Goal: Task Accomplishment & Management: Use online tool/utility

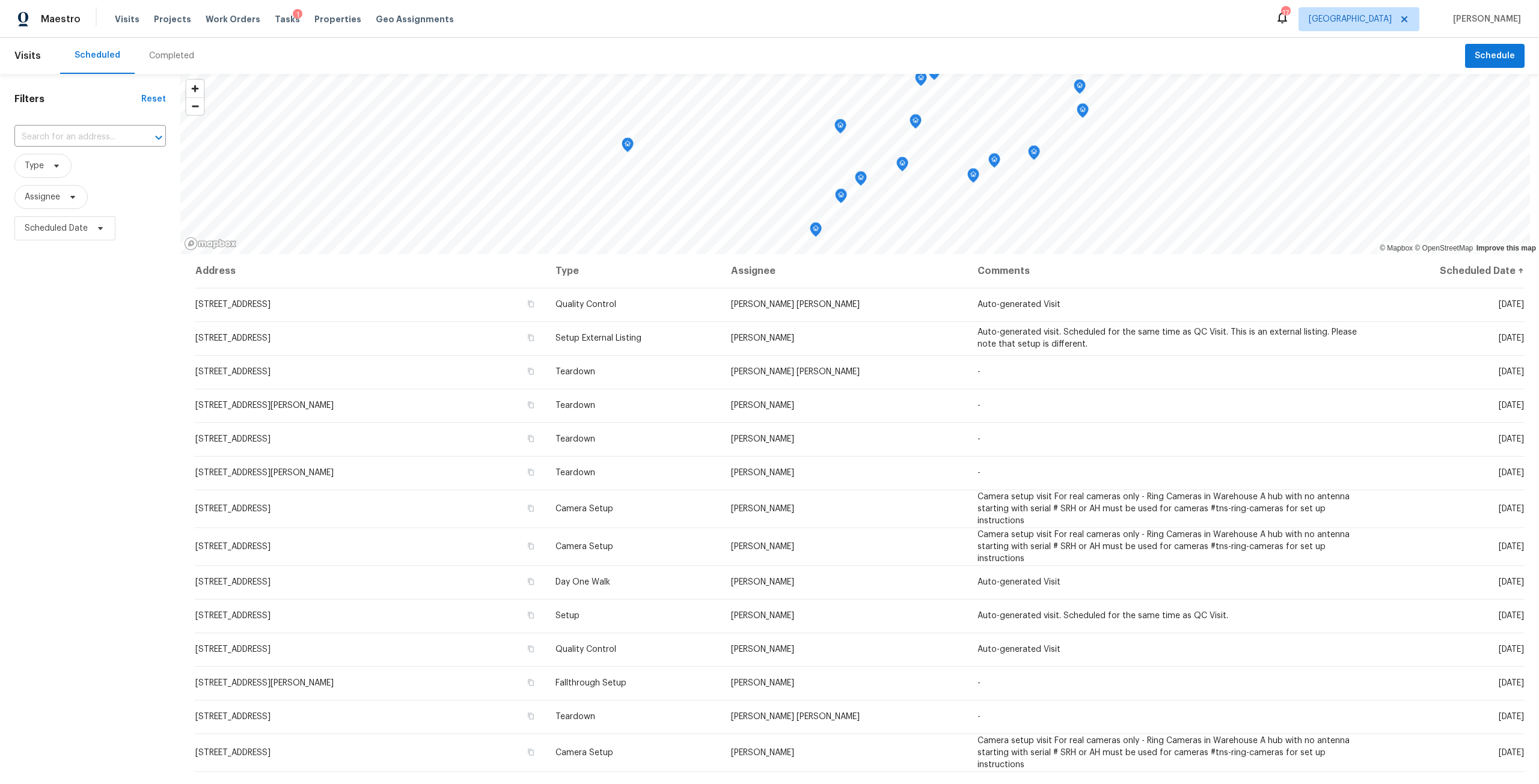
scroll to position [116, 0]
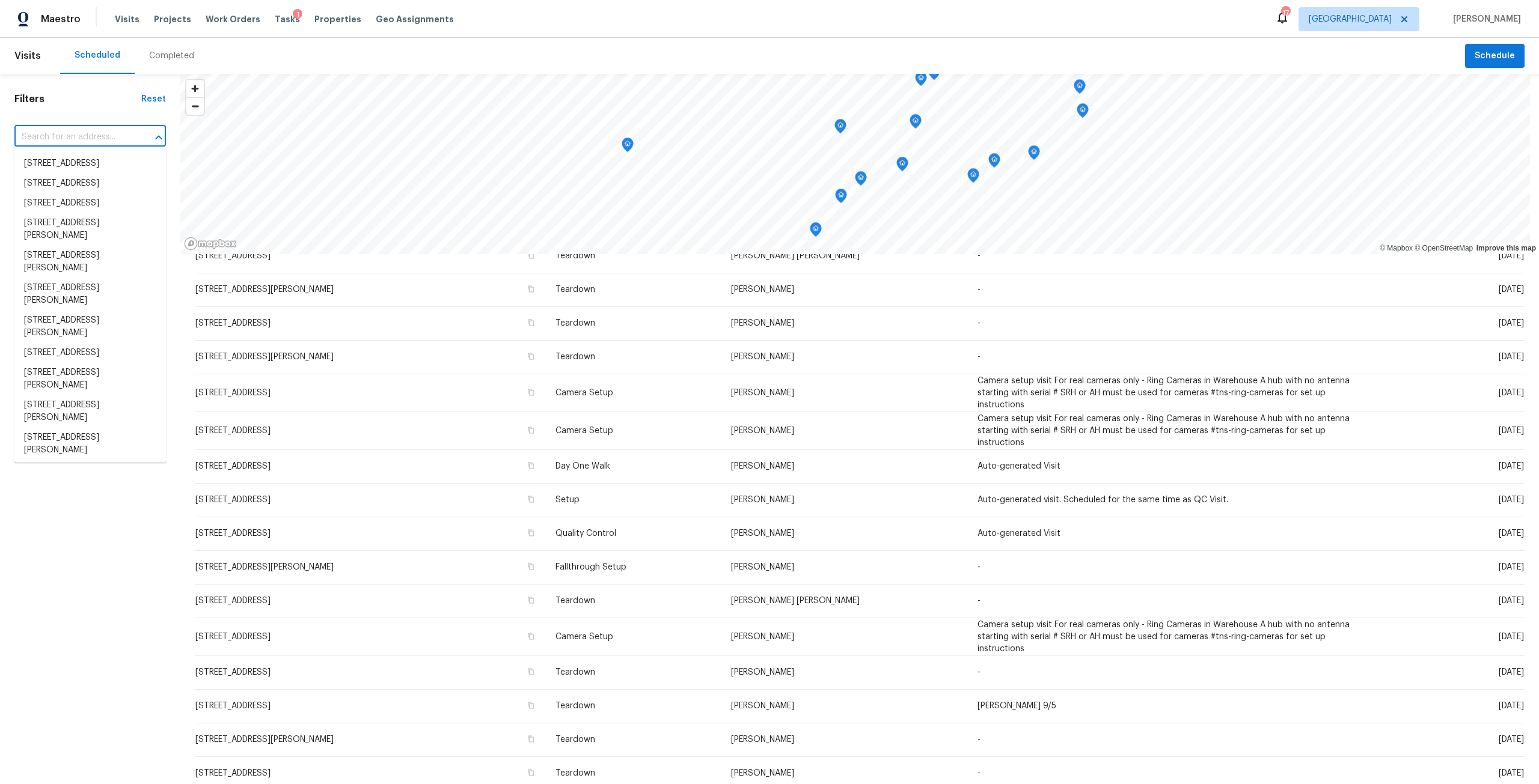
click at [62, 130] on input "text" at bounding box center [73, 137] width 118 height 19
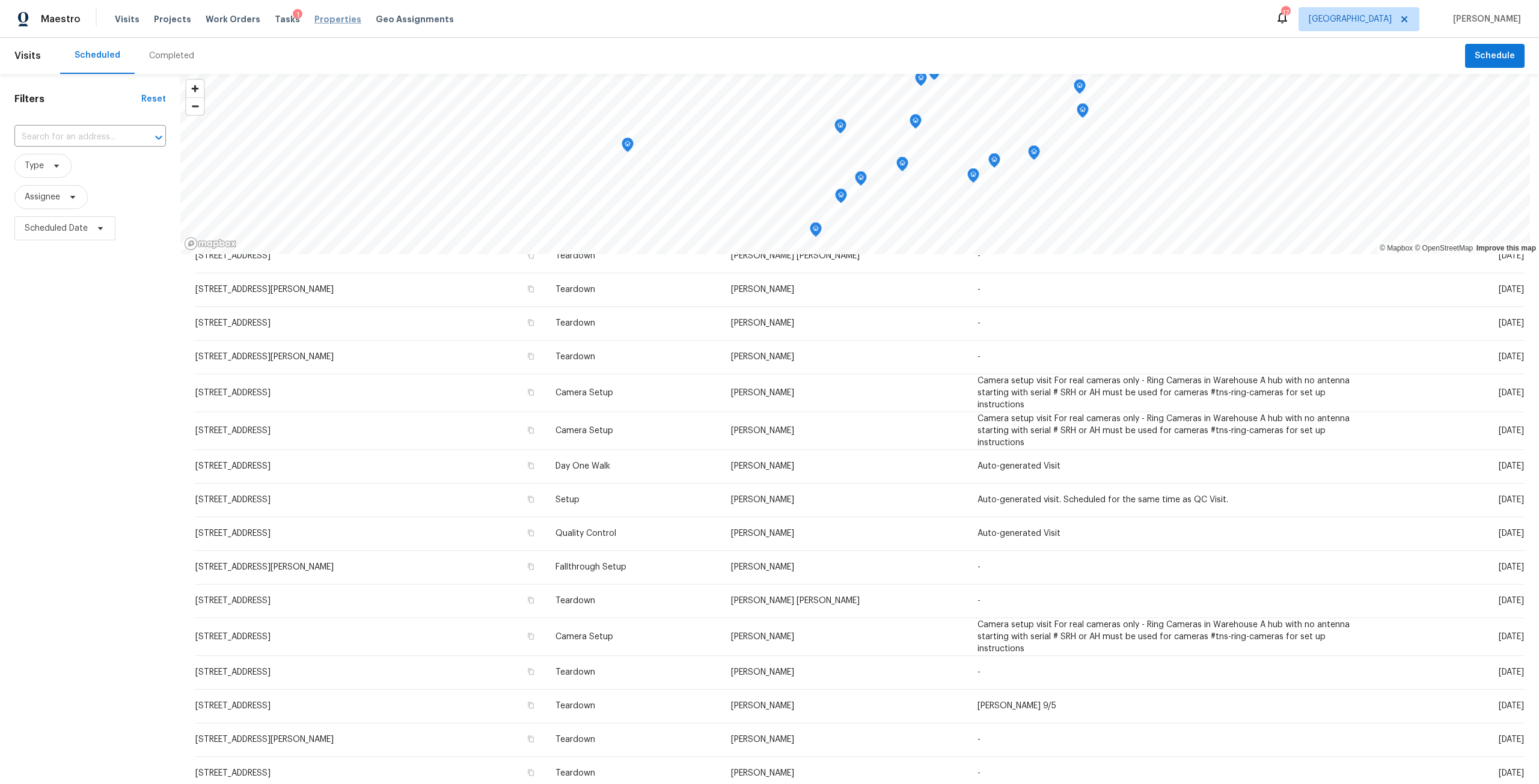
click at [314, 24] on span "Properties" at bounding box center [337, 19] width 47 height 12
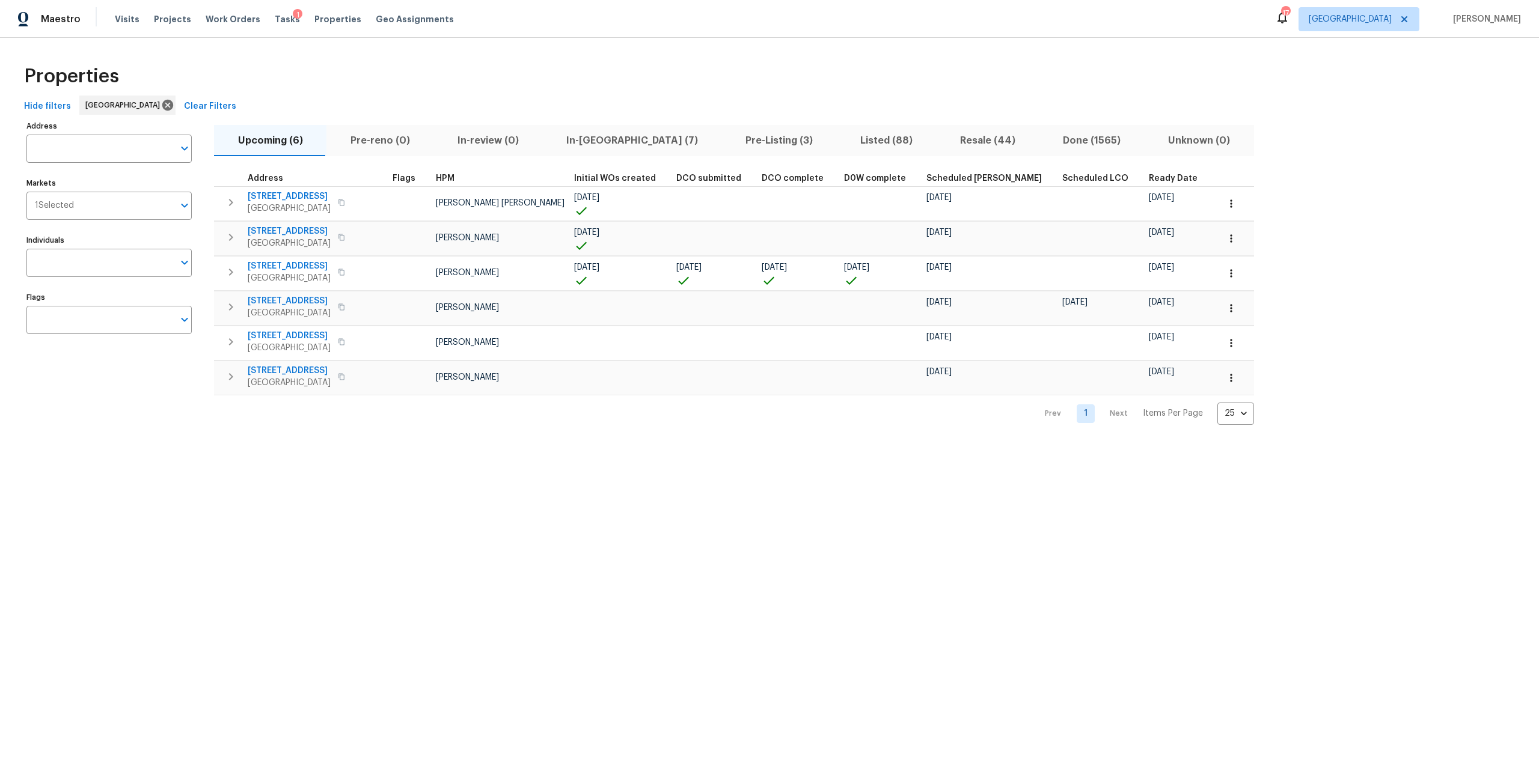
click at [566, 139] on span "In-[GEOGRAPHIC_DATA] (7)" at bounding box center [632, 140] width 165 height 17
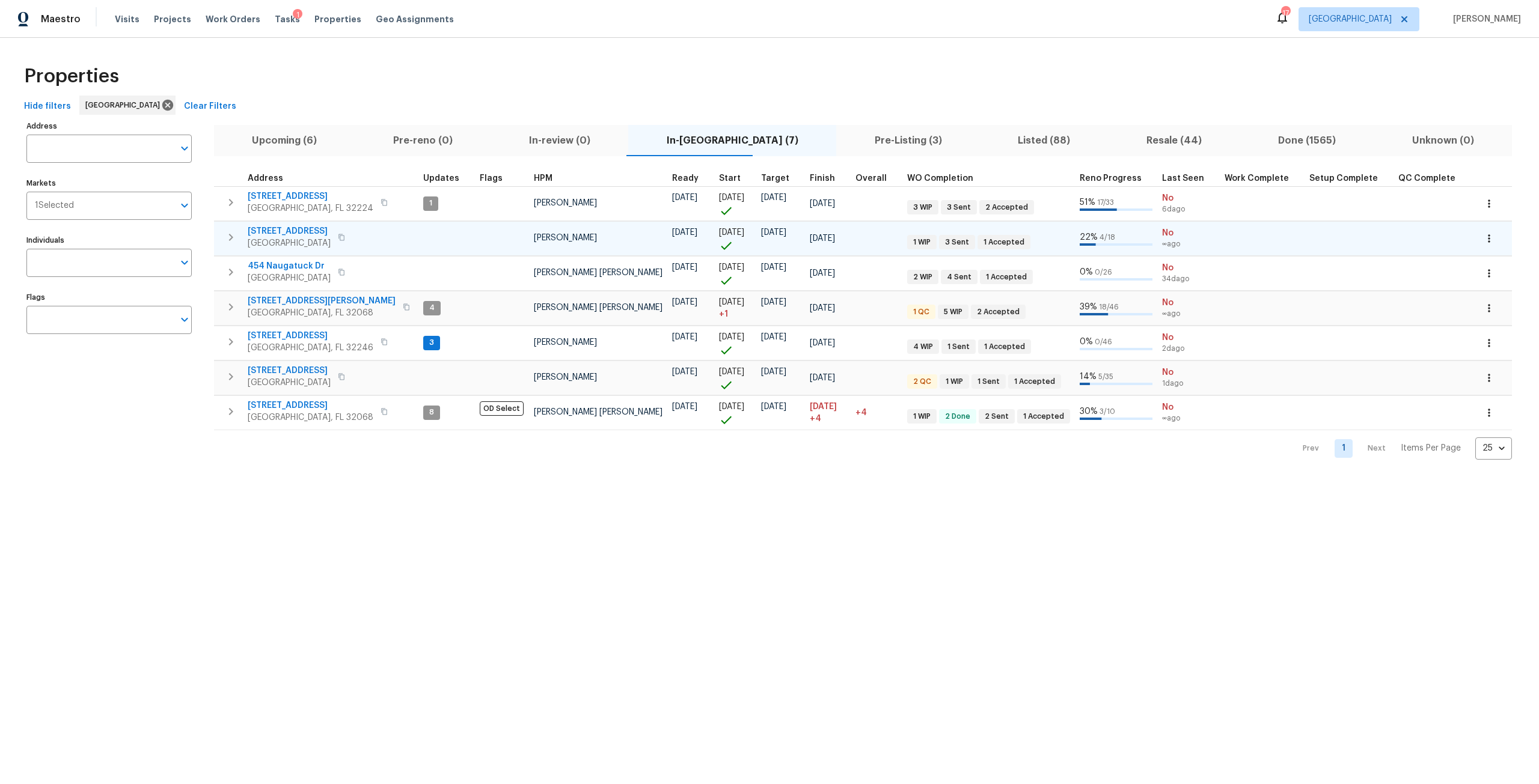
click at [279, 232] on span "6899 Clinton Corners Dr W" at bounding box center [289, 231] width 83 height 12
click at [568, 135] on span "In-review (0)" at bounding box center [560, 140] width 123 height 17
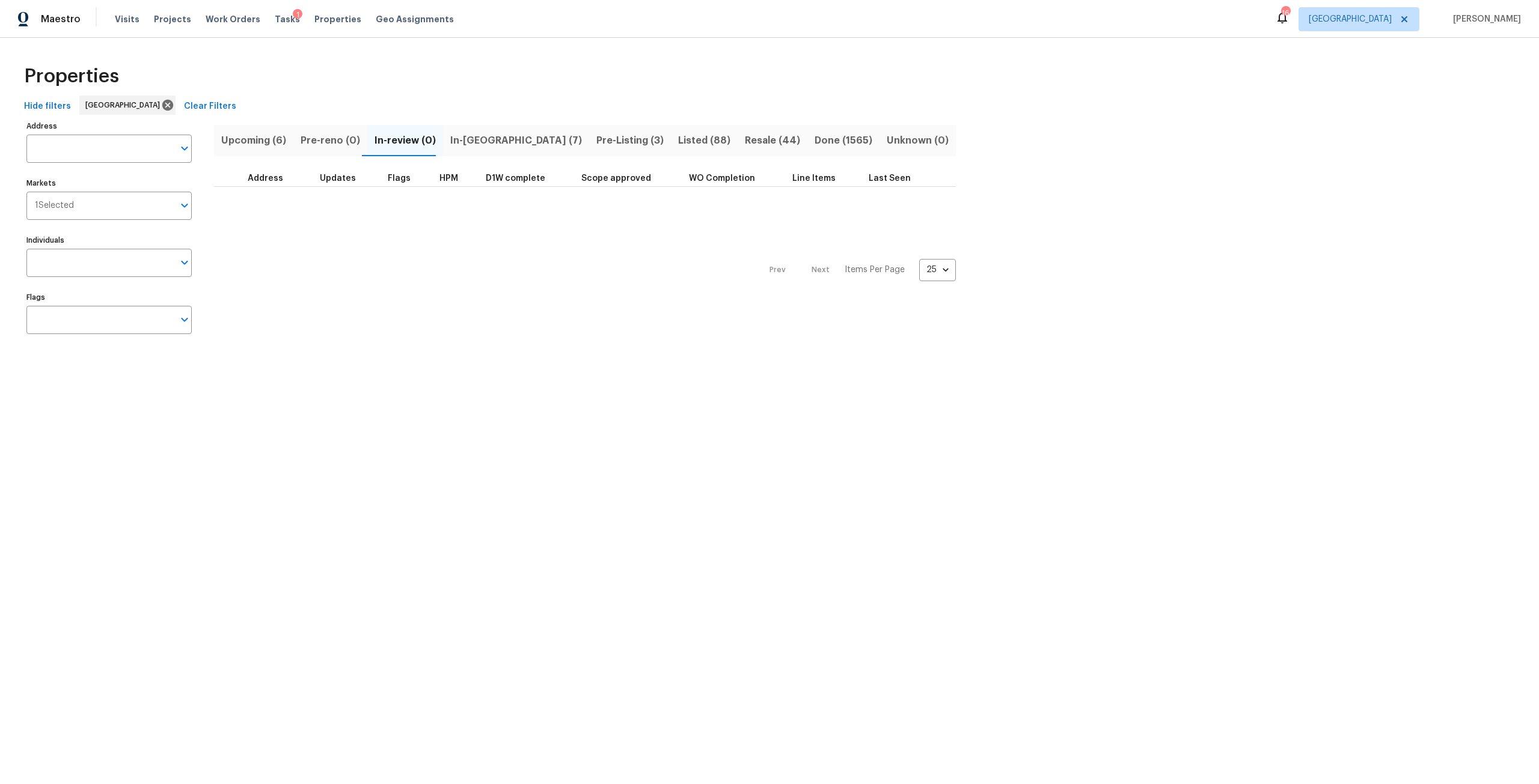
click at [279, 143] on span "Upcoming (6)" at bounding box center [254, 140] width 65 height 17
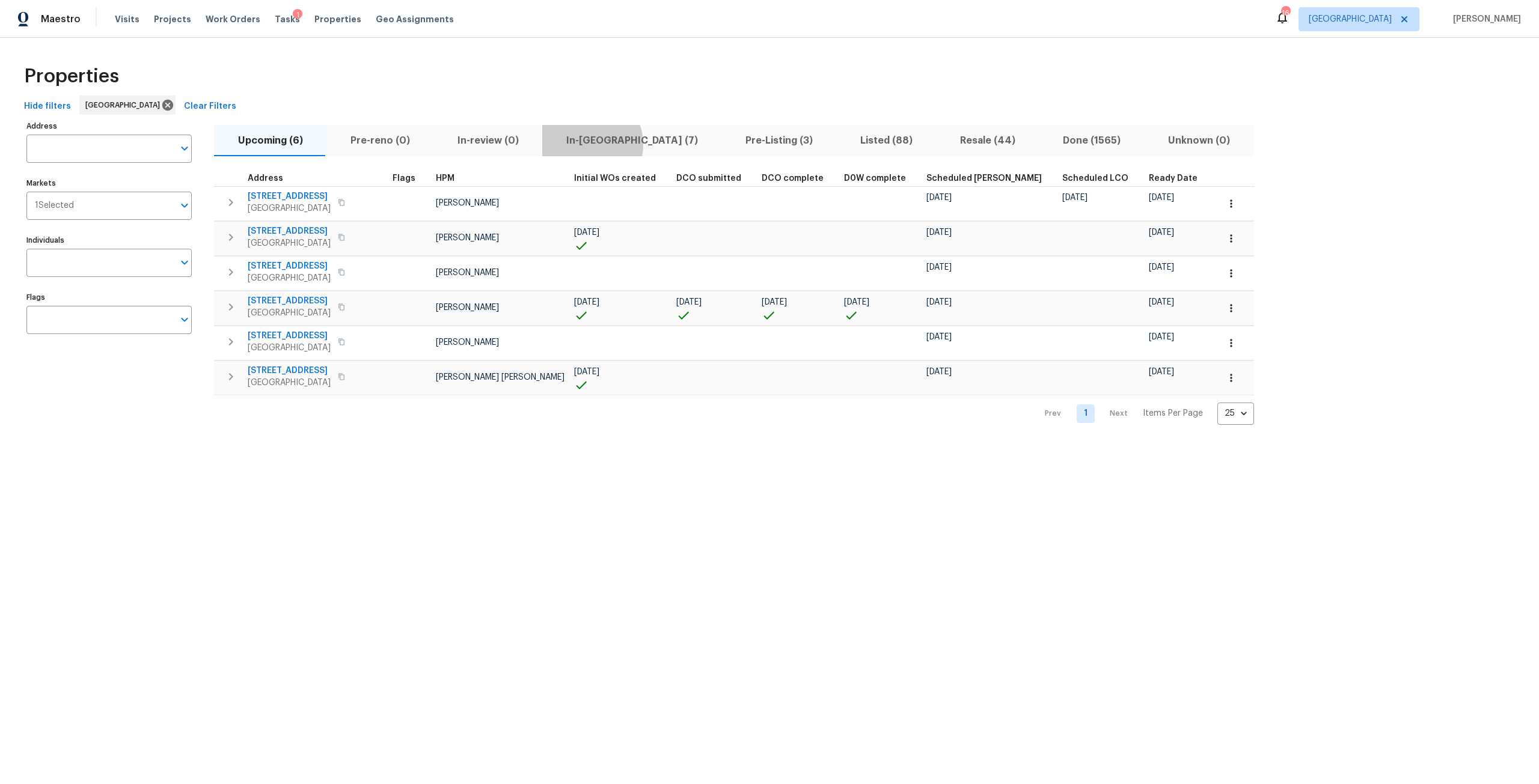
click at [578, 144] on span "In-[GEOGRAPHIC_DATA] (7)" at bounding box center [632, 140] width 165 height 17
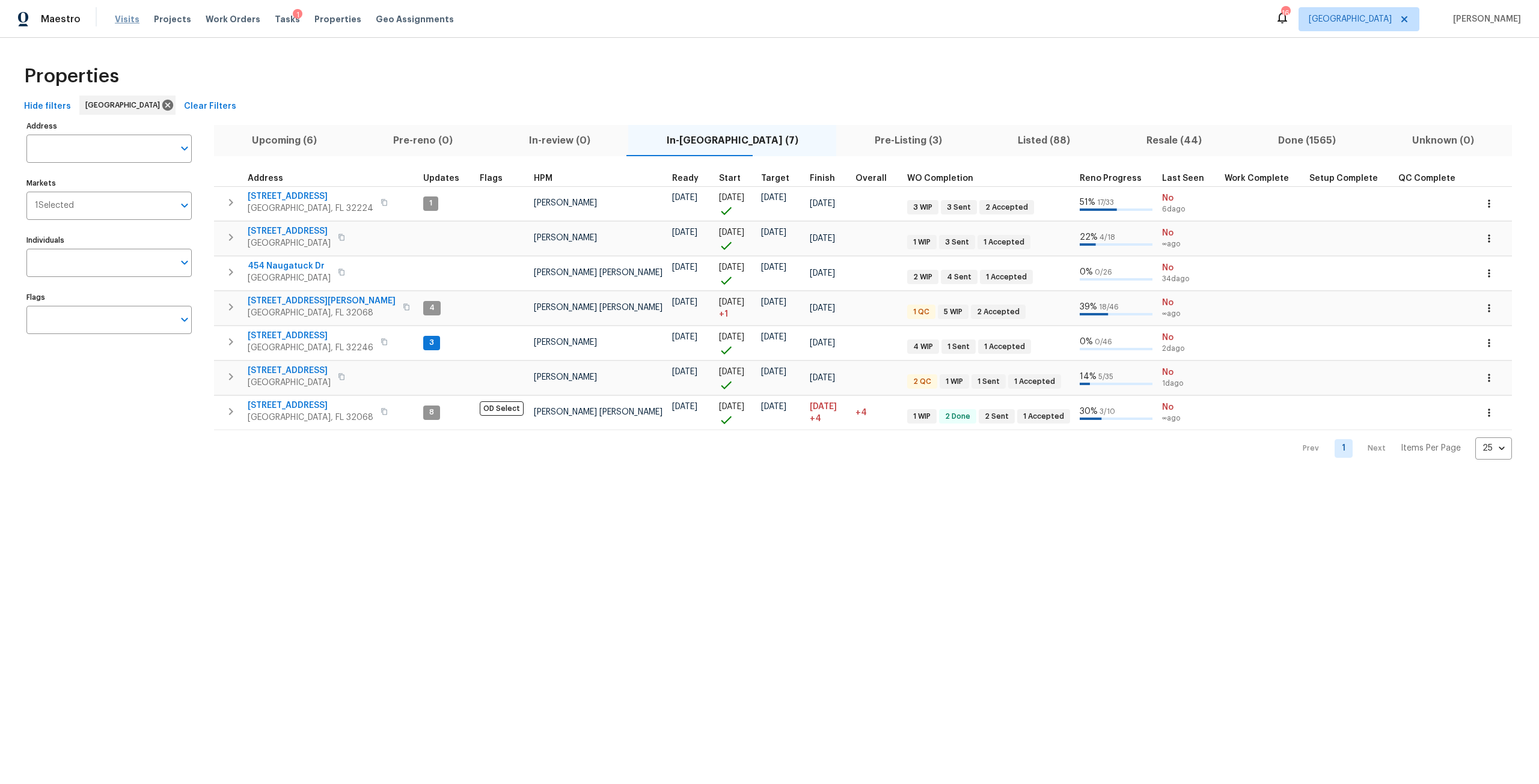
click at [117, 19] on span "Visits" at bounding box center [127, 19] width 24 height 12
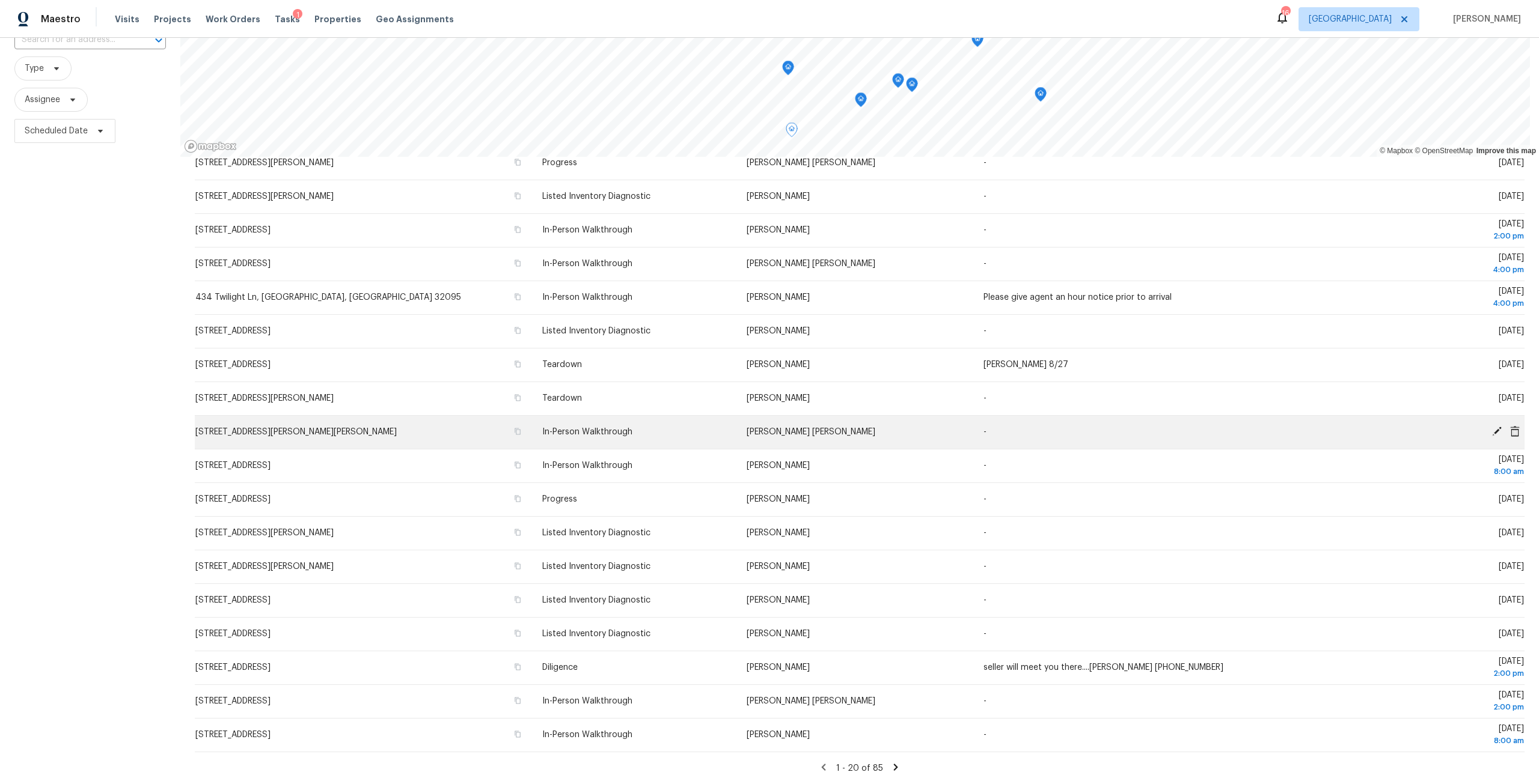
scroll to position [106, 0]
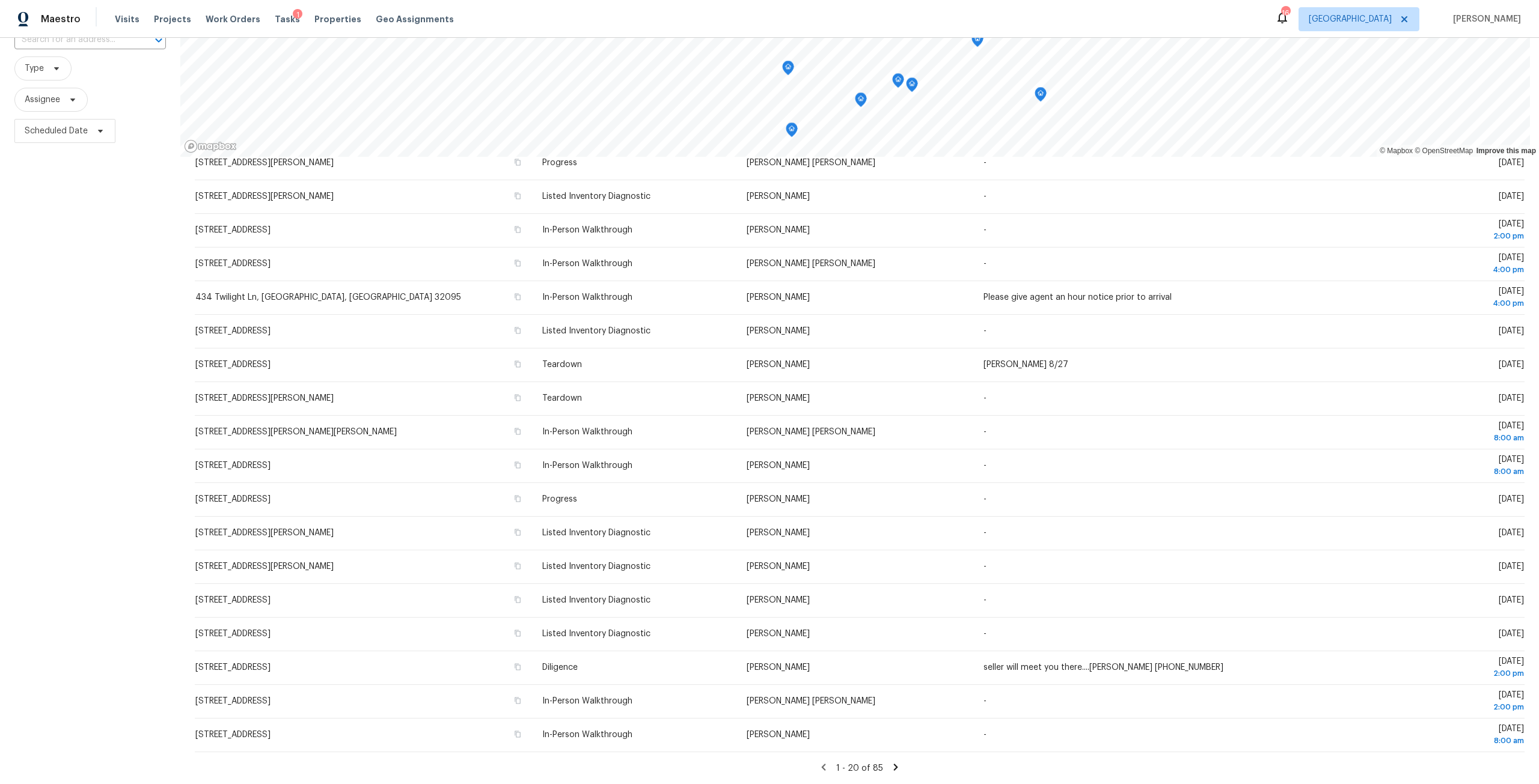
click at [890, 762] on icon at bounding box center [895, 767] width 11 height 11
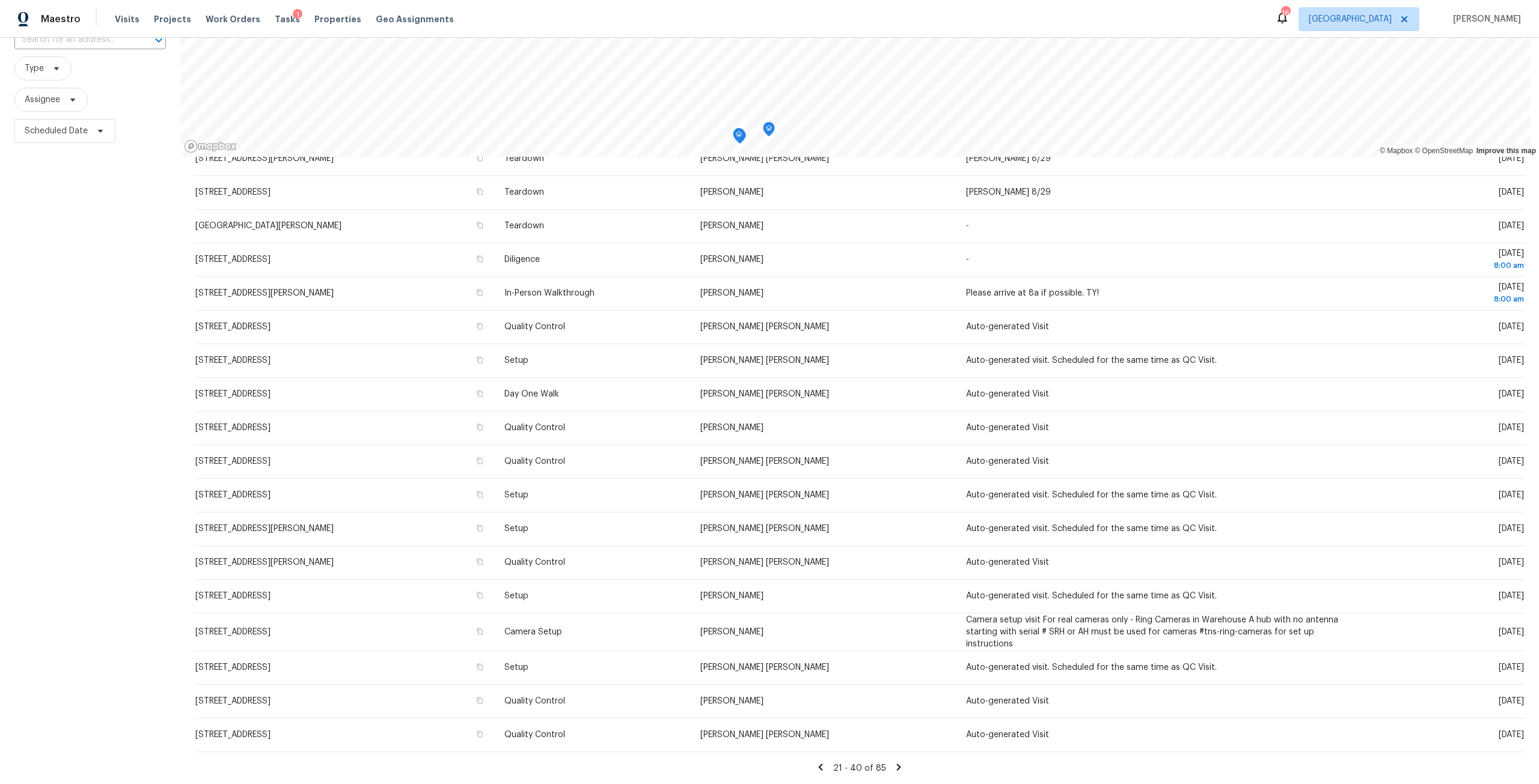
click at [893, 762] on icon at bounding box center [898, 767] width 11 height 11
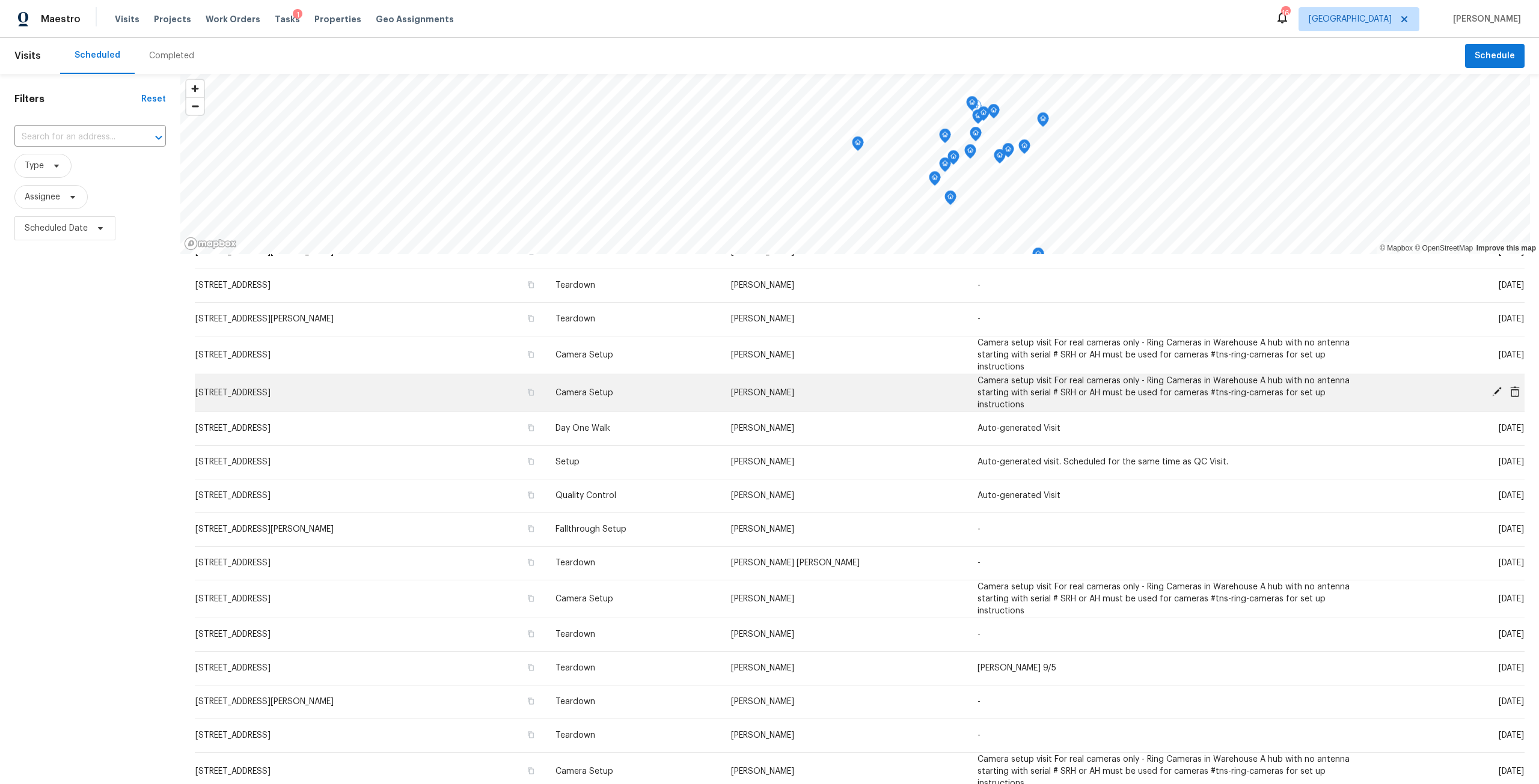
scroll to position [129, 0]
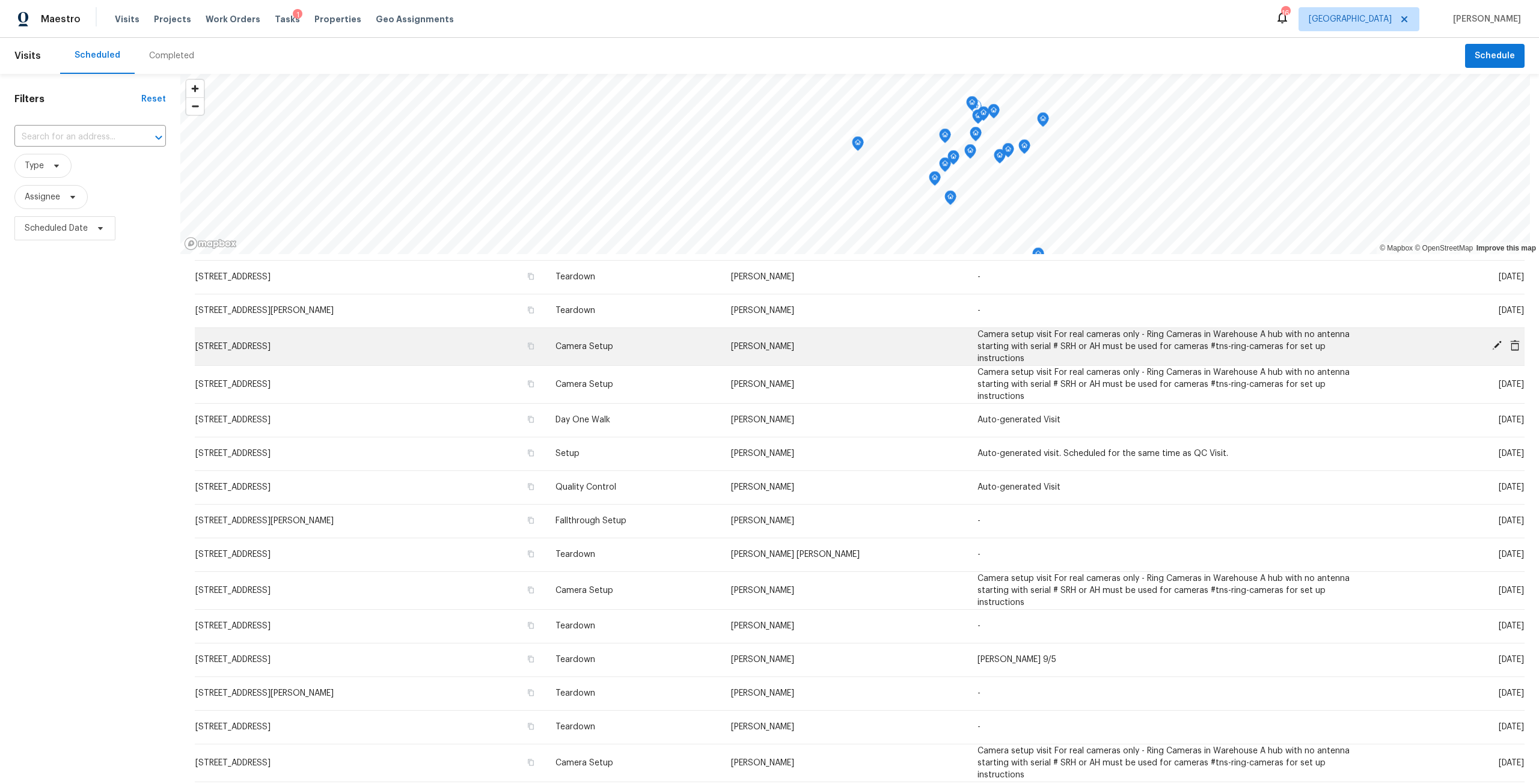
click at [381, 343] on td "8636 Bermuda Rd, Jacksonville, FL 32208" at bounding box center [370, 346] width 351 height 38
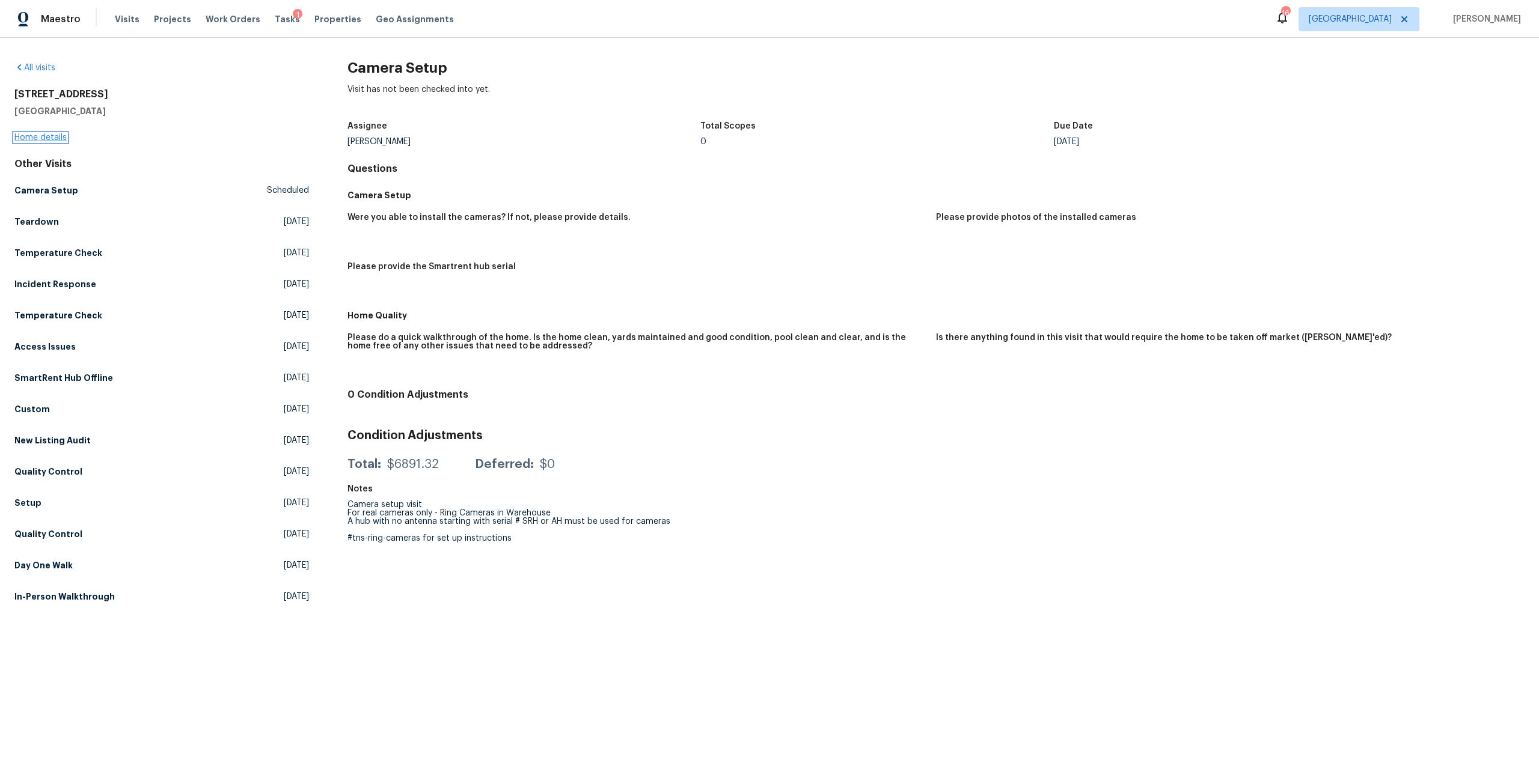
click at [16, 140] on link "Home details" at bounding box center [41, 137] width 52 height 8
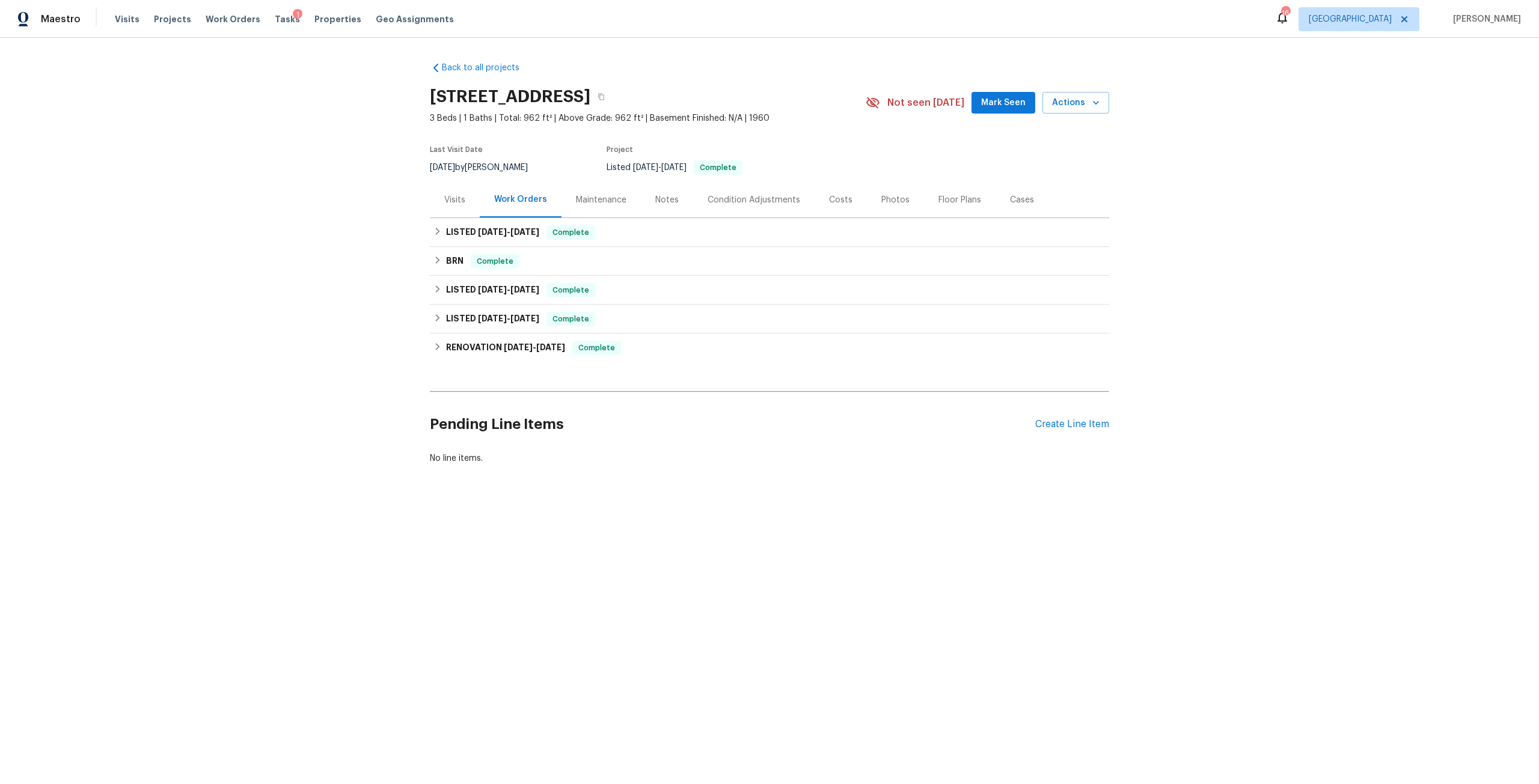
click at [455, 202] on div "Visits" at bounding box center [455, 200] width 21 height 12
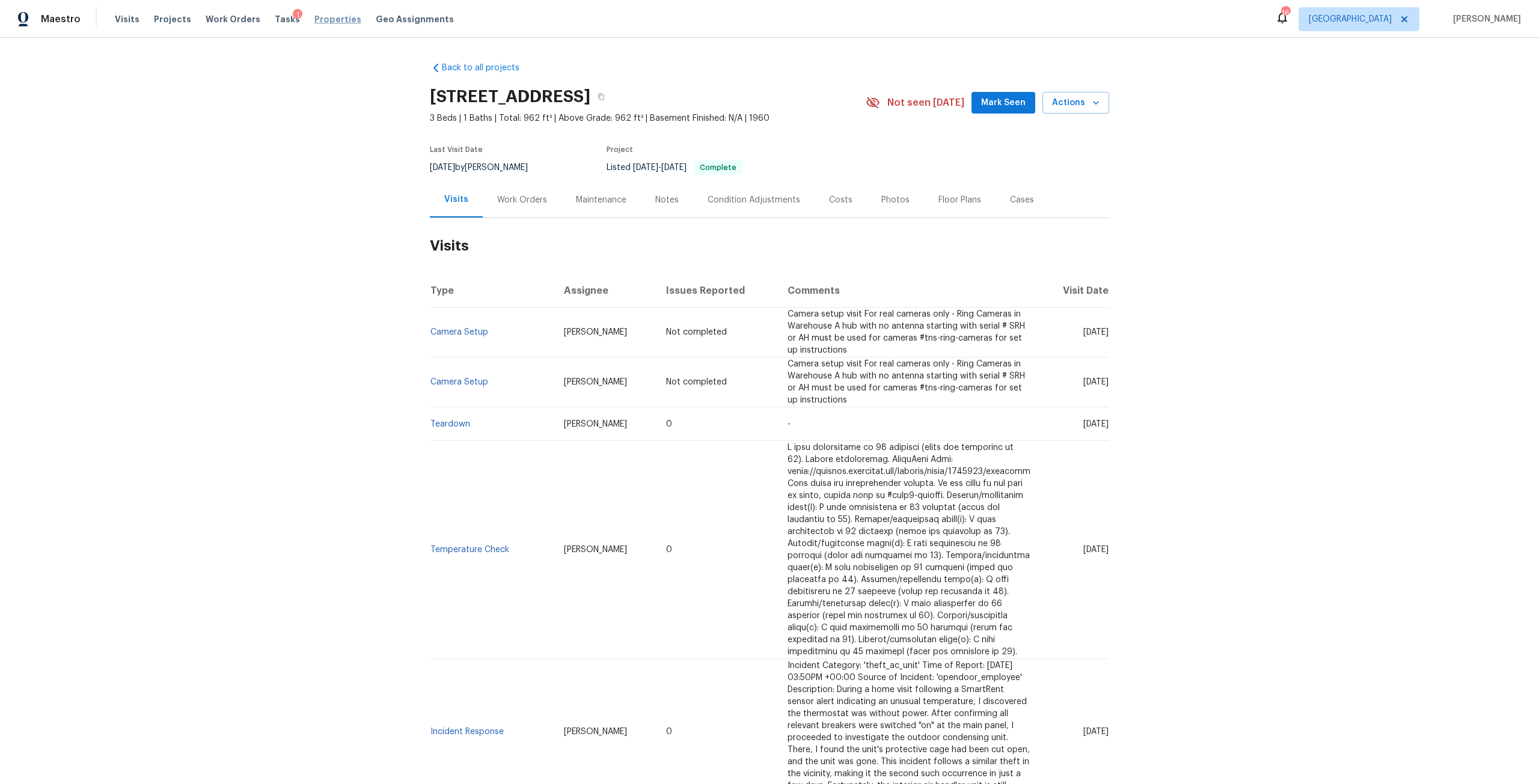
click at [329, 24] on span "Properties" at bounding box center [337, 19] width 47 height 12
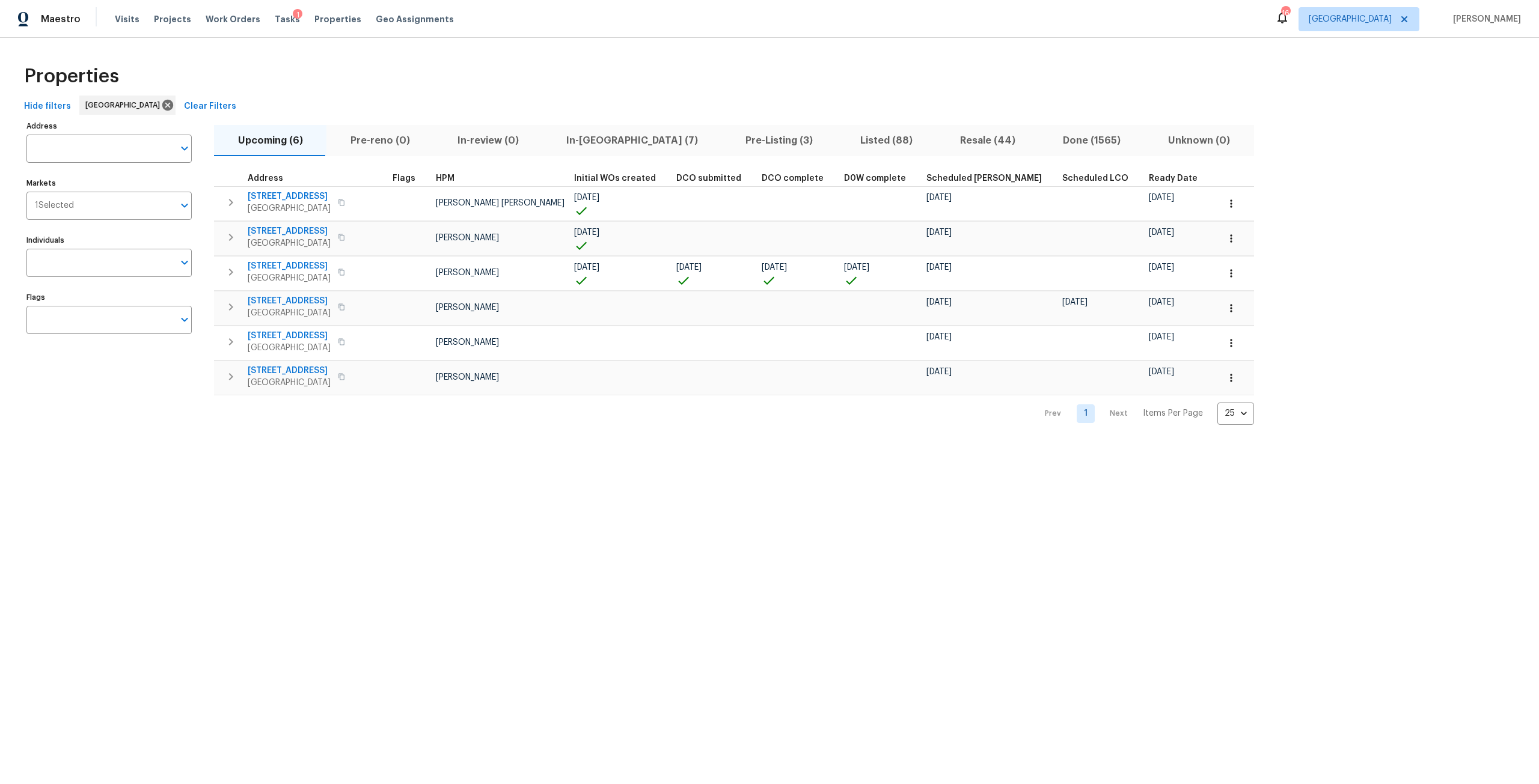
click at [129, 152] on input "Address" at bounding box center [100, 149] width 147 height 28
type input "8636"
click at [124, 186] on li "8636 Bermuda Rd Jacksonville FL 32208" at bounding box center [108, 180] width 166 height 20
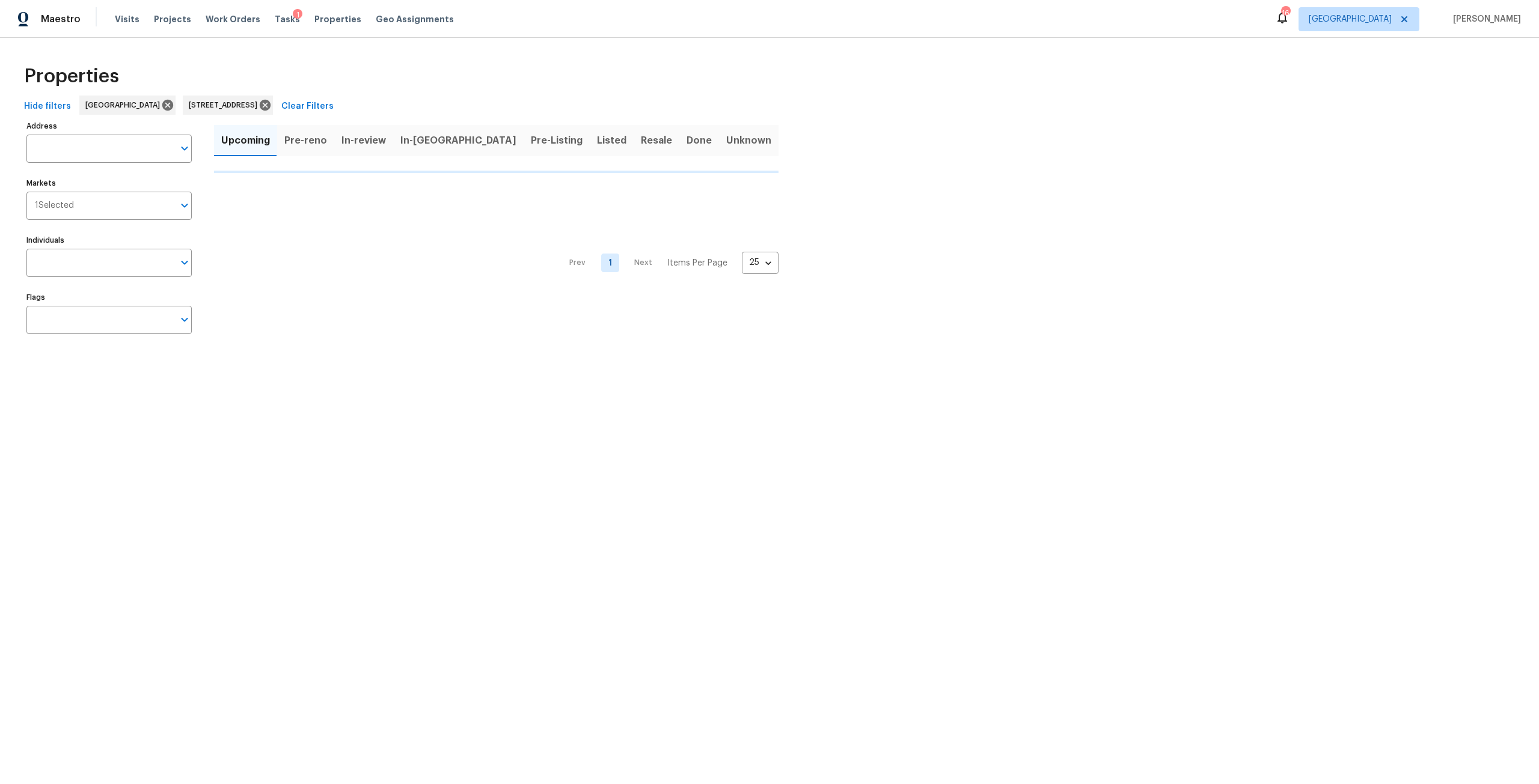
type input "8636 Bermuda Rd Jacksonville FL 32208"
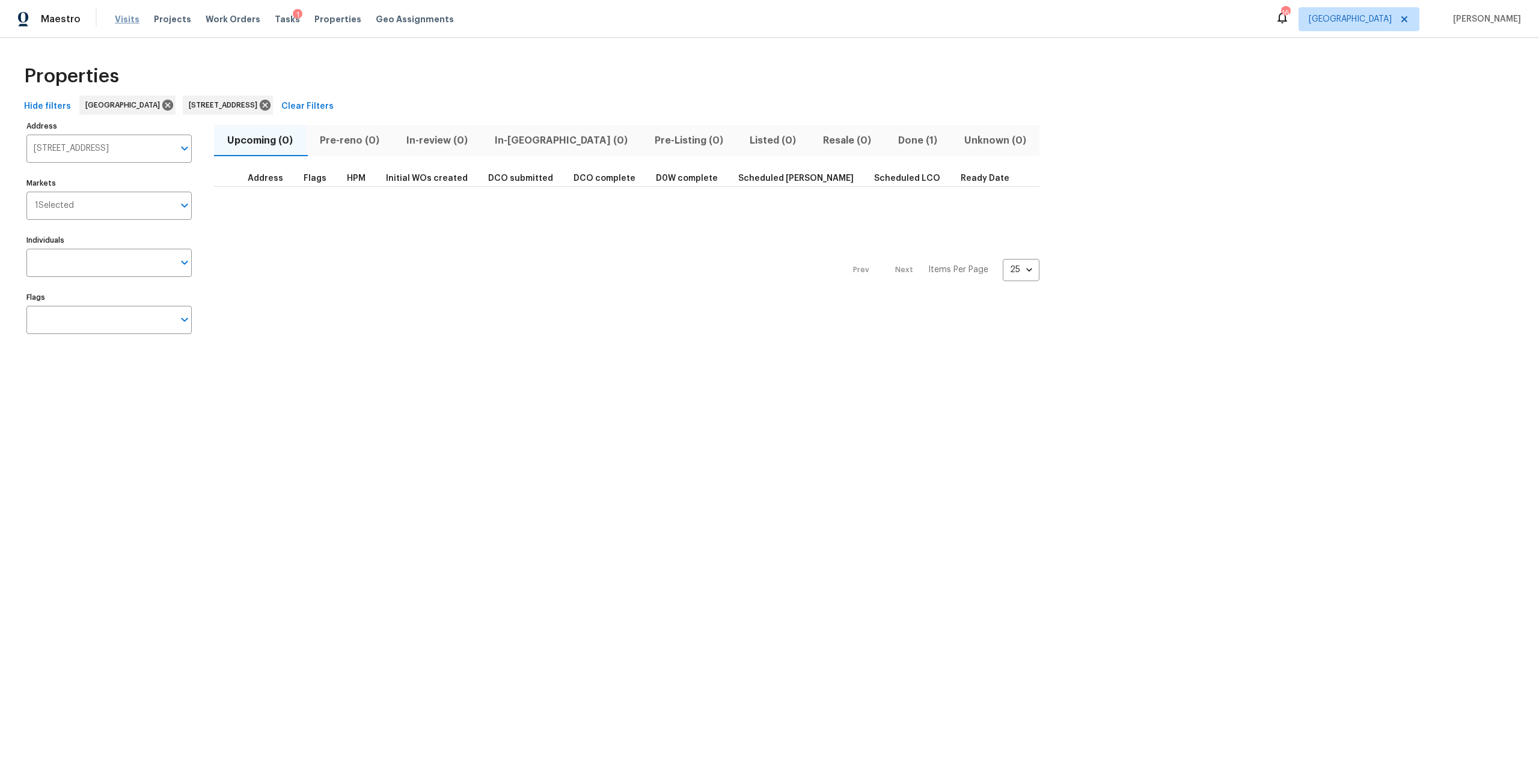
click at [120, 16] on span "Visits" at bounding box center [127, 19] width 24 height 12
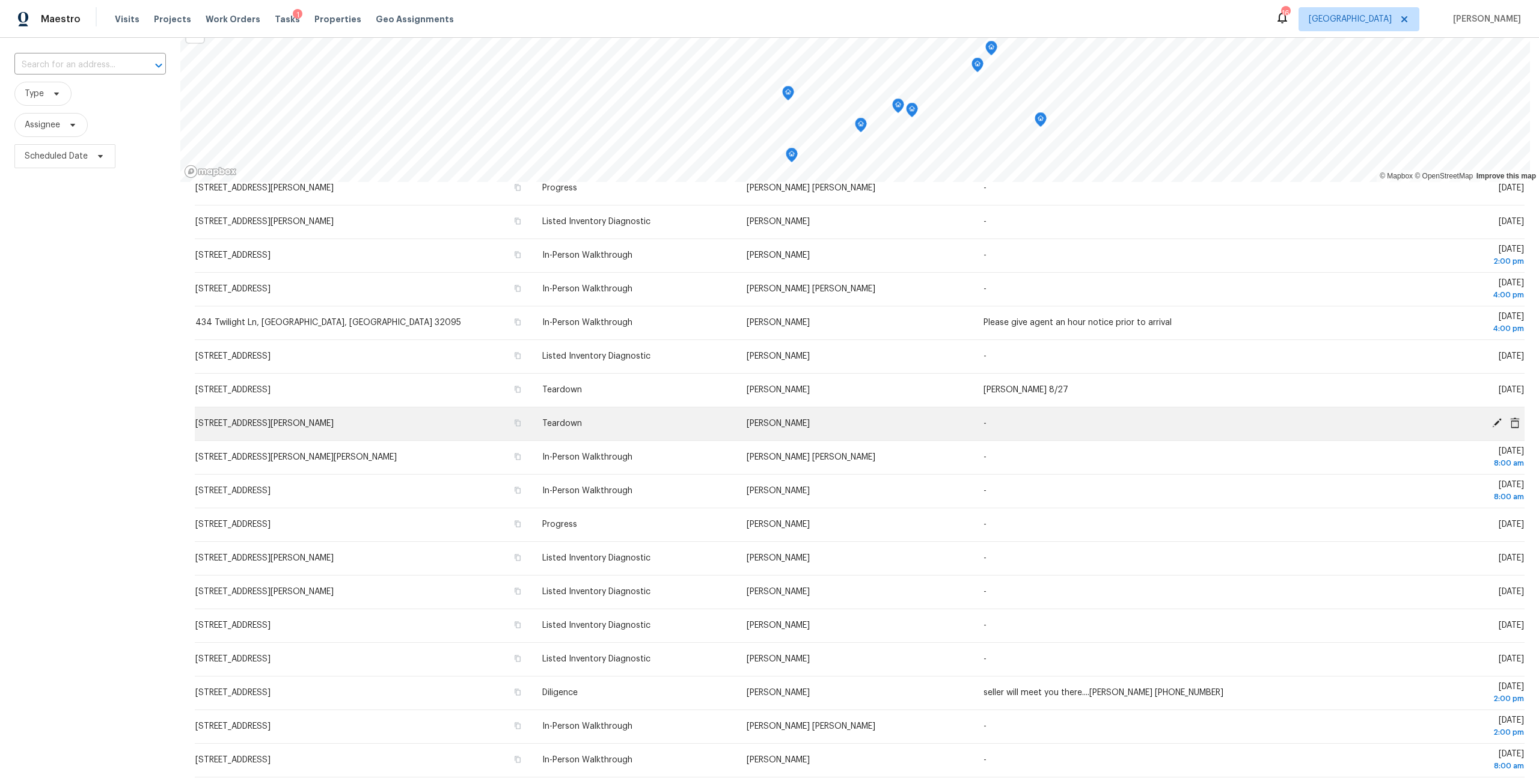
scroll to position [106, 0]
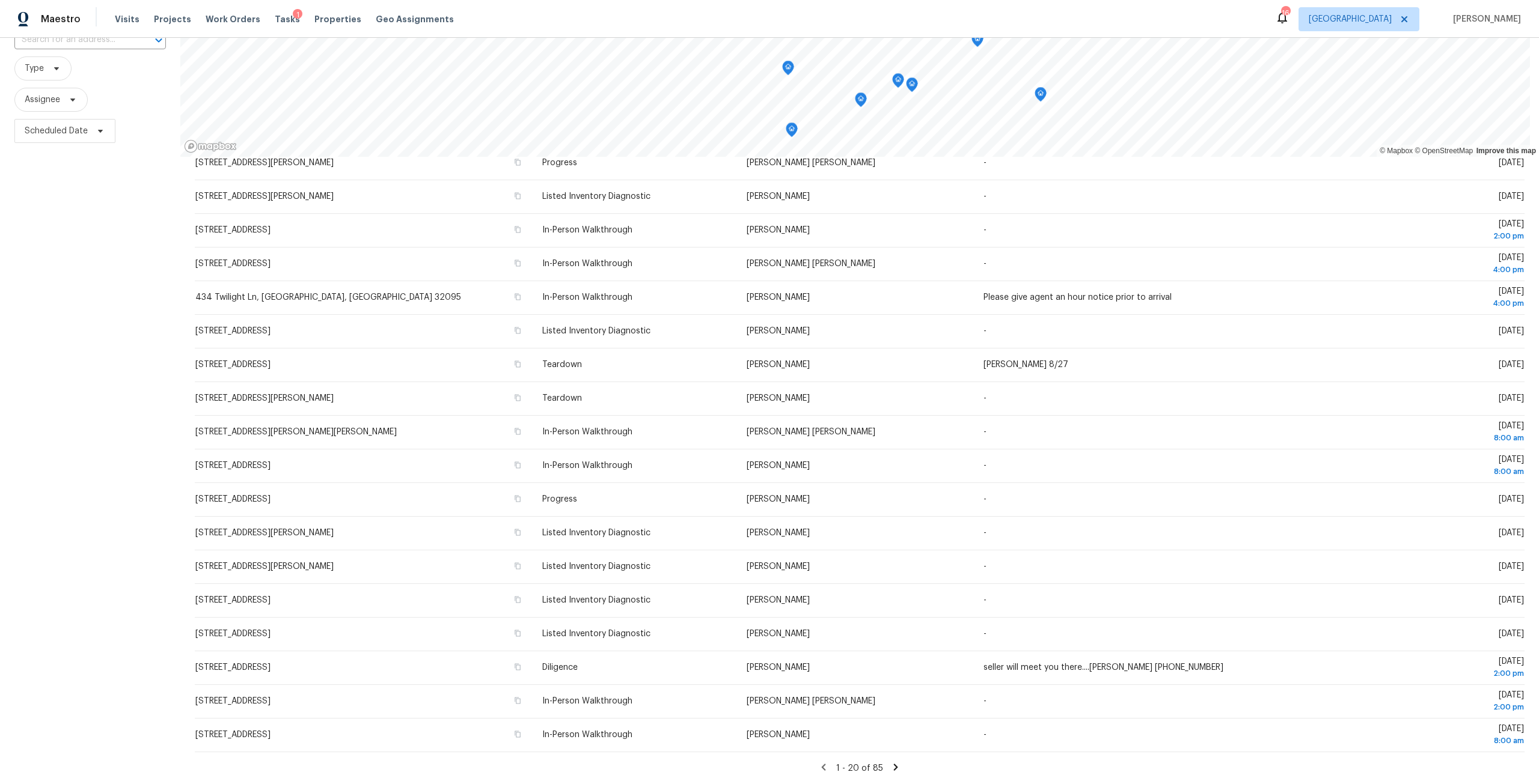
click at [890, 762] on icon at bounding box center [895, 767] width 11 height 11
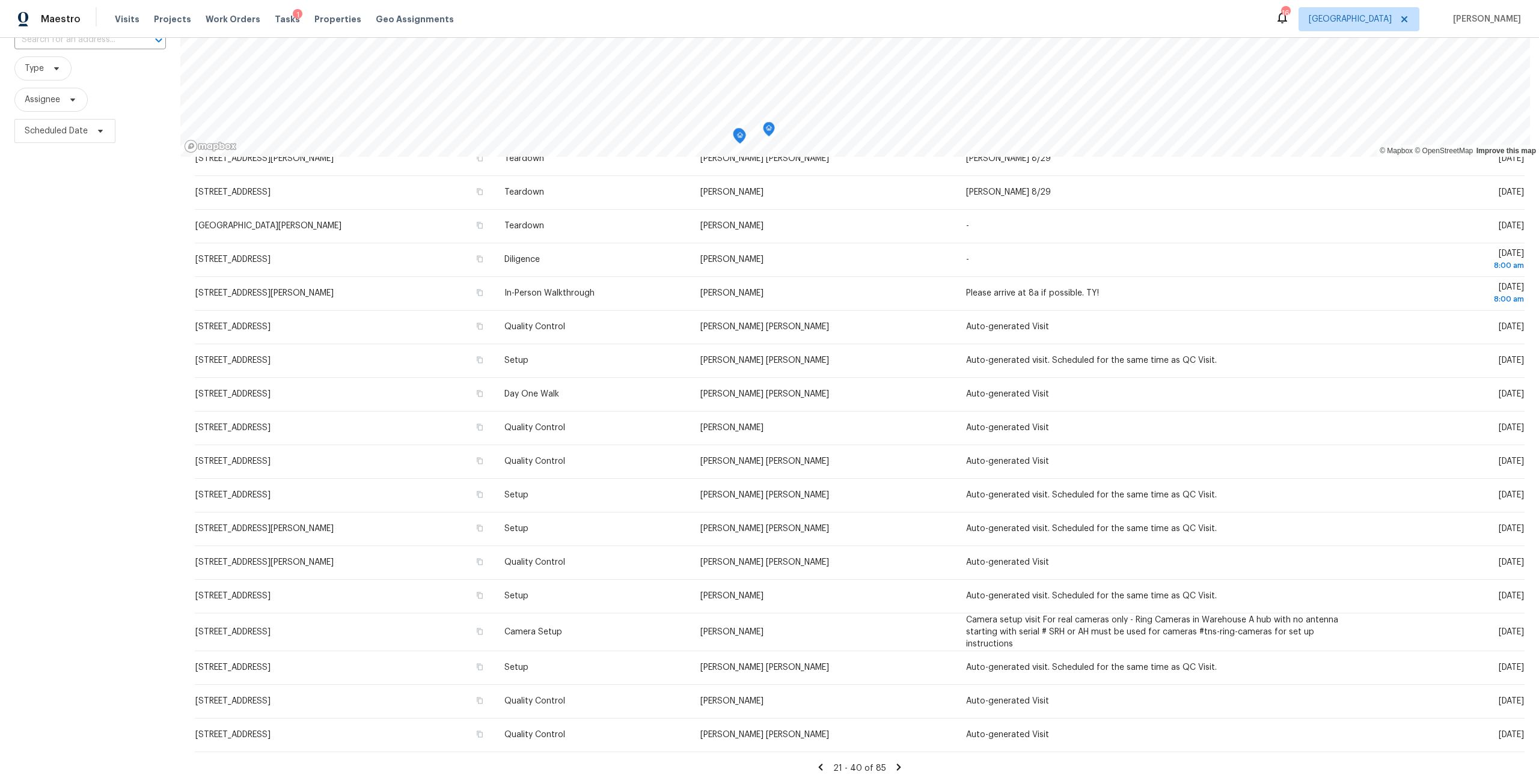
click at [893, 762] on icon at bounding box center [898, 767] width 11 height 11
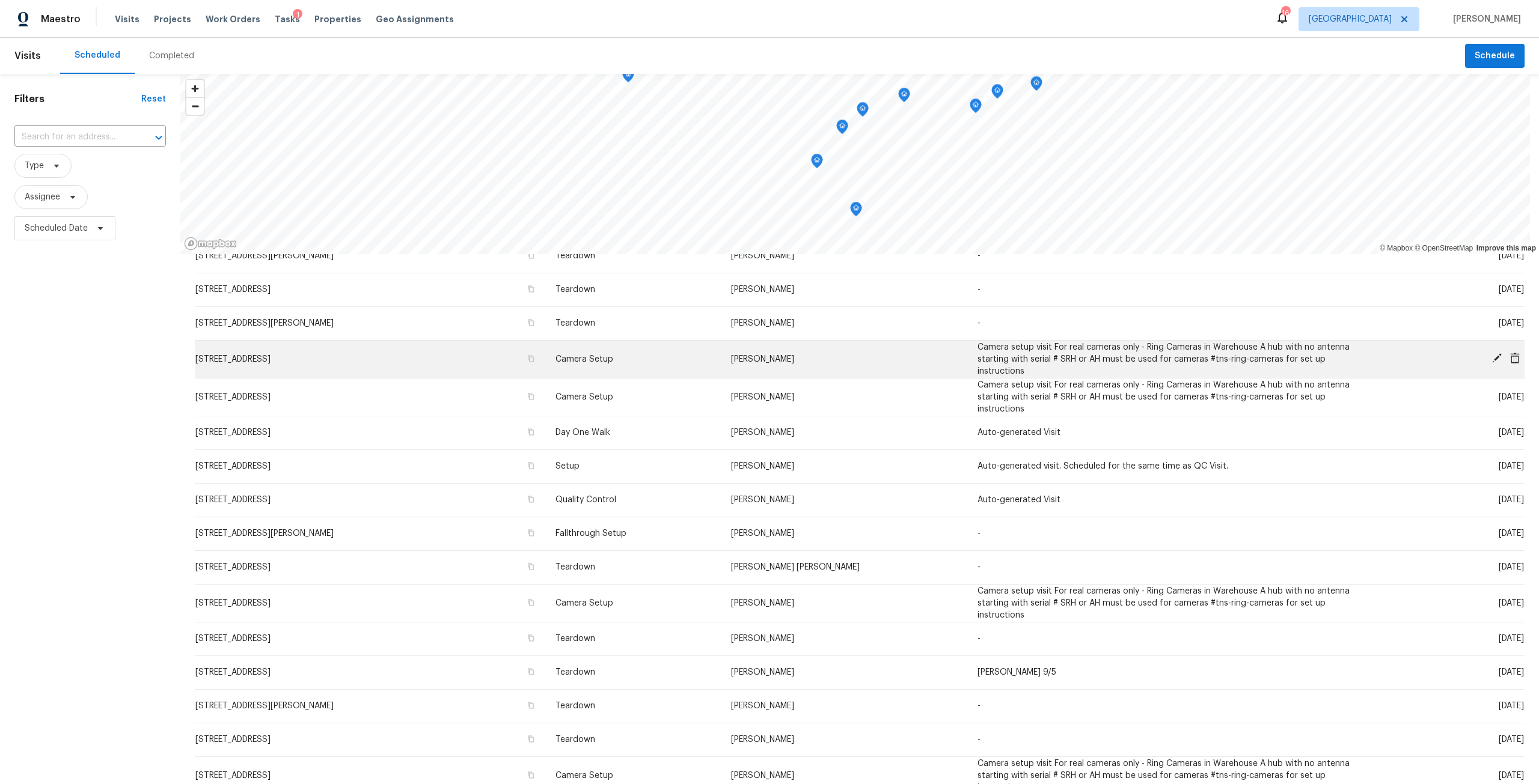
click at [1487, 346] on td "Tue, Sep 02" at bounding box center [1445, 359] width 157 height 38
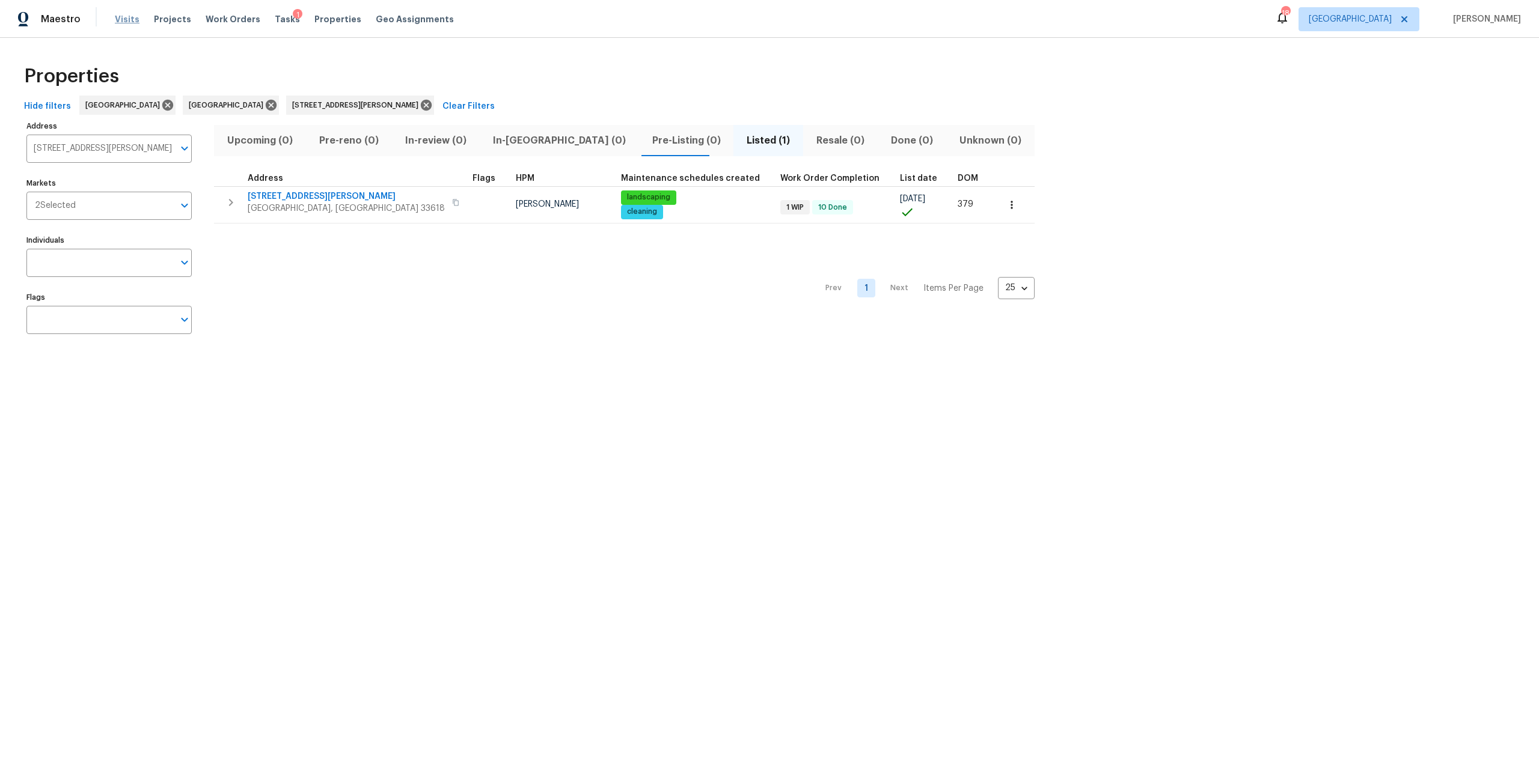
click at [133, 20] on span "Visits" at bounding box center [127, 19] width 24 height 12
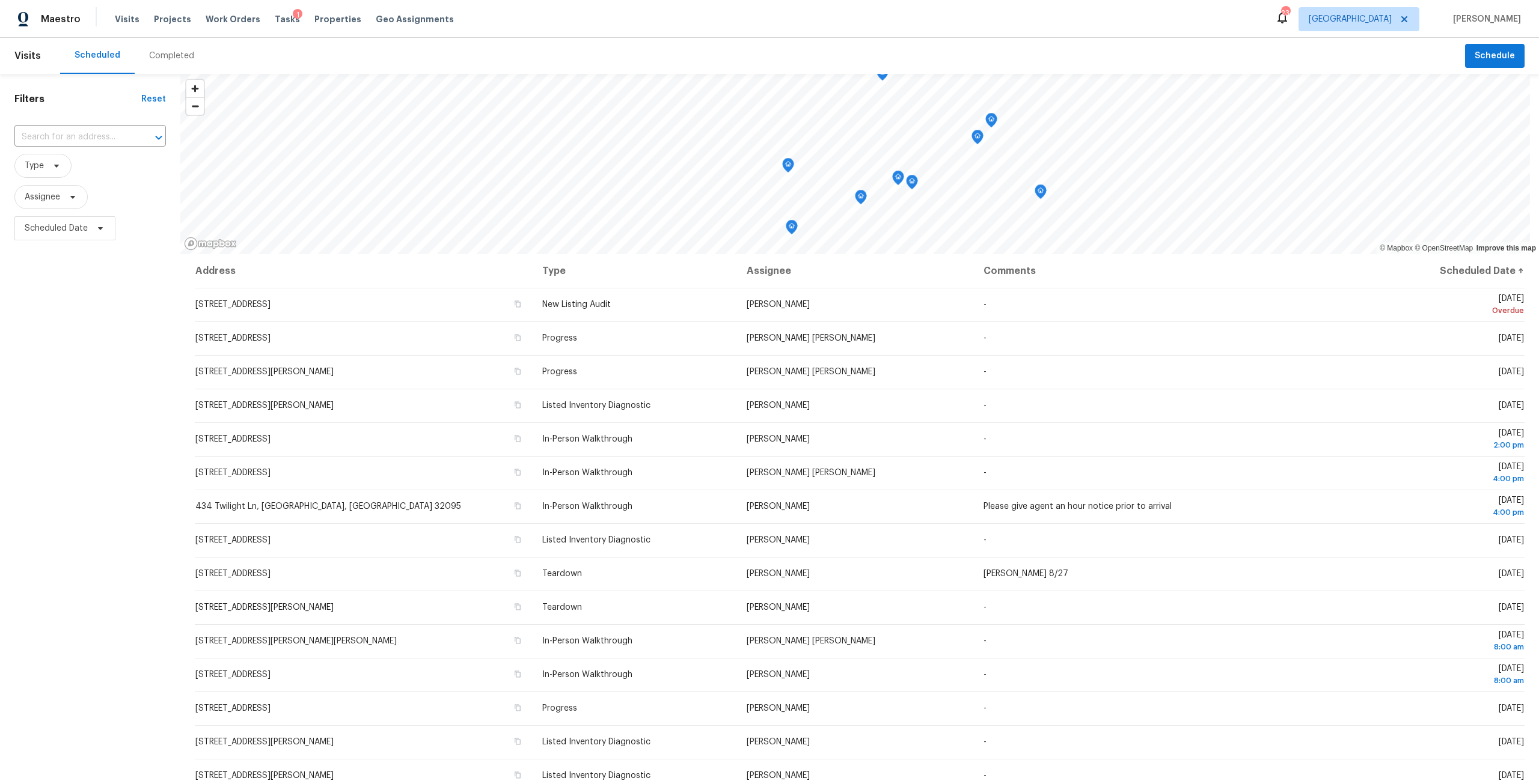
click at [166, 54] on div "Completed" at bounding box center [172, 56] width 45 height 12
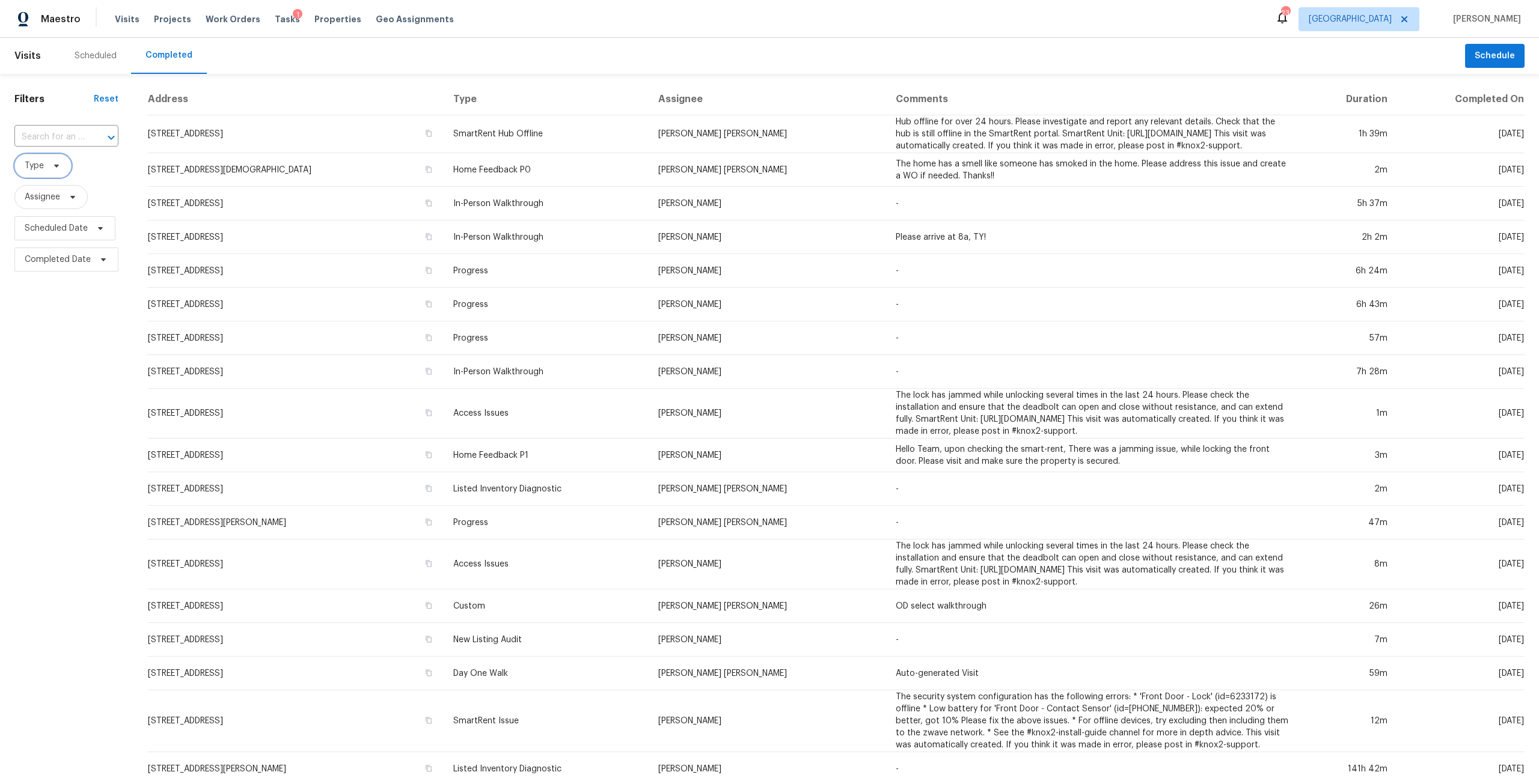
click at [42, 169] on span "Type" at bounding box center [34, 165] width 19 height 12
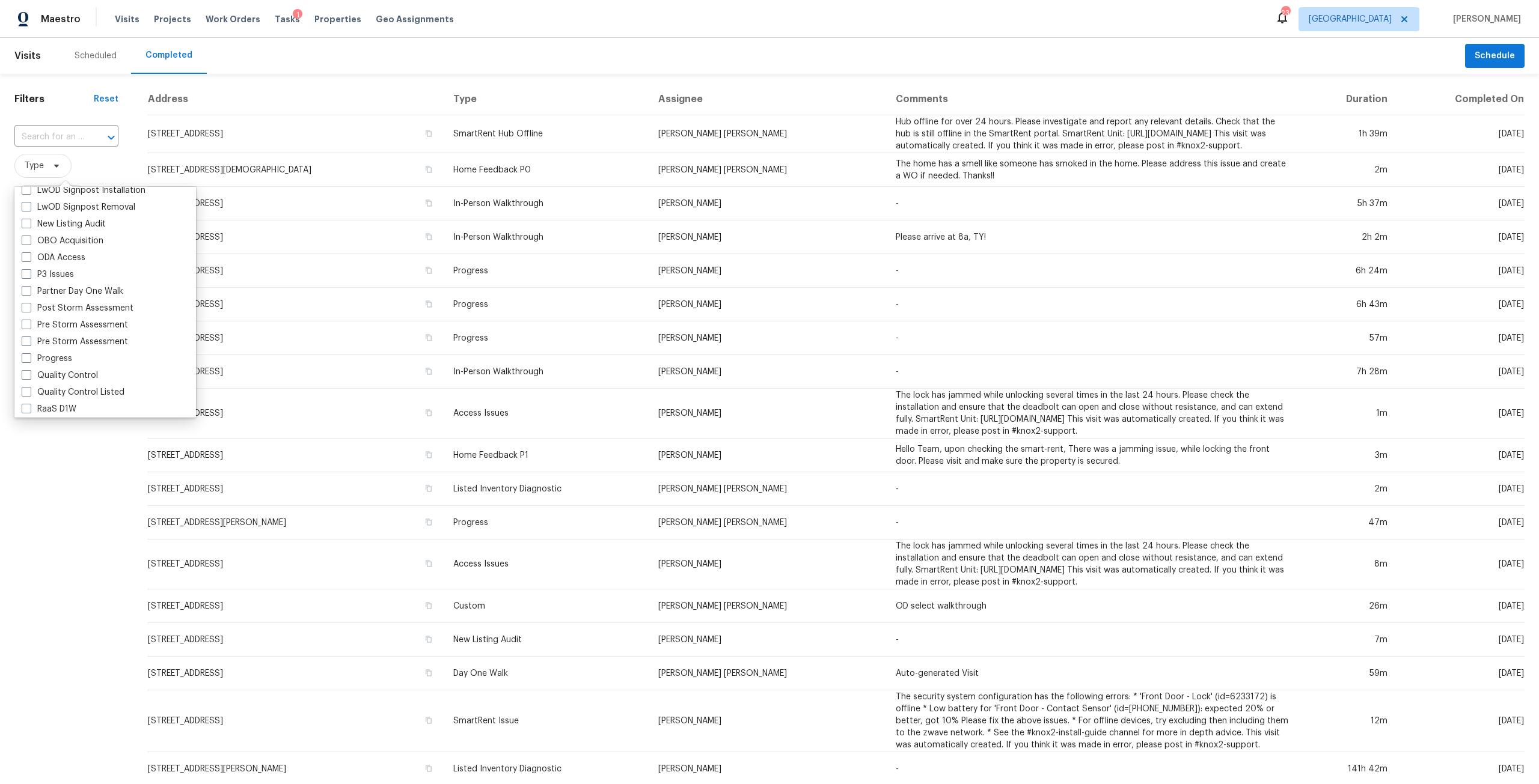
scroll to position [661, 0]
click at [94, 228] on label "New Listing Audit" at bounding box center [64, 226] width 84 height 12
click at [29, 228] on input "New Listing Audit" at bounding box center [26, 224] width 8 height 8
checkbox input "true"
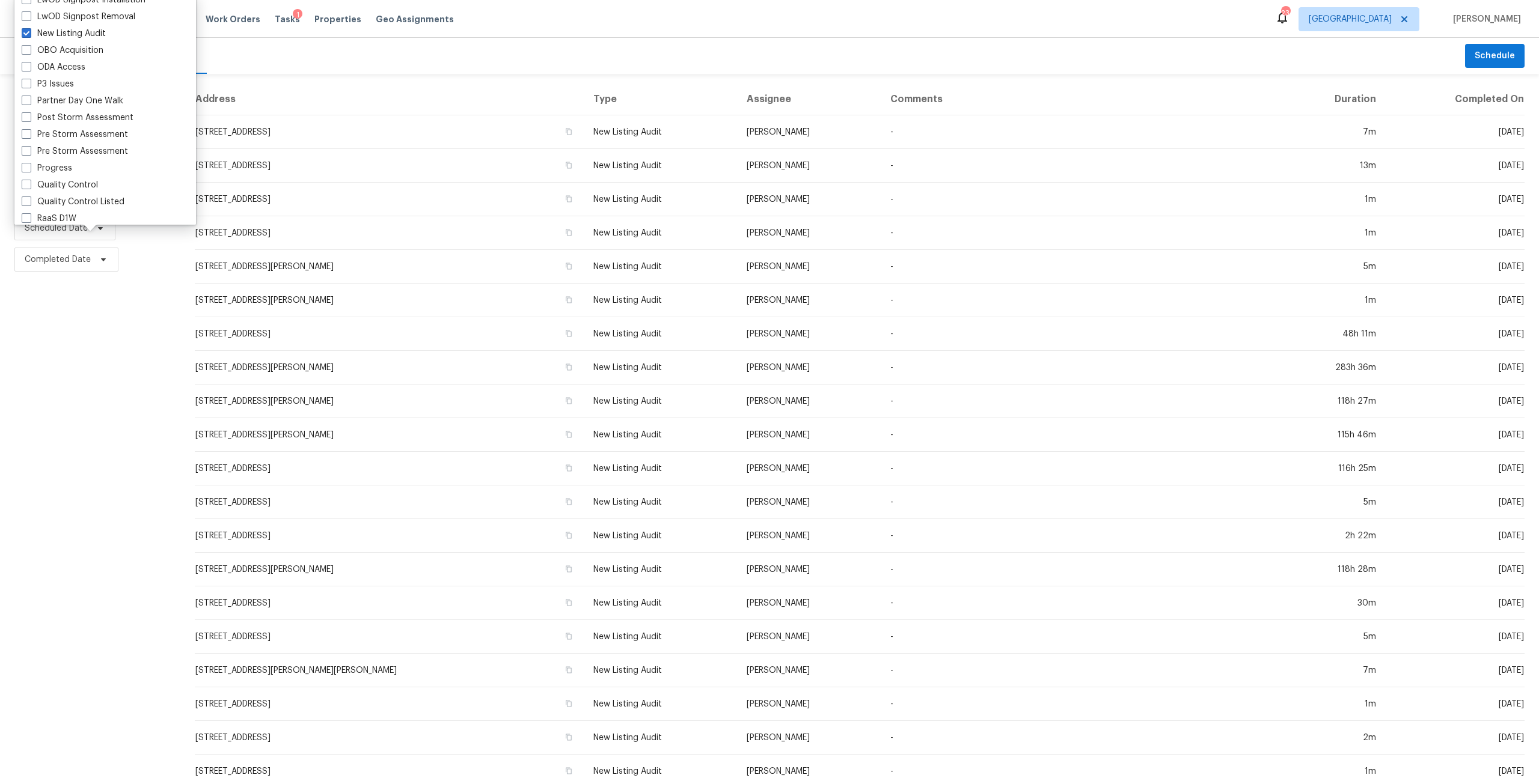
click at [80, 283] on div "Filters Reset ​ New Listing Audit Assignee Scheduled Date Completed Date" at bounding box center [90, 446] width 181 height 746
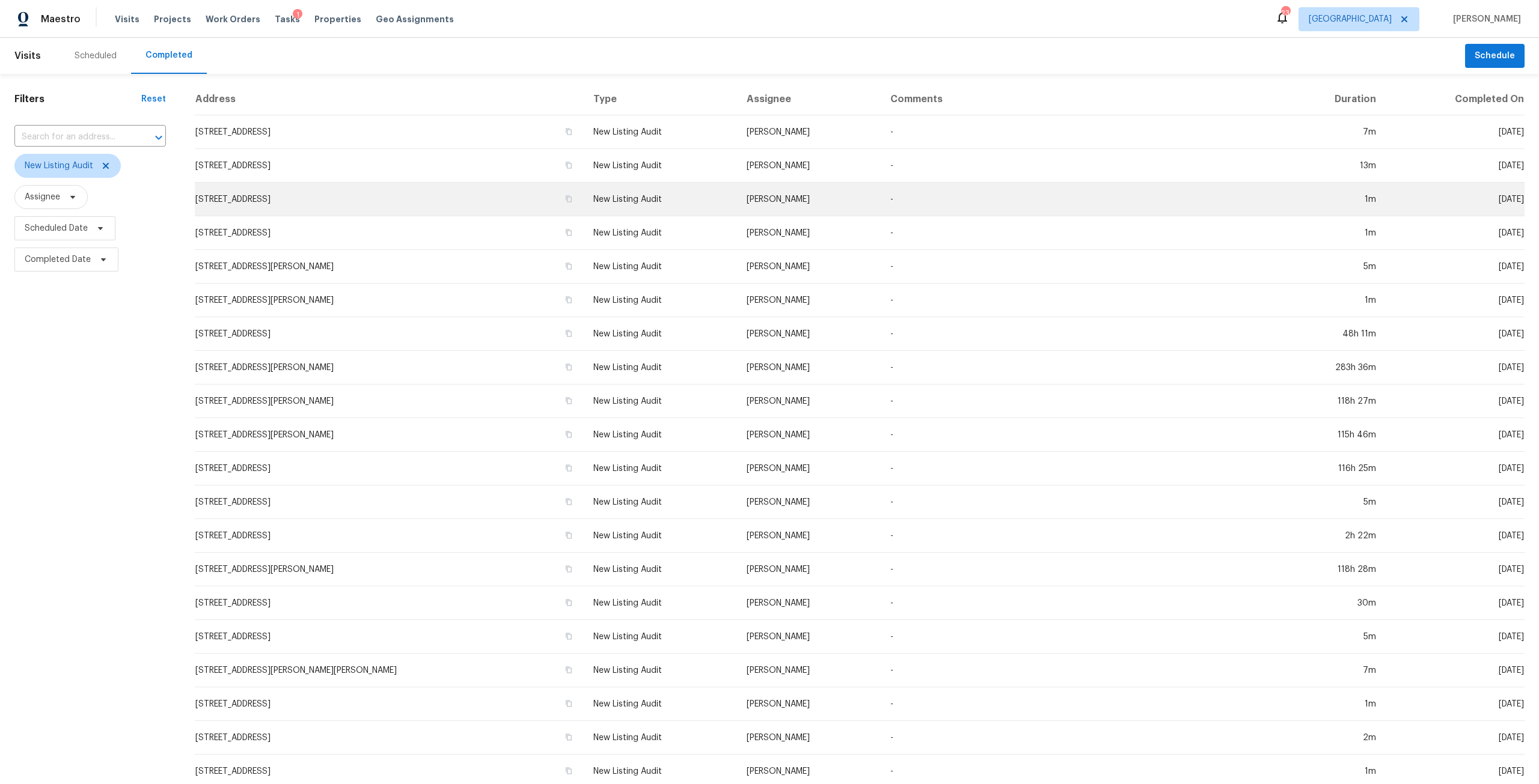
click at [308, 197] on td "2428 Cold Stream Ln, Green Cove Springs, FL 32043" at bounding box center [389, 200] width 389 height 34
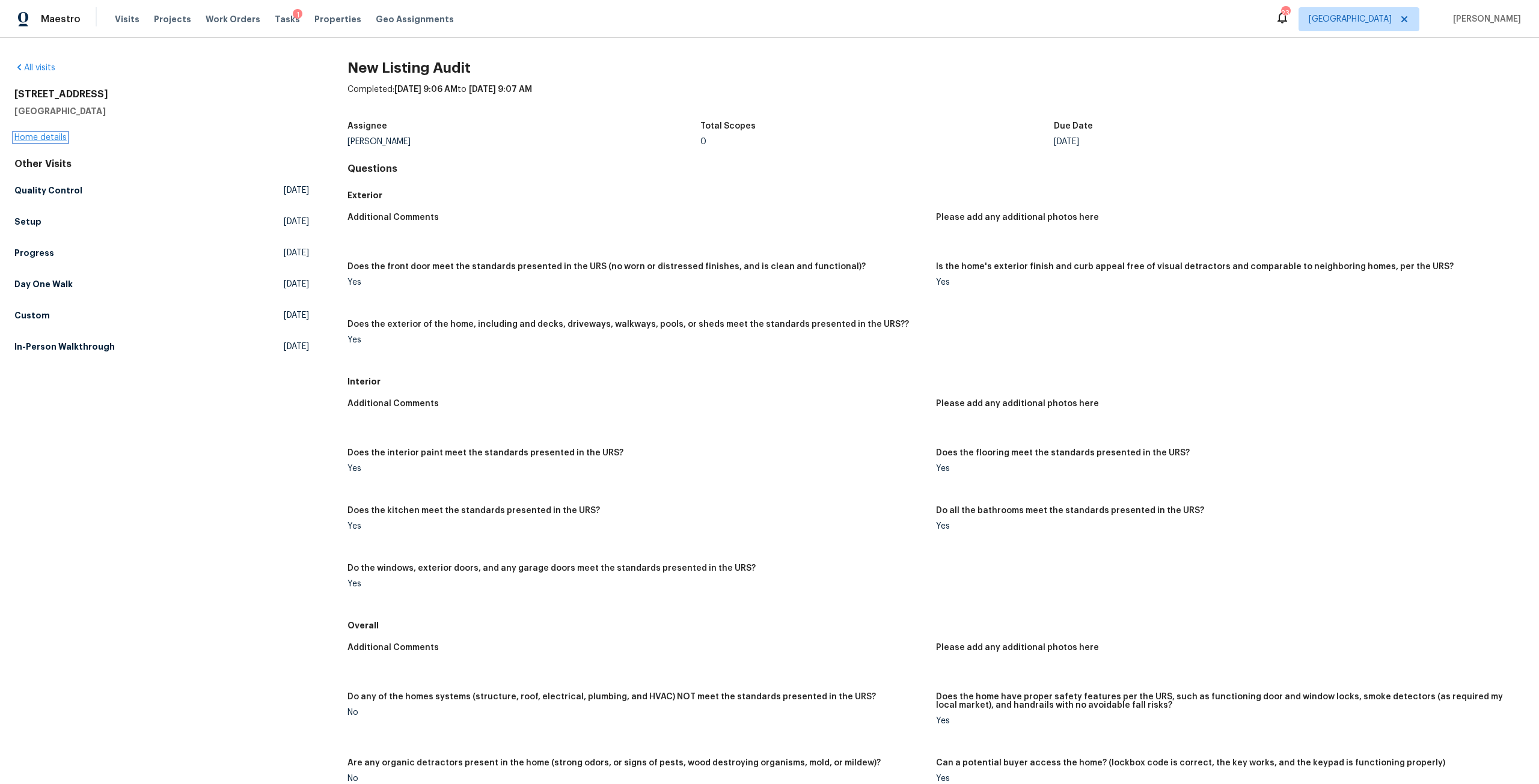
click at [41, 134] on link "Home details" at bounding box center [41, 137] width 52 height 8
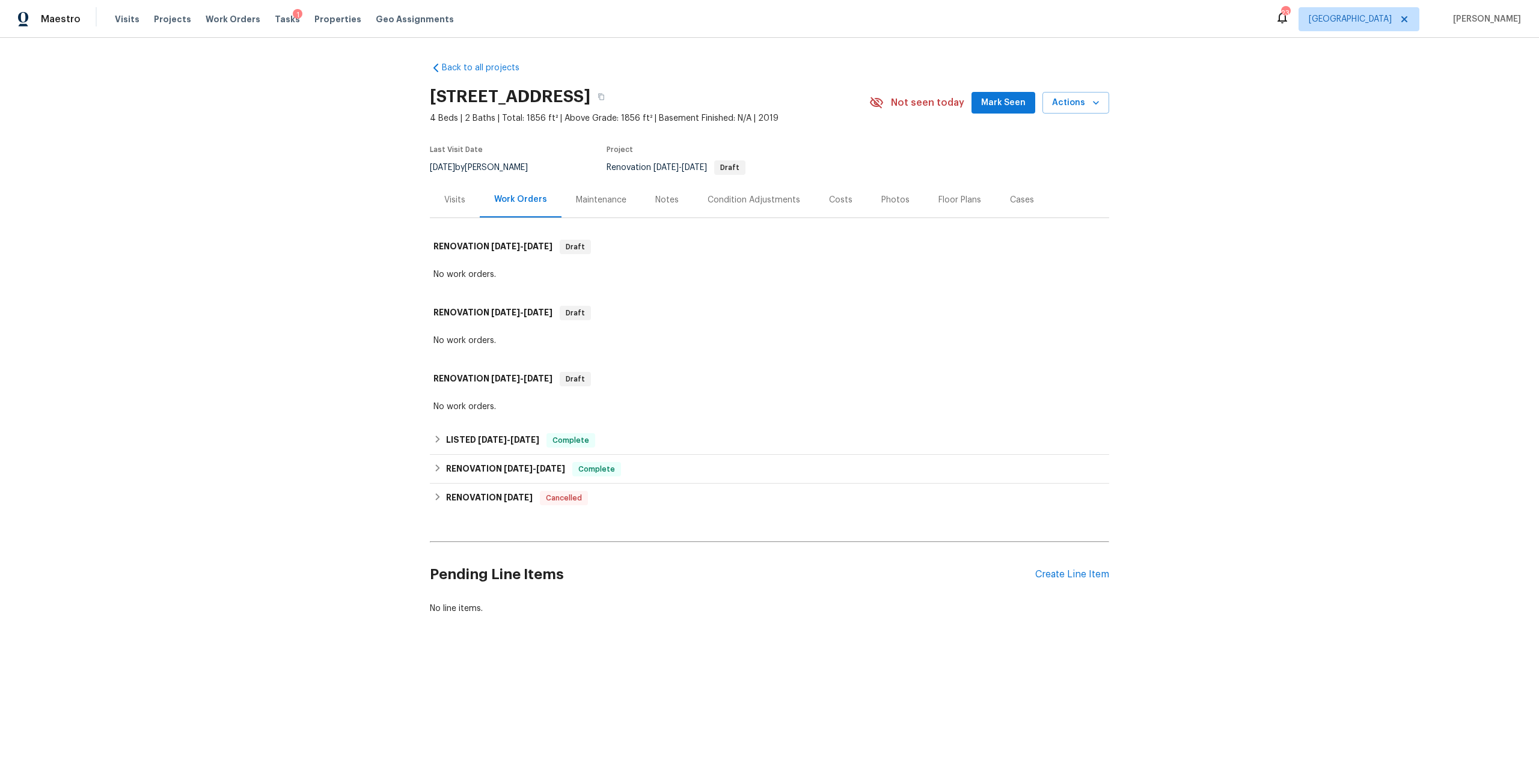
click at [892, 199] on div "Photos" at bounding box center [895, 200] width 28 height 12
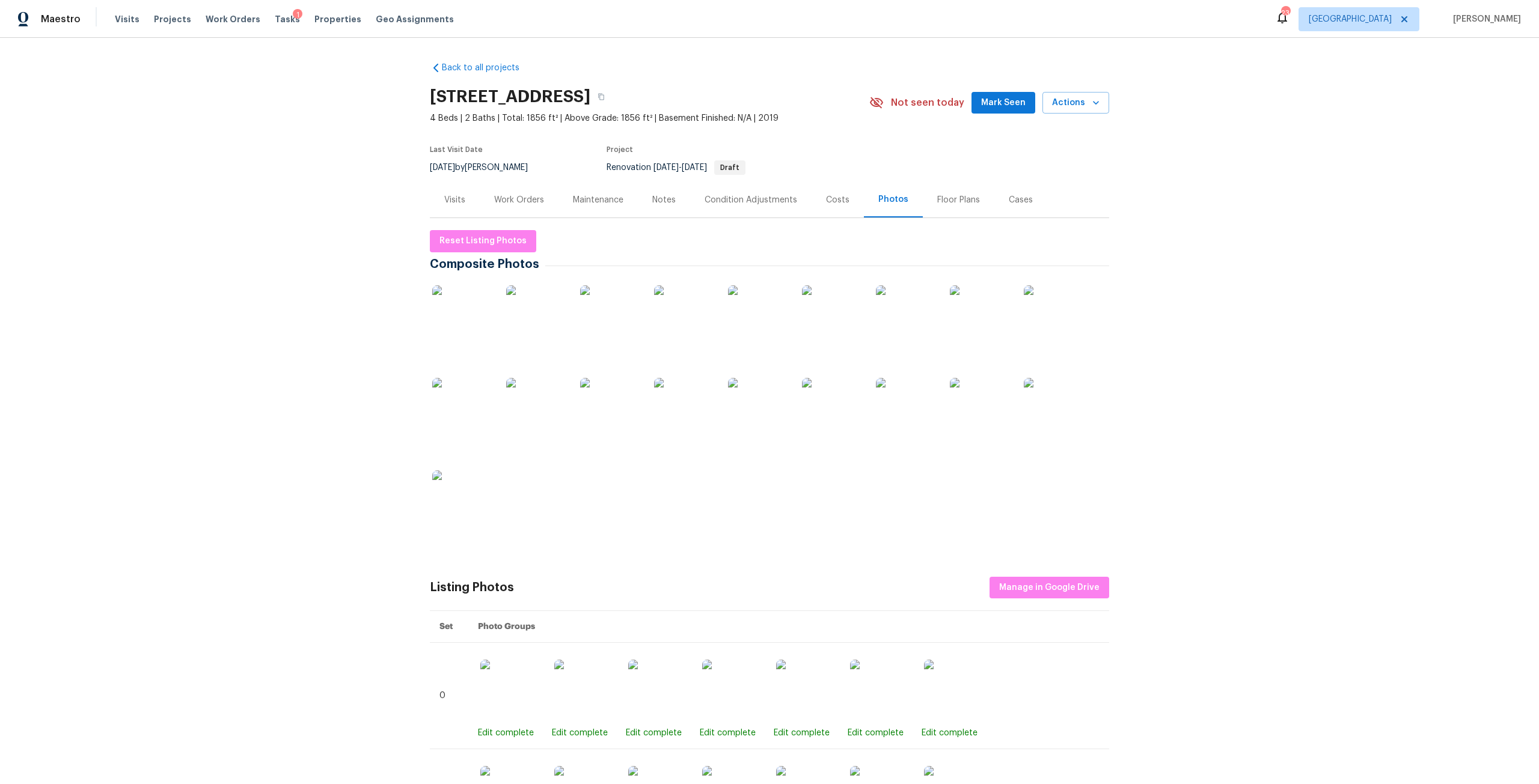
click at [466, 200] on div "Visits" at bounding box center [455, 200] width 50 height 36
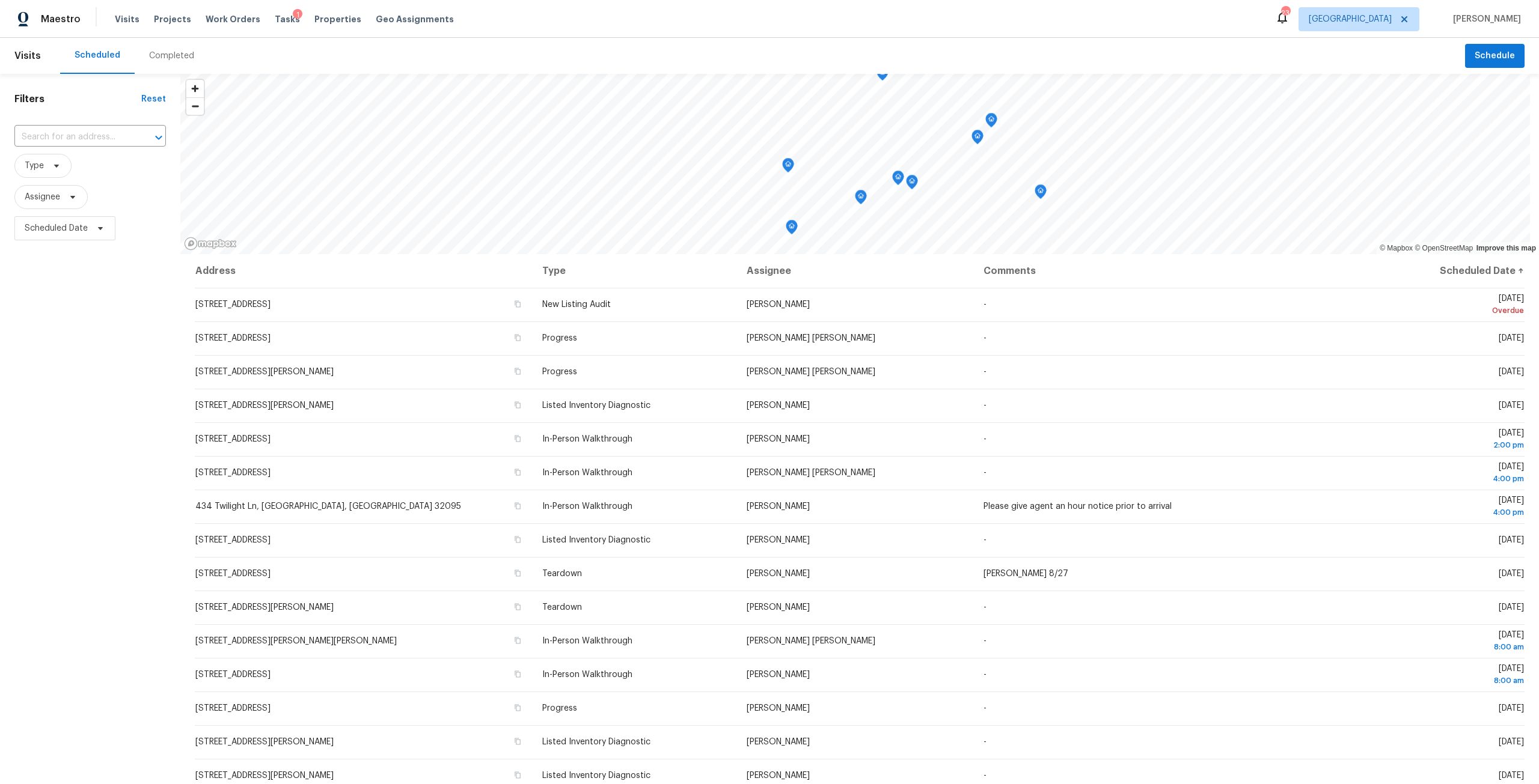
click at [167, 62] on div "Completed" at bounding box center [172, 56] width 74 height 36
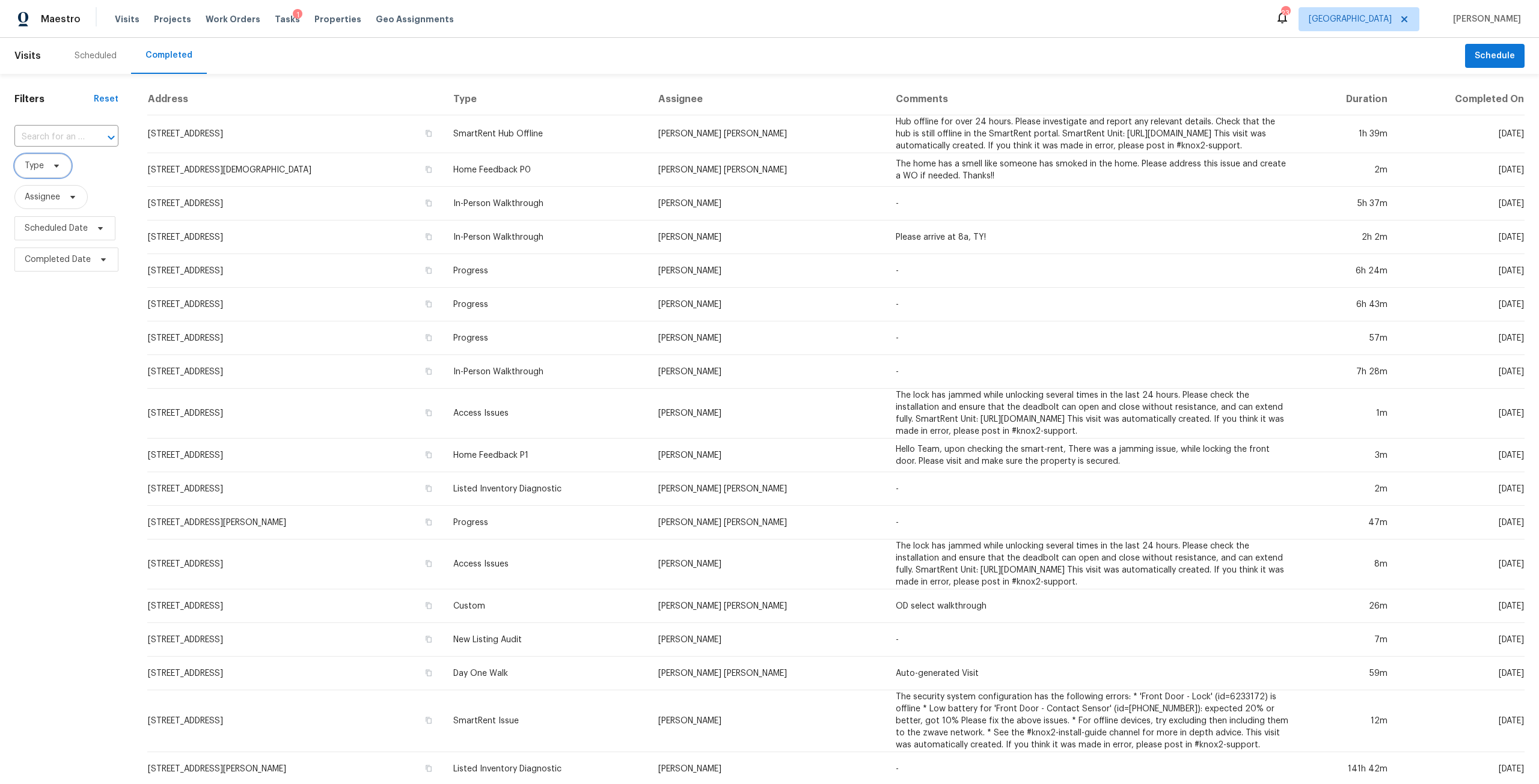
click at [58, 167] on icon at bounding box center [56, 165] width 9 height 9
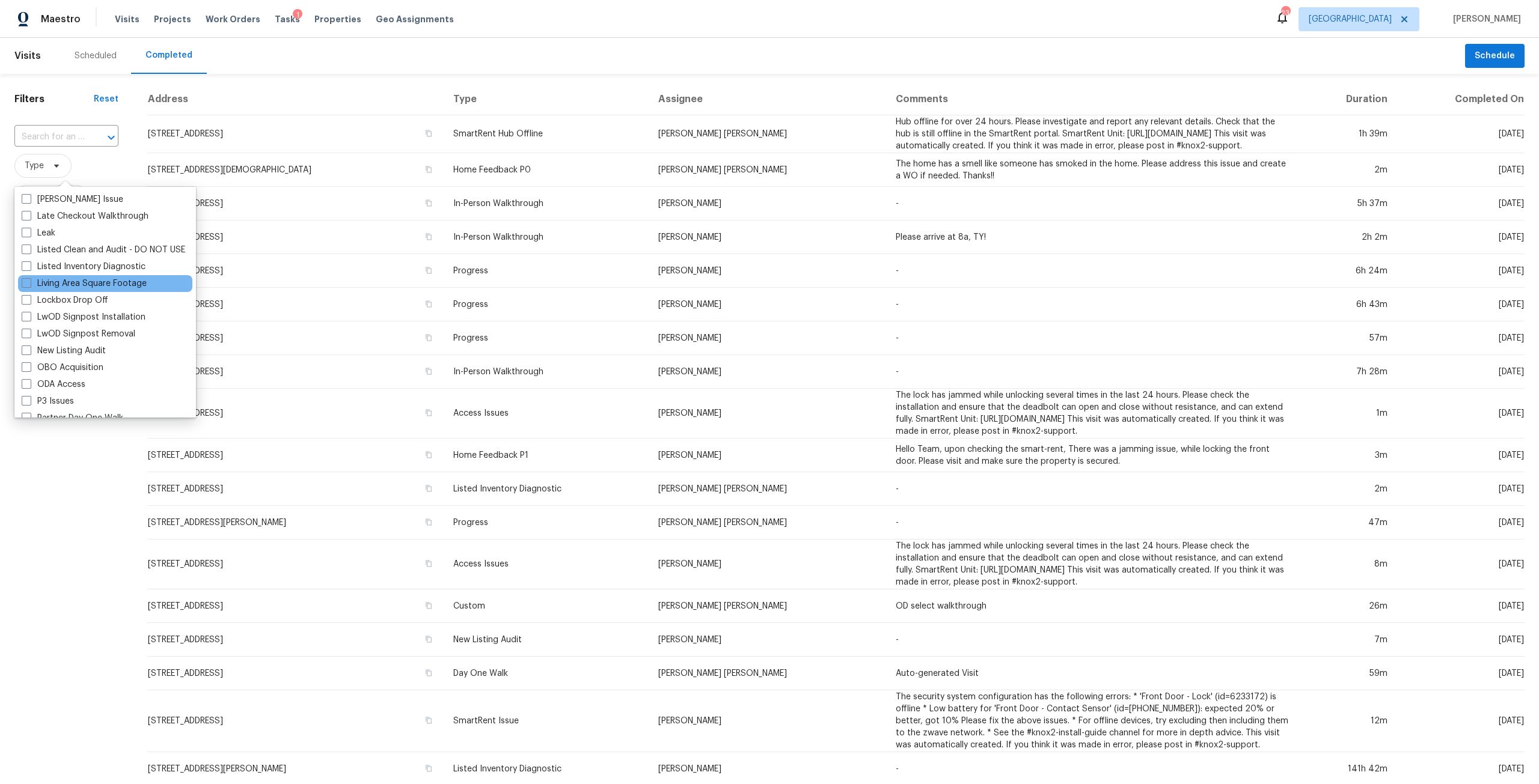
scroll to position [541, 0]
click at [88, 347] on label "New Listing Audit" at bounding box center [64, 346] width 84 height 12
click at [29, 347] on input "New Listing Audit" at bounding box center [26, 345] width 8 height 8
checkbox input "true"
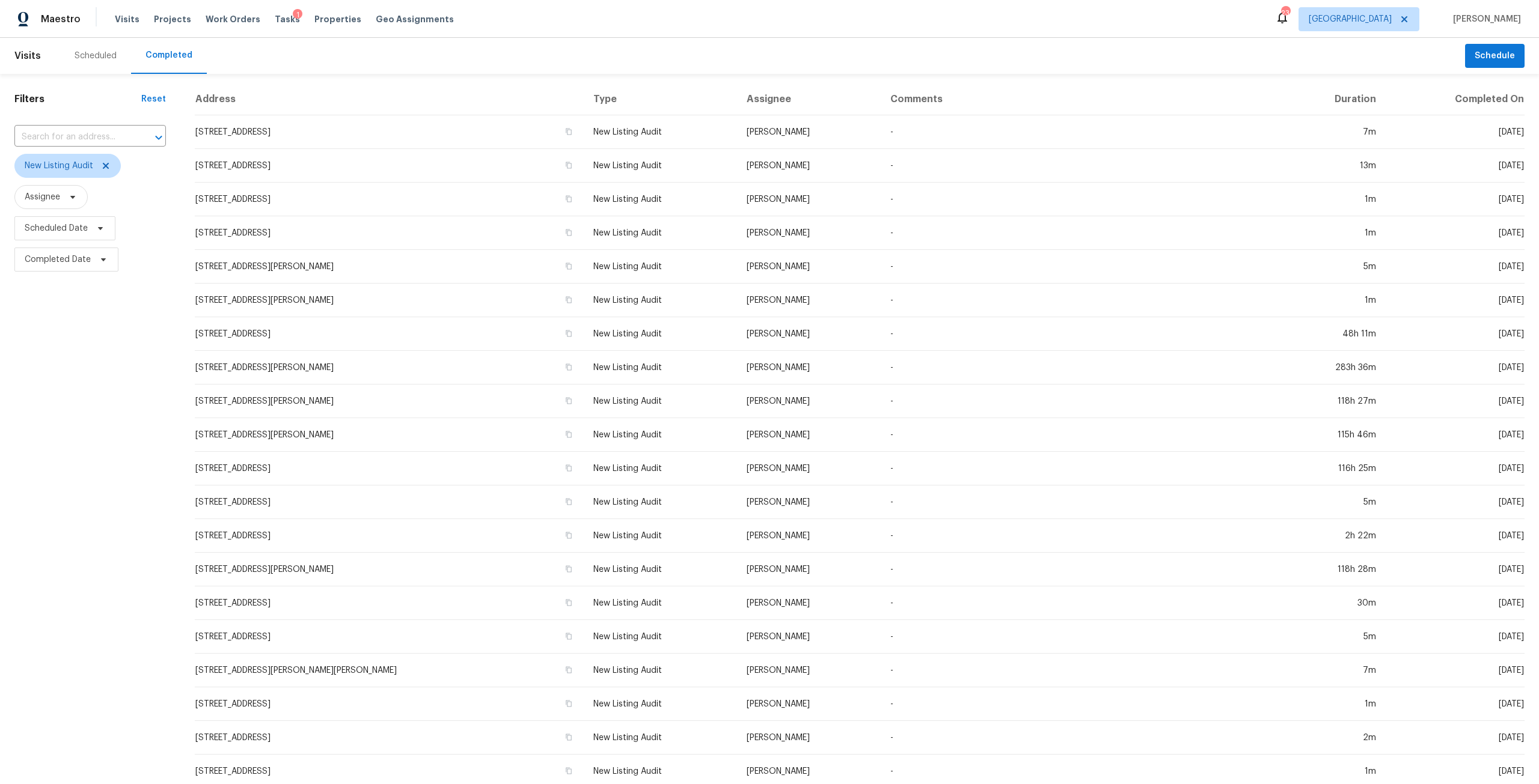
click at [66, 486] on div "Filters Reset ​ New Listing Audit Assignee Scheduled Date Completed Date" at bounding box center [90, 446] width 181 height 746
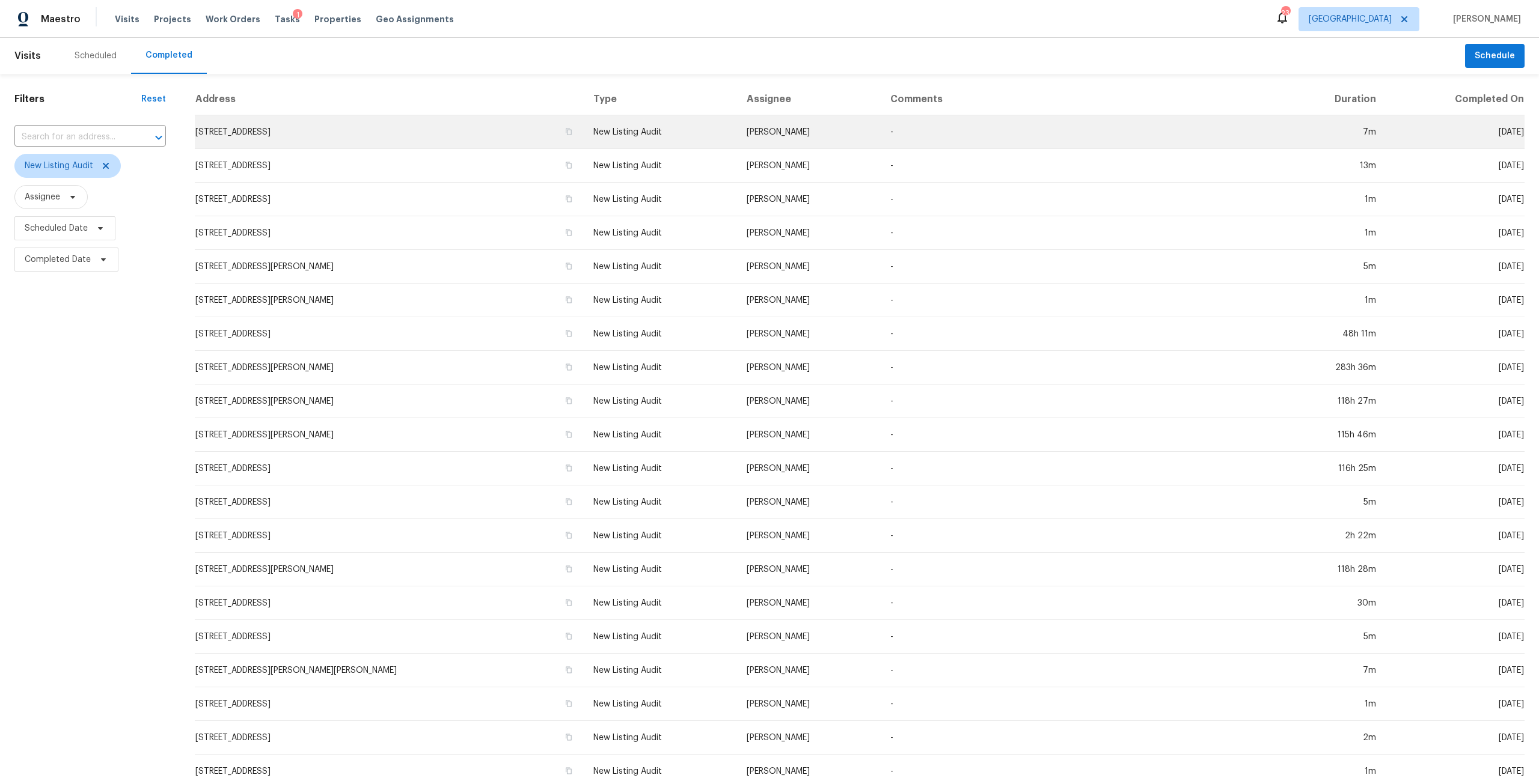
click at [289, 127] on td "11563 Oak Meadow Ln, Jacksonville, FL 32218" at bounding box center [389, 132] width 389 height 34
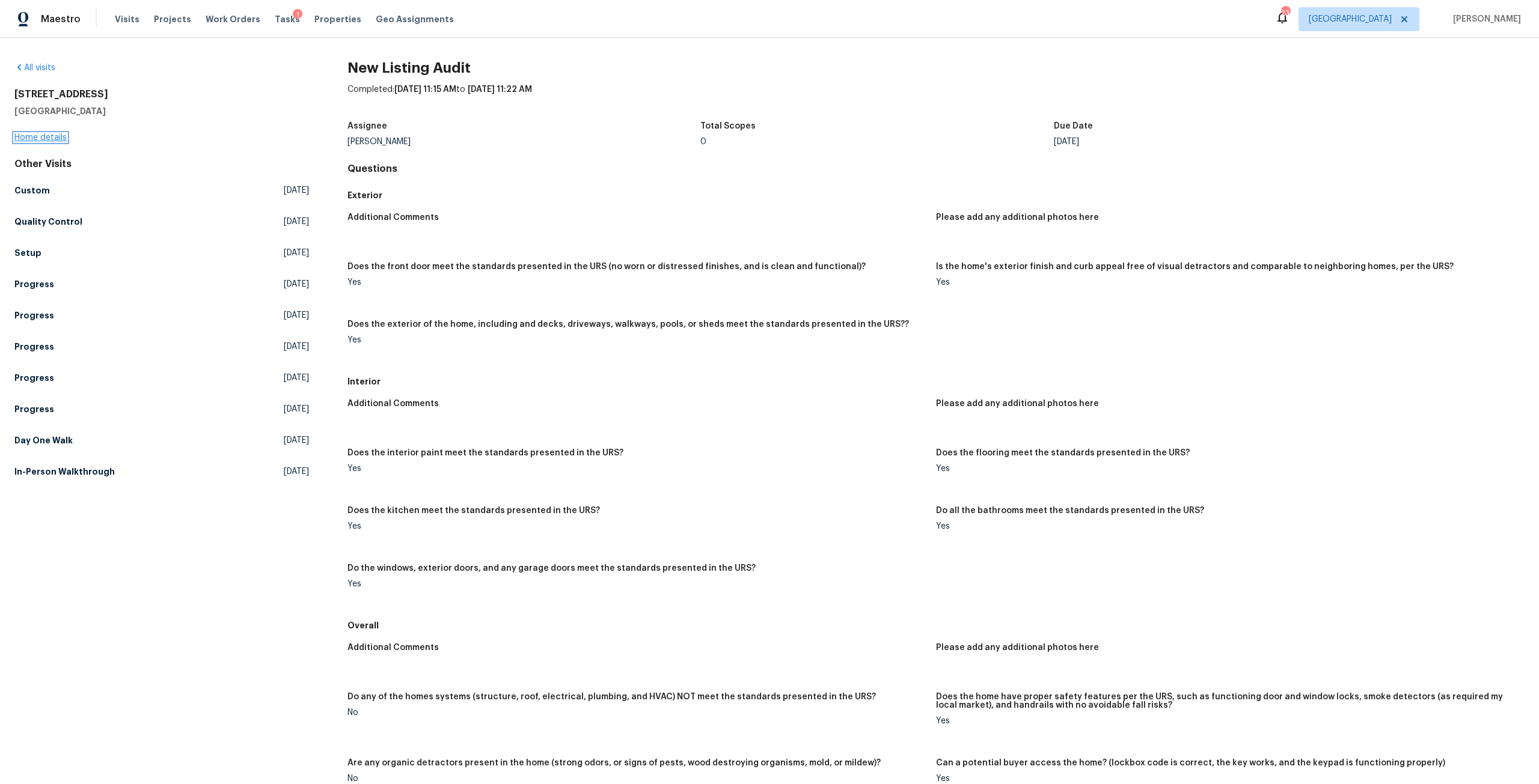
click at [29, 137] on link "Home details" at bounding box center [41, 137] width 52 height 8
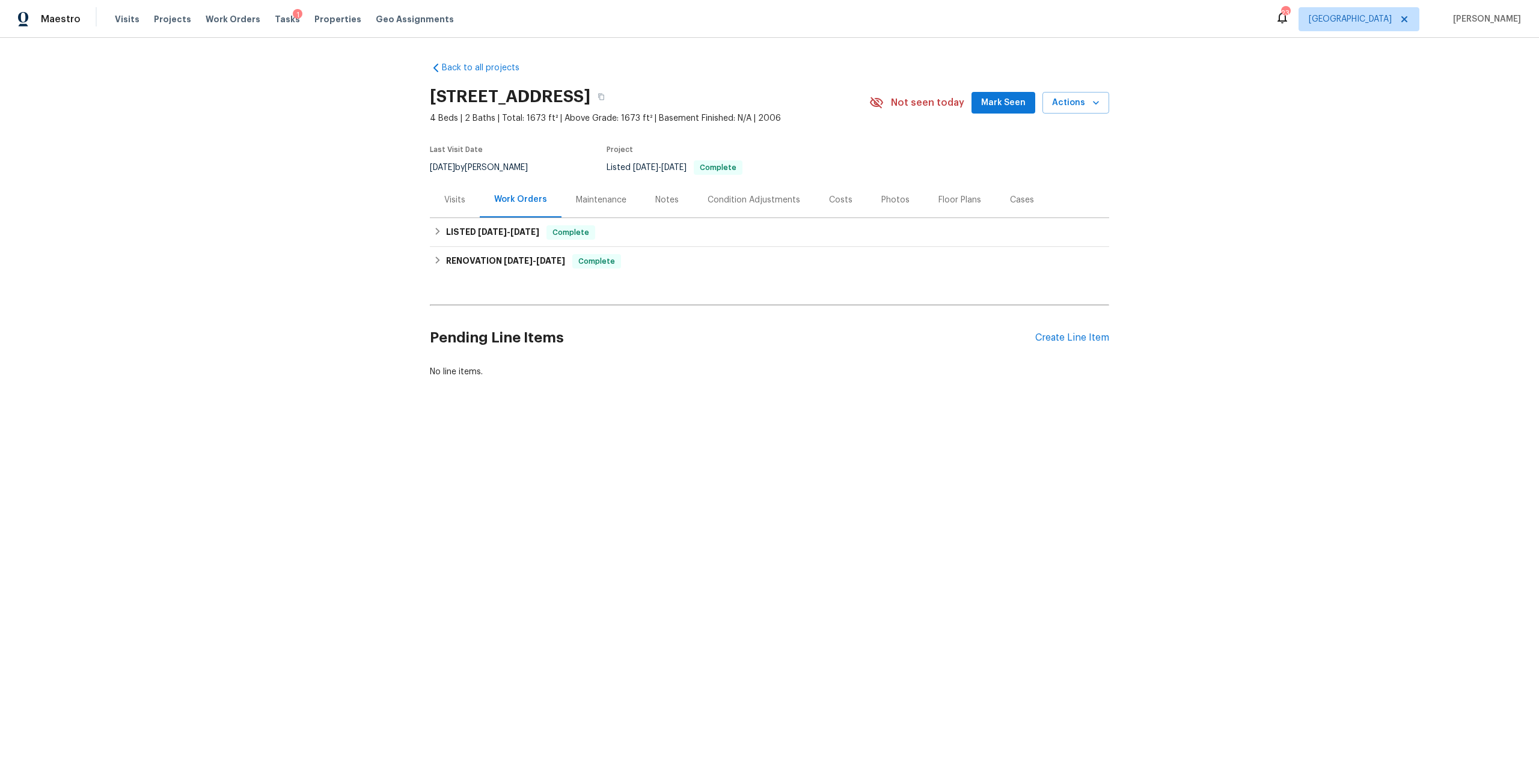
click at [756, 197] on div "Condition Adjustments" at bounding box center [754, 200] width 92 height 12
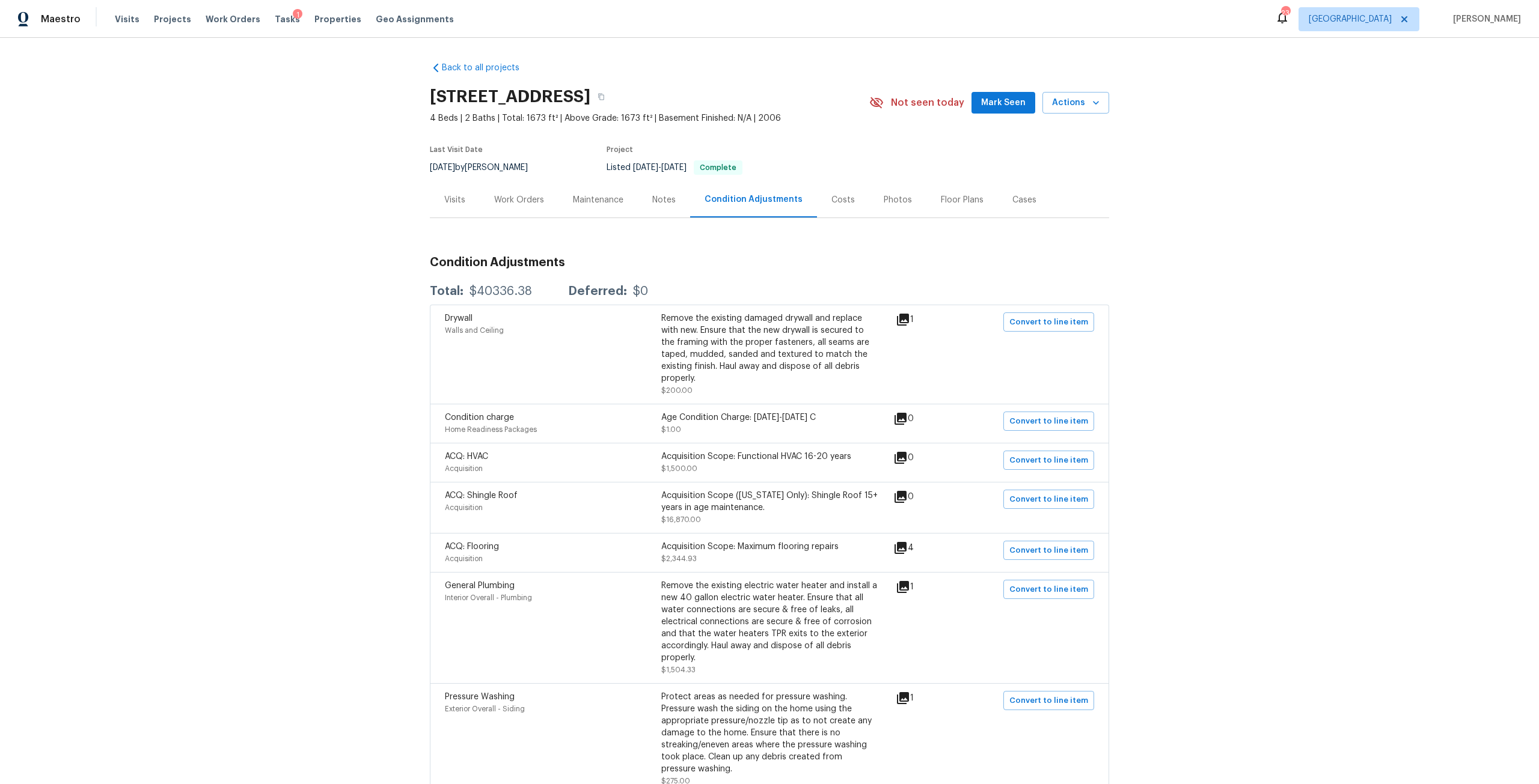
click at [512, 198] on div "Work Orders" at bounding box center [519, 200] width 50 height 12
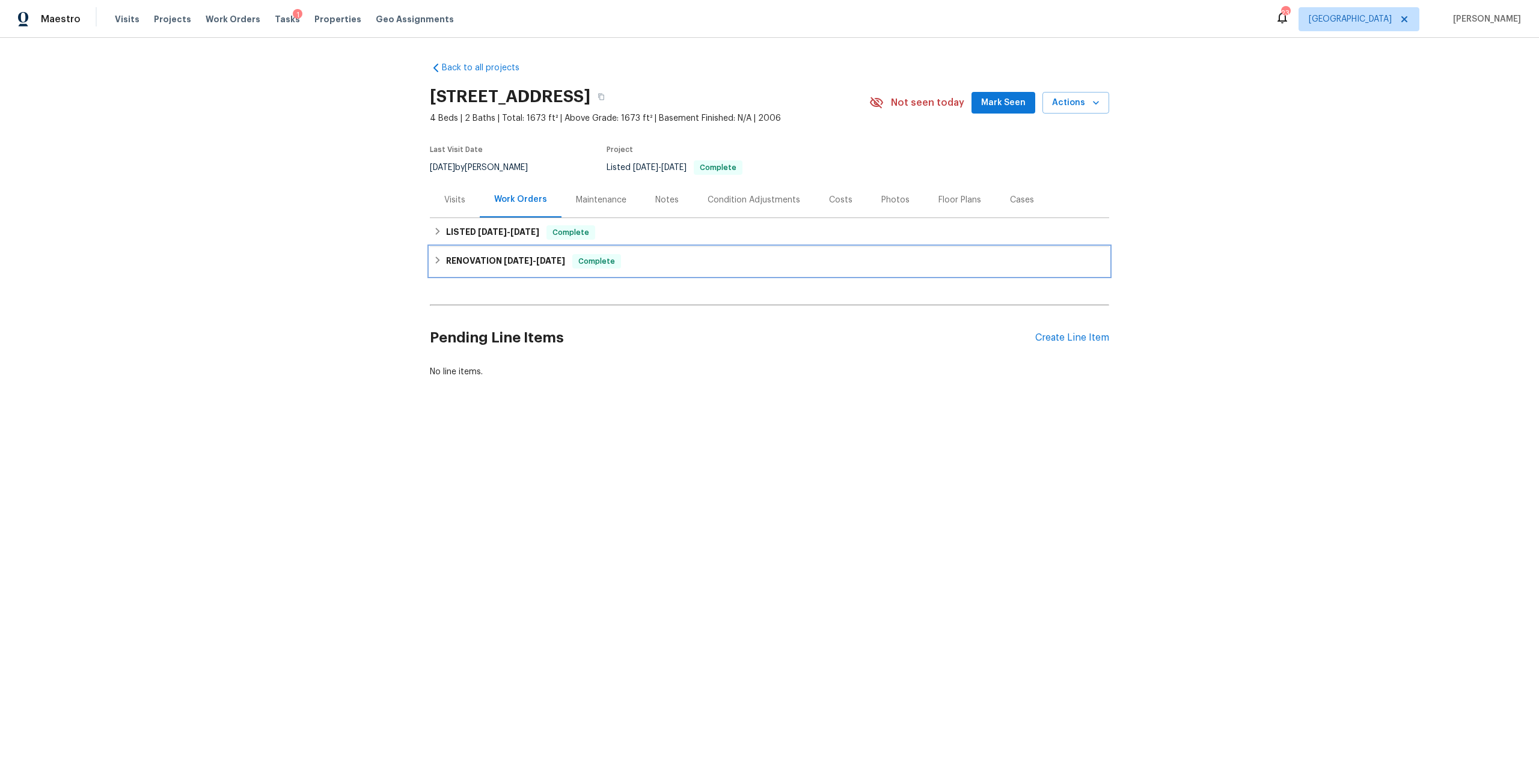
click at [521, 250] on div "RENOVATION 7/30/25 - 8/18/25 Complete" at bounding box center [769, 262] width 679 height 29
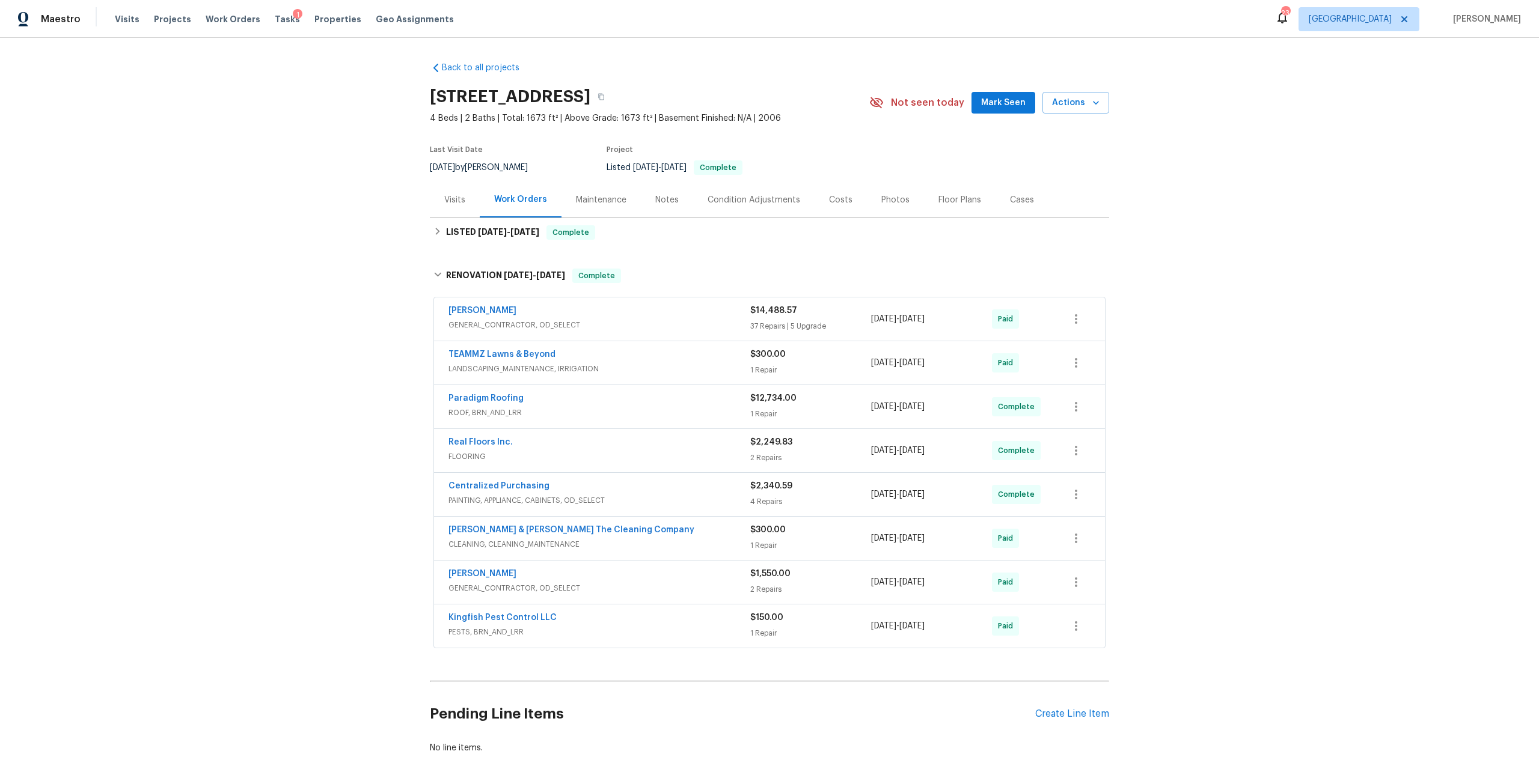
click at [449, 203] on div "Visits" at bounding box center [455, 200] width 21 height 12
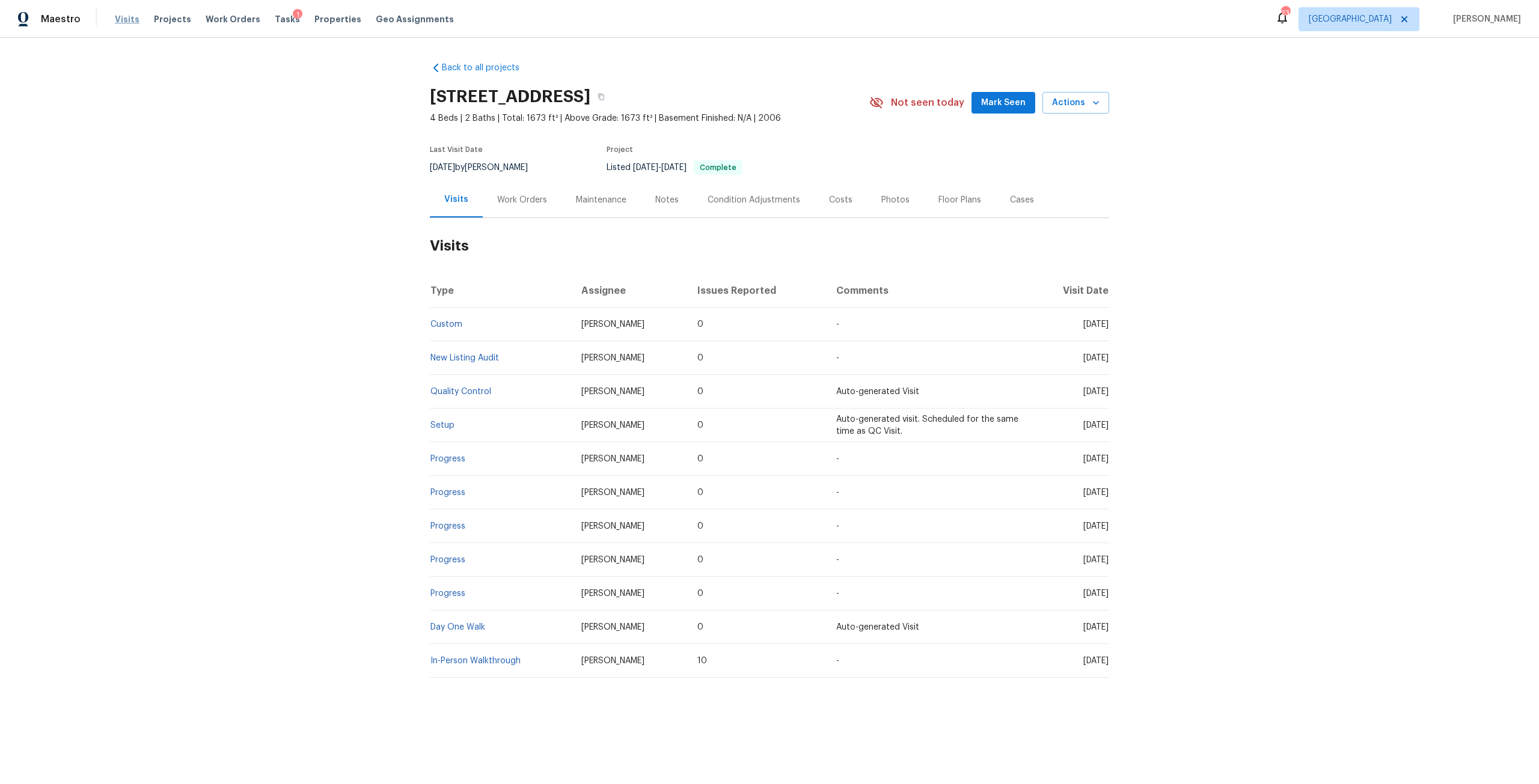
click at [122, 21] on span "Visits" at bounding box center [127, 19] width 24 height 12
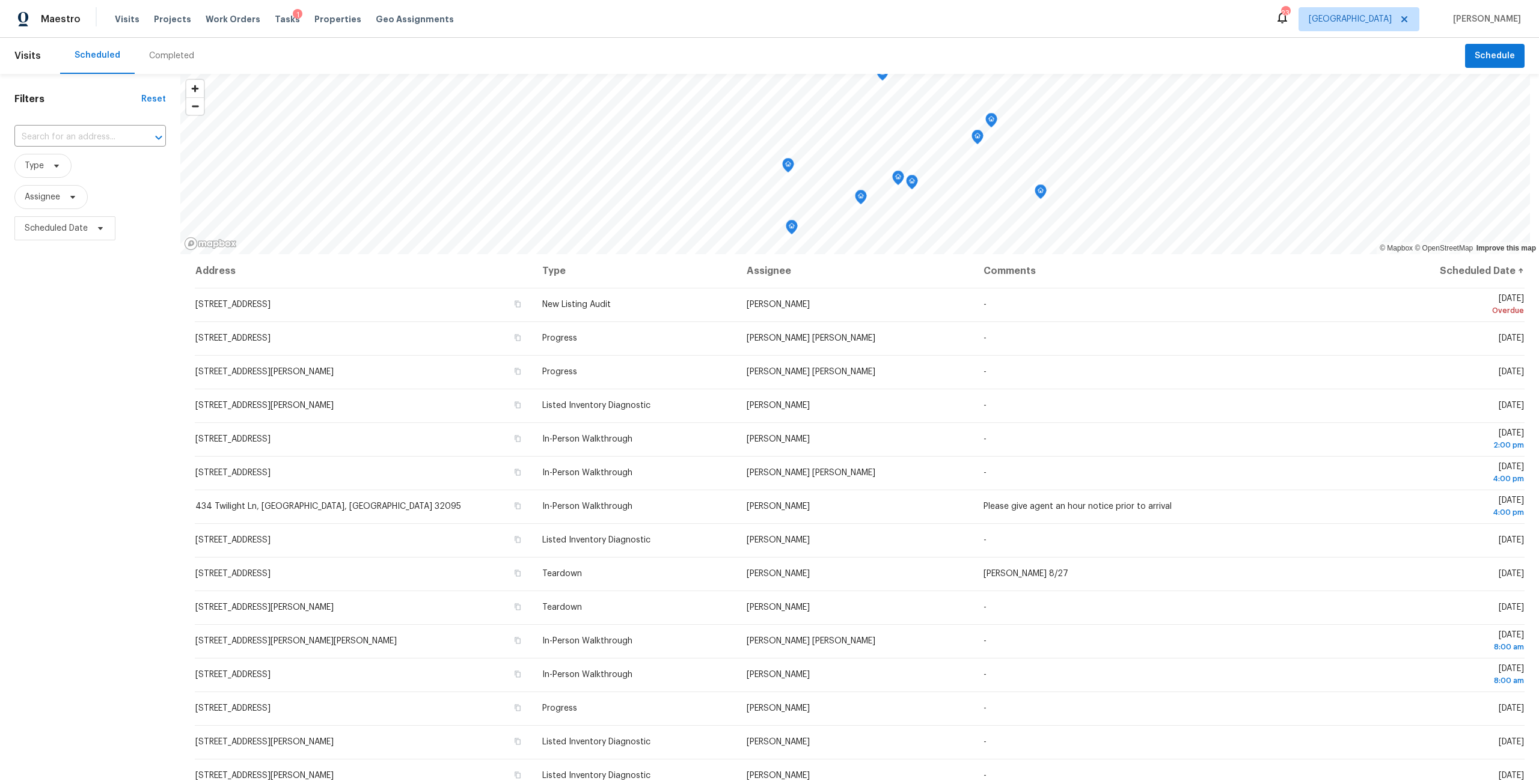
click at [178, 57] on div "Completed" at bounding box center [172, 56] width 45 height 12
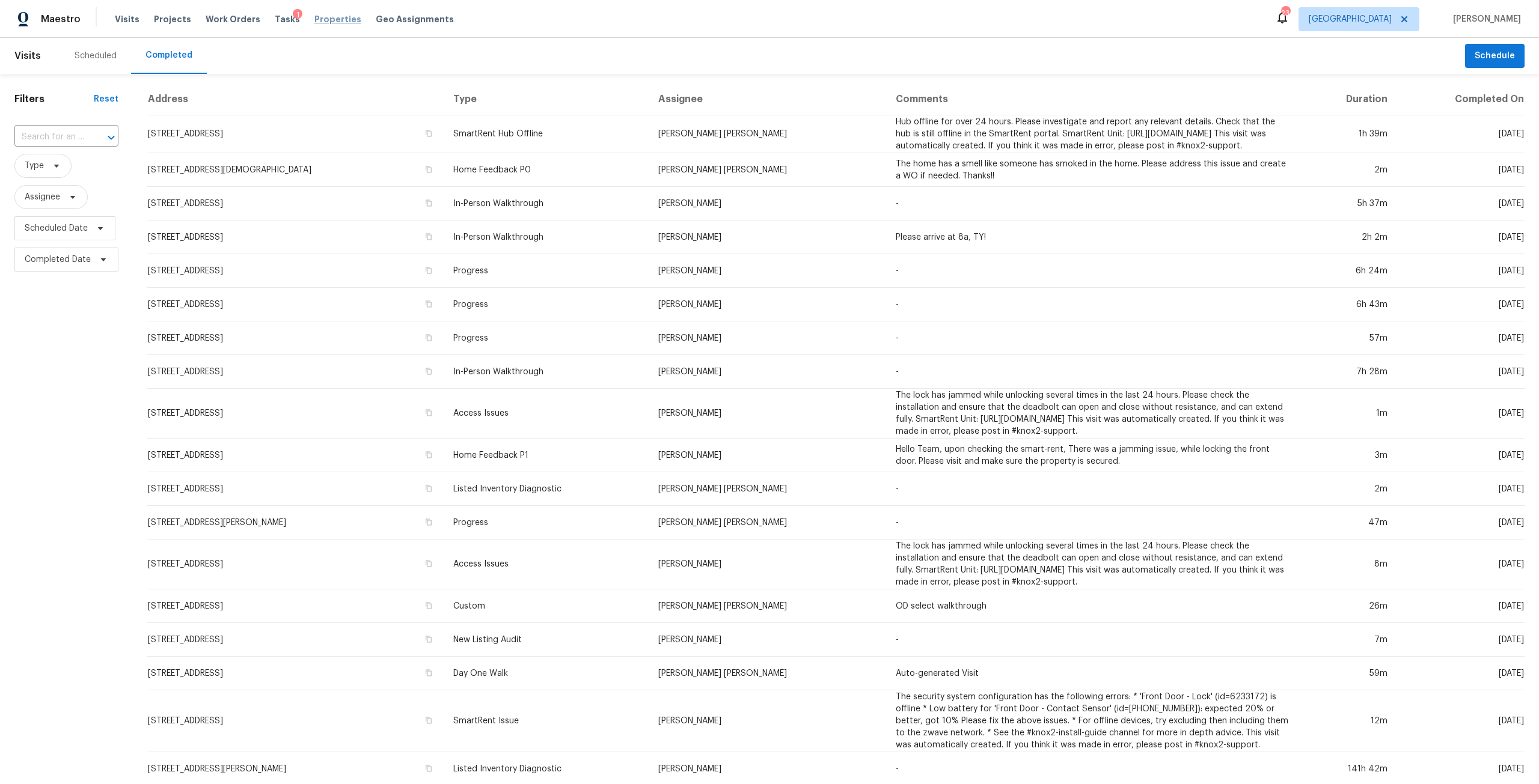
click at [323, 14] on span "Properties" at bounding box center [337, 19] width 47 height 12
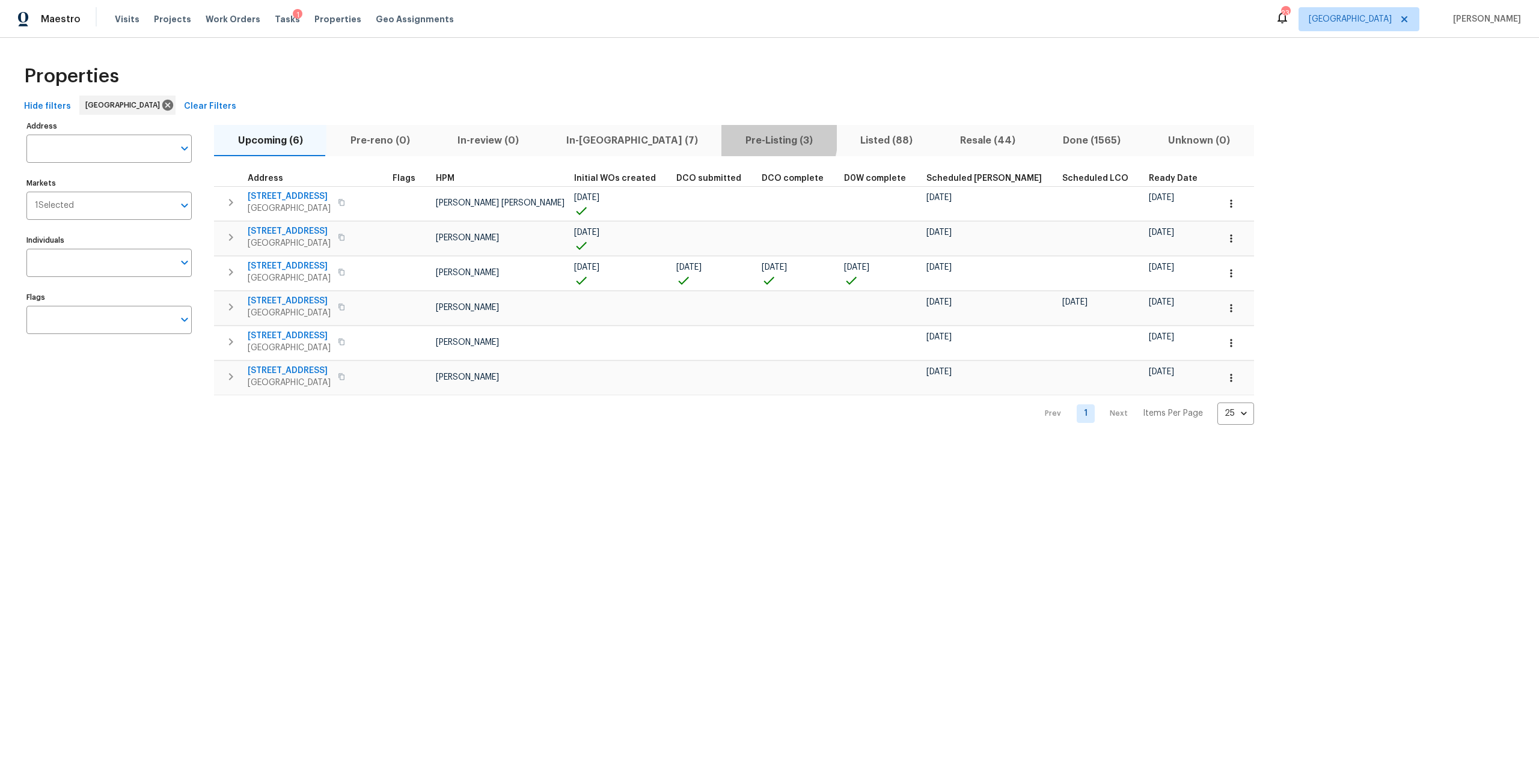
click at [728, 135] on span "Pre-Listing (3)" at bounding box center [778, 140] width 101 height 17
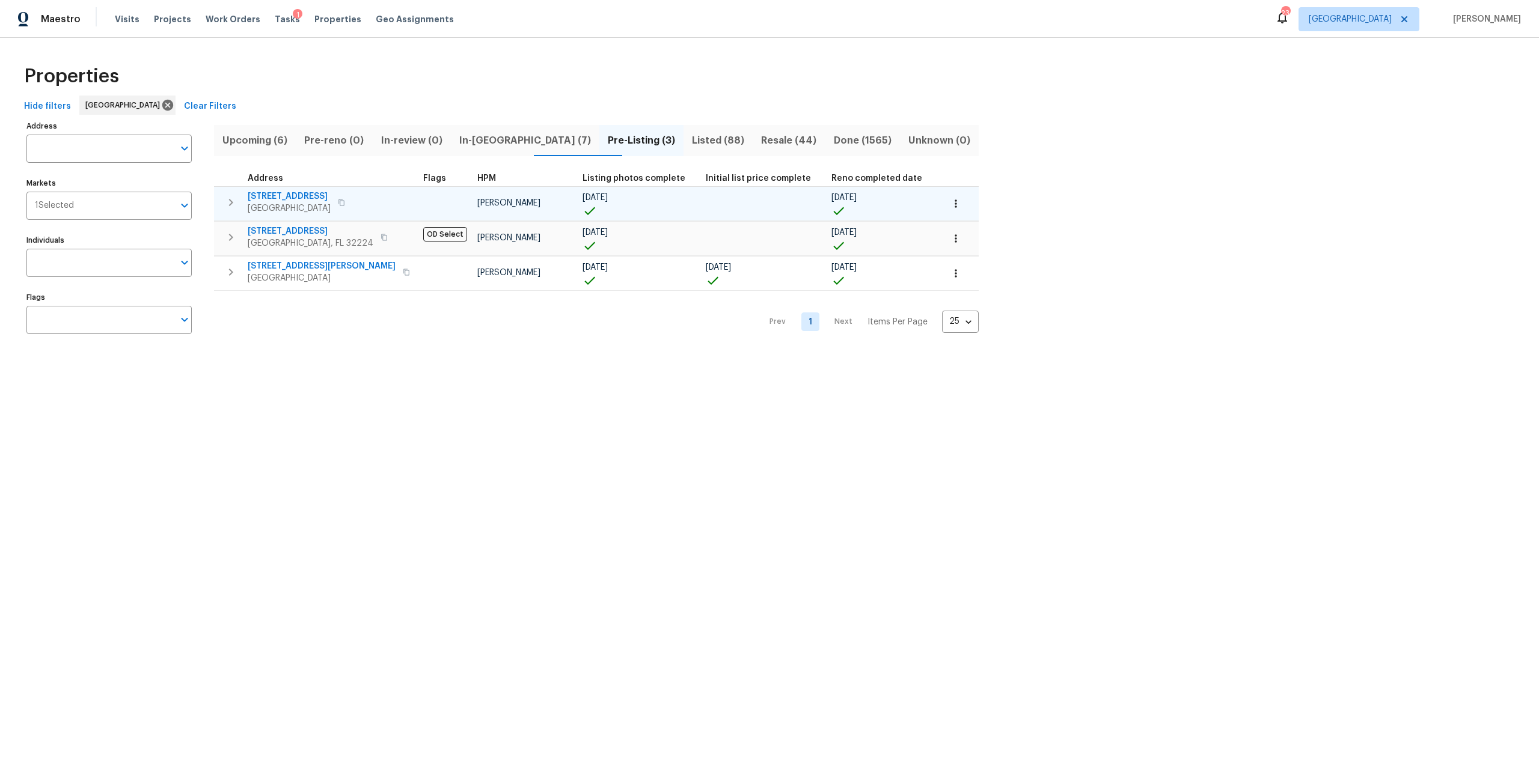
click at [299, 194] on span "2376 Kirkwall St" at bounding box center [289, 196] width 83 height 12
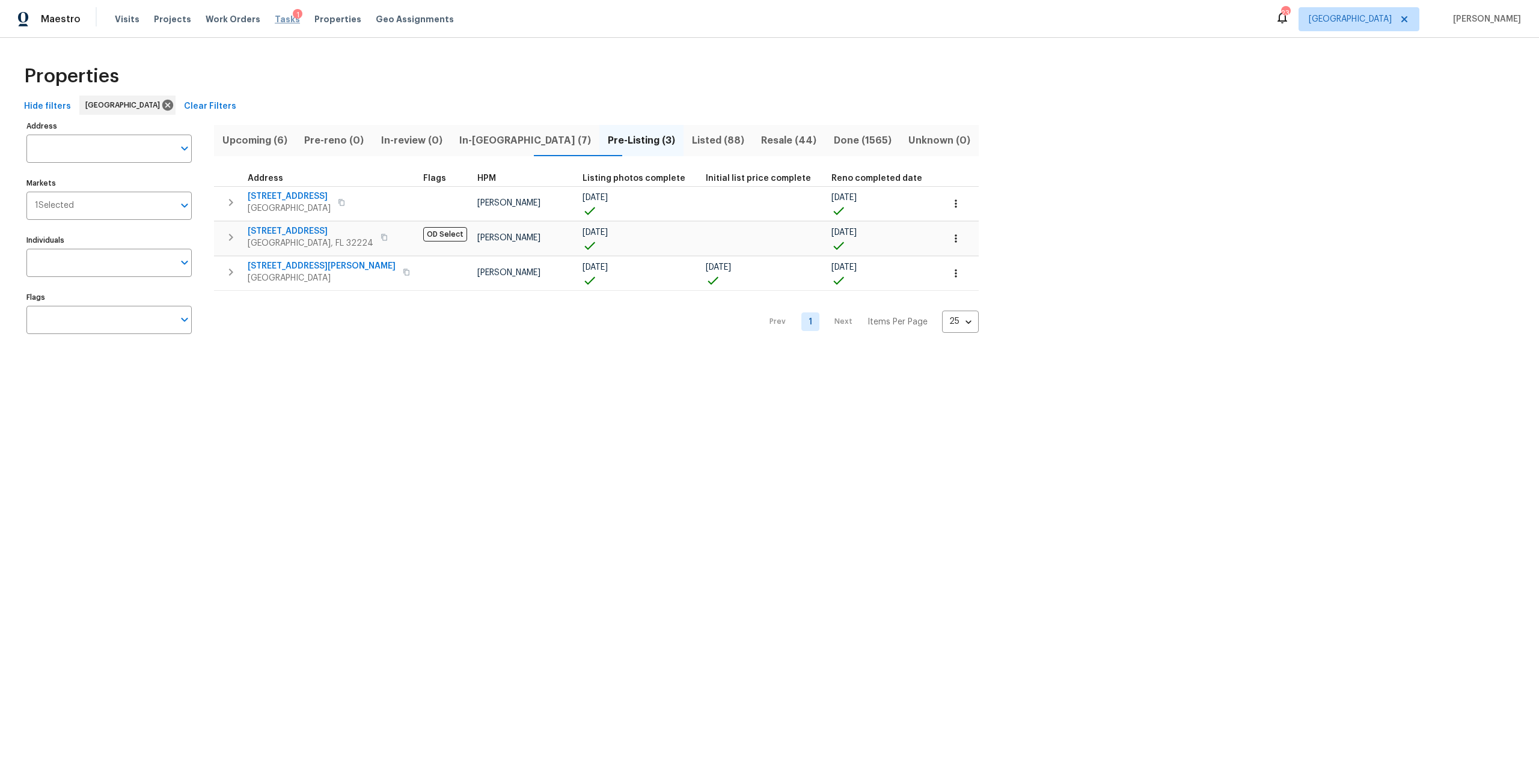
click at [277, 15] on span "Tasks" at bounding box center [287, 19] width 25 height 8
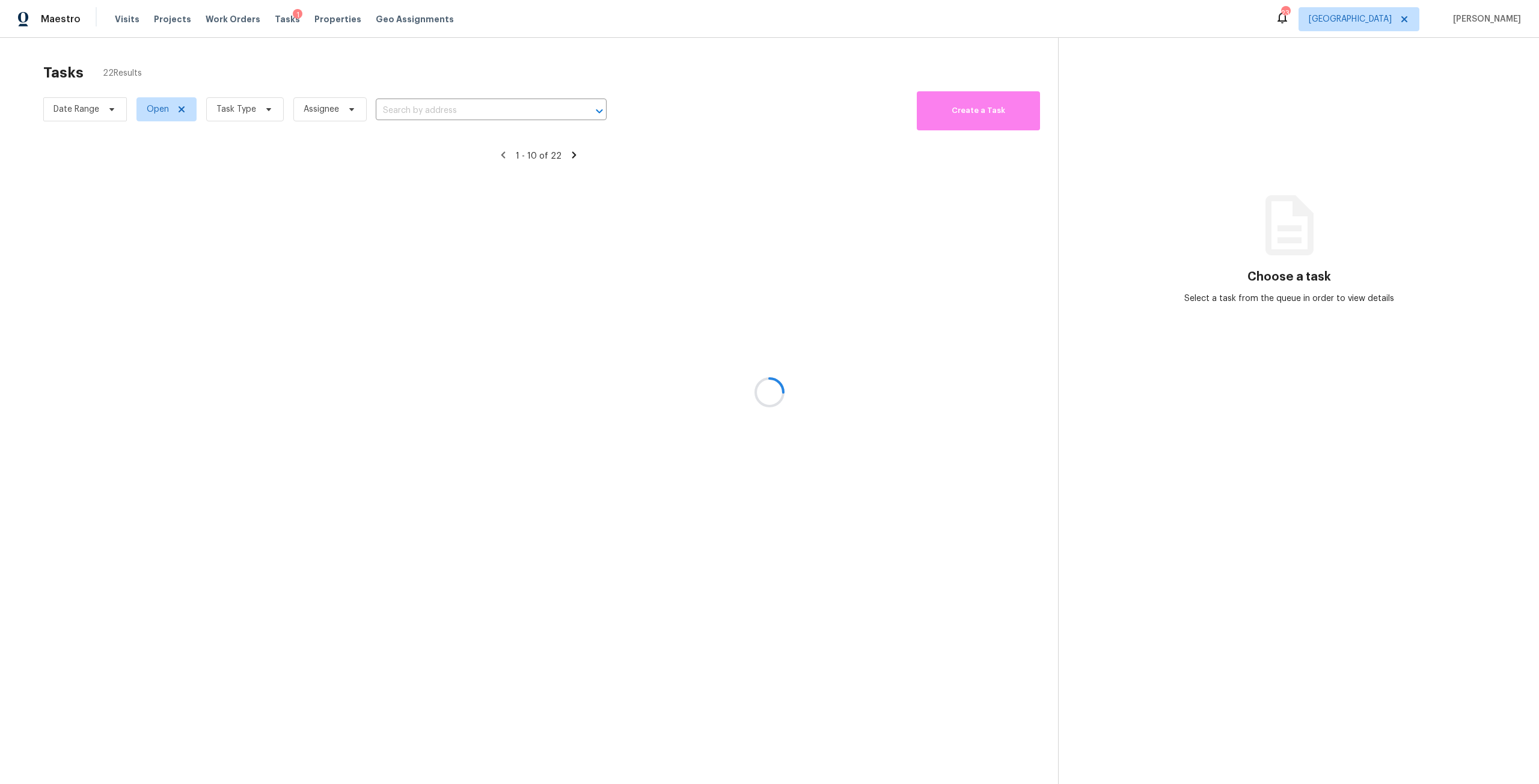
click at [269, 110] on div at bounding box center [770, 392] width 1539 height 784
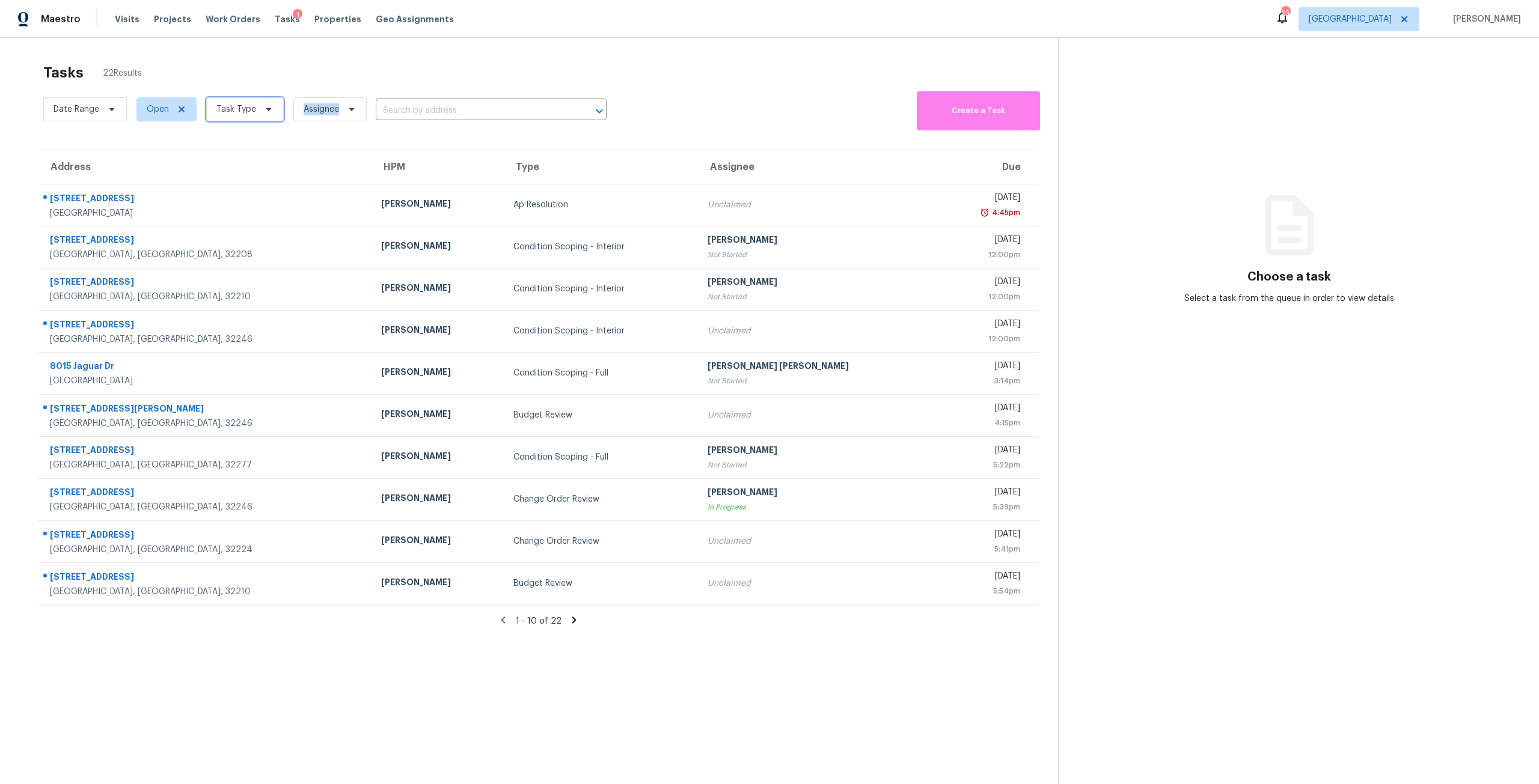
click at [269, 110] on icon at bounding box center [268, 109] width 9 height 9
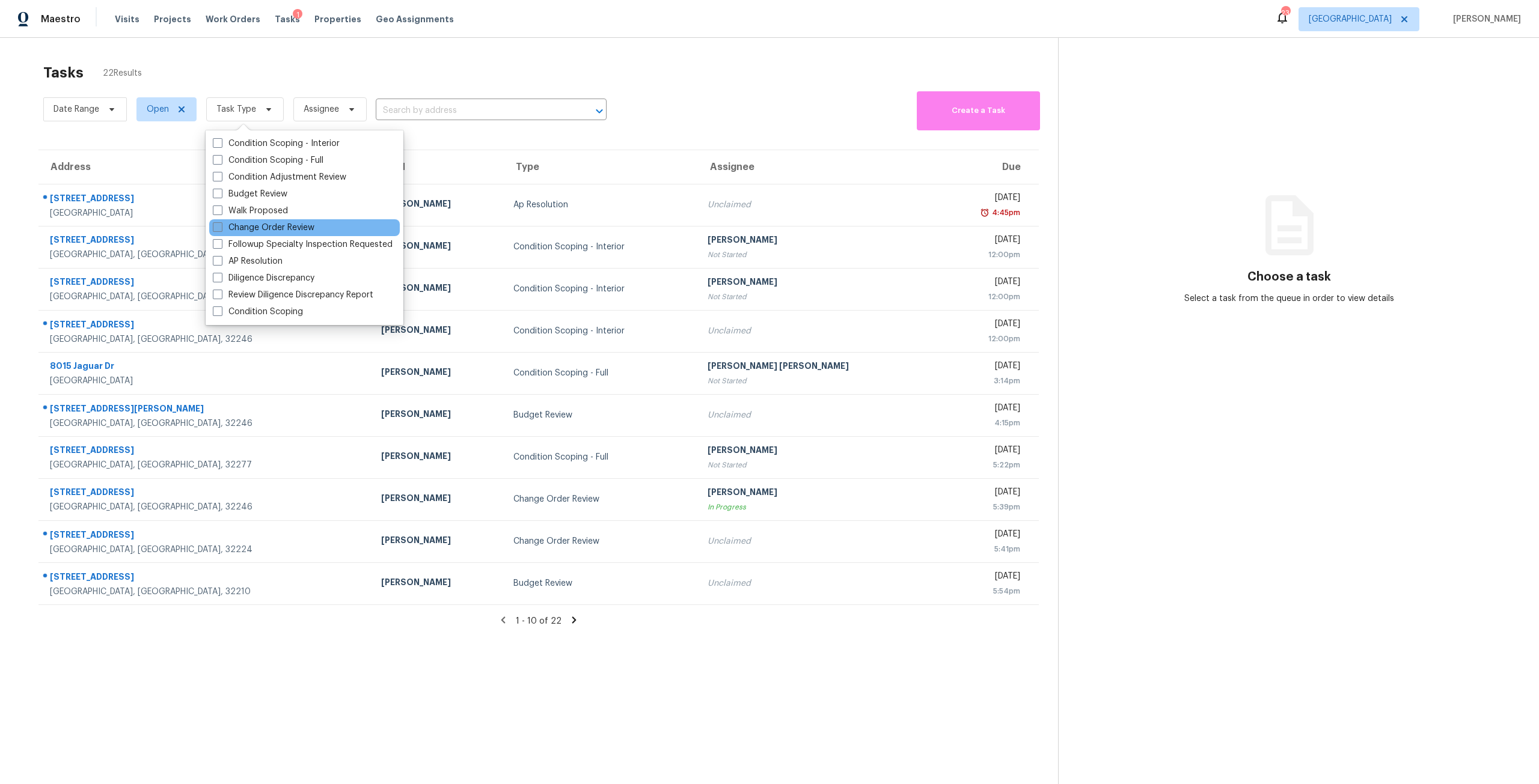
click at [290, 230] on label "Change Order Review" at bounding box center [264, 227] width 102 height 12
click at [220, 230] on input "Change Order Review" at bounding box center [217, 225] width 8 height 8
checkbox input "true"
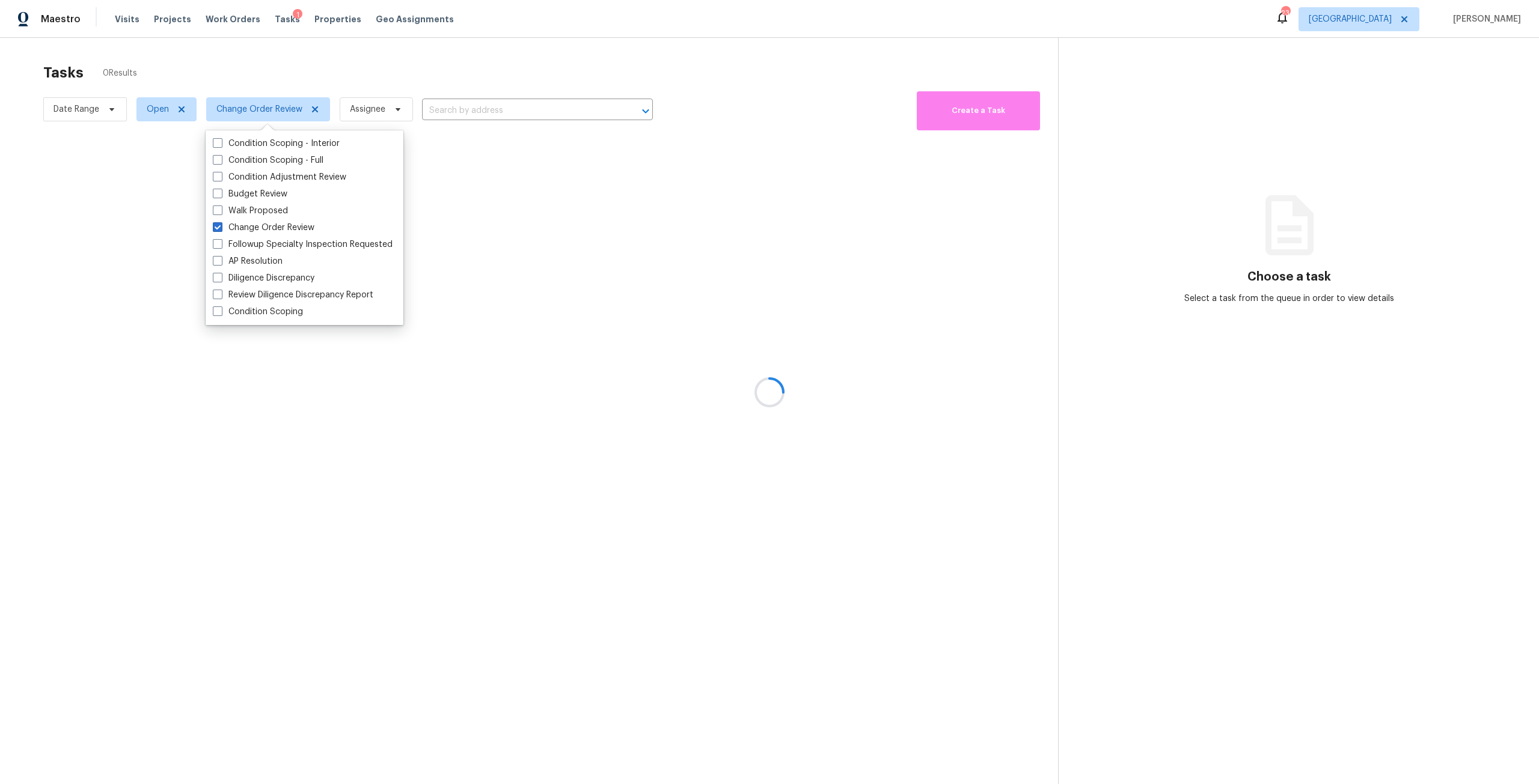
click at [450, 49] on div at bounding box center [770, 392] width 1539 height 784
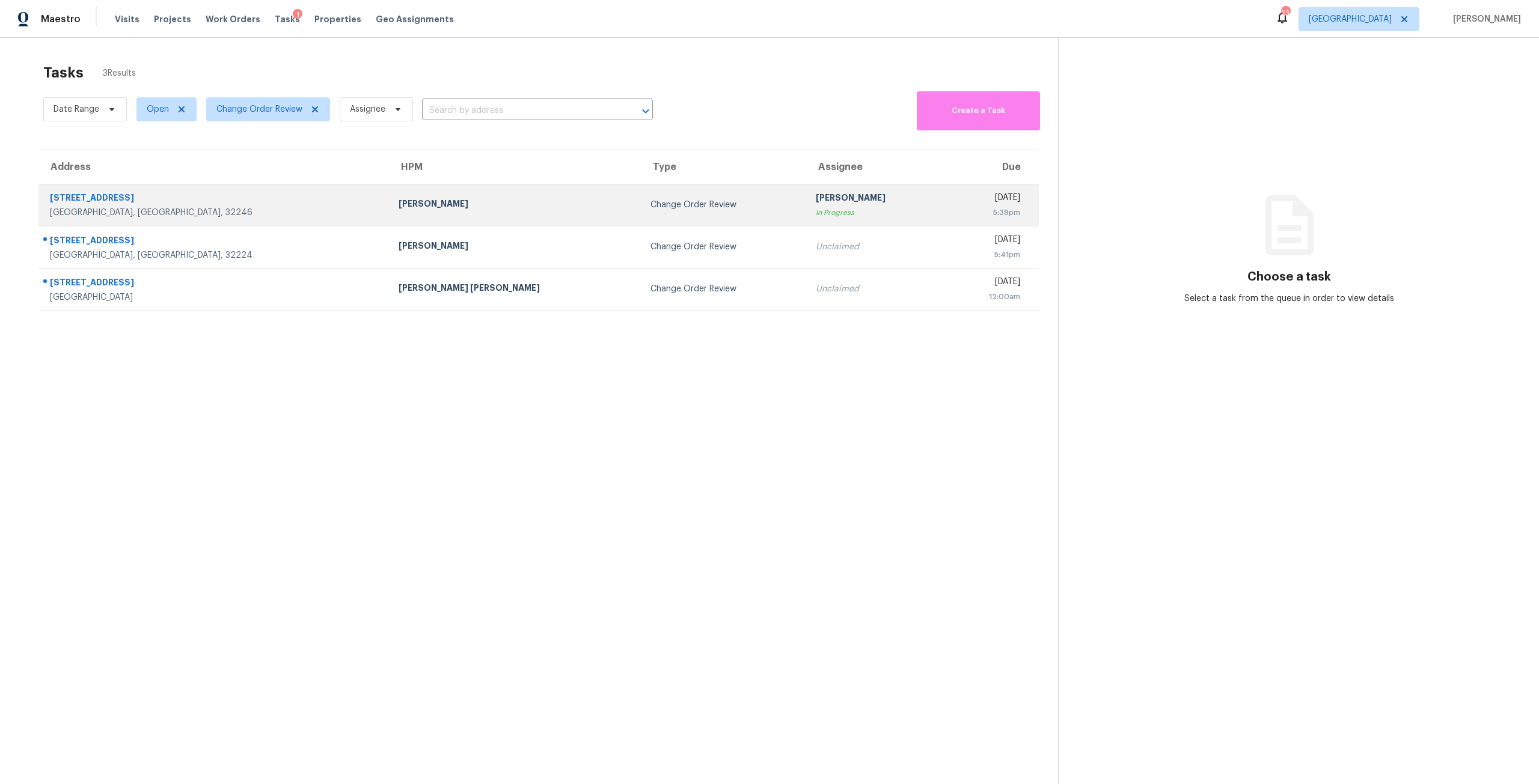
click at [650, 204] on div "Change Order Review" at bounding box center [723, 205] width 146 height 12
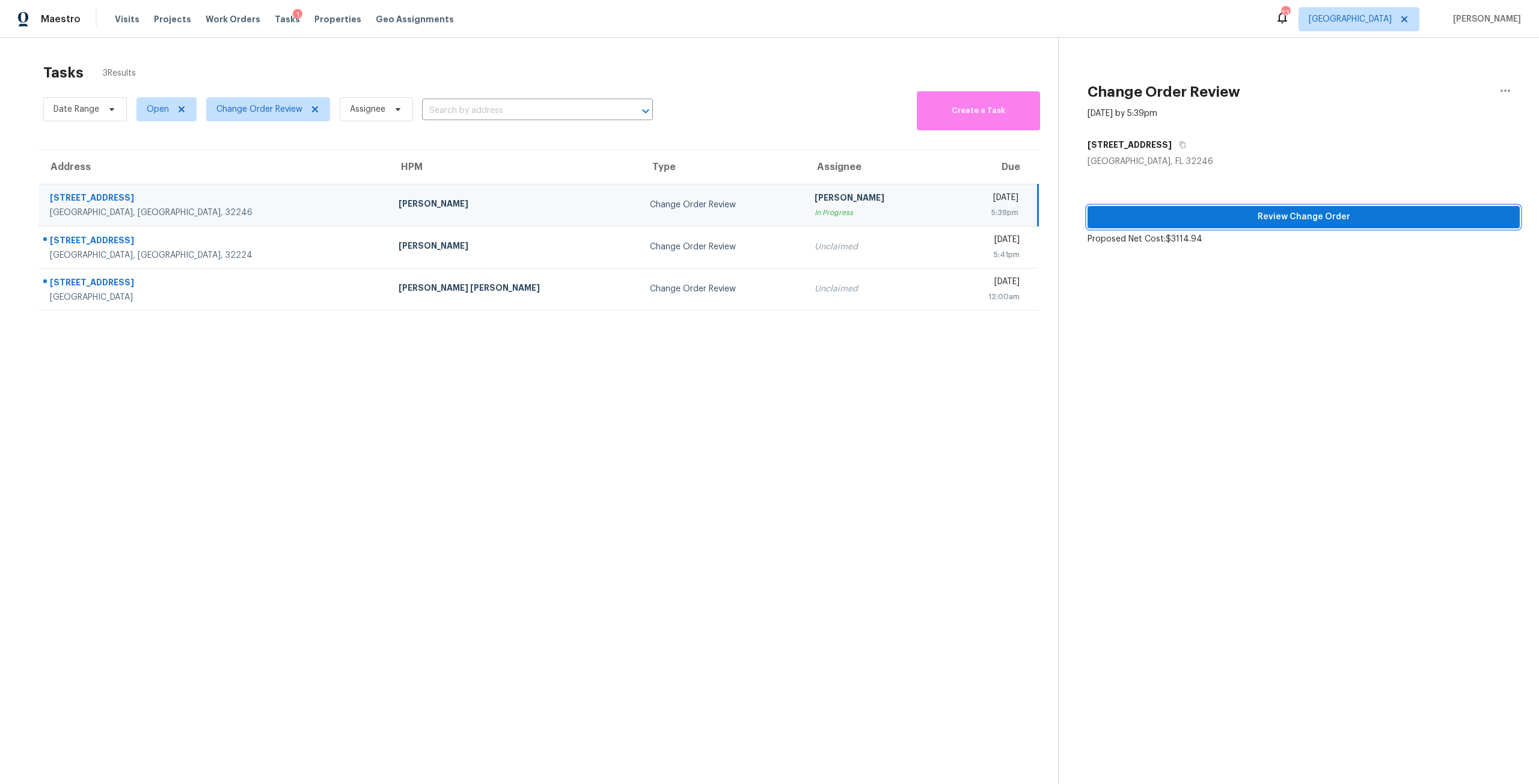
click at [1324, 223] on span "Review Change Order" at bounding box center [1303, 217] width 413 height 15
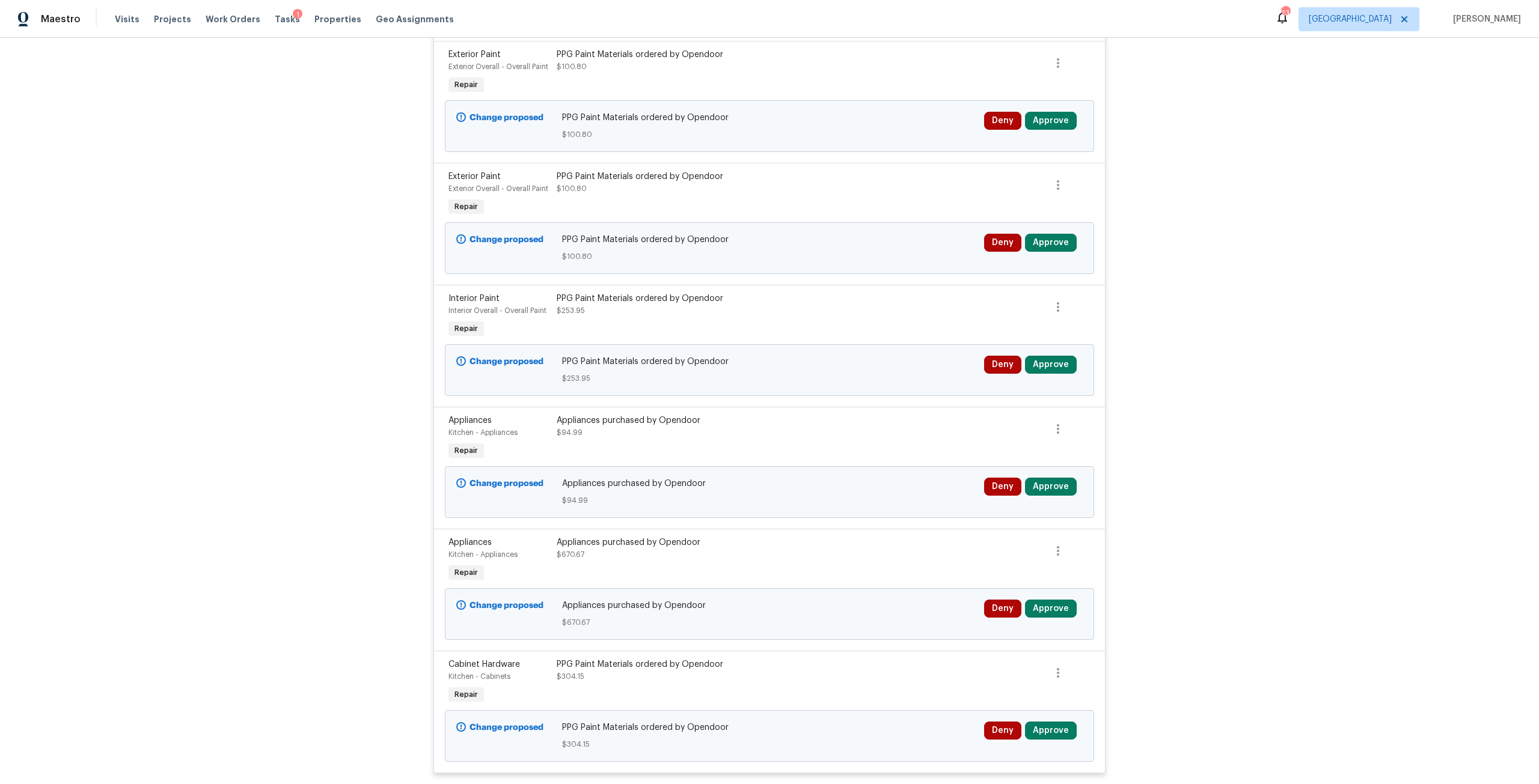
scroll to position [4469, 0]
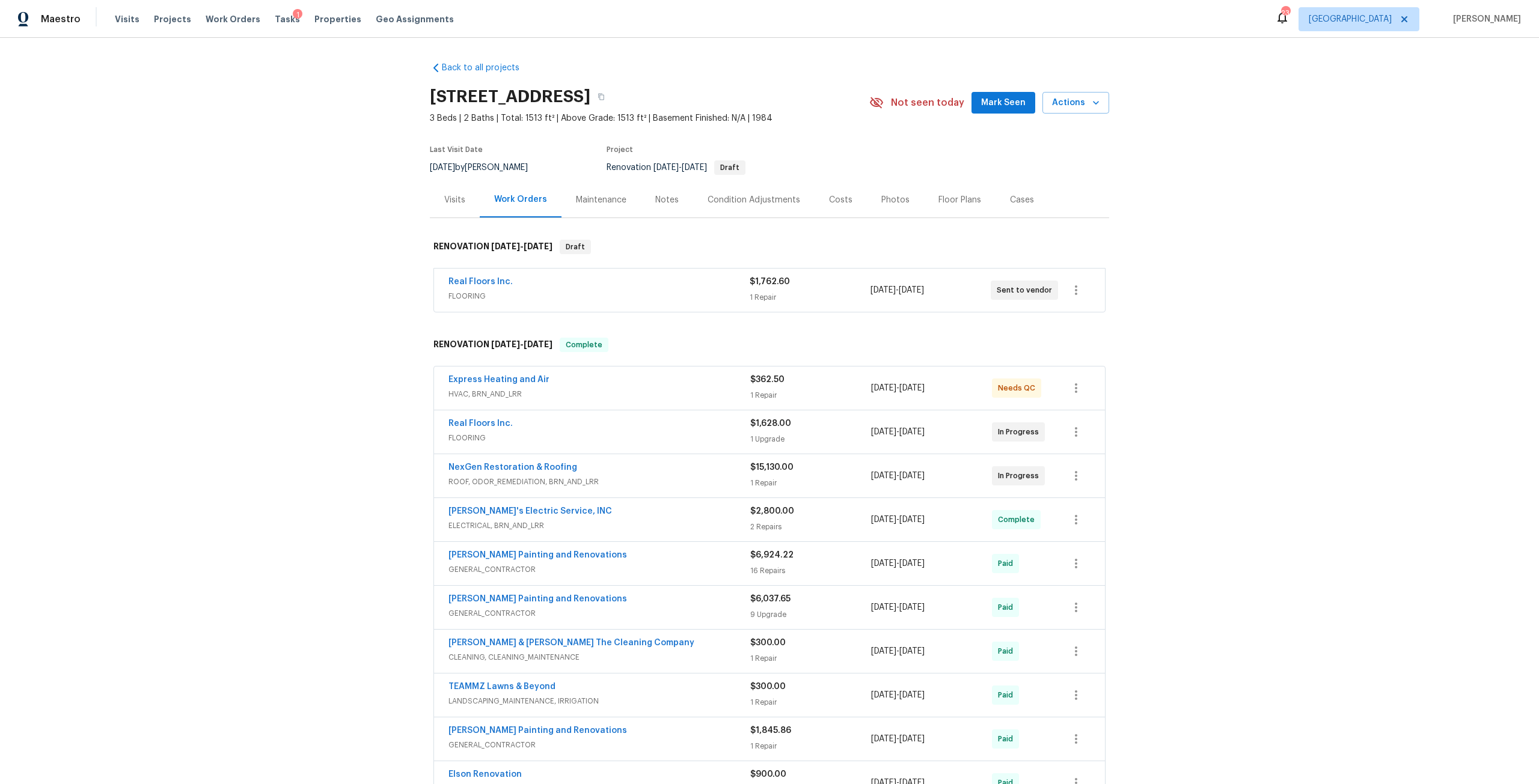
click at [667, 213] on div "Notes" at bounding box center [667, 200] width 52 height 36
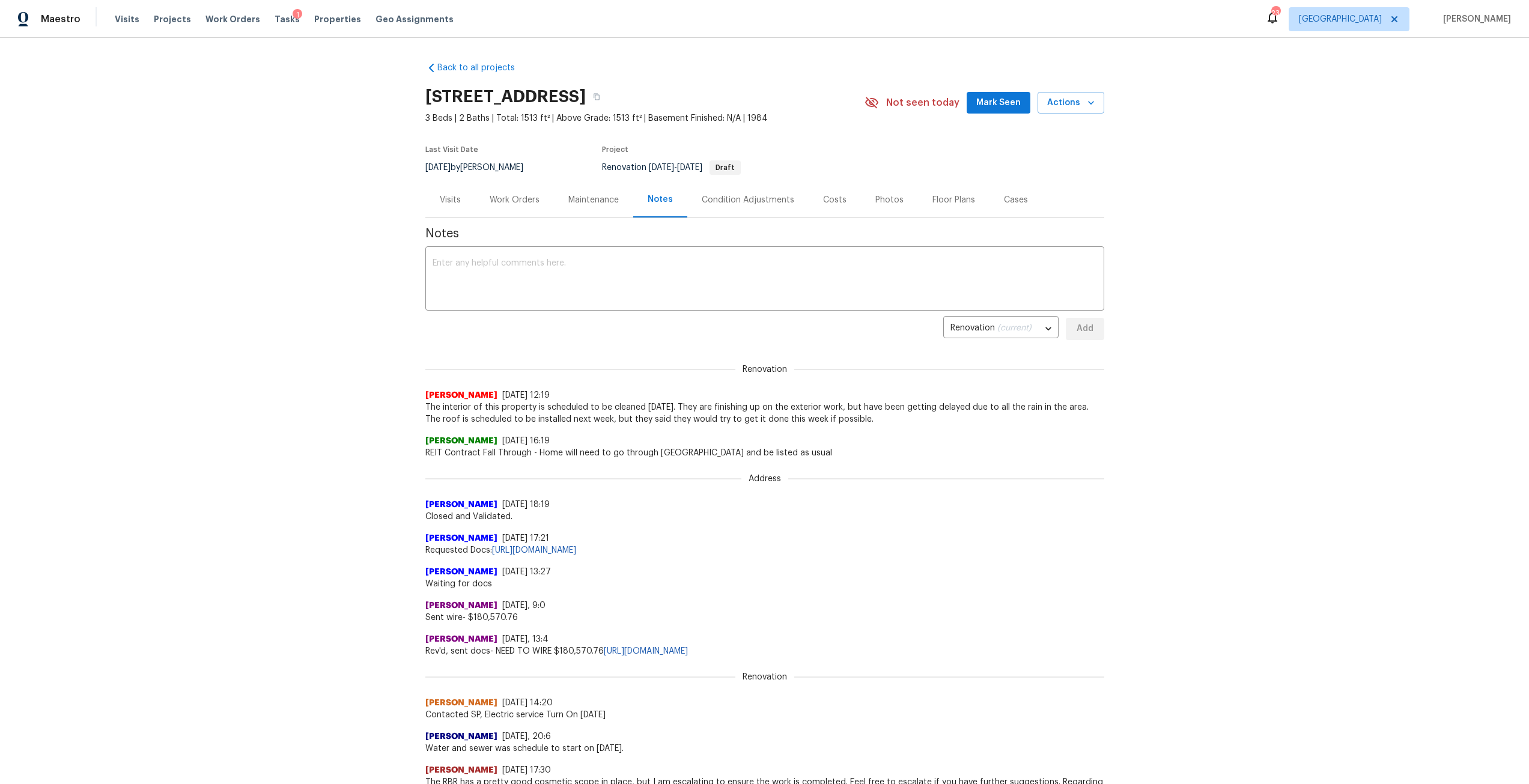
click at [514, 198] on div "Work Orders" at bounding box center [514, 200] width 50 height 12
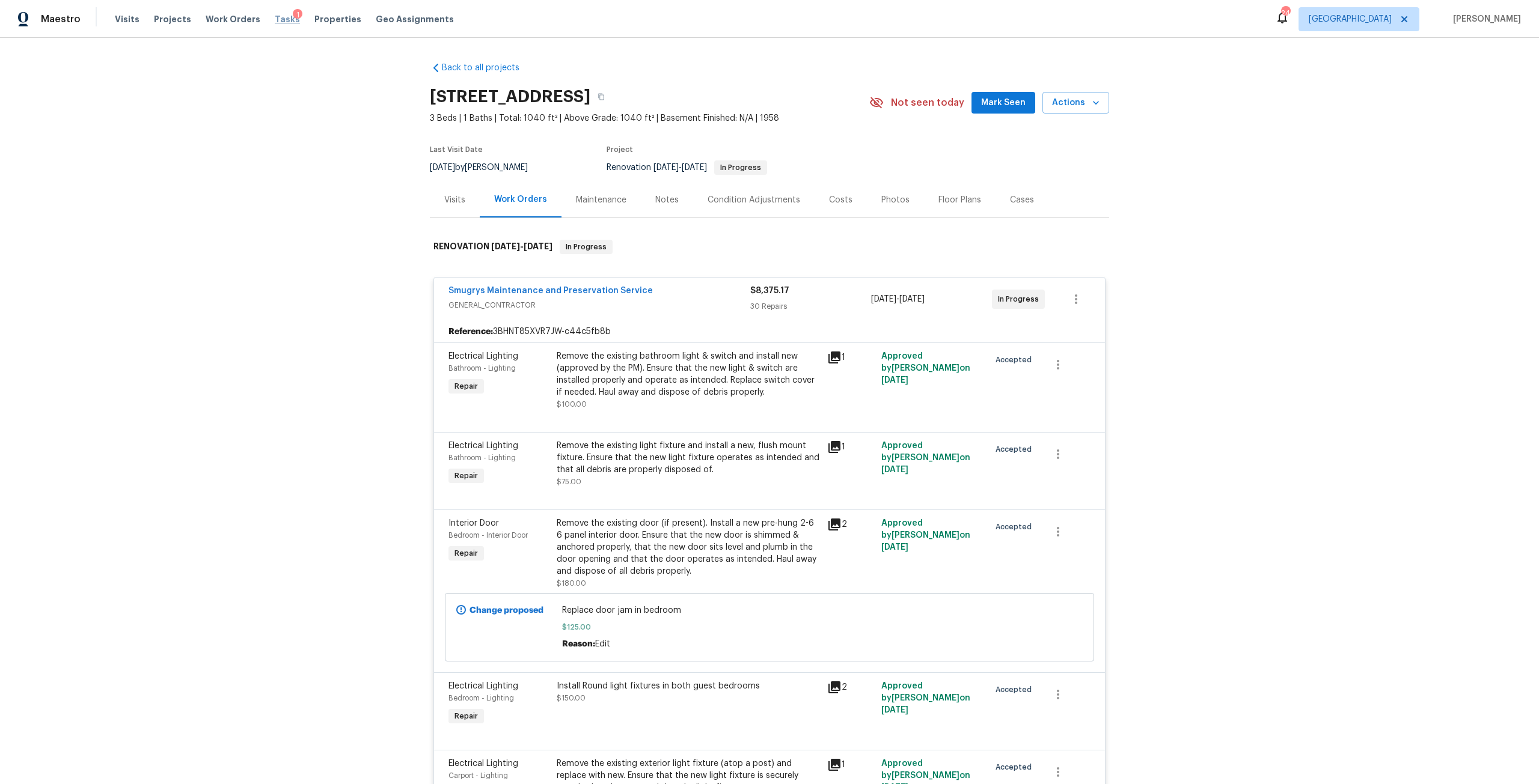
click at [275, 16] on span "Tasks" at bounding box center [287, 19] width 25 height 8
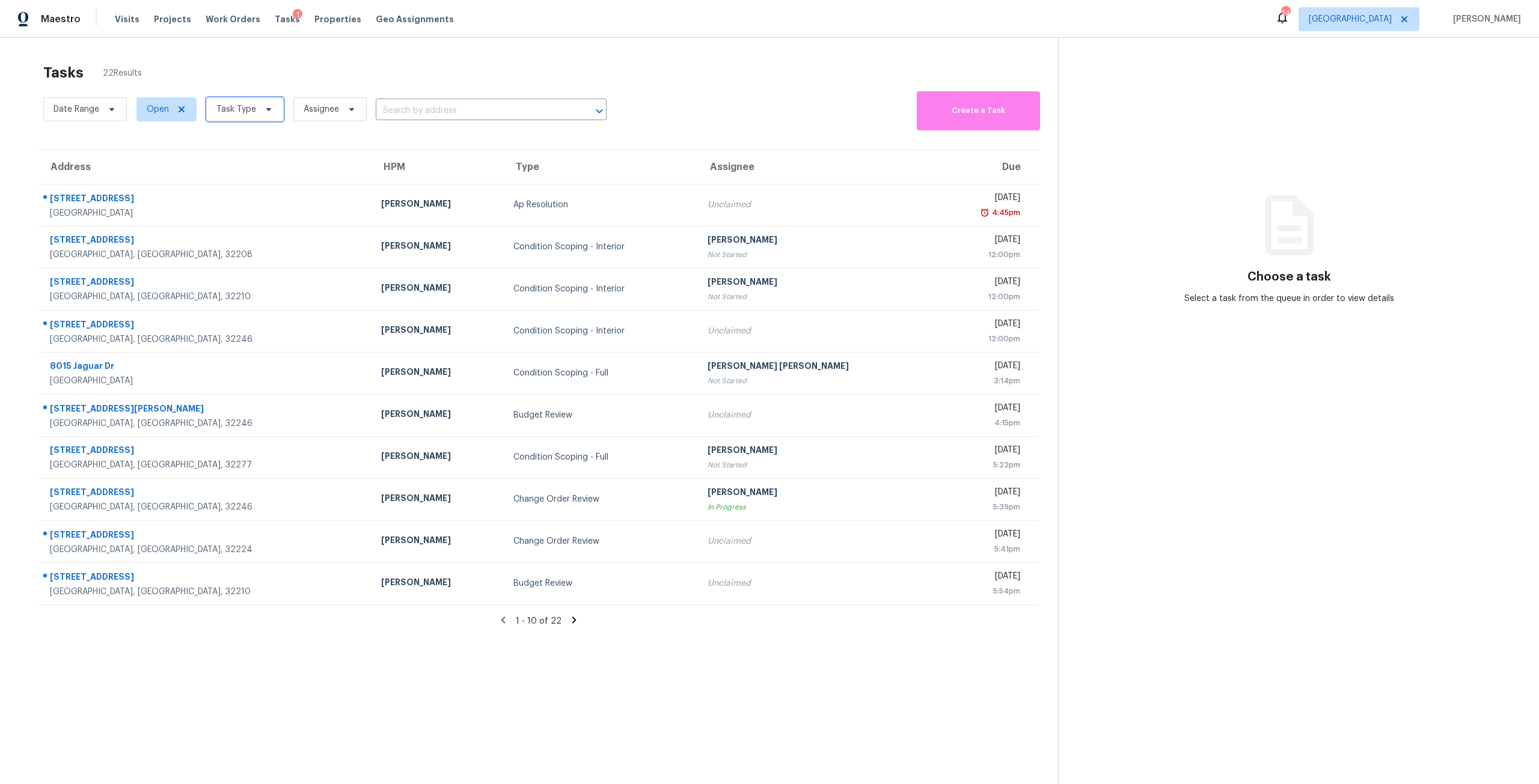
click at [272, 104] on span "Task Type" at bounding box center [245, 109] width 77 height 24
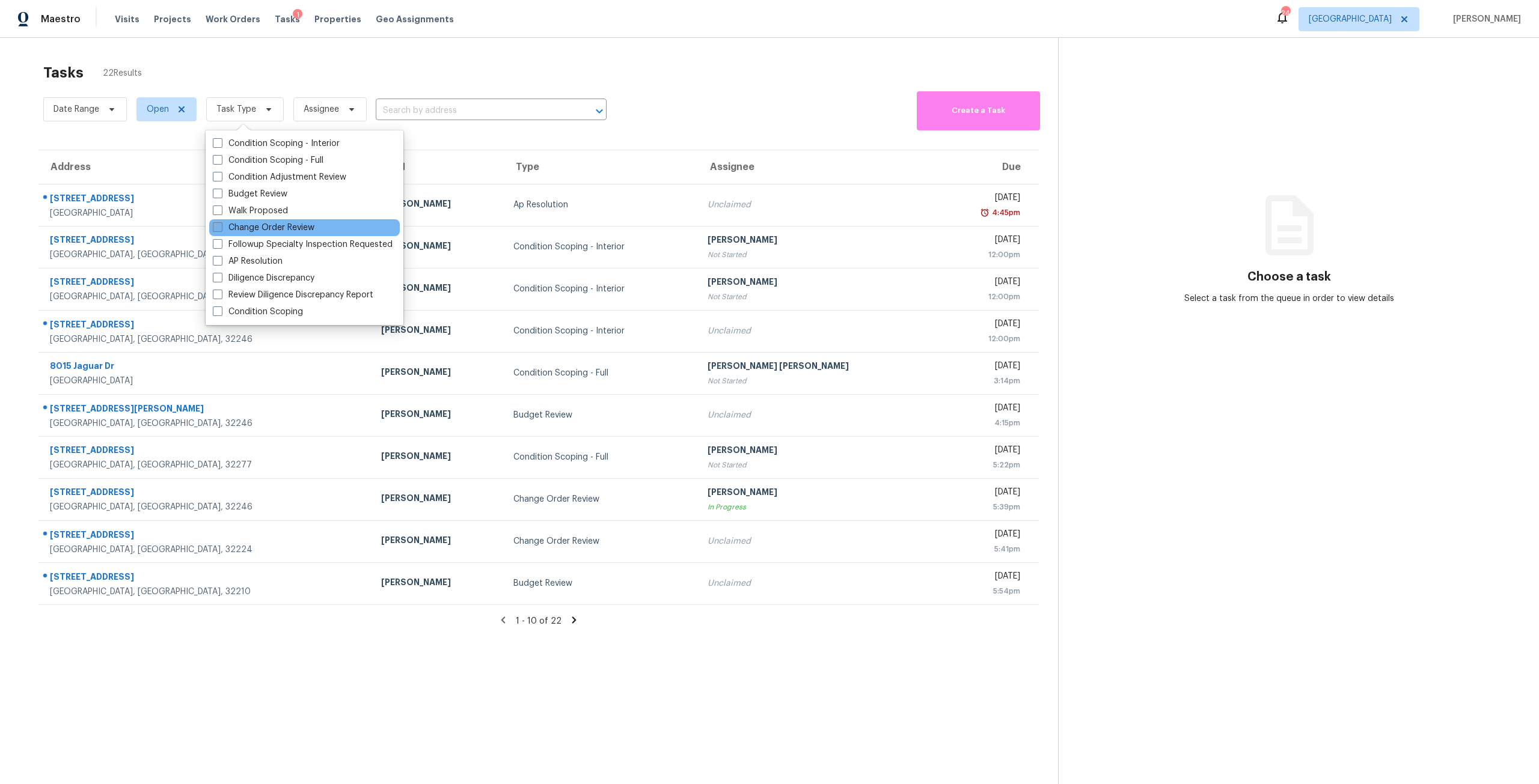
click at [282, 225] on label "Change Order Review" at bounding box center [264, 227] width 102 height 12
click at [220, 225] on input "Change Order Review" at bounding box center [217, 225] width 8 height 8
checkbox input "true"
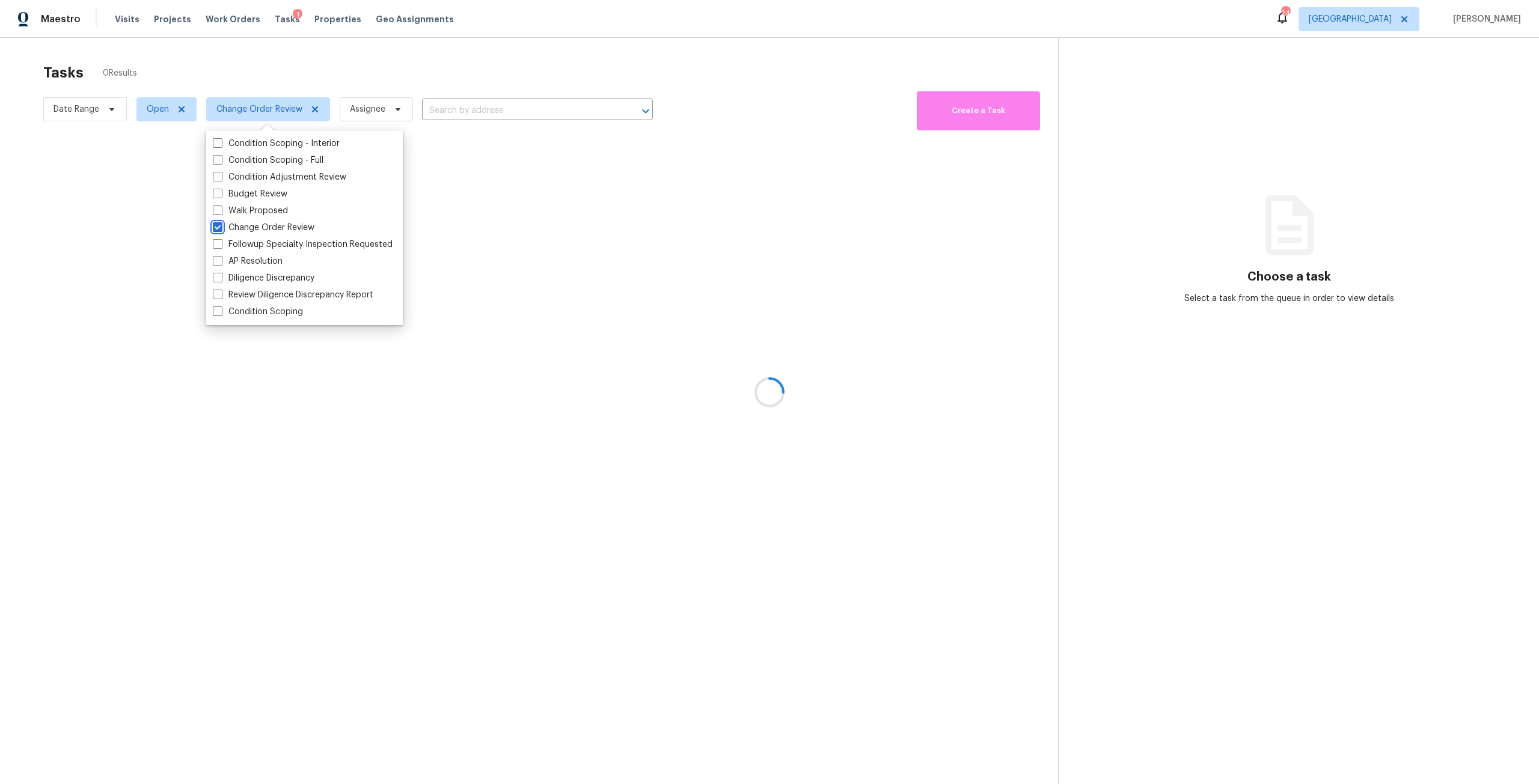
click at [377, 76] on div at bounding box center [770, 392] width 1539 height 784
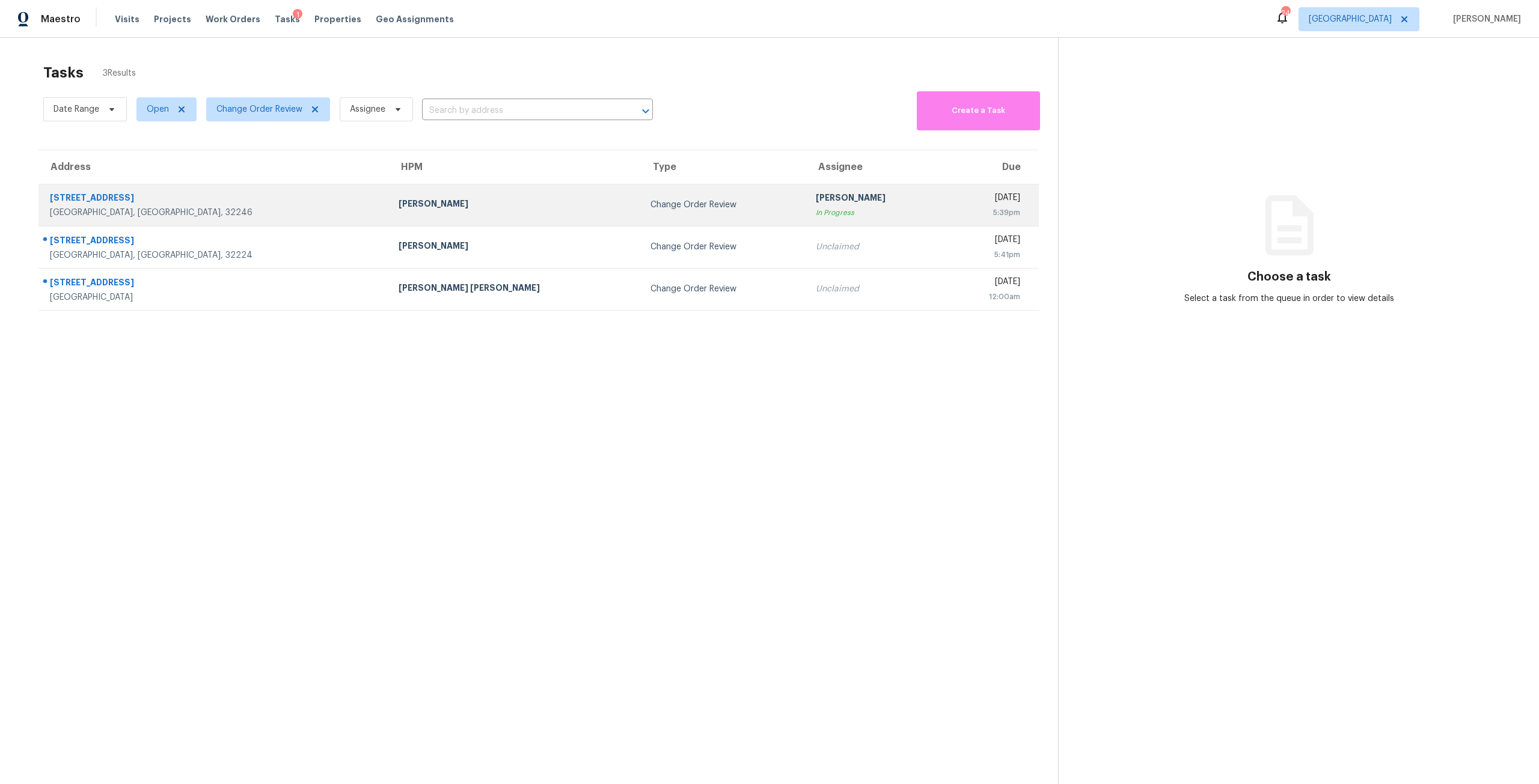
click at [955, 195] on div "[DATE]" at bounding box center [987, 199] width 65 height 15
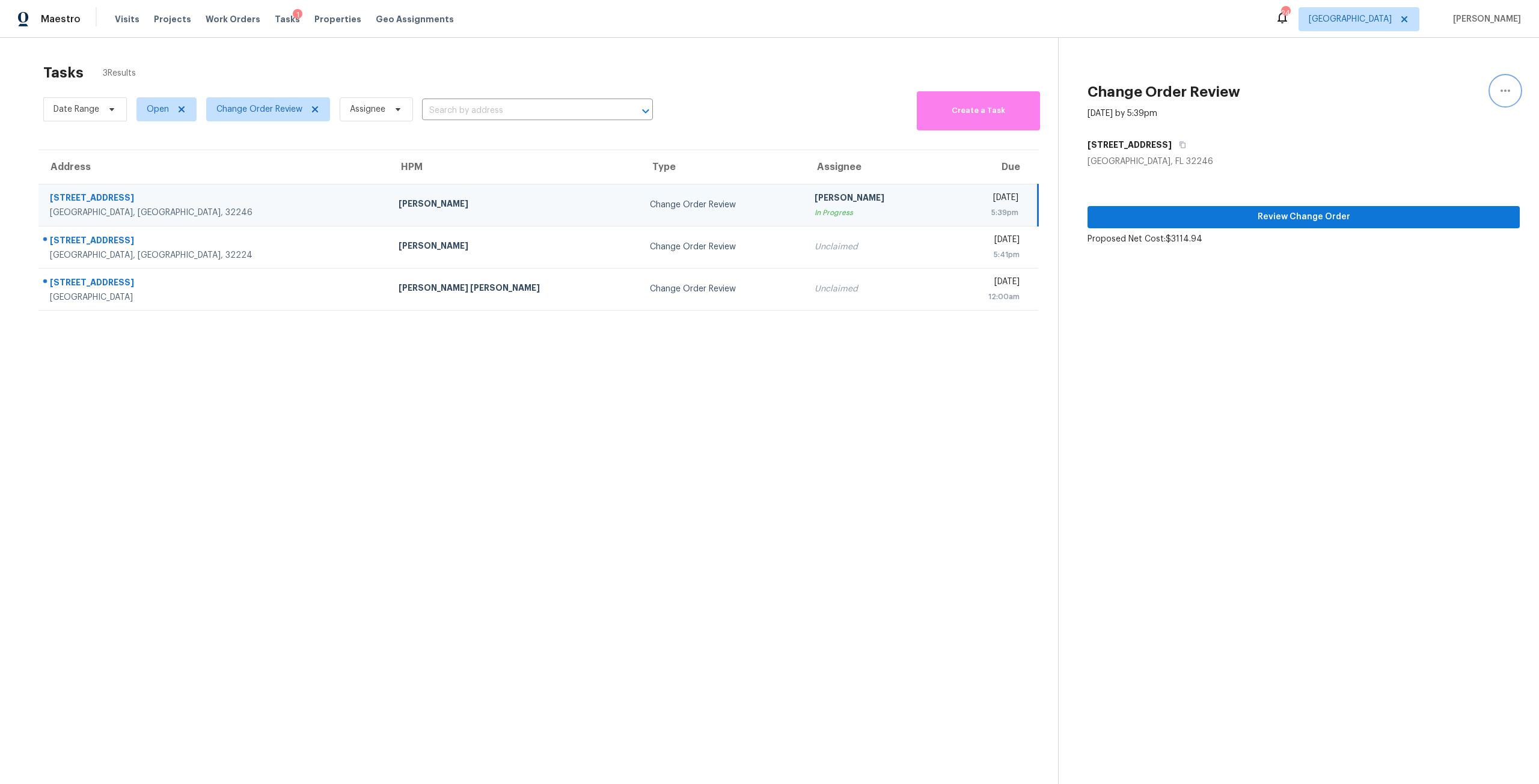
click at [1505, 88] on button "button" at bounding box center [1505, 91] width 29 height 29
click at [1459, 78] on div "Cancel this task" at bounding box center [1427, 75] width 94 height 12
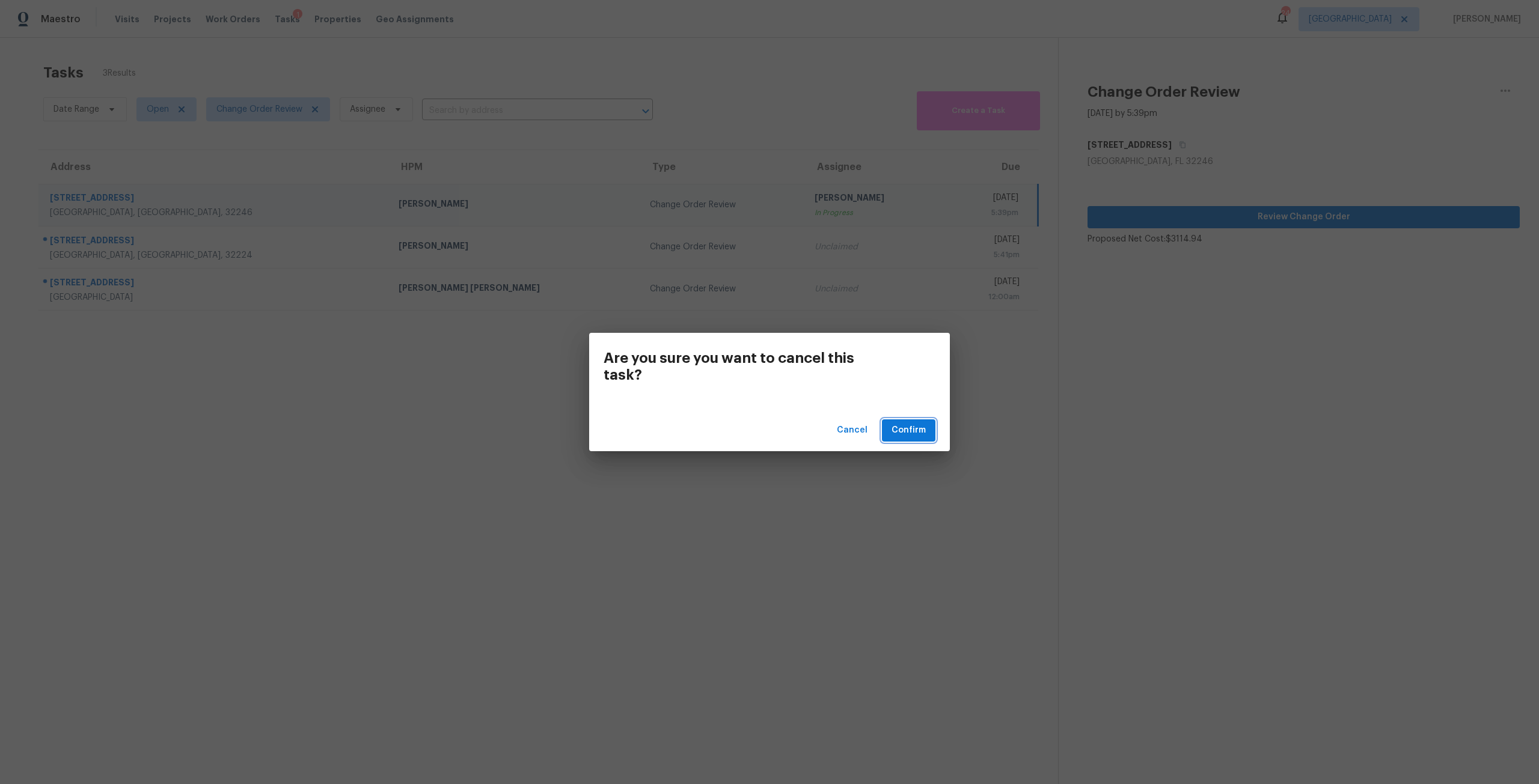
click at [912, 424] on span "Confirm" at bounding box center [908, 430] width 34 height 15
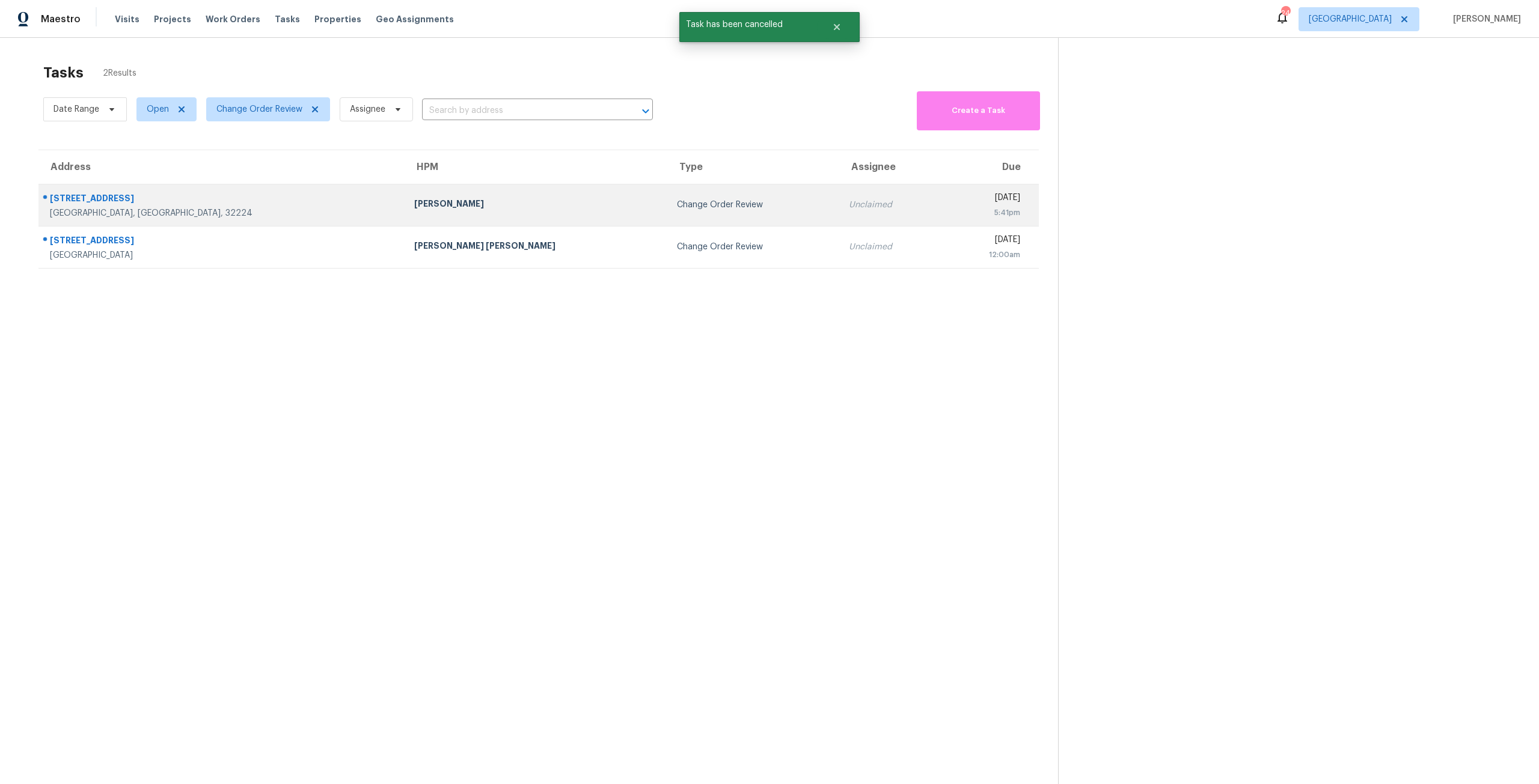
click at [941, 184] on td "Tue, Aug 26th 2025 5:41pm" at bounding box center [990, 204] width 97 height 42
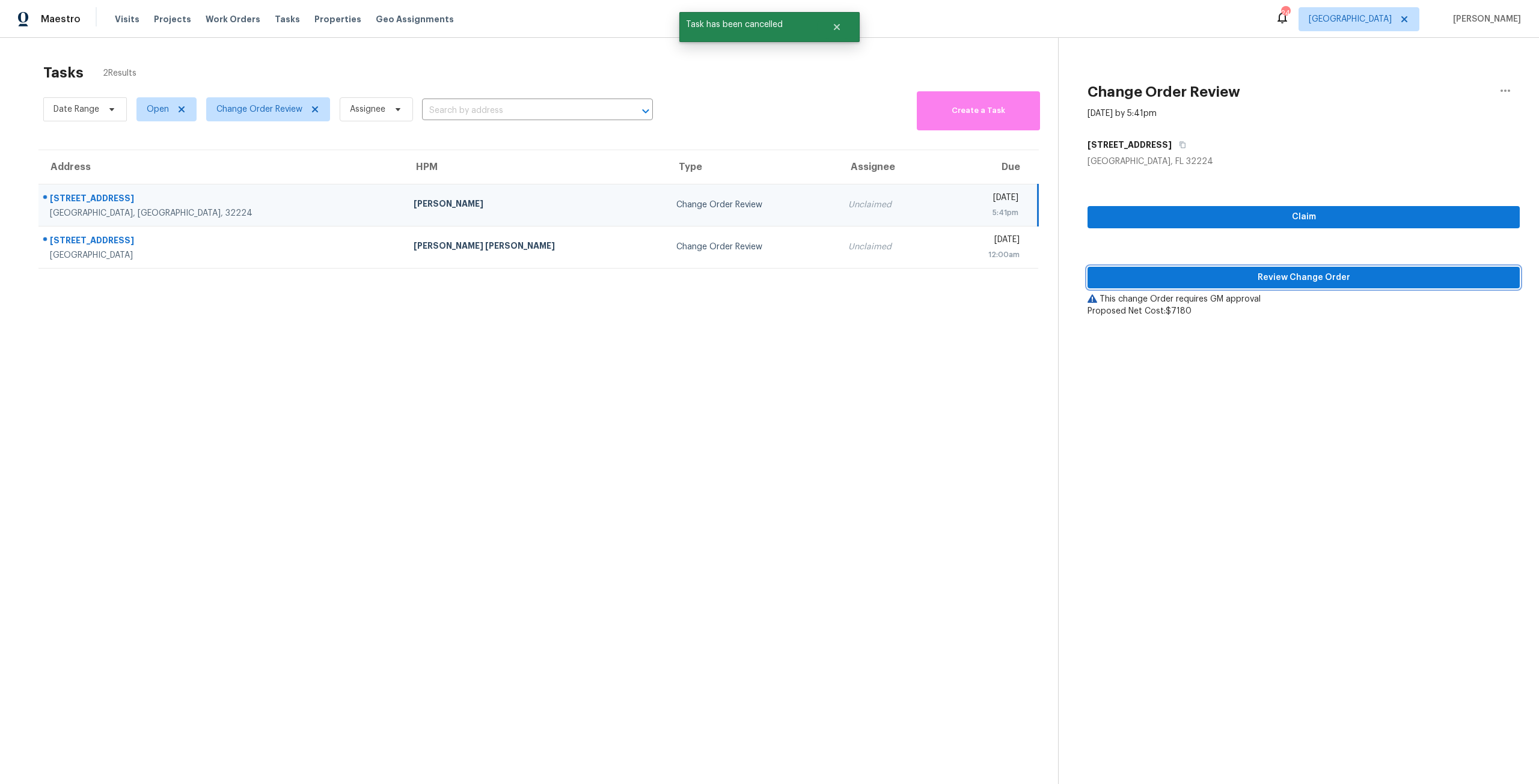
click at [1172, 272] on span "Review Change Order" at bounding box center [1303, 278] width 413 height 15
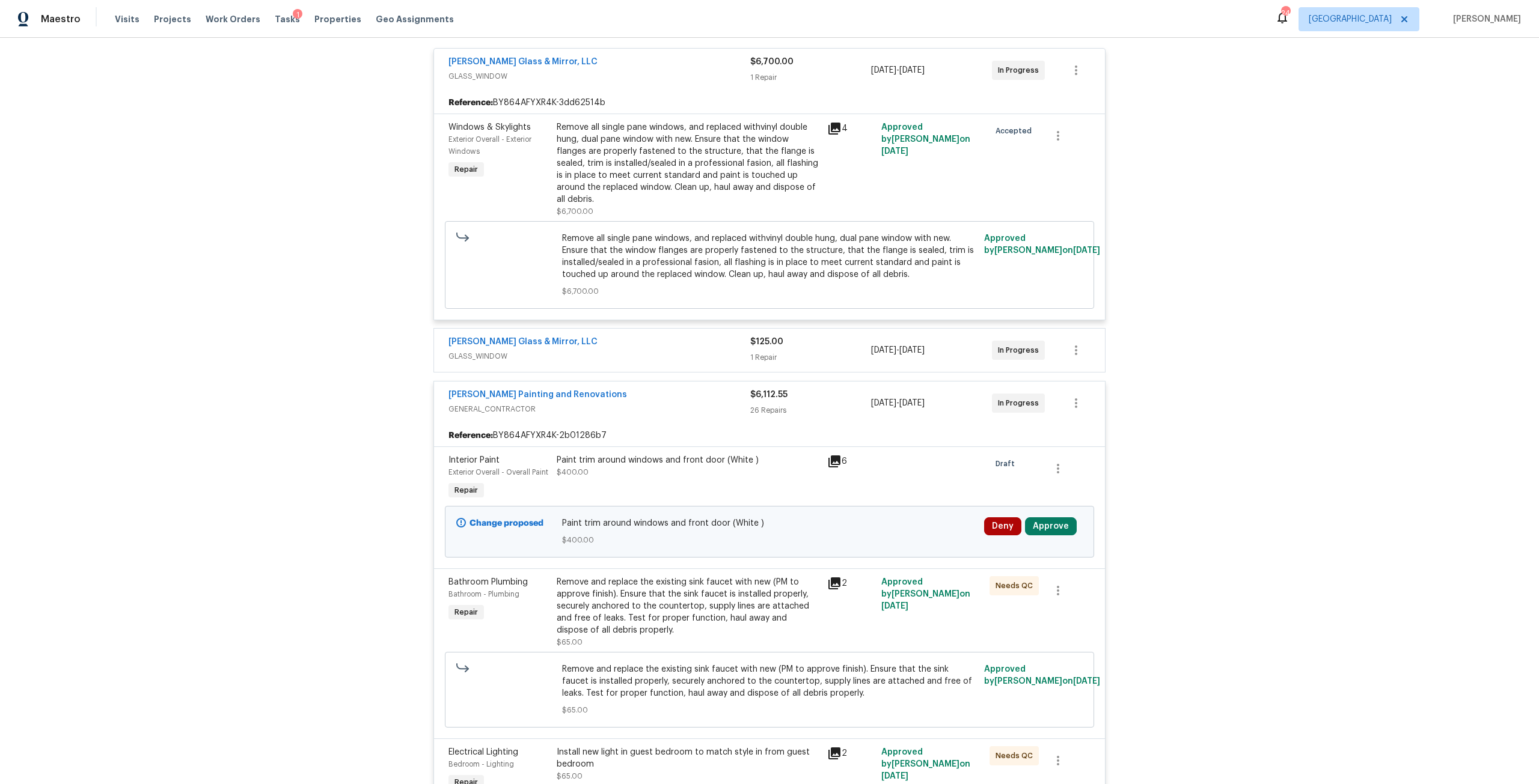
scroll to position [240, 0]
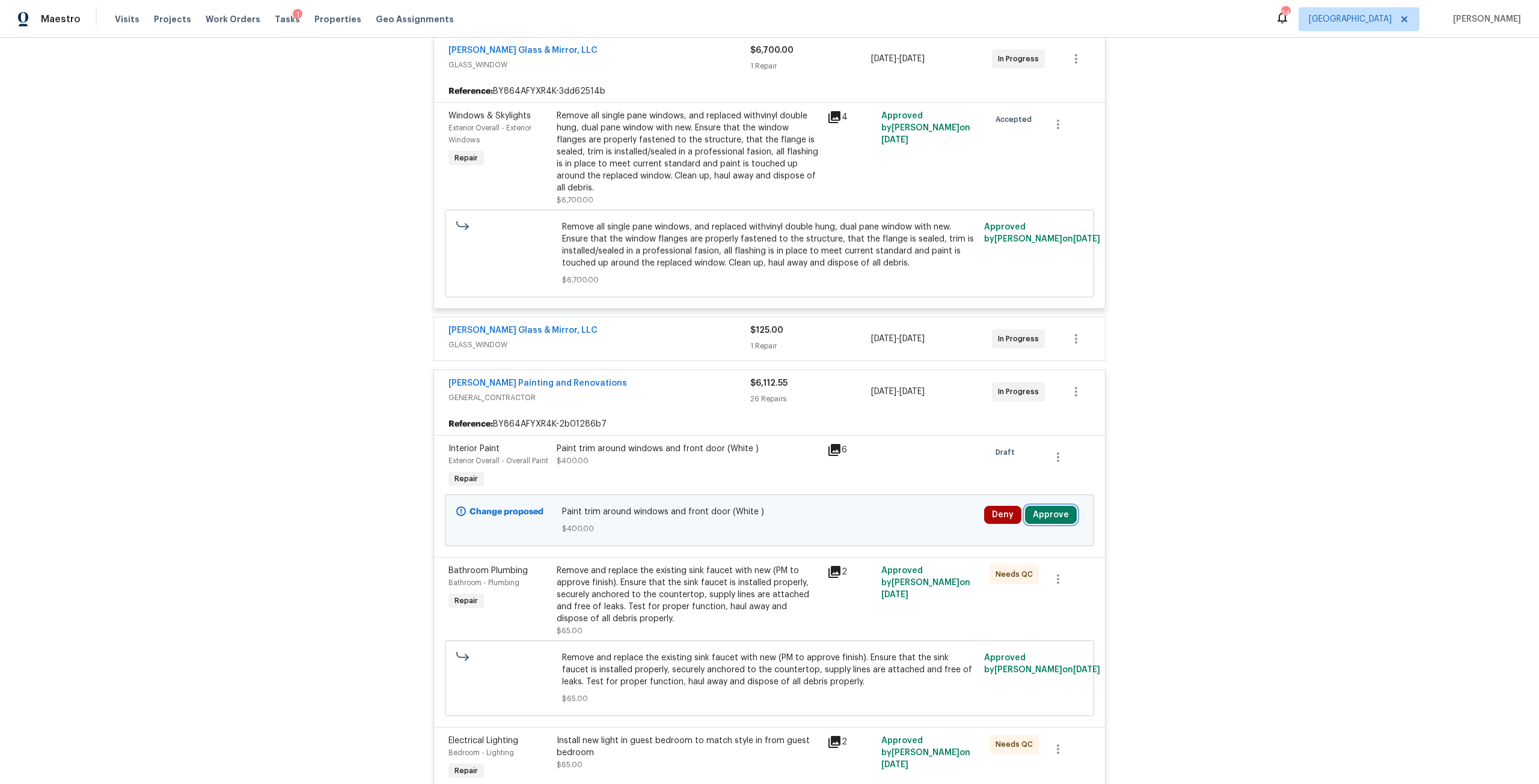
click at [1054, 506] on button "Approve" at bounding box center [1051, 514] width 52 height 18
drag, startPoint x: 900, startPoint y: 514, endPoint x: 935, endPoint y: 495, distance: 39.8
click at [903, 512] on button "Approve" at bounding box center [873, 514] width 72 height 24
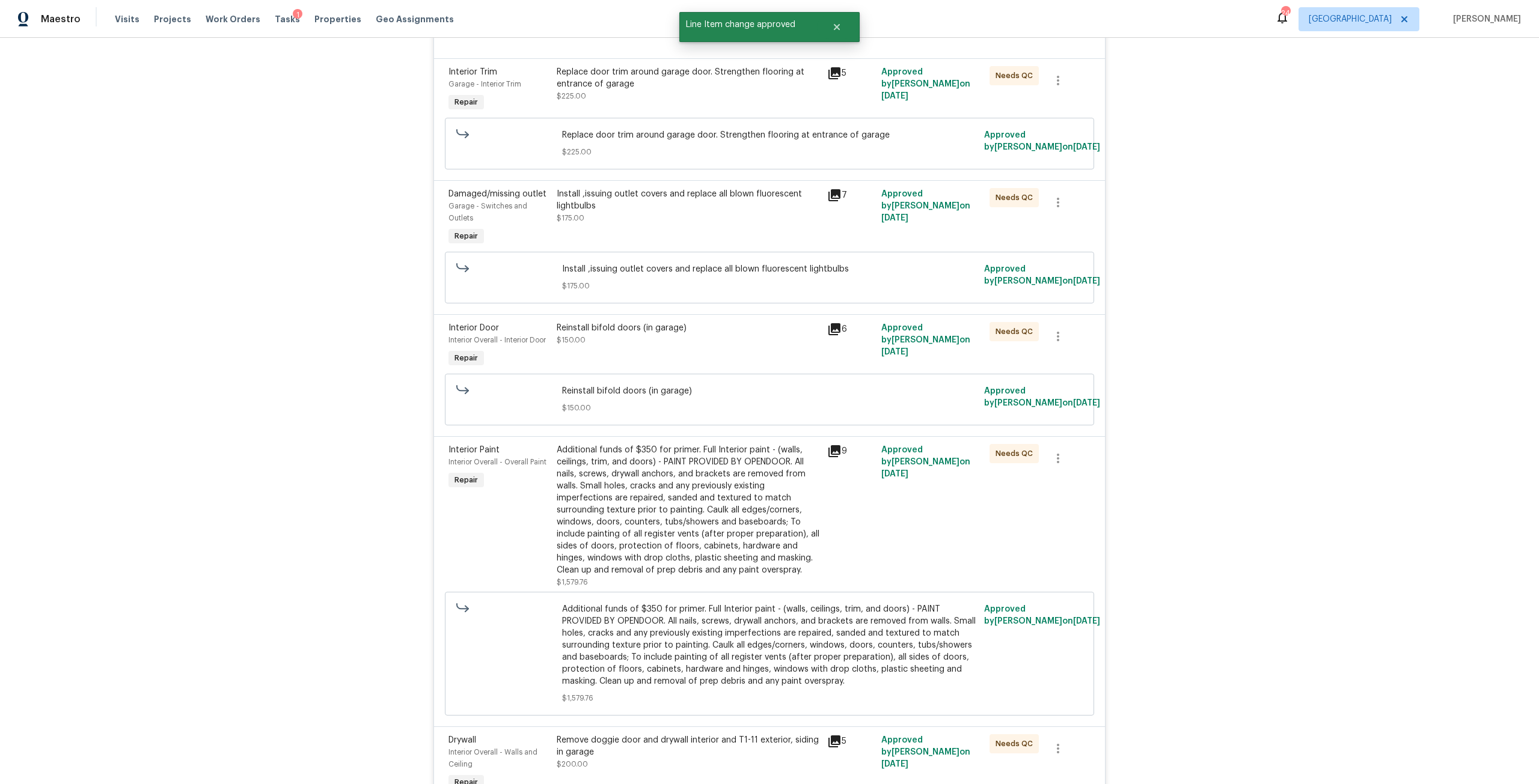
scroll to position [1045, 0]
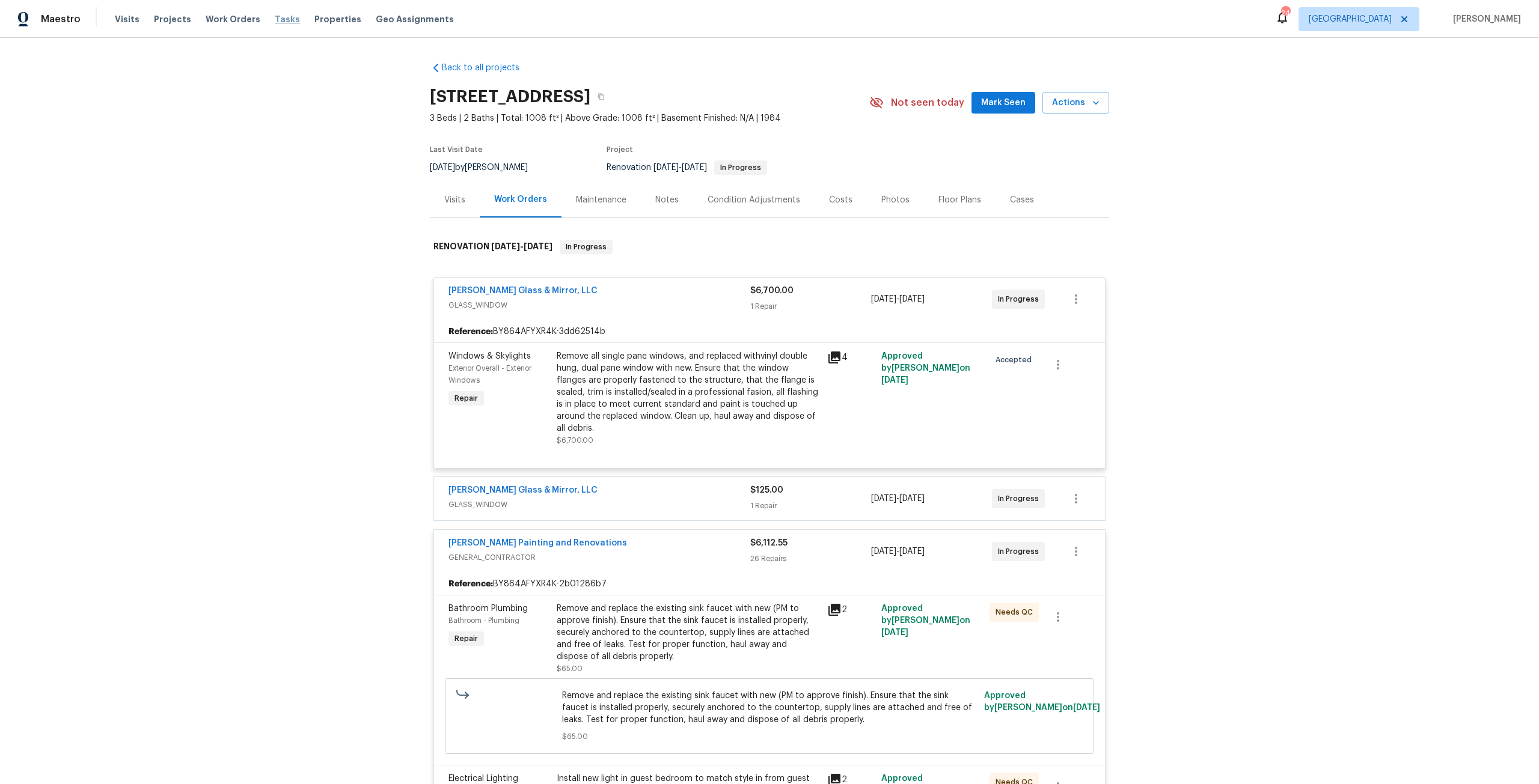
click at [275, 19] on span "Tasks" at bounding box center [287, 19] width 25 height 8
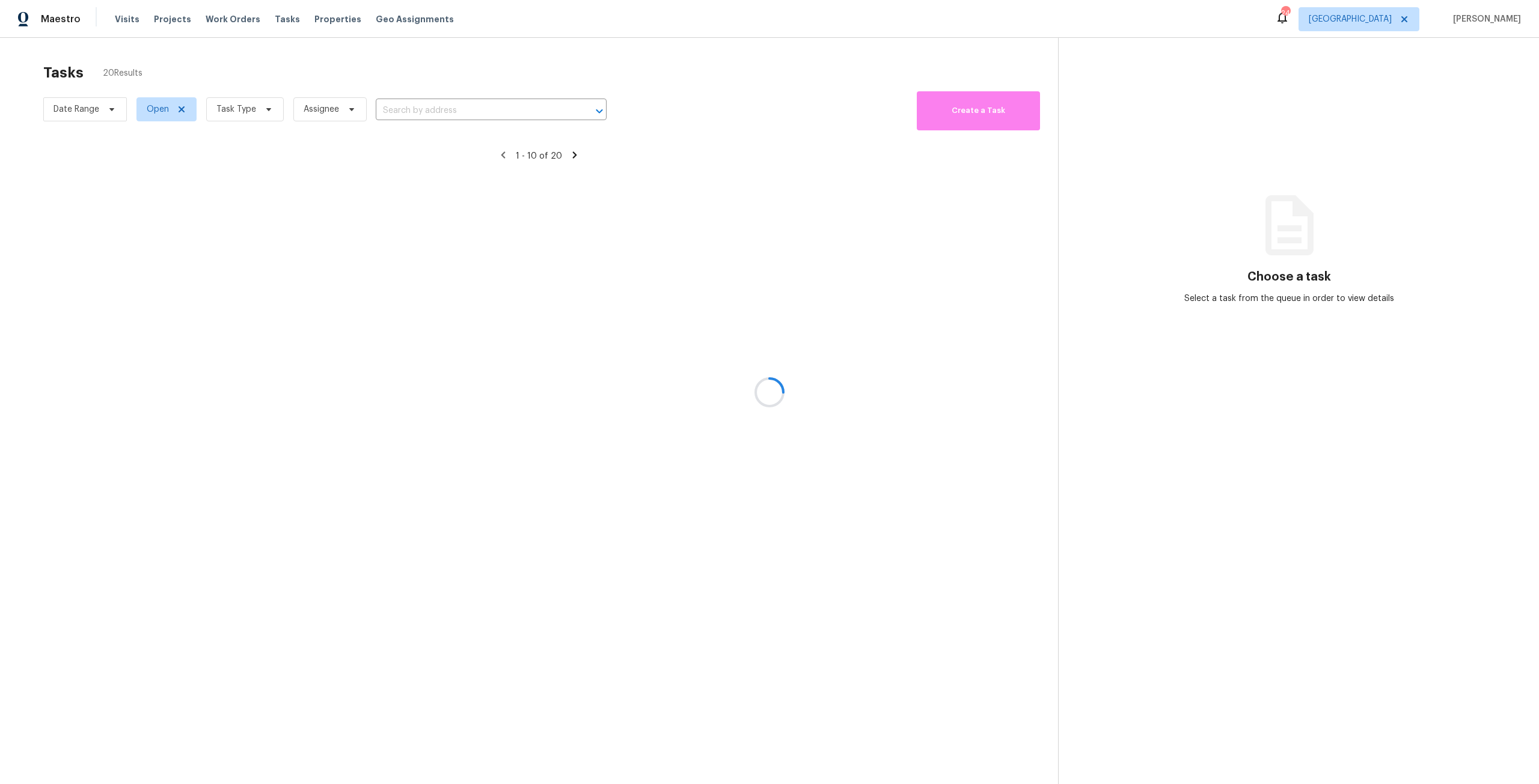
click at [272, 107] on div at bounding box center [770, 392] width 1539 height 784
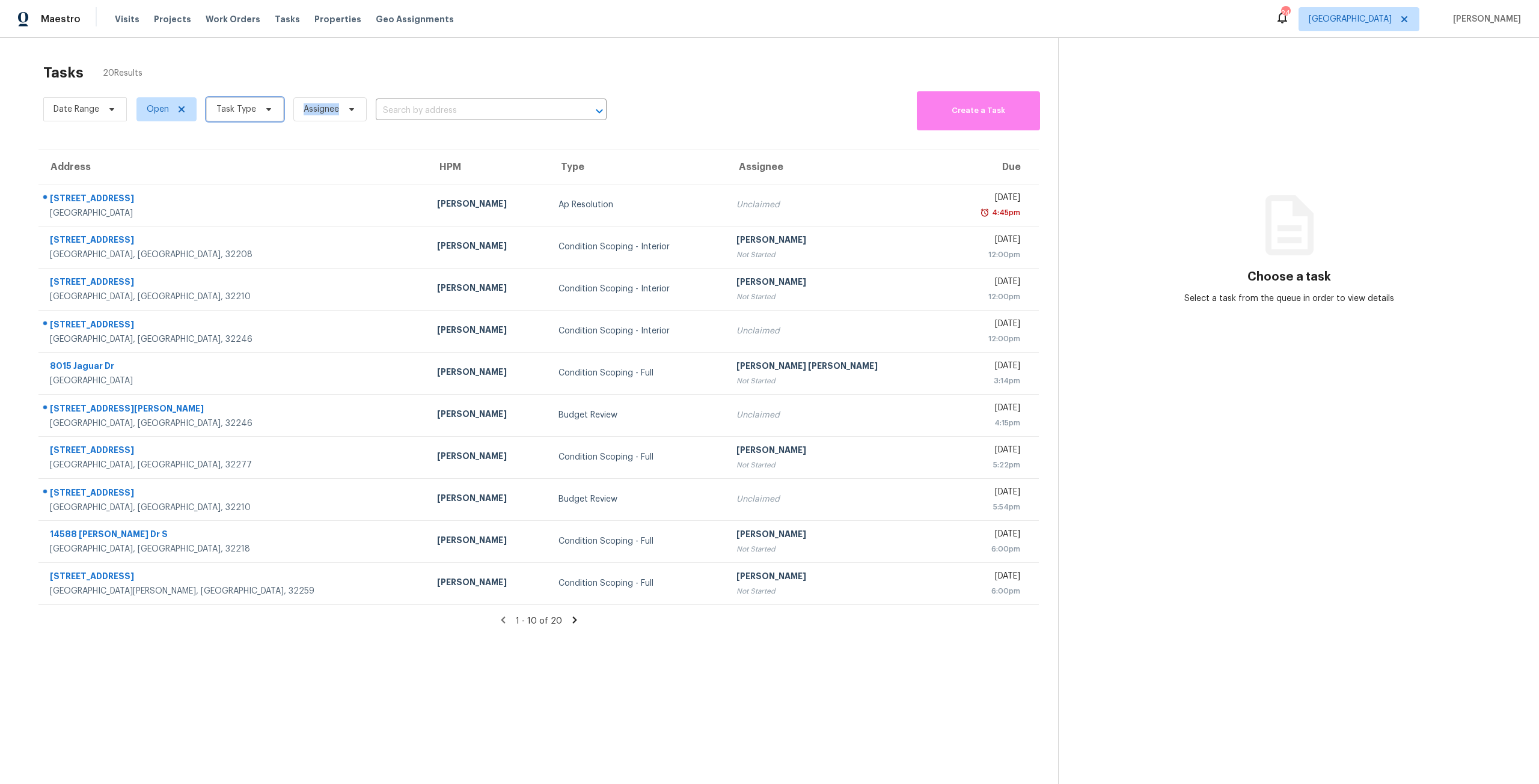
click at [272, 107] on span "Task Type" at bounding box center [245, 109] width 77 height 24
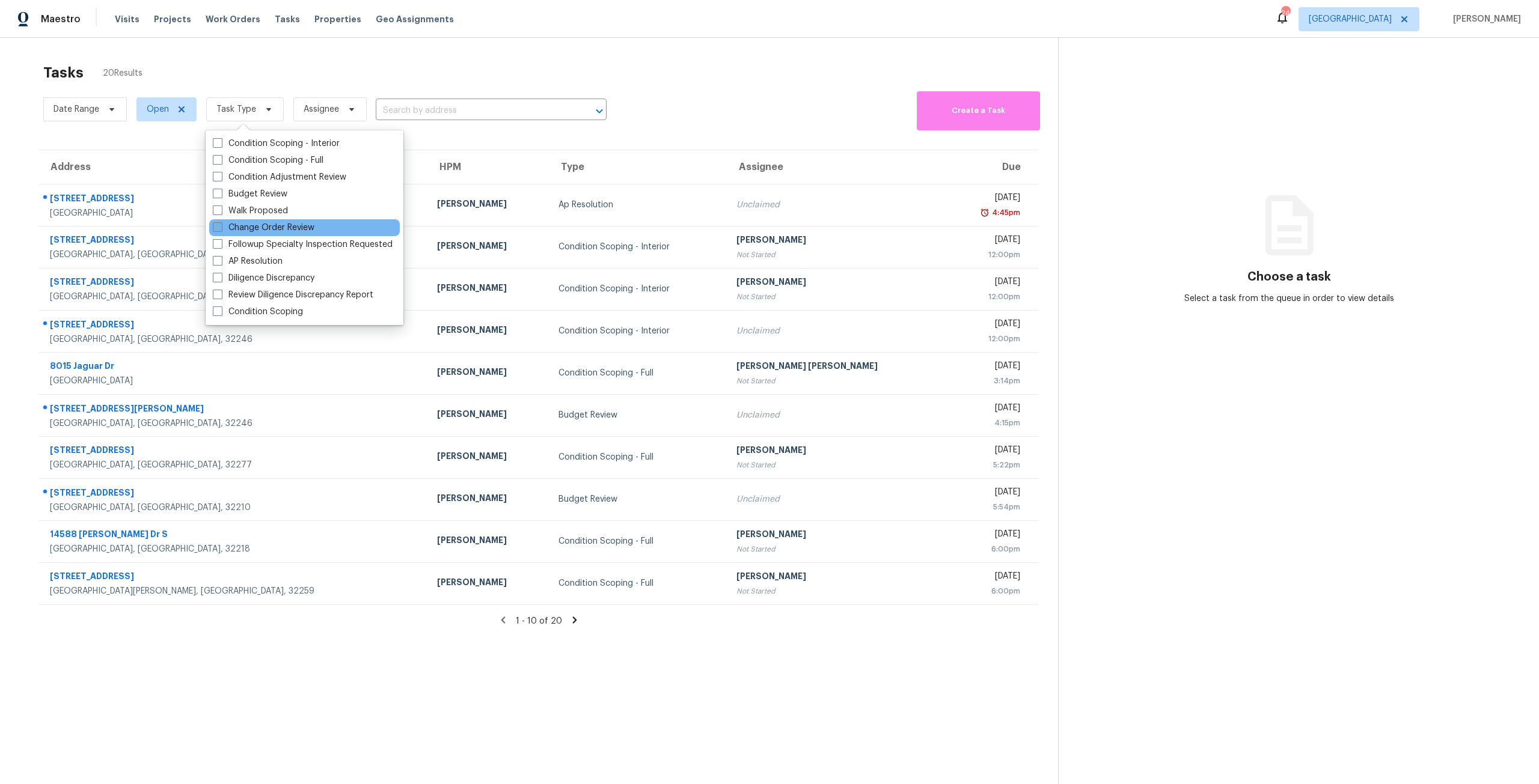
click at [276, 230] on label "Change Order Review" at bounding box center [264, 227] width 102 height 12
click at [220, 230] on input "Change Order Review" at bounding box center [217, 225] width 8 height 8
checkbox input "true"
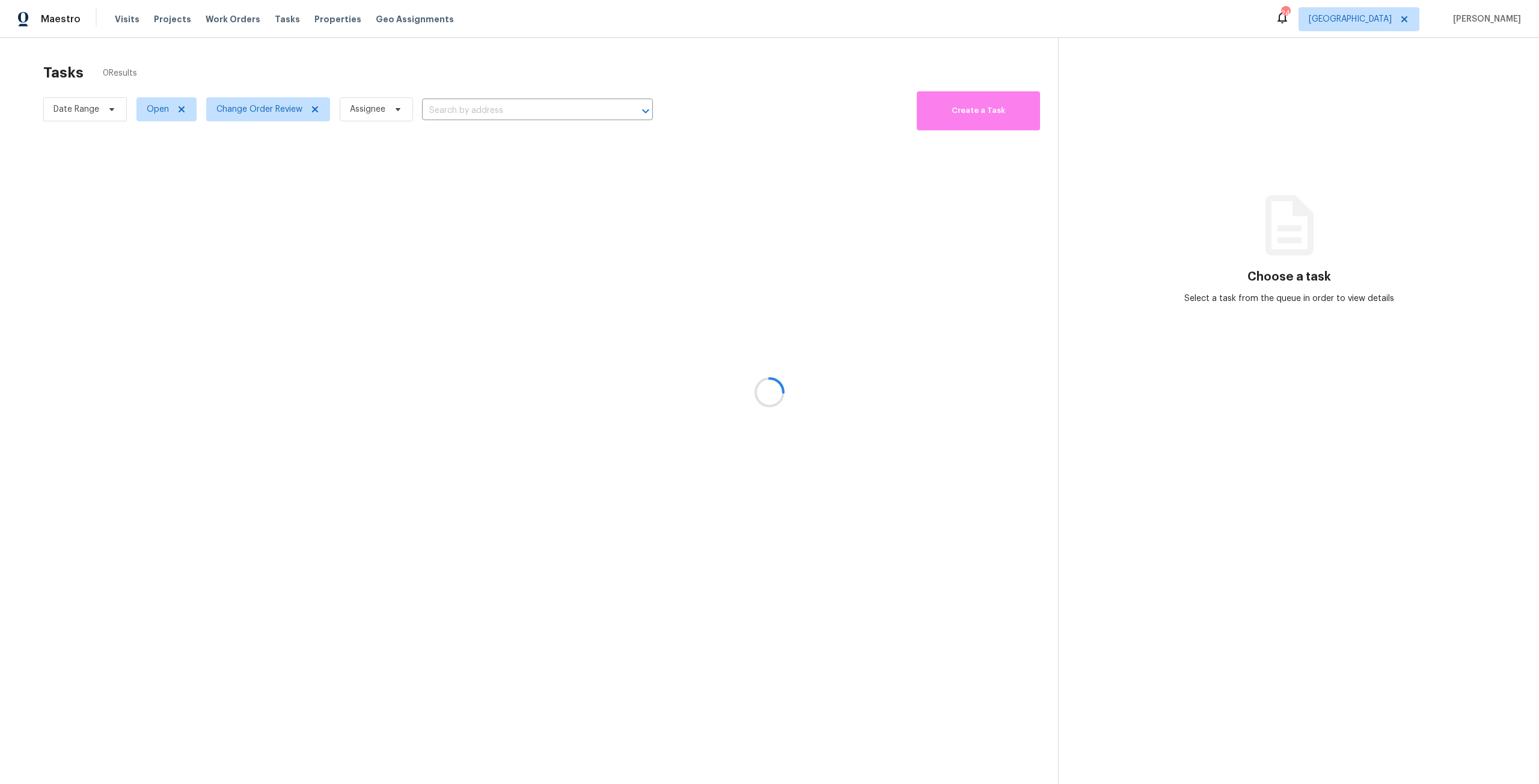
click at [379, 76] on div at bounding box center [770, 392] width 1539 height 784
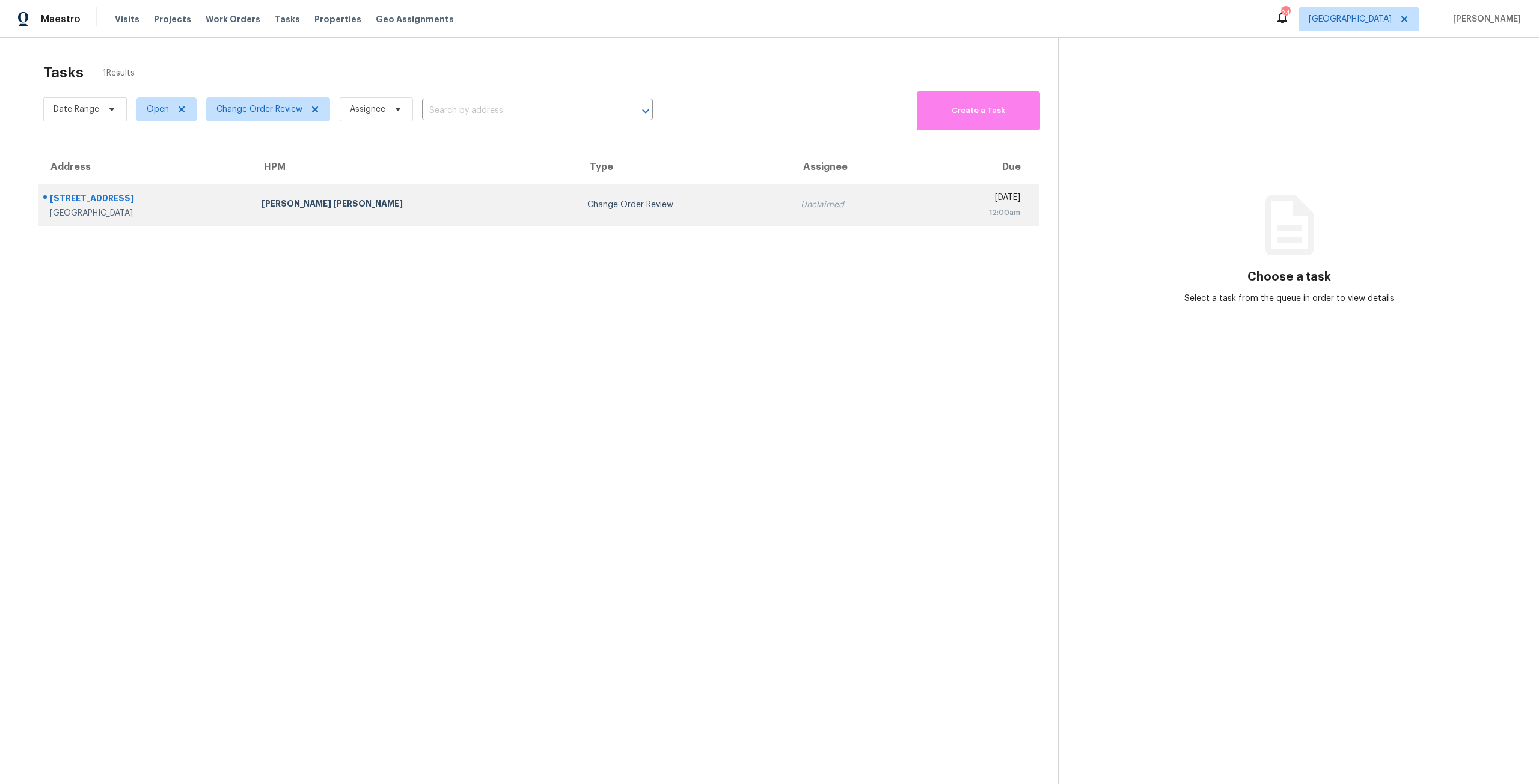
click at [587, 211] on div "Change Order Review" at bounding box center [684, 205] width 194 height 12
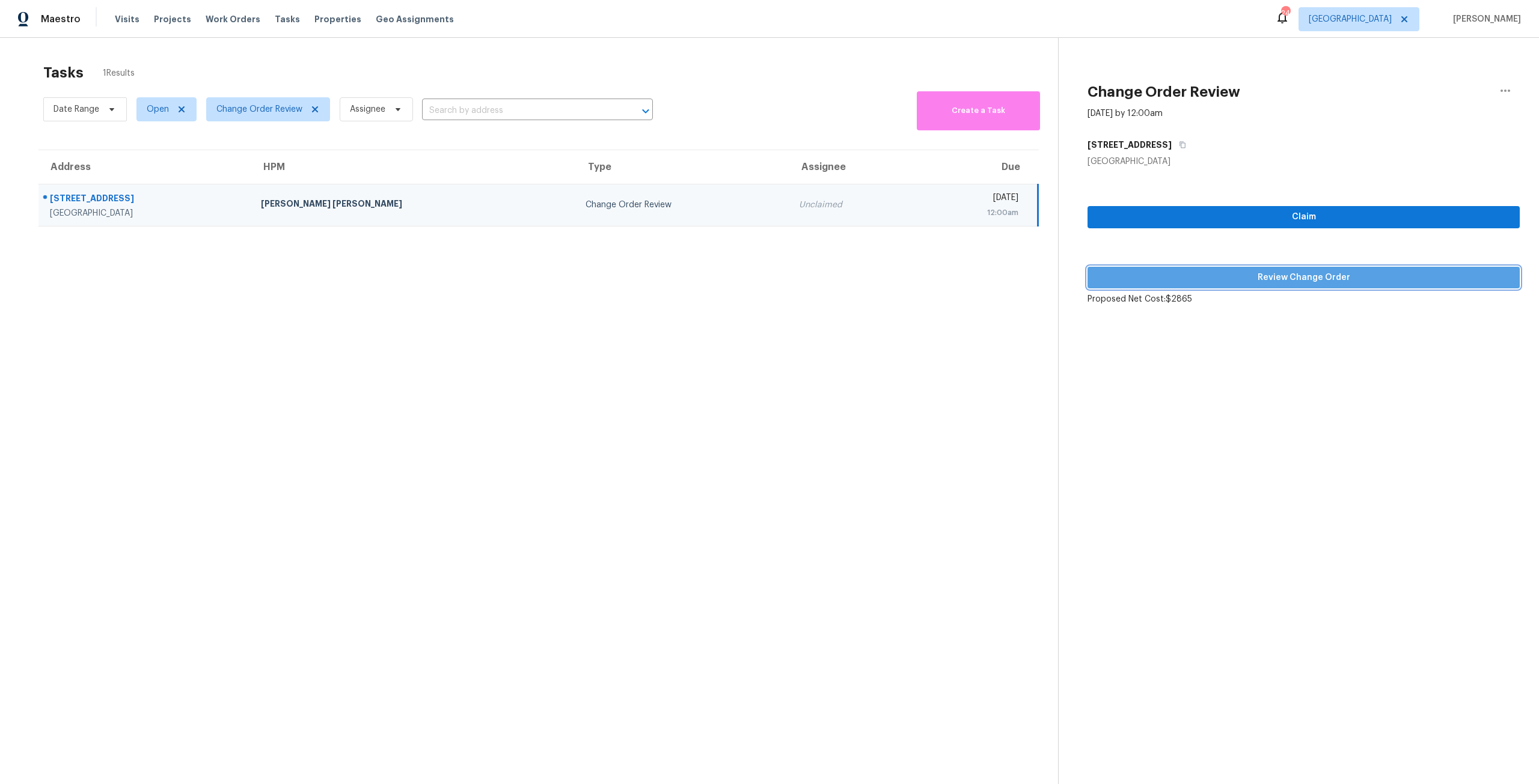
click at [1291, 268] on button "Review Change Order" at bounding box center [1304, 278] width 432 height 22
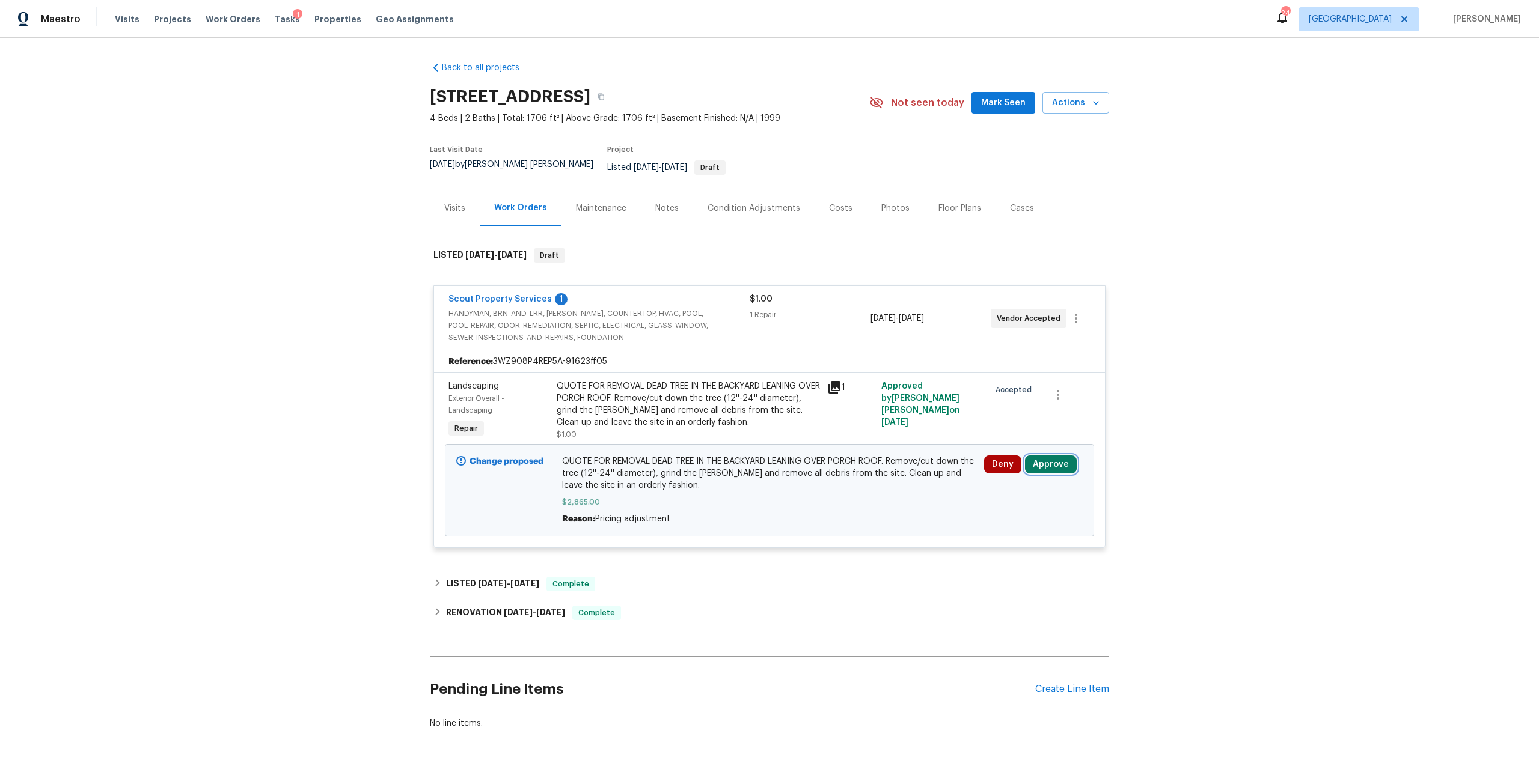
click at [1064, 462] on button "Approve" at bounding box center [1051, 464] width 52 height 18
click at [879, 463] on span "Approve" at bounding box center [874, 467] width 34 height 9
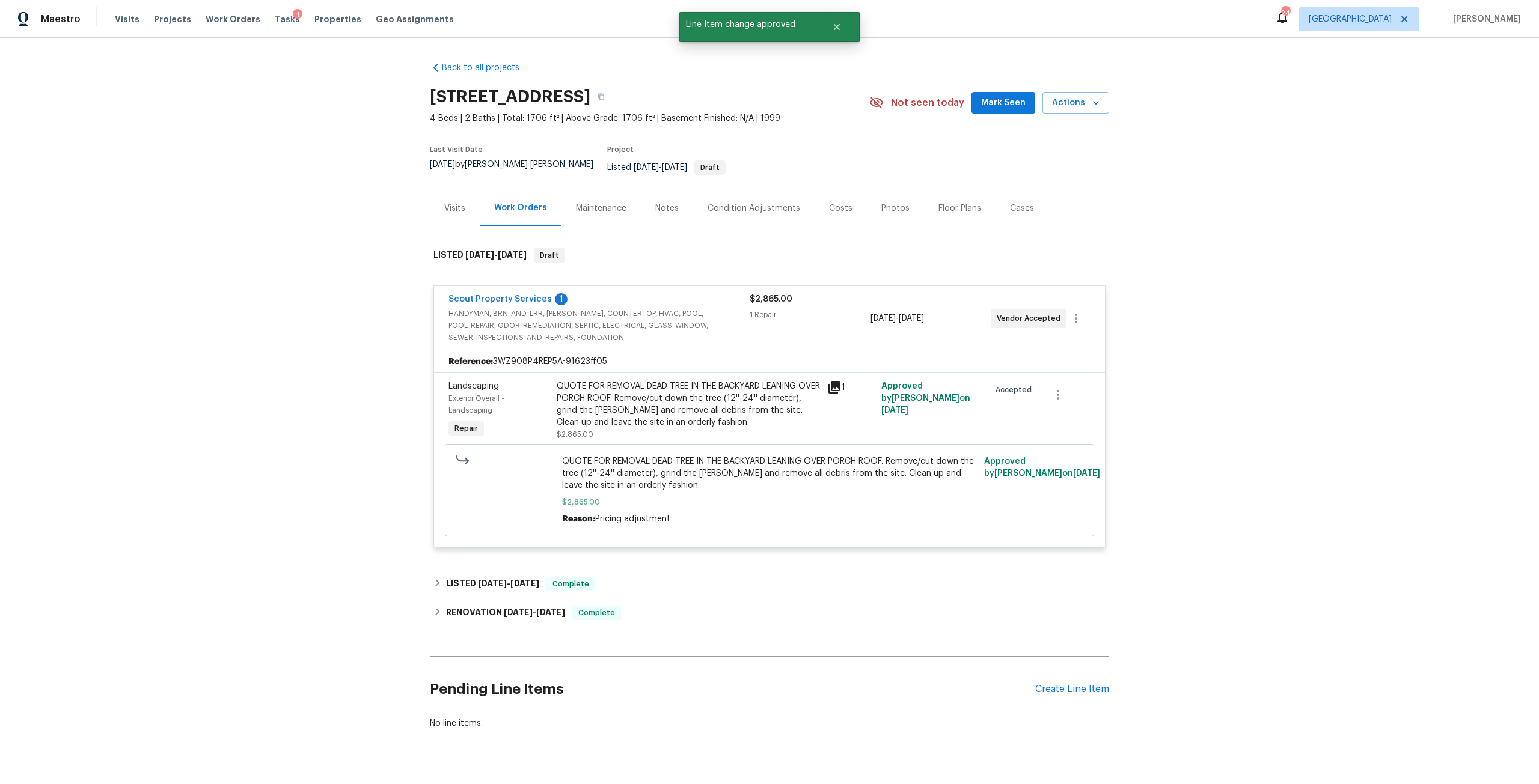
click at [252, 12] on div "Visits Projects Work Orders Tasks 1 Properties Geo Assignments" at bounding box center [292, 19] width 354 height 24
click at [275, 24] on div "Tasks 1" at bounding box center [287, 19] width 25 height 12
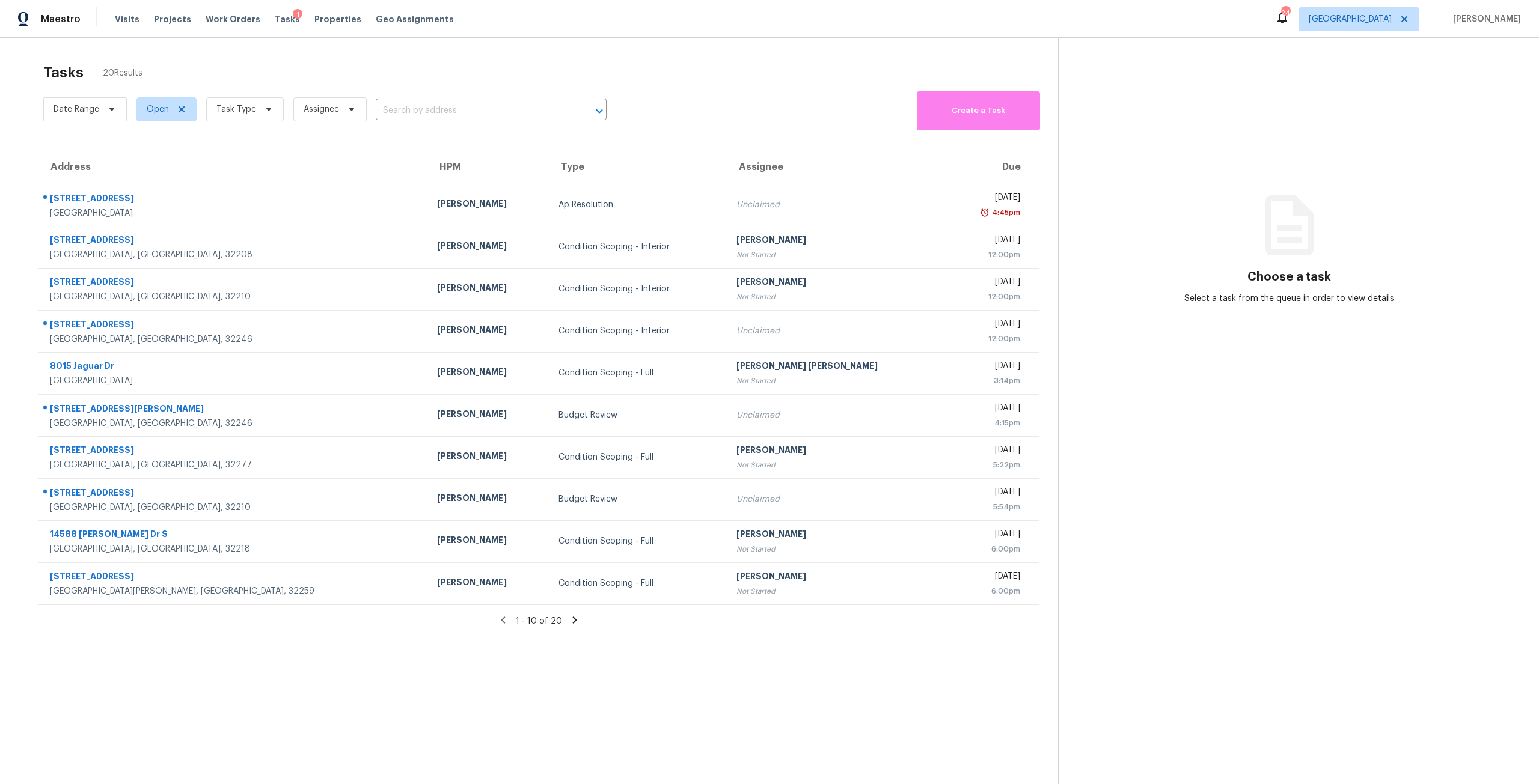
click at [260, 129] on div "Date Range Open Task Type Assignee ​" at bounding box center [325, 109] width 563 height 42
click at [266, 120] on span "Task Type" at bounding box center [245, 109] width 77 height 24
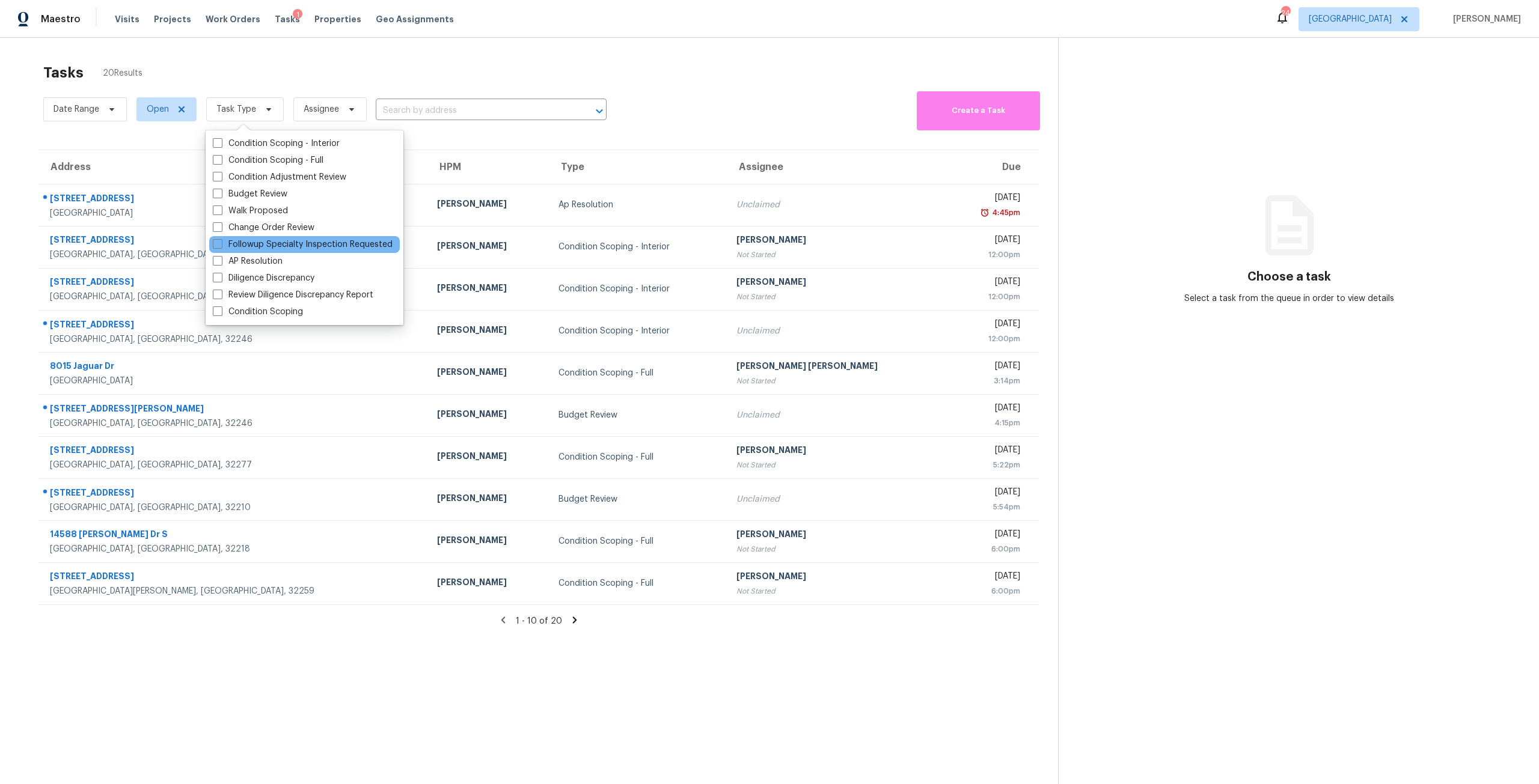
click at [277, 236] on div "Followup Specialty Inspection Requested" at bounding box center [304, 244] width 191 height 17
click at [277, 197] on label "Budget Review" at bounding box center [250, 194] width 74 height 12
click at [220, 196] on input "Budget Review" at bounding box center [217, 192] width 8 height 8
checkbox input "true"
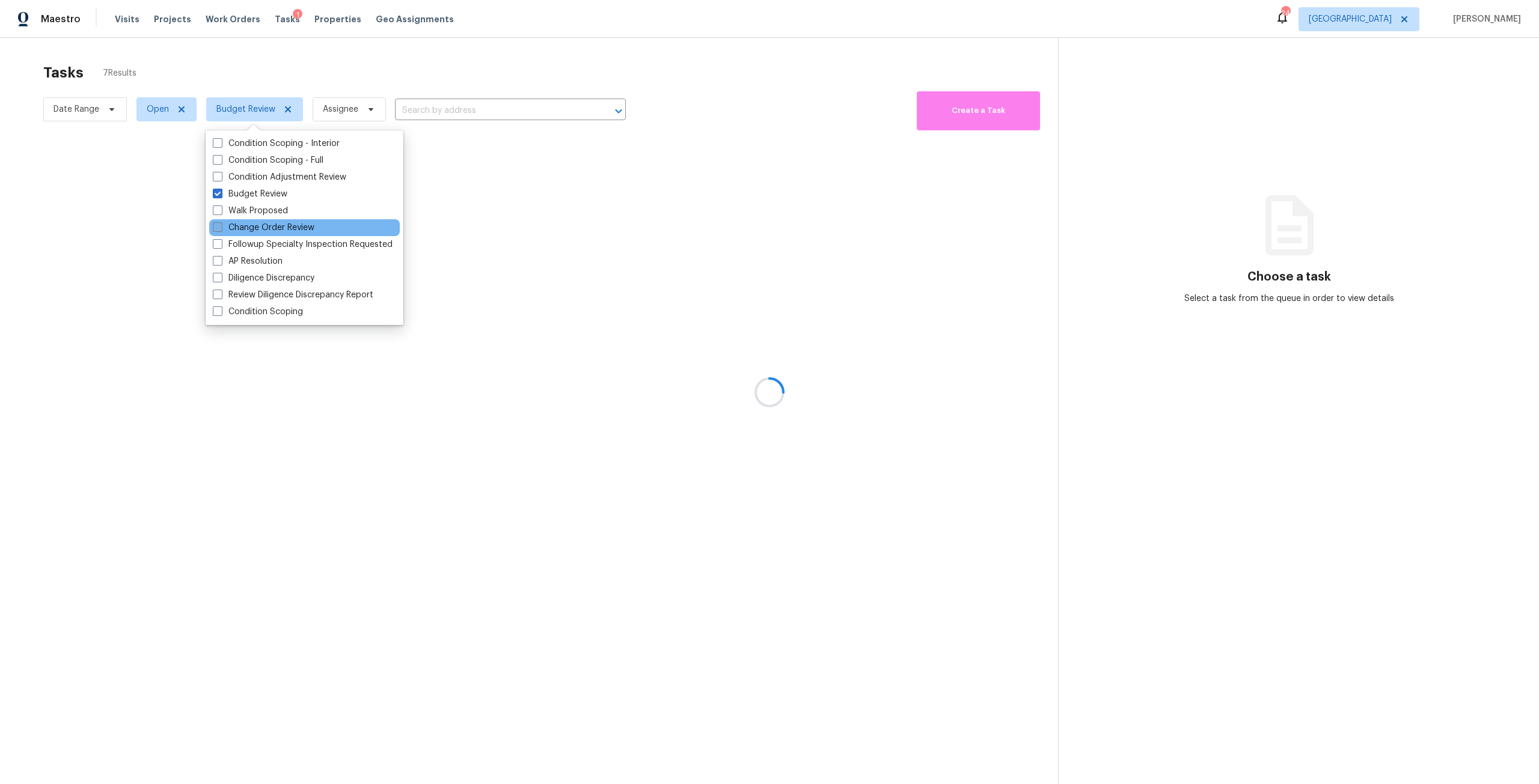
click at [275, 227] on label "Change Order Review" at bounding box center [264, 227] width 102 height 12
click at [220, 227] on input "Change Order Review" at bounding box center [217, 225] width 8 height 8
checkbox input "true"
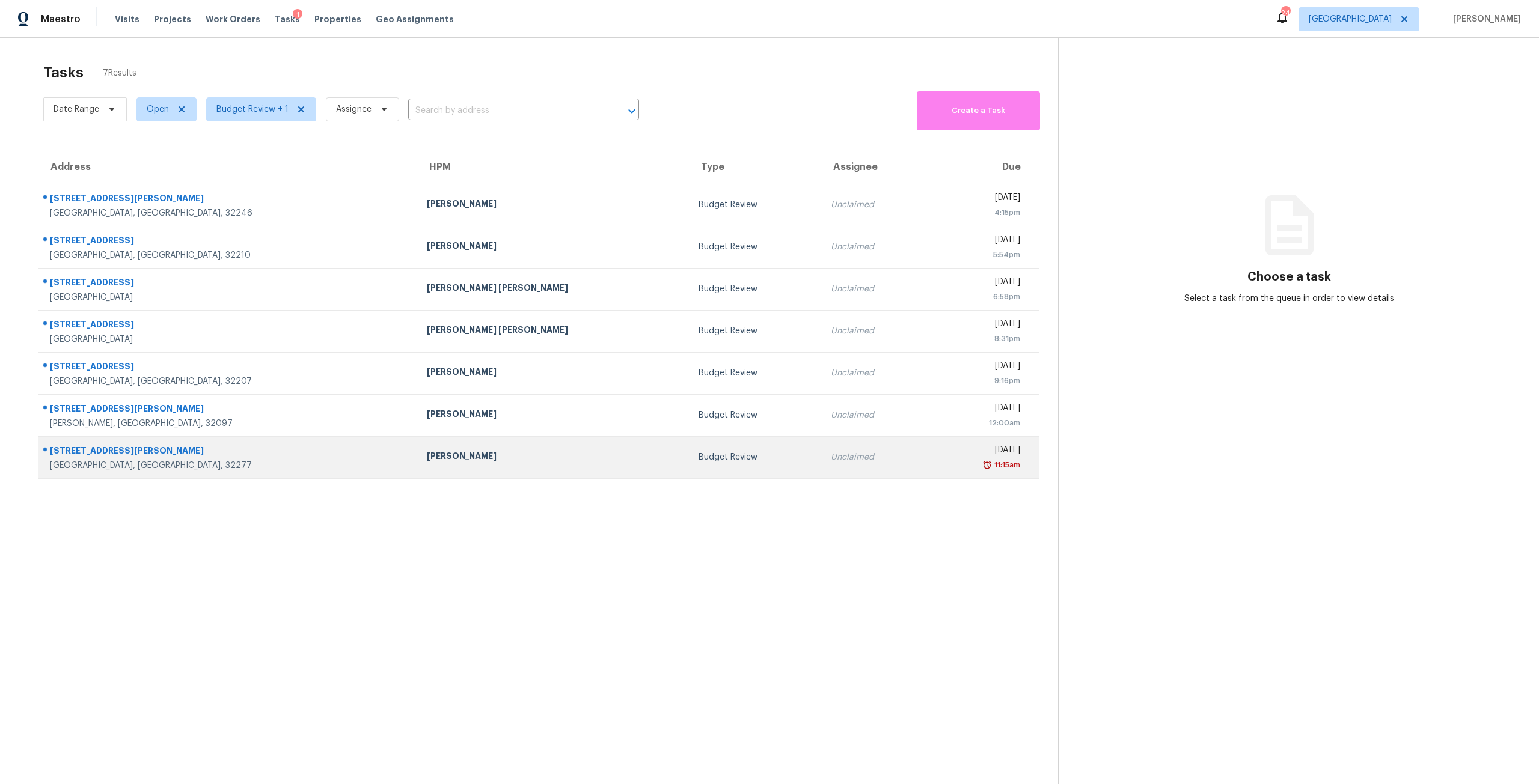
click at [821, 441] on td "Unclaimed" at bounding box center [874, 457] width 106 height 42
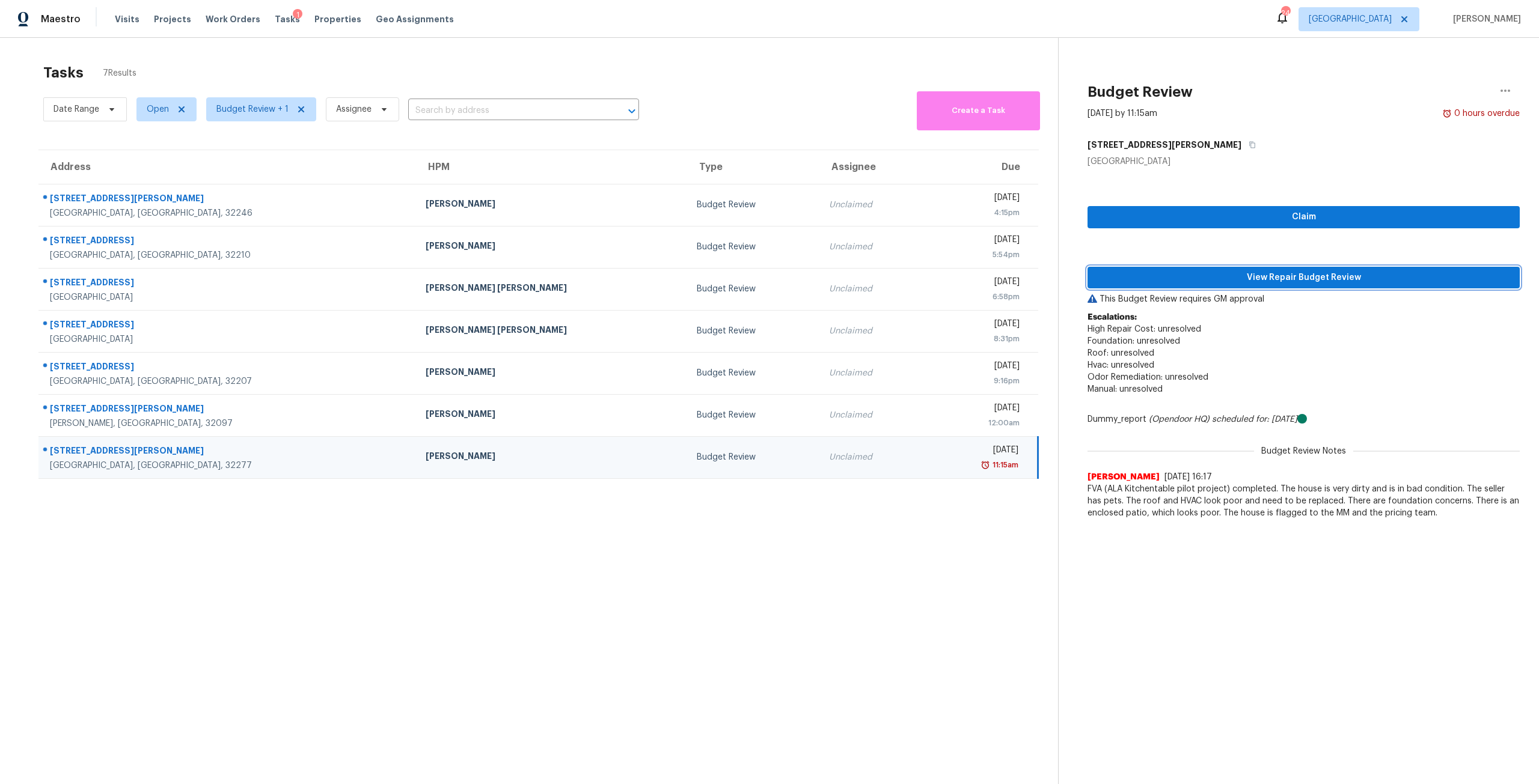
click at [1266, 270] on span "View Repair Budget Review" at bounding box center [1303, 278] width 413 height 15
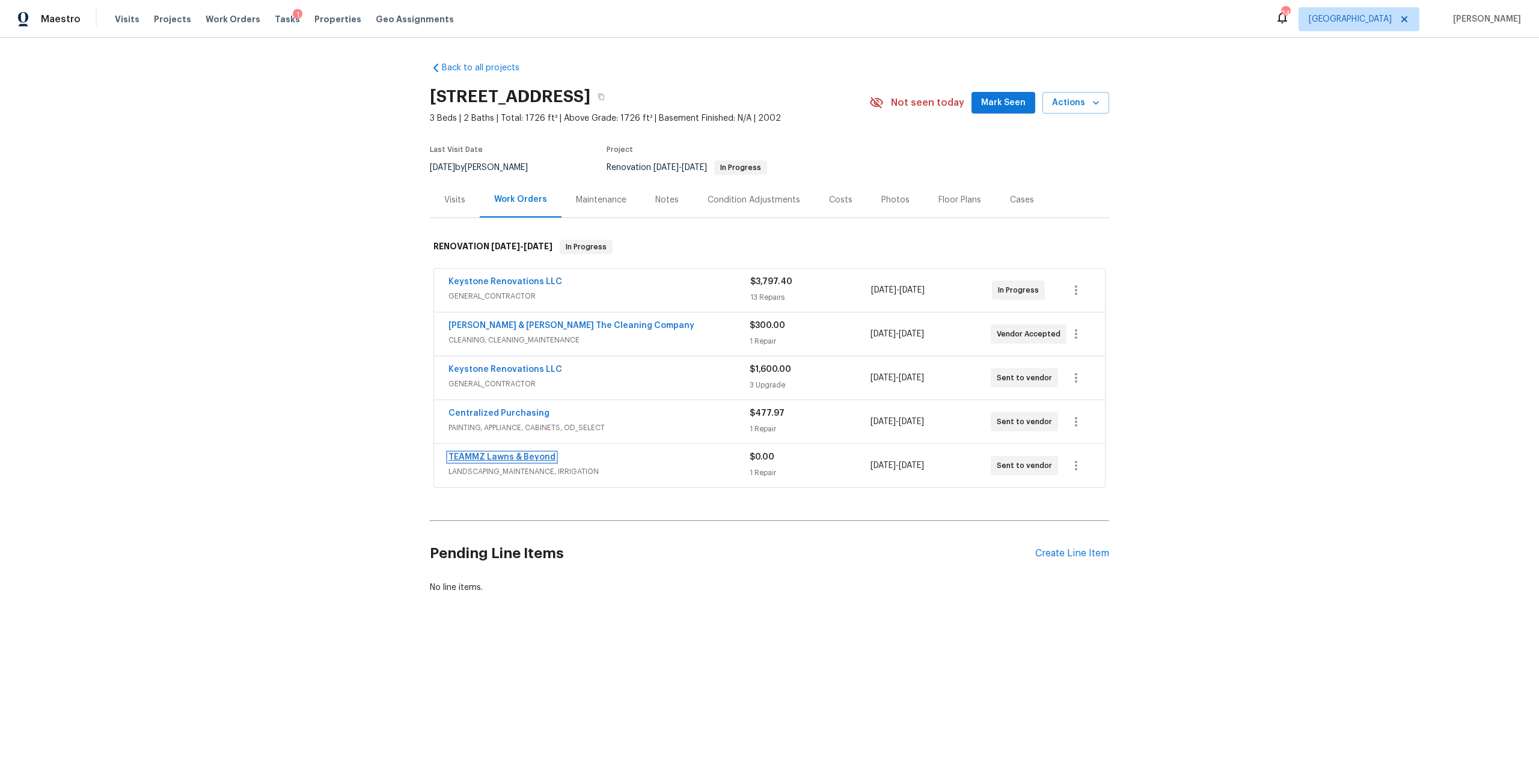
click at [494, 458] on link "TEAMMZ Lawns & Beyond" at bounding box center [502, 457] width 107 height 8
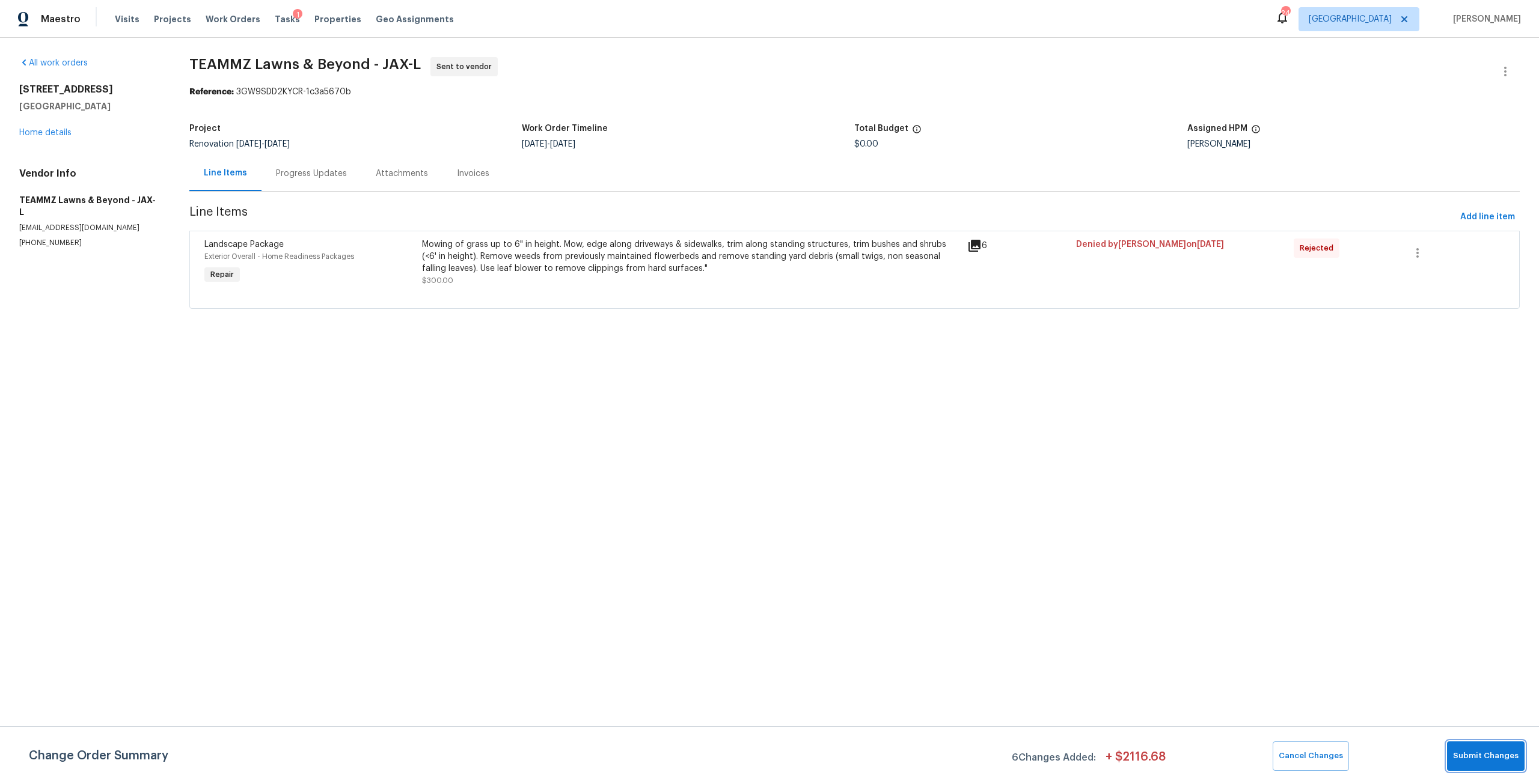
click at [1461, 755] on span "Submit Changes" at bounding box center [1485, 756] width 66 height 14
click at [637, 256] on div "Mowing of grass up to 6" in height. Mow, edge along driveways & sidewalks, trim…" at bounding box center [691, 257] width 537 height 36
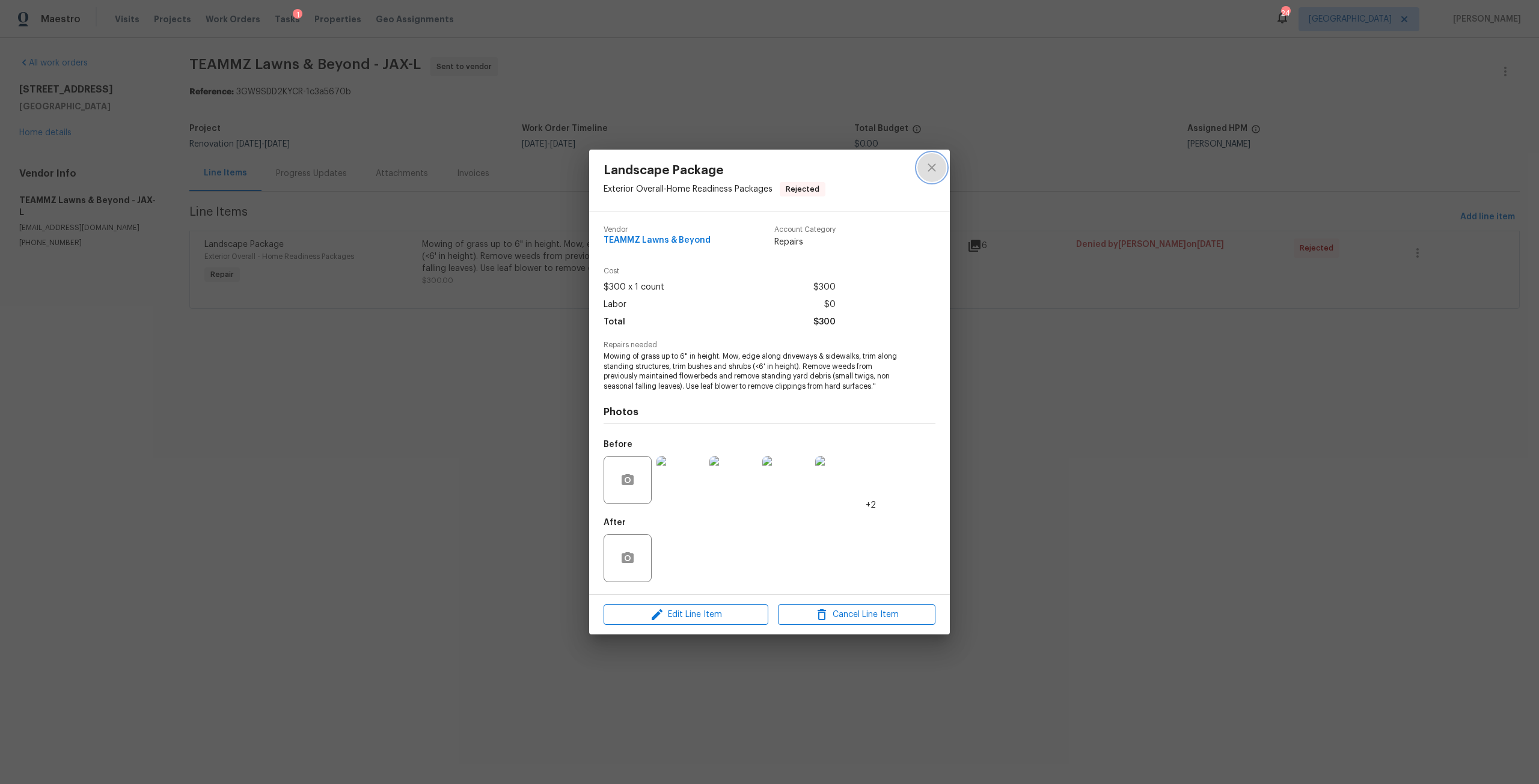
click at [931, 173] on icon "close" at bounding box center [931, 167] width 14 height 14
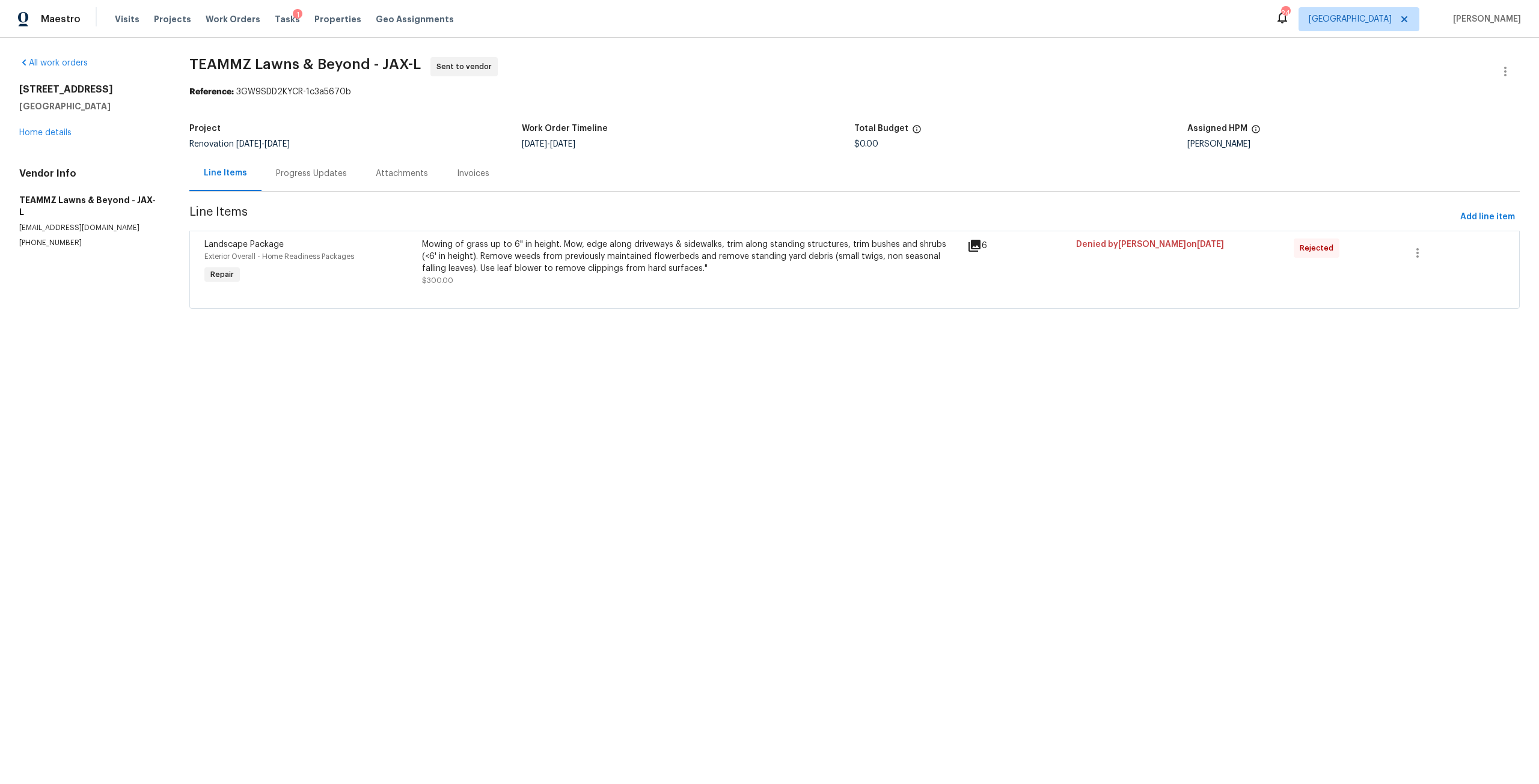
click at [652, 252] on div "Mowing of grass up to 6" in height. Mow, edge along driveways & sidewalks, trim…" at bounding box center [691, 257] width 537 height 36
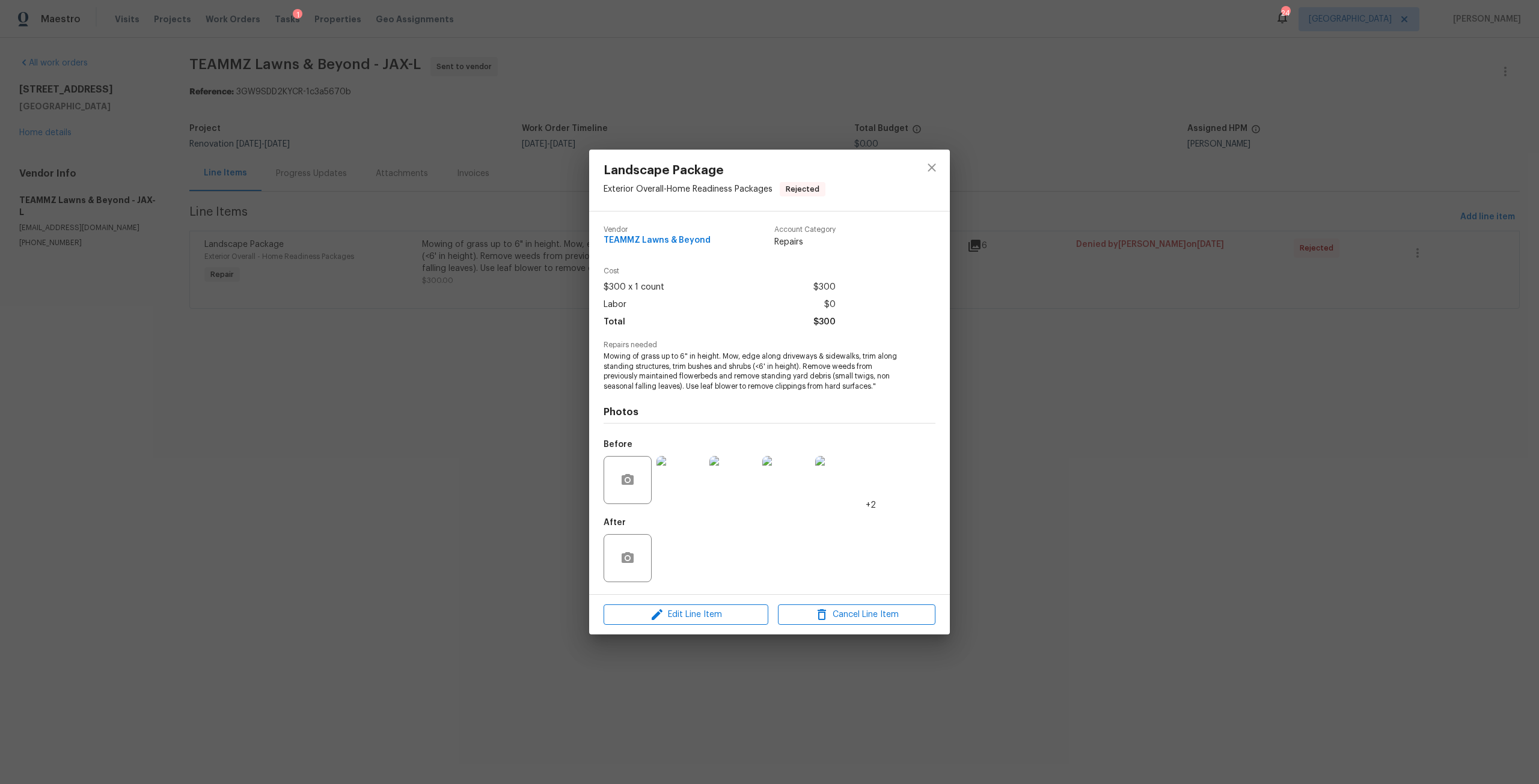
click at [683, 485] on img at bounding box center [680, 479] width 48 height 48
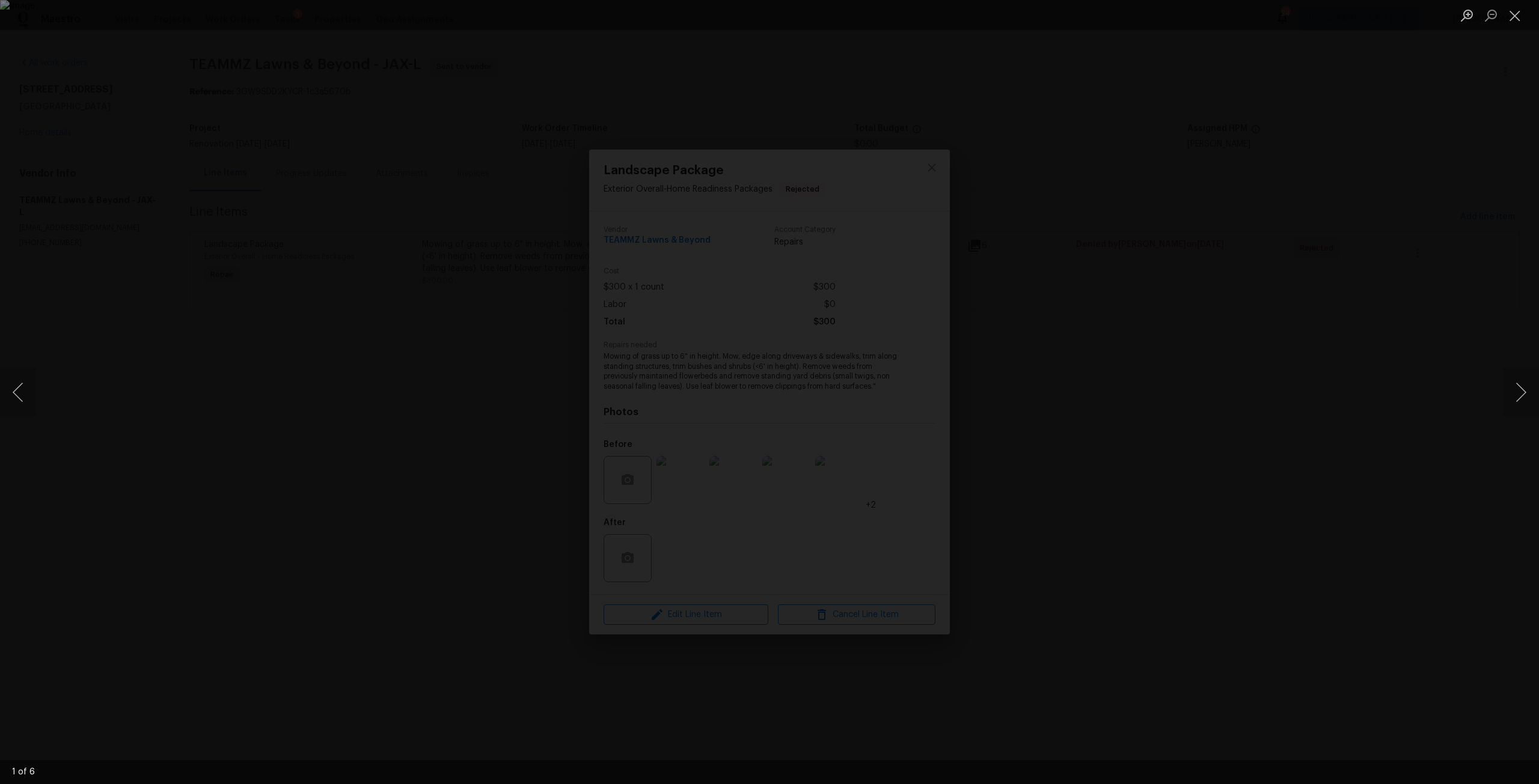
click at [1495, 380] on div "Lightbox" at bounding box center [770, 392] width 1539 height 784
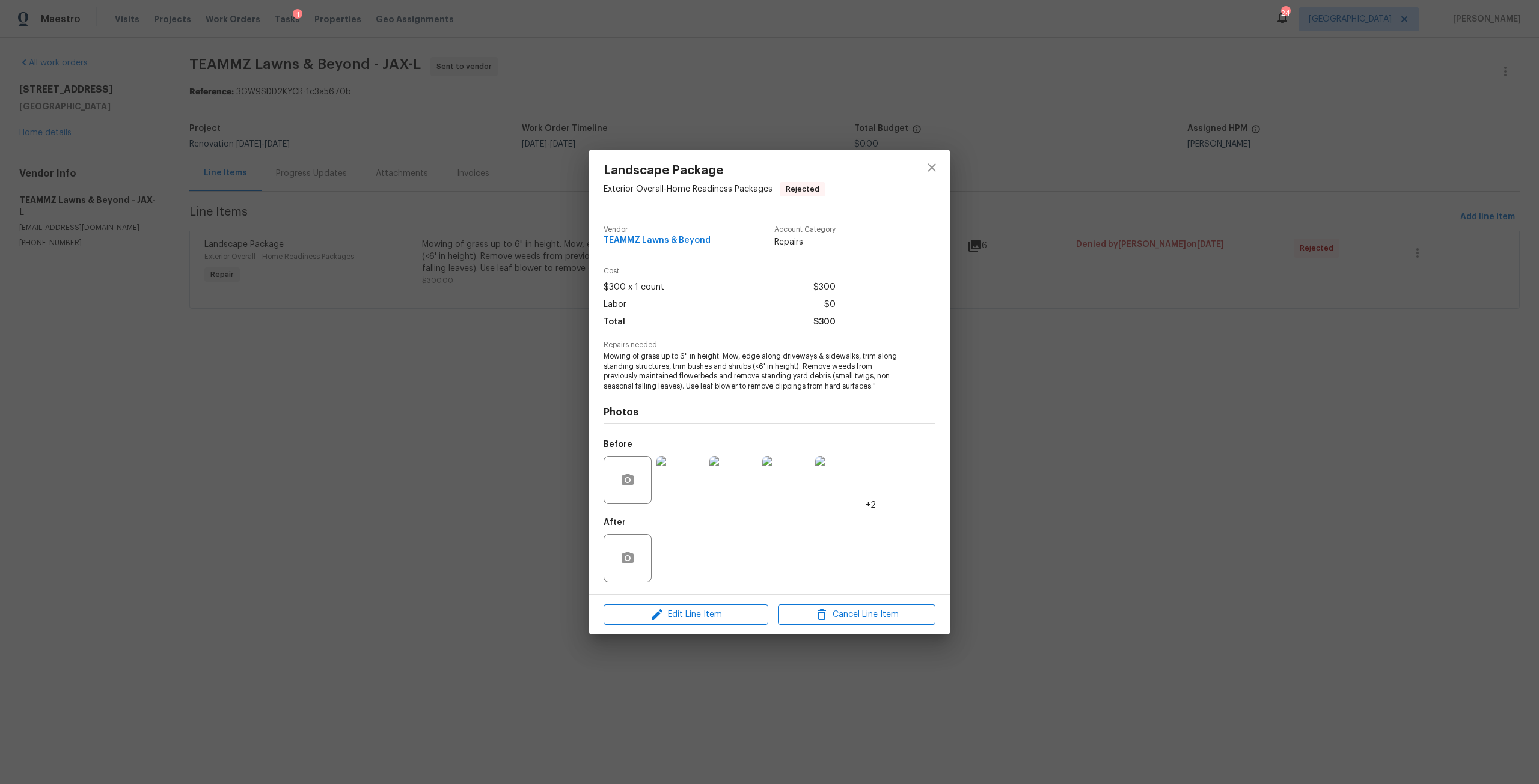
click at [1511, 384] on div "Landscape Package Exterior Overall - Home Readiness Packages Rejected Vendor TE…" at bounding box center [770, 392] width 1539 height 784
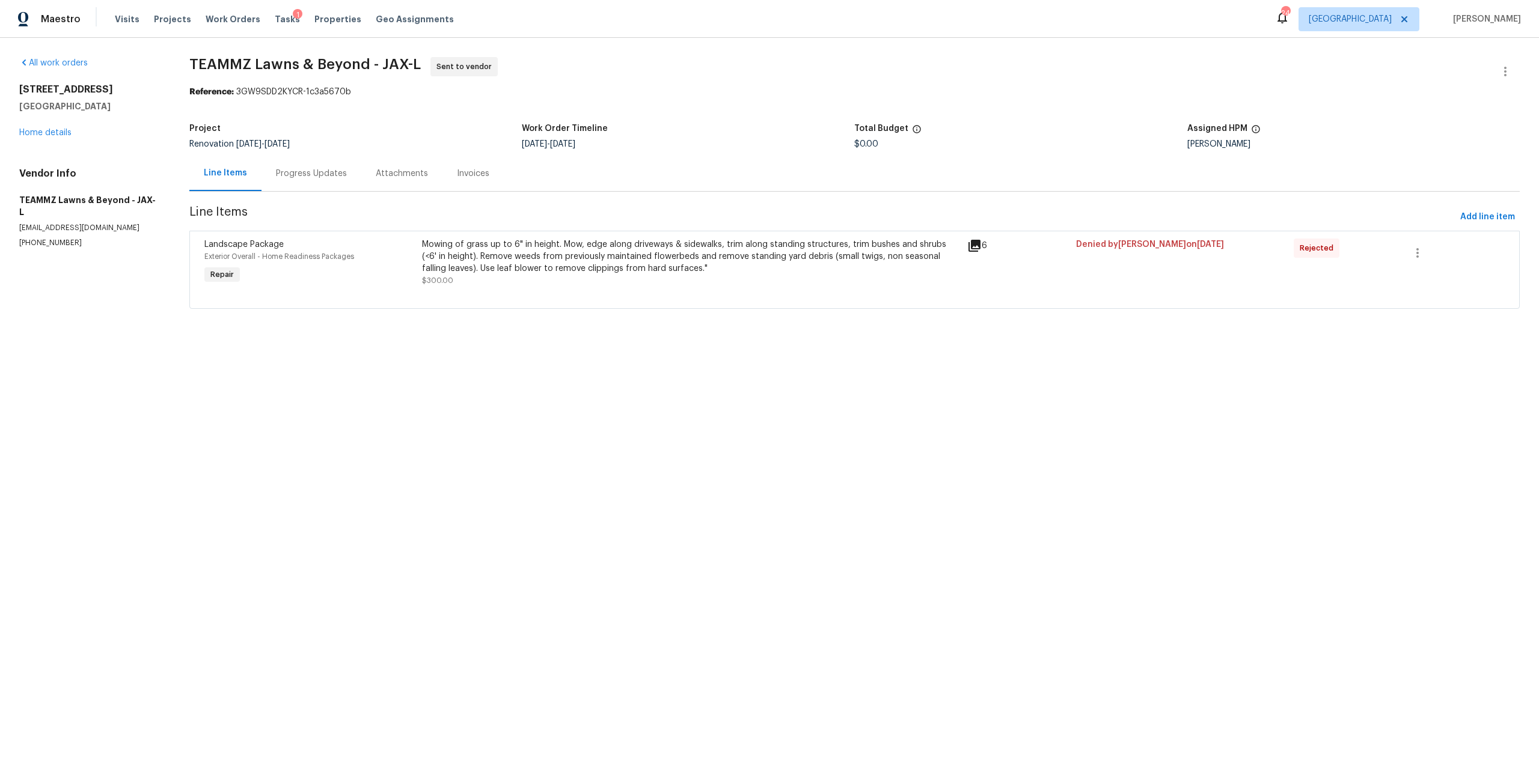
click at [859, 263] on div "Mowing of grass up to 6" in height. Mow, edge along driveways & sidewalks, trim…" at bounding box center [691, 257] width 537 height 36
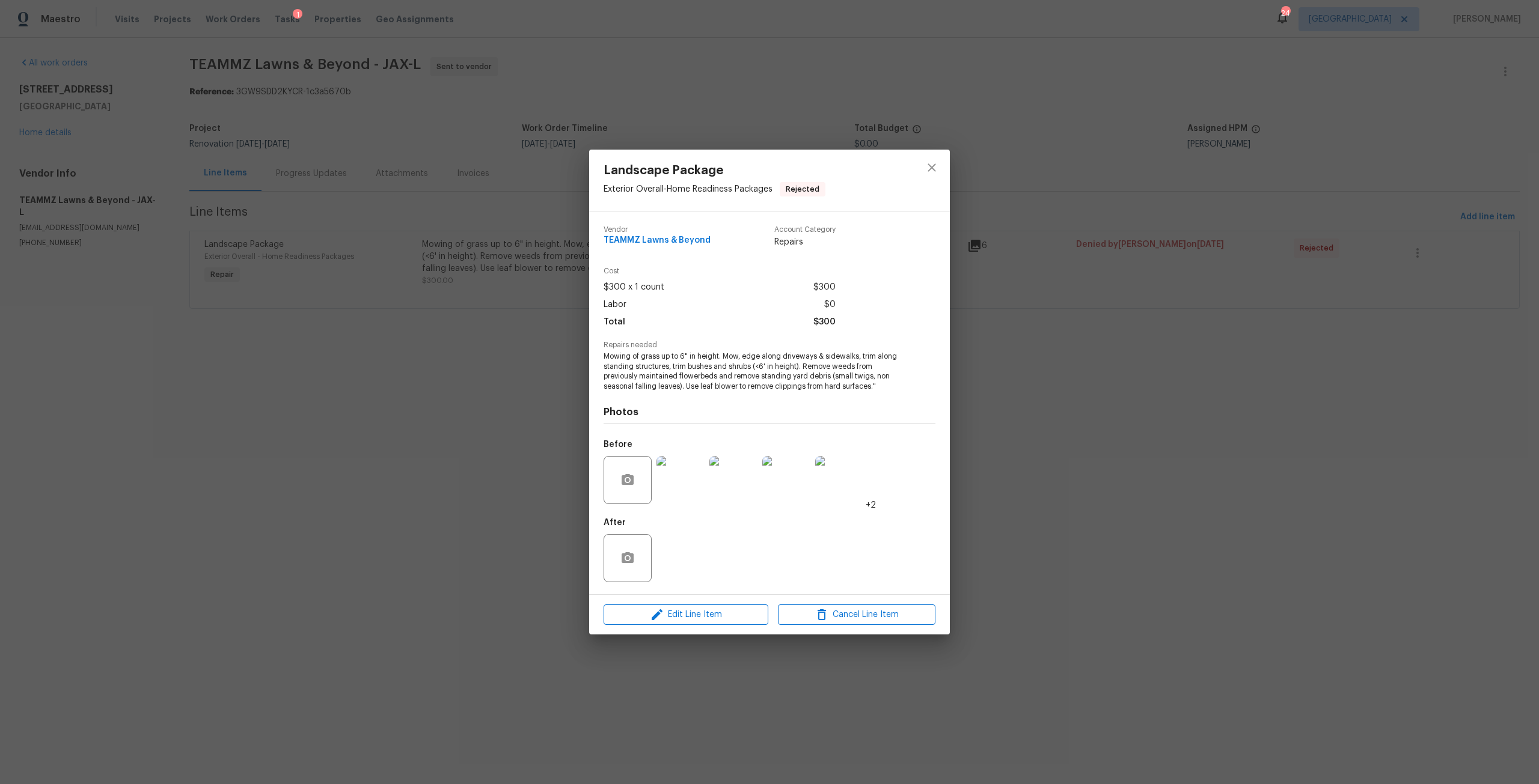
click at [798, 478] on img at bounding box center [786, 479] width 48 height 48
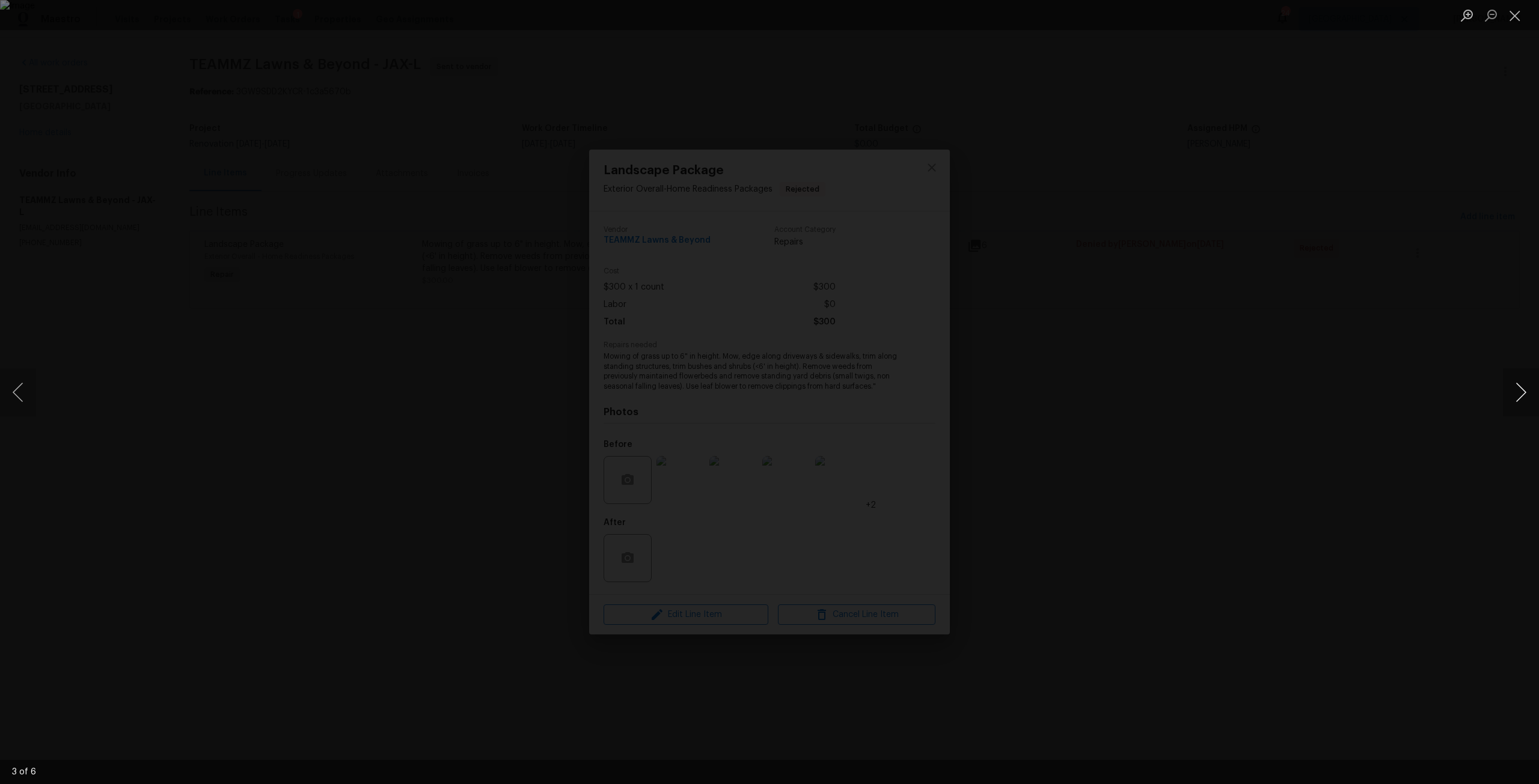
click at [1513, 410] on button "Next image" at bounding box center [1521, 392] width 36 height 48
click at [1510, 385] on button "Next image" at bounding box center [1521, 392] width 36 height 48
click at [1529, 389] on button "Next image" at bounding box center [1521, 392] width 36 height 48
click at [1066, 137] on div "Lightbox" at bounding box center [770, 392] width 1539 height 784
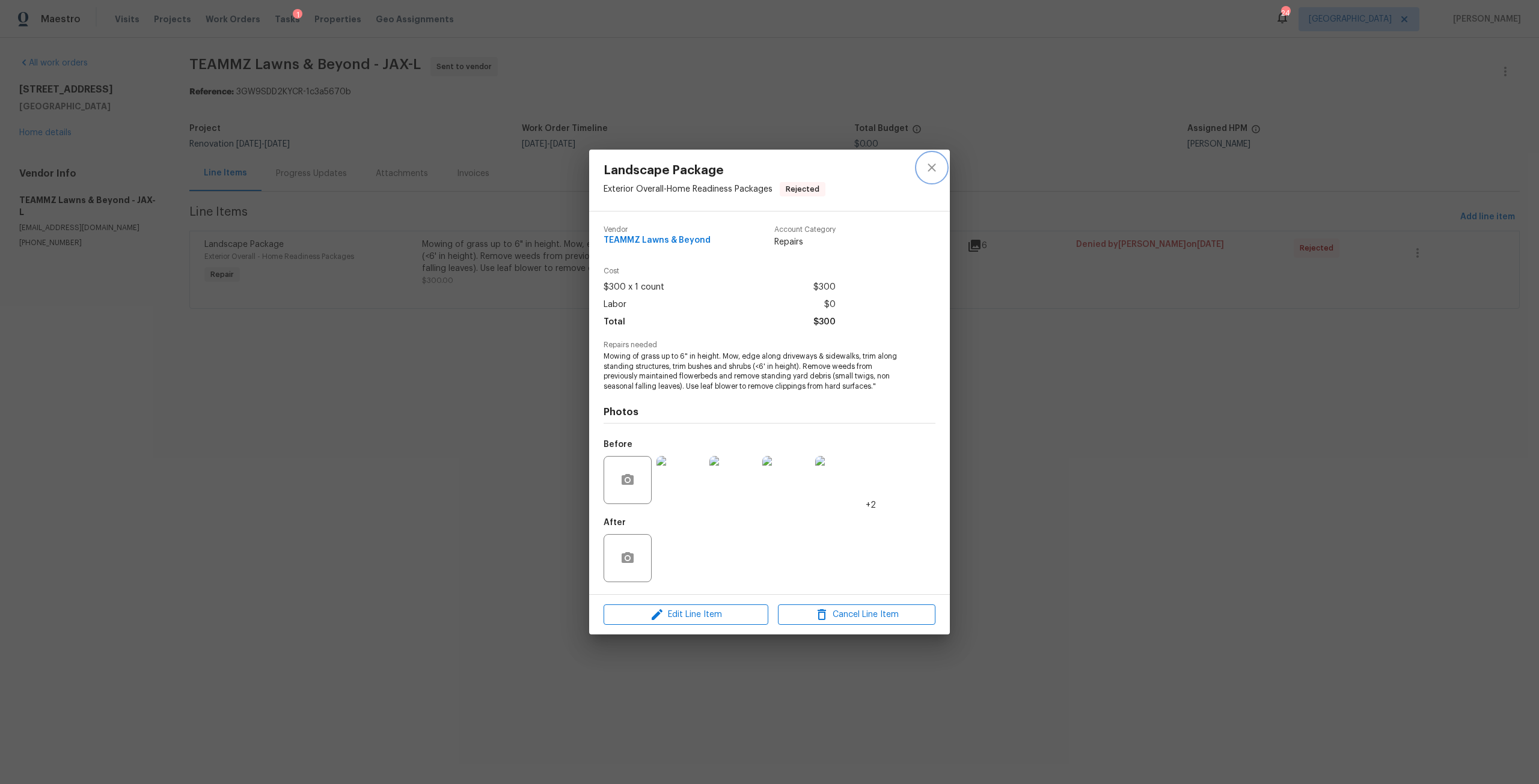
click at [939, 166] on button "close" at bounding box center [932, 167] width 29 height 29
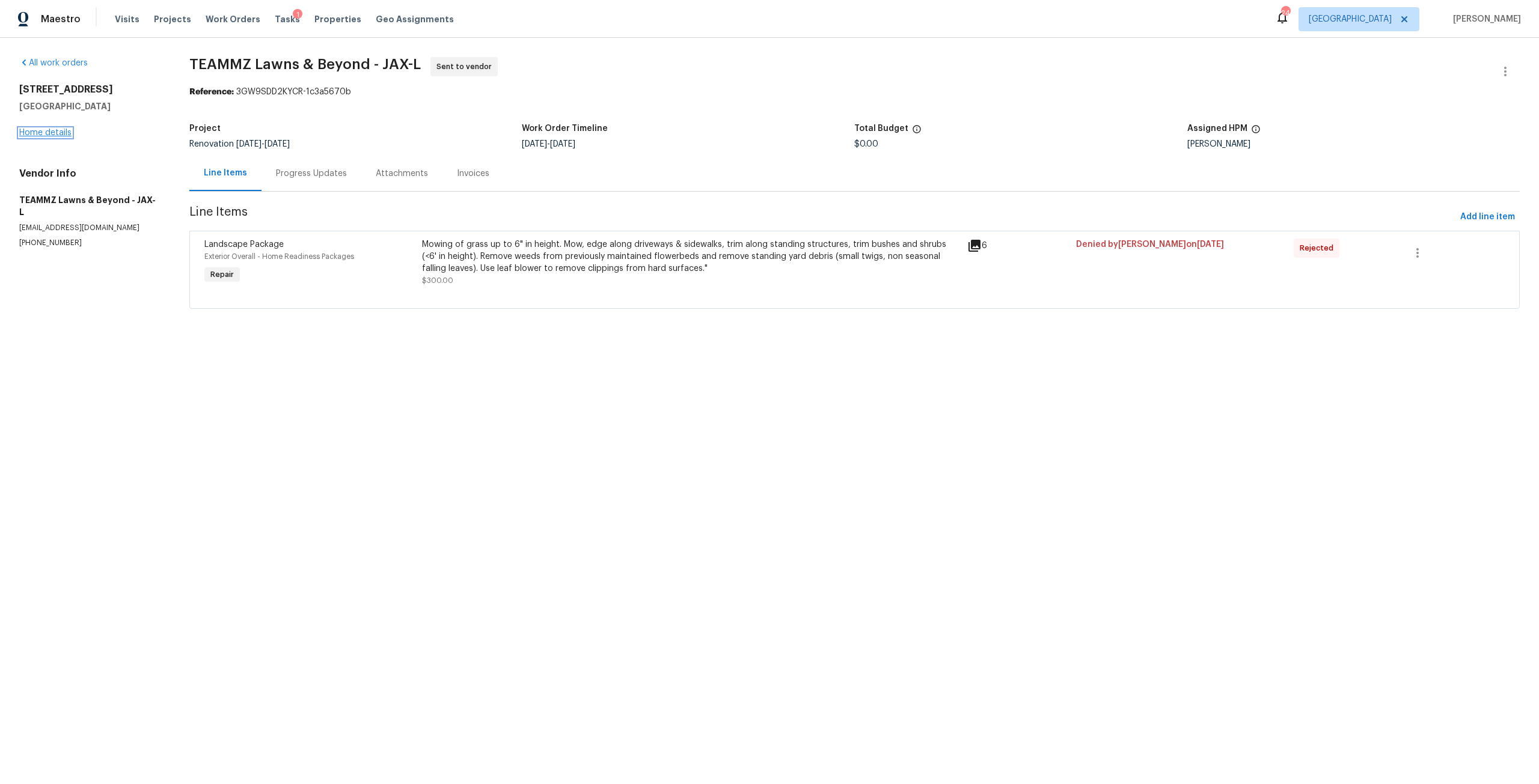
click at [46, 132] on link "Home details" at bounding box center [46, 132] width 52 height 8
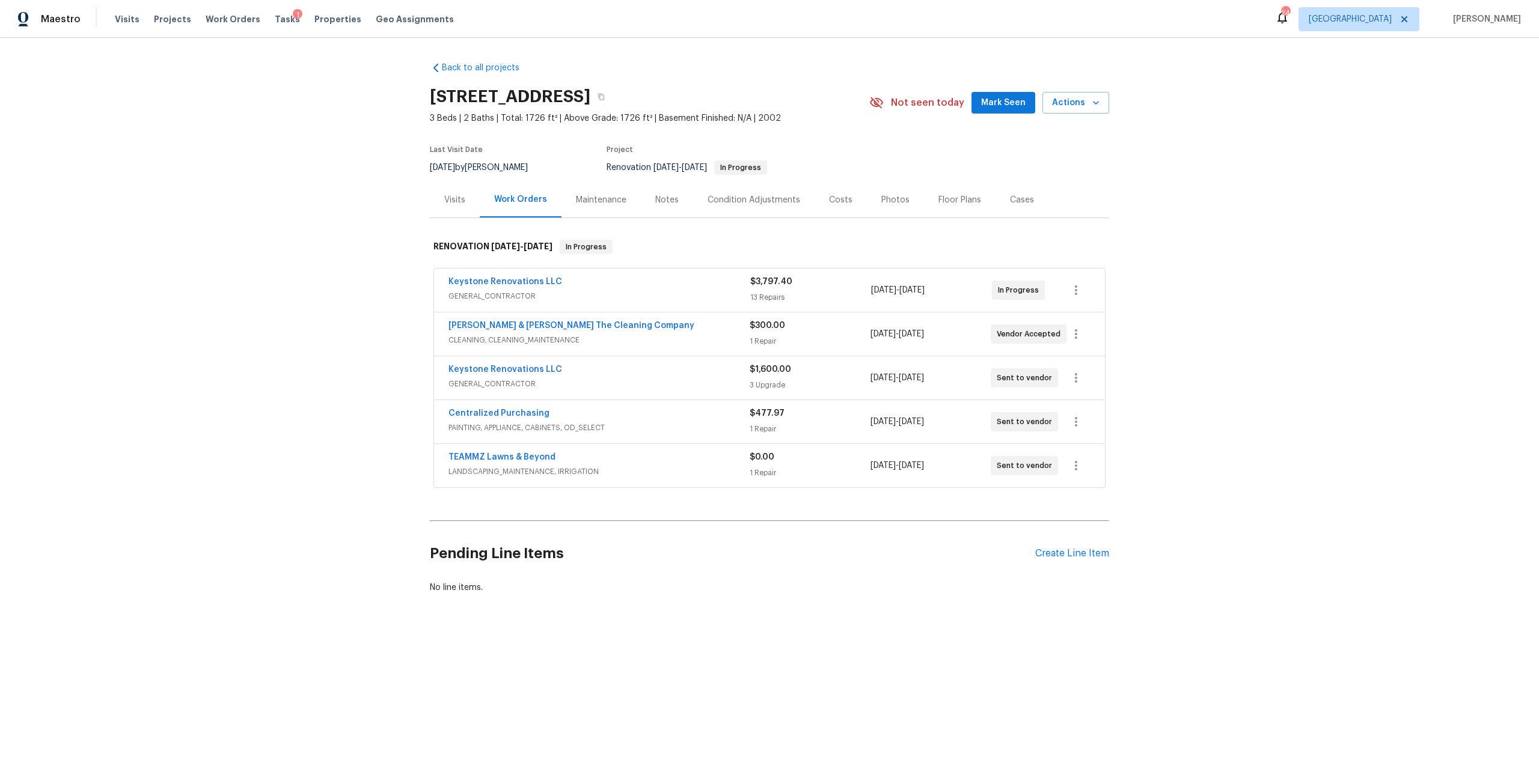
click at [516, 465] on div "TEAMMZ Lawns & Beyond" at bounding box center [599, 458] width 301 height 14
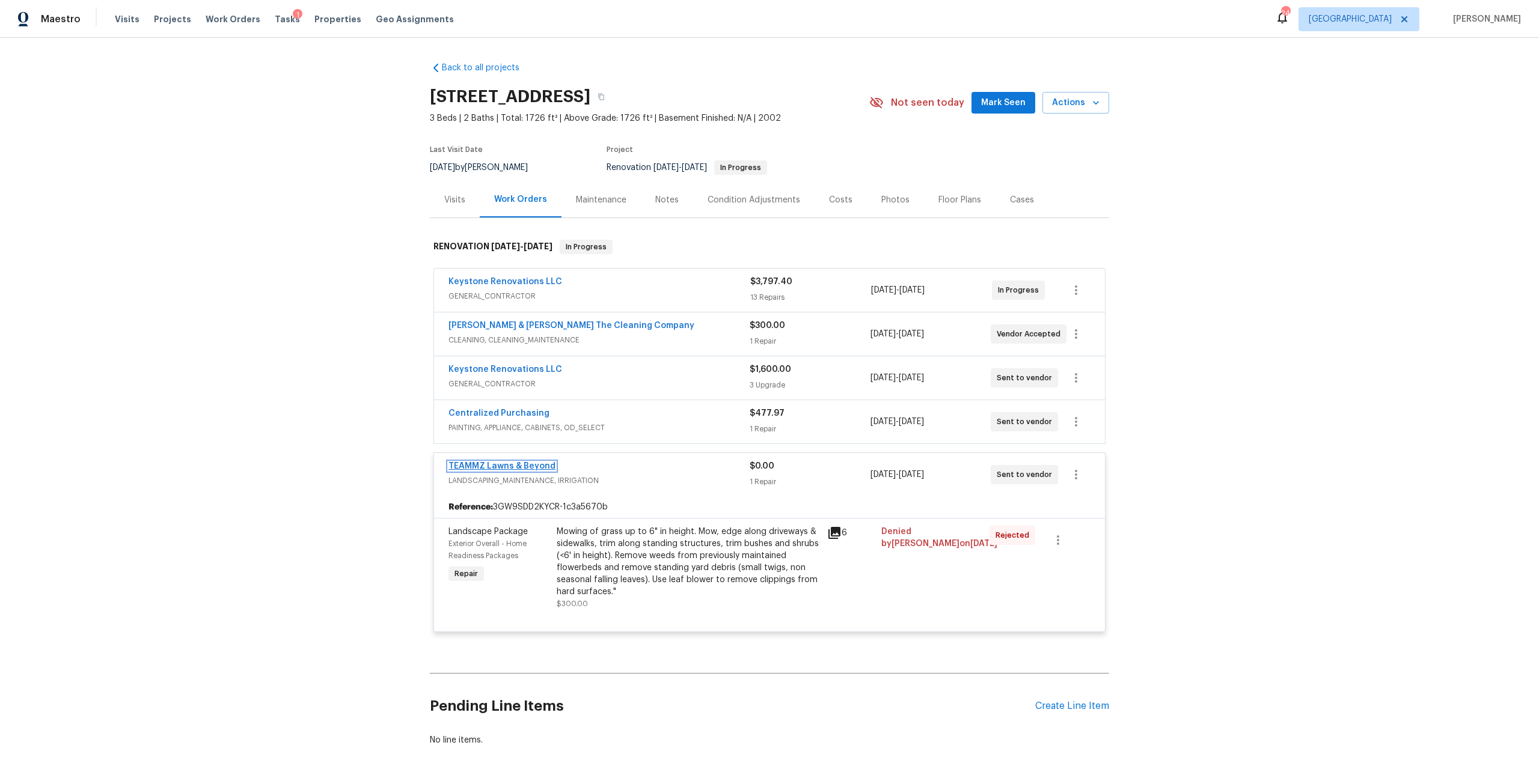
click at [537, 464] on link "TEAMMZ Lawns & Beyond" at bounding box center [502, 466] width 107 height 8
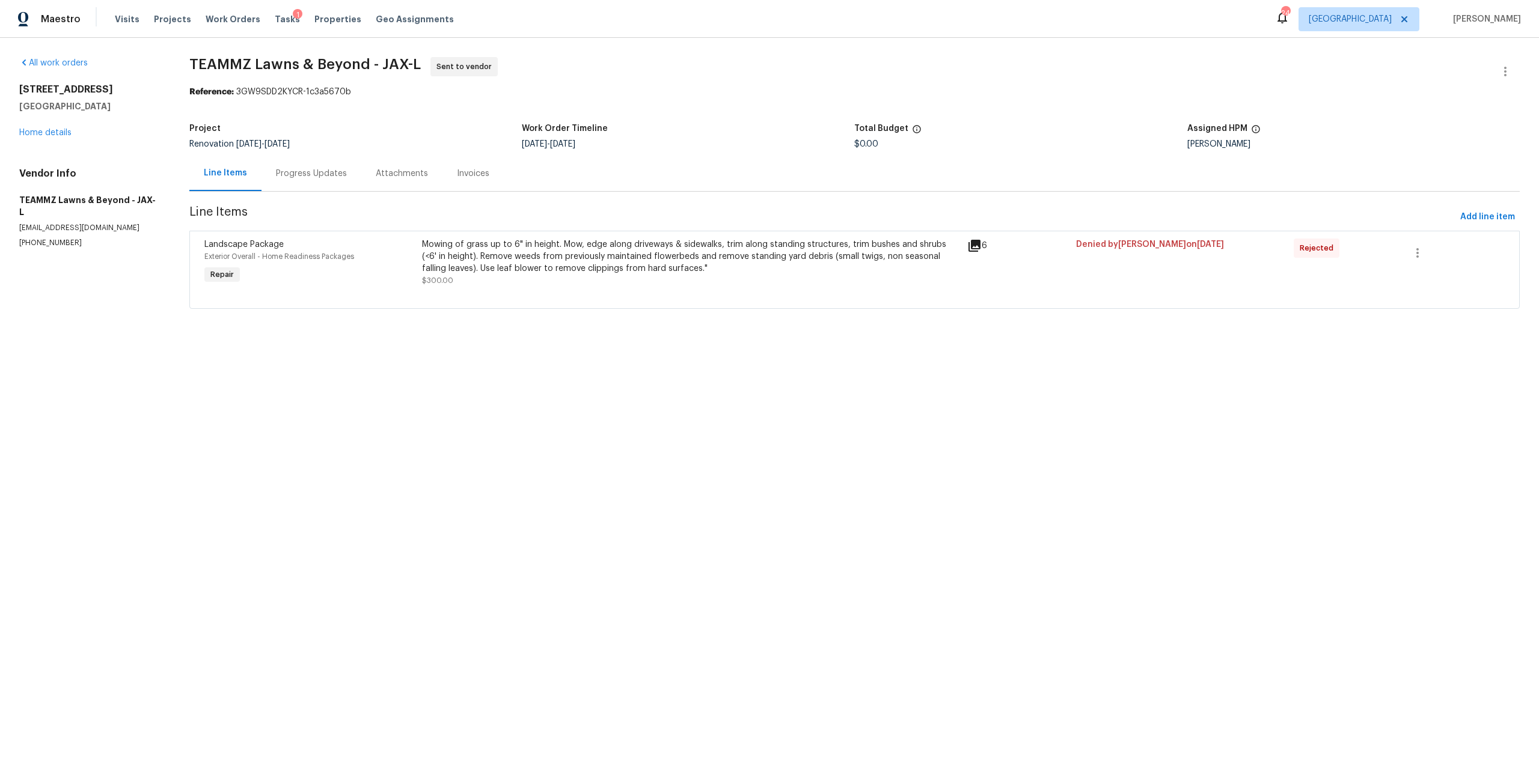
click at [52, 125] on div "6899 Clinton Corners Dr W Jacksonville, FL 32222 Home details" at bounding box center [90, 111] width 141 height 56
drag, startPoint x: 74, startPoint y: 135, endPoint x: 64, endPoint y: 135, distance: 10.0
click at [72, 135] on div "6899 Clinton Corners Dr W Jacksonville, FL 32222 Home details" at bounding box center [90, 111] width 141 height 56
click at [51, 135] on link "Home details" at bounding box center [46, 132] width 52 height 8
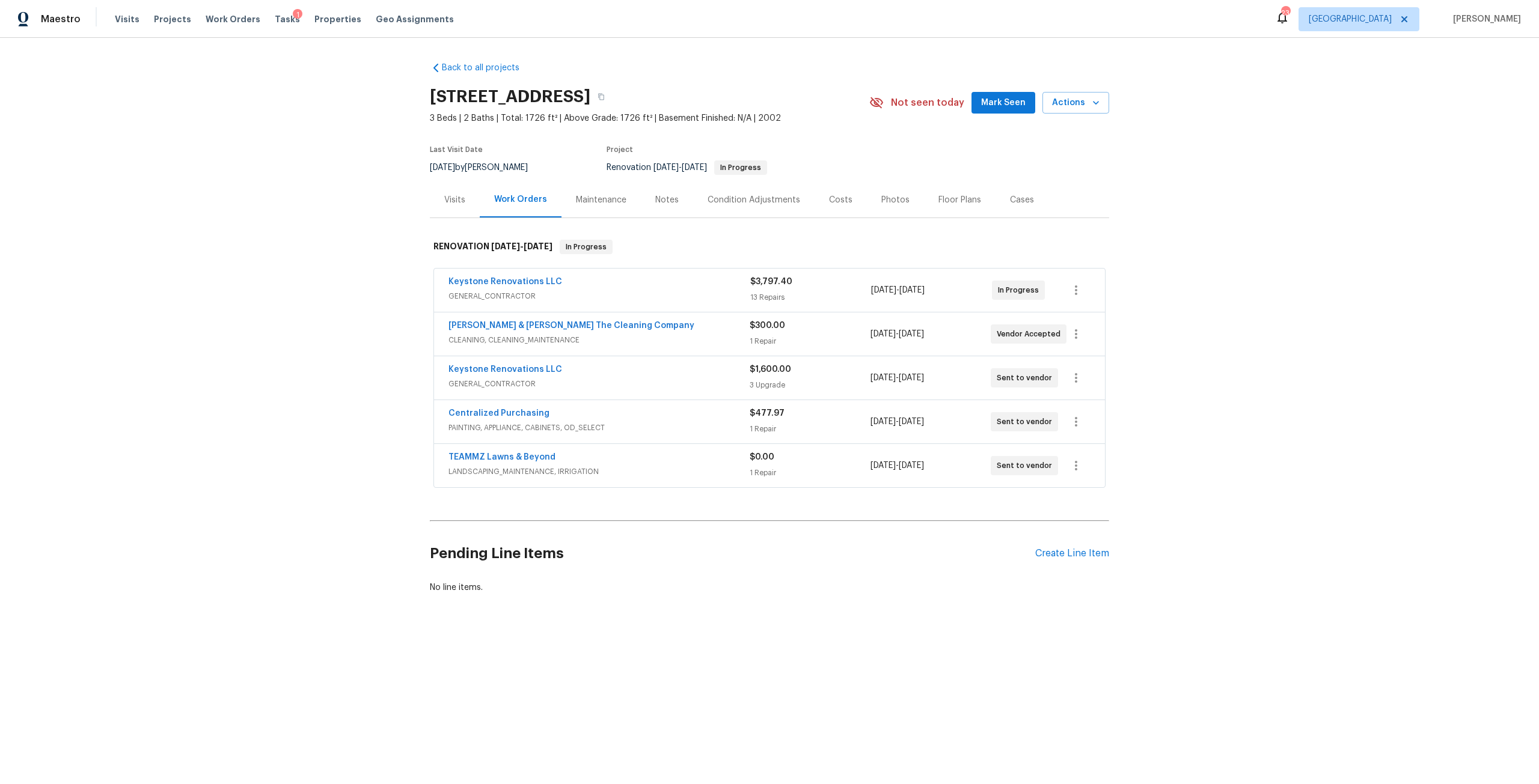
click at [761, 196] on div "Condition Adjustments" at bounding box center [754, 200] width 92 height 12
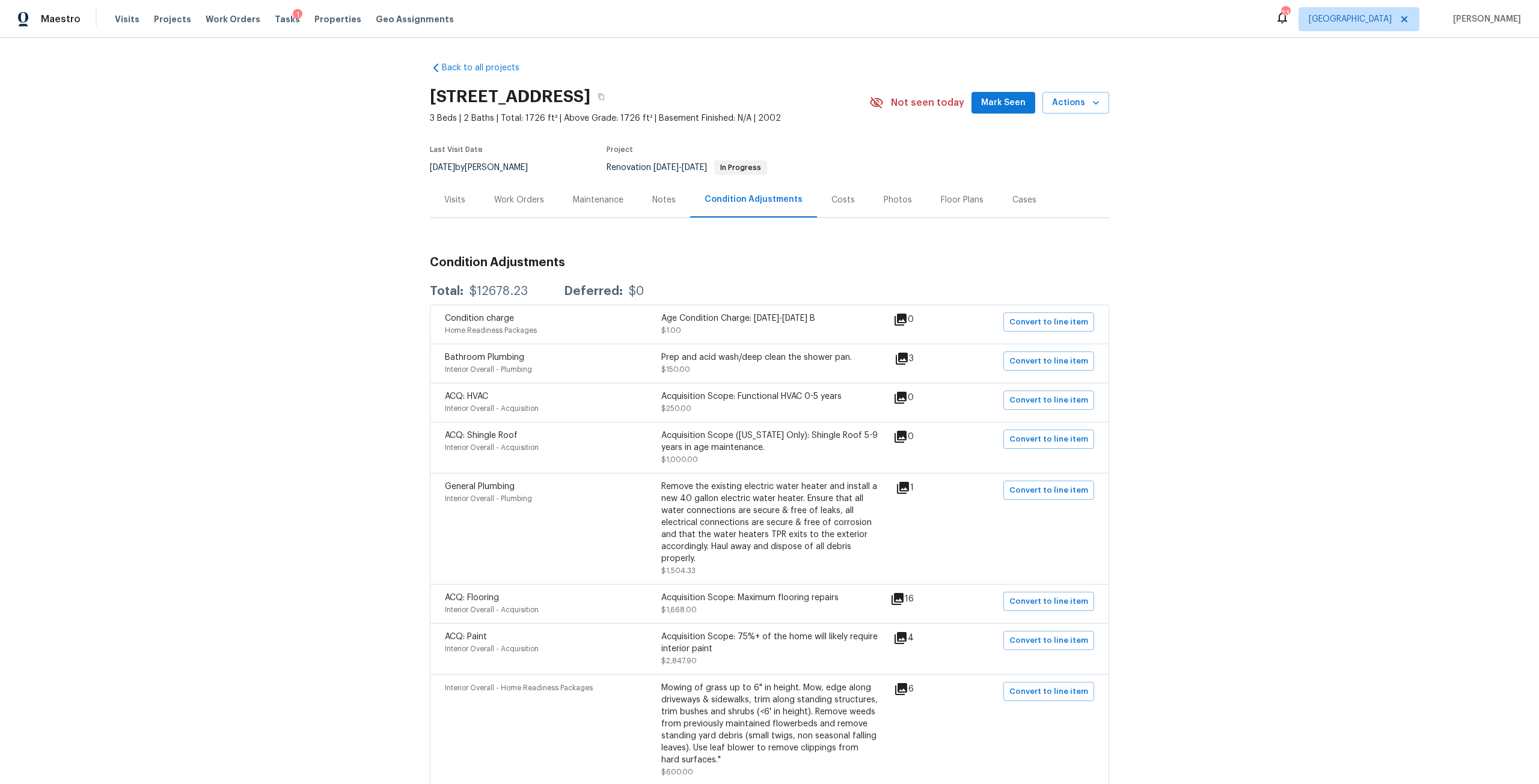
click at [525, 194] on div "Work Orders" at bounding box center [519, 200] width 79 height 36
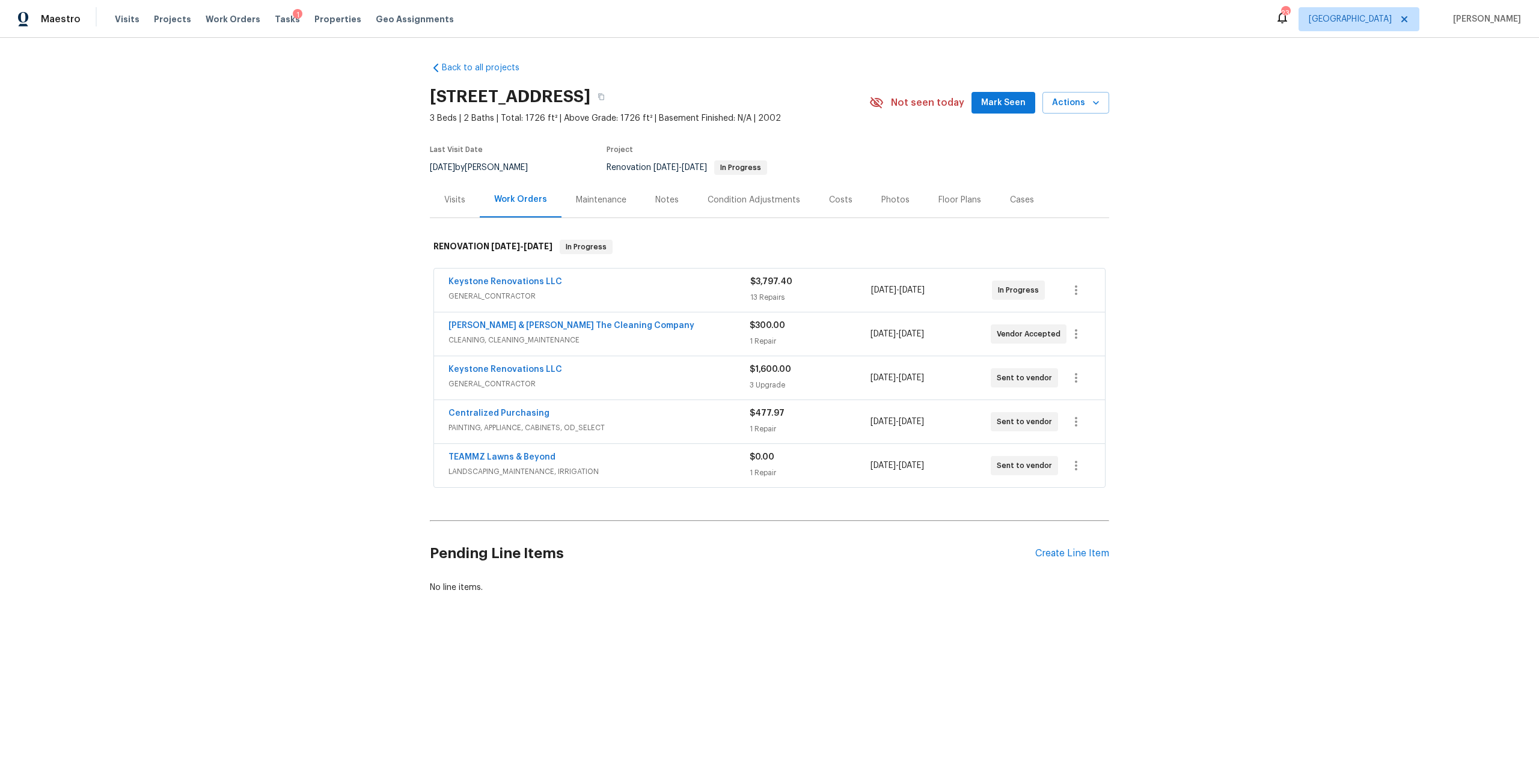
click at [767, 210] on div "Condition Adjustments" at bounding box center [754, 200] width 121 height 36
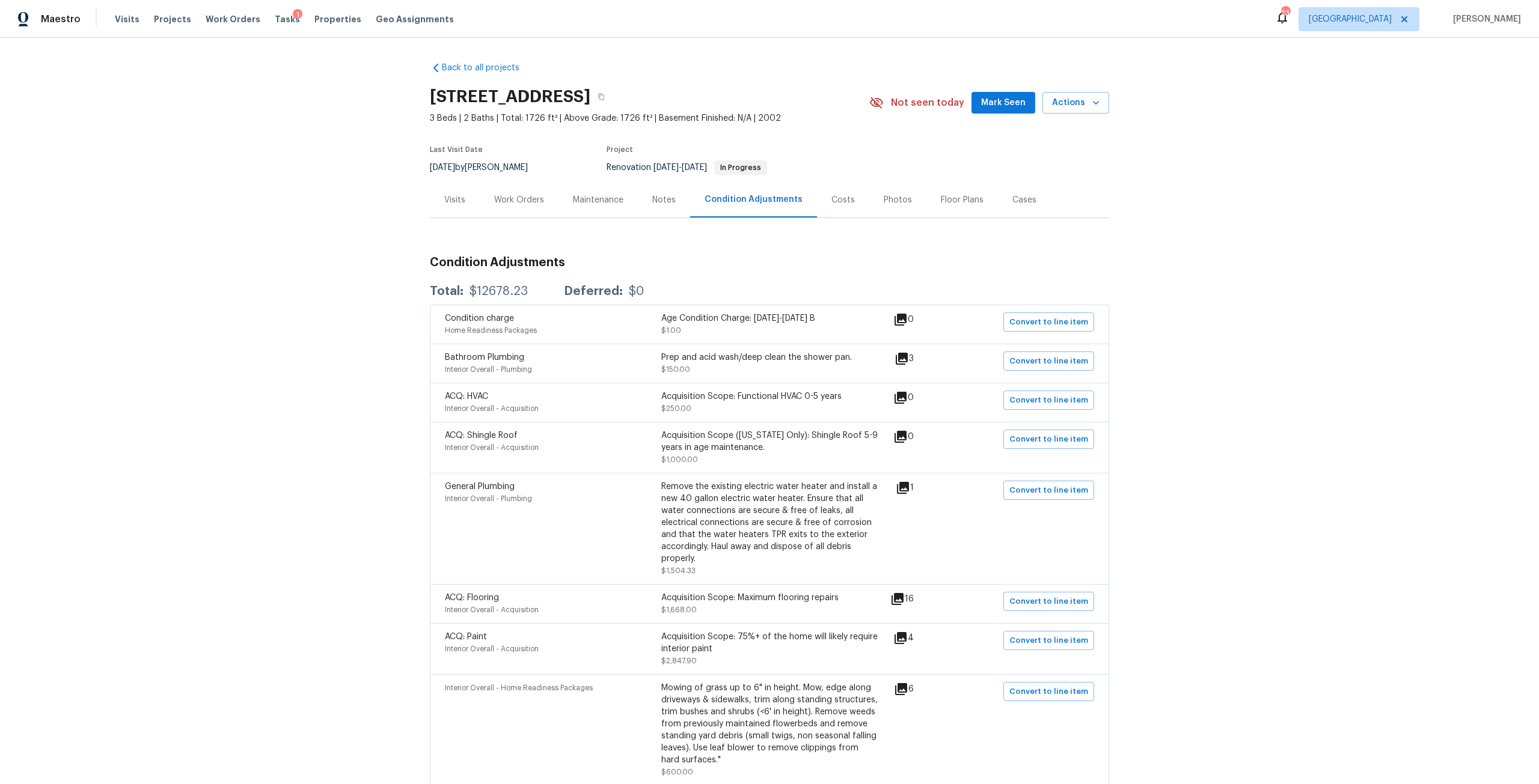
click at [527, 208] on div "Work Orders" at bounding box center [519, 200] width 79 height 36
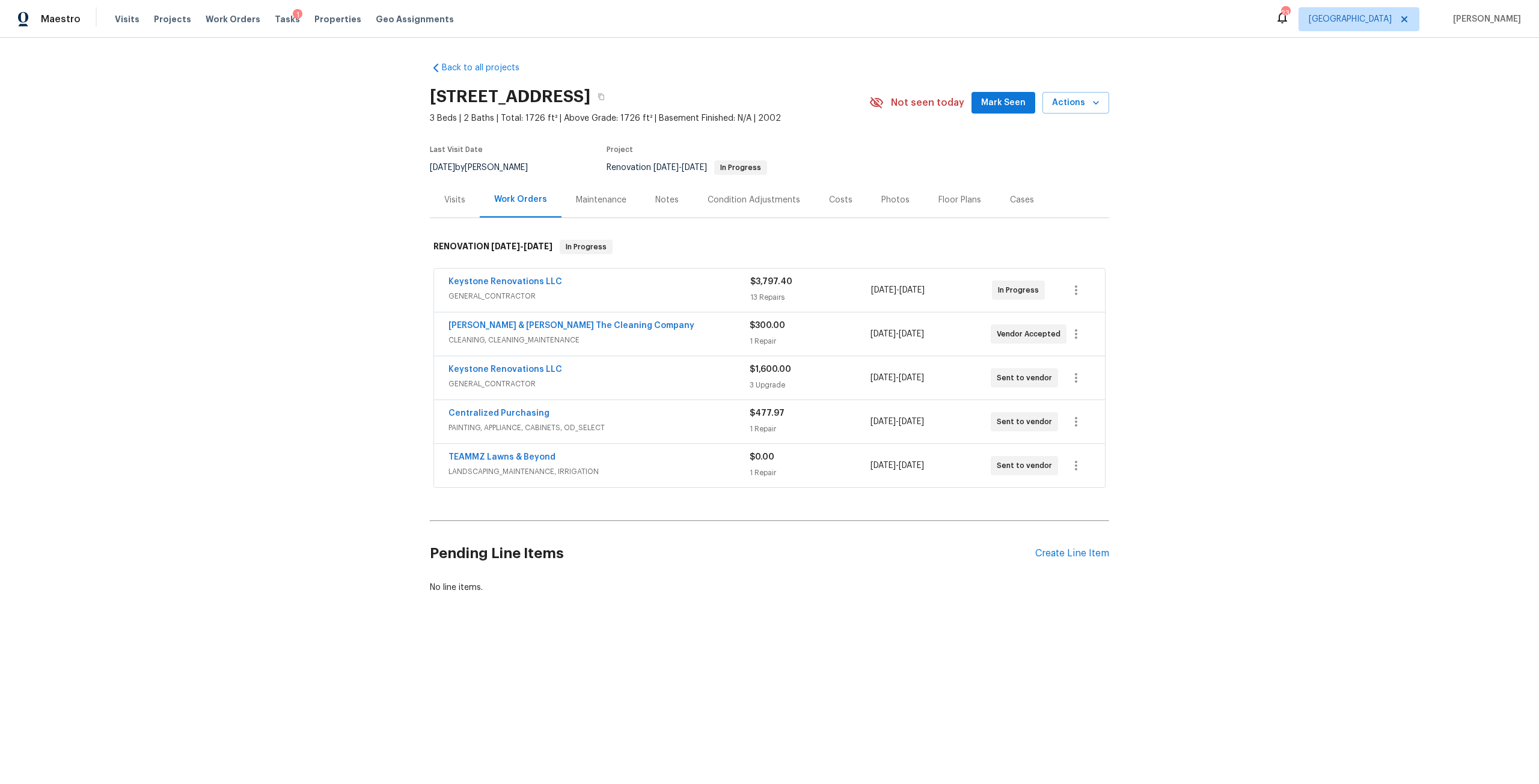
click at [769, 198] on div "Condition Adjustments" at bounding box center [754, 200] width 92 height 12
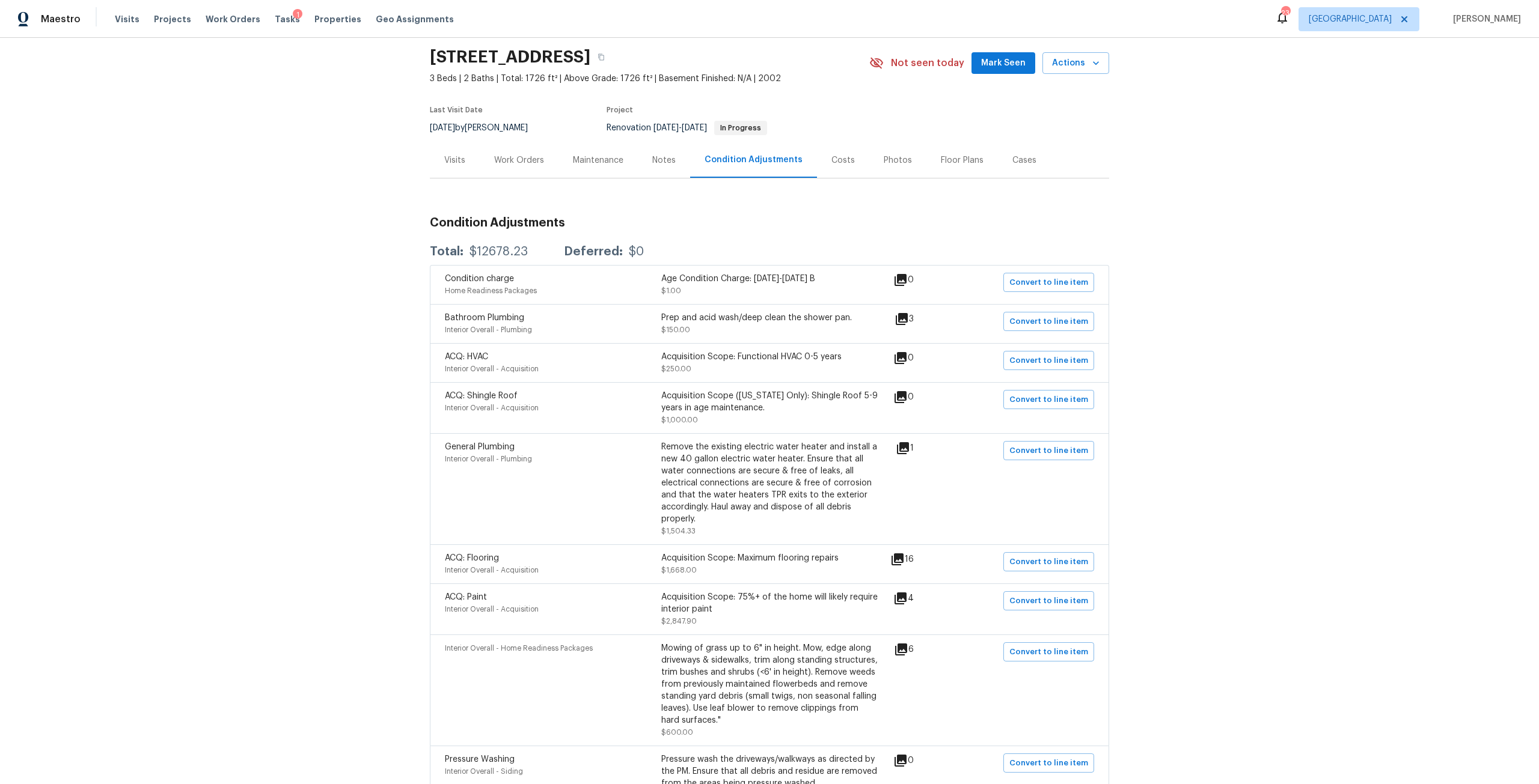
scroll to position [146, 0]
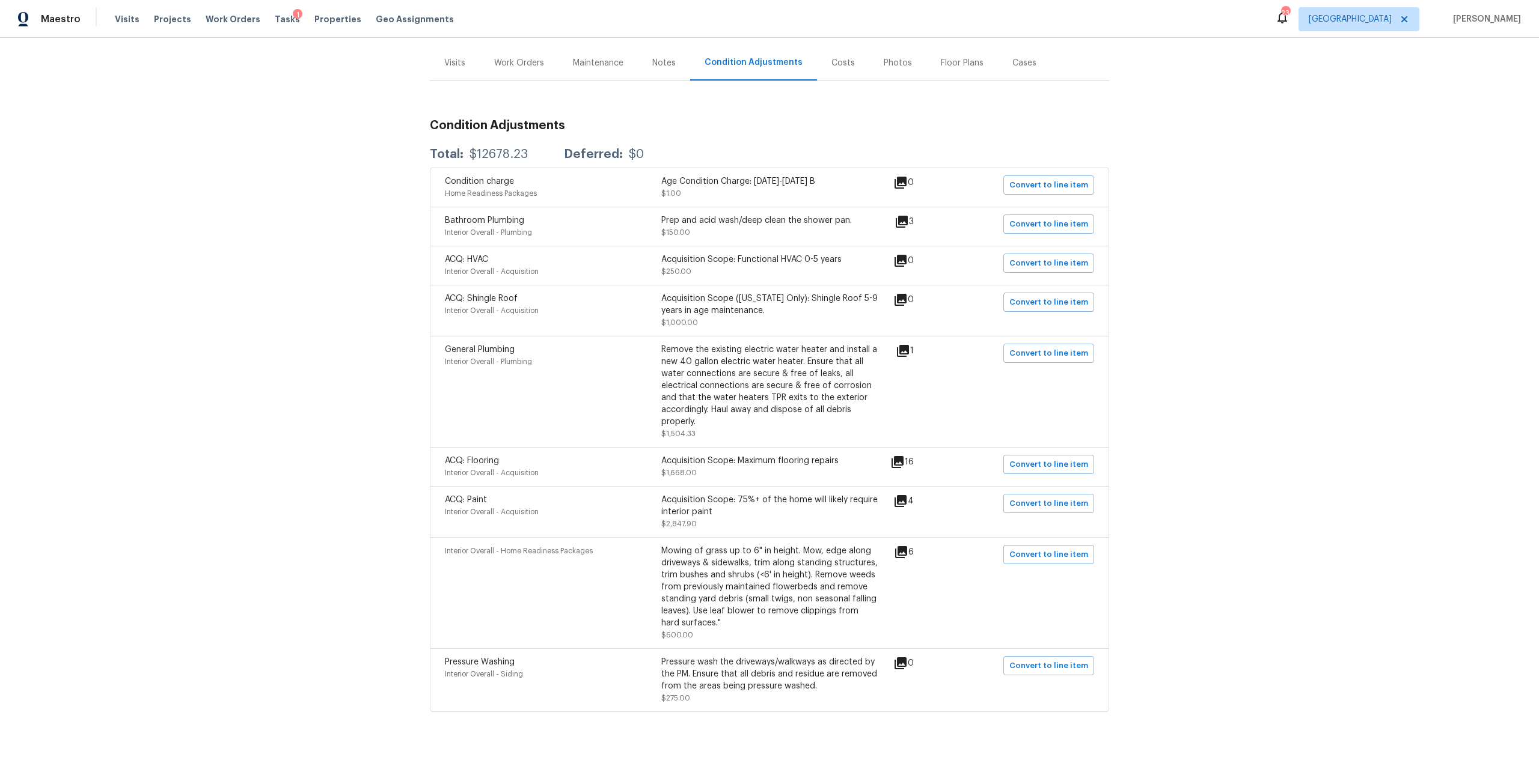
click at [513, 58] on div "Work Orders" at bounding box center [519, 62] width 50 height 12
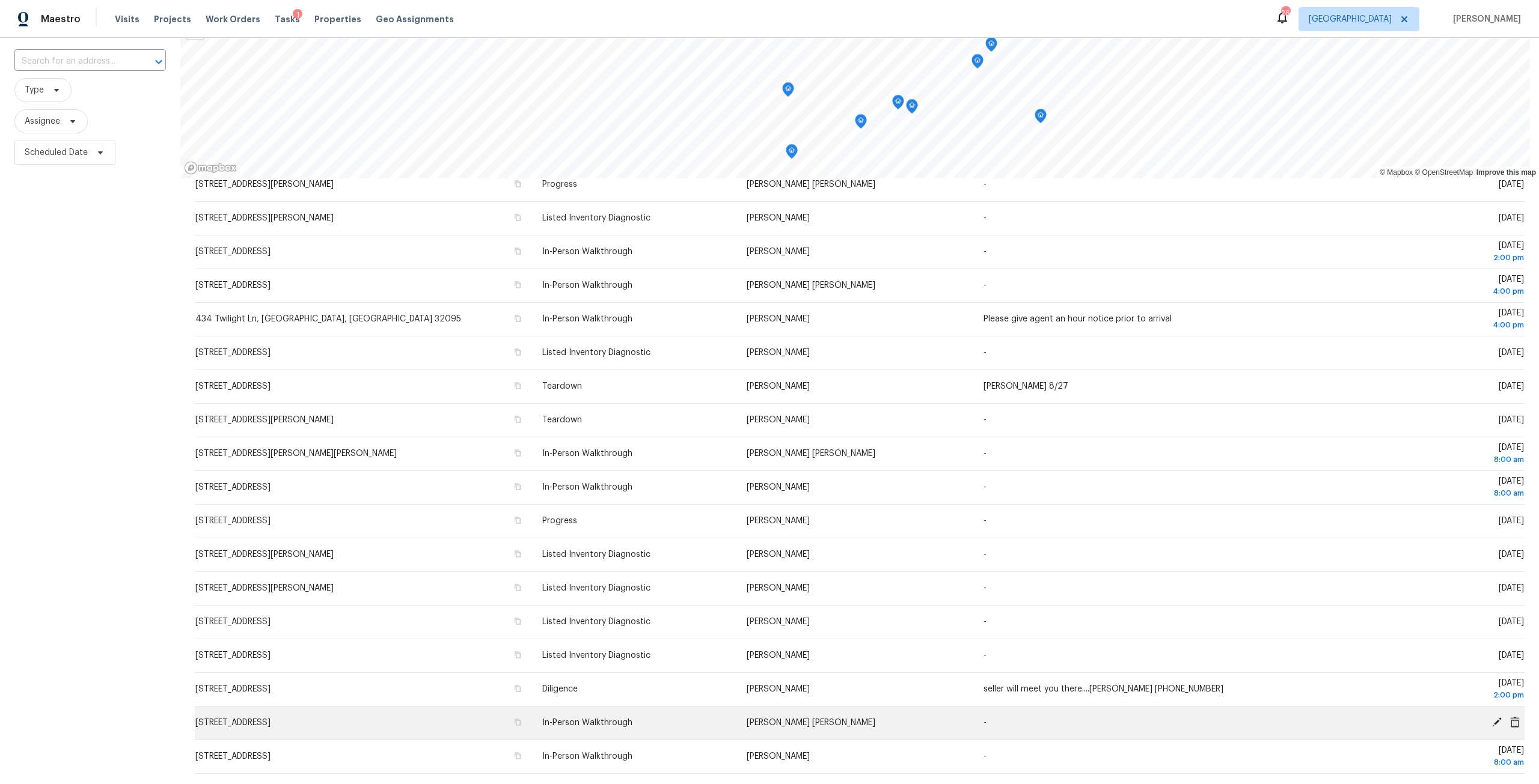
scroll to position [106, 0]
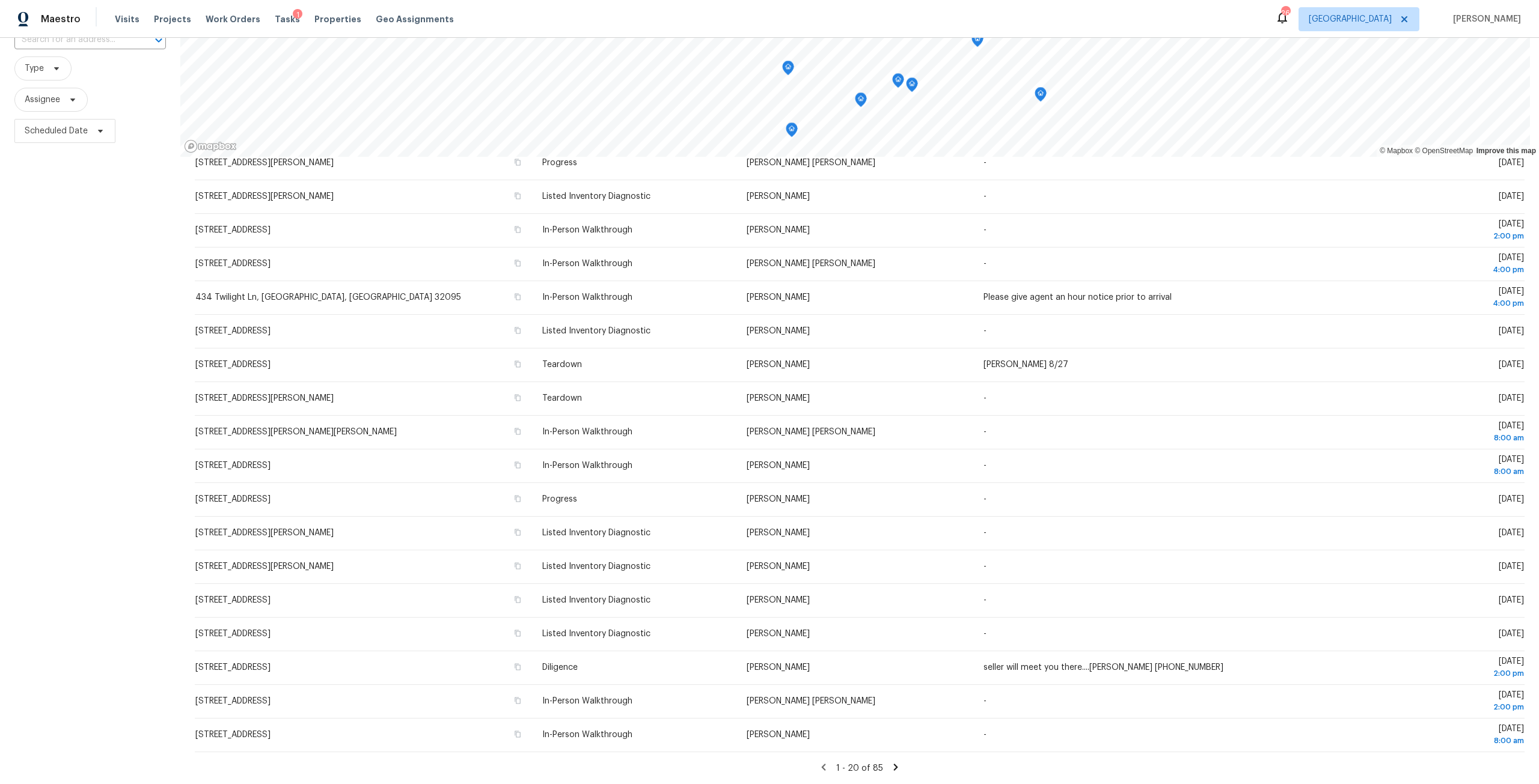
click at [894, 763] on icon at bounding box center [896, 767] width 4 height 7
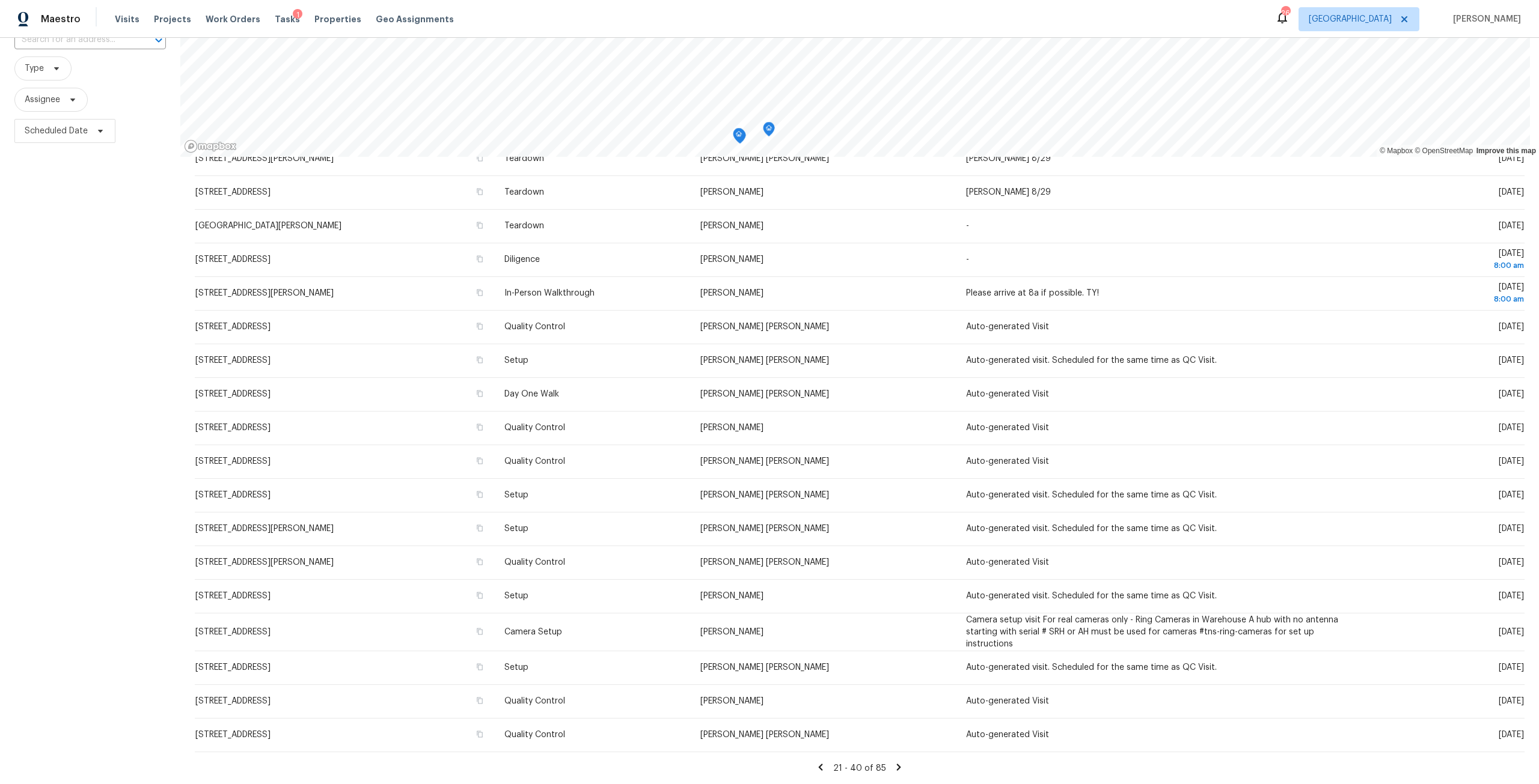
click at [893, 762] on icon at bounding box center [898, 767] width 11 height 11
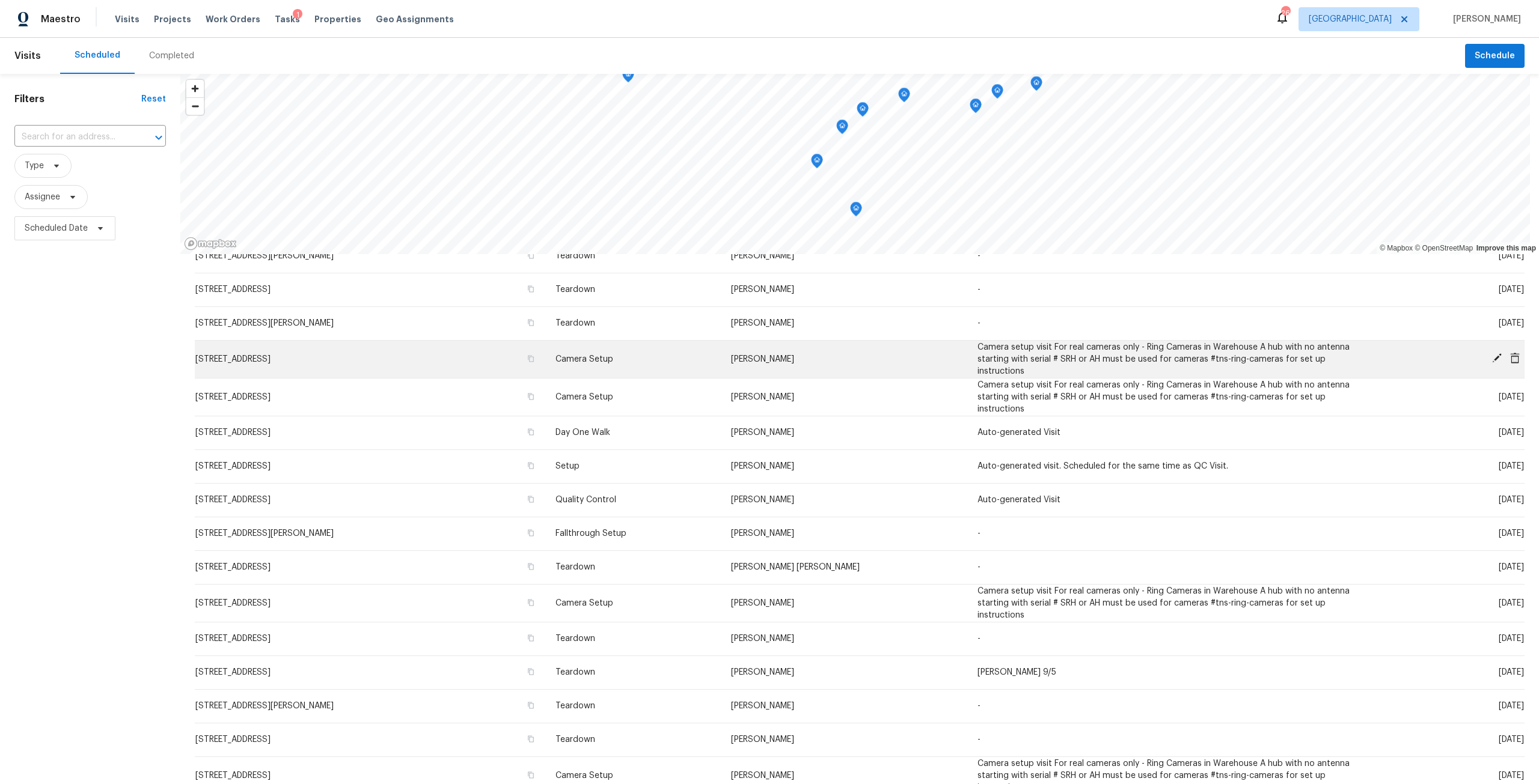
click at [1510, 358] on icon at bounding box center [1514, 358] width 9 height 11
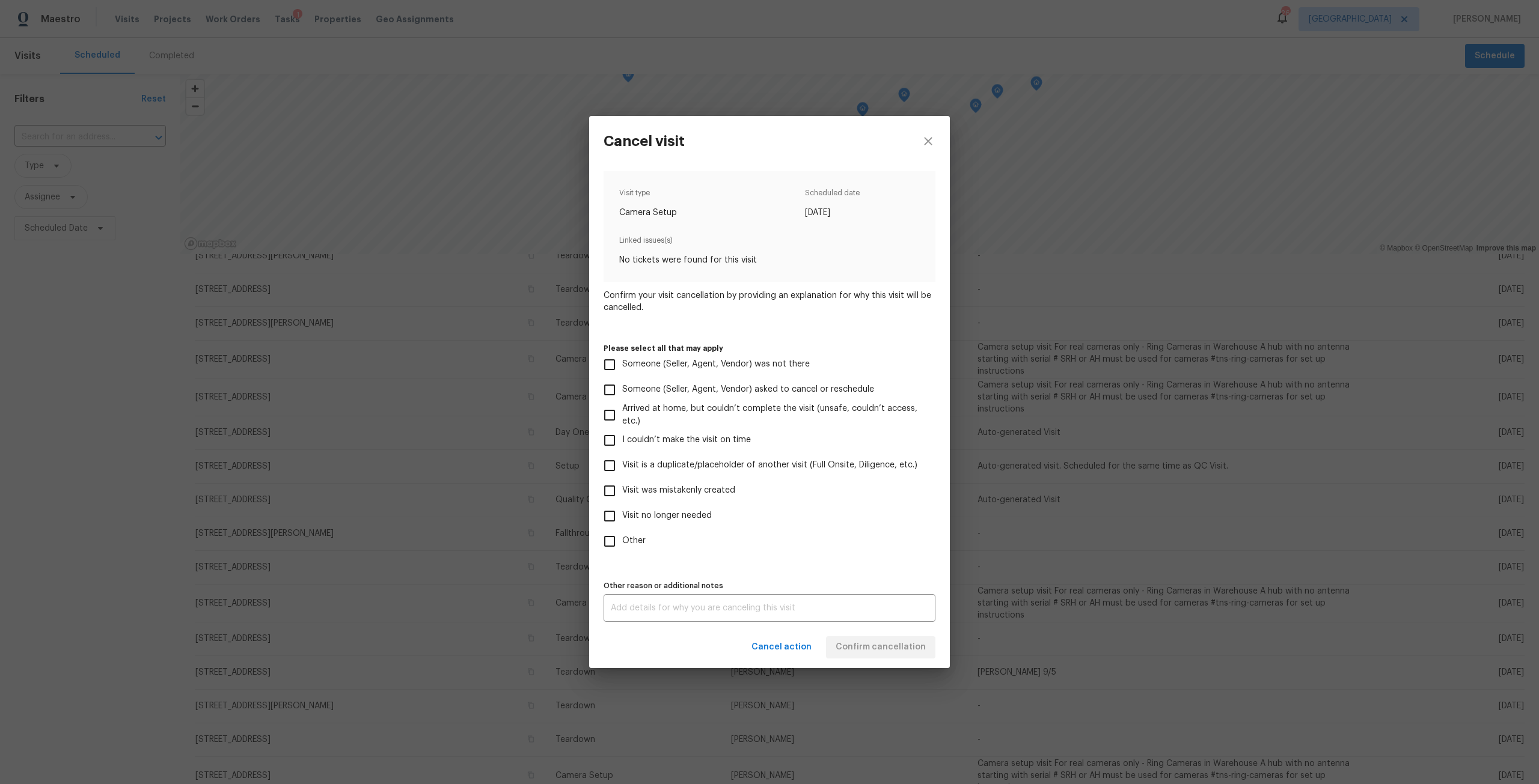
click at [685, 497] on span "Visit was mistakenly created" at bounding box center [678, 491] width 113 height 12
click at [622, 497] on input "Visit was mistakenly created" at bounding box center [610, 491] width 25 height 25
checkbox input "true"
click at [854, 648] on span "Confirm cancellation" at bounding box center [881, 647] width 90 height 15
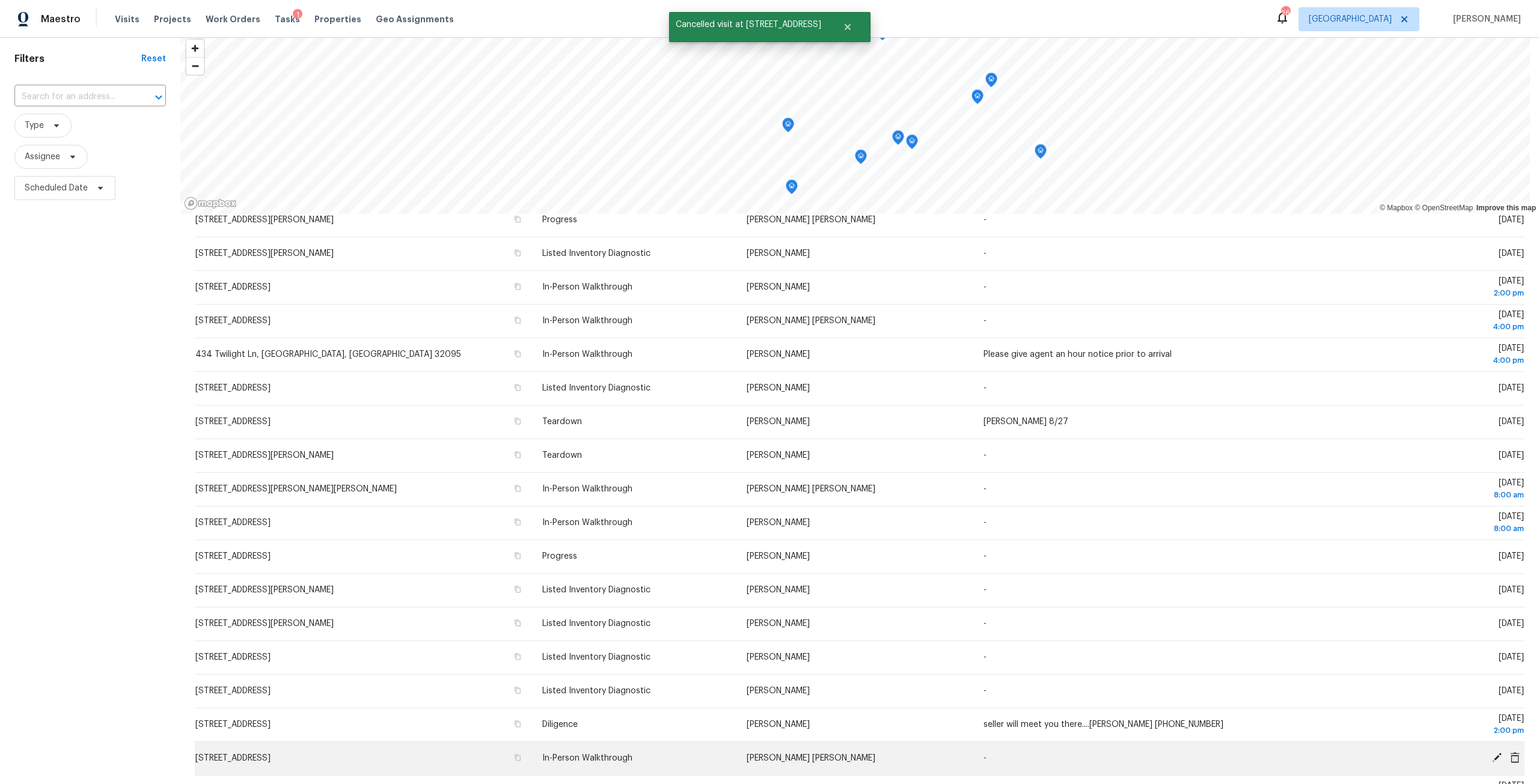
scroll to position [106, 0]
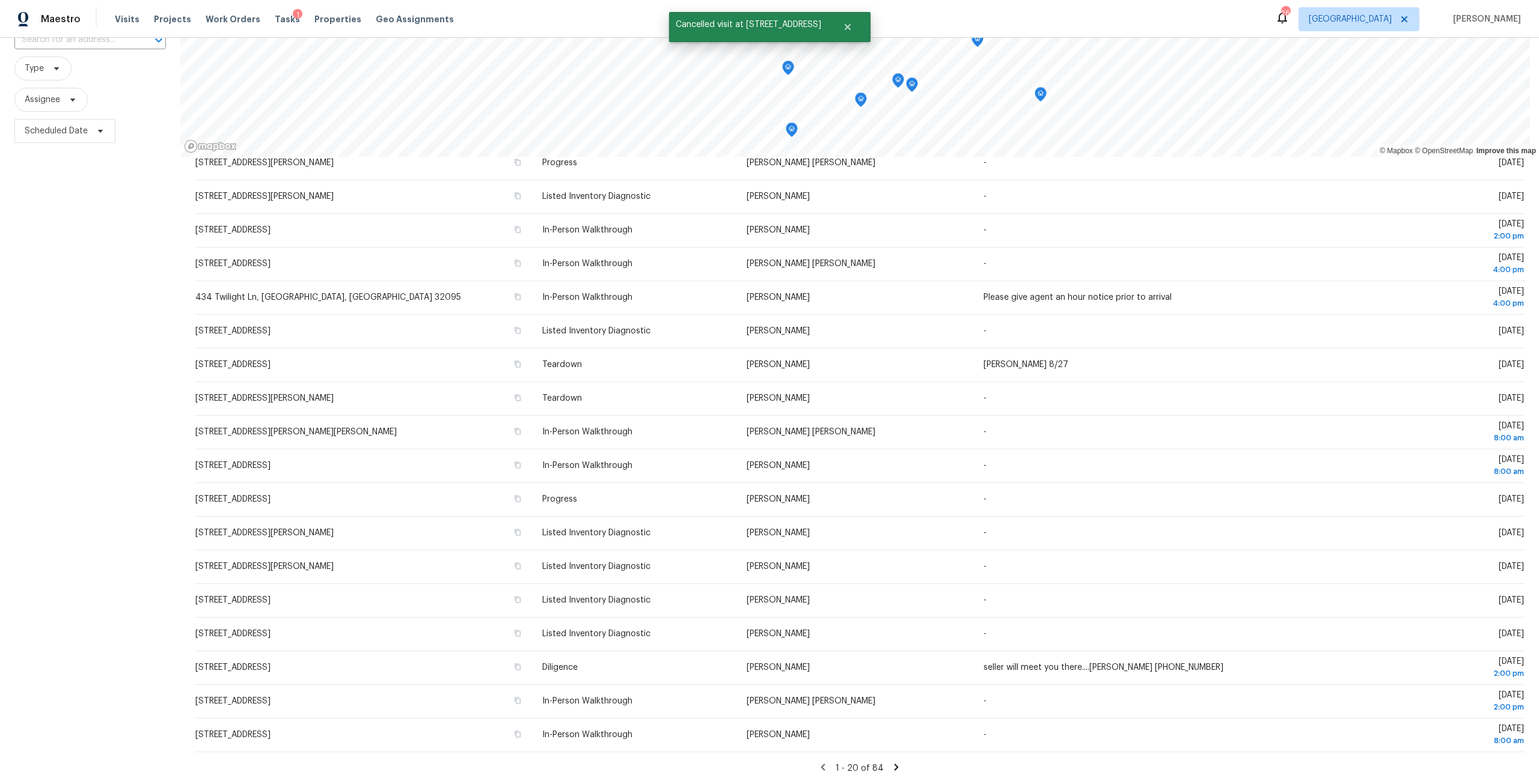
click at [891, 762] on icon at bounding box center [896, 767] width 11 height 11
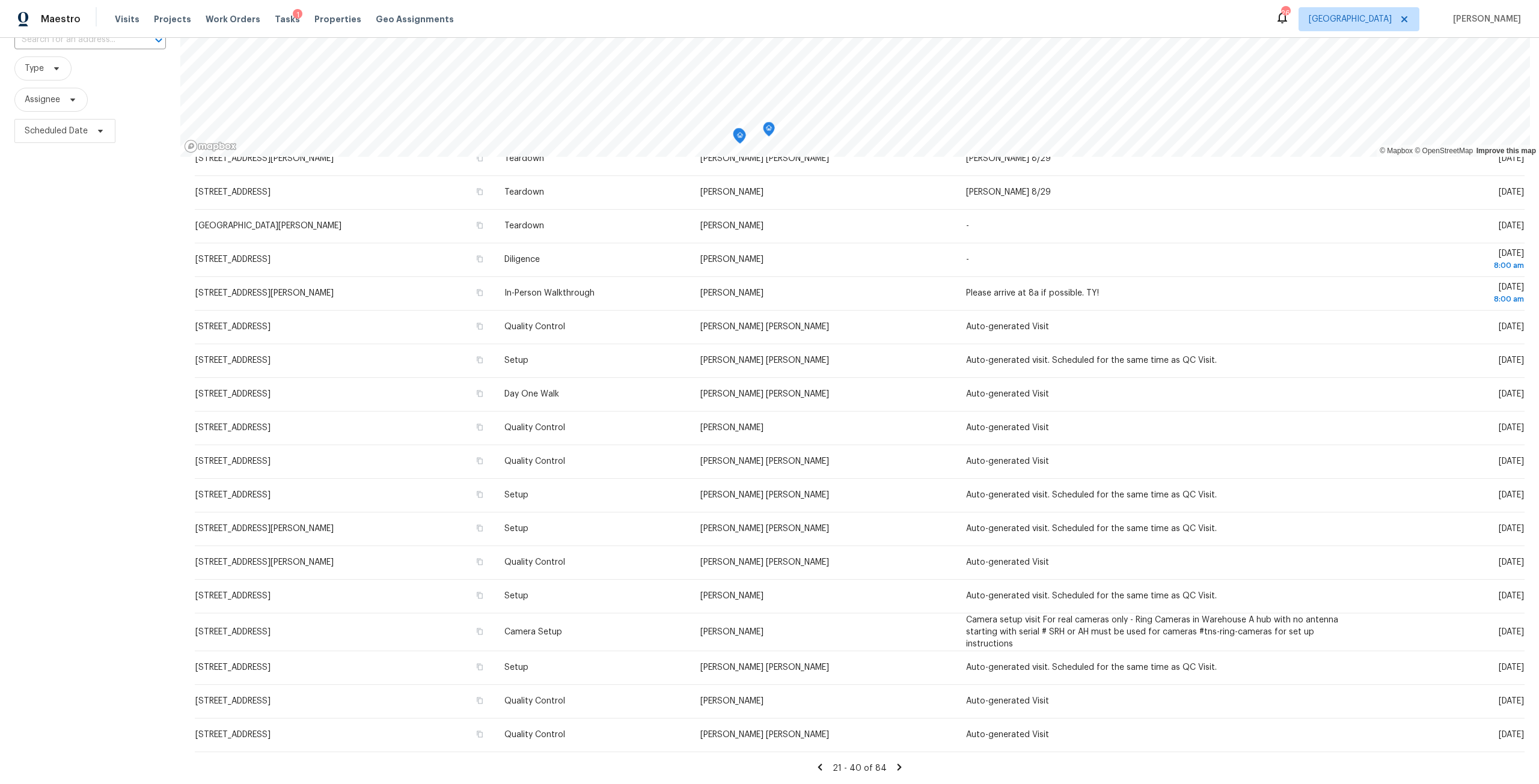
click at [894, 762] on icon at bounding box center [899, 767] width 11 height 11
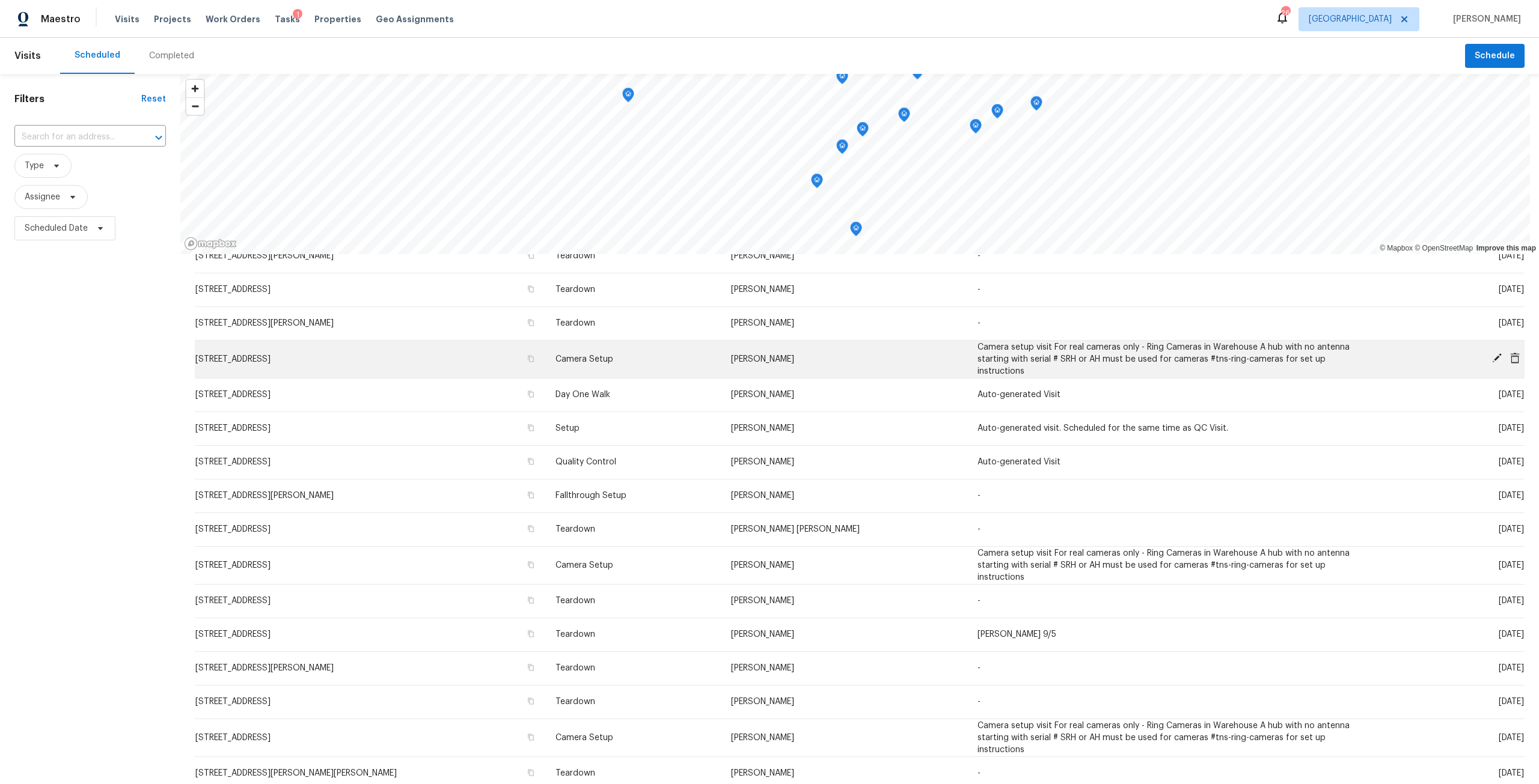
click at [1493, 363] on div at bounding box center [1450, 359] width 147 height 12
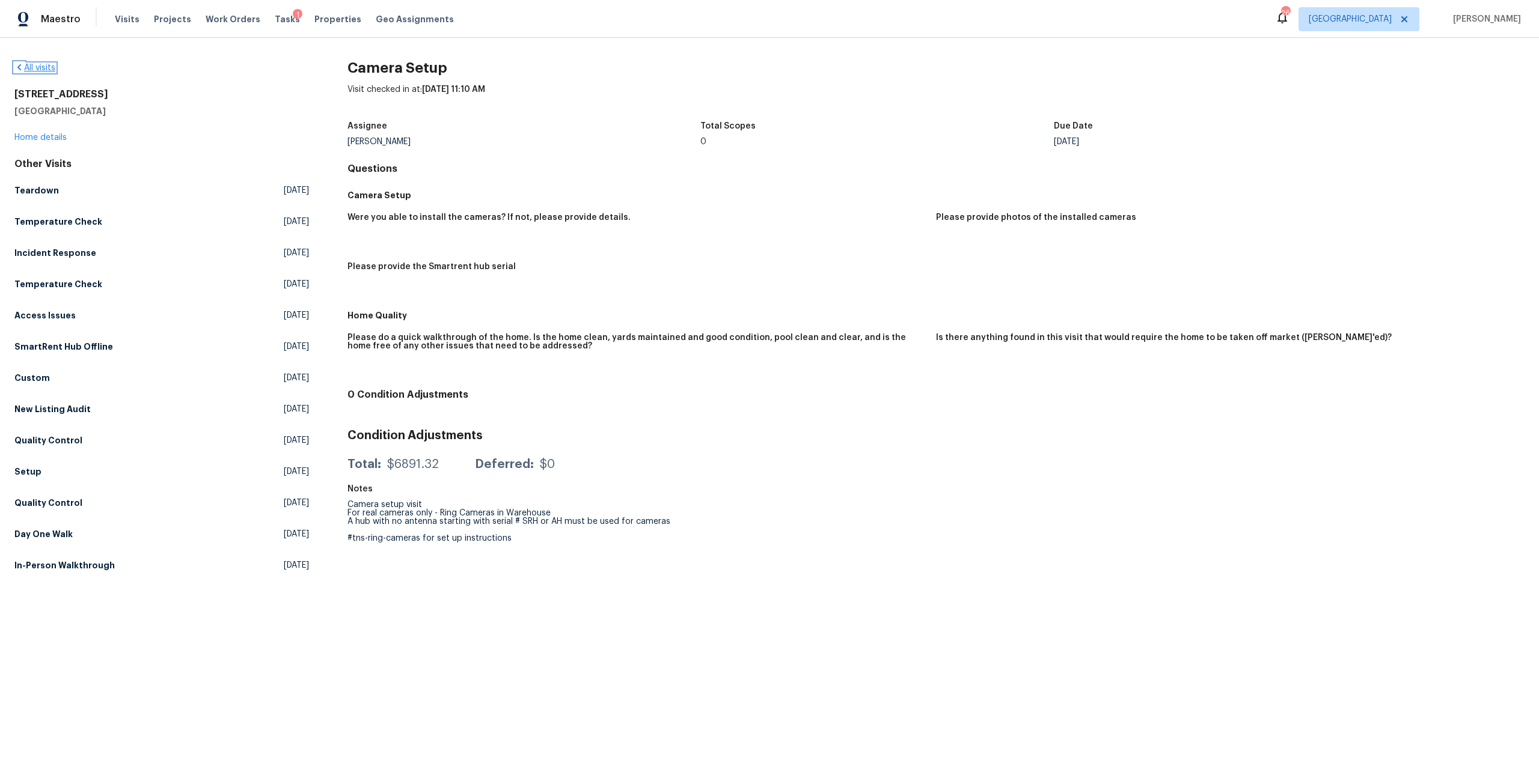
click at [27, 66] on link "All visits" at bounding box center [34, 67] width 41 height 8
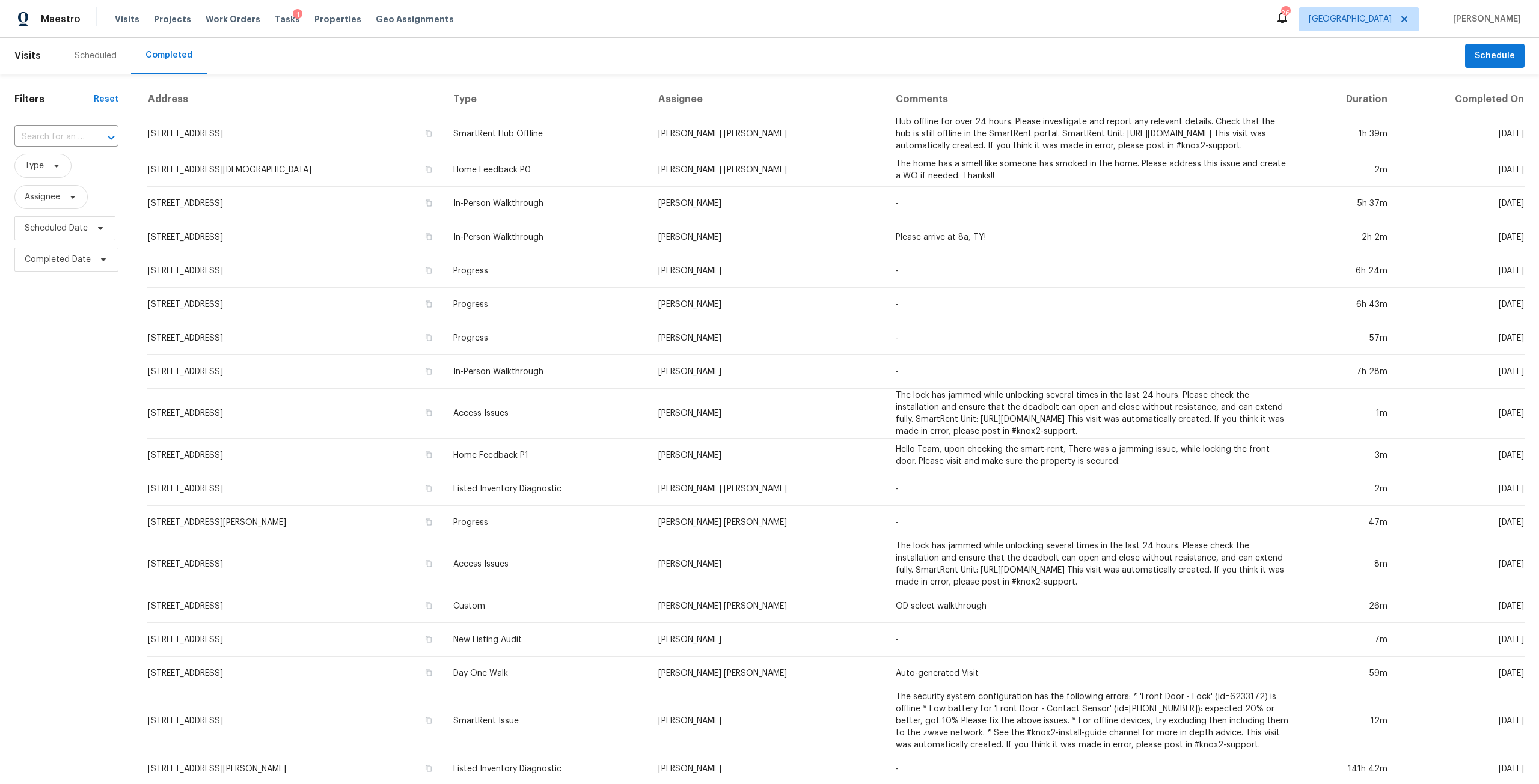
click at [88, 66] on div "Scheduled" at bounding box center [96, 56] width 71 height 36
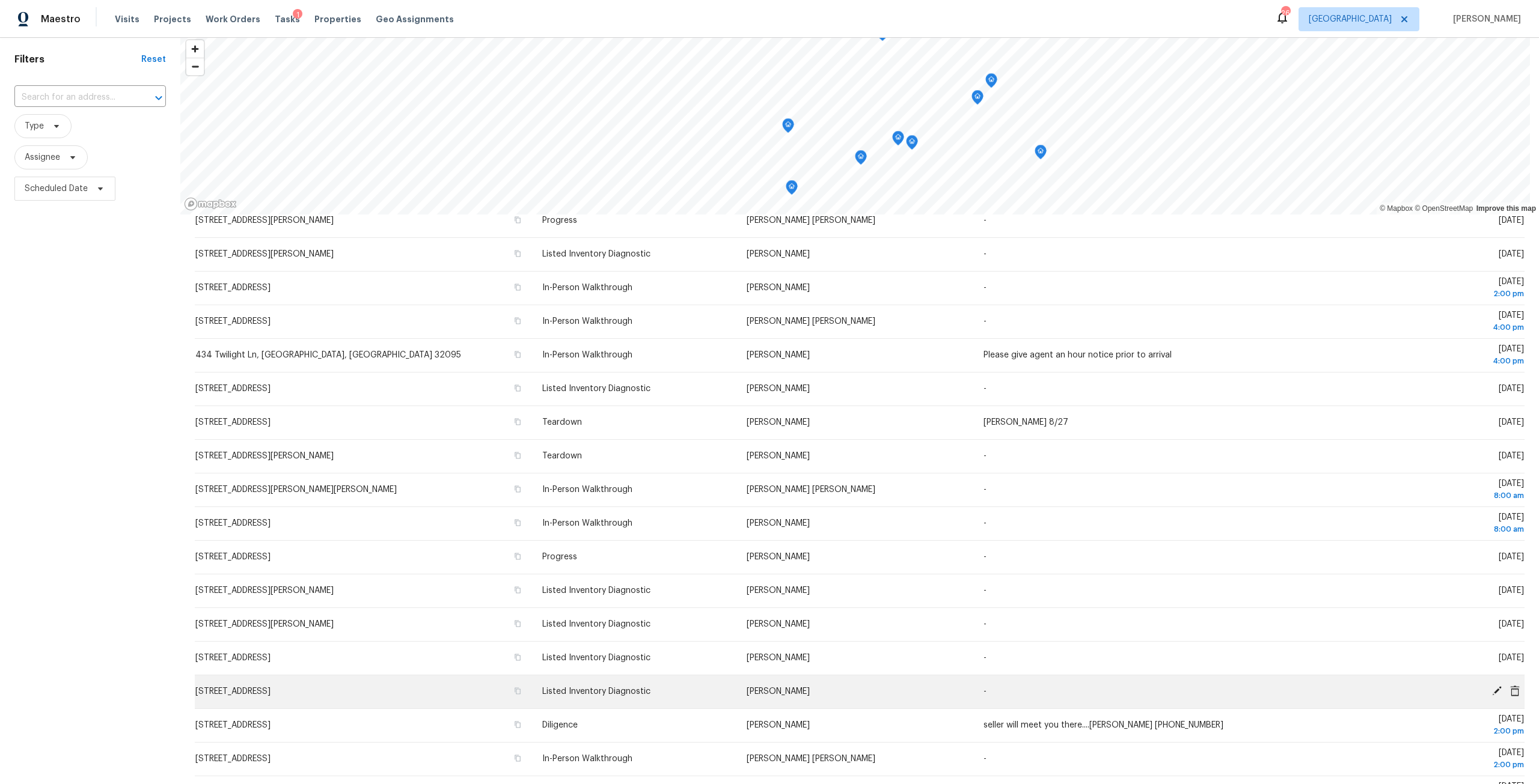
scroll to position [106, 0]
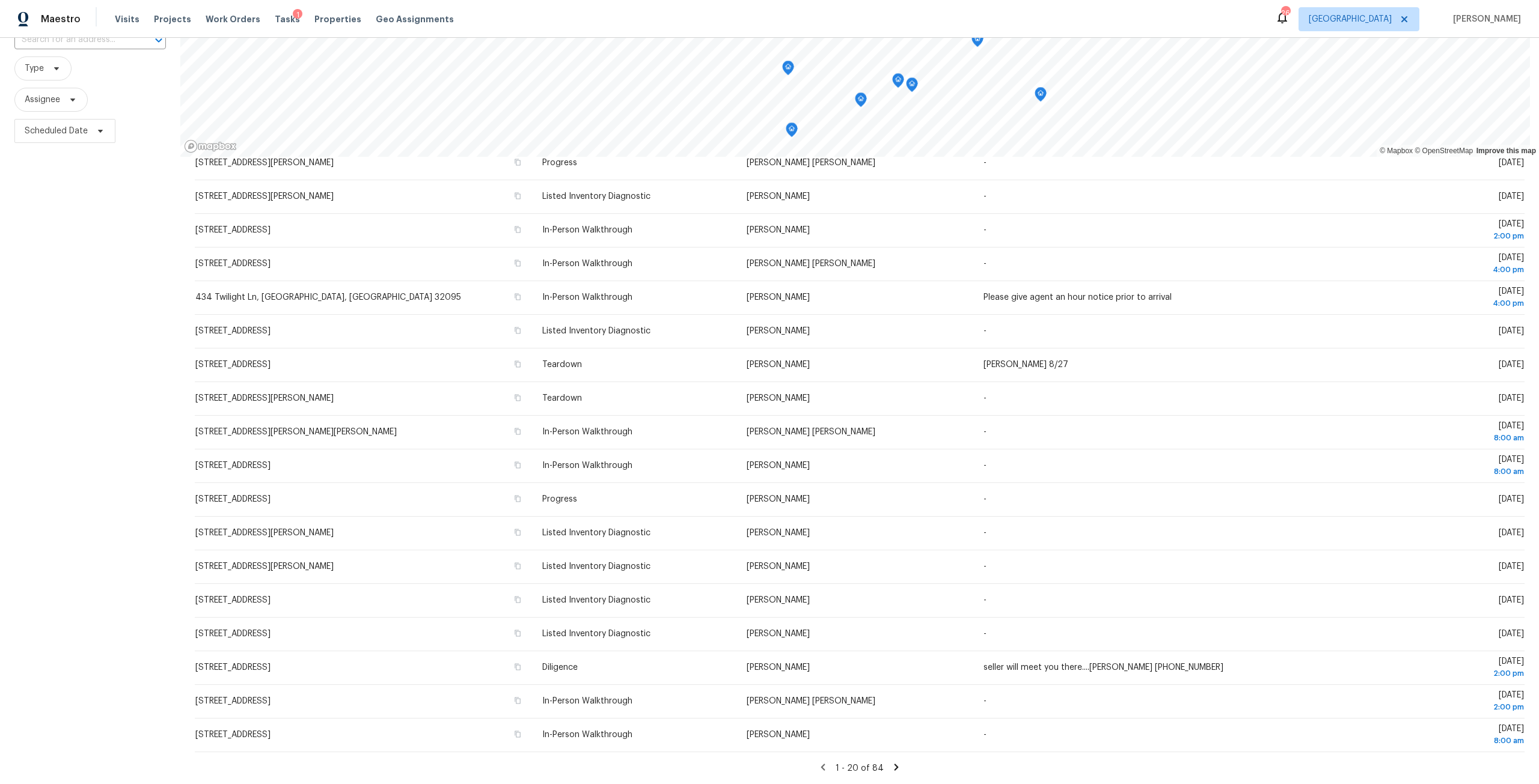
click at [891, 762] on icon at bounding box center [896, 767] width 11 height 11
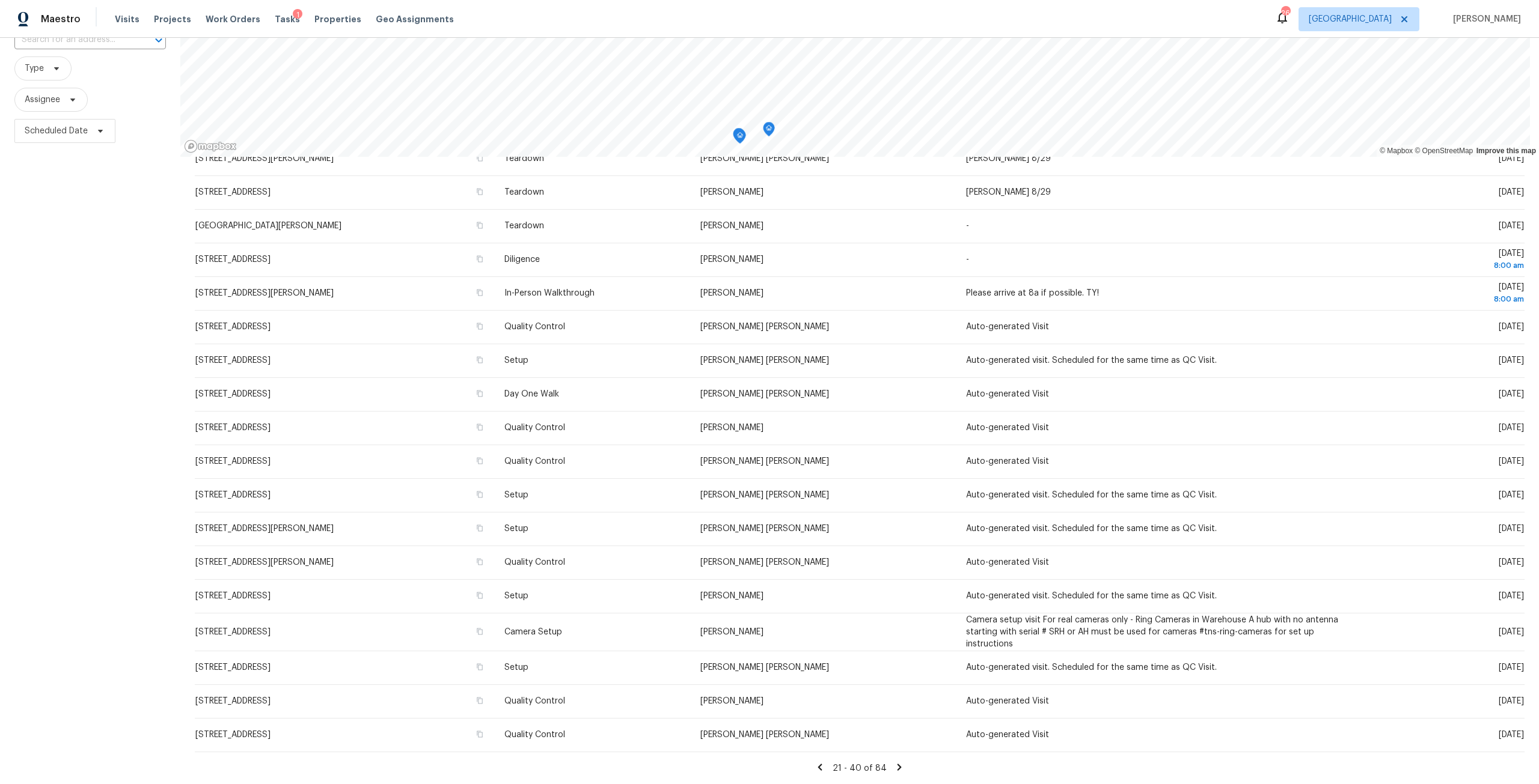
click at [894, 762] on icon at bounding box center [899, 767] width 11 height 11
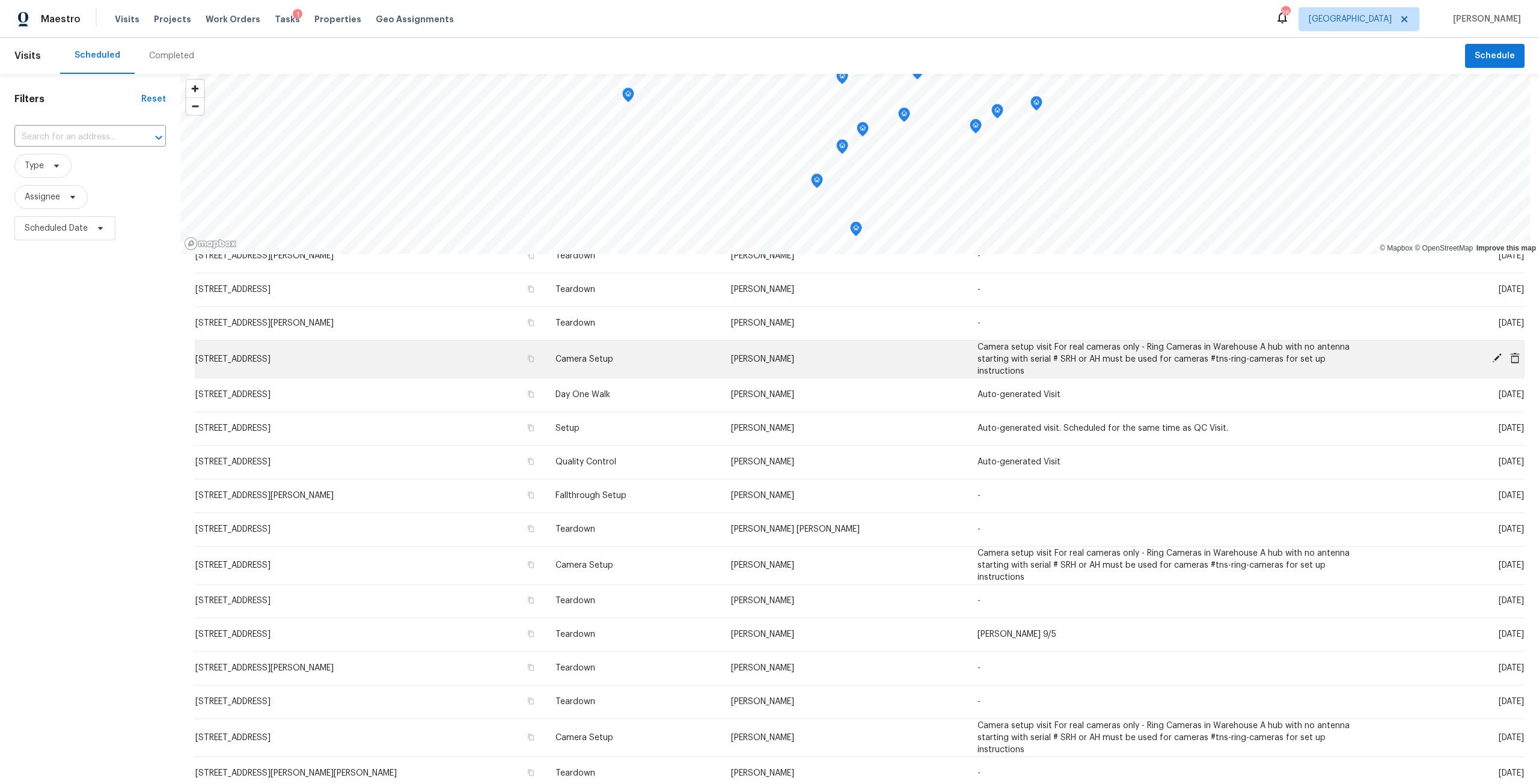
click at [1510, 363] on icon at bounding box center [1514, 358] width 9 height 11
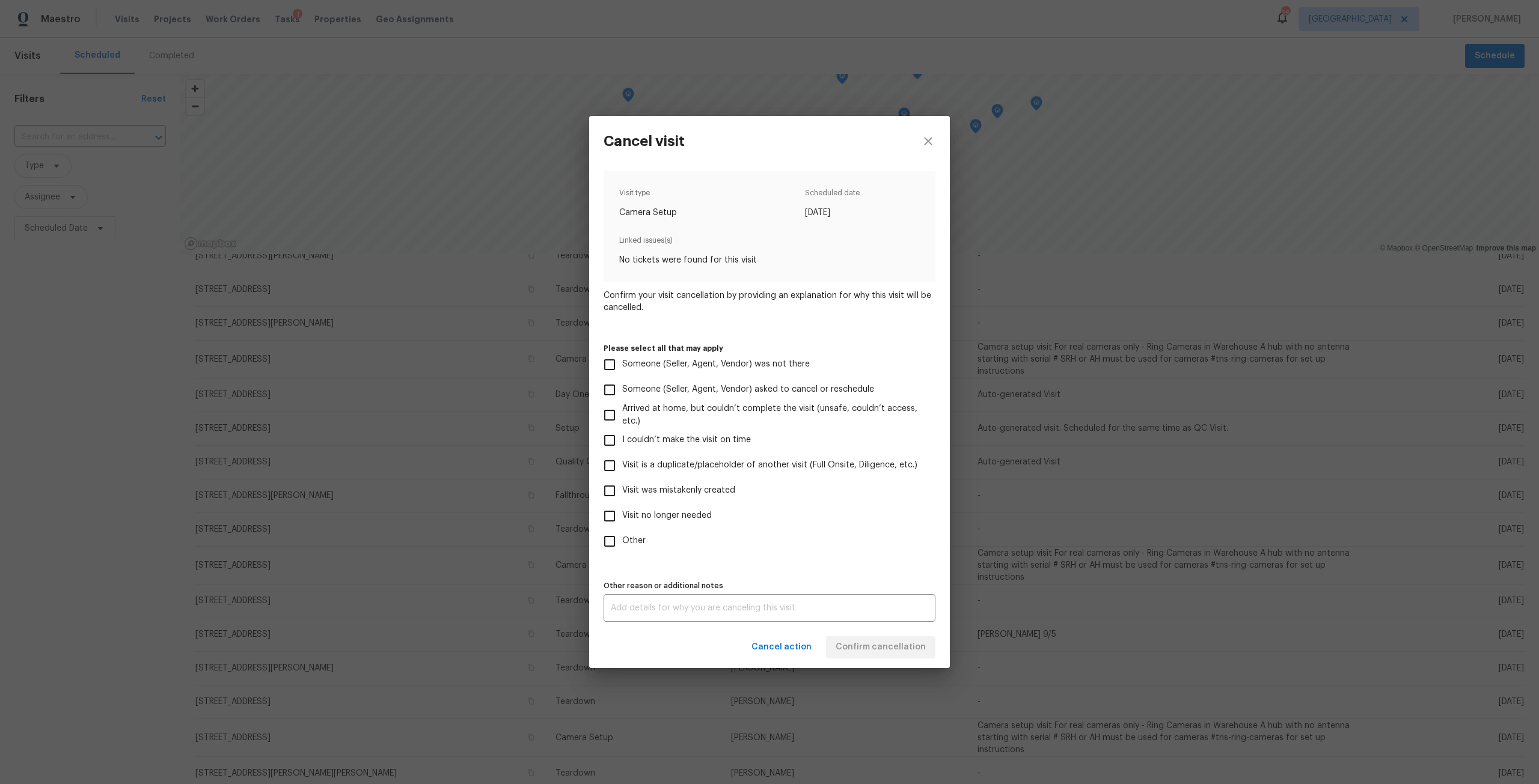
click at [686, 496] on span "Visit was mistakenly created" at bounding box center [678, 491] width 113 height 12
click at [622, 496] on input "Visit was mistakenly created" at bounding box center [610, 491] width 25 height 25
checkbox input "true"
click at [858, 656] on button "Confirm cancellation" at bounding box center [880, 647] width 109 height 22
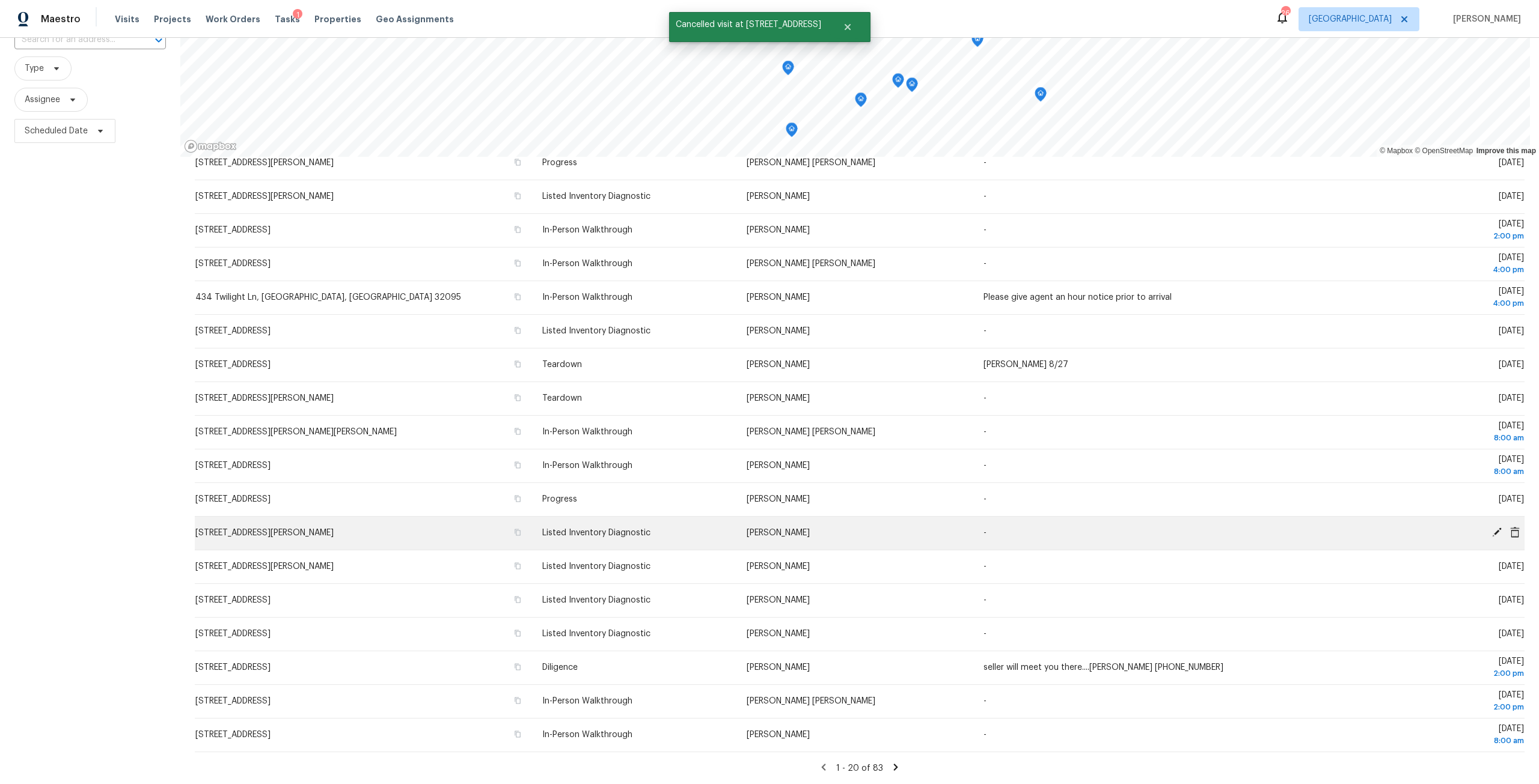
scroll to position [106, 0]
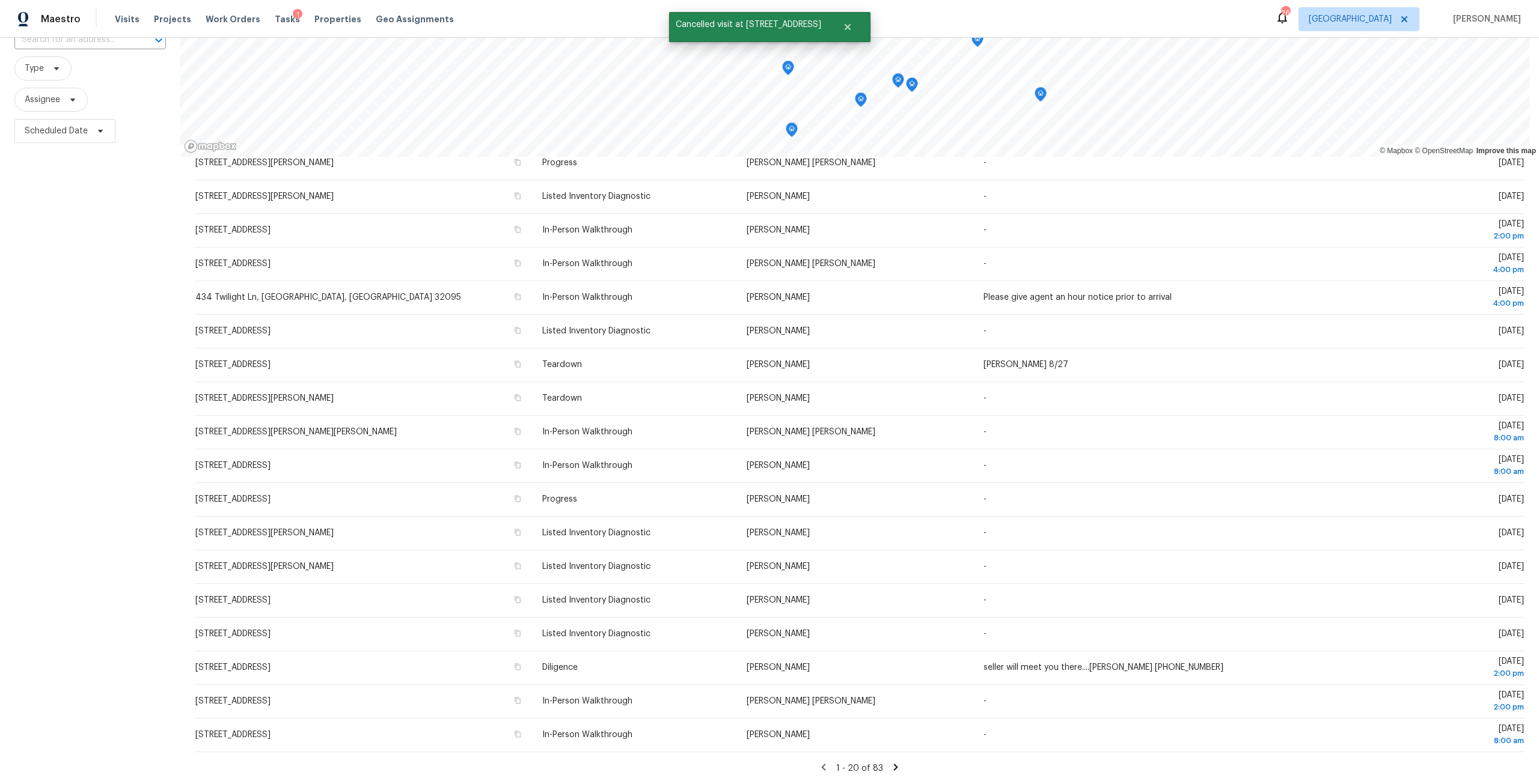
click at [822, 763] on icon at bounding box center [824, 767] width 4 height 7
click at [894, 763] on icon at bounding box center [896, 767] width 4 height 7
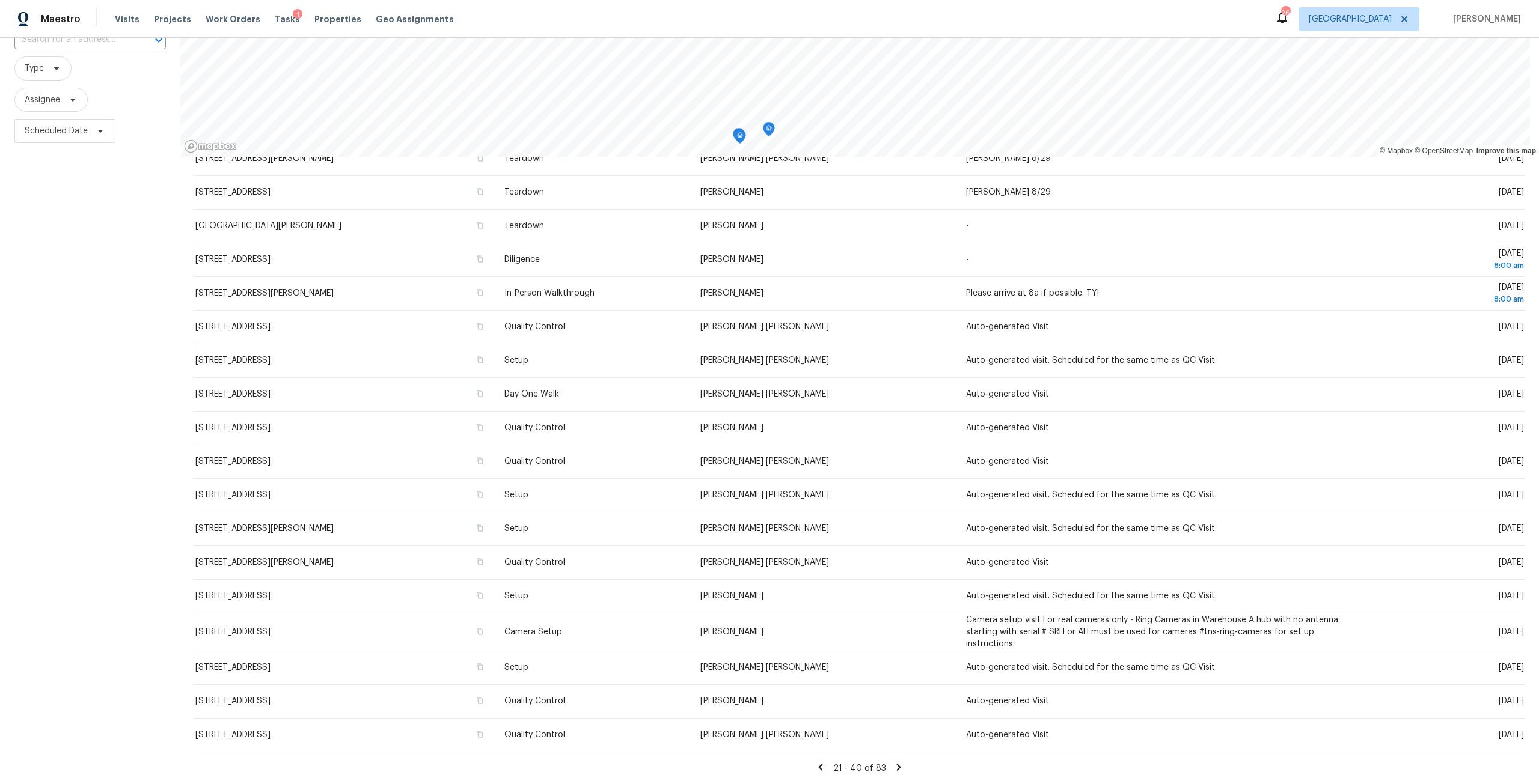
click at [893, 762] on icon at bounding box center [898, 767] width 11 height 11
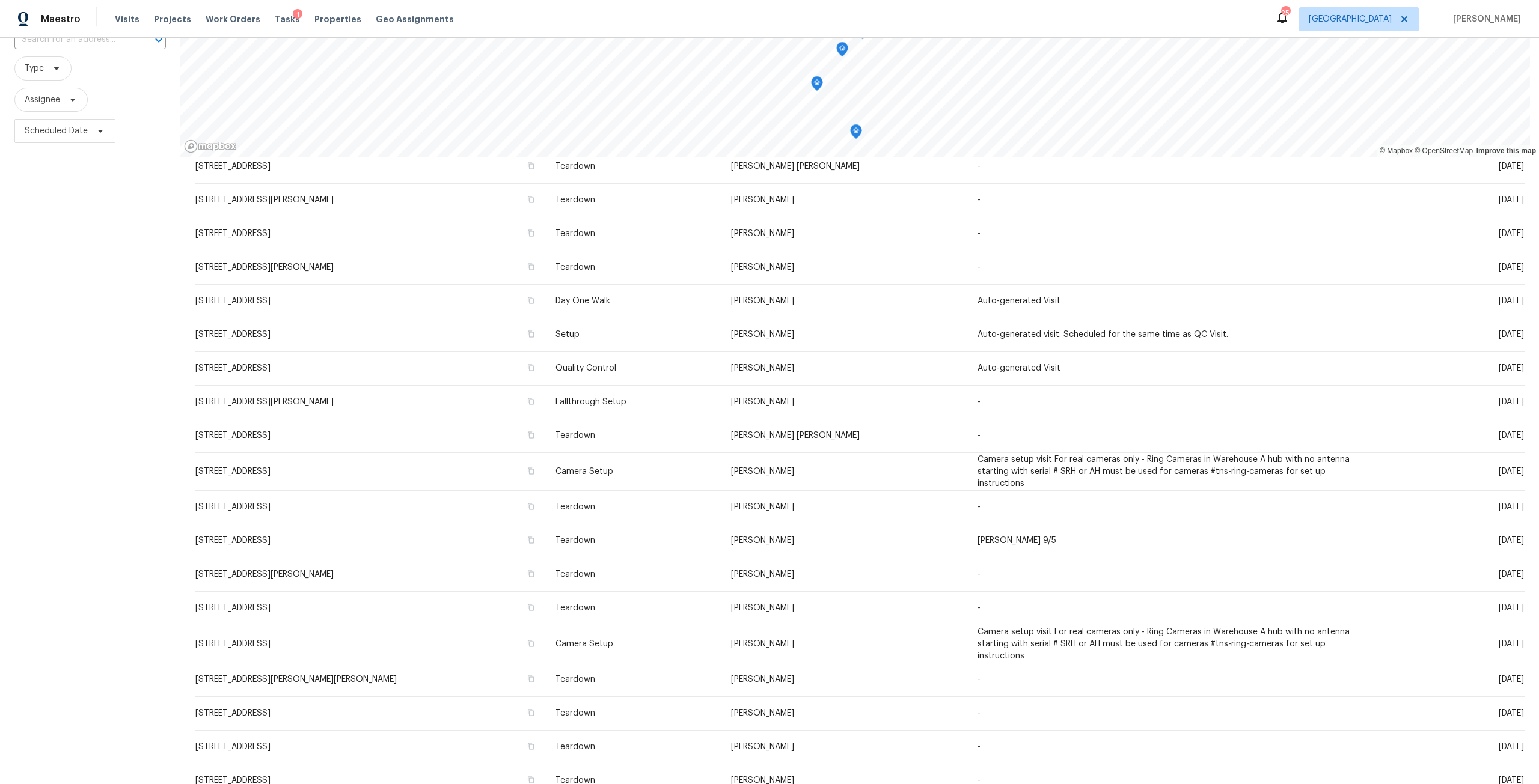
scroll to position [0, 0]
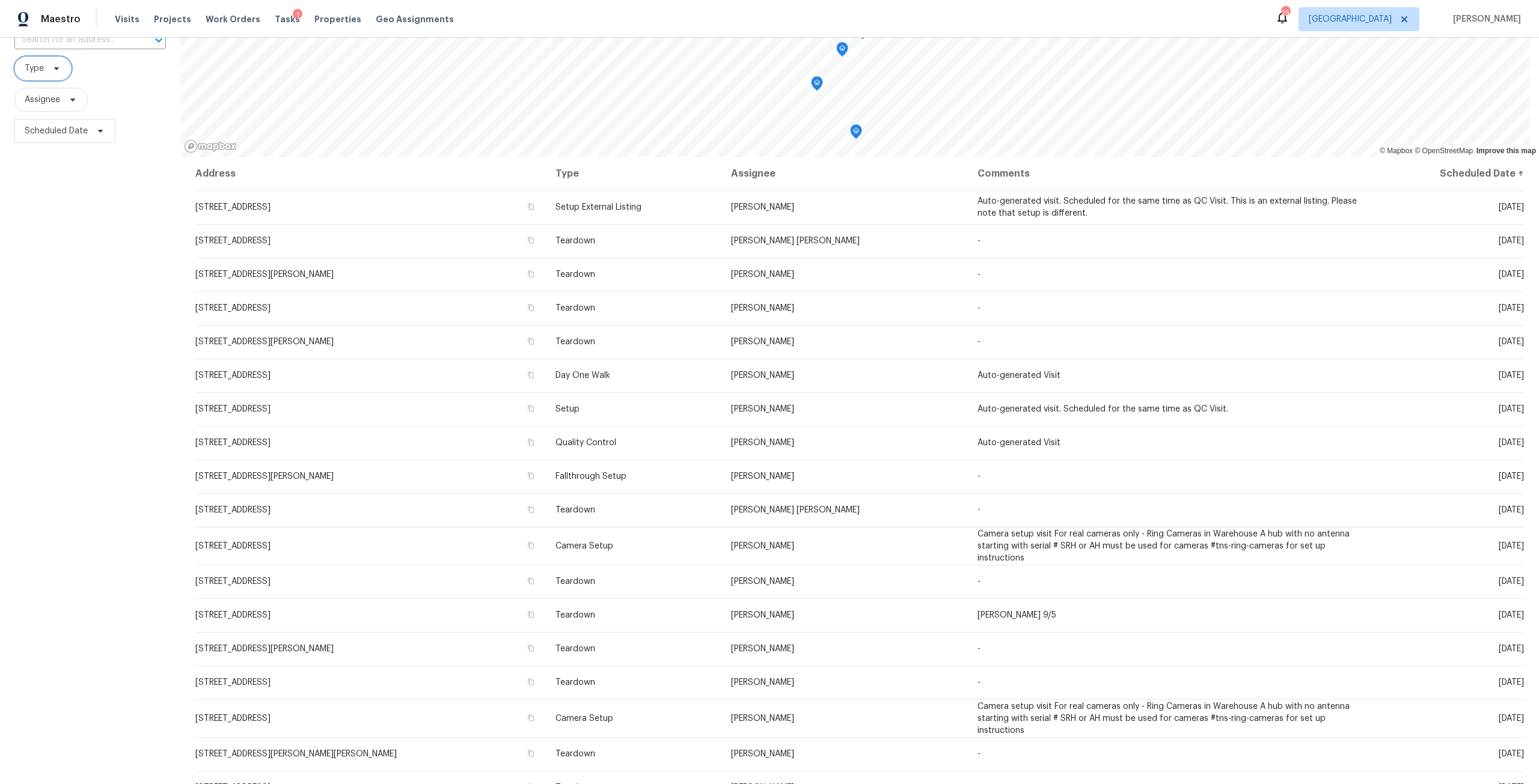
click at [36, 64] on span "Type" at bounding box center [34, 68] width 19 height 12
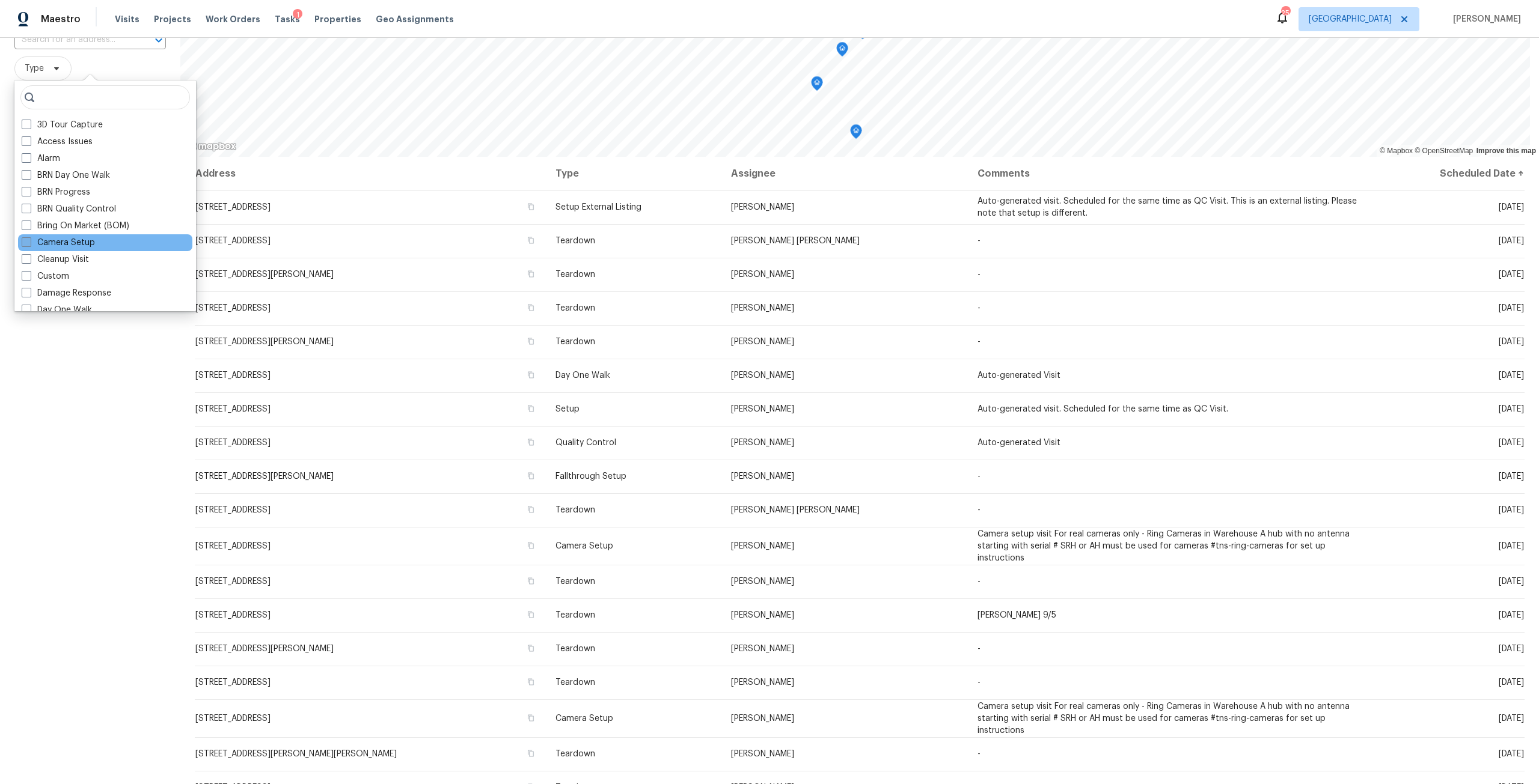
click at [76, 247] on label "Camera Setup" at bounding box center [58, 242] width 73 height 12
click at [29, 245] on input "Camera Setup" at bounding box center [26, 240] width 8 height 8
checkbox input "true"
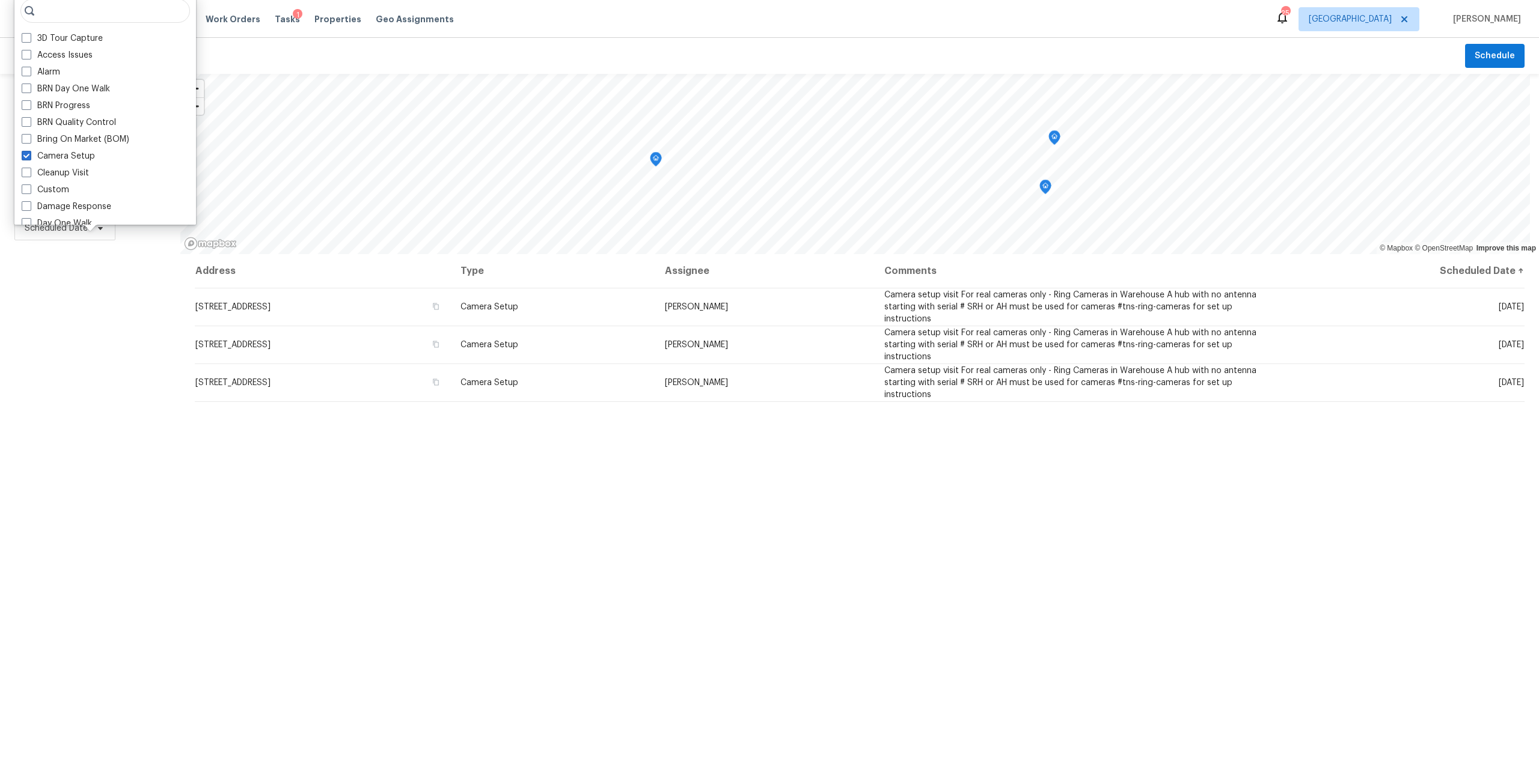
click at [107, 492] on div "Filters Reset ​ Camera Setup Assignee Scheduled Date" at bounding box center [90, 477] width 181 height 807
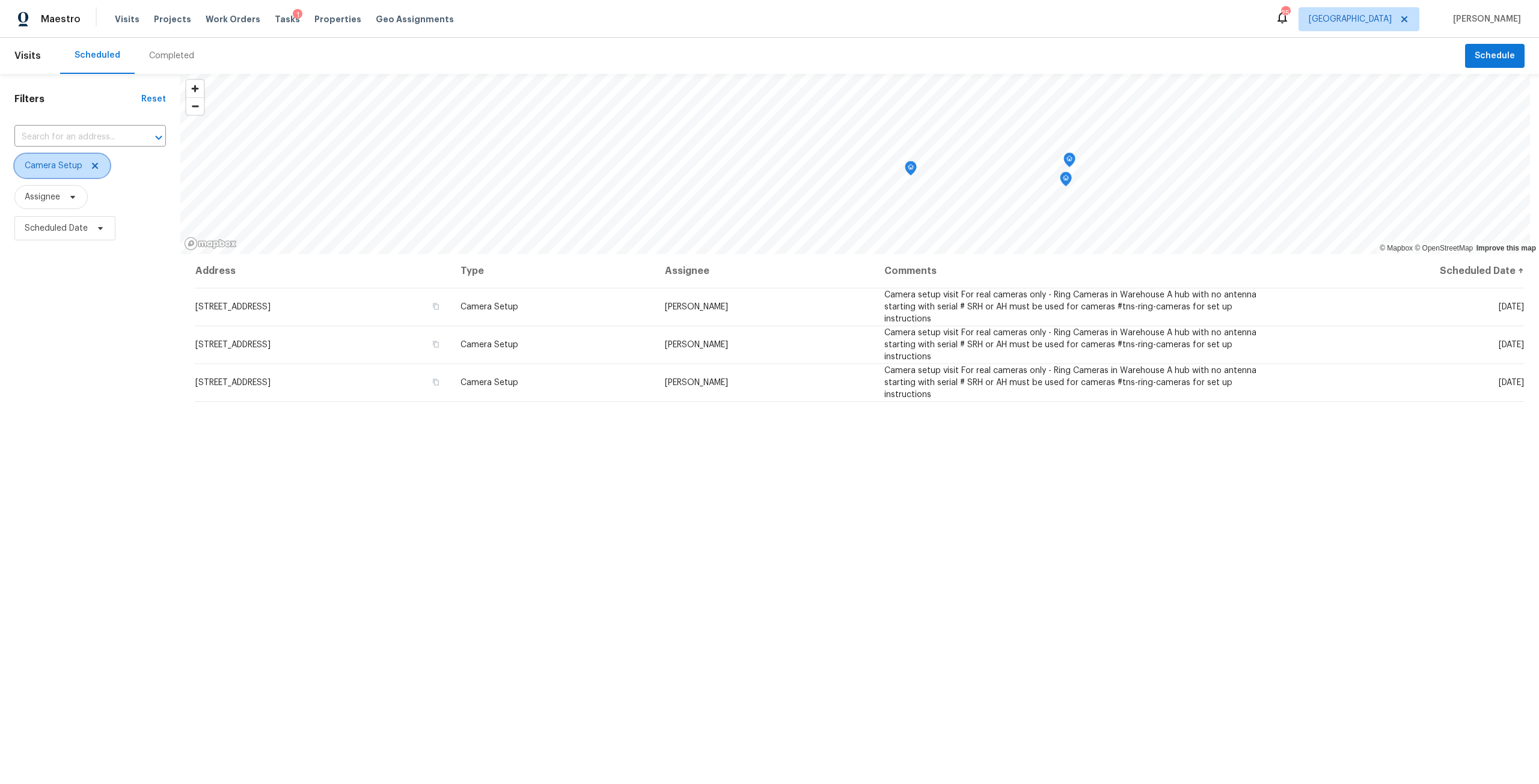
click at [90, 169] on icon at bounding box center [94, 165] width 9 height 9
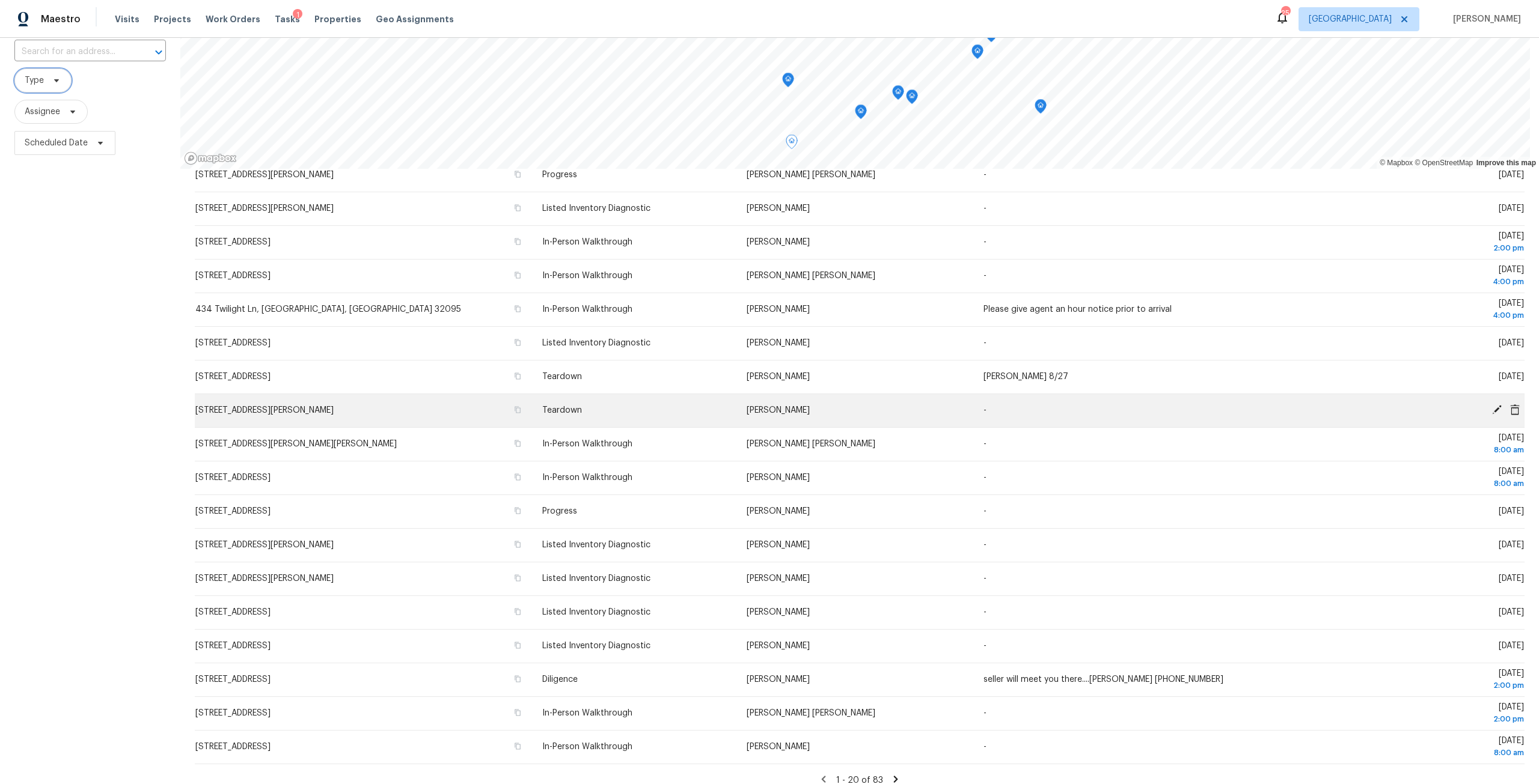
scroll to position [106, 0]
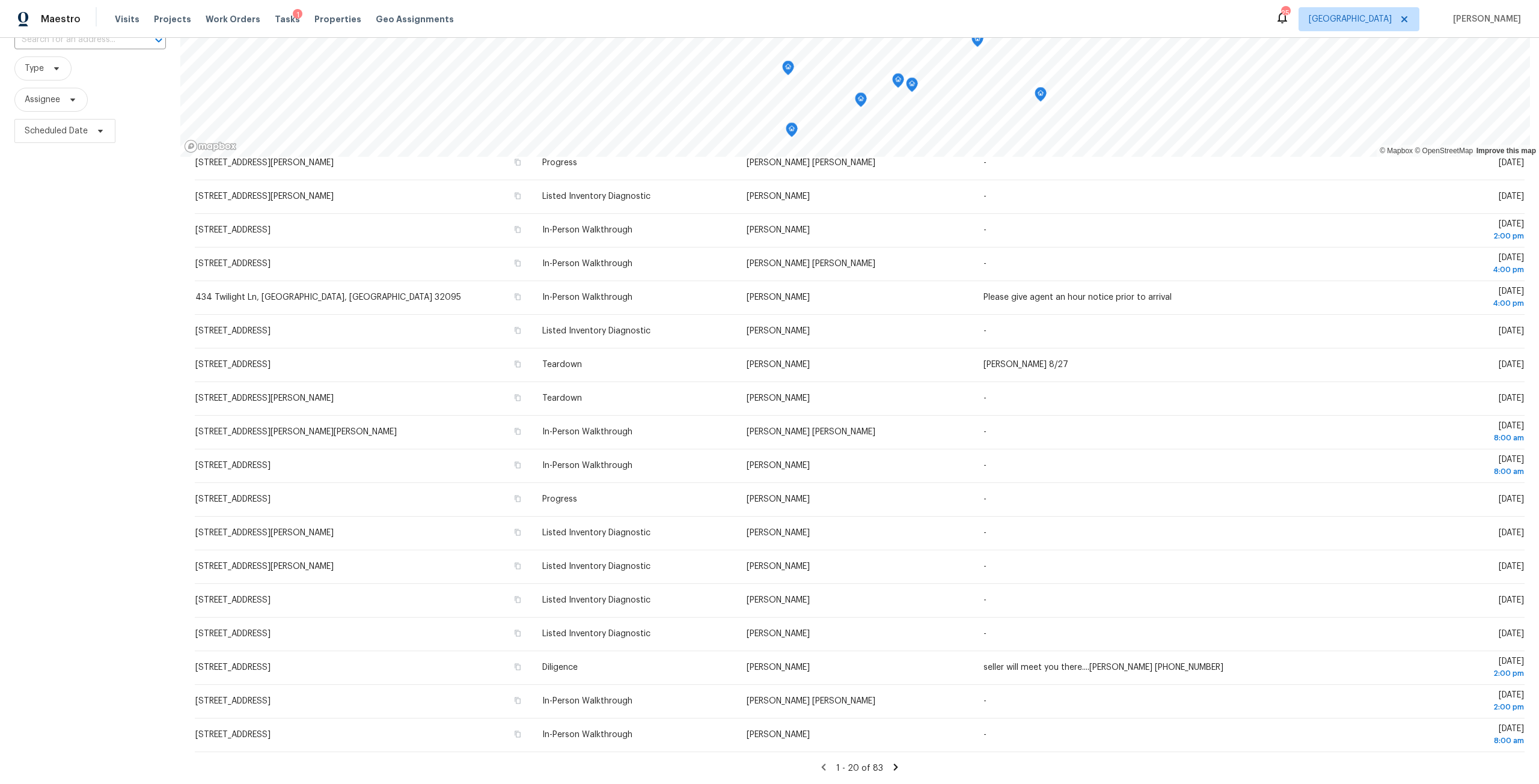
click at [890, 762] on icon at bounding box center [895, 767] width 11 height 11
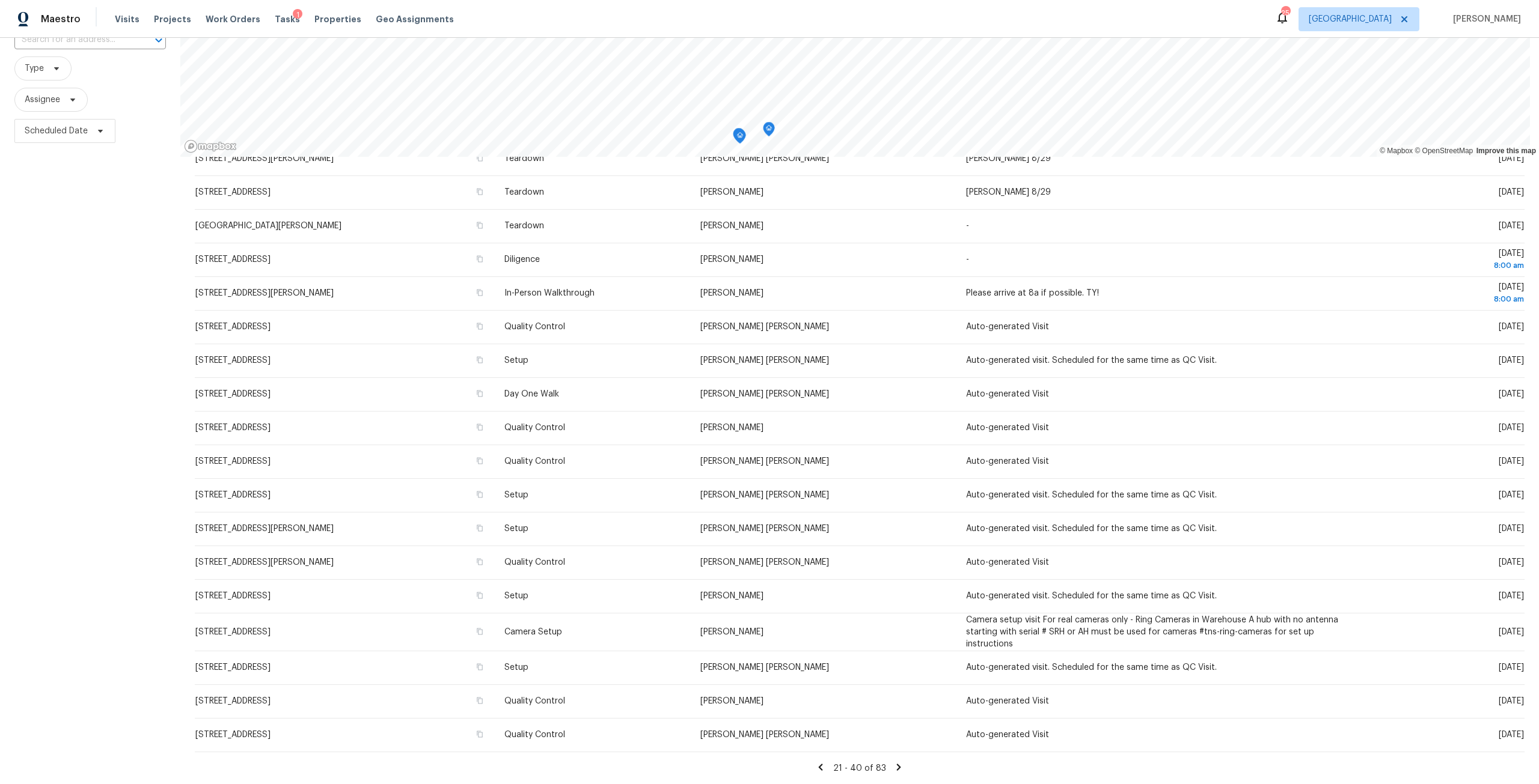
click at [897, 763] on icon at bounding box center [899, 767] width 4 height 7
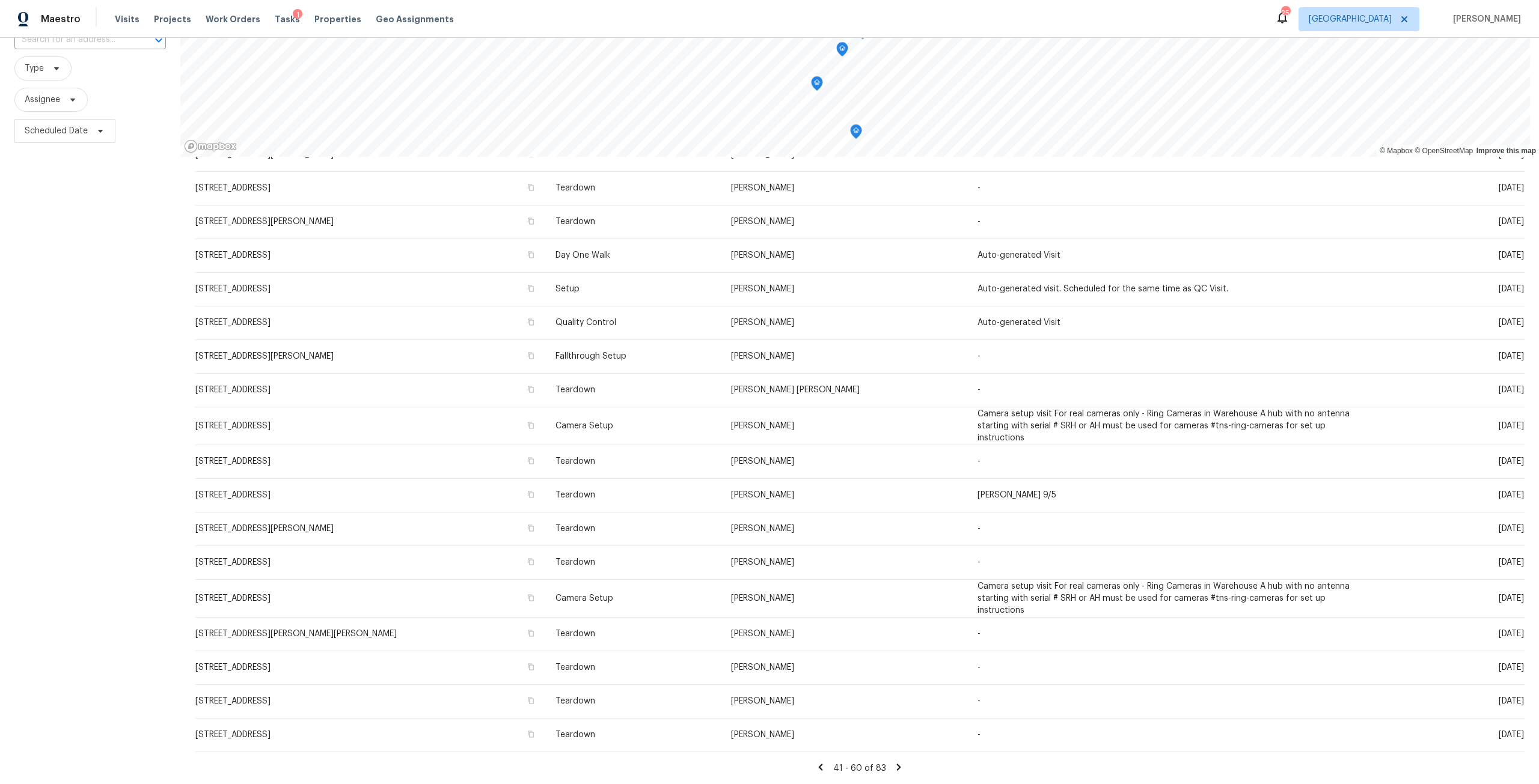
click at [893, 762] on icon at bounding box center [898, 767] width 11 height 11
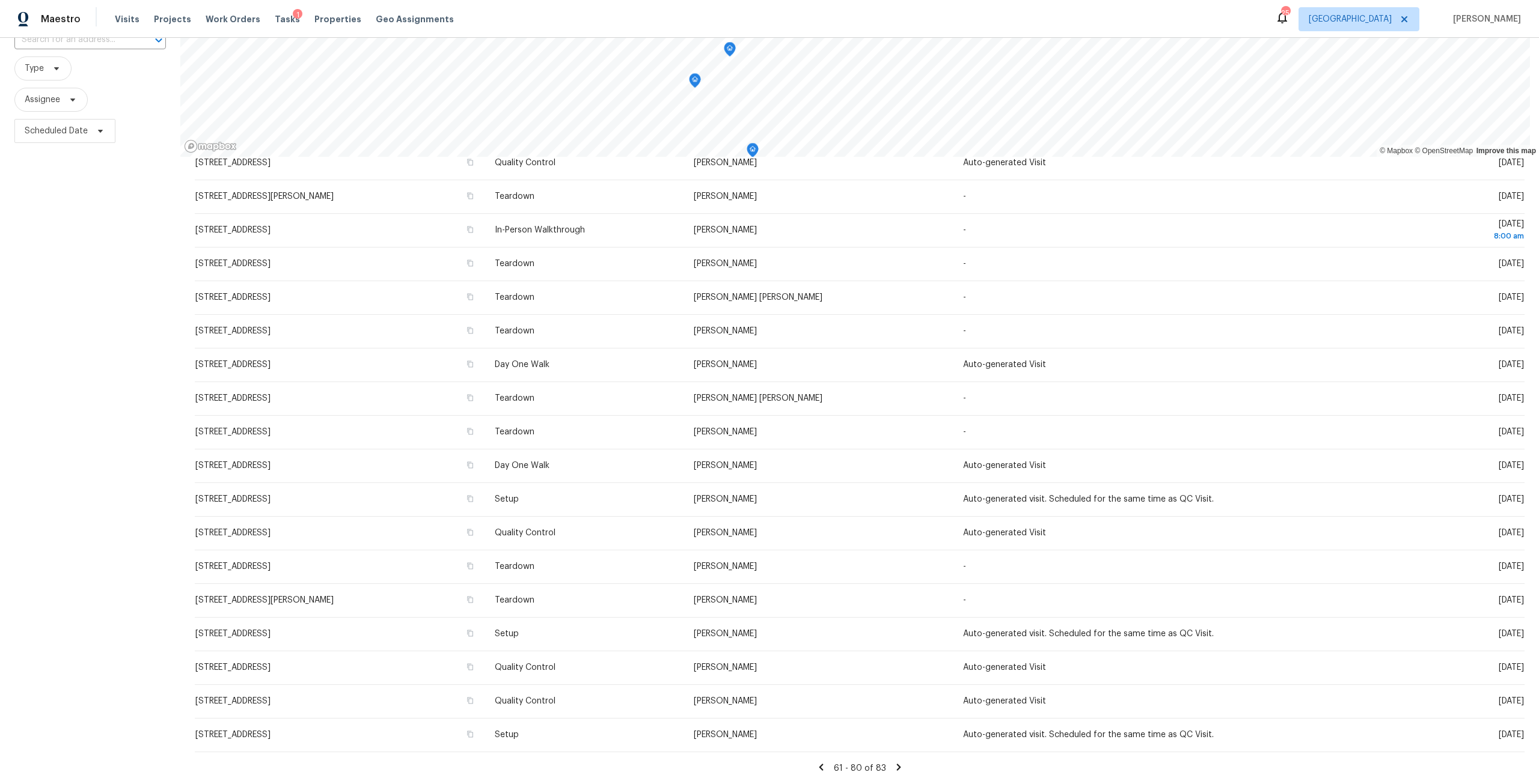
click at [893, 762] on icon at bounding box center [898, 767] width 11 height 11
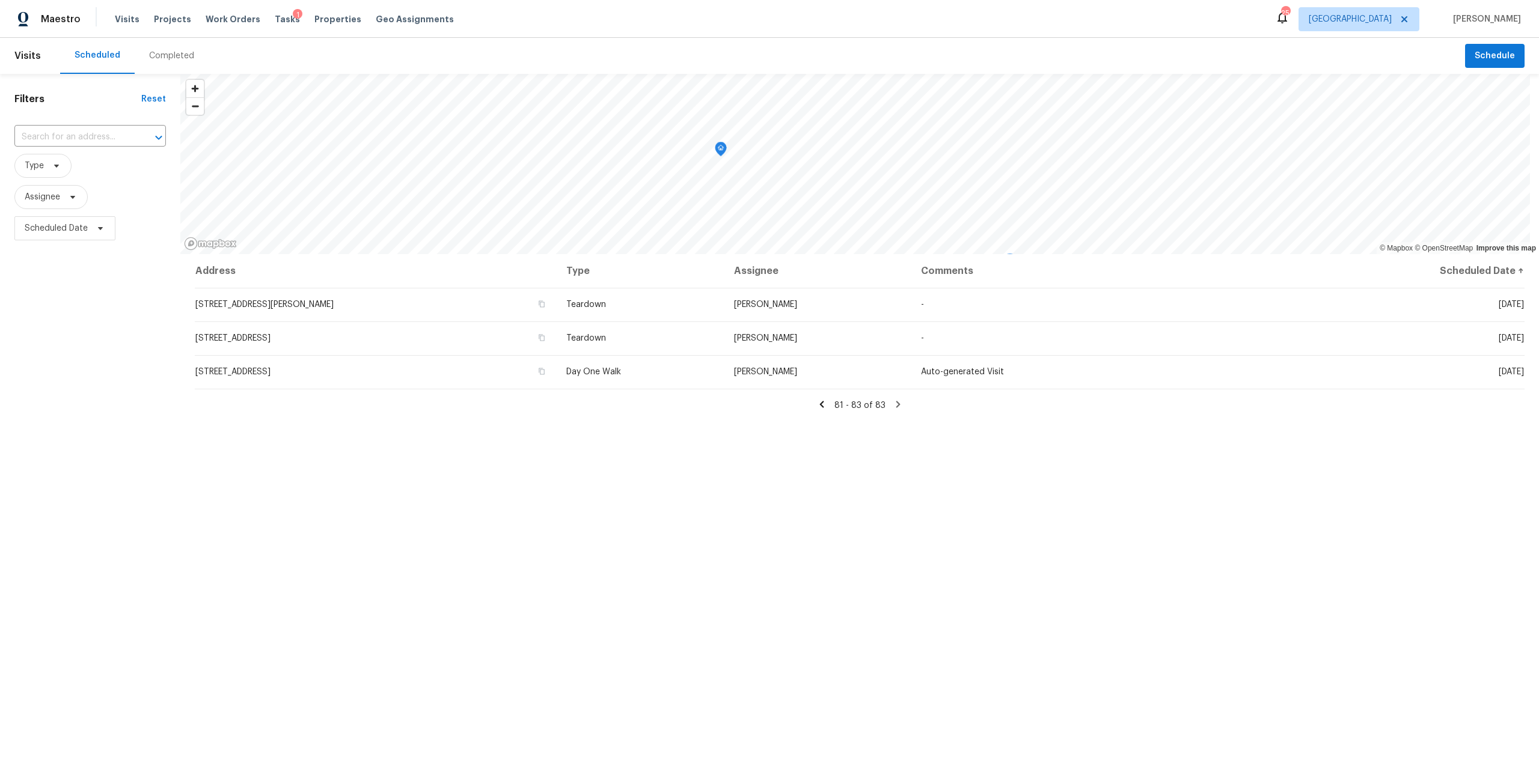
scroll to position [0, 0]
click at [98, 61] on div "Scheduled" at bounding box center [97, 55] width 46 height 12
click at [96, 61] on div "Scheduled" at bounding box center [97, 55] width 46 height 12
click at [264, 26] on div "Visits Projects Work Orders Tasks 1 Properties Geo Assignments" at bounding box center [292, 19] width 354 height 24
click at [279, 19] on span "Tasks" at bounding box center [287, 19] width 25 height 8
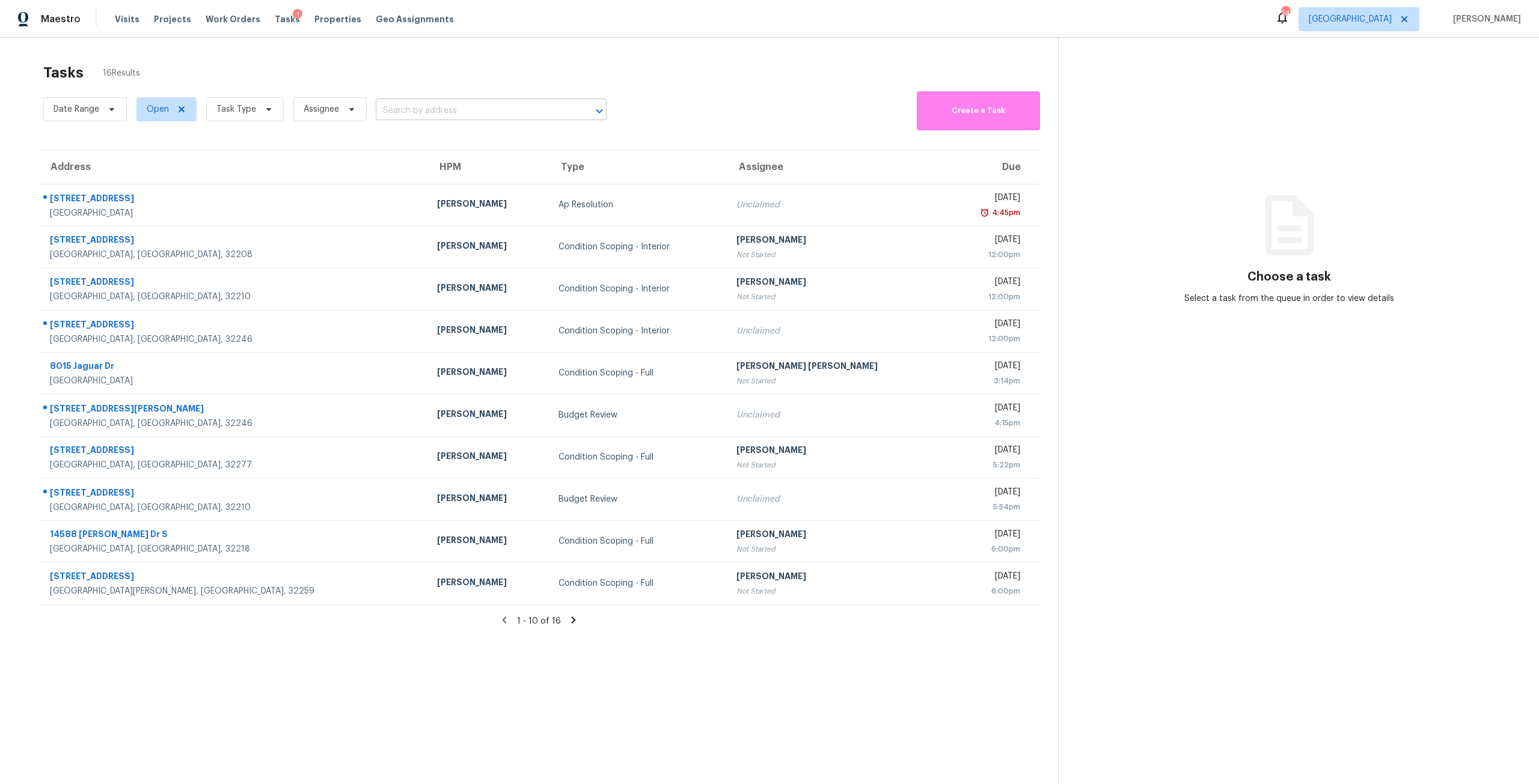
click at [423, 105] on input "text" at bounding box center [474, 111] width 197 height 19
type input "langford"
click at [439, 165] on li "6890 Langford St, Jacksonville, FL 32219" at bounding box center [490, 157] width 231 height 20
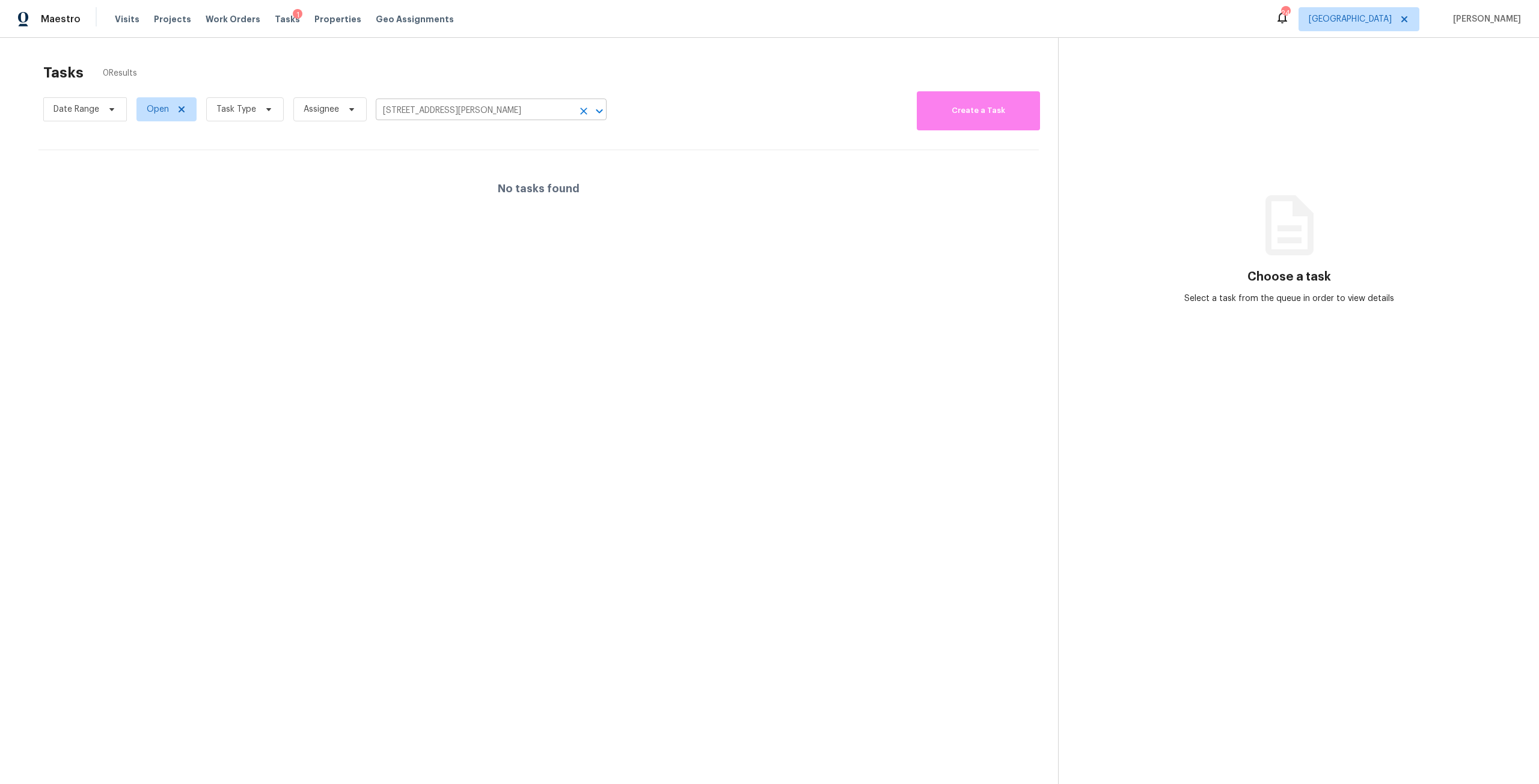
click at [456, 120] on body "Maestro Visits Projects Work Orders Tasks 1 Properties Geo Assignments 24 Jacks…" at bounding box center [770, 392] width 1539 height 784
click at [505, 130] on li "6890 Langford St, Jacksonville, FL 32219" at bounding box center [490, 137] width 231 height 20
click at [317, 21] on span "Properties" at bounding box center [337, 19] width 47 height 12
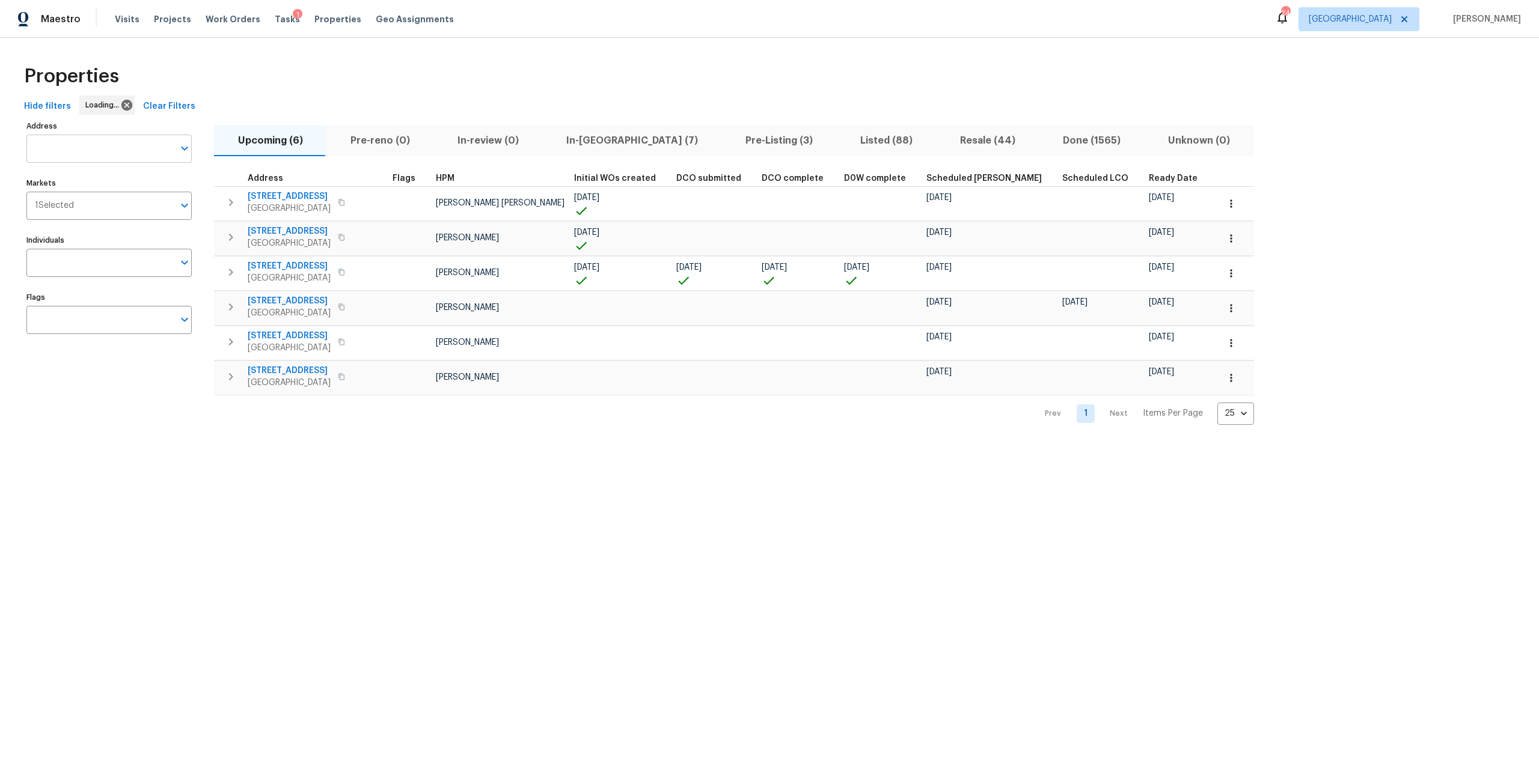
click at [163, 148] on input "text" at bounding box center [100, 149] width 147 height 28
click at [163, 148] on input "Address" at bounding box center [100, 149] width 147 height 28
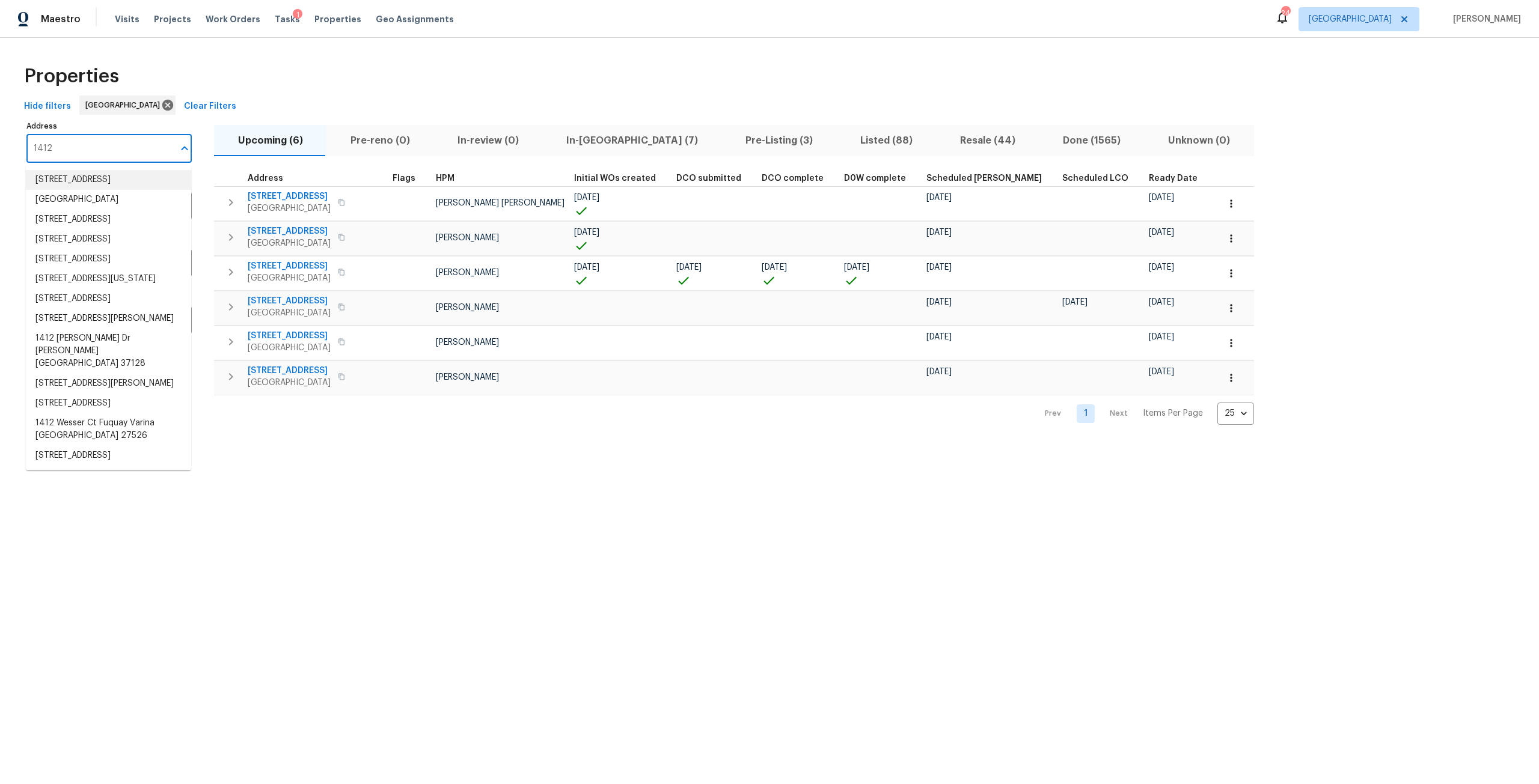
click at [42, 148] on input "1412" at bounding box center [100, 149] width 147 height 28
type input "14112"
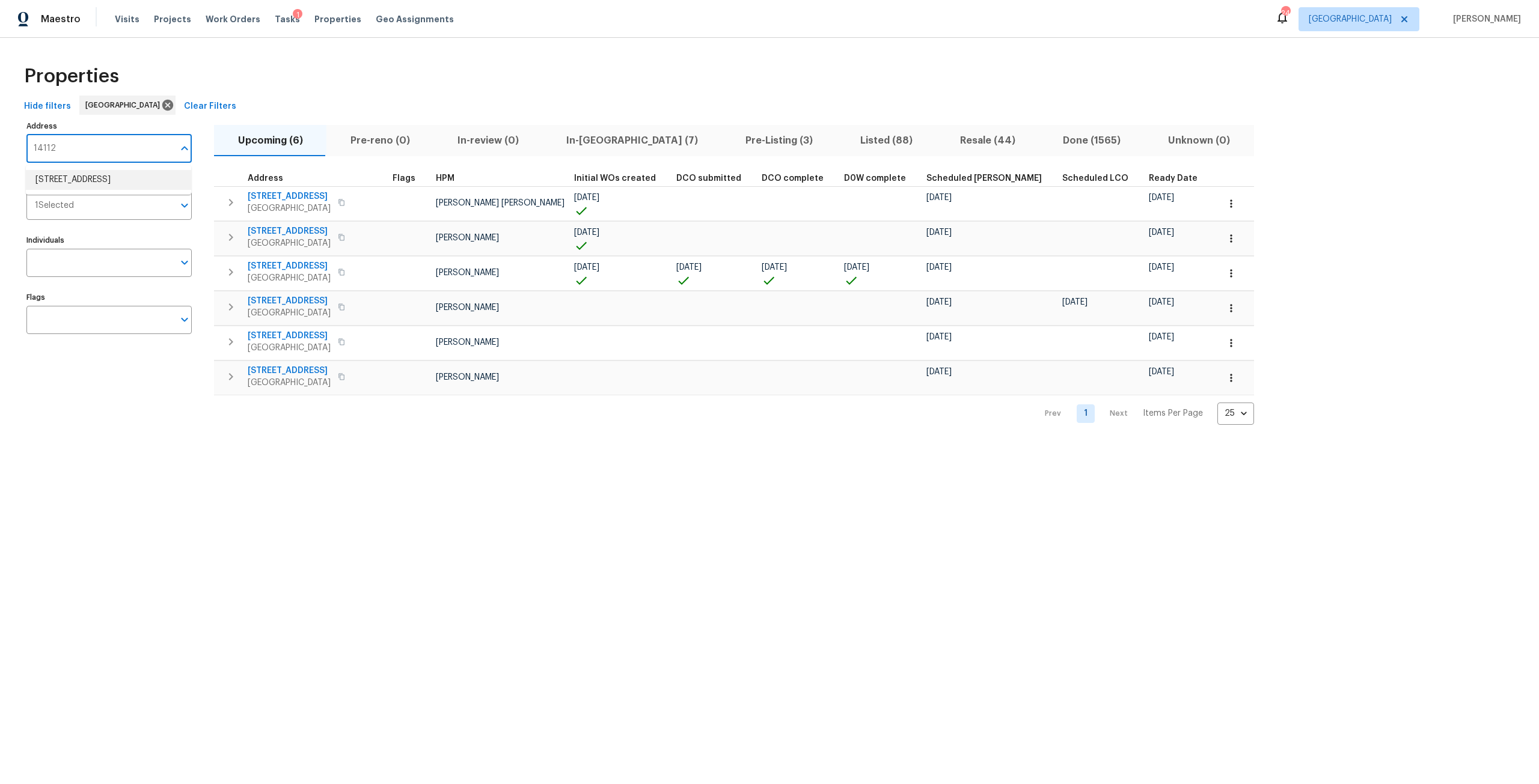
click at [140, 180] on li "14112 Pleasant Point Ln Jacksonville FL 32225" at bounding box center [108, 180] width 166 height 20
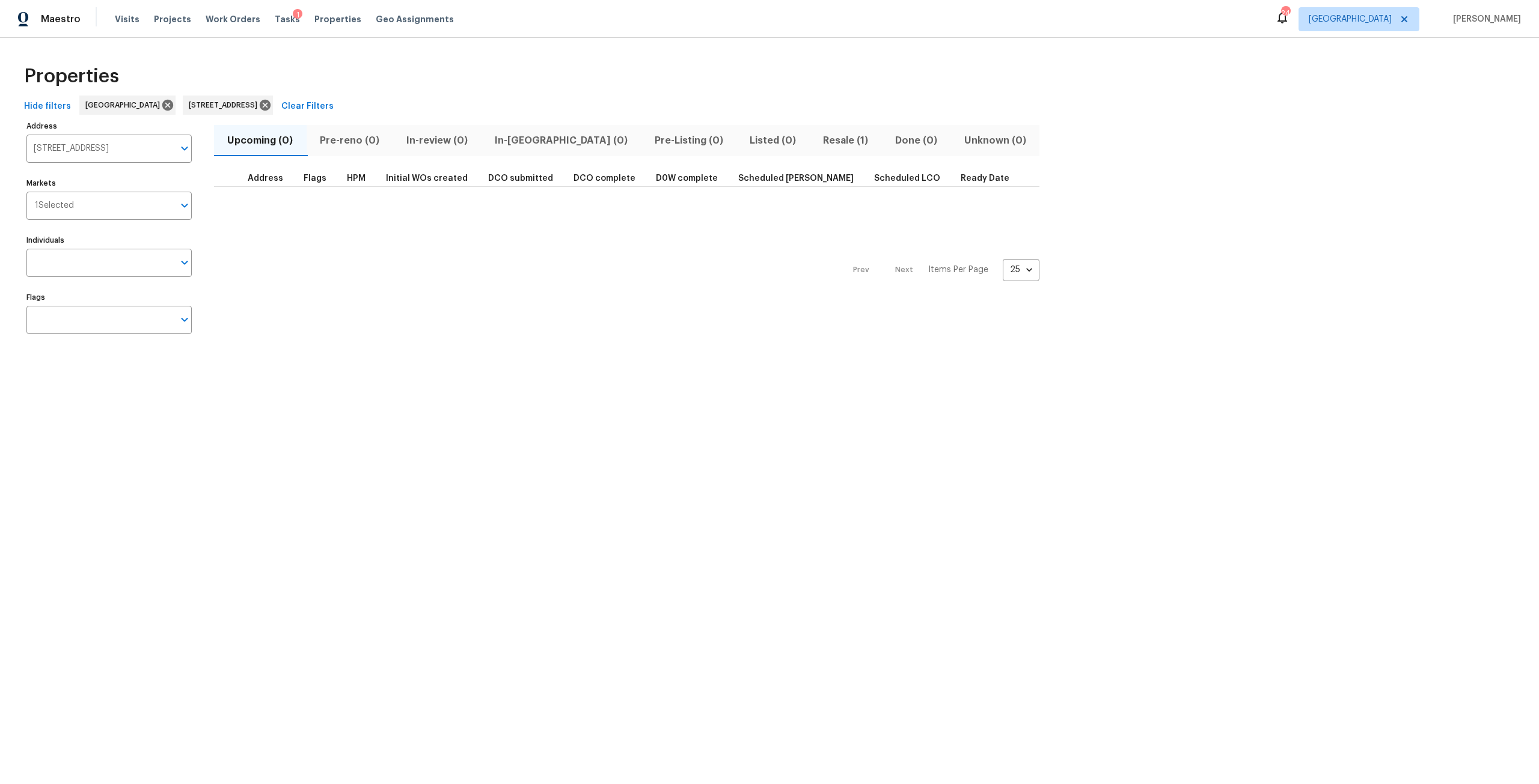
click at [817, 140] on span "Resale (1)" at bounding box center [846, 140] width 57 height 17
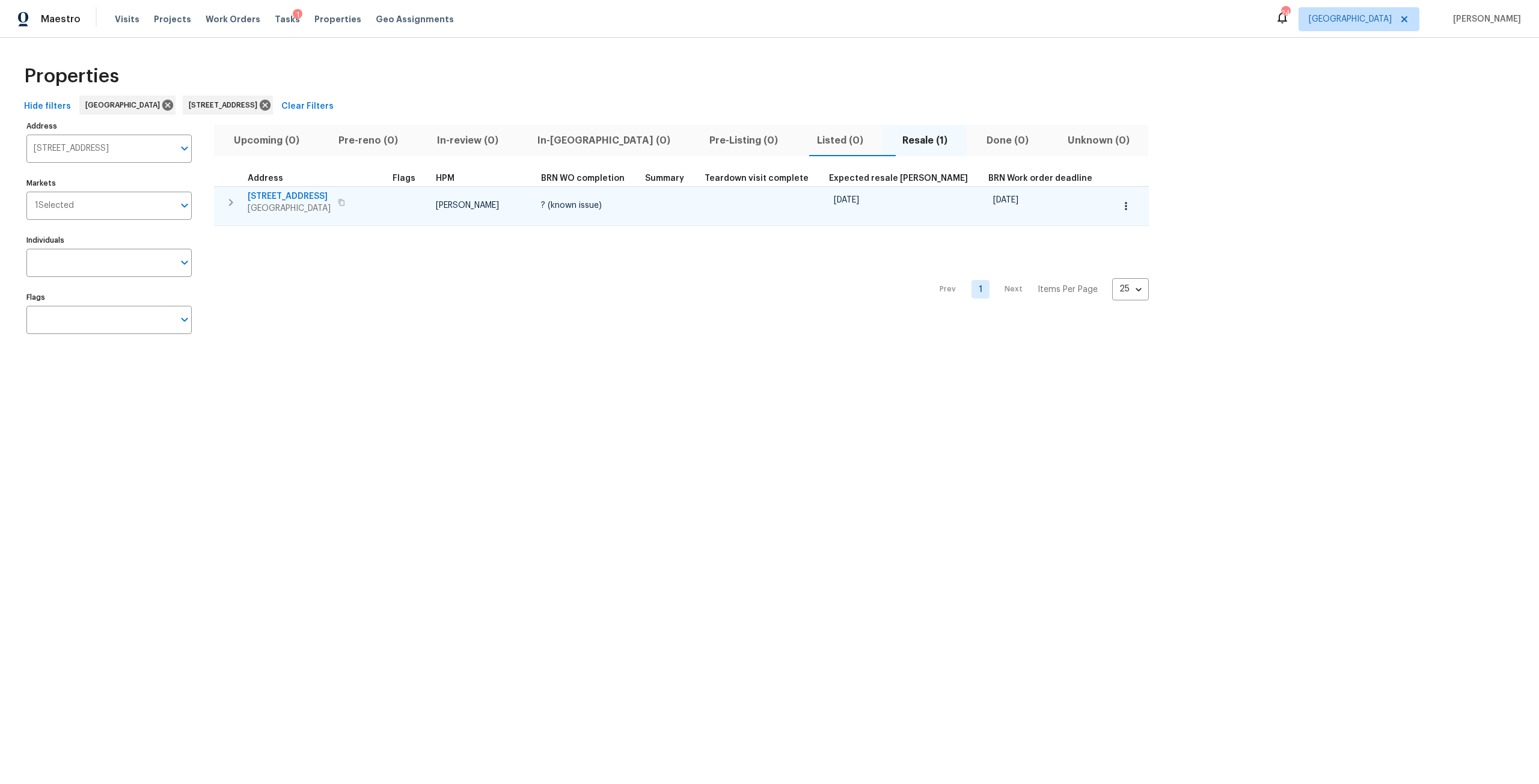
click at [330, 197] on span "14112 Pleasant Point Ln" at bounding box center [289, 196] width 83 height 12
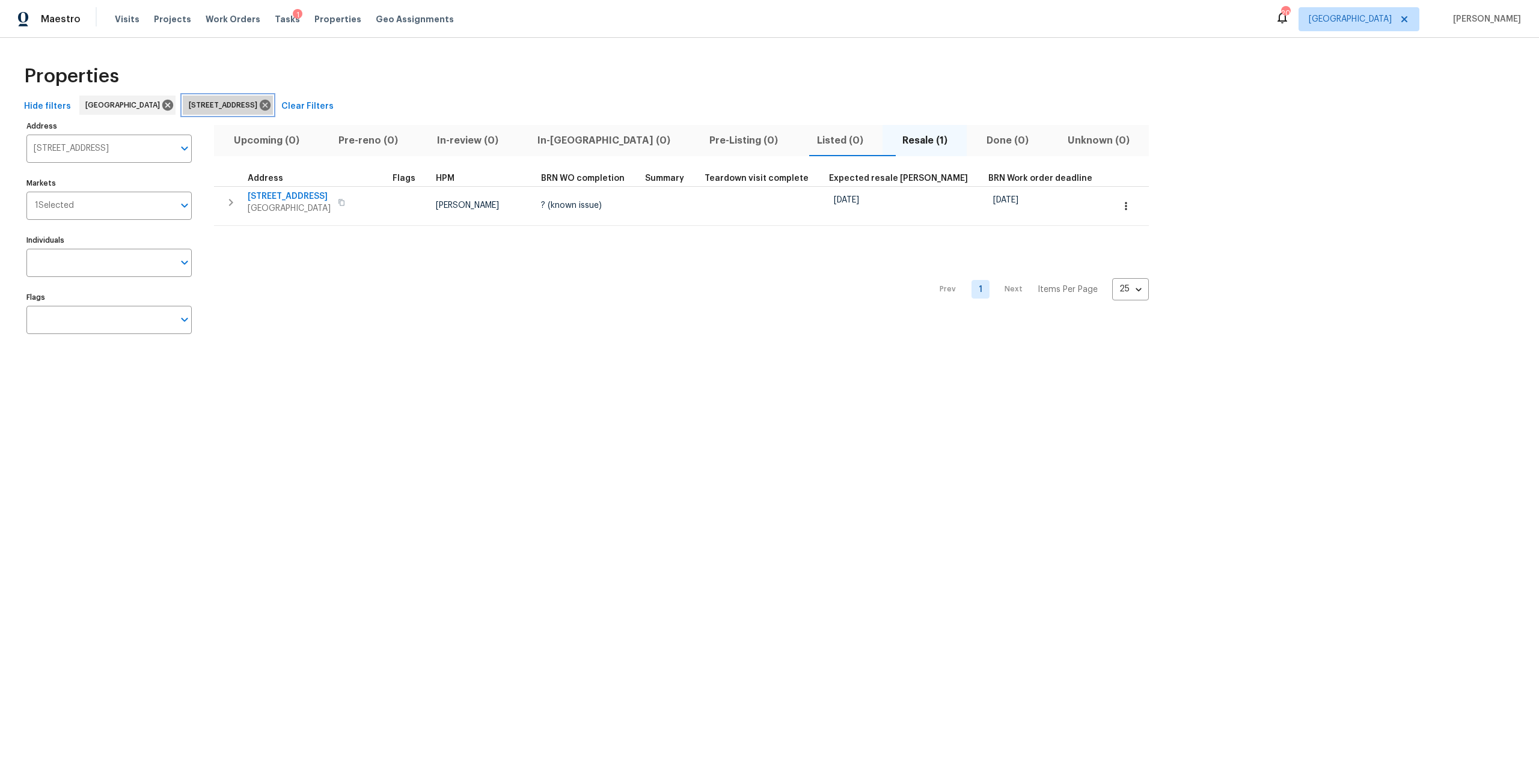
click at [270, 105] on icon at bounding box center [265, 105] width 11 height 11
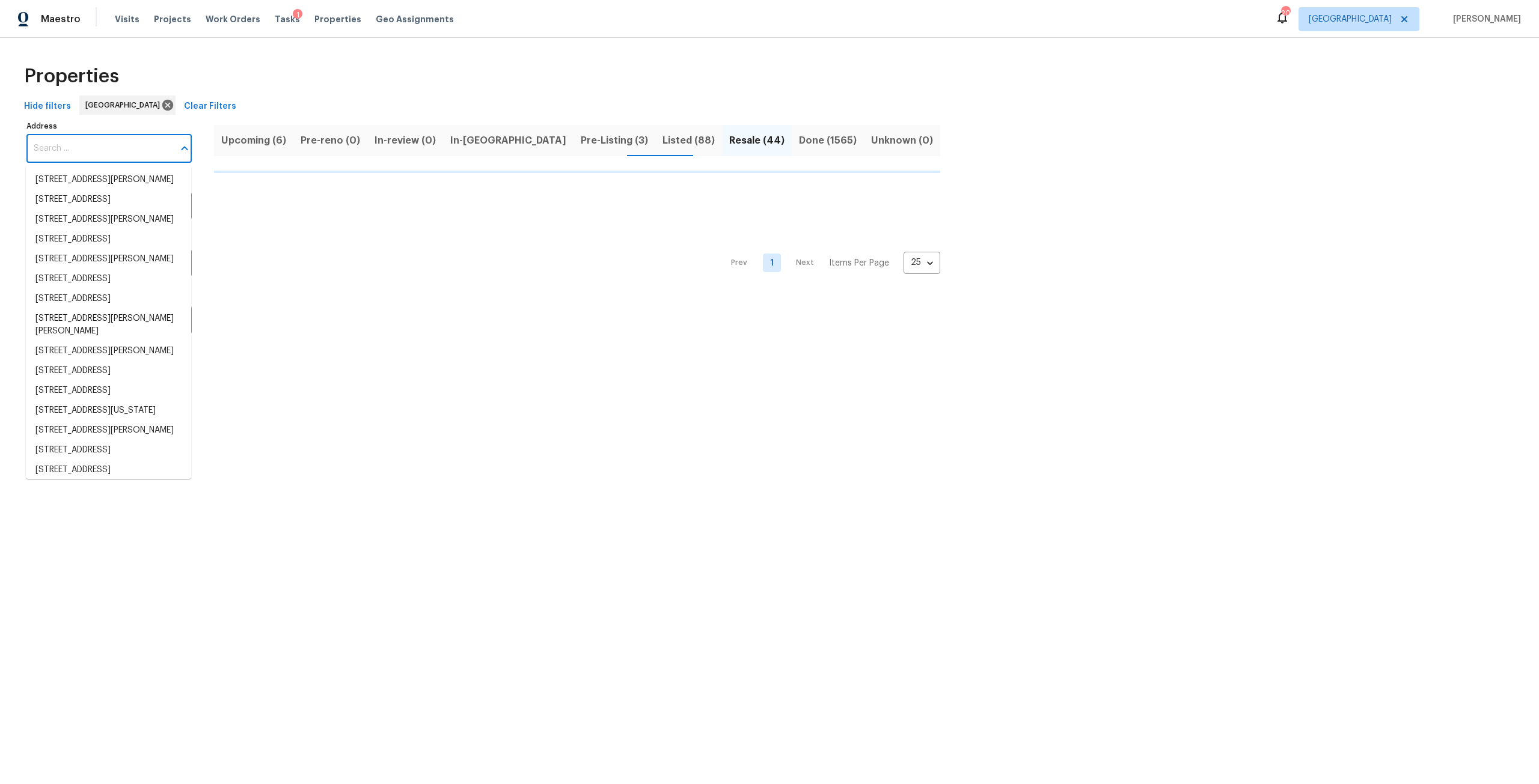
click at [93, 155] on input "Address" at bounding box center [100, 149] width 147 height 28
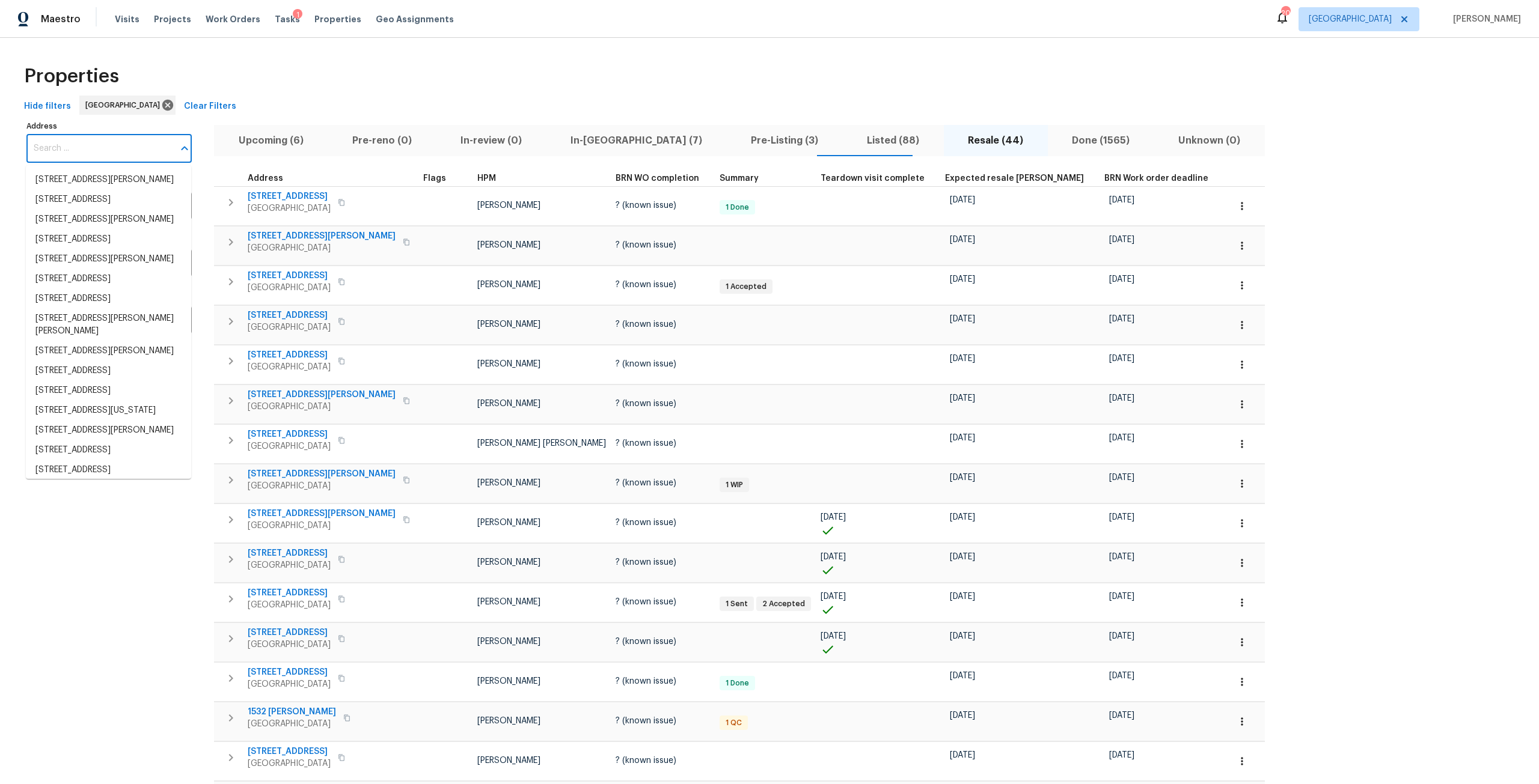
click at [93, 155] on input "Address" at bounding box center [100, 149] width 147 height 28
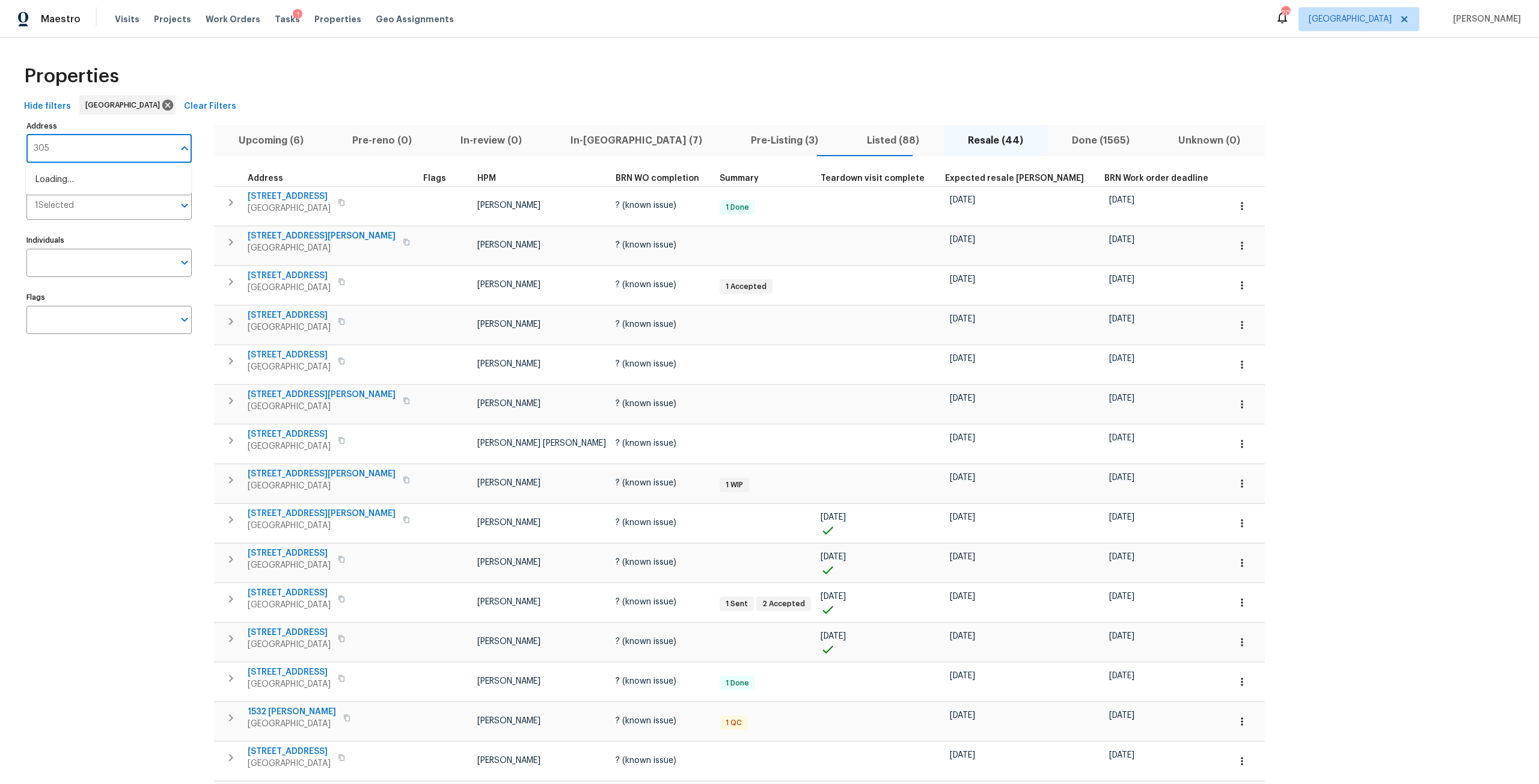
type input "3055"
click at [118, 269] on li "3055 Nautilus Rd Middleburg FL 32068" at bounding box center [108, 259] width 166 height 20
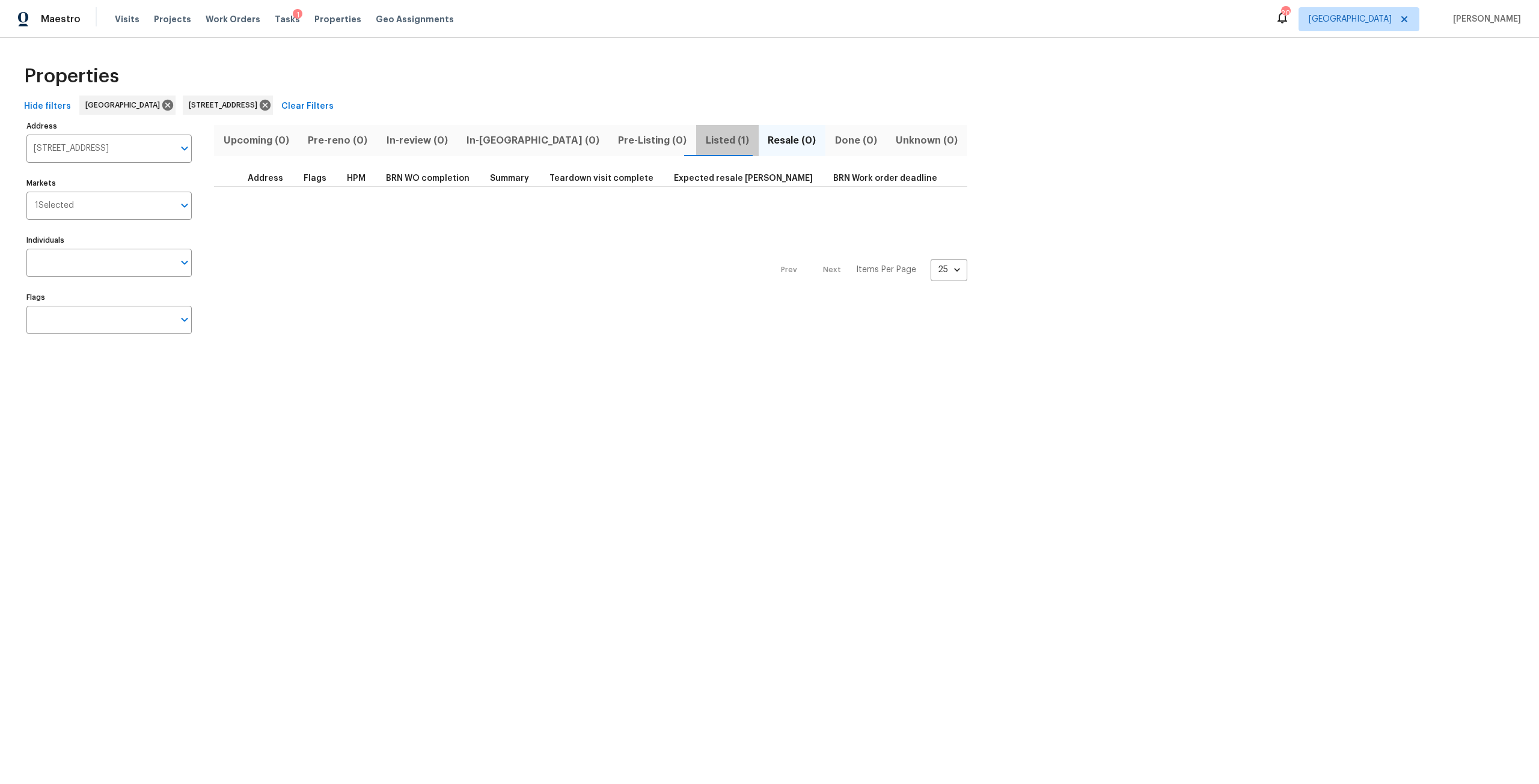
click at [703, 139] on span "Listed (1)" at bounding box center [727, 140] width 47 height 17
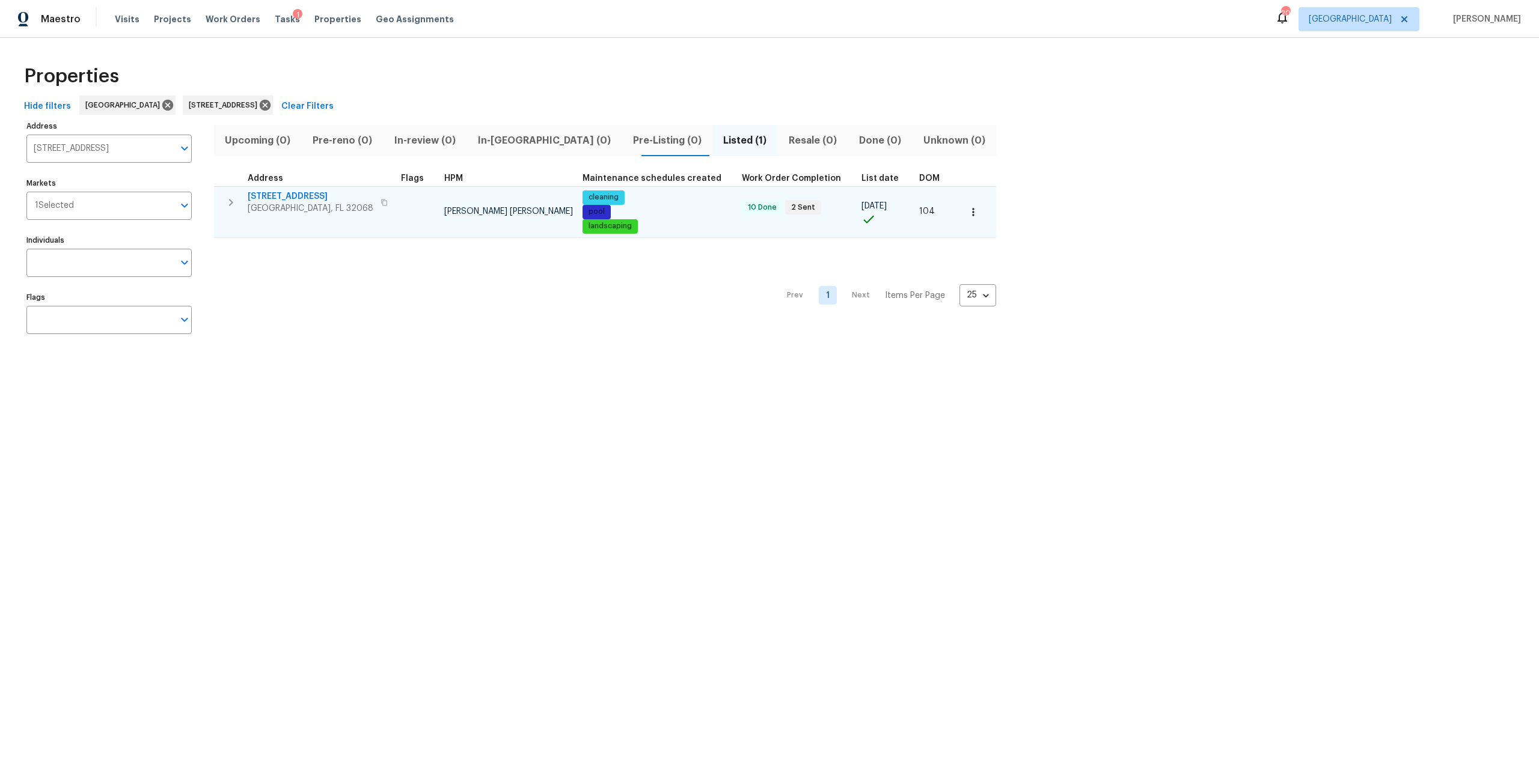
click at [235, 204] on icon "button" at bounding box center [230, 202] width 14 height 14
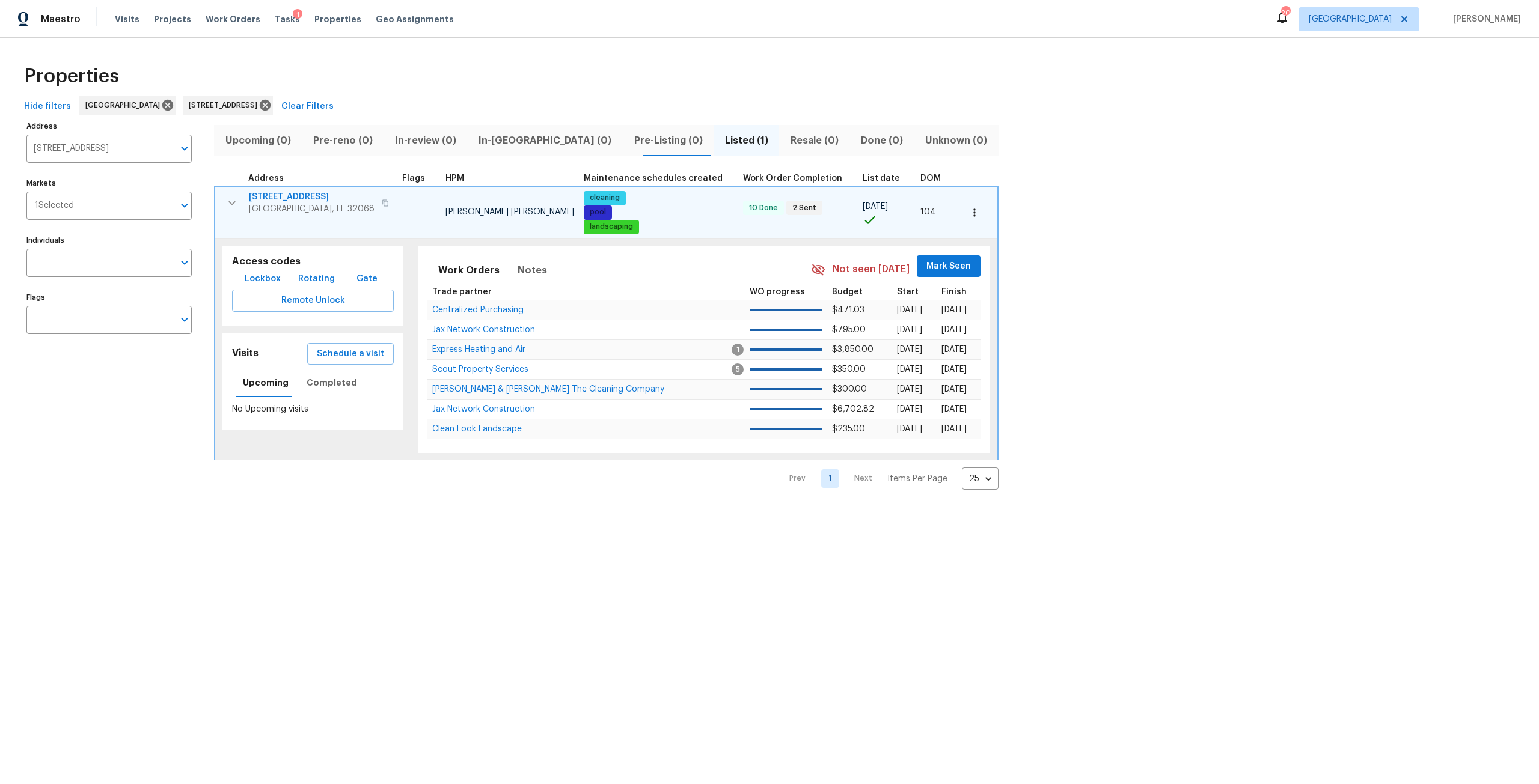
click at [295, 192] on span "3055 Nautilus Rd" at bounding box center [311, 197] width 126 height 12
click at [272, 100] on icon at bounding box center [265, 105] width 13 height 13
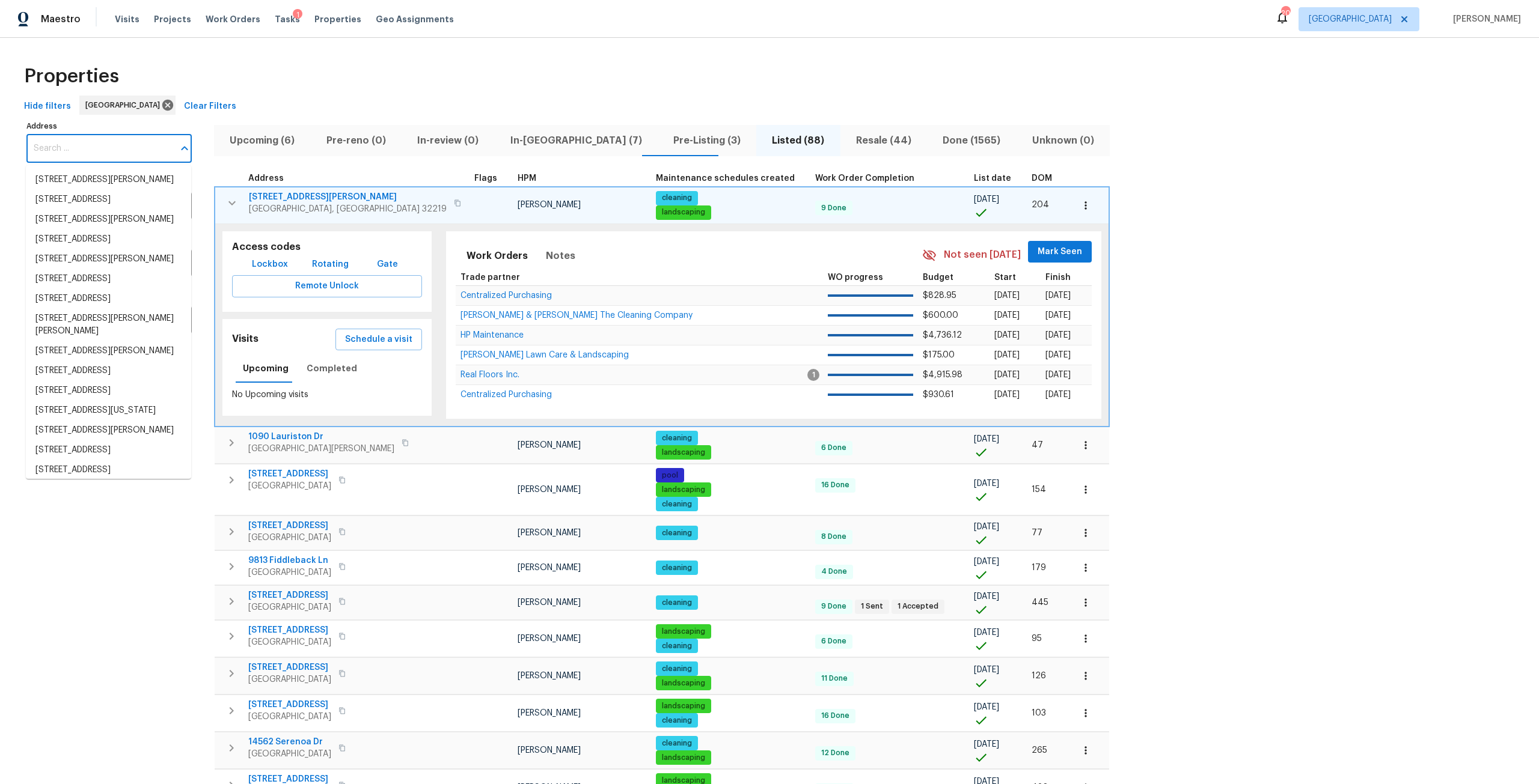
click at [81, 135] on input "Address" at bounding box center [100, 149] width 147 height 28
drag, startPoint x: 74, startPoint y: 149, endPoint x: 29, endPoint y: 147, distance: 45.0
click at [29, 147] on input "1825" at bounding box center [100, 149] width 147 height 28
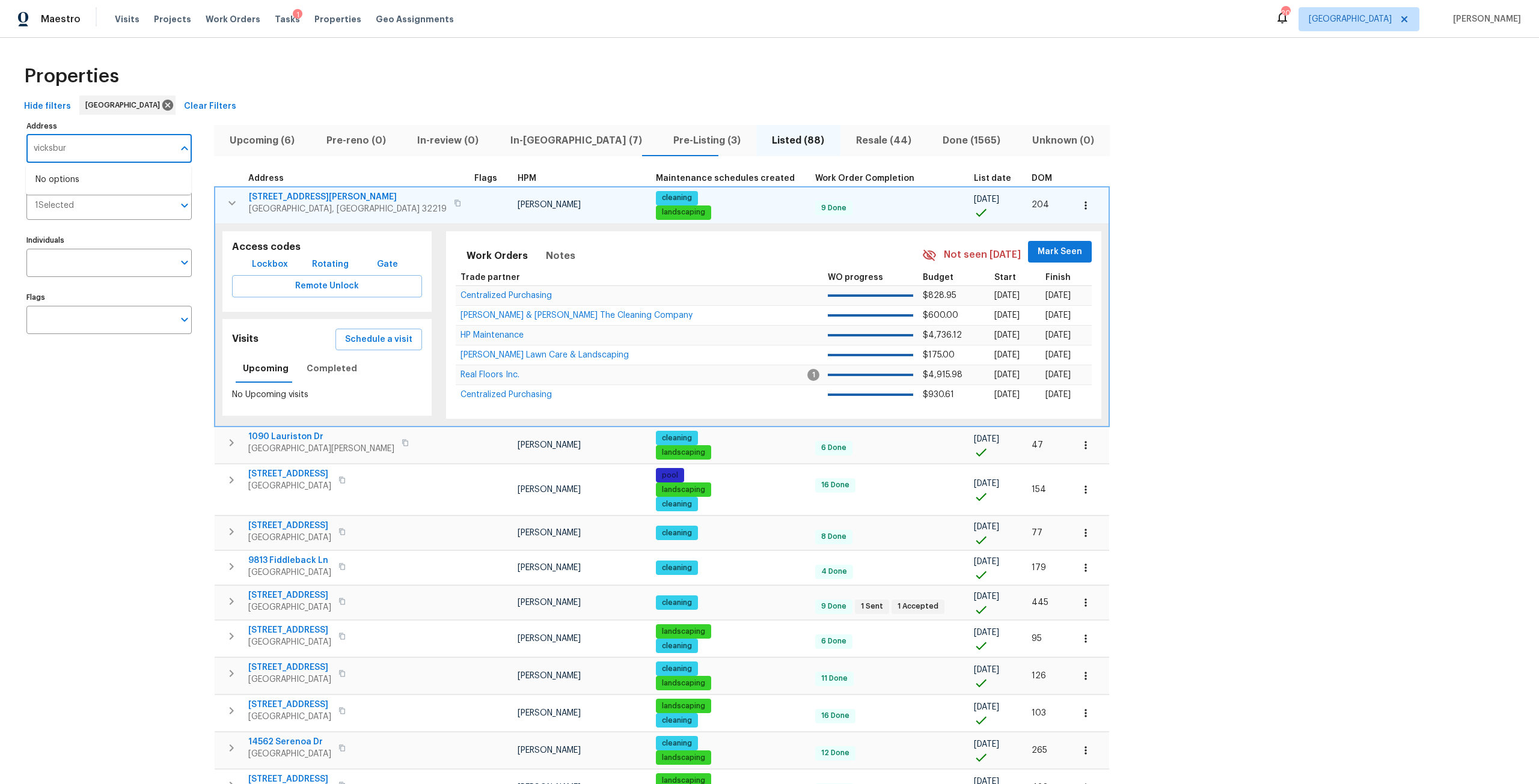
type input "vicksburg"
click at [147, 269] on li "4353 Vicksburg Ave Jacksonville FL 32210" at bounding box center [108, 259] width 166 height 20
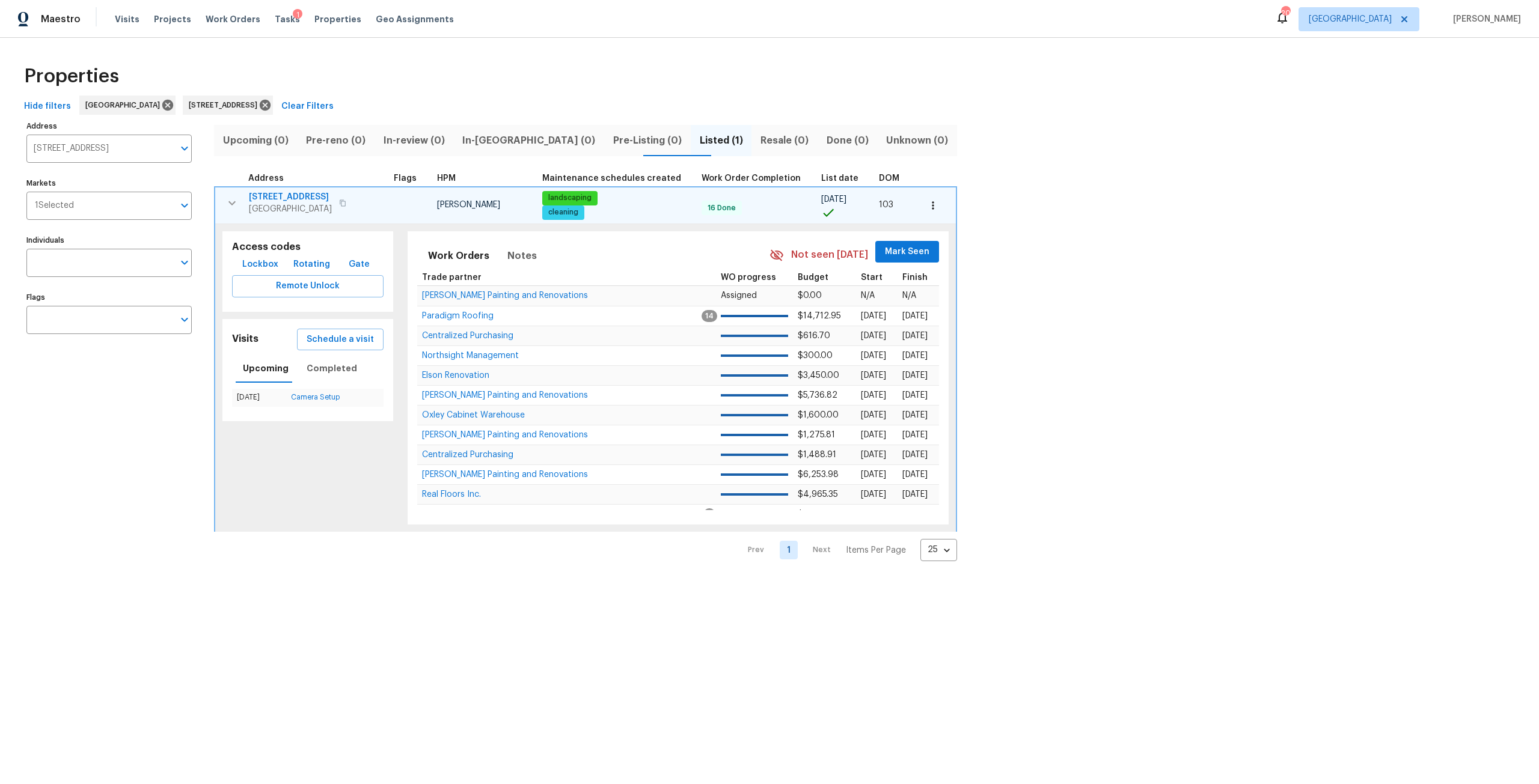
click at [297, 194] on span "4353 Vicksburg Ave" at bounding box center [290, 197] width 83 height 12
click at [270, 102] on icon at bounding box center [265, 105] width 11 height 11
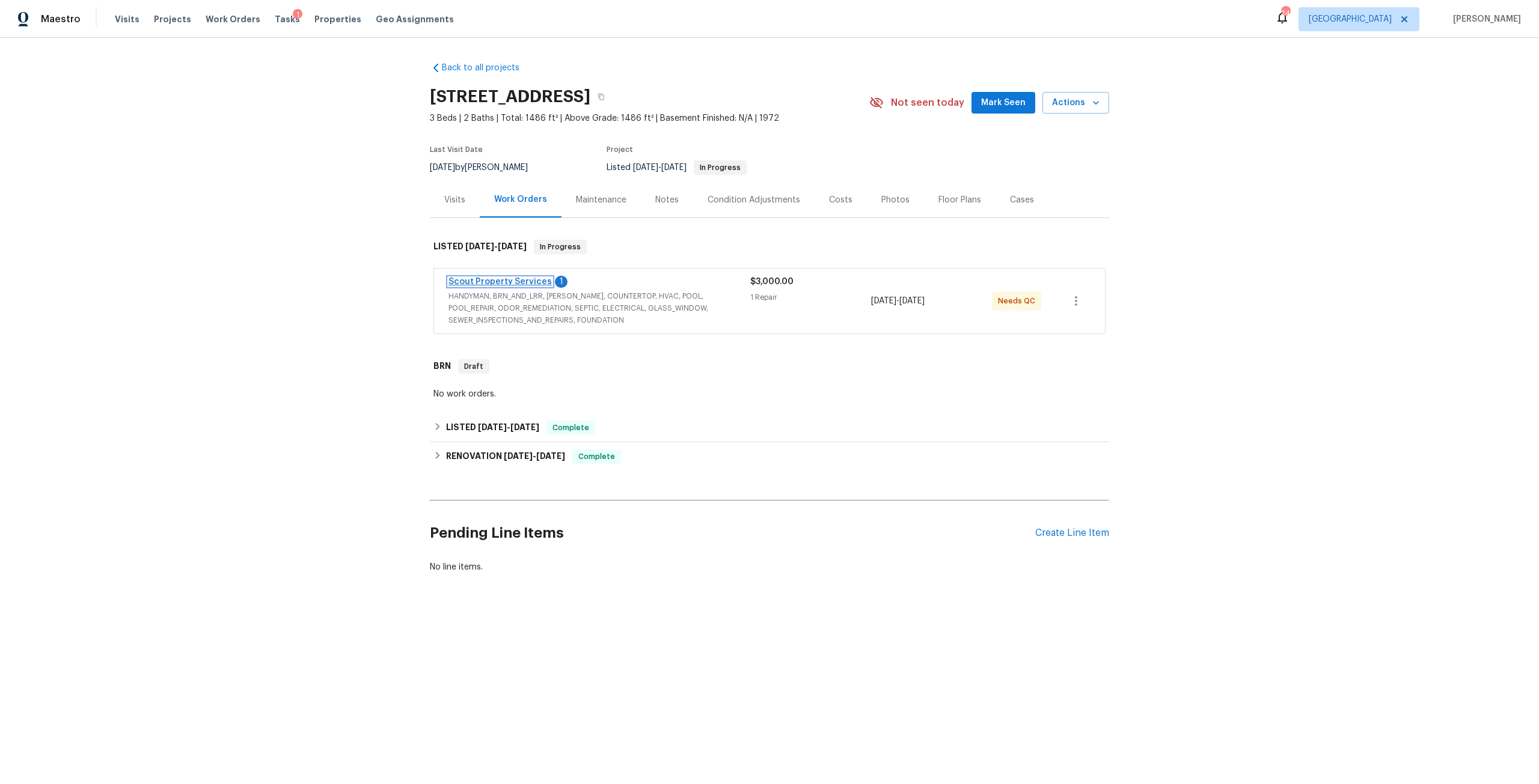
click at [523, 285] on link "Scout Property Services" at bounding box center [500, 282] width 104 height 8
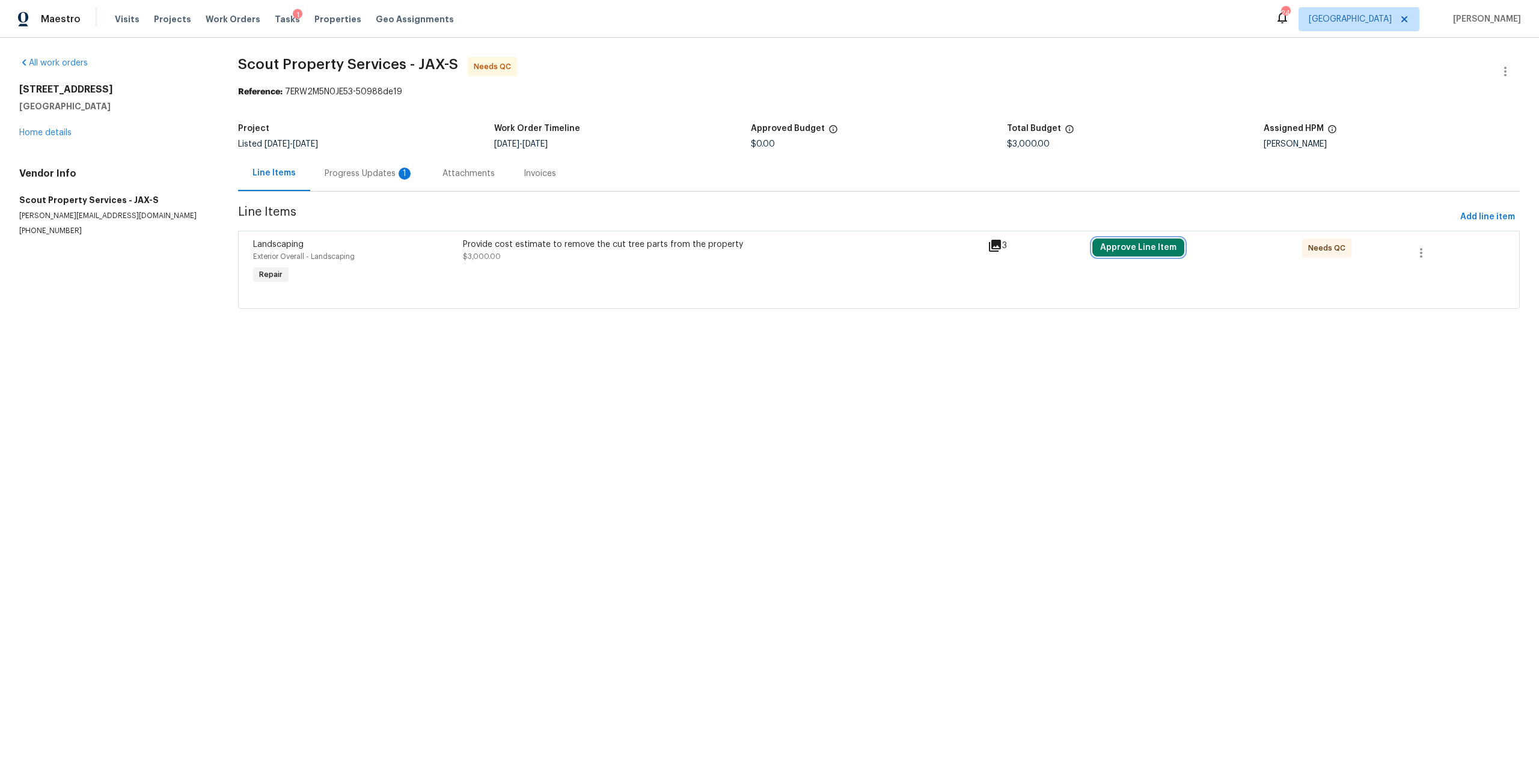
click at [1121, 242] on button "Approve Line Item" at bounding box center [1138, 247] width 92 height 18
click at [949, 271] on div "Are you sure you want to approve this line item? Approve Cancel" at bounding box center [975, 248] width 212 height 65
click at [956, 257] on button "Approve" at bounding box center [940, 258] width 72 height 24
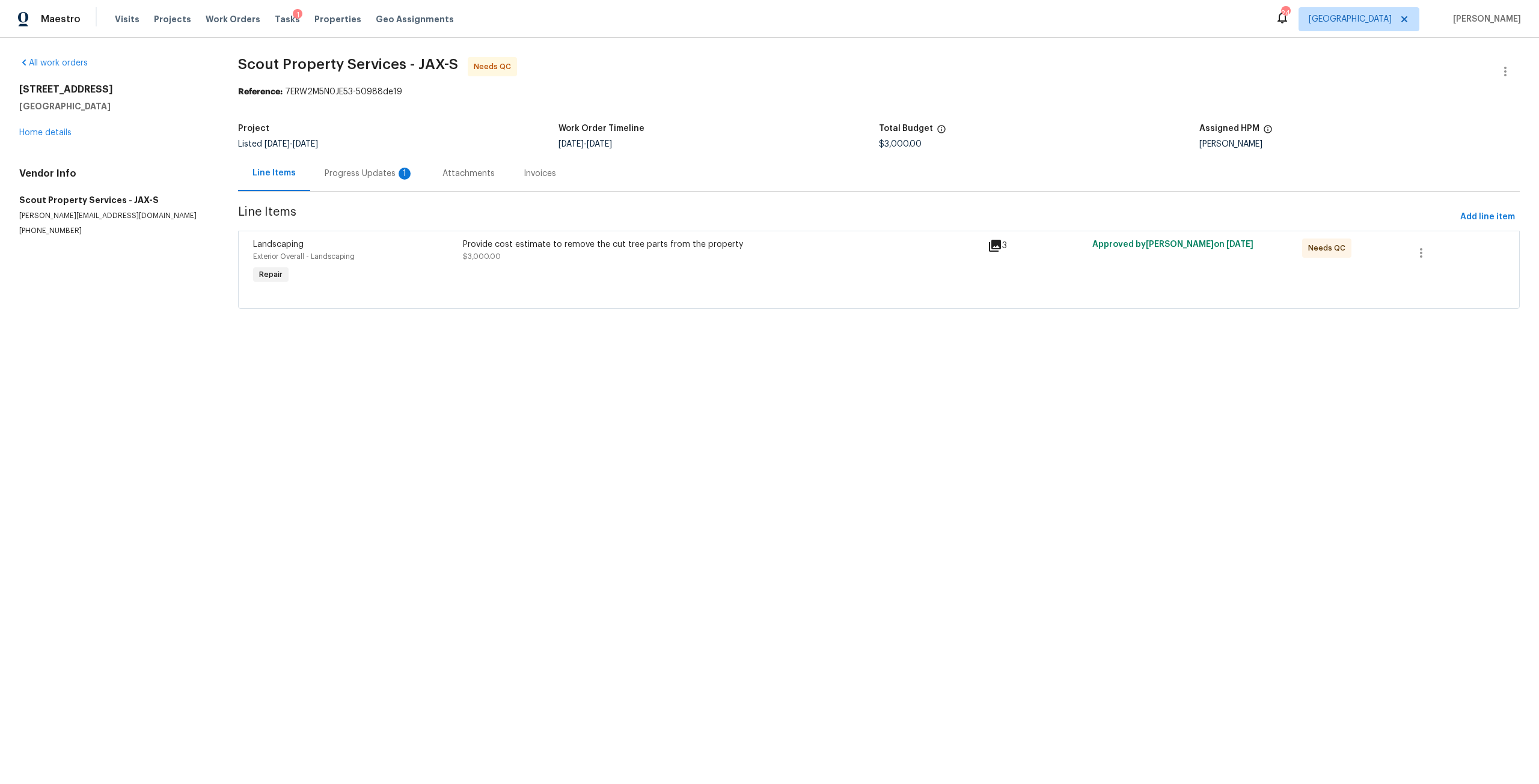
click at [367, 164] on div "Progress Updates 1" at bounding box center [369, 173] width 118 height 36
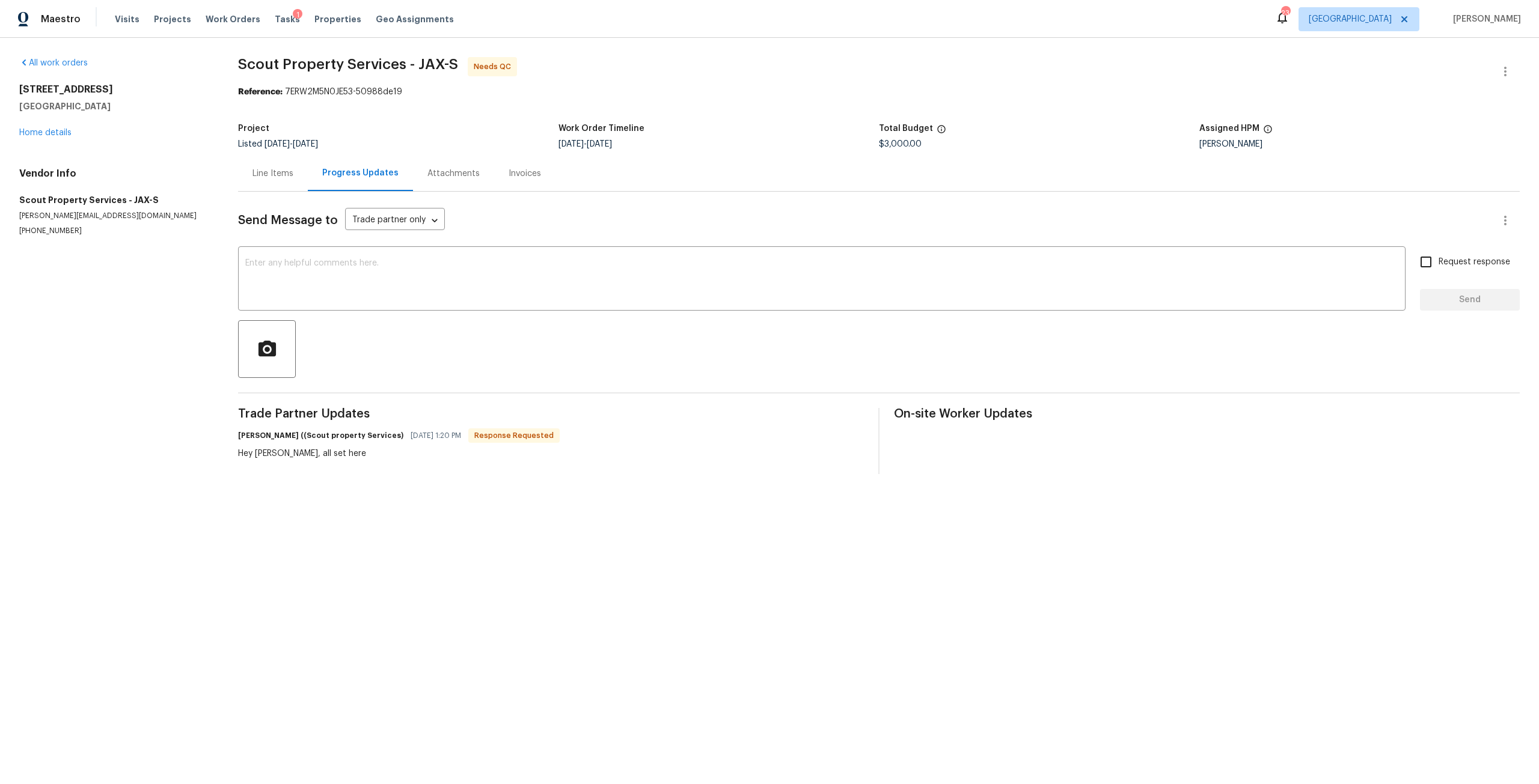
click at [246, 178] on div "Line Items" at bounding box center [273, 173] width 70 height 36
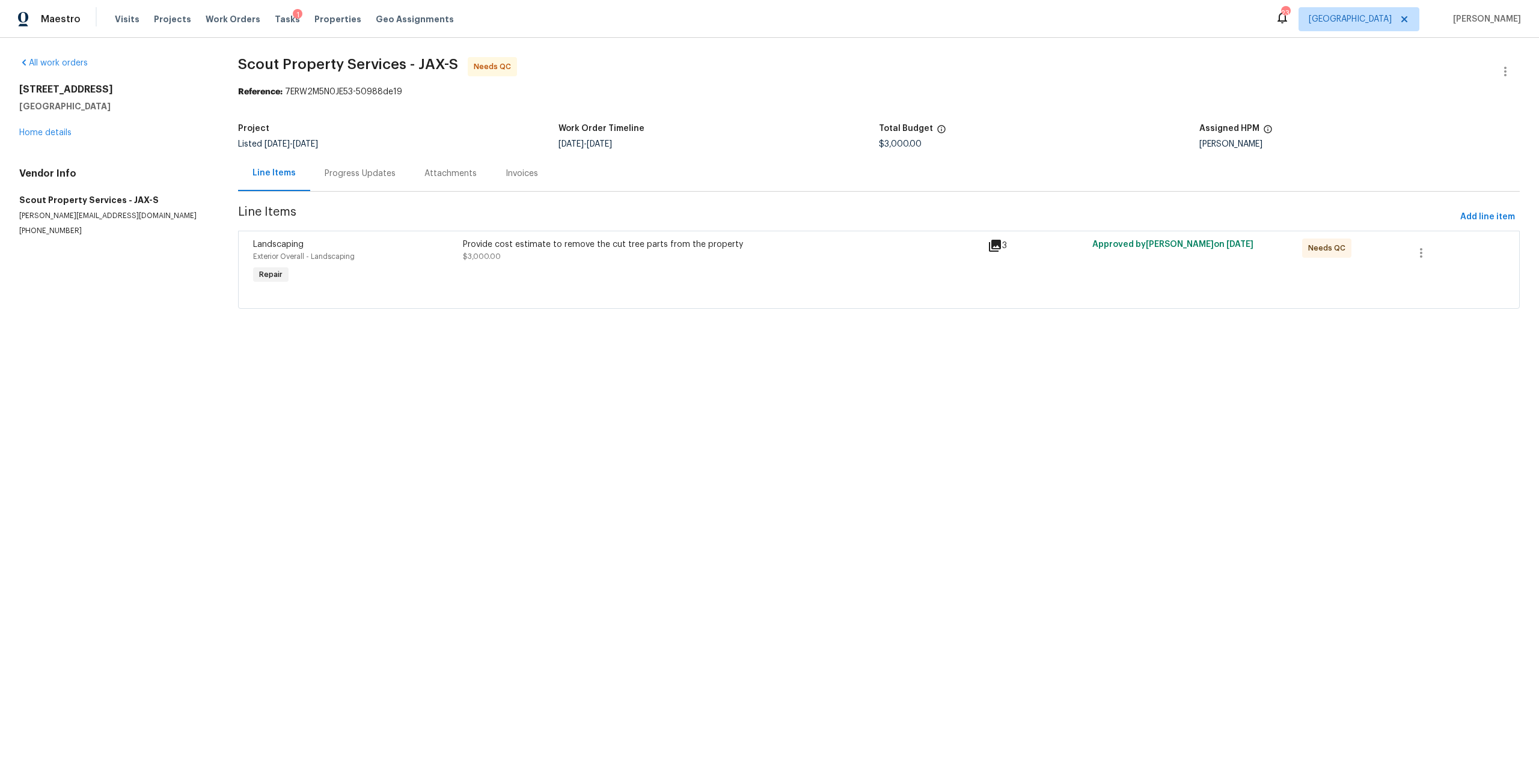
click at [587, 252] on div "Provide cost estimate to remove the cut tree parts from the property $3,000.00" at bounding box center [721, 250] width 518 height 24
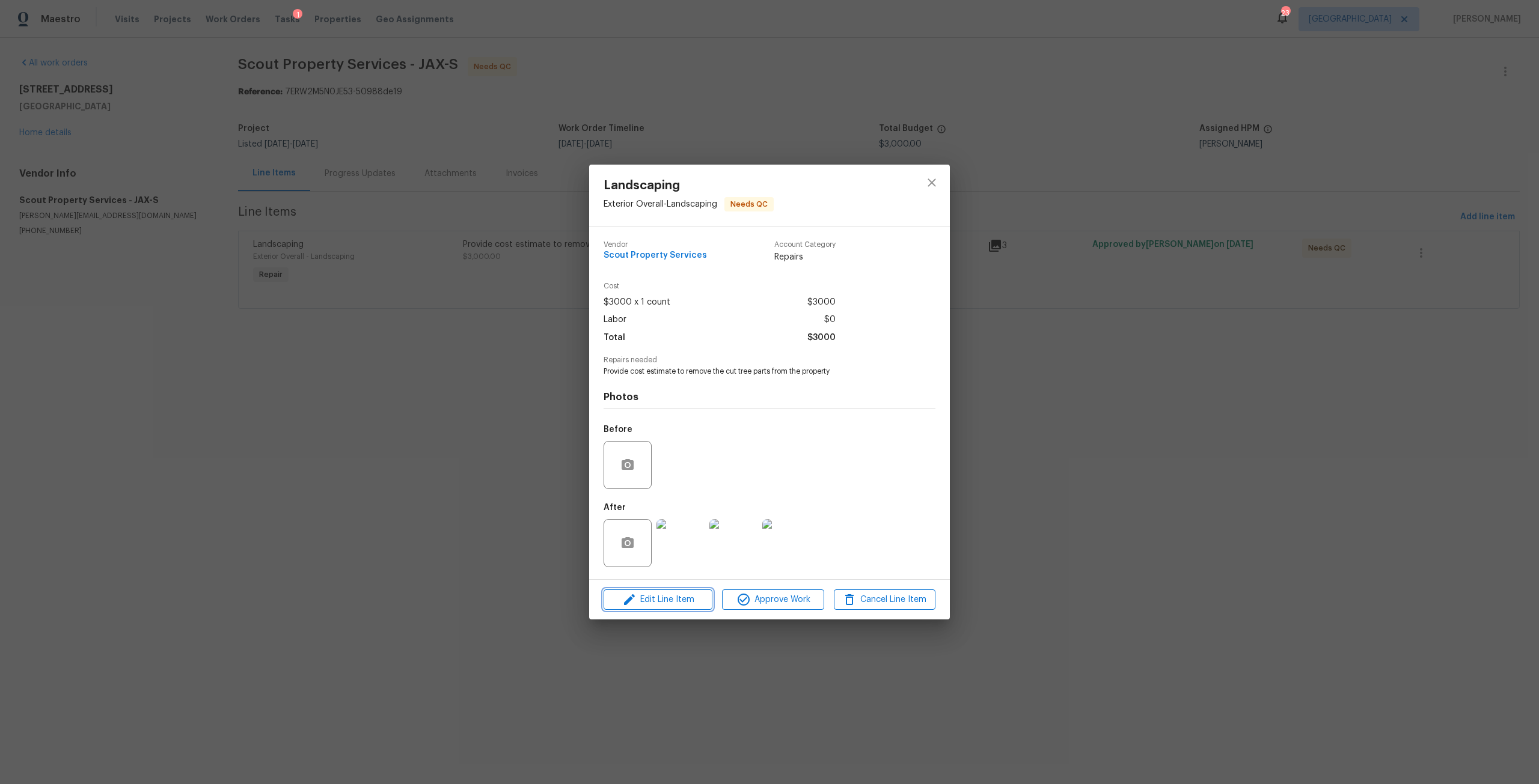
click at [689, 595] on span "Edit Line Item" at bounding box center [658, 600] width 102 height 15
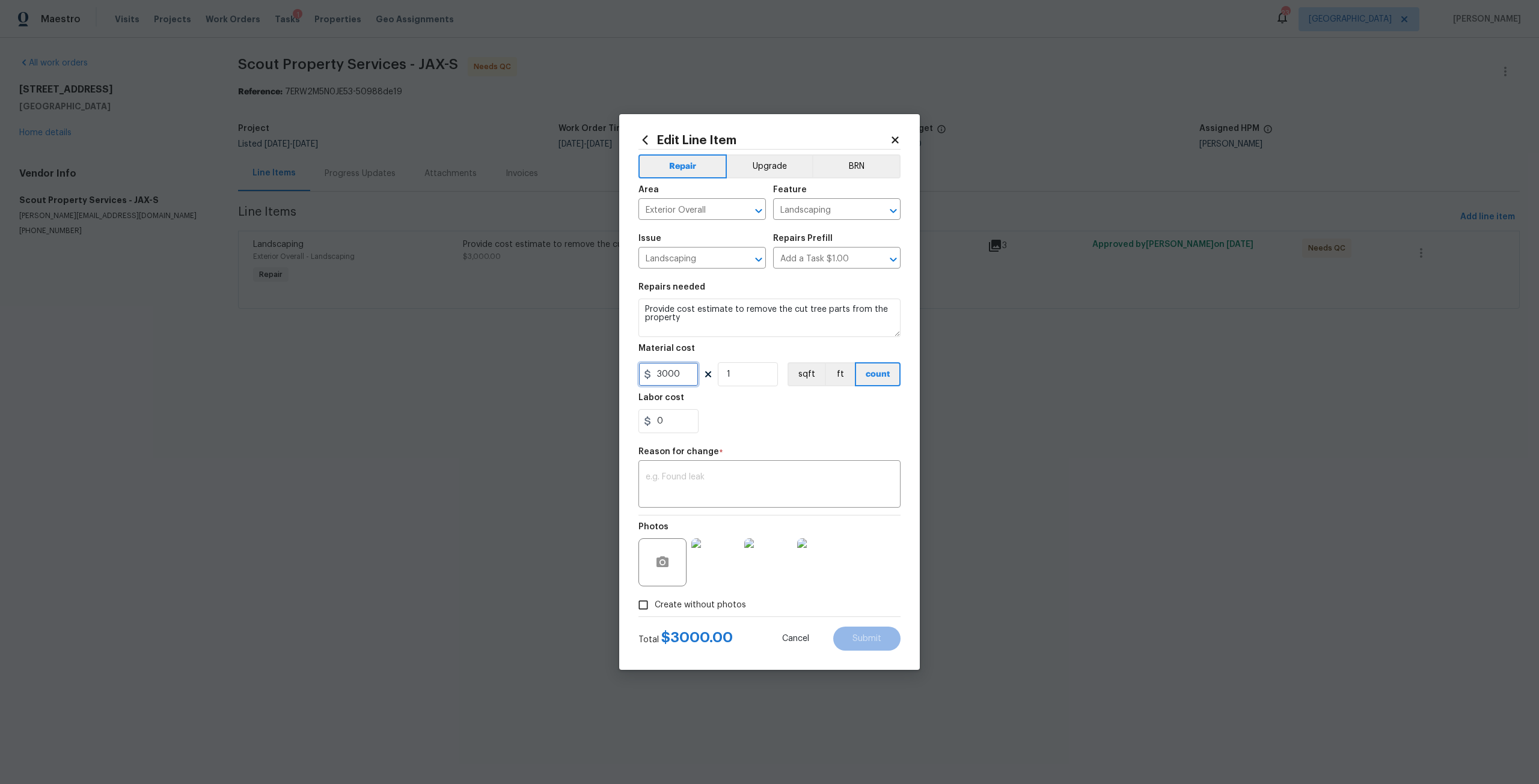
click at [691, 376] on input "3000" at bounding box center [668, 374] width 60 height 24
type input "3875"
click at [737, 474] on textarea at bounding box center [770, 485] width 247 height 25
type textarea "Additional funds"
click at [851, 636] on button "Submit" at bounding box center [867, 639] width 67 height 24
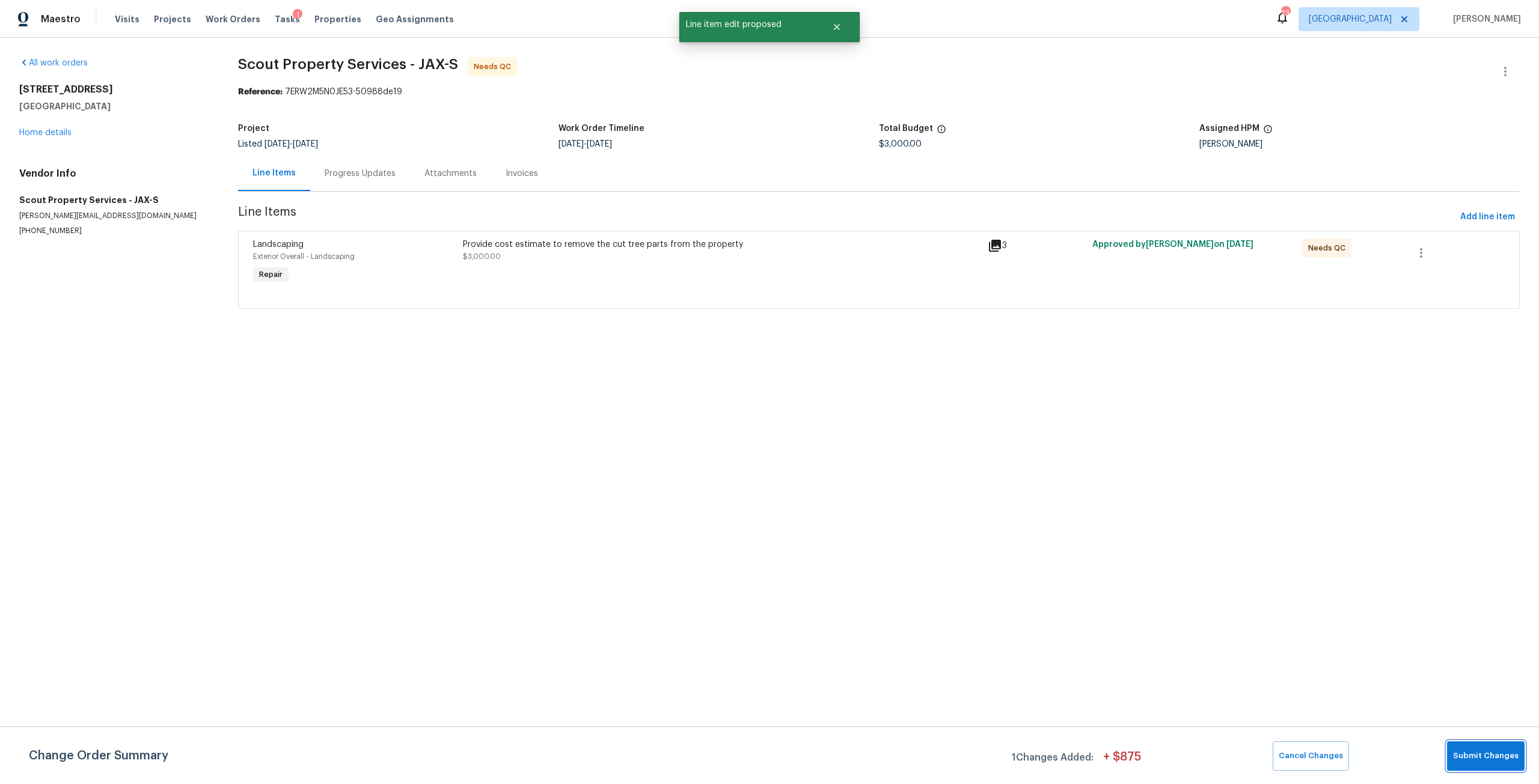
click at [1495, 767] on button "Submit Changes" at bounding box center [1485, 756] width 77 height 29
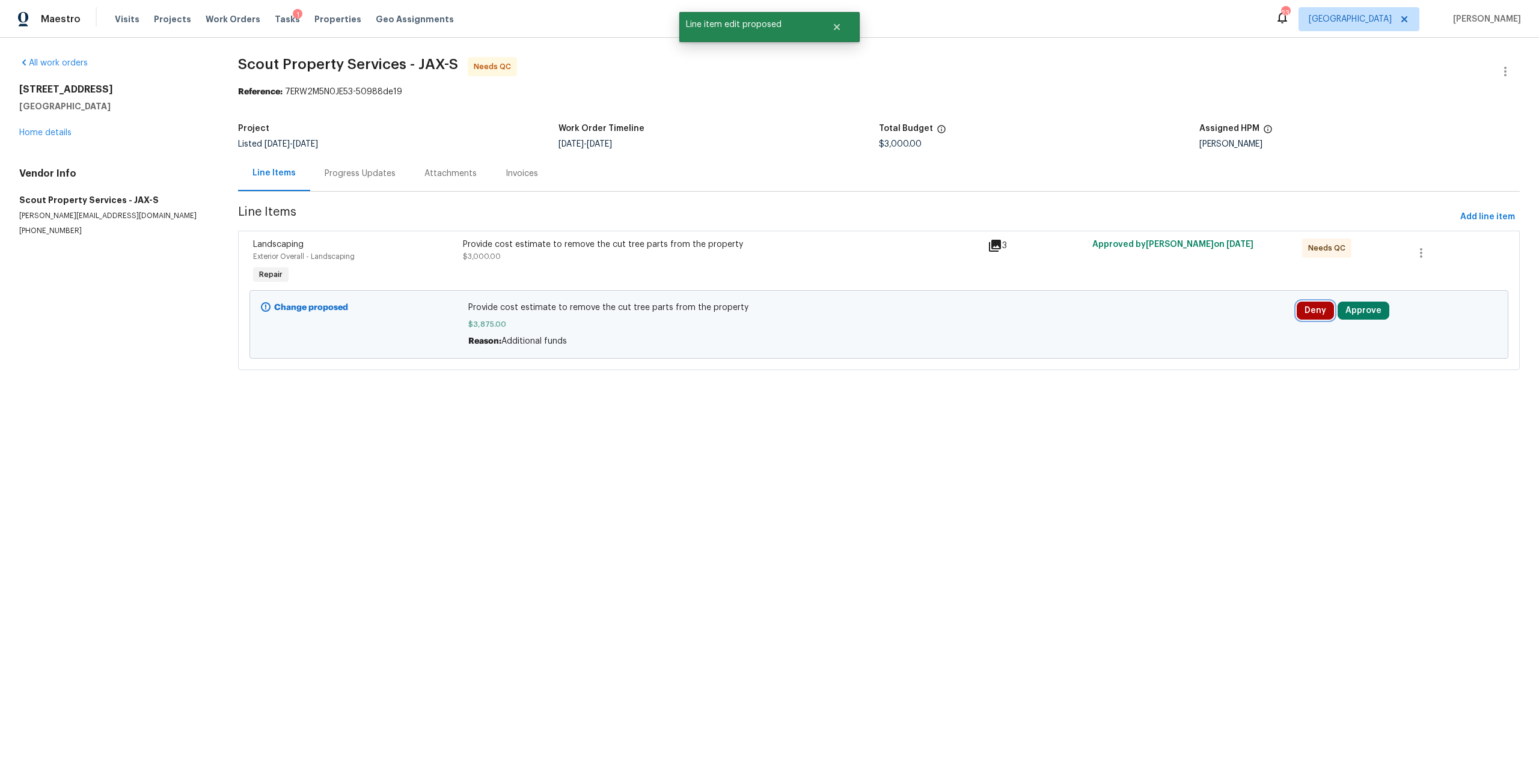
click at [1320, 303] on button "Deny" at bounding box center [1315, 310] width 37 height 18
click at [1213, 320] on span "Cancel" at bounding box center [1215, 321] width 27 height 9
click at [1367, 310] on button "Approve" at bounding box center [1363, 310] width 52 height 18
click at [1195, 318] on span "Approve" at bounding box center [1184, 321] width 34 height 9
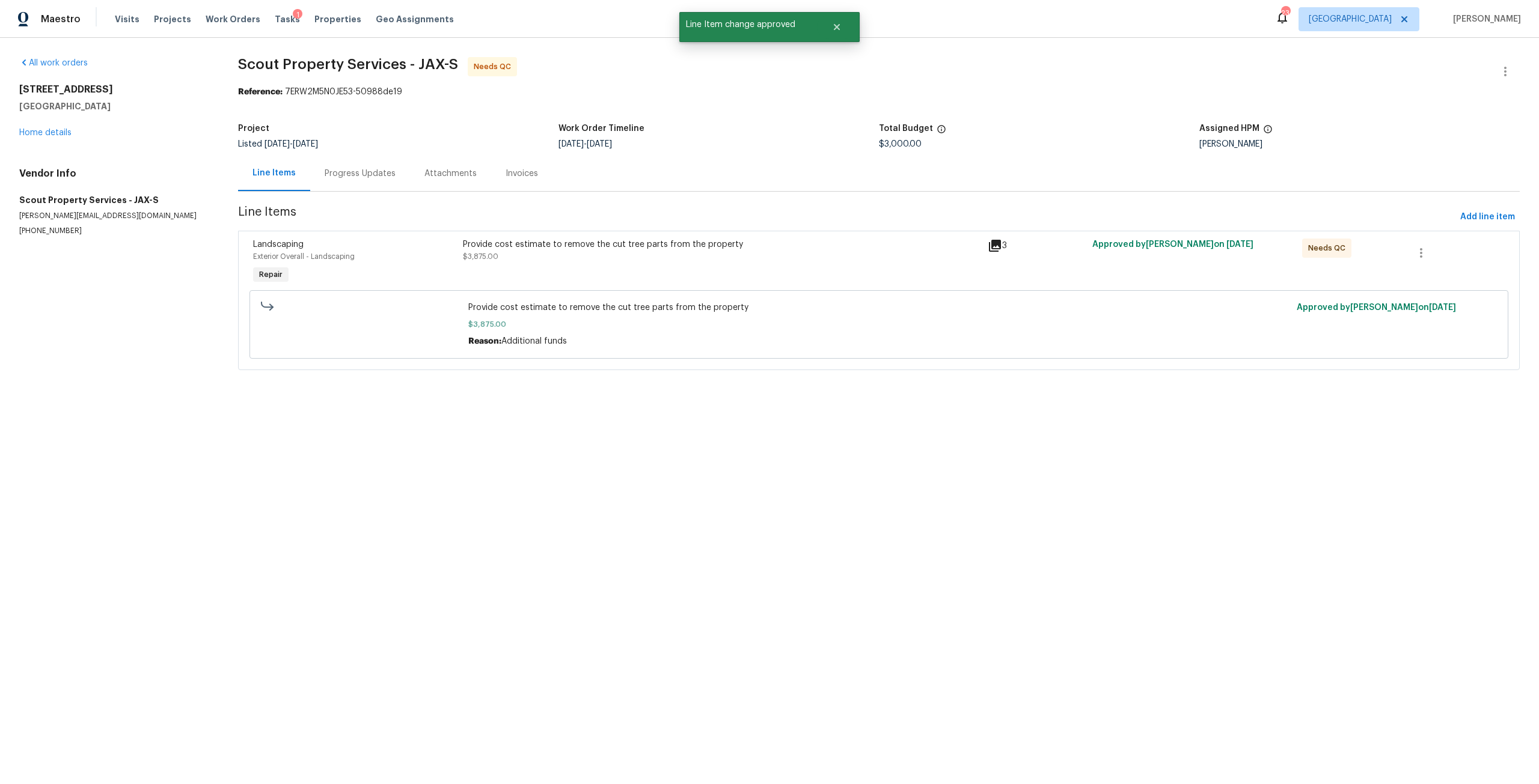
click at [522, 245] on div "Provide cost estimate to remove the cut tree parts from the property" at bounding box center [721, 244] width 518 height 12
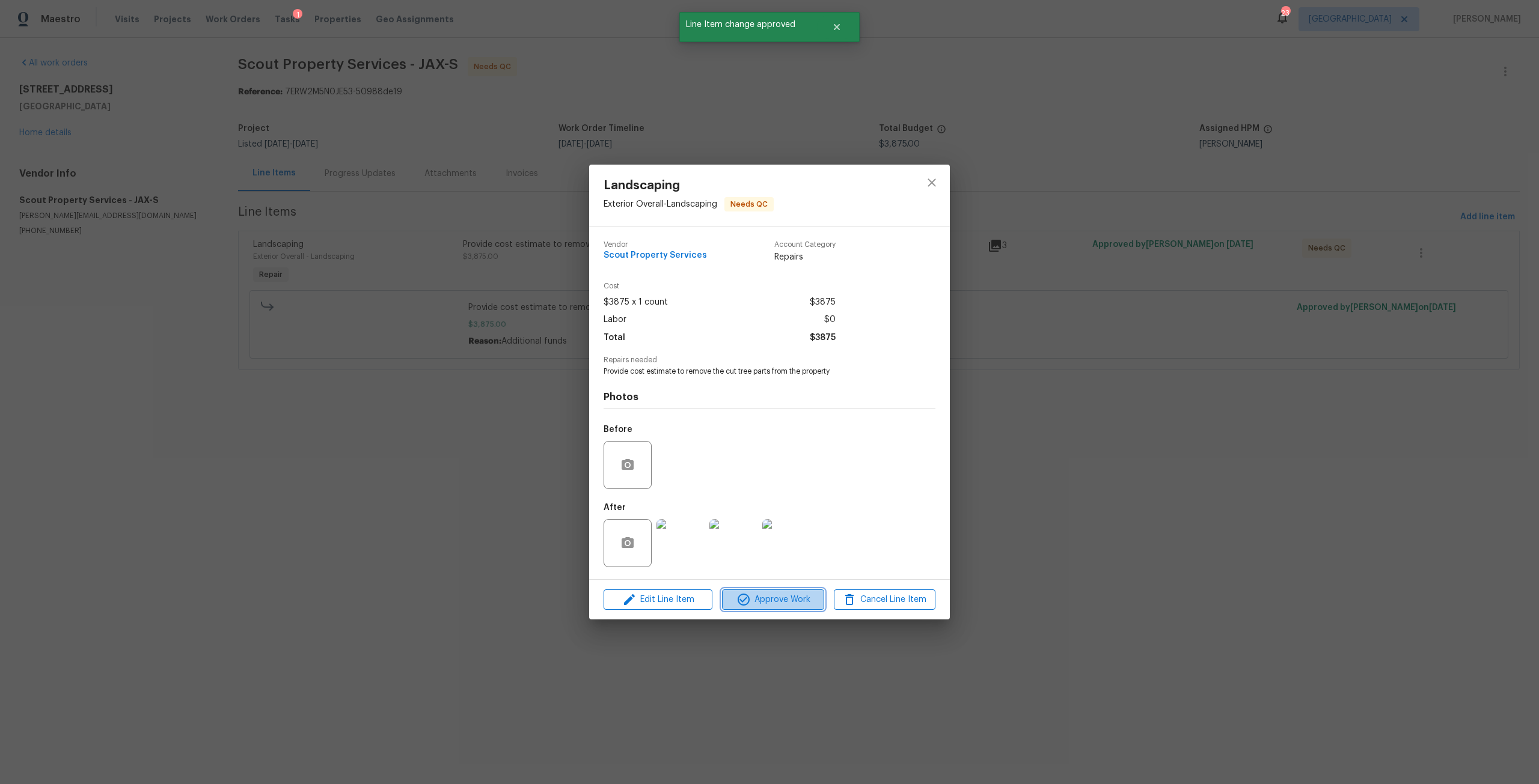
click at [769, 597] on span "Approve Work" at bounding box center [773, 600] width 94 height 15
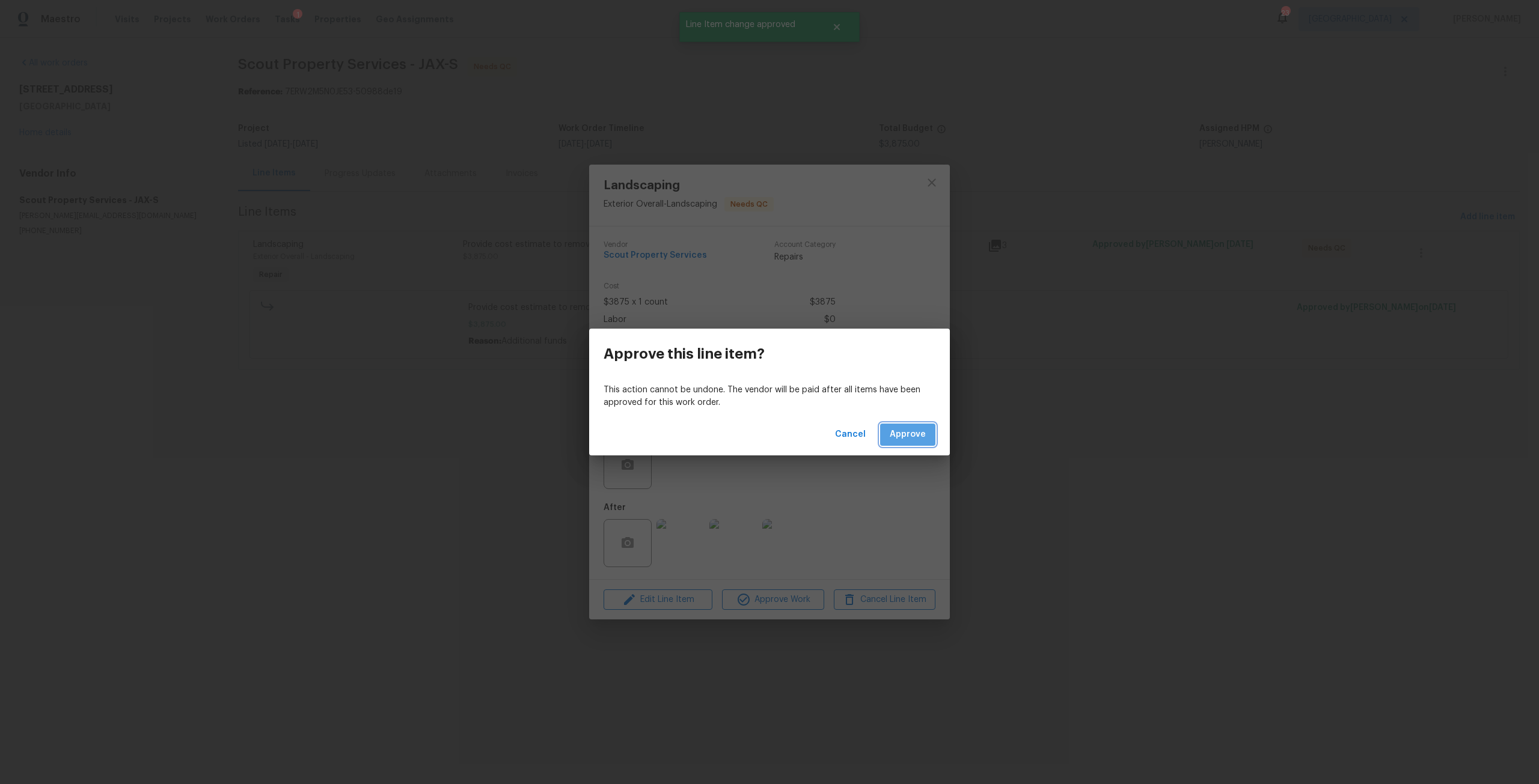
click at [911, 439] on span "Approve" at bounding box center [908, 434] width 36 height 15
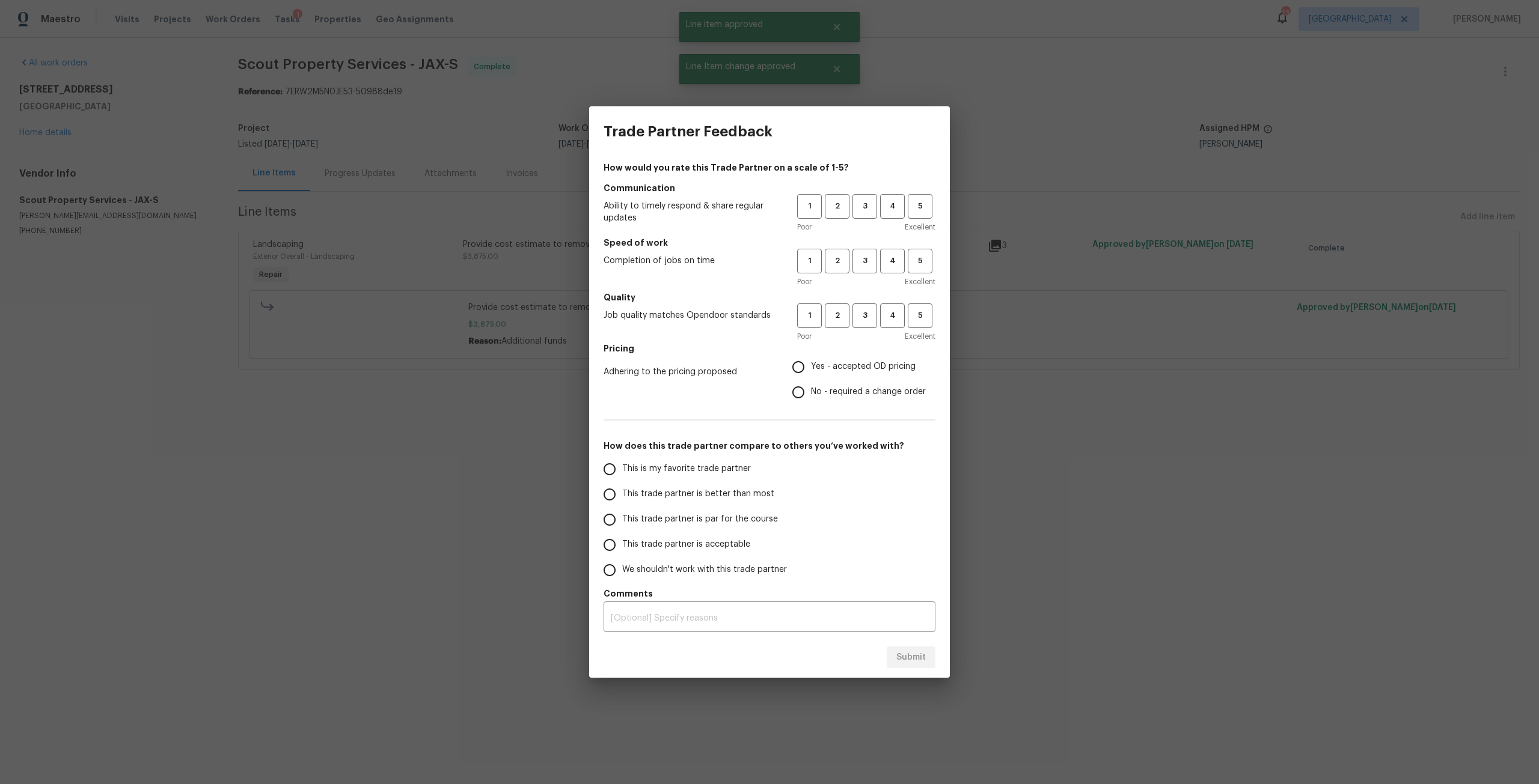
click at [869, 192] on h5 "Communication" at bounding box center [769, 188] width 332 height 12
drag, startPoint x: 864, startPoint y: 260, endPoint x: 864, endPoint y: 205, distance: 55.0
click at [864, 258] on span "3" at bounding box center [865, 261] width 22 height 14
click at [864, 205] on span "3" at bounding box center [865, 206] width 22 height 14
click at [857, 318] on span "3" at bounding box center [865, 316] width 22 height 14
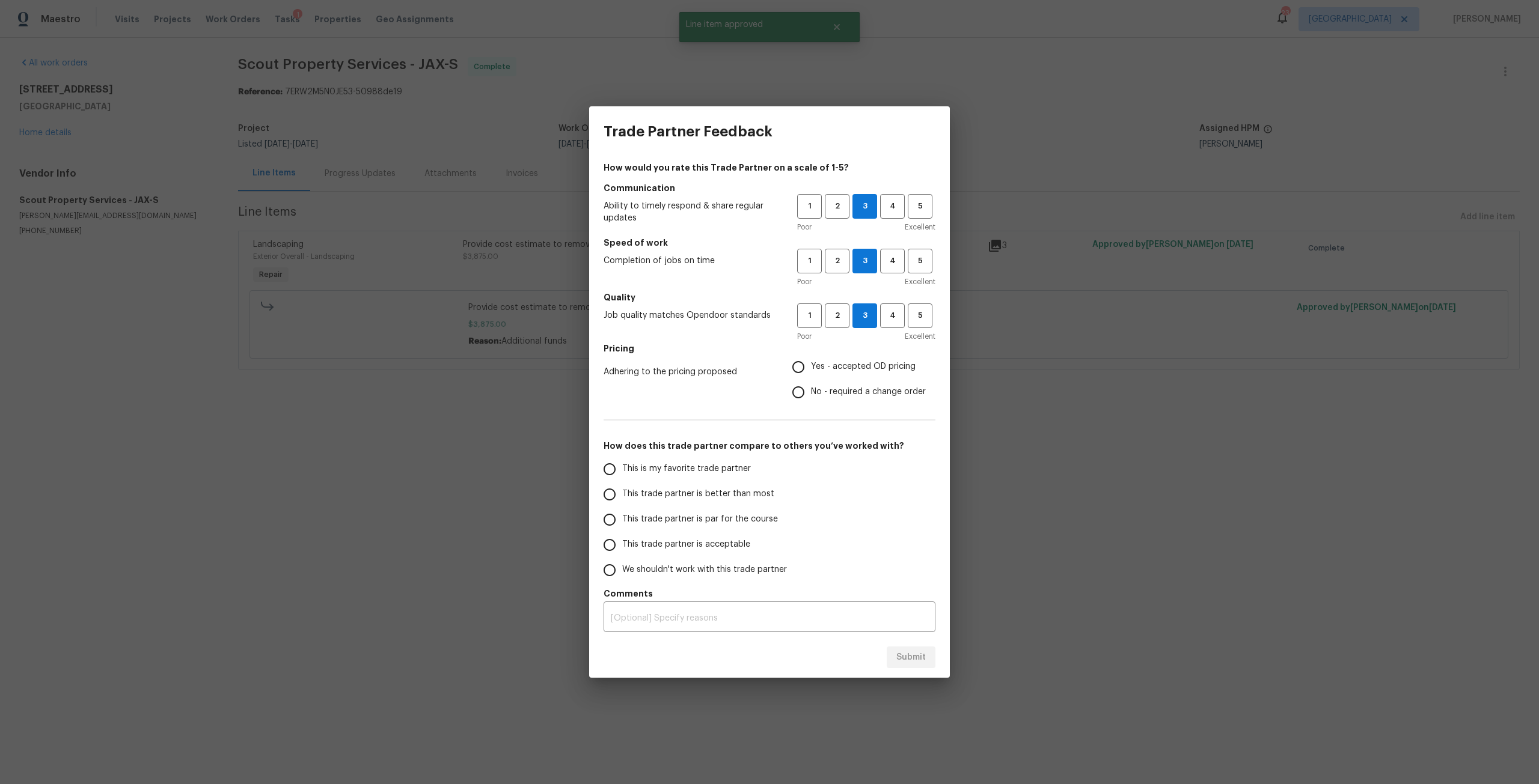
click at [819, 392] on span "No - required a change order" at bounding box center [868, 392] width 115 height 12
click at [811, 392] on input "No - required a change order" at bounding box center [798, 392] width 25 height 25
radio input "true"
click at [838, 358] on label "Yes - accepted OD pricing" at bounding box center [856, 367] width 140 height 25
click at [811, 358] on input "Yes - accepted OD pricing" at bounding box center [798, 367] width 25 height 25
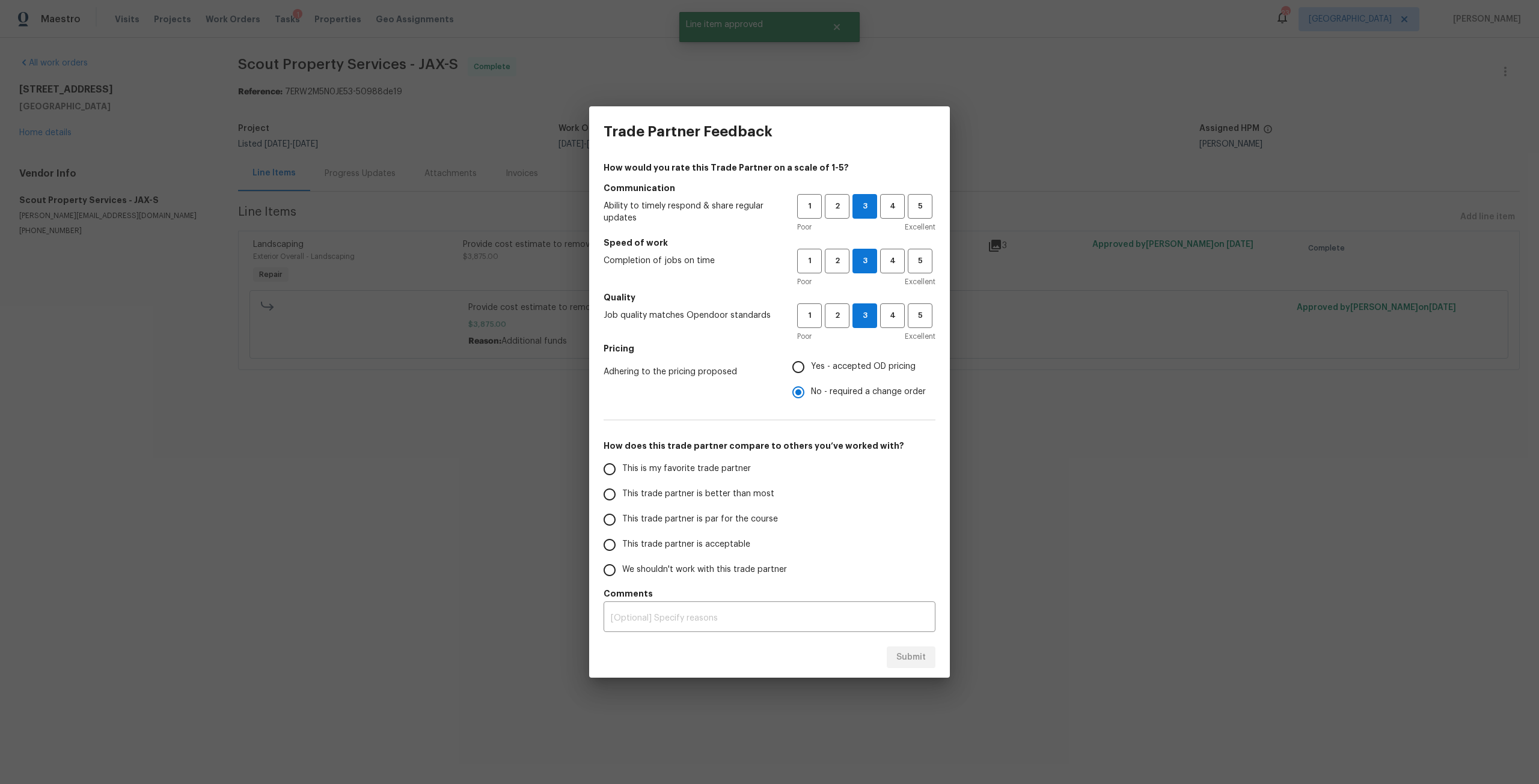
radio input "true"
click at [719, 507] on label "This trade partner is par for the course" at bounding box center [692, 519] width 190 height 25
click at [622, 507] on input "This trade partner is par for the course" at bounding box center [610, 519] width 25 height 25
click at [929, 660] on button "Submit" at bounding box center [911, 657] width 49 height 22
radio input "true"
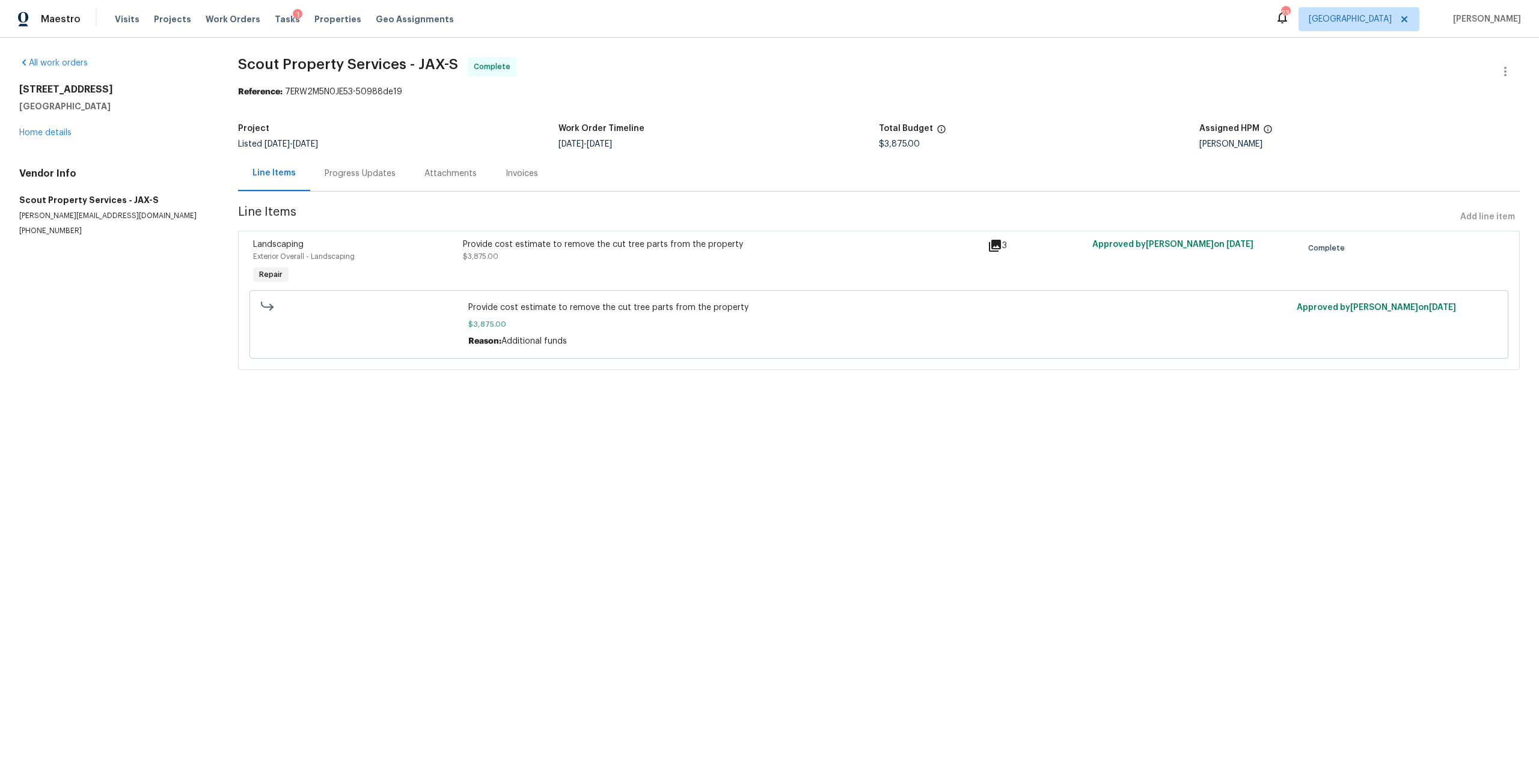
radio input "false"
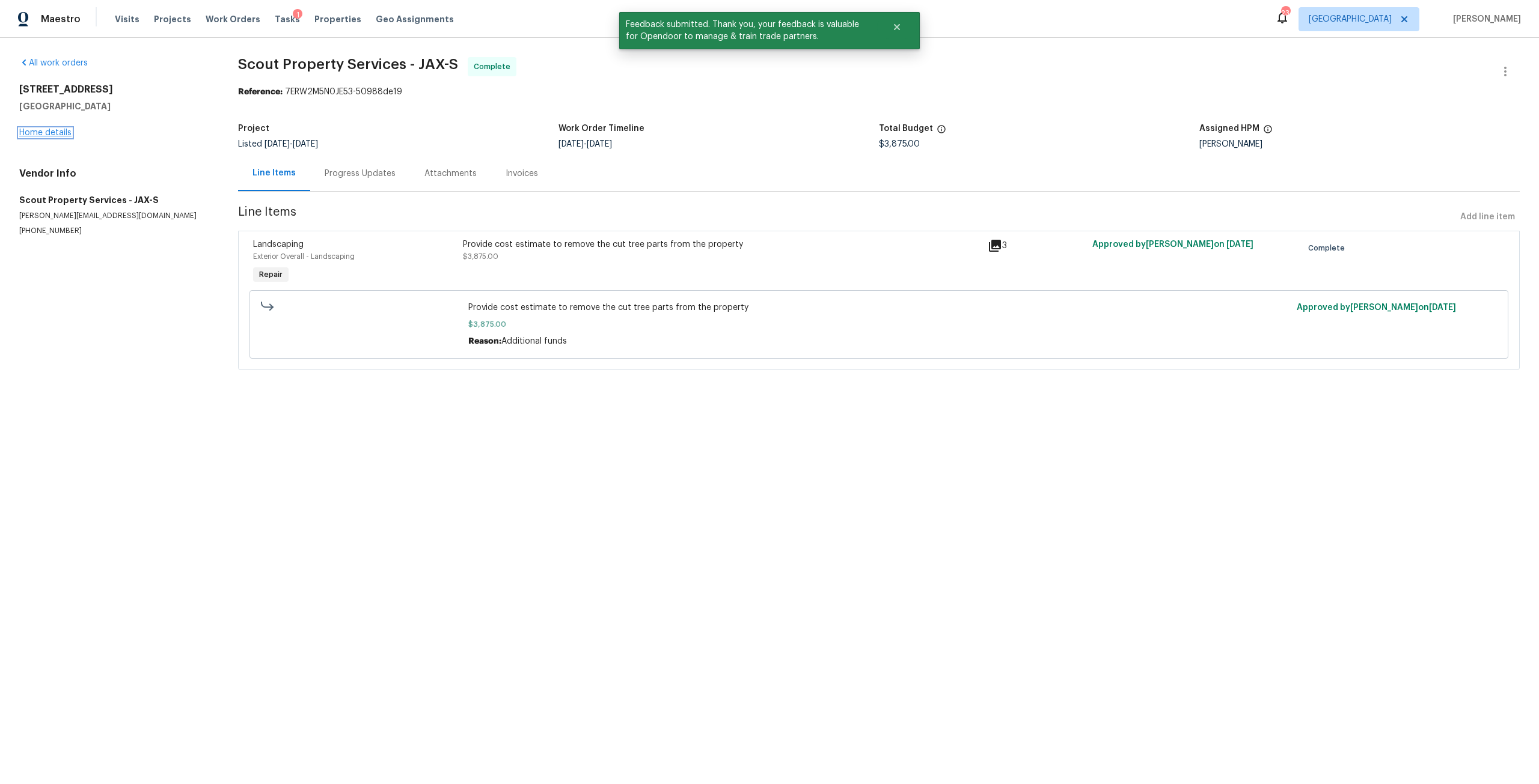
click at [61, 131] on link "Home details" at bounding box center [46, 132] width 52 height 8
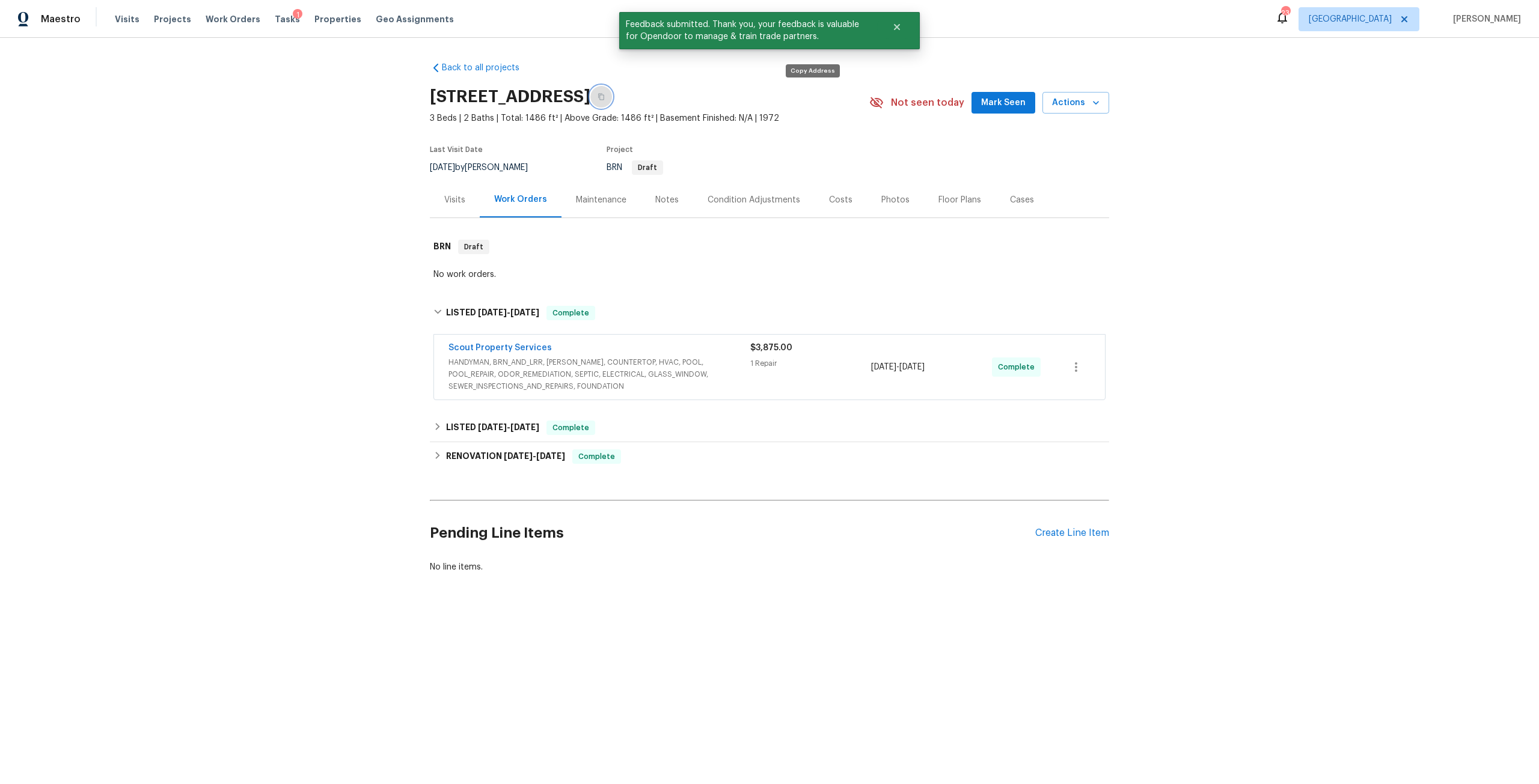
click at [612, 100] on button "button" at bounding box center [601, 97] width 22 height 22
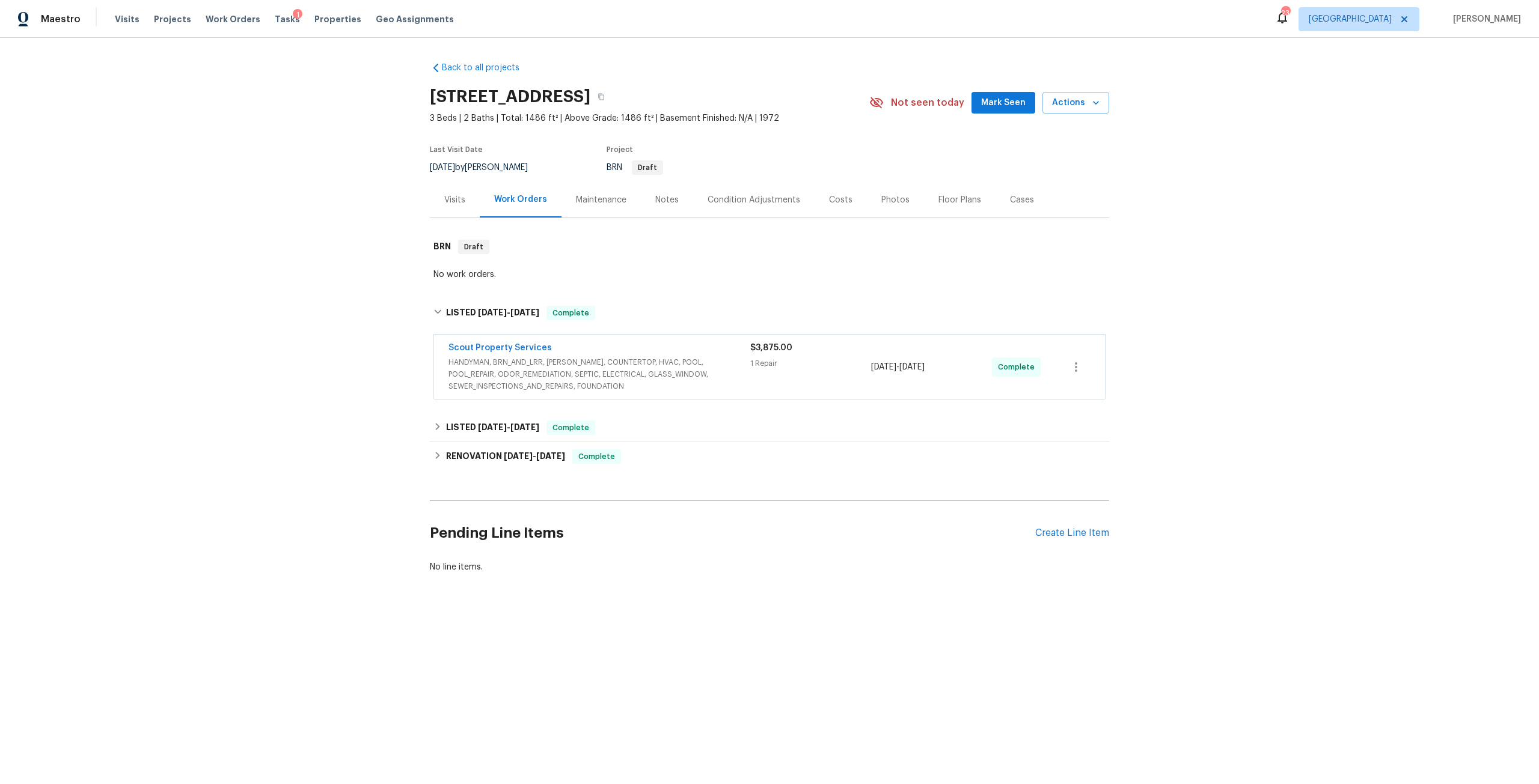
click at [318, 29] on div "Visits Projects Work Orders Tasks 1 Properties Geo Assignments" at bounding box center [292, 19] width 354 height 24
click at [324, 24] on span "Properties" at bounding box center [337, 19] width 47 height 12
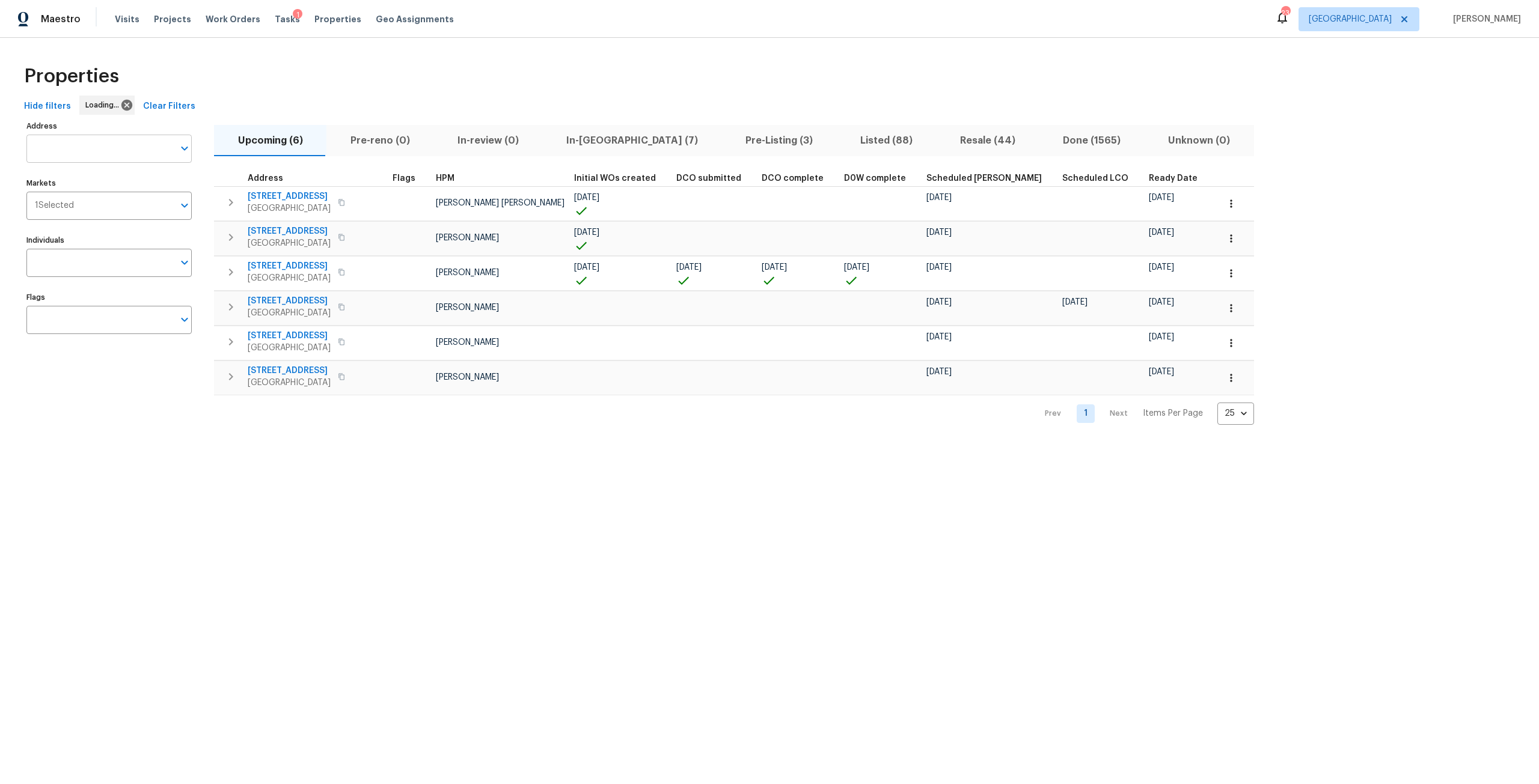
click at [141, 142] on input "Address" at bounding box center [100, 149] width 147 height 28
type input "americas"
click at [136, 184] on li "2607 Americas Cup Cir E Jacksonville FL 32233" at bounding box center [108, 180] width 166 height 20
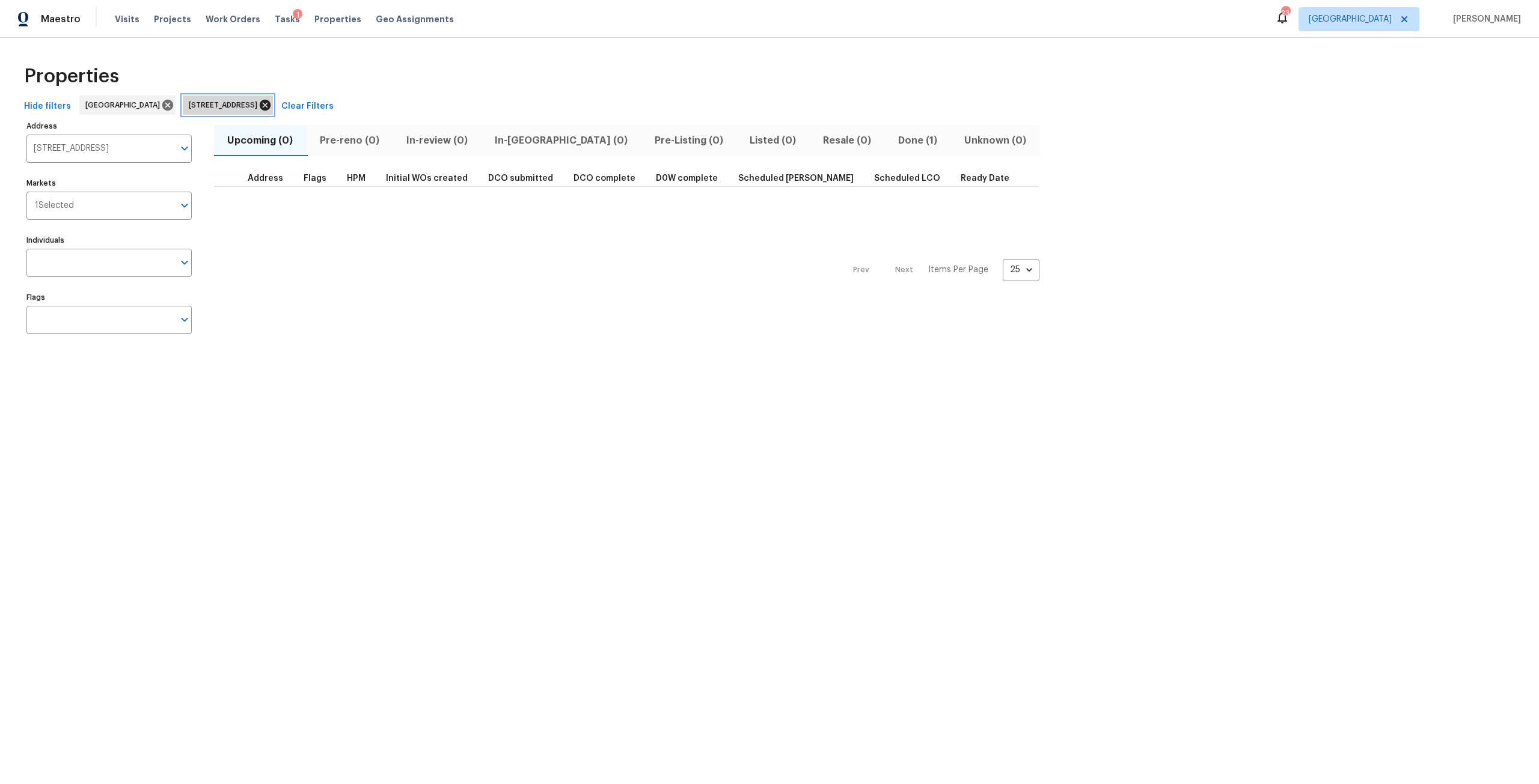
click at [270, 108] on icon at bounding box center [265, 105] width 11 height 11
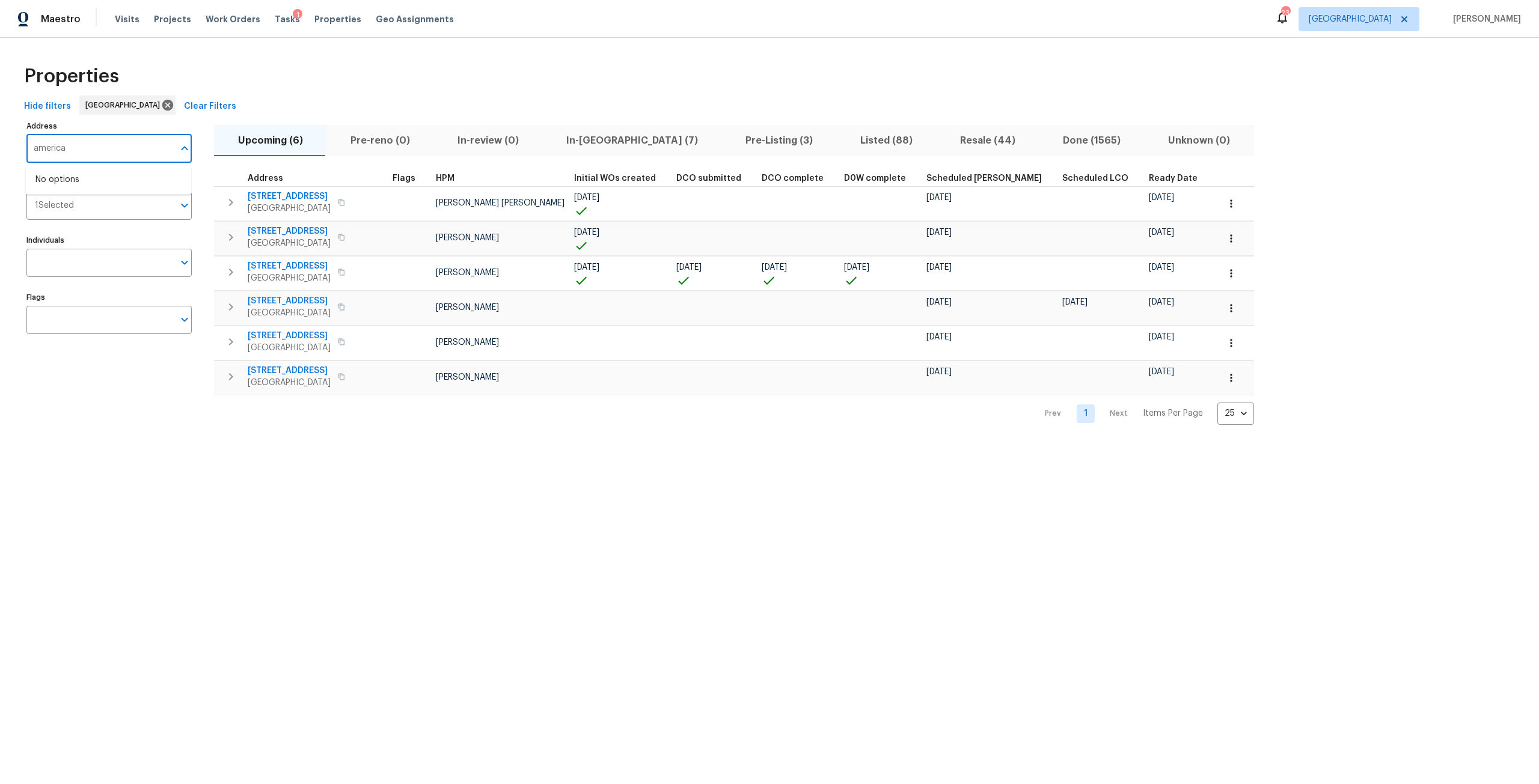
type input "americas"
click at [147, 210] on li "2613 Americas Cup Cir E Jacksonville FL 32233" at bounding box center [108, 200] width 166 height 20
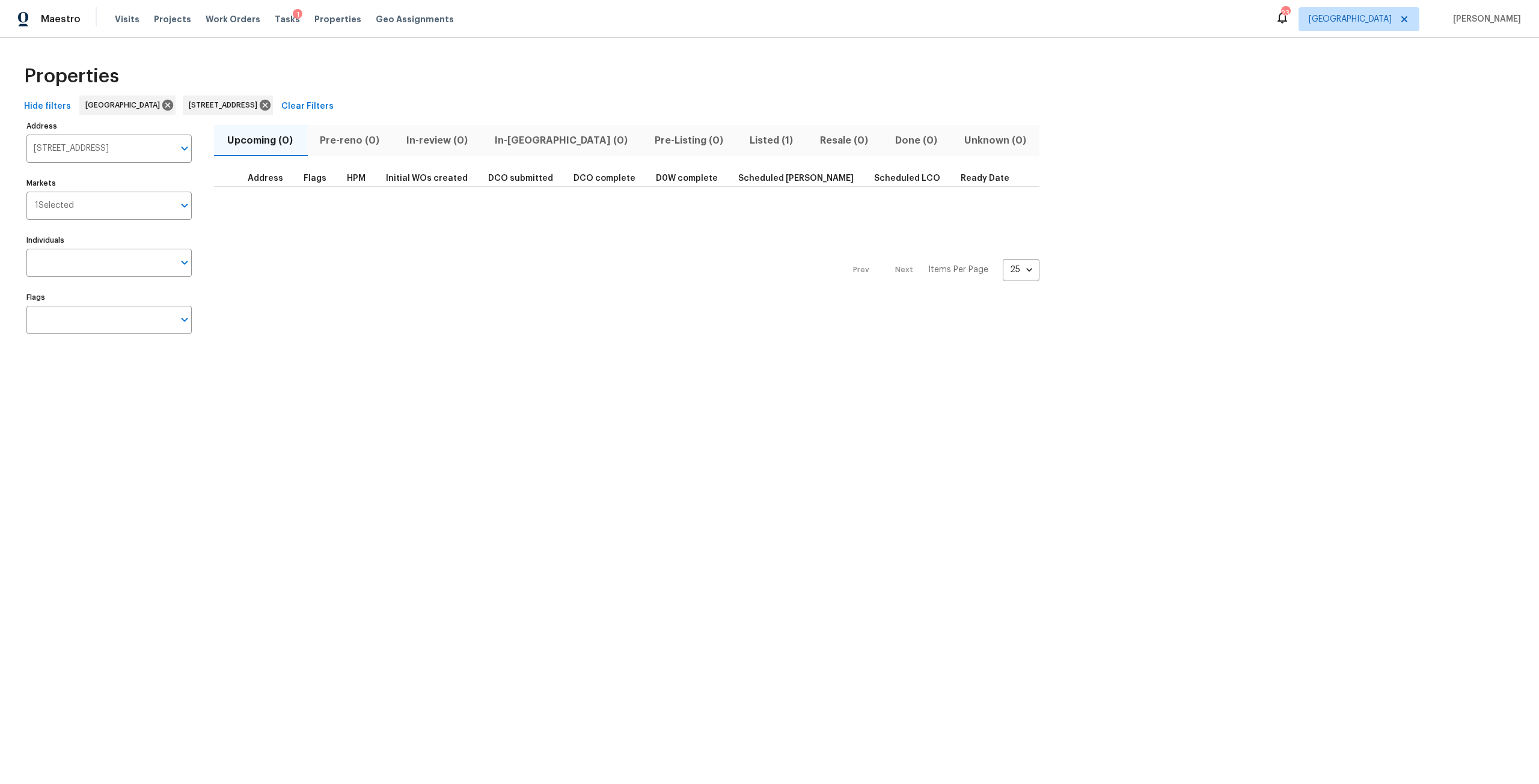
click at [743, 143] on span "Listed (1)" at bounding box center [771, 140] width 56 height 17
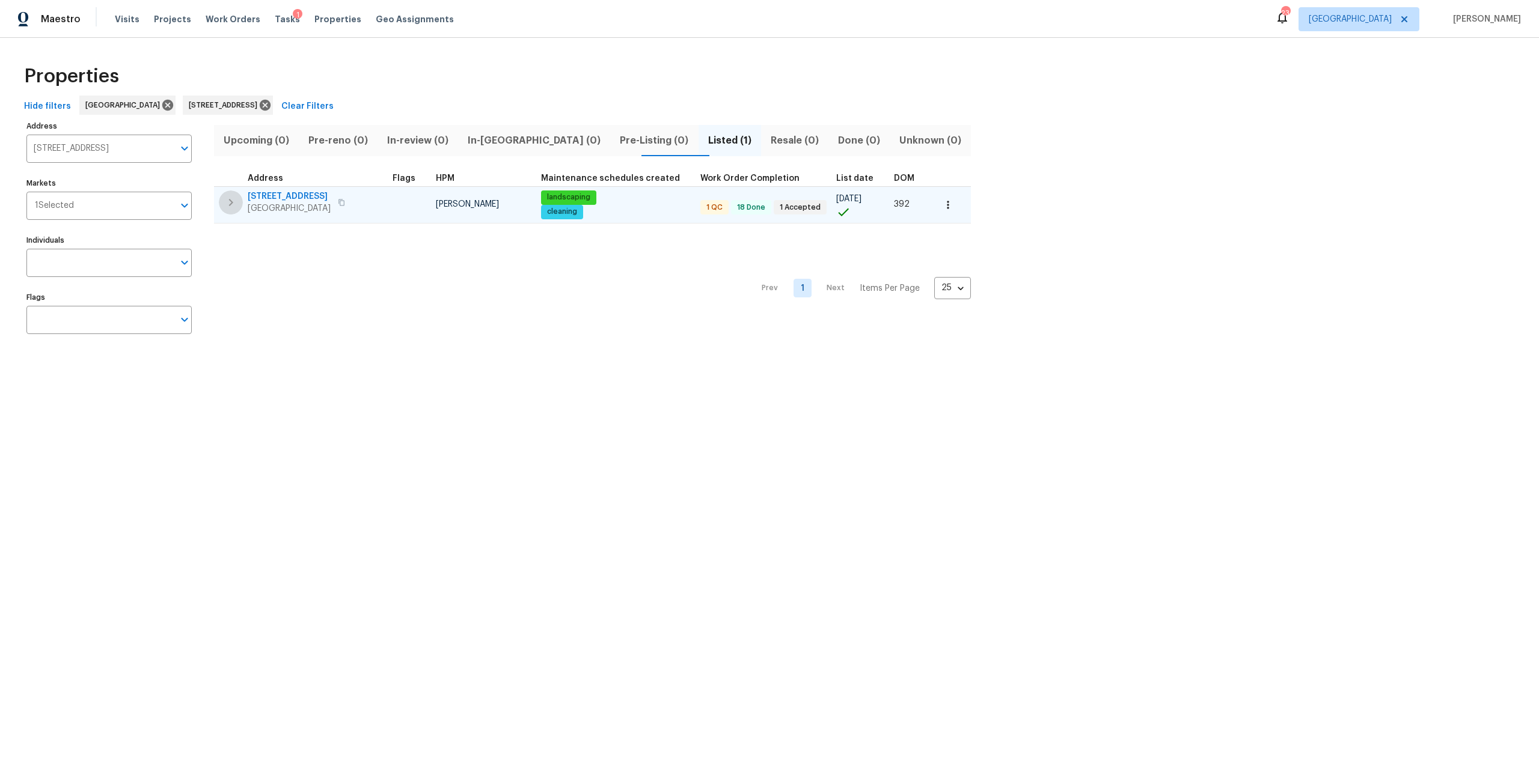
click at [234, 205] on icon "button" at bounding box center [230, 202] width 14 height 14
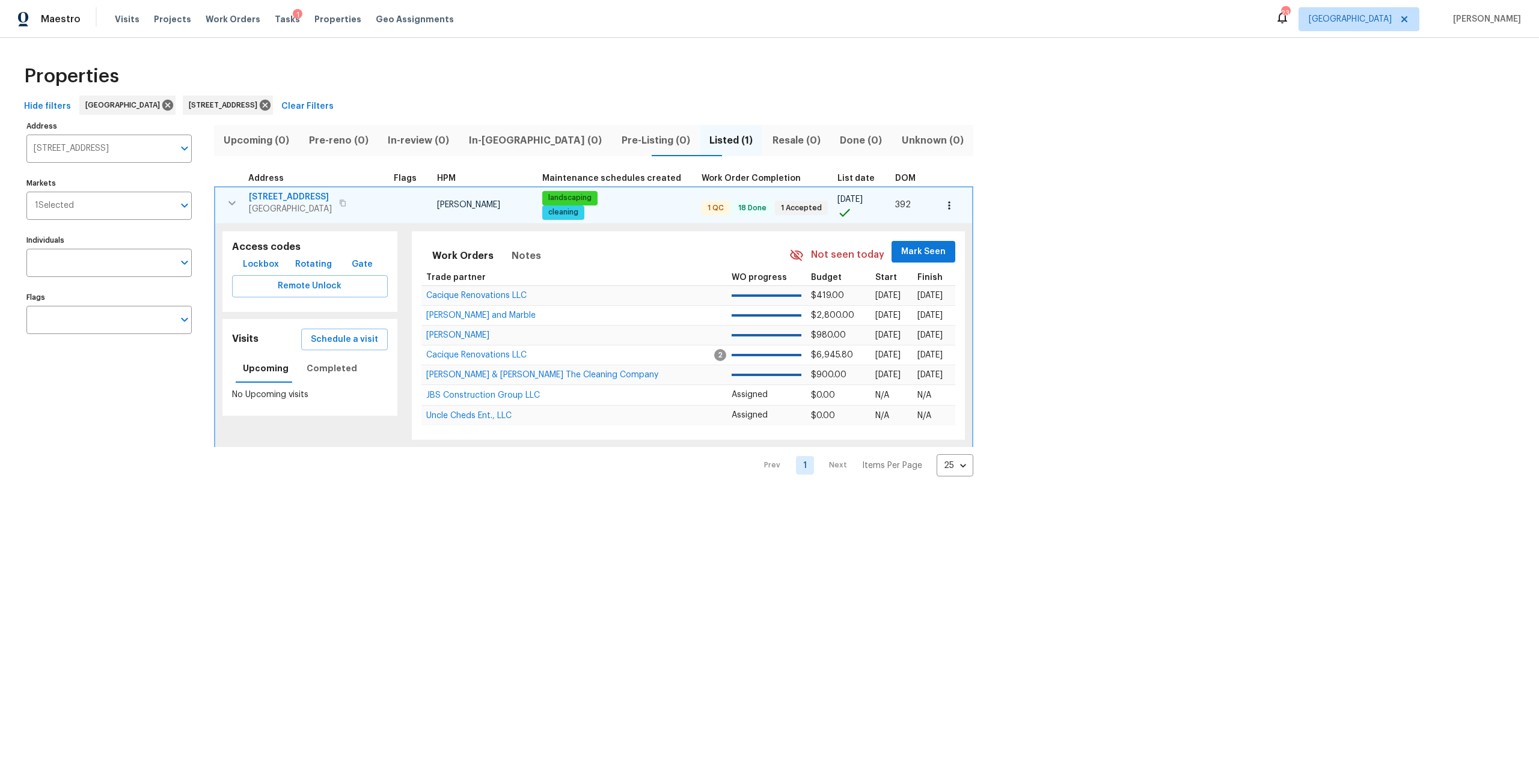
click at [310, 194] on span "2613 Americas Cup Cir E" at bounding box center [290, 197] width 83 height 12
click at [272, 106] on icon at bounding box center [265, 105] width 13 height 13
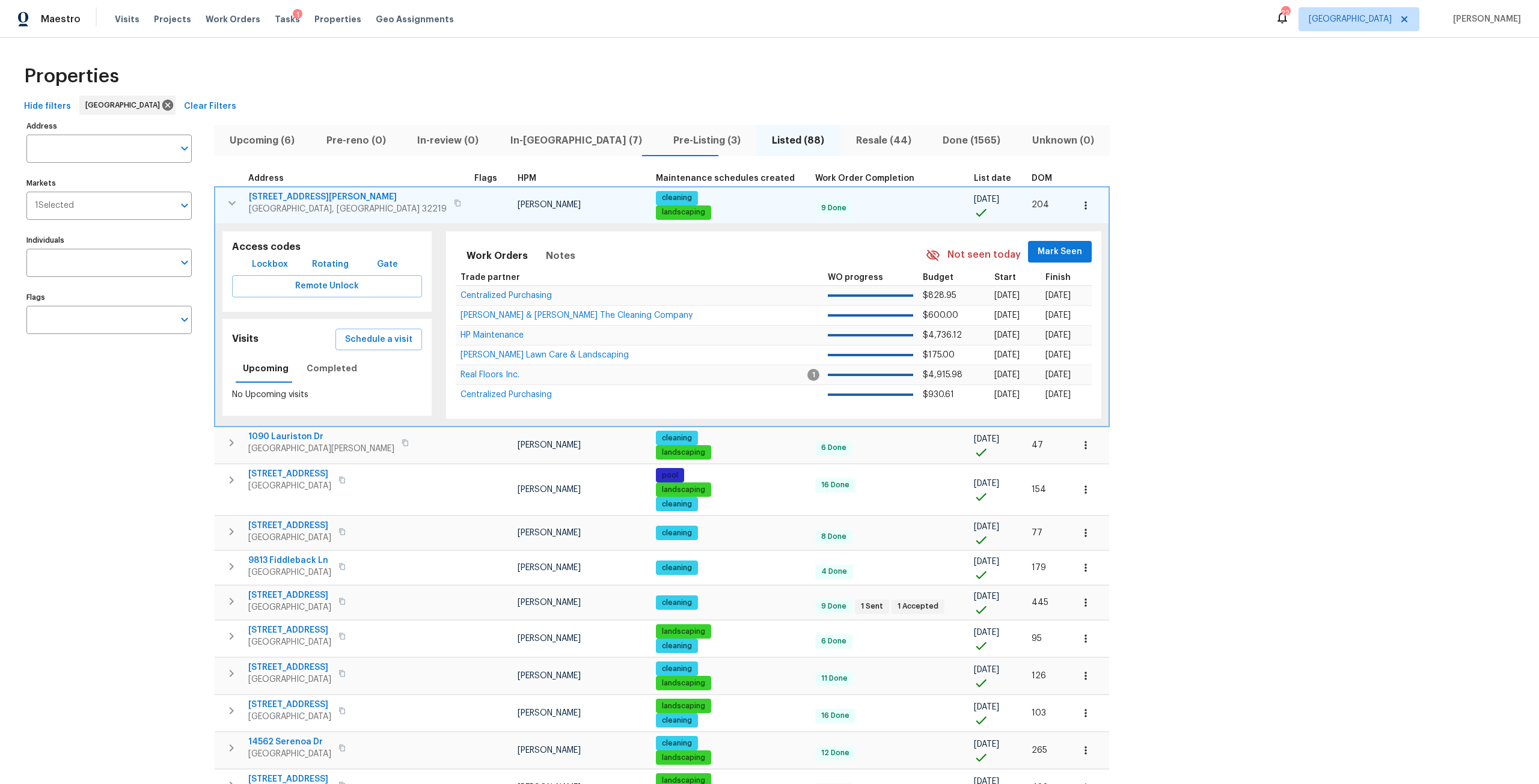
click at [230, 205] on icon "button" at bounding box center [232, 203] width 14 height 14
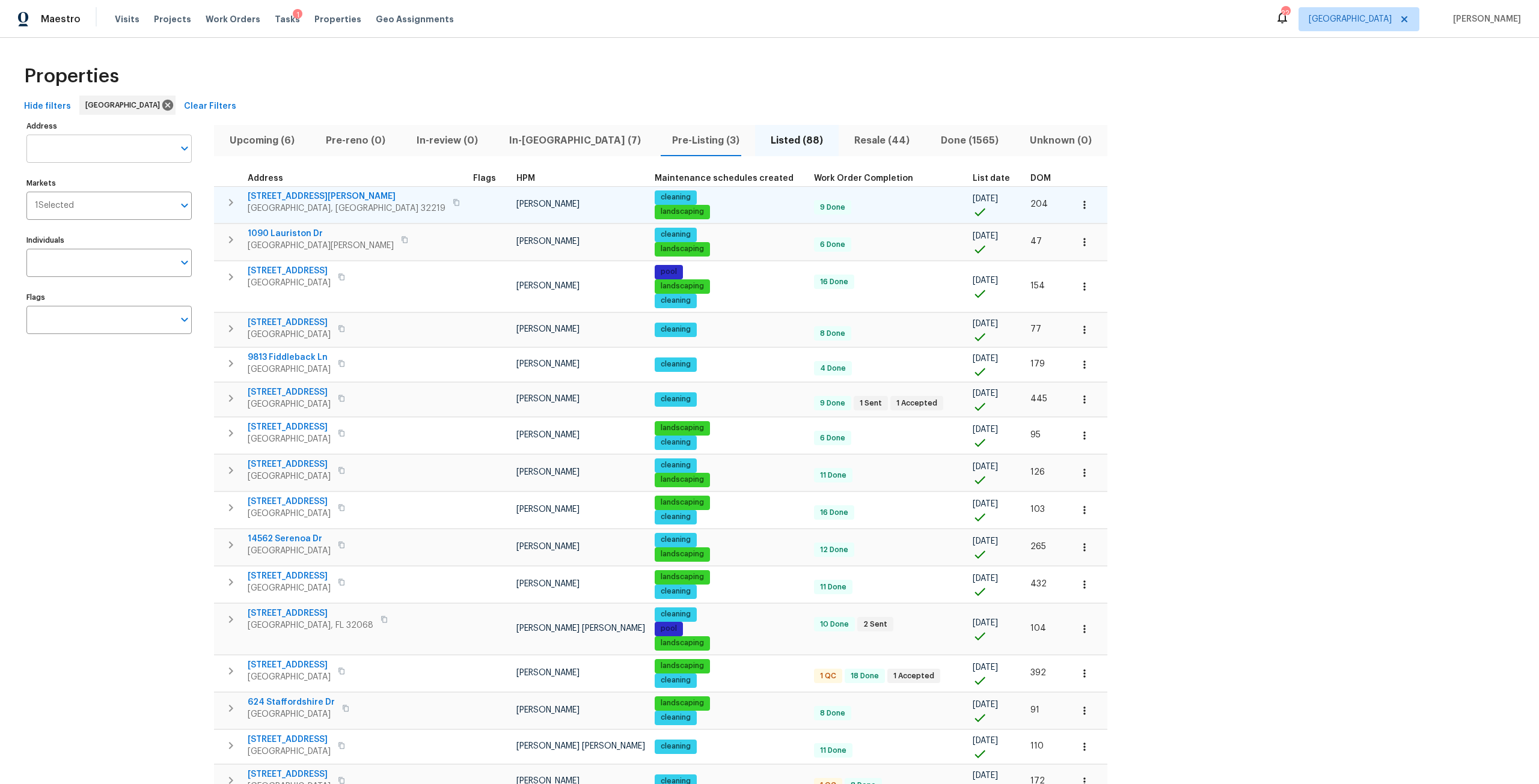
click at [126, 150] on input "Address" at bounding box center [100, 149] width 147 height 28
type input "granville"
click at [132, 309] on li "949 Granville Rd Jacksonville FL 32205" at bounding box center [108, 299] width 166 height 20
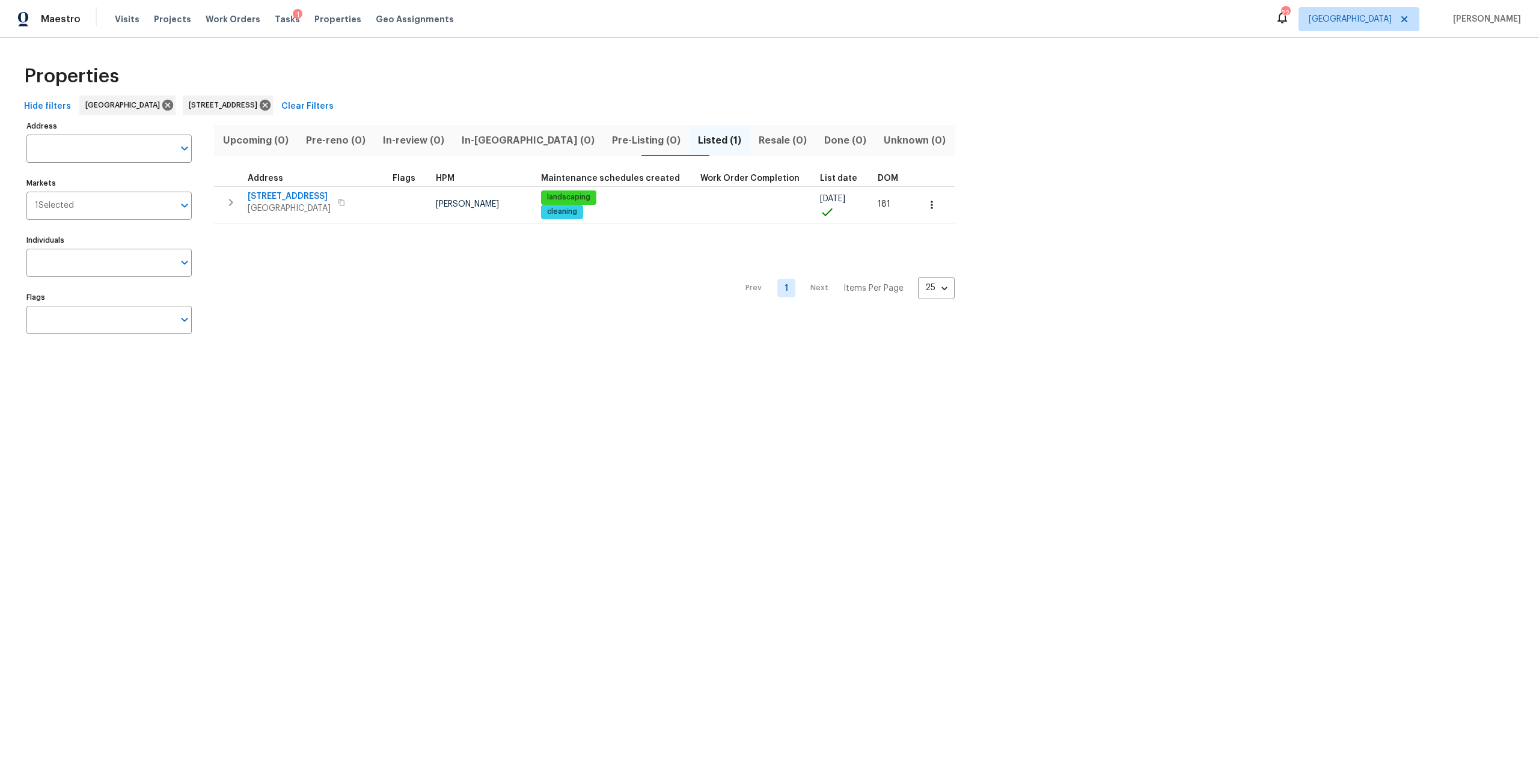
type input "949 Granville Rd Jacksonville FL 32205"
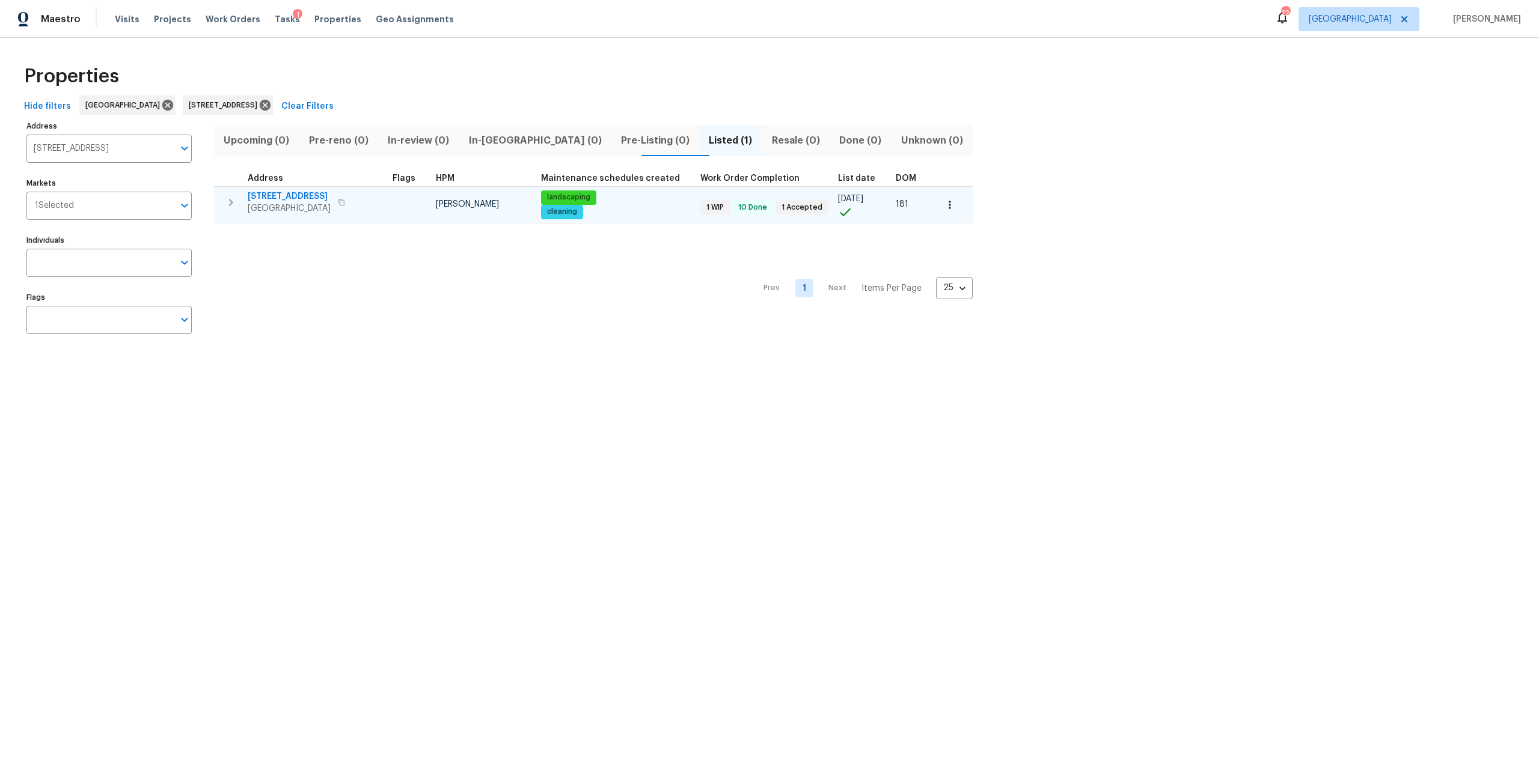
click at [263, 198] on span "949 Granville Rd" at bounding box center [289, 196] width 83 height 12
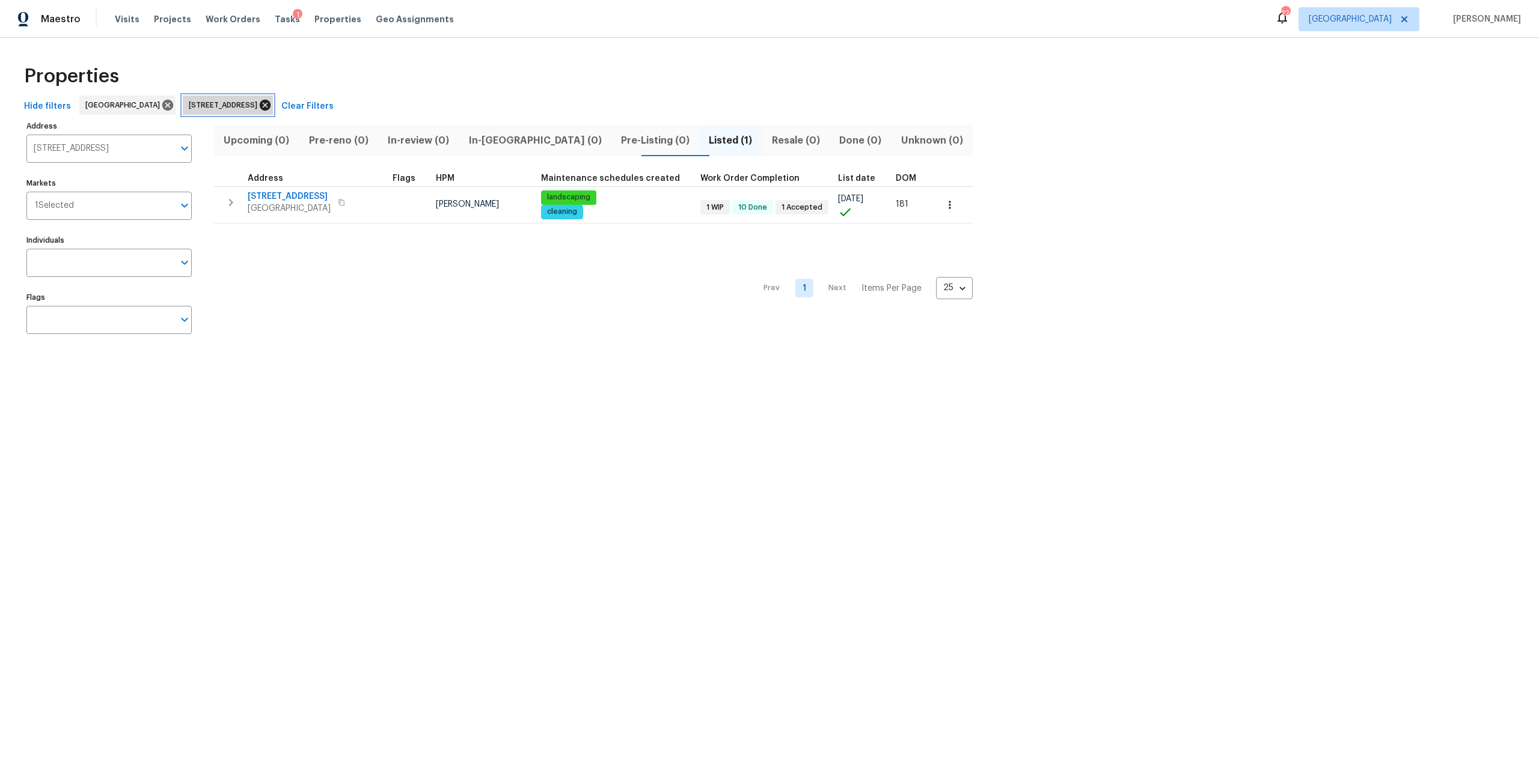
click at [272, 110] on icon at bounding box center [265, 105] width 13 height 13
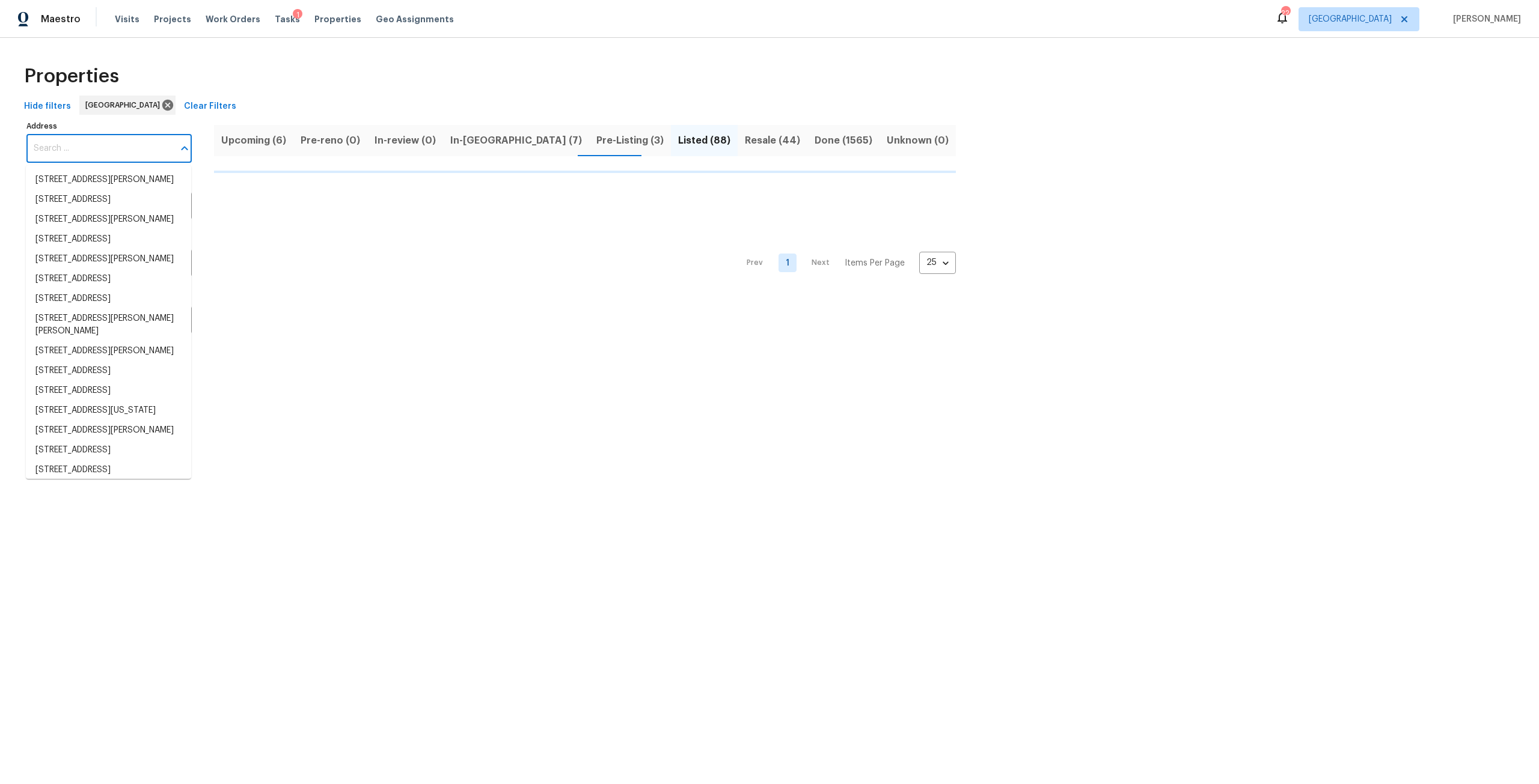
click at [156, 157] on input "Address" at bounding box center [100, 149] width 147 height 28
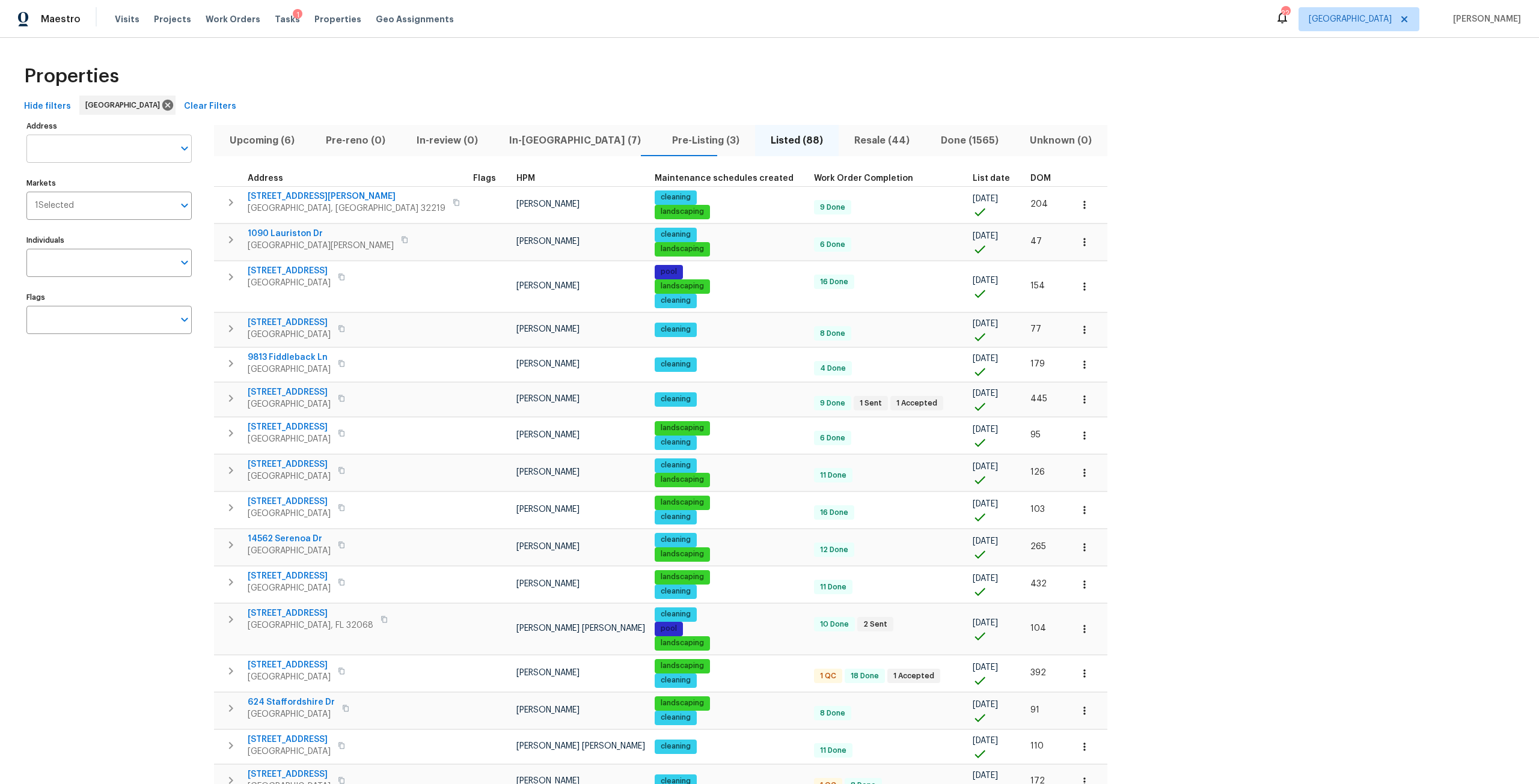
click at [152, 156] on input "Address" at bounding box center [100, 149] width 147 height 28
type input "1615"
click at [140, 152] on input "1615" at bounding box center [100, 149] width 147 height 28
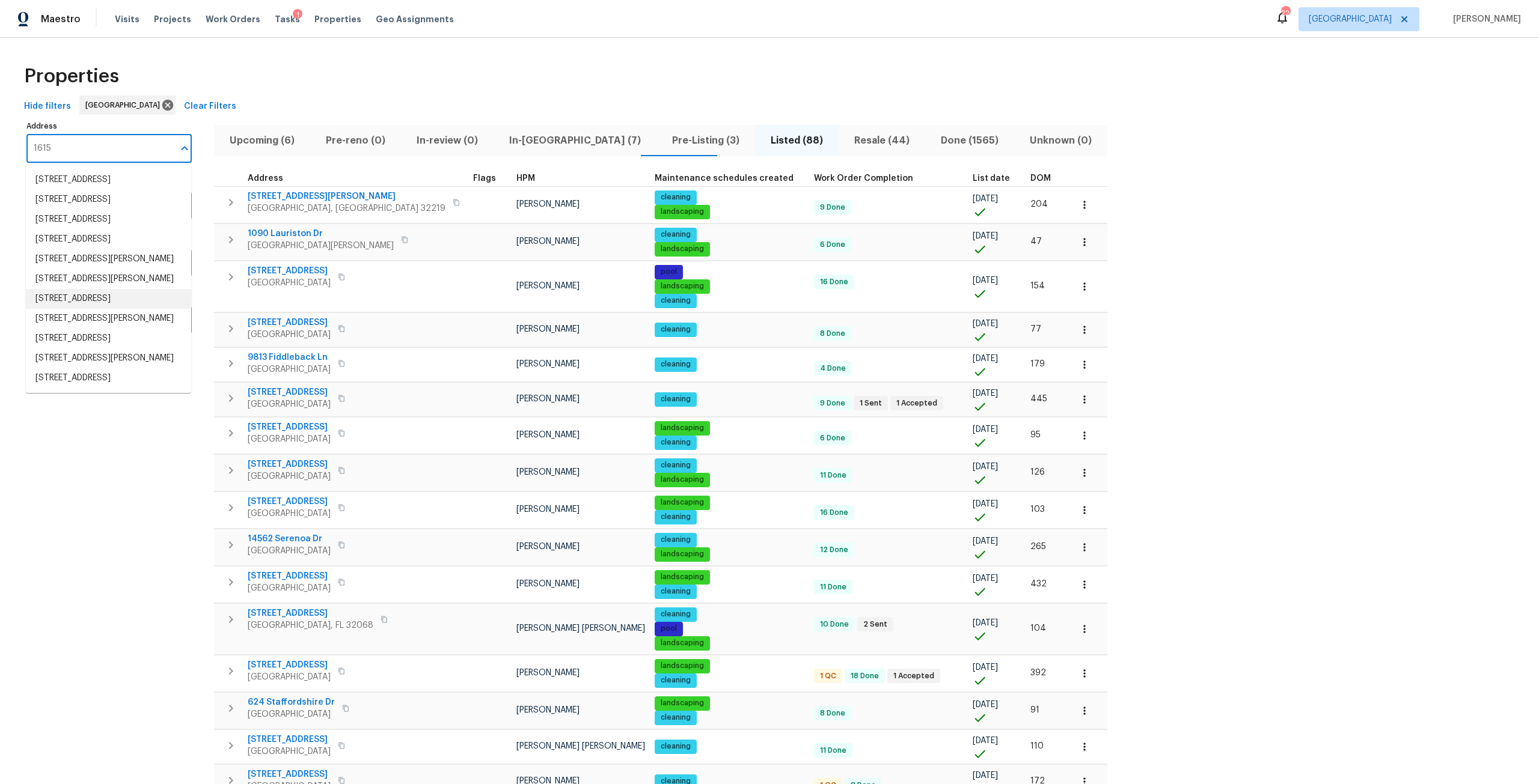
click at [136, 309] on li "1615 Oak Ridge Dr W Jacksonville FL 32225" at bounding box center [108, 299] width 166 height 20
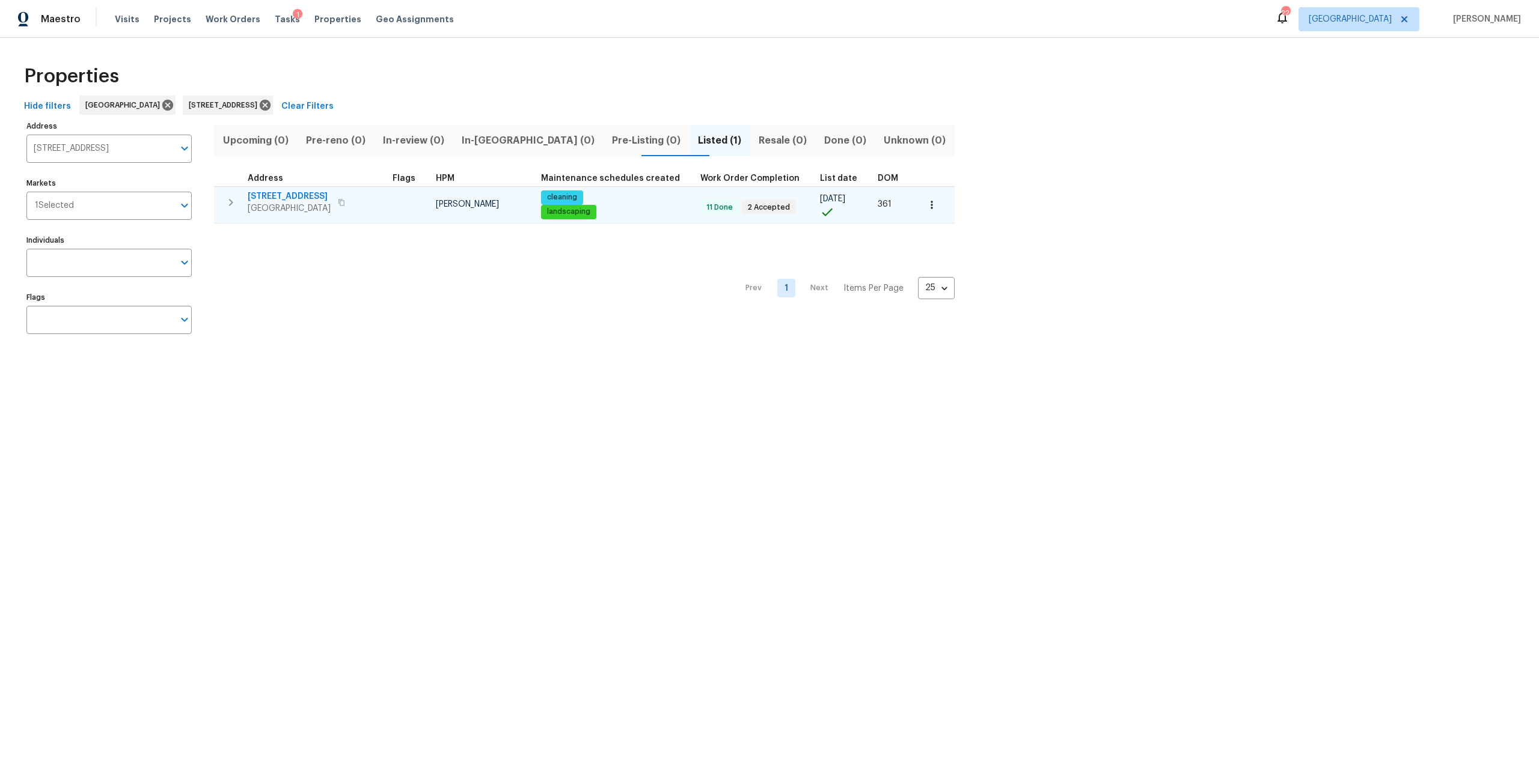
click at [288, 199] on span "1615 Oak Ridge Dr W" at bounding box center [289, 196] width 83 height 12
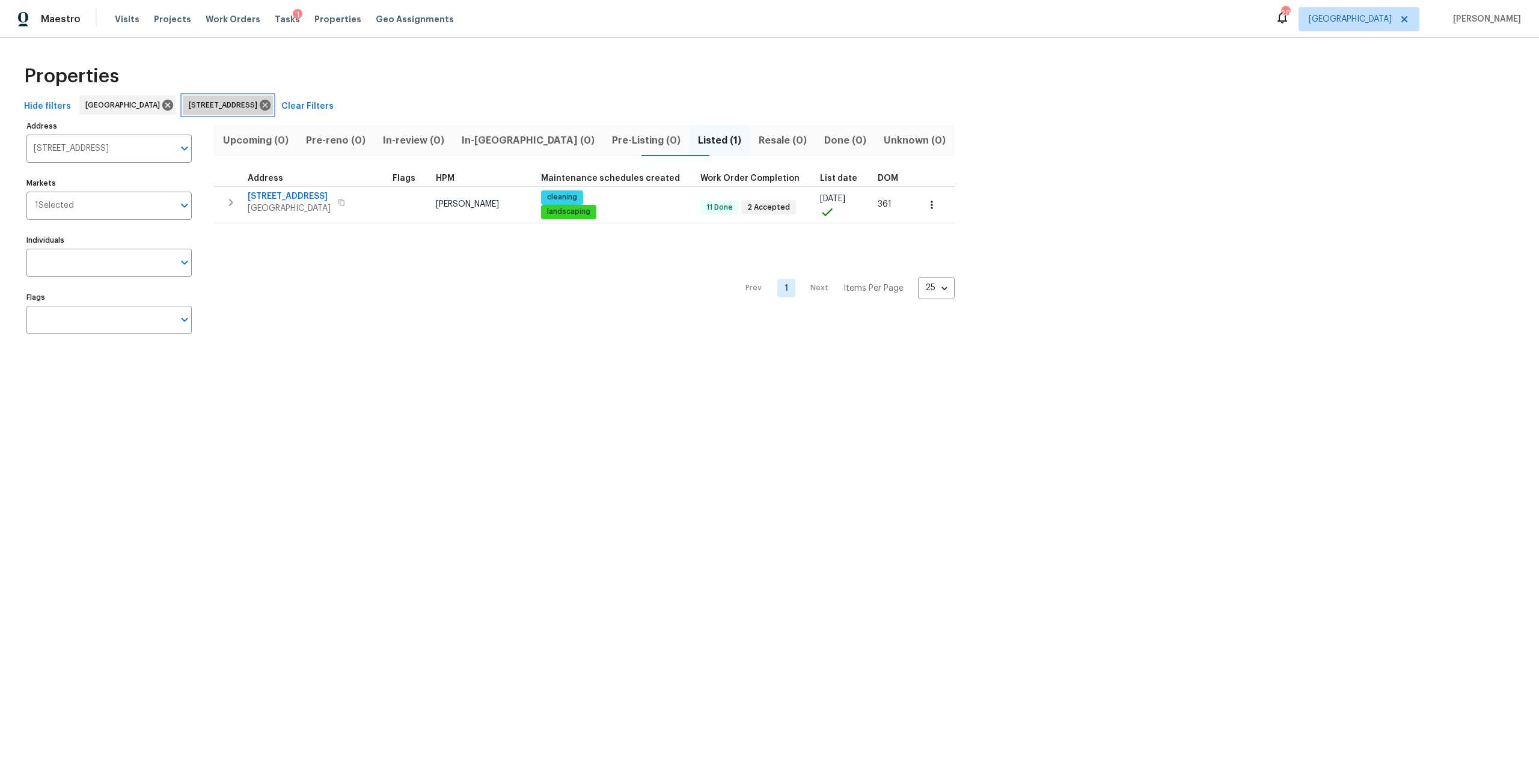
click at [273, 104] on div "1615 Oak Ridge Dr W Jacksonville FL 32225" at bounding box center [228, 105] width 90 height 19
click at [270, 105] on icon at bounding box center [265, 105] width 11 height 11
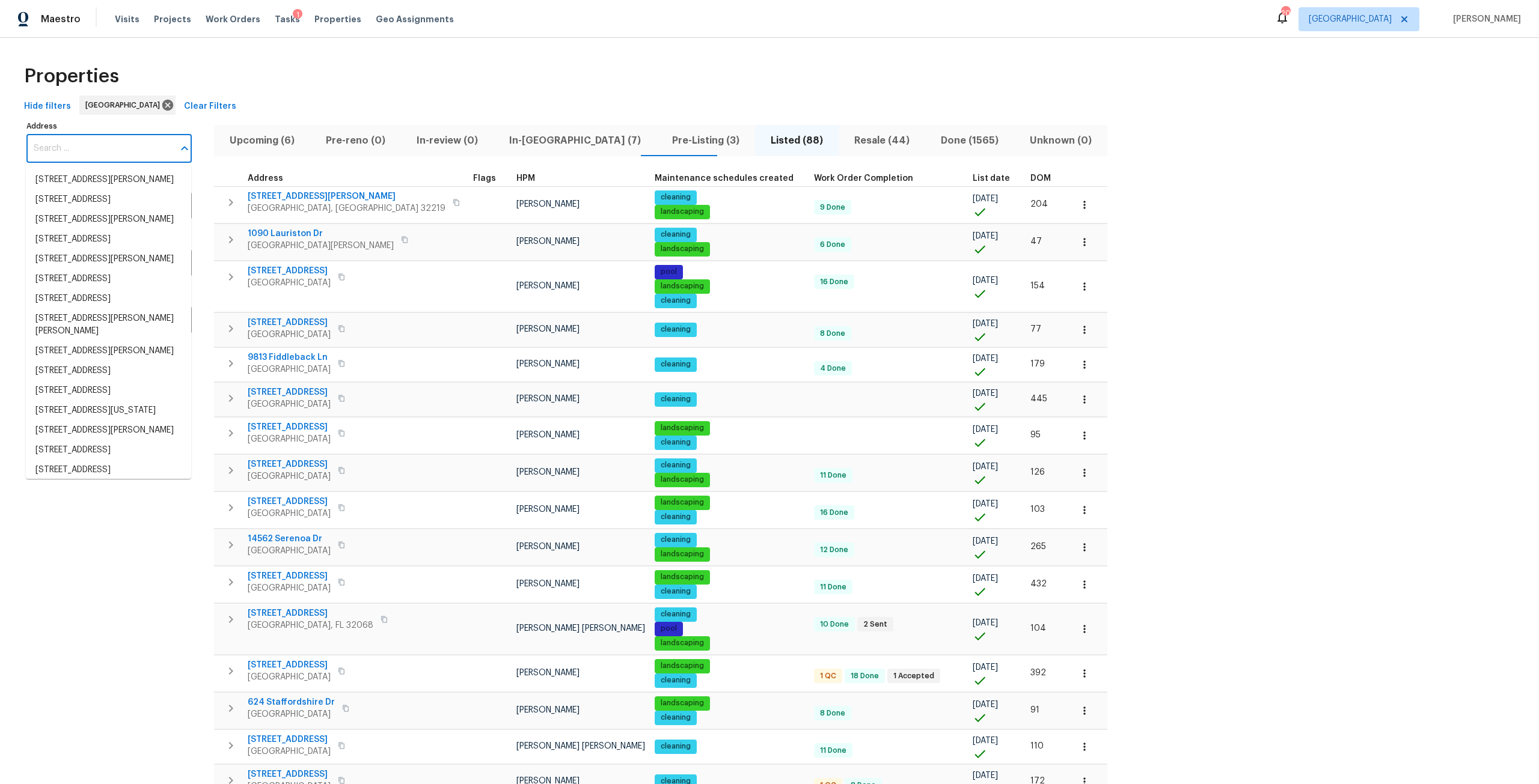
click at [105, 139] on input "Address" at bounding box center [100, 149] width 147 height 28
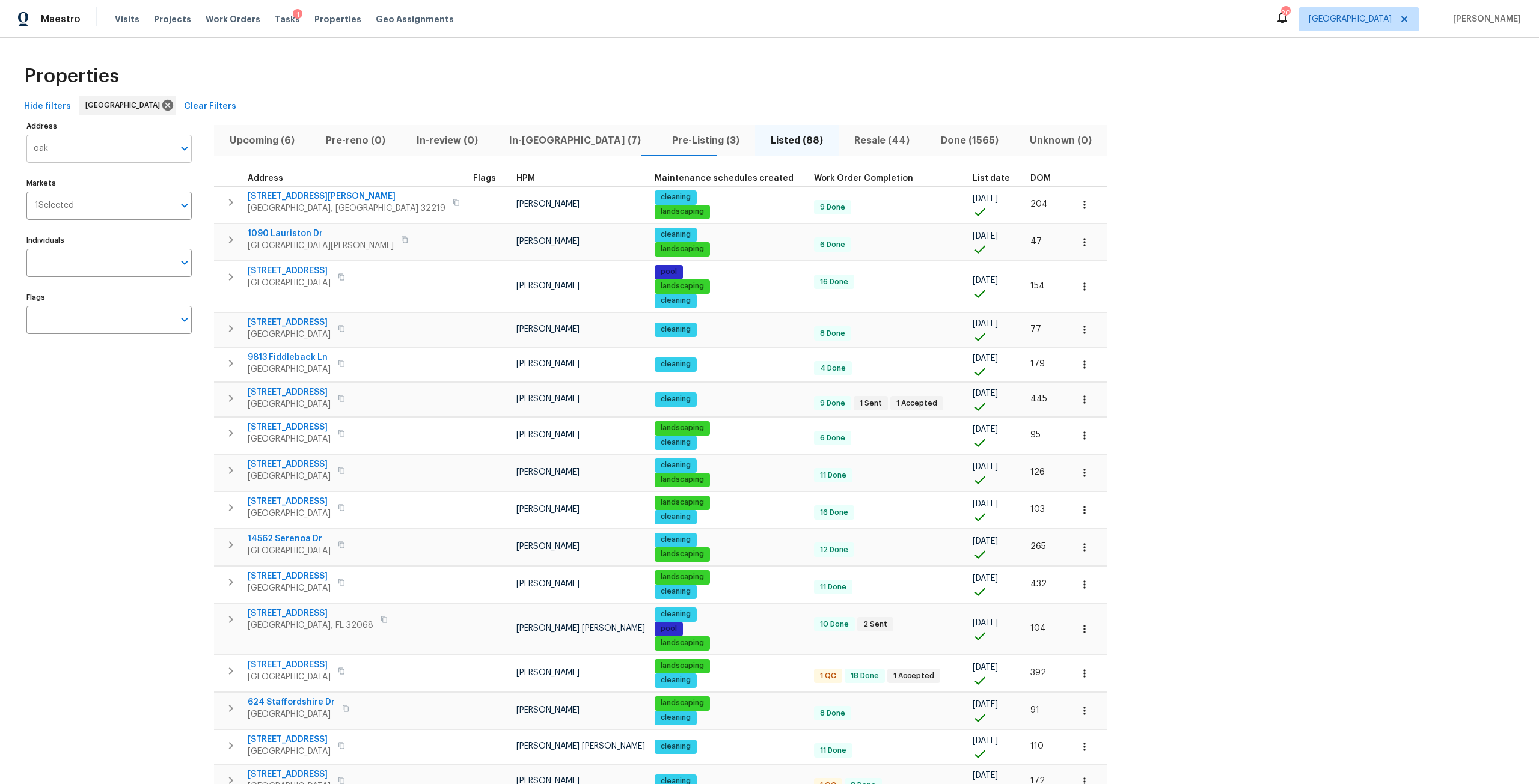
click at [97, 150] on input "oak" at bounding box center [100, 149] width 147 height 28
type input "oak meadow"
click at [94, 210] on li "11563 Oak Meadow Ln Jacksonville FL 32218" at bounding box center [108, 200] width 166 height 20
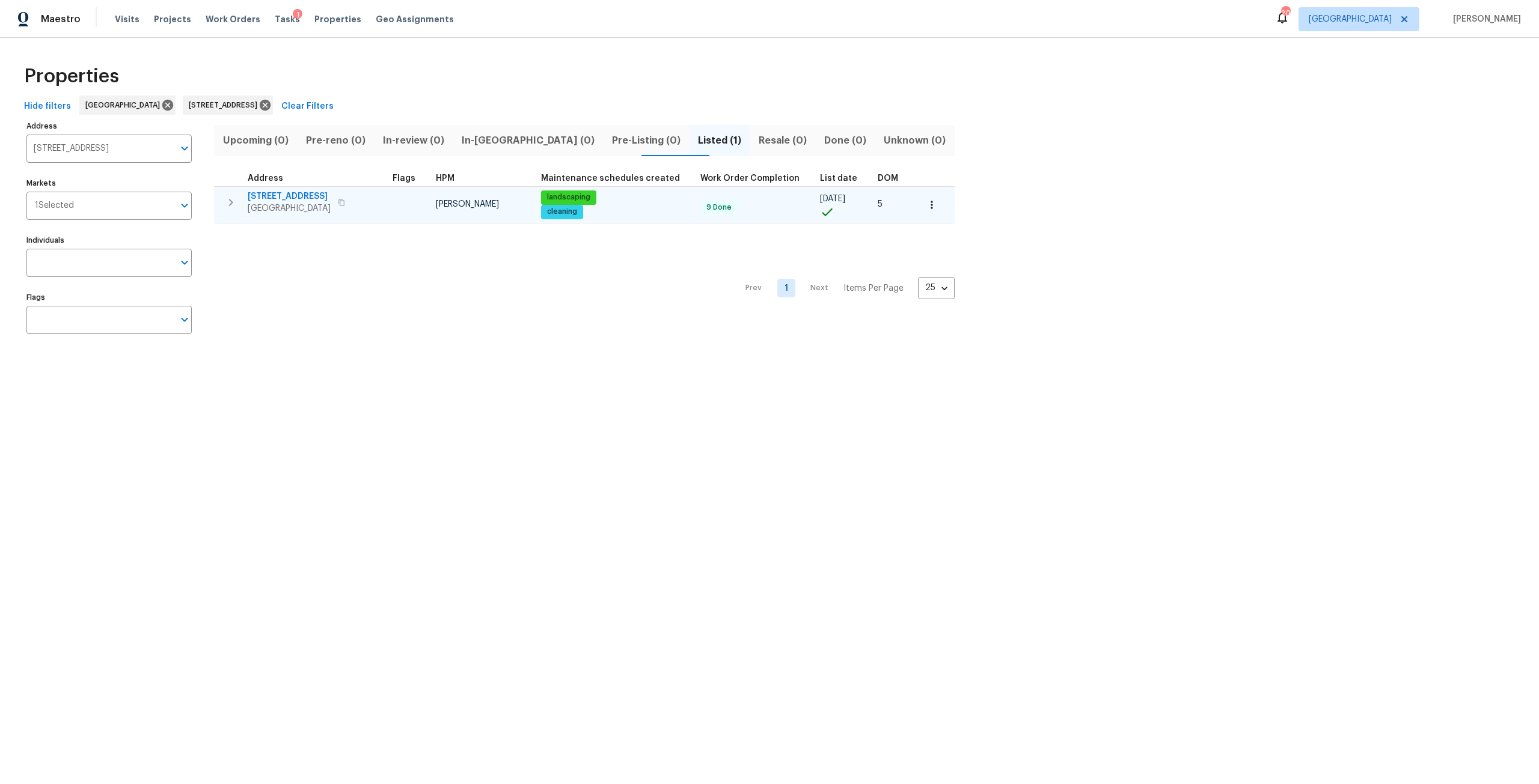
click at [301, 189] on td "11563 Oak Meadow Ln Jacksonville, FL 32218" at bounding box center [301, 202] width 174 height 31
click at [313, 196] on span "11563 Oak Meadow Ln" at bounding box center [289, 196] width 83 height 12
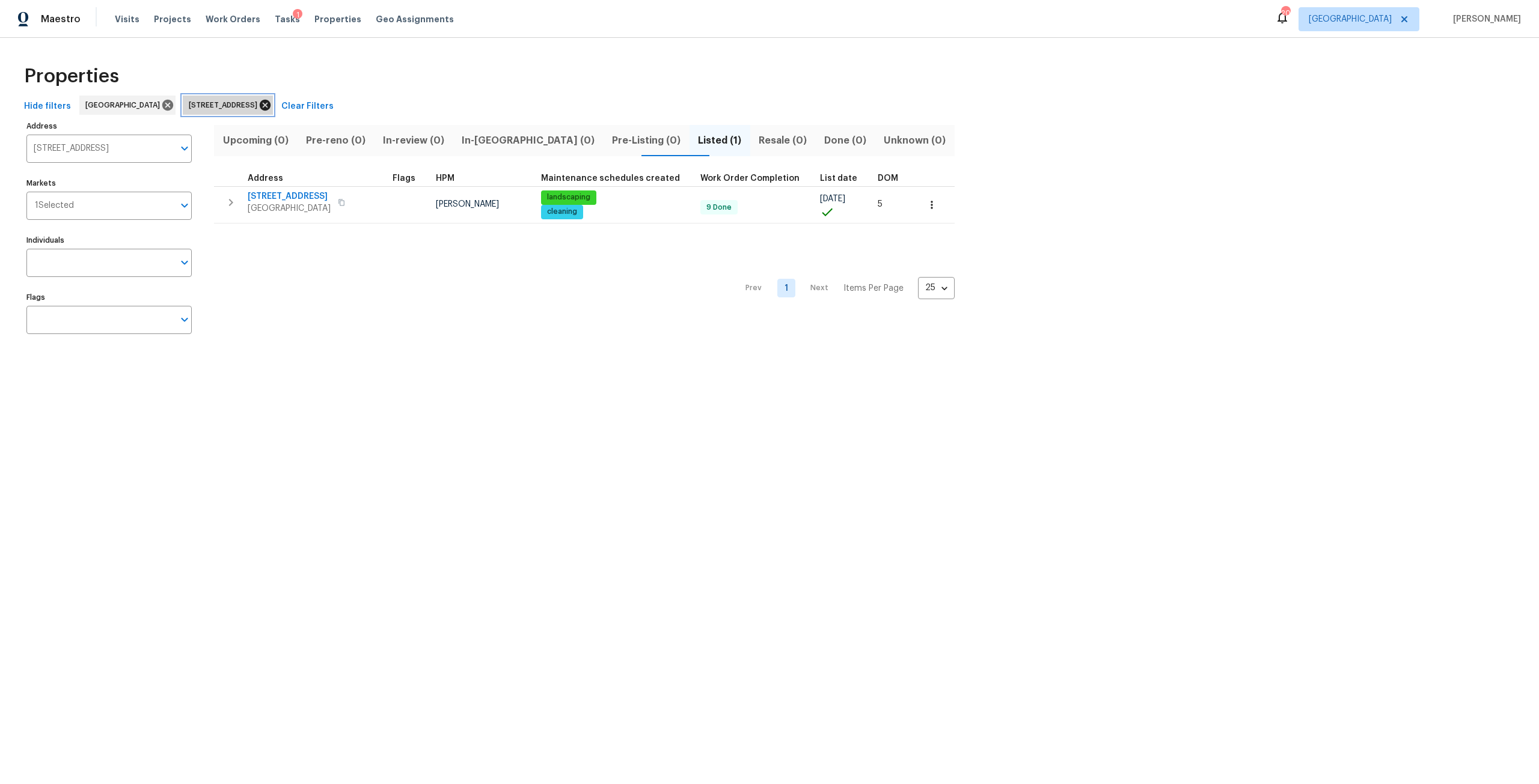
click at [272, 99] on icon at bounding box center [265, 105] width 13 height 13
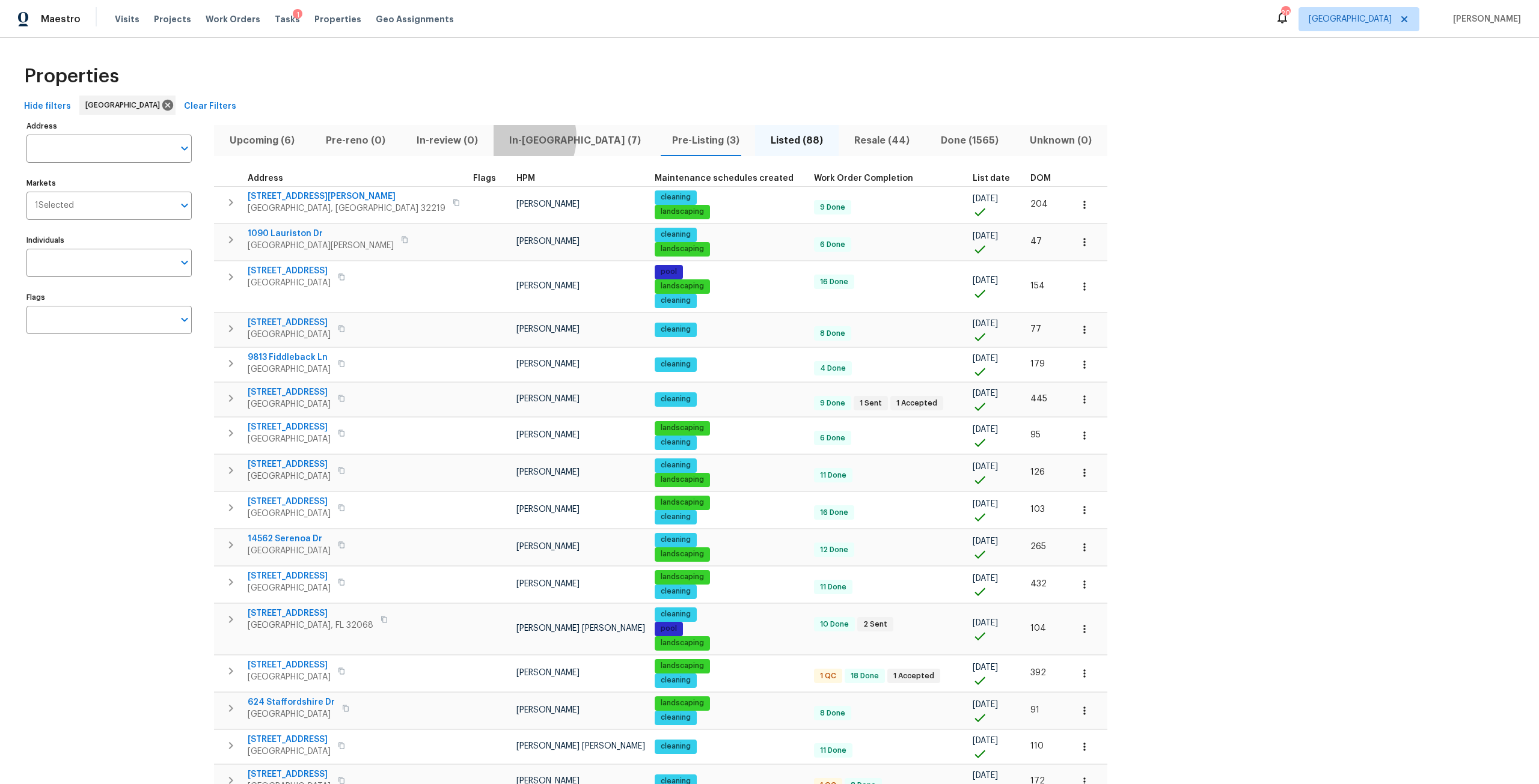
click at [507, 137] on span "In-reno (7)" at bounding box center [575, 140] width 149 height 17
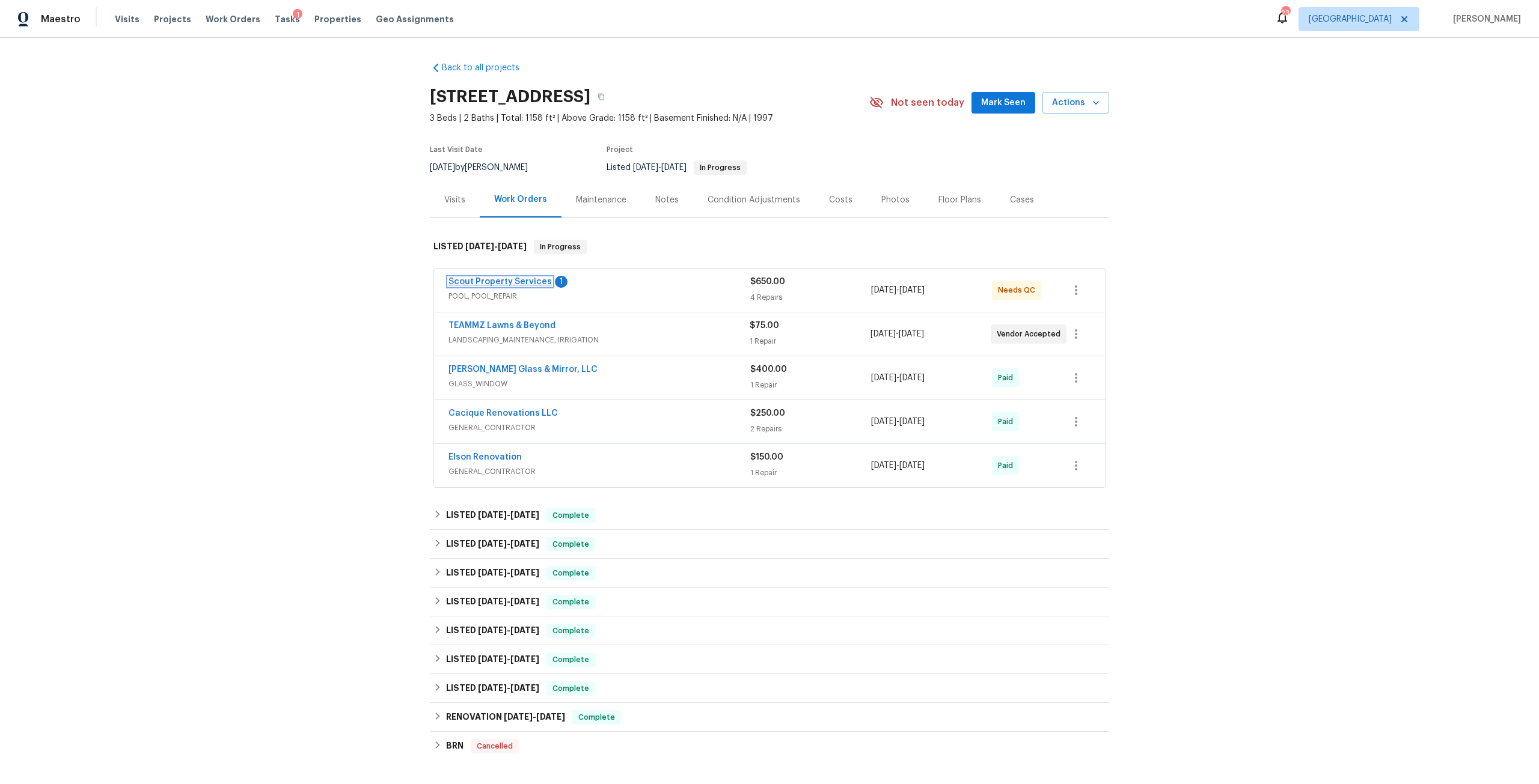
click at [523, 285] on link "Scout Property Services" at bounding box center [500, 282] width 104 height 8
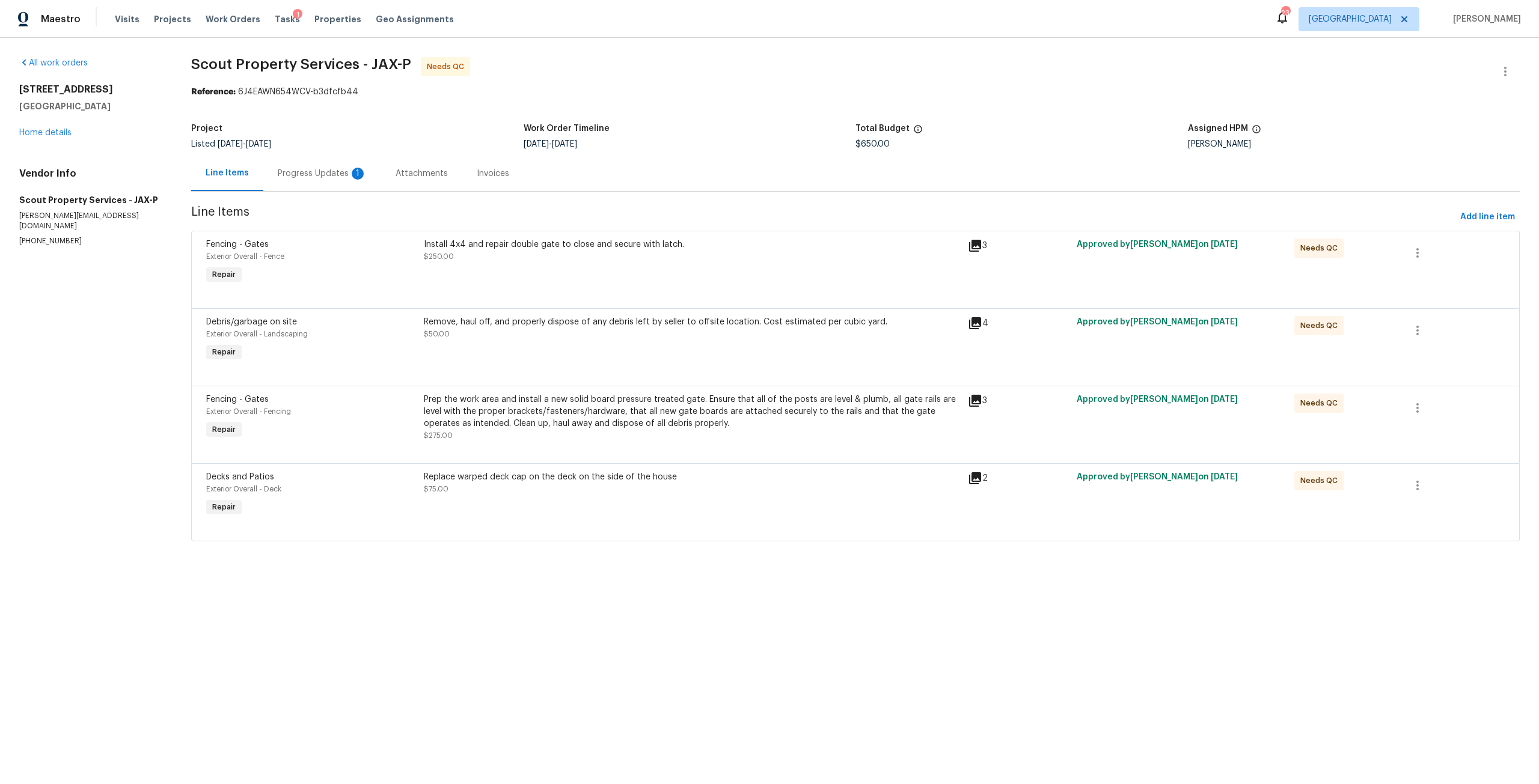
click at [329, 173] on div "Progress Updates 1" at bounding box center [322, 173] width 89 height 12
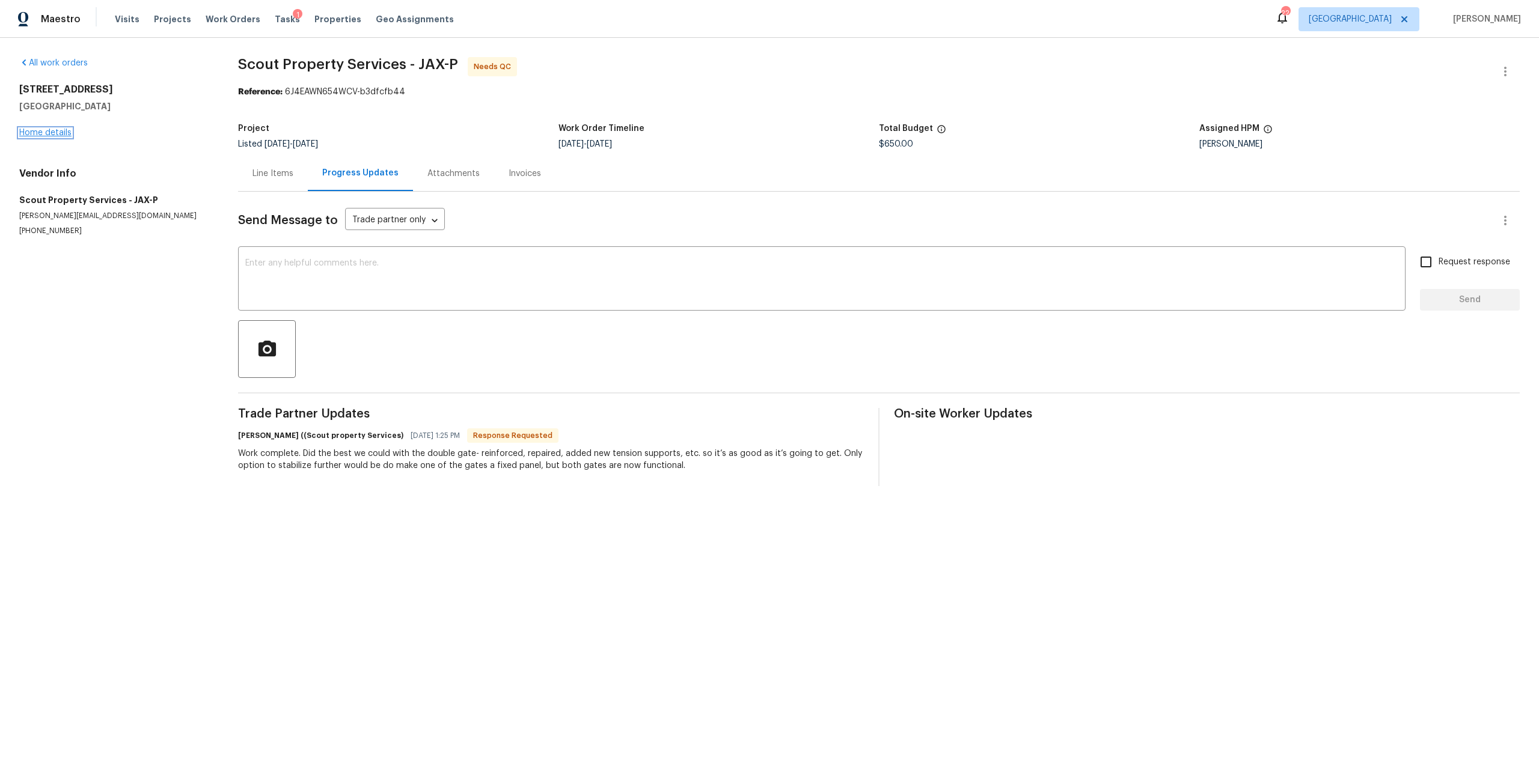
click at [63, 133] on link "Home details" at bounding box center [46, 132] width 52 height 8
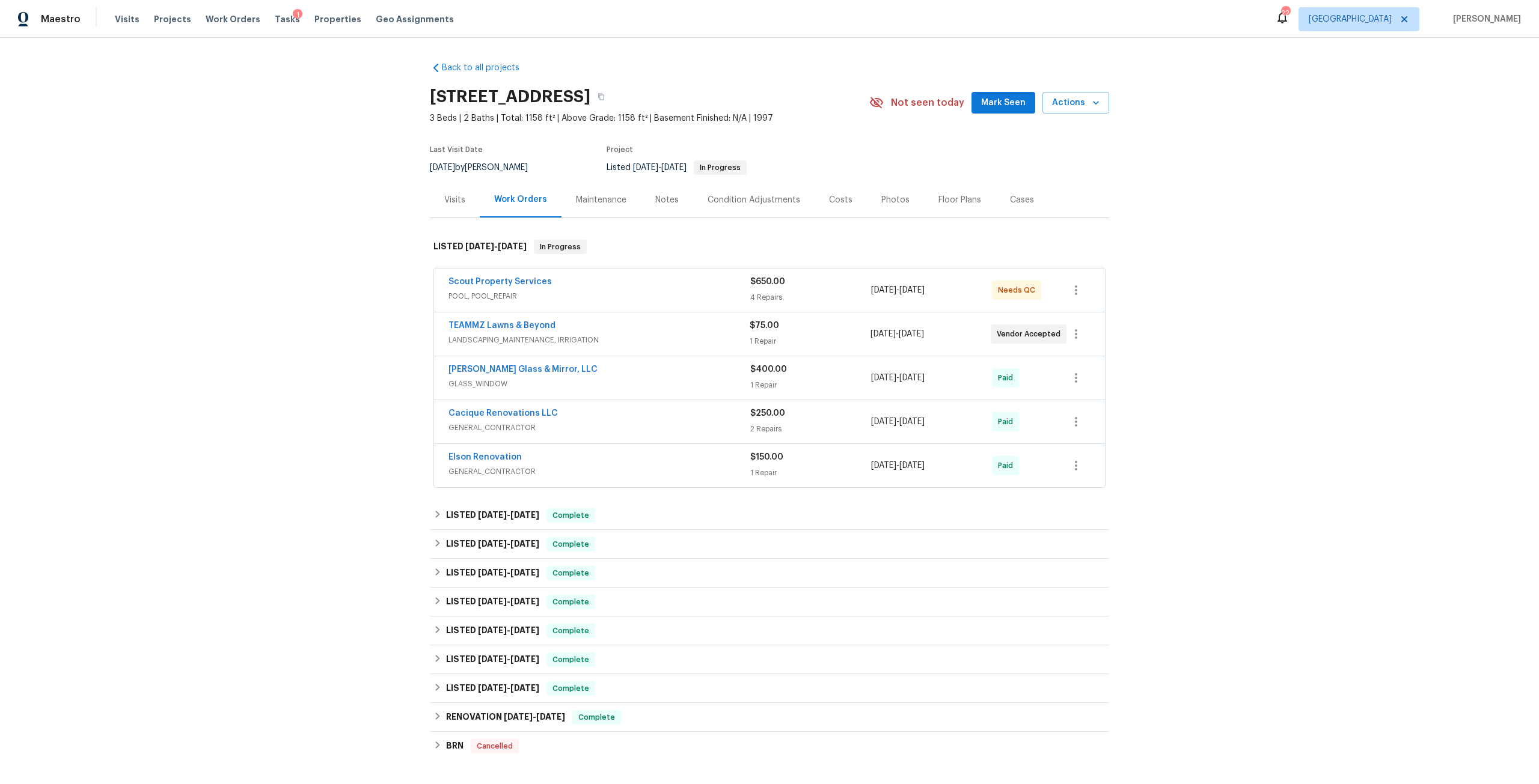
click at [625, 211] on div "Maintenance" at bounding box center [601, 200] width 79 height 36
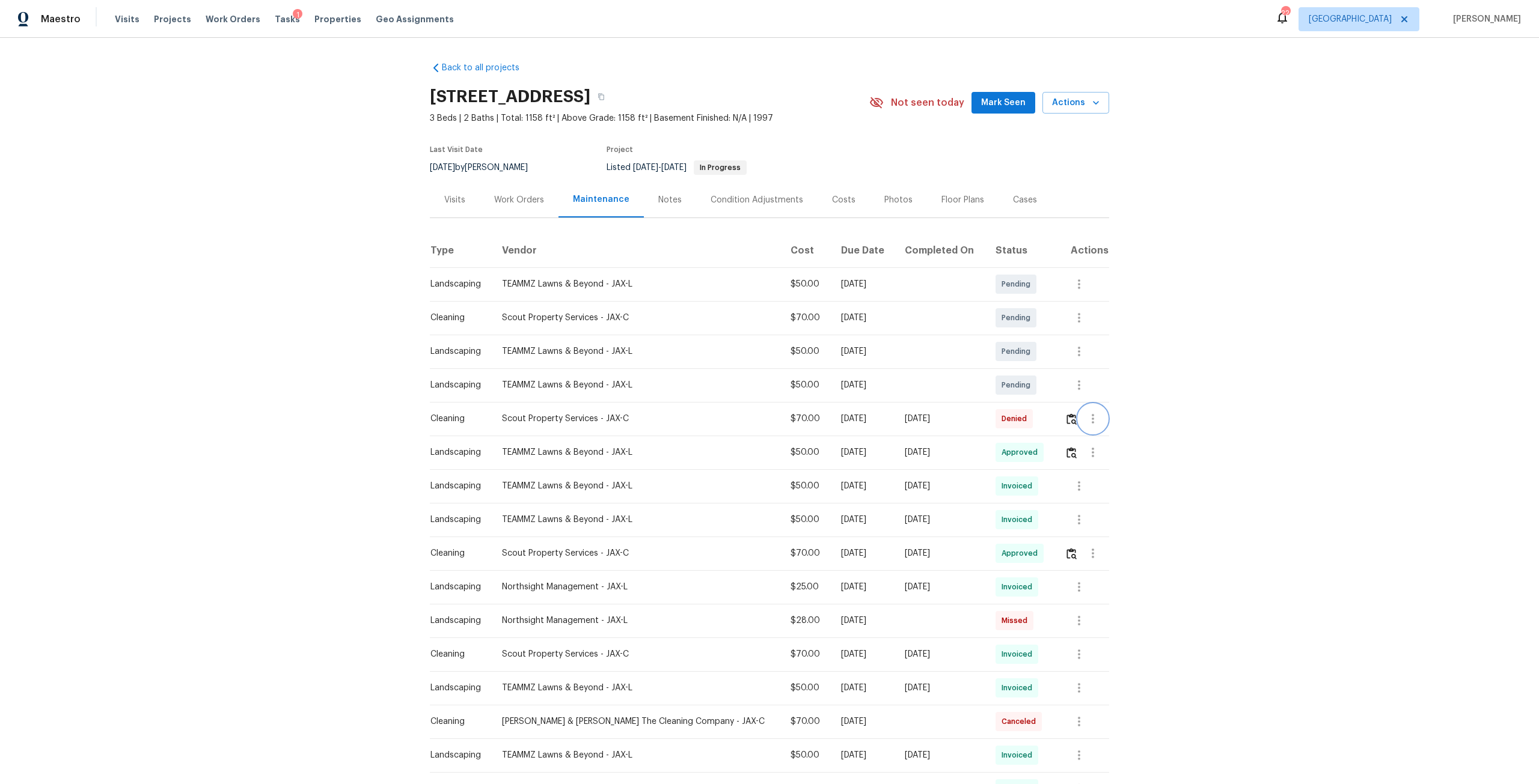
click at [1086, 419] on icon "button" at bounding box center [1092, 418] width 14 height 14
click at [1098, 433] on li "View details" at bounding box center [1114, 439] width 84 height 20
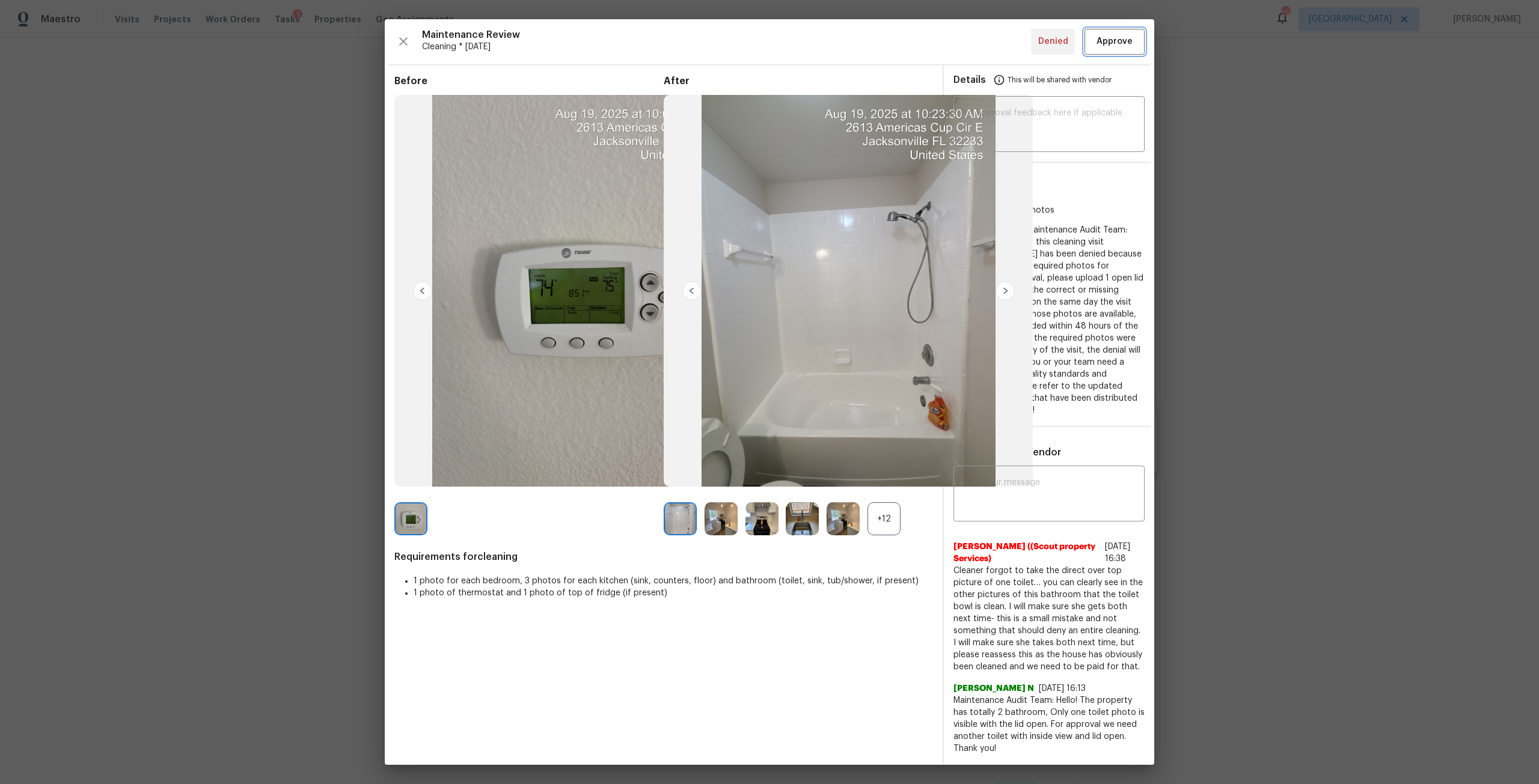
click at [1086, 53] on button "Approve" at bounding box center [1114, 41] width 60 height 26
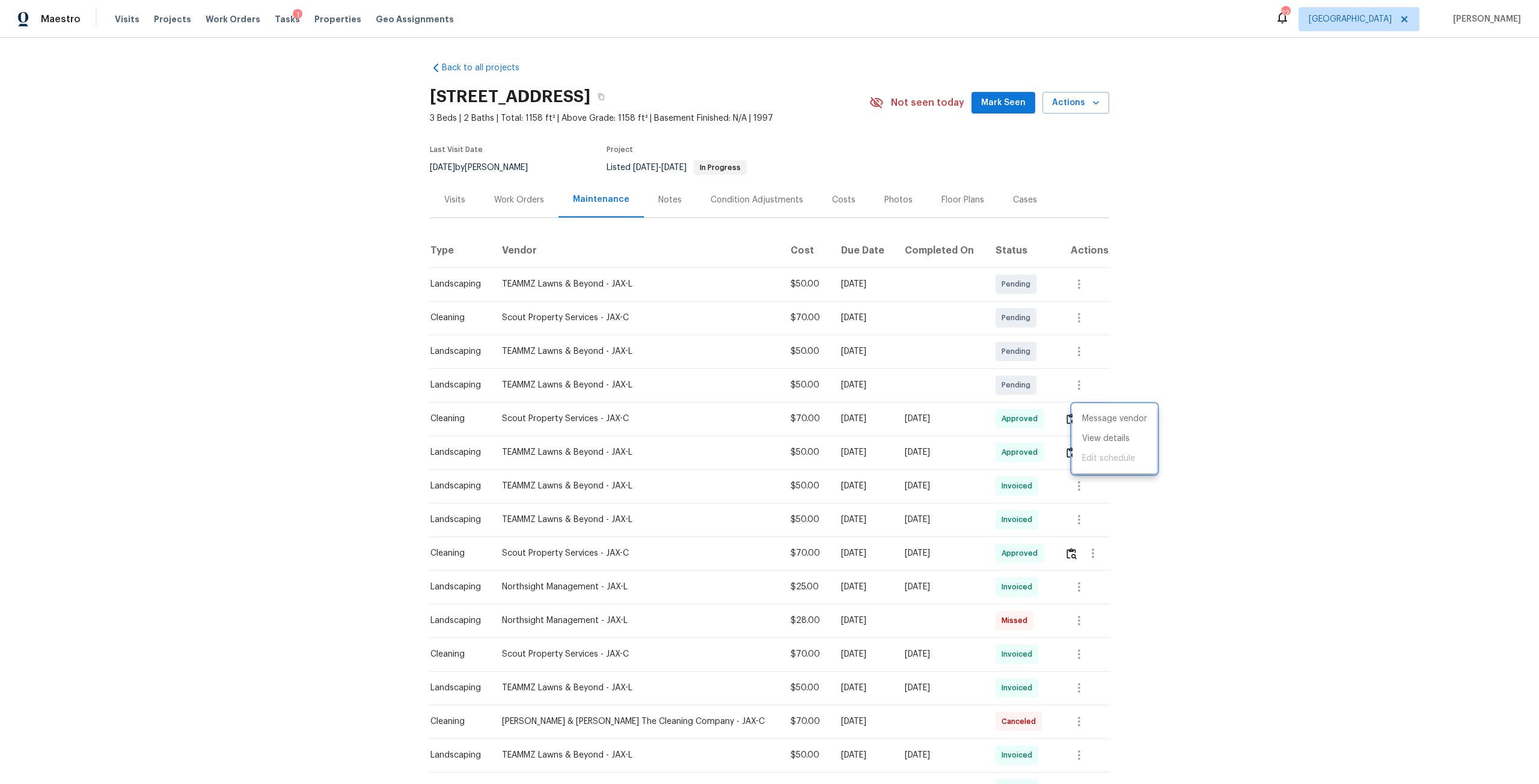
click at [1127, 324] on div at bounding box center [770, 392] width 1539 height 784
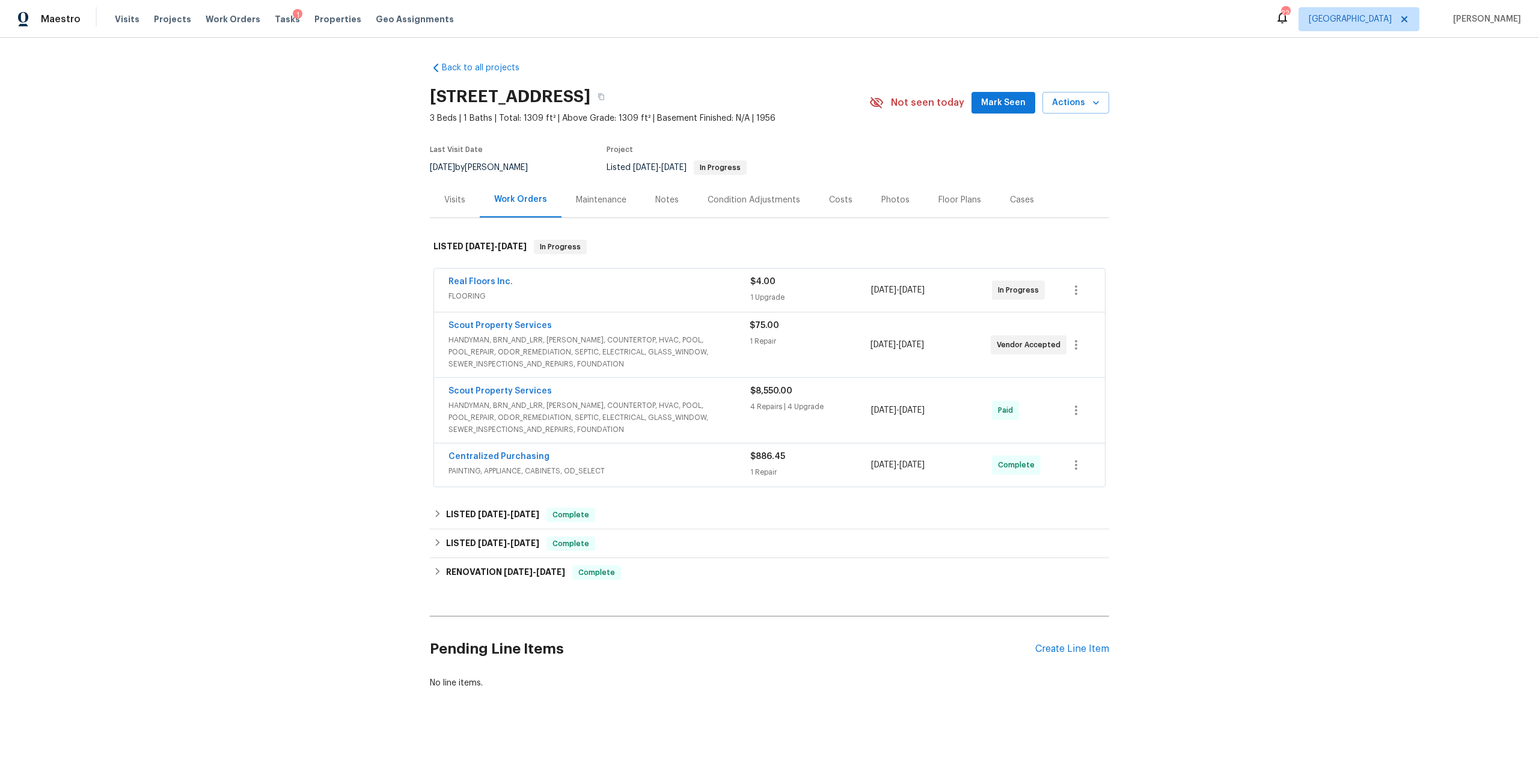
click at [615, 205] on div "Maintenance" at bounding box center [601, 200] width 51 height 12
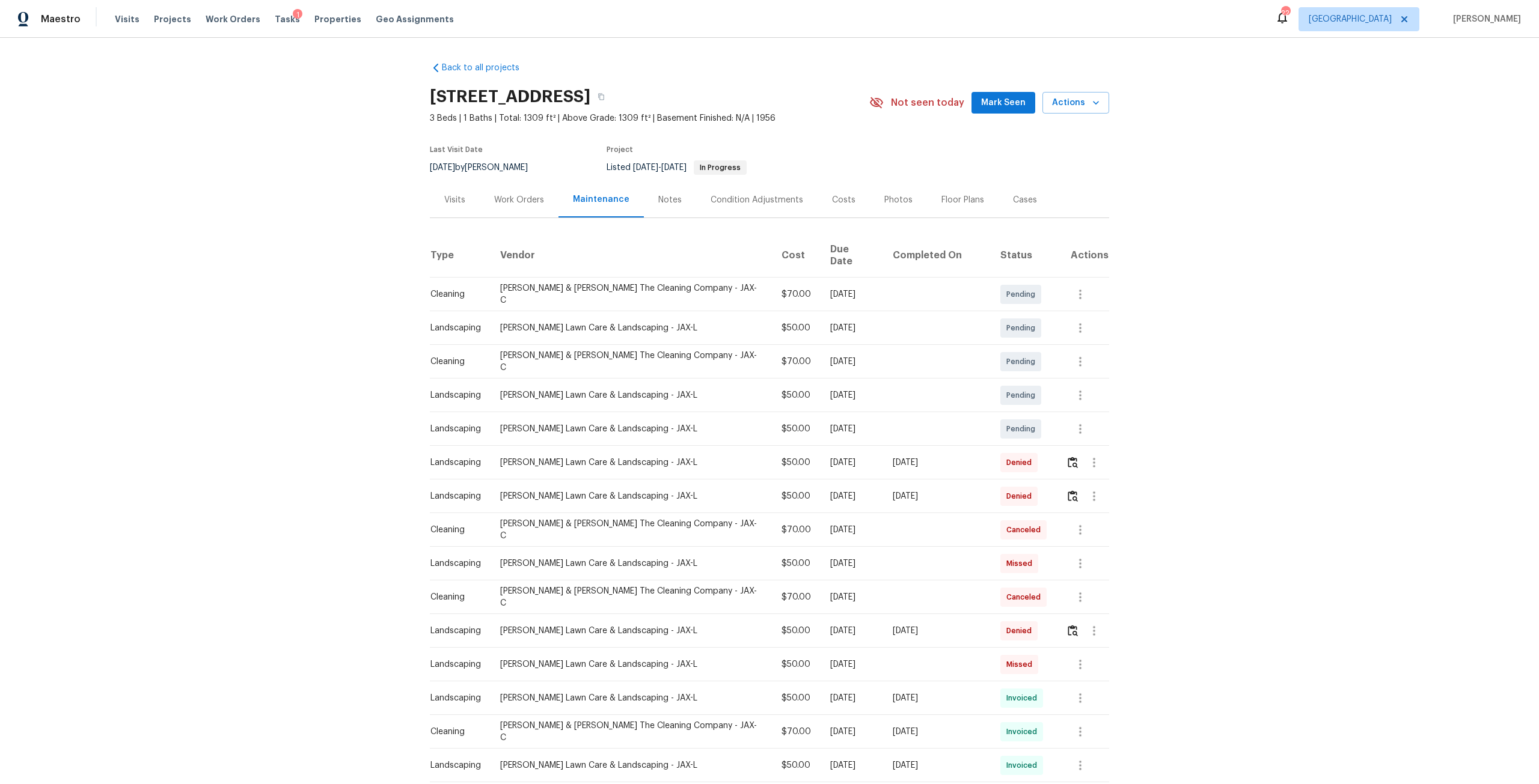
click at [532, 201] on div "Work Orders" at bounding box center [519, 200] width 50 height 12
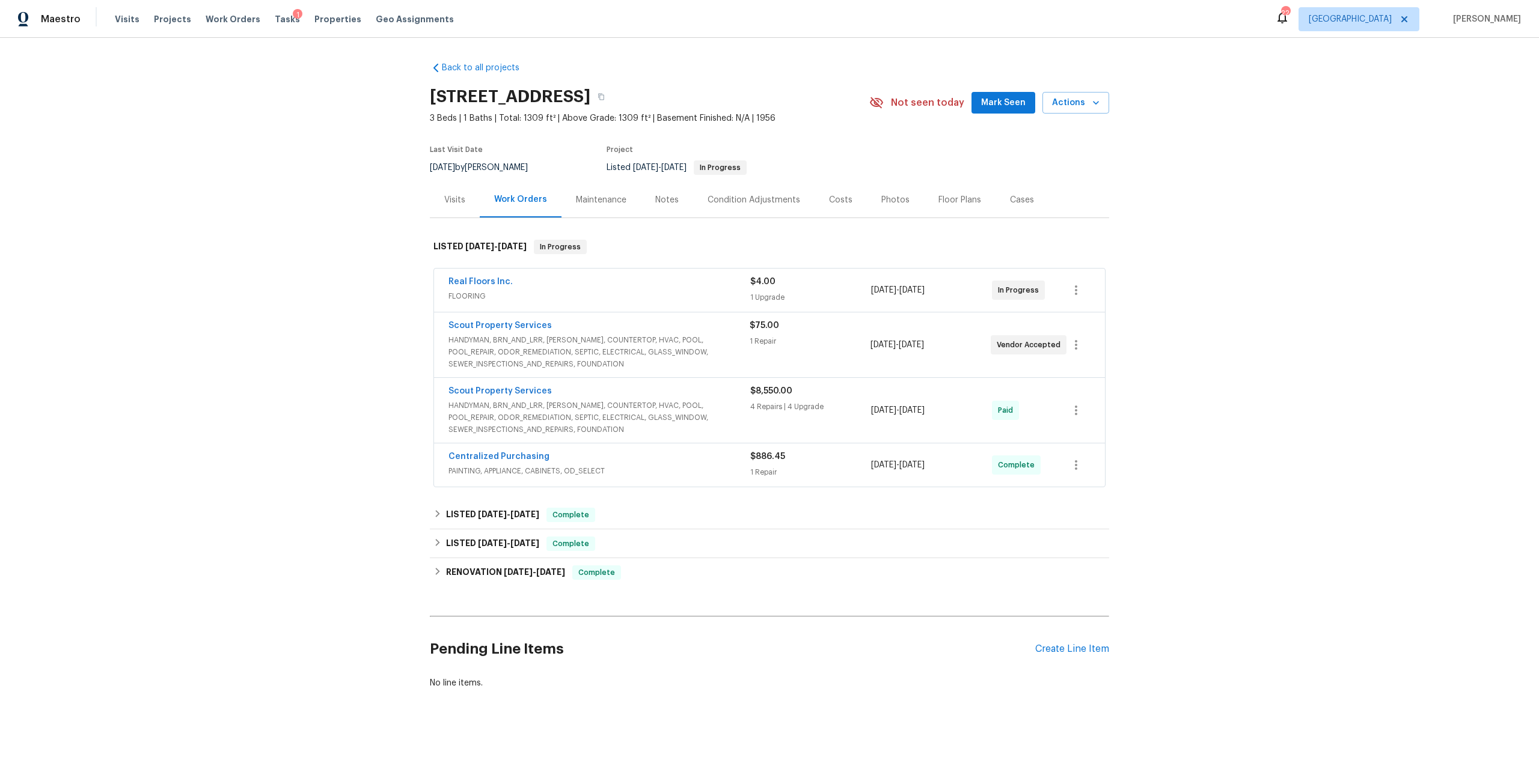
click at [505, 334] on span "HANDYMAN, BRN_AND_LRR, [PERSON_NAME], COUNTERTOP, HVAC, POOL, POOL_REPAIR, ODOR…" at bounding box center [599, 352] width 301 height 36
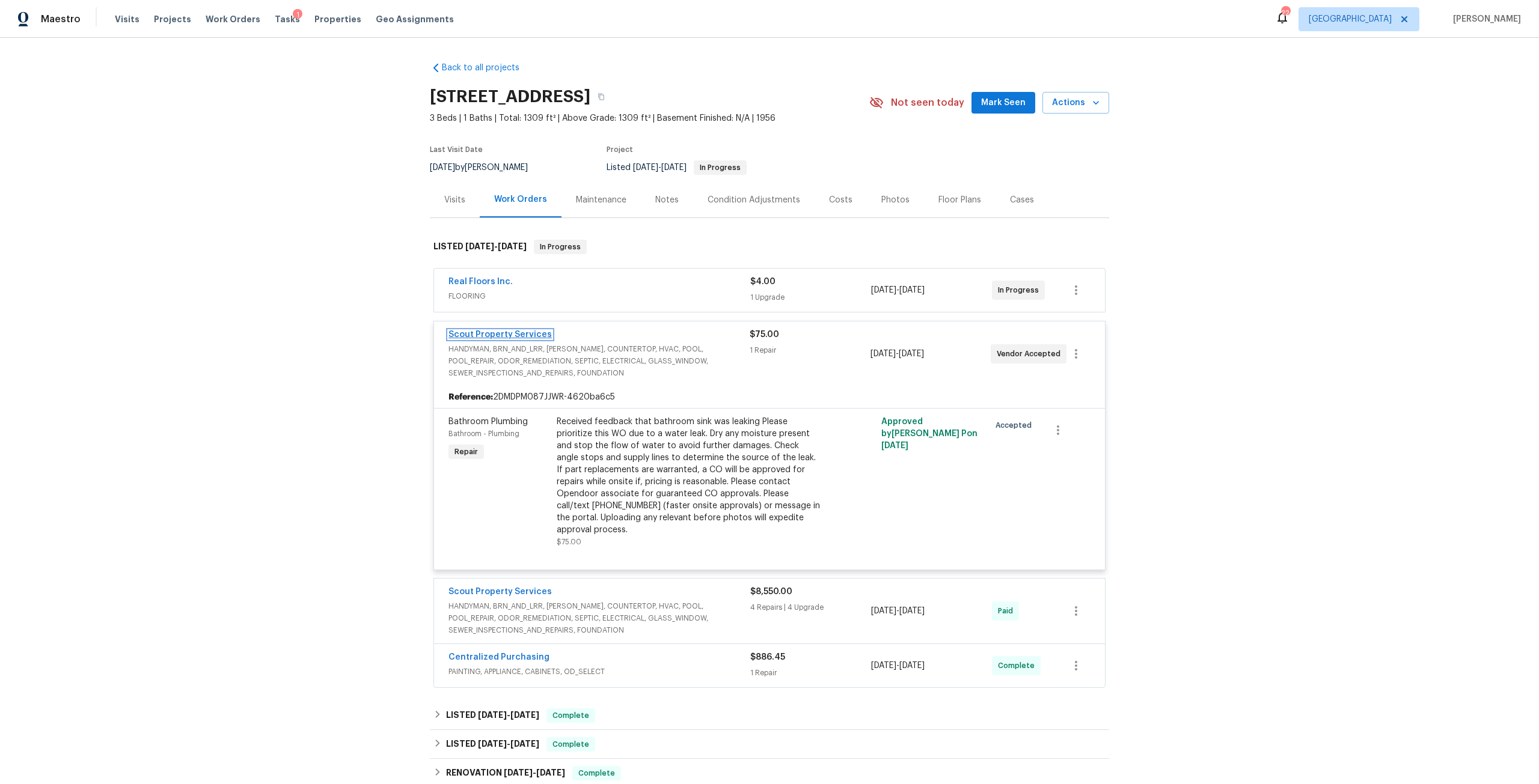
click at [529, 335] on link "Scout Property Services" at bounding box center [500, 334] width 104 height 8
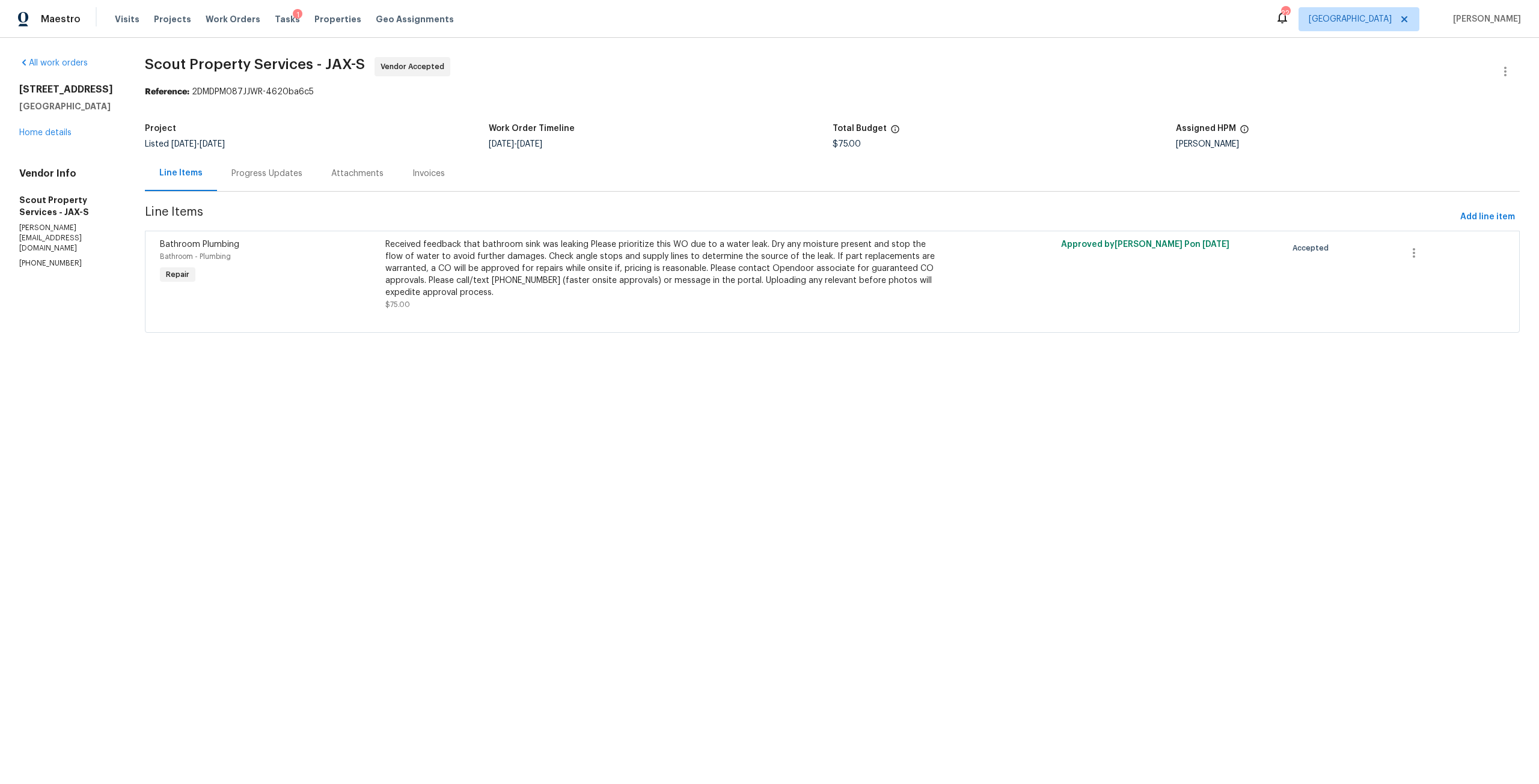
click at [239, 177] on div "Progress Updates" at bounding box center [267, 173] width 71 height 12
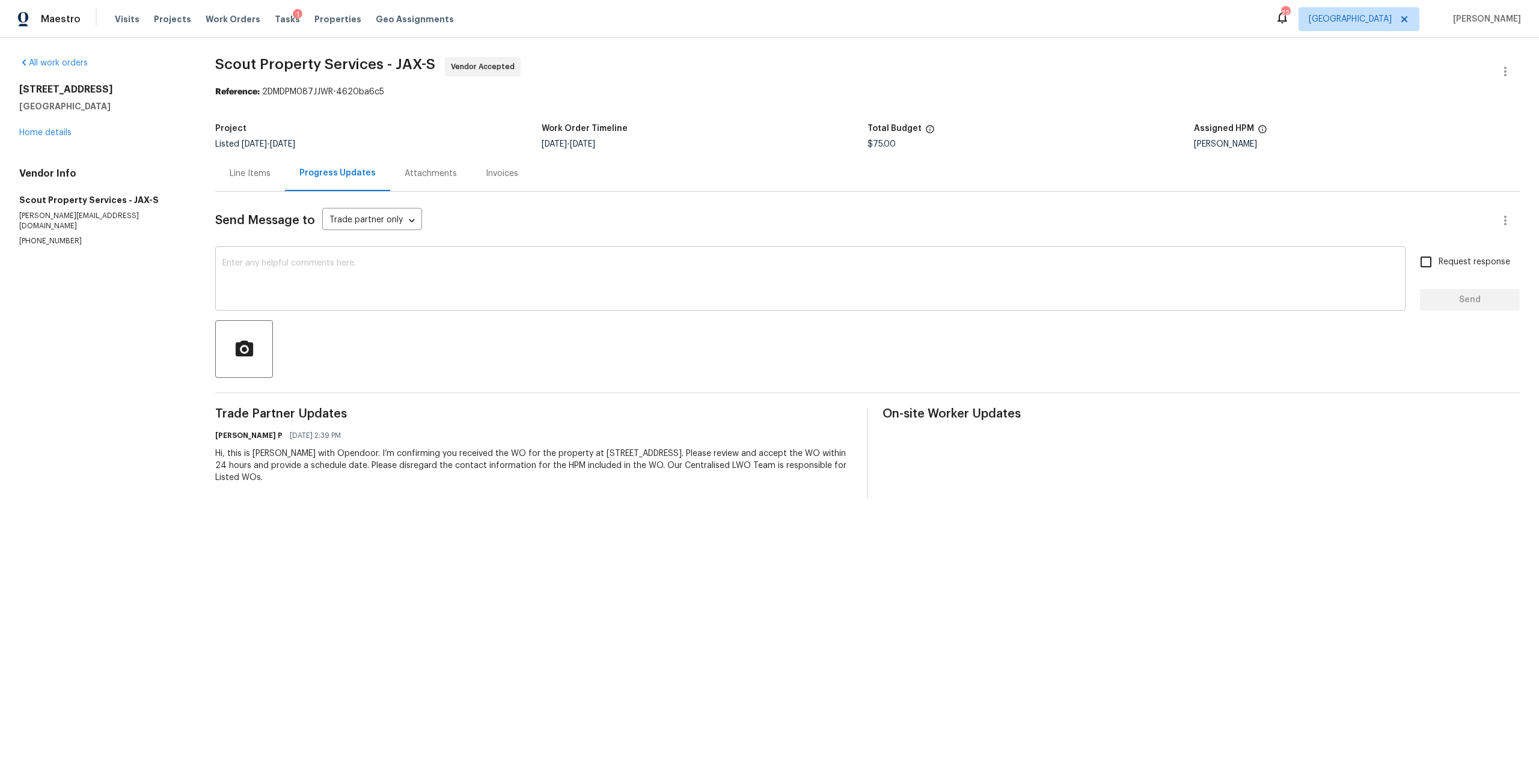
click at [386, 274] on textarea at bounding box center [810, 280] width 1175 height 42
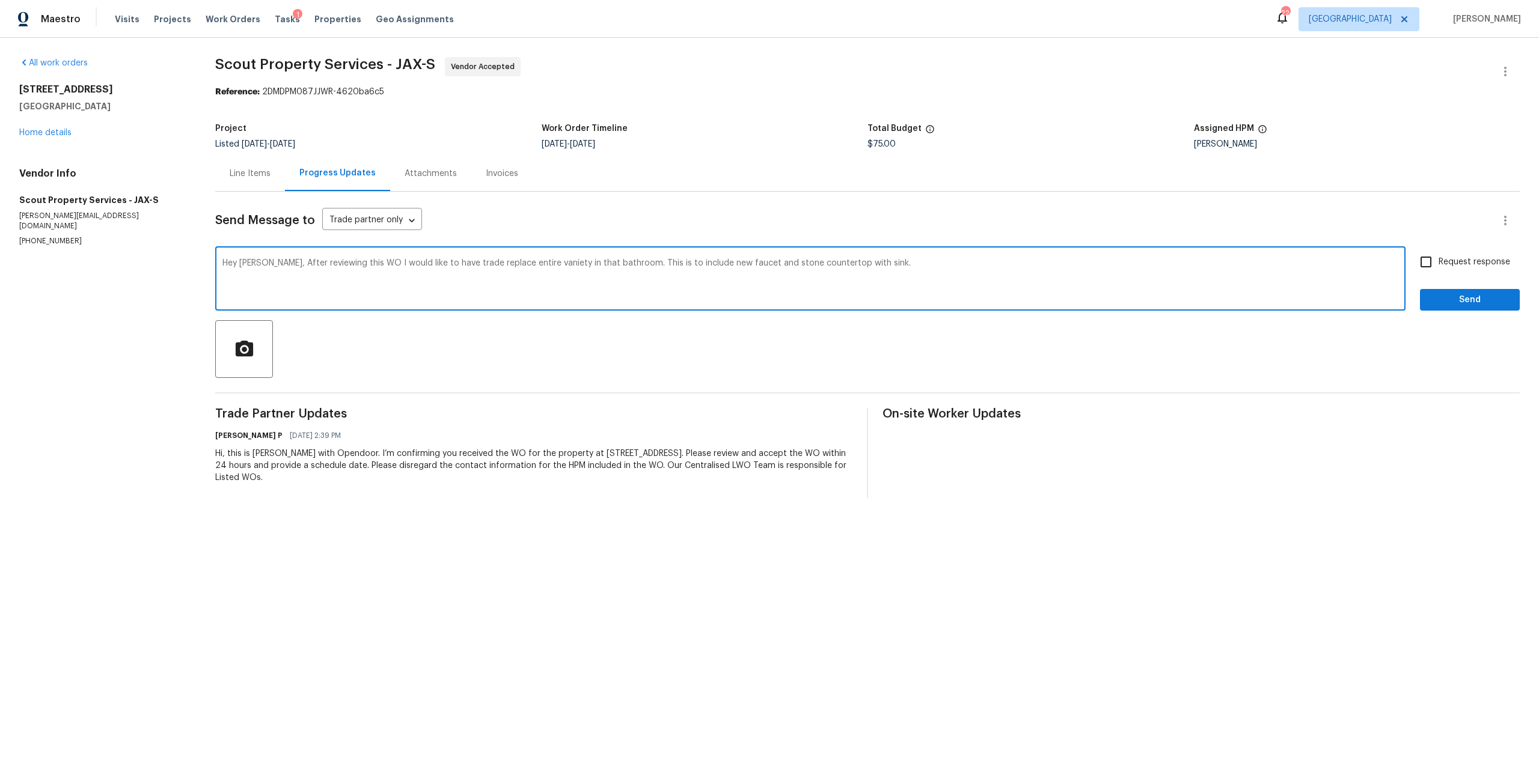
type textarea "Hey [PERSON_NAME], After reviewing this WO I would like to have trade replace e…"
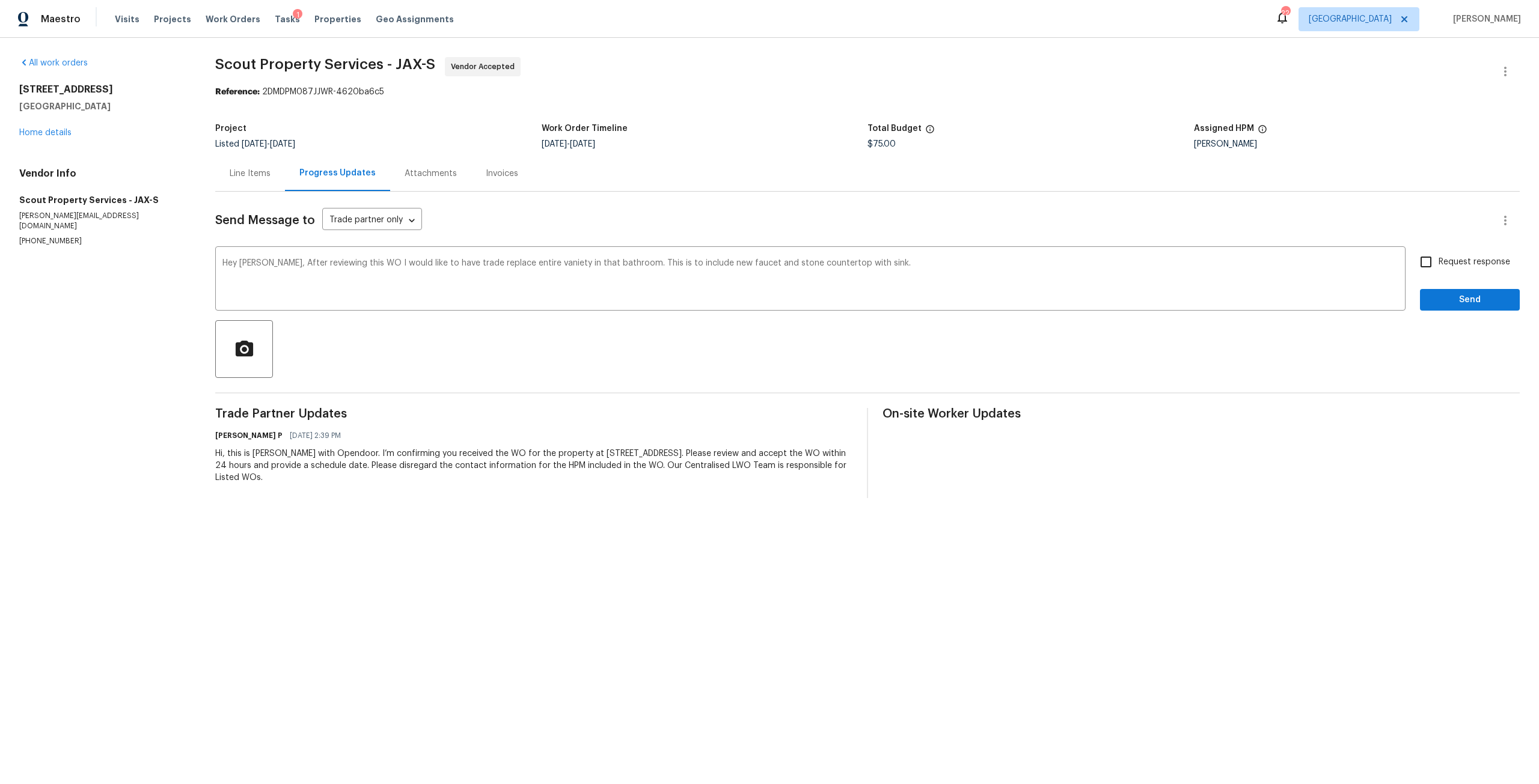
click at [1456, 265] on span "Request response" at bounding box center [1474, 262] width 72 height 12
click at [1438, 265] on input "Request response" at bounding box center [1425, 262] width 25 height 25
checkbox input "true"
click at [1463, 299] on span "Send" at bounding box center [1469, 300] width 81 height 15
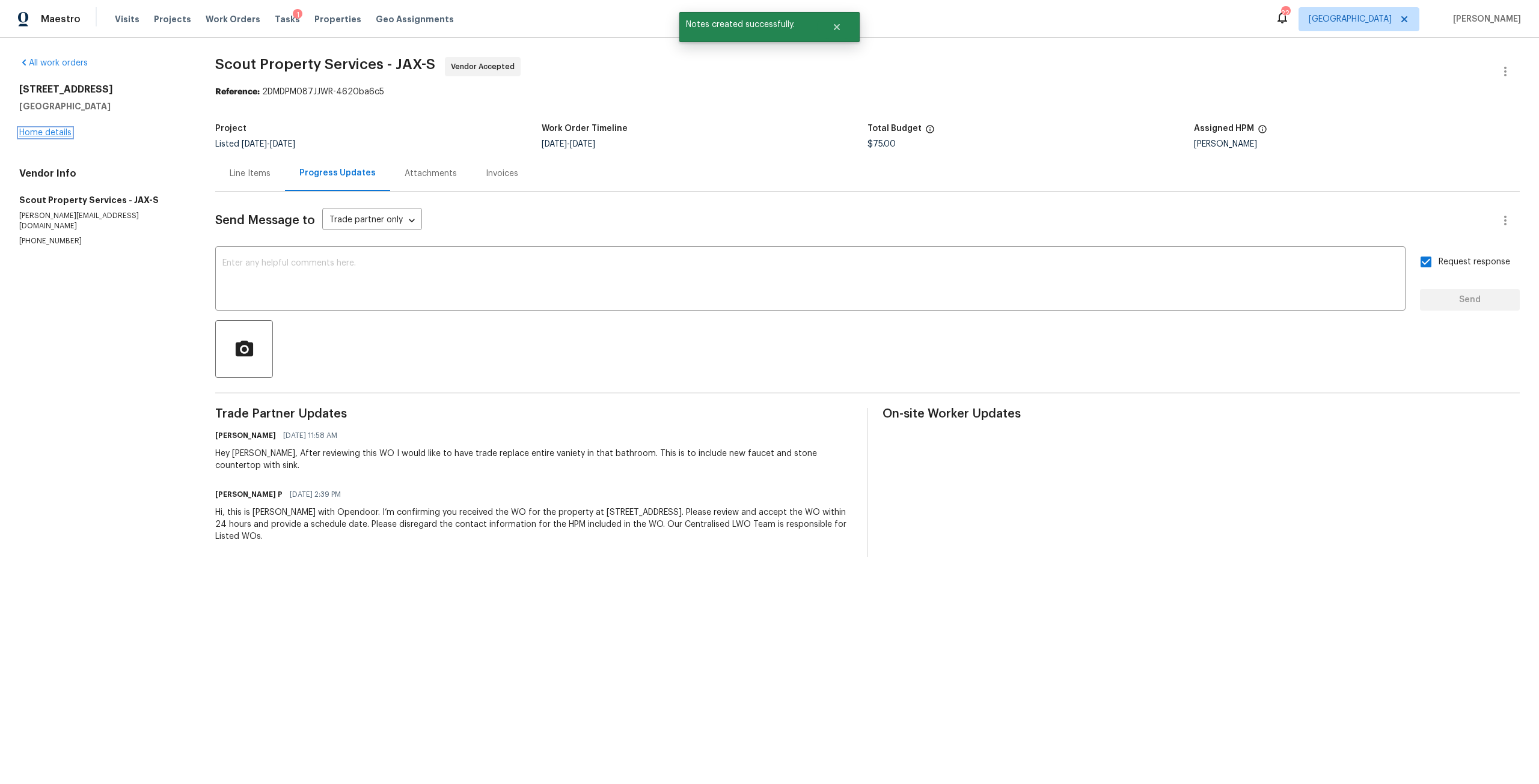
click at [66, 133] on link "Home details" at bounding box center [46, 132] width 52 height 8
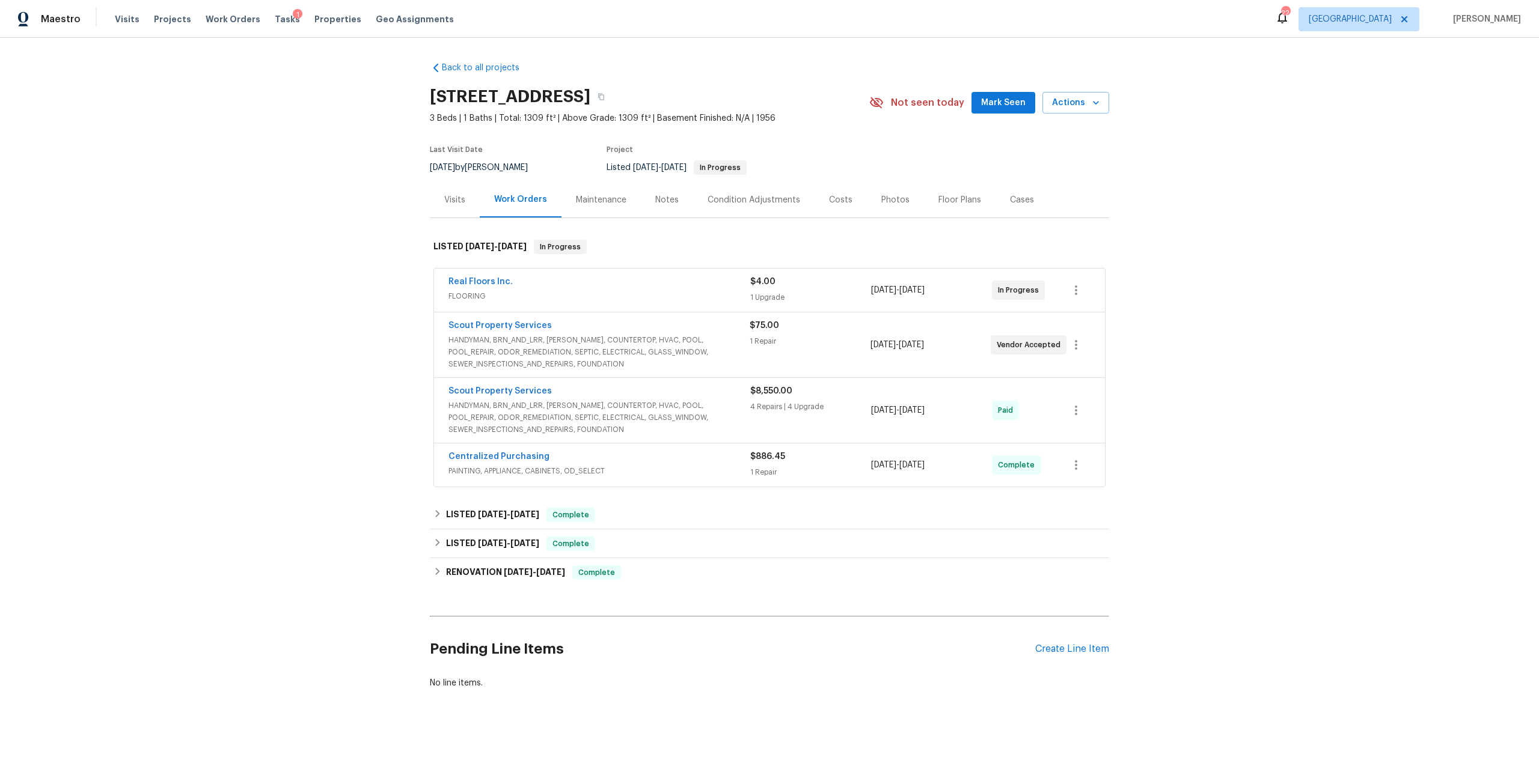
click at [523, 318] on div "Scout Property Services HANDYMAN, BRN_AND_LRR, [PERSON_NAME], COUNTERTOP, HVAC,…" at bounding box center [770, 345] width 671 height 65
click at [528, 318] on div "Scout Property Services HANDYMAN, BRN_AND_LRR, [PERSON_NAME], COUNTERTOP, HVAC,…" at bounding box center [770, 345] width 671 height 65
click at [535, 331] on div "Scout Property Services" at bounding box center [599, 326] width 301 height 14
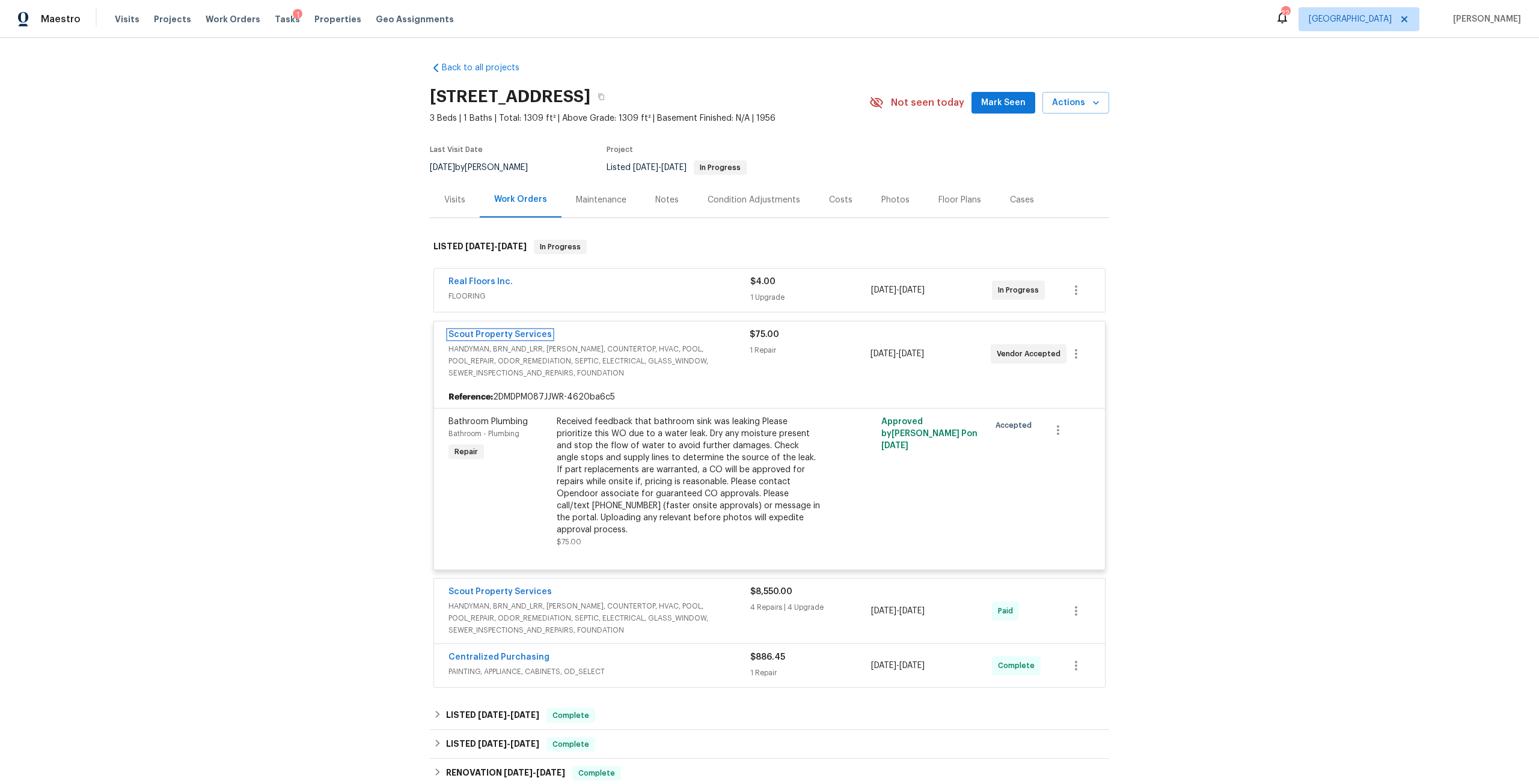
click at [535, 331] on link "Scout Property Services" at bounding box center [500, 334] width 104 height 8
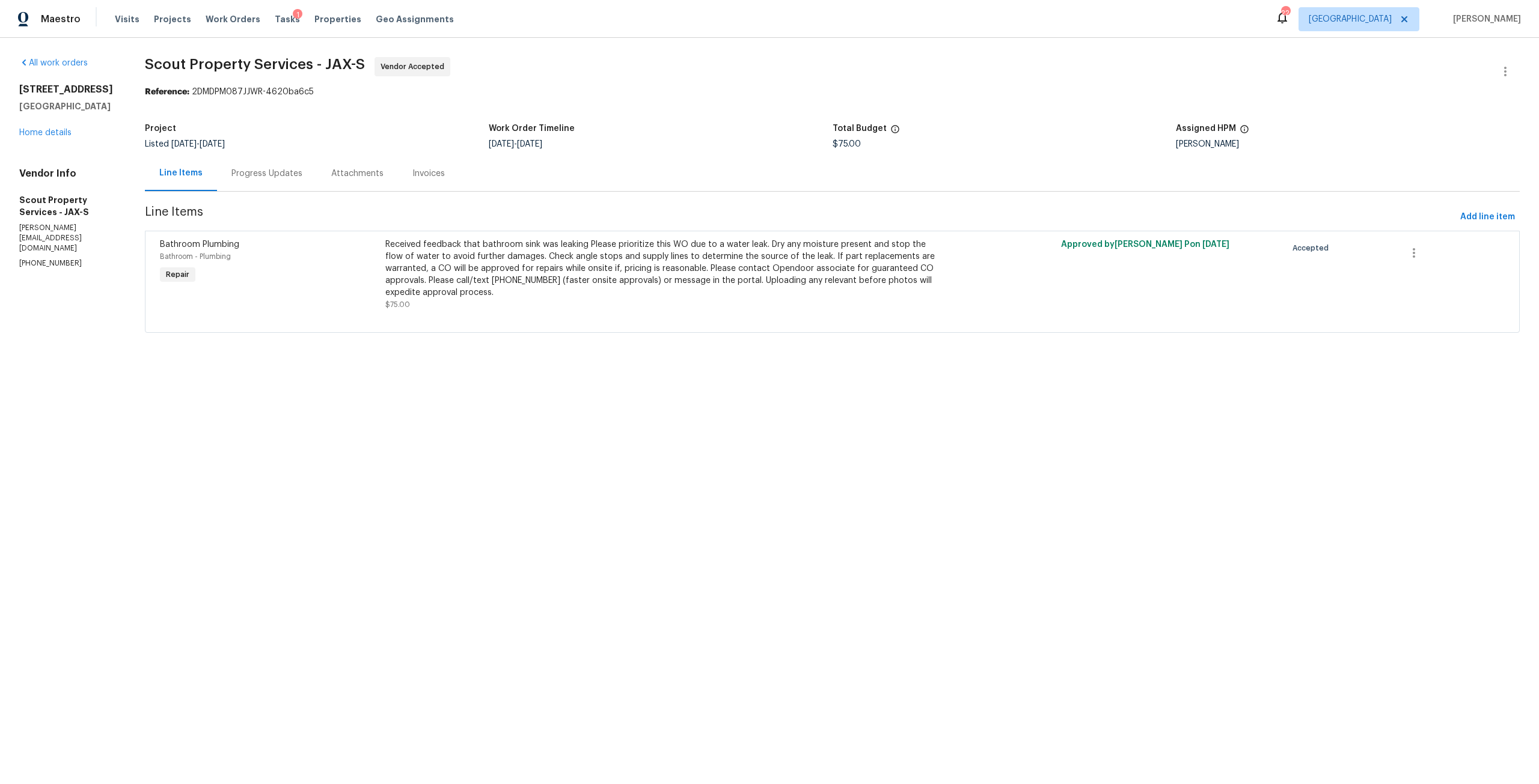
click at [297, 179] on div "Progress Updates" at bounding box center [267, 173] width 71 height 12
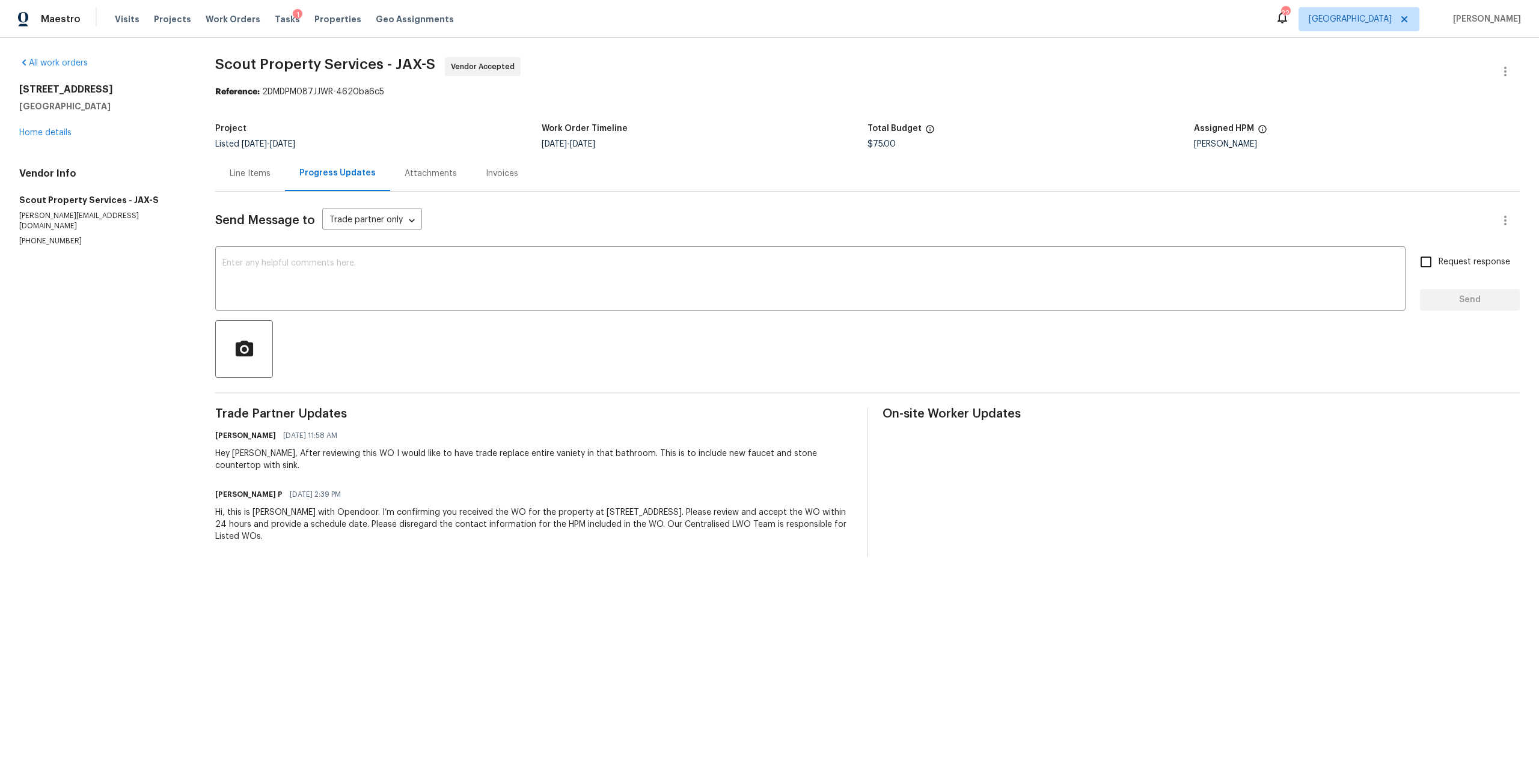
click at [1458, 263] on span "Request response" at bounding box center [1474, 262] width 72 height 12
click at [1438, 263] on input "Request response" at bounding box center [1425, 262] width 25 height 25
checkbox input "true"
click at [1037, 301] on div "x ​" at bounding box center [810, 280] width 1190 height 61
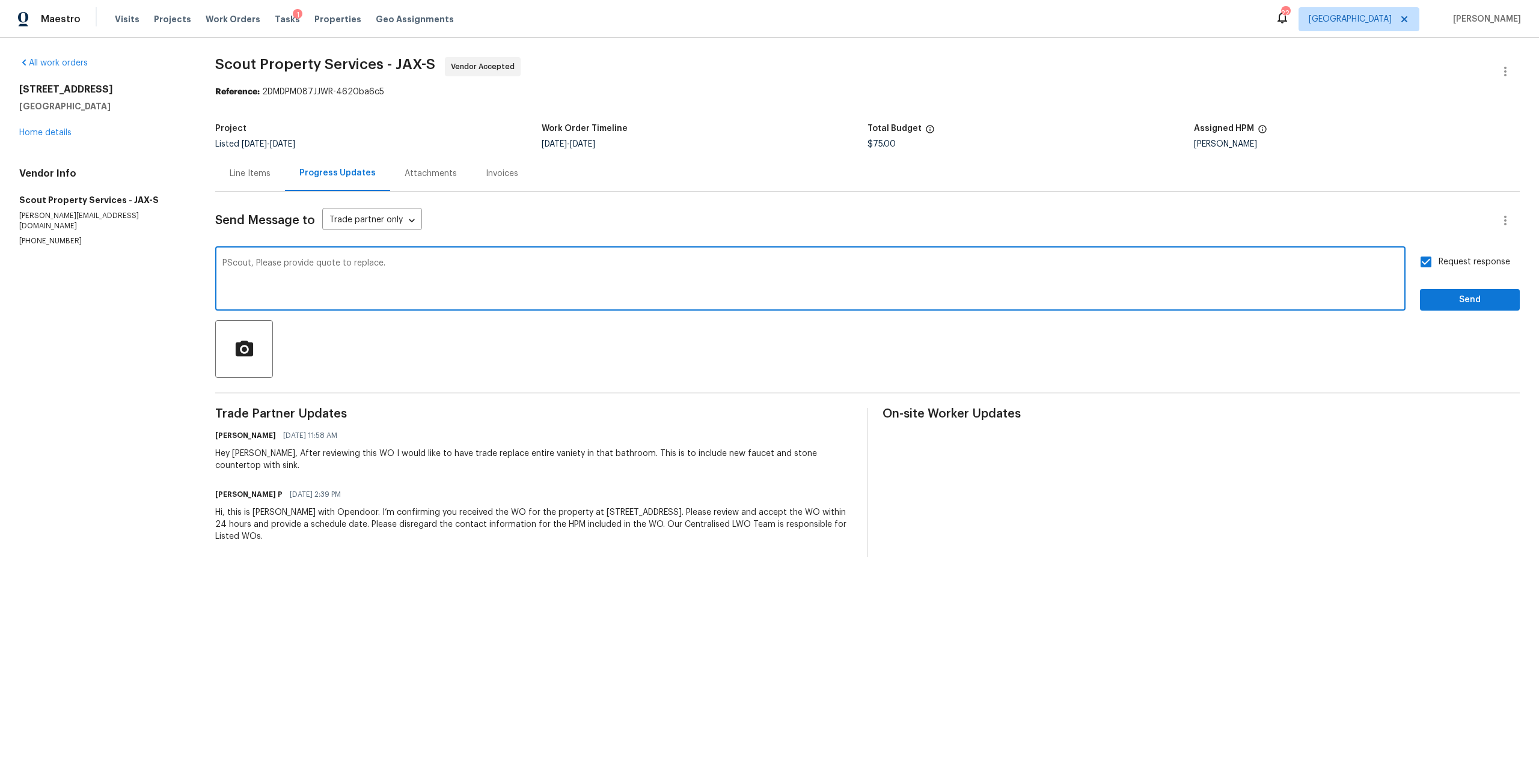
type textarea "PScout, Please provide quote to replace."
click at [1450, 298] on span "Send" at bounding box center [1469, 300] width 81 height 15
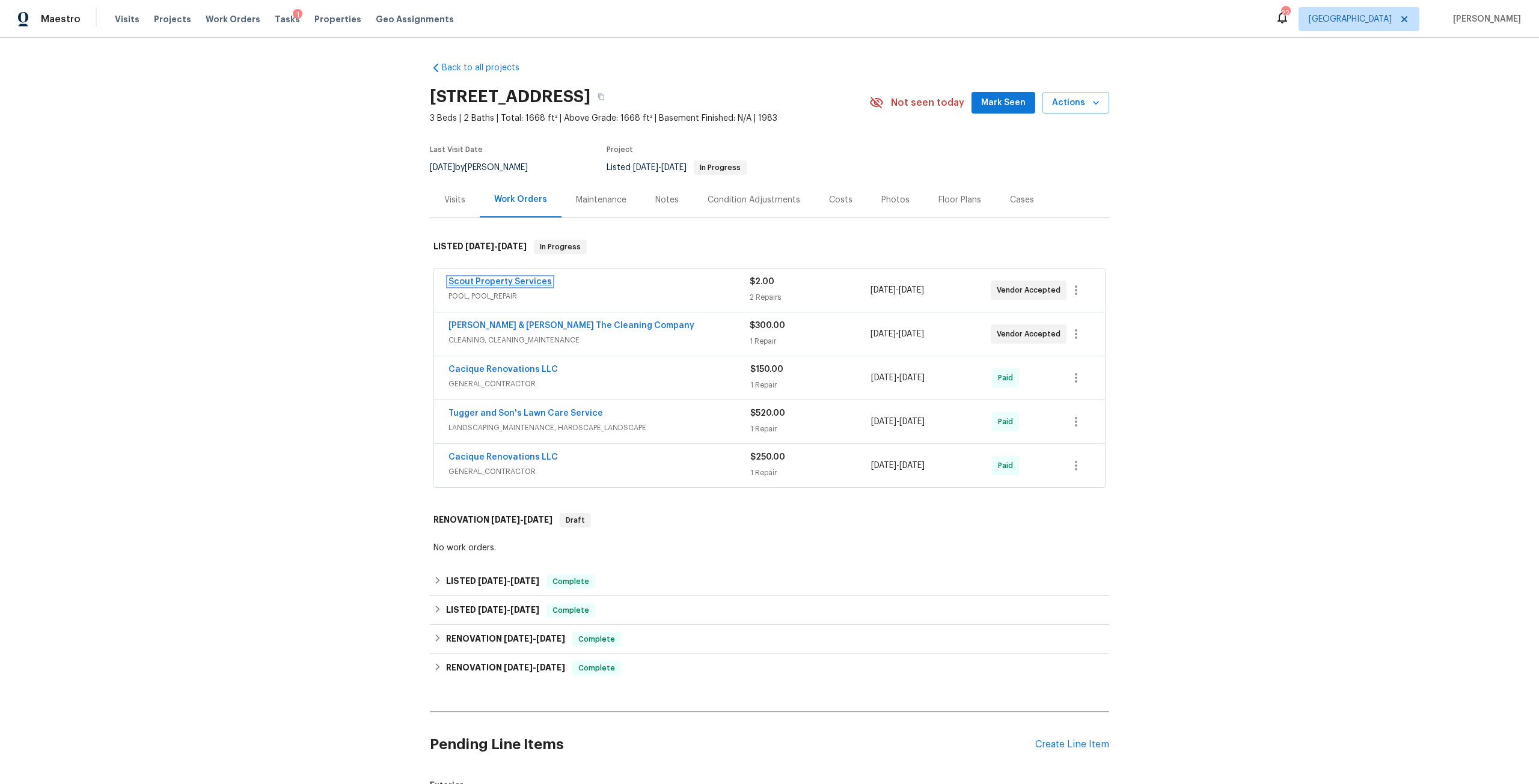
click at [513, 279] on link "Scout Property Services" at bounding box center [500, 282] width 104 height 8
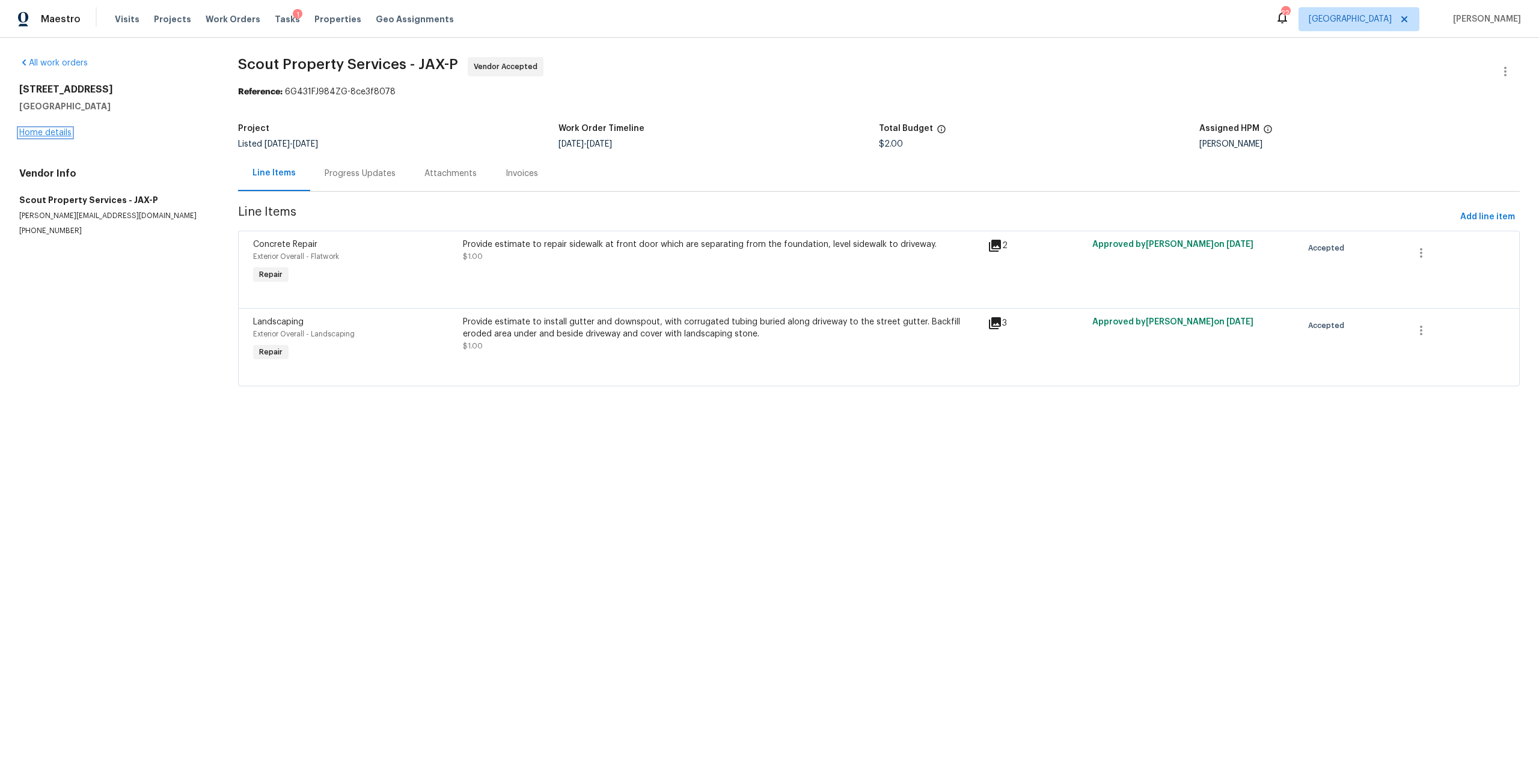
click at [64, 131] on link "Home details" at bounding box center [46, 132] width 52 height 8
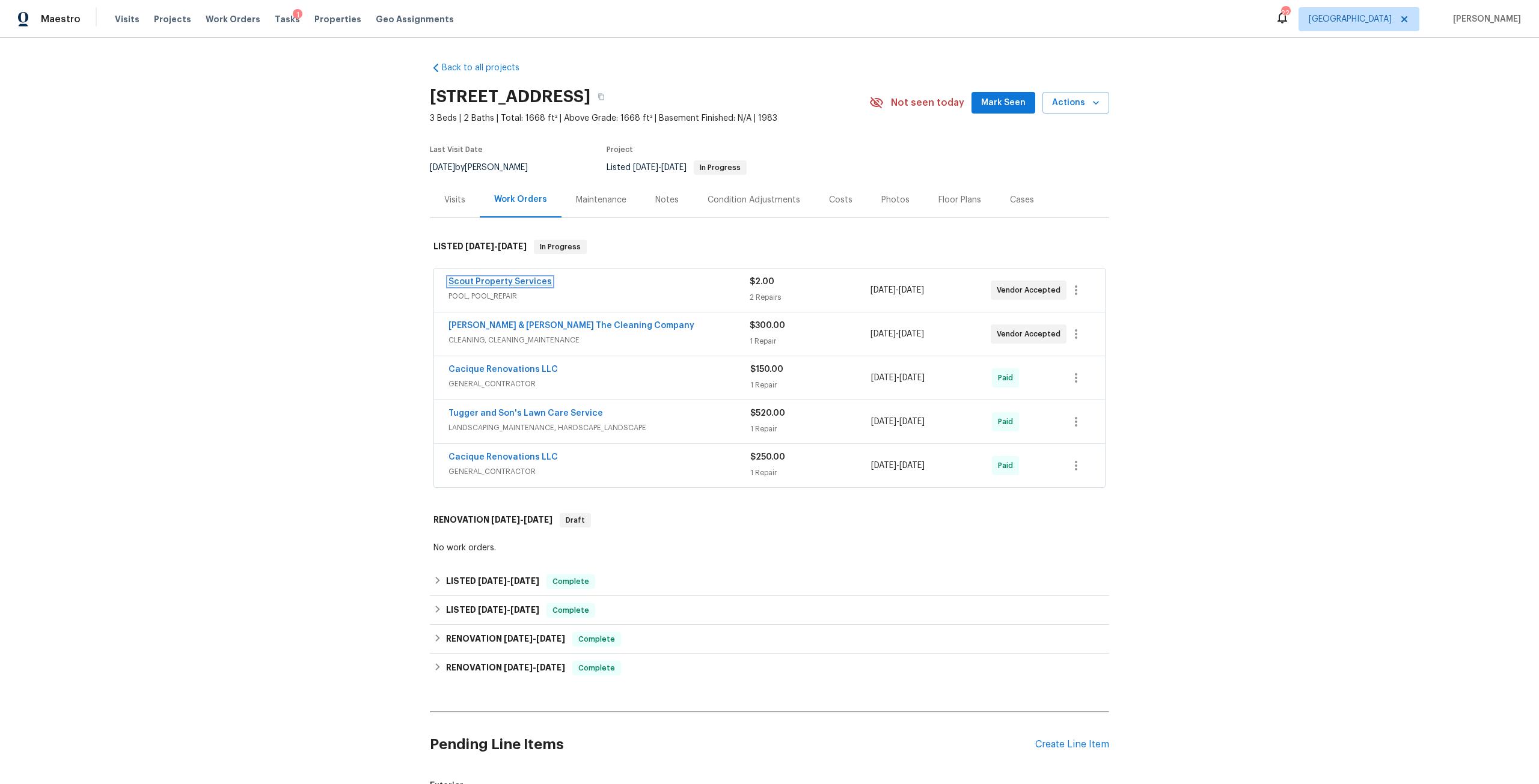
click at [513, 278] on link "Scout Property Services" at bounding box center [500, 282] width 104 height 8
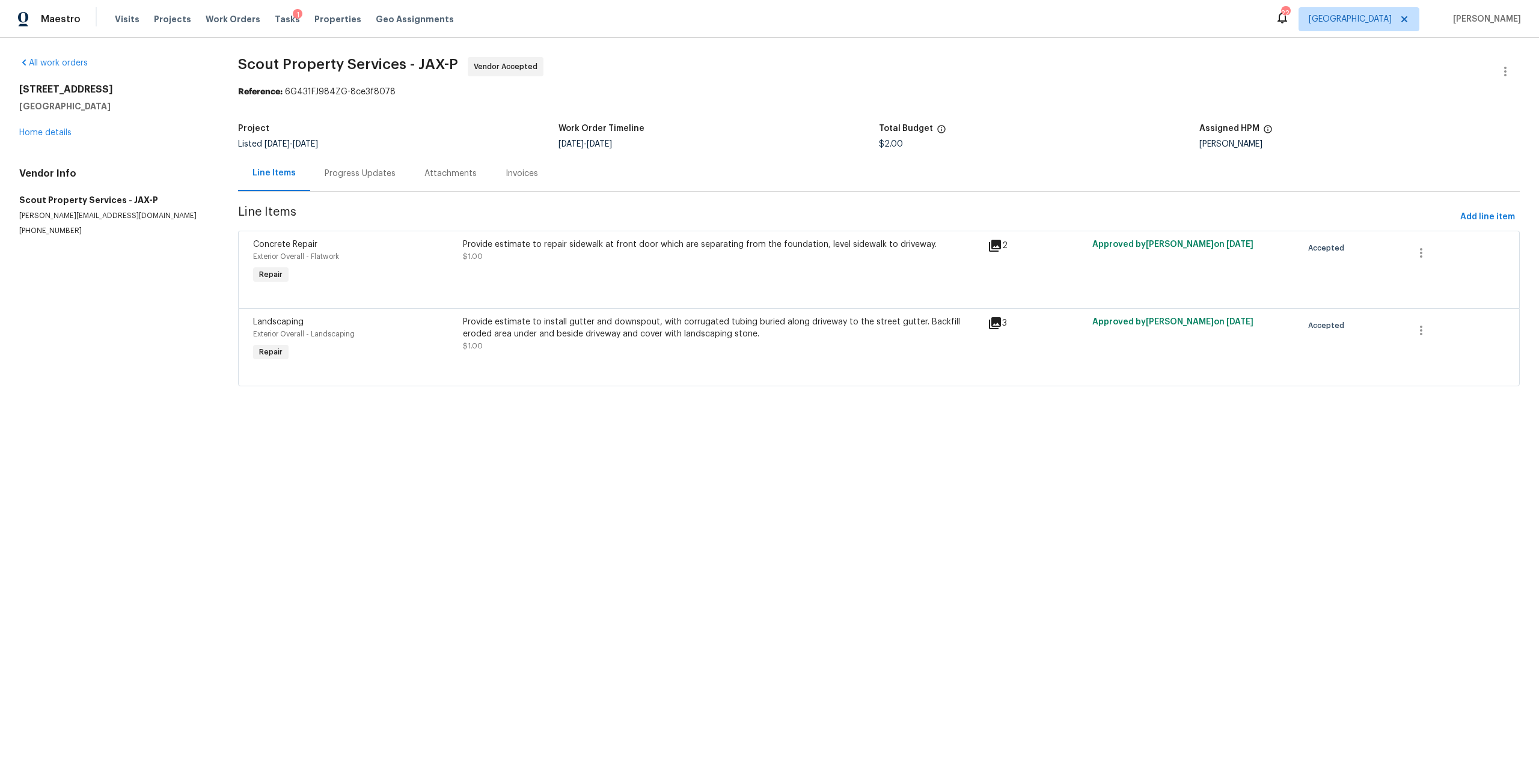
click at [503, 245] on div "Provide estimate to repair sidewalk at front door which are separating from the…" at bounding box center [721, 244] width 518 height 12
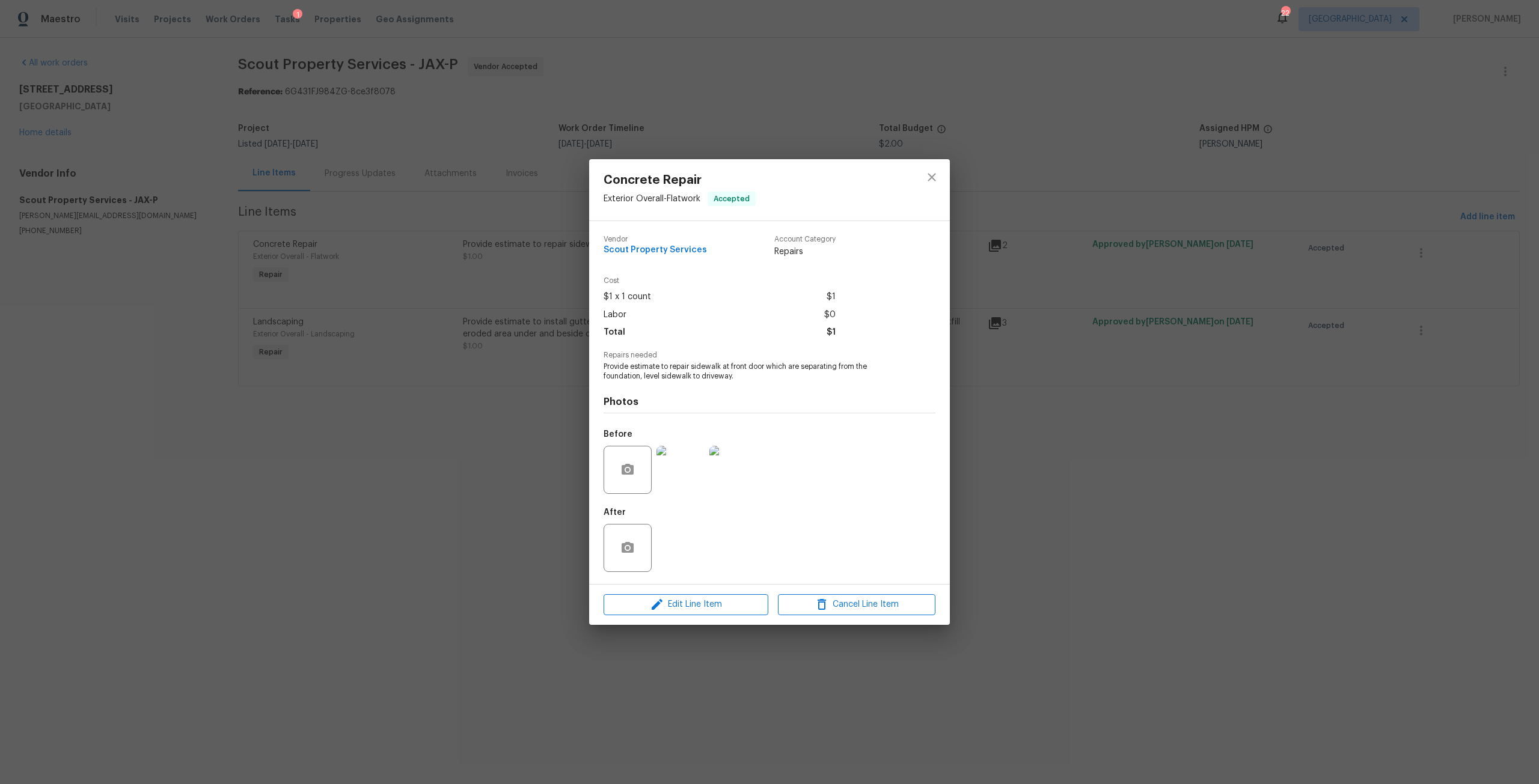
click at [705, 463] on div at bounding box center [680, 470] width 53 height 62
click at [669, 453] on img at bounding box center [680, 469] width 48 height 48
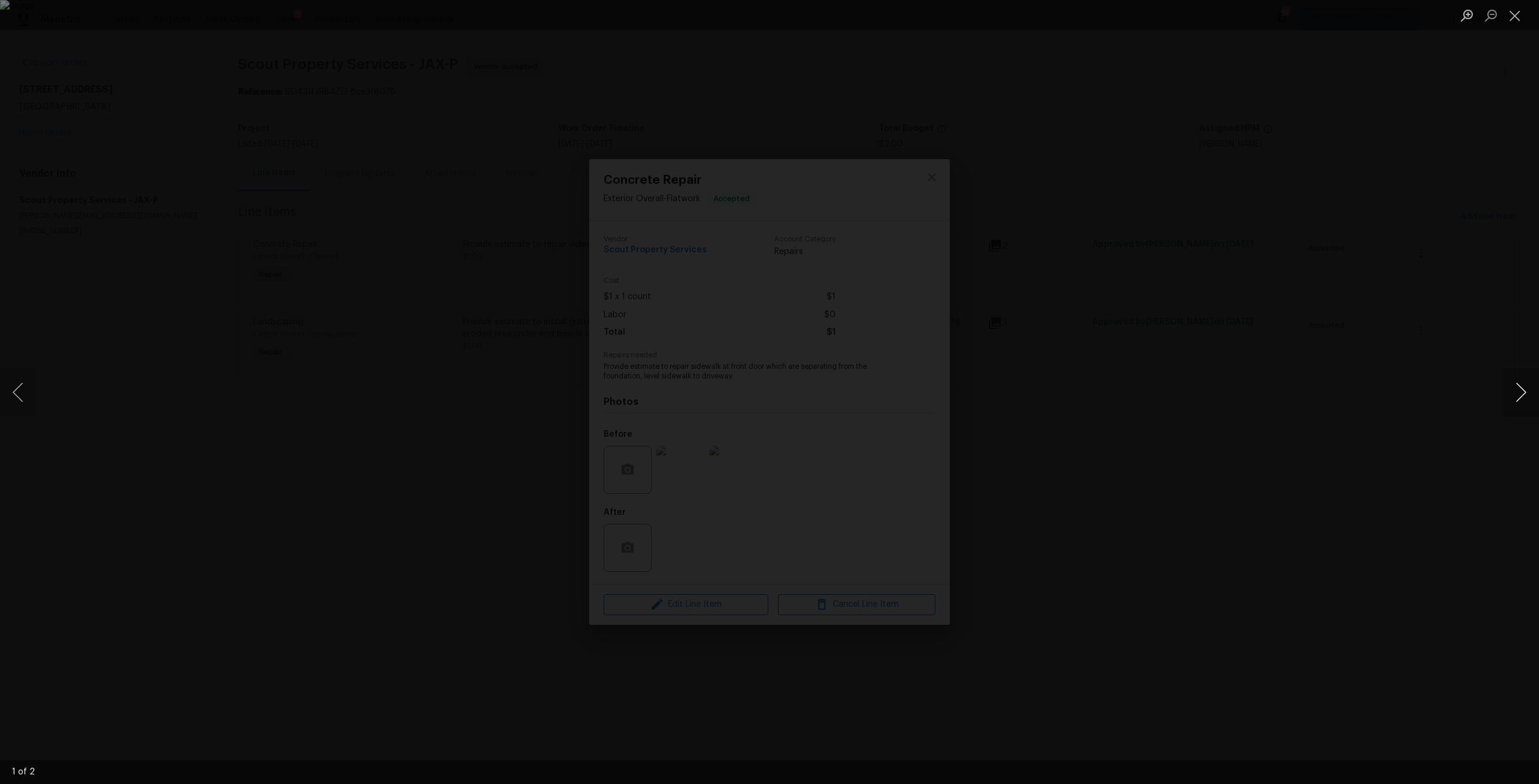
click at [1510, 387] on button "Next image" at bounding box center [1521, 392] width 36 height 48
click at [1522, 391] on button "Next image" at bounding box center [1521, 392] width 36 height 48
click at [35, 404] on button "Previous image" at bounding box center [18, 392] width 36 height 48
click at [1506, 394] on button "Next image" at bounding box center [1521, 392] width 36 height 48
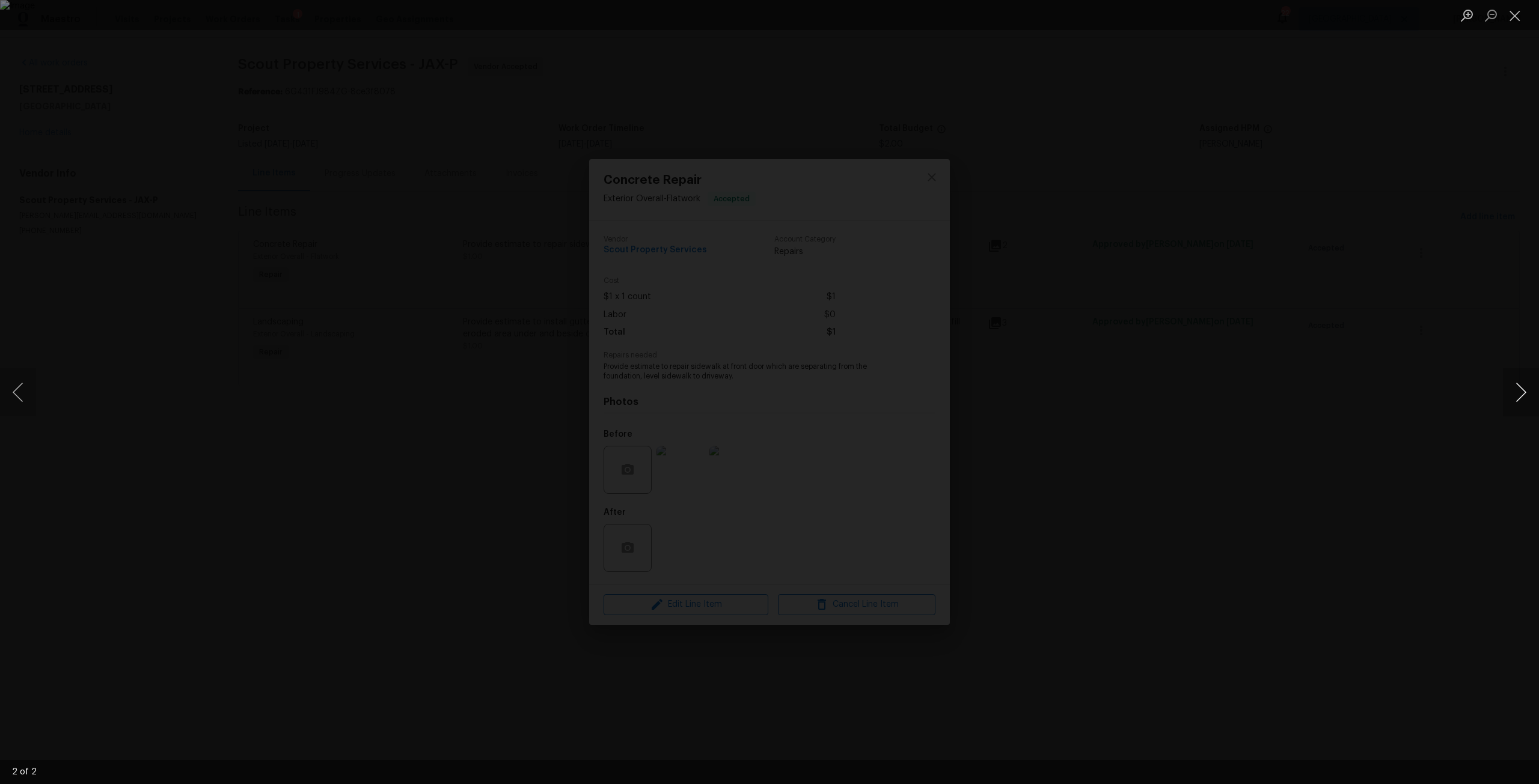
click at [1505, 398] on button "Next image" at bounding box center [1521, 392] width 36 height 48
click at [191, 333] on div "Lightbox" at bounding box center [770, 392] width 1539 height 784
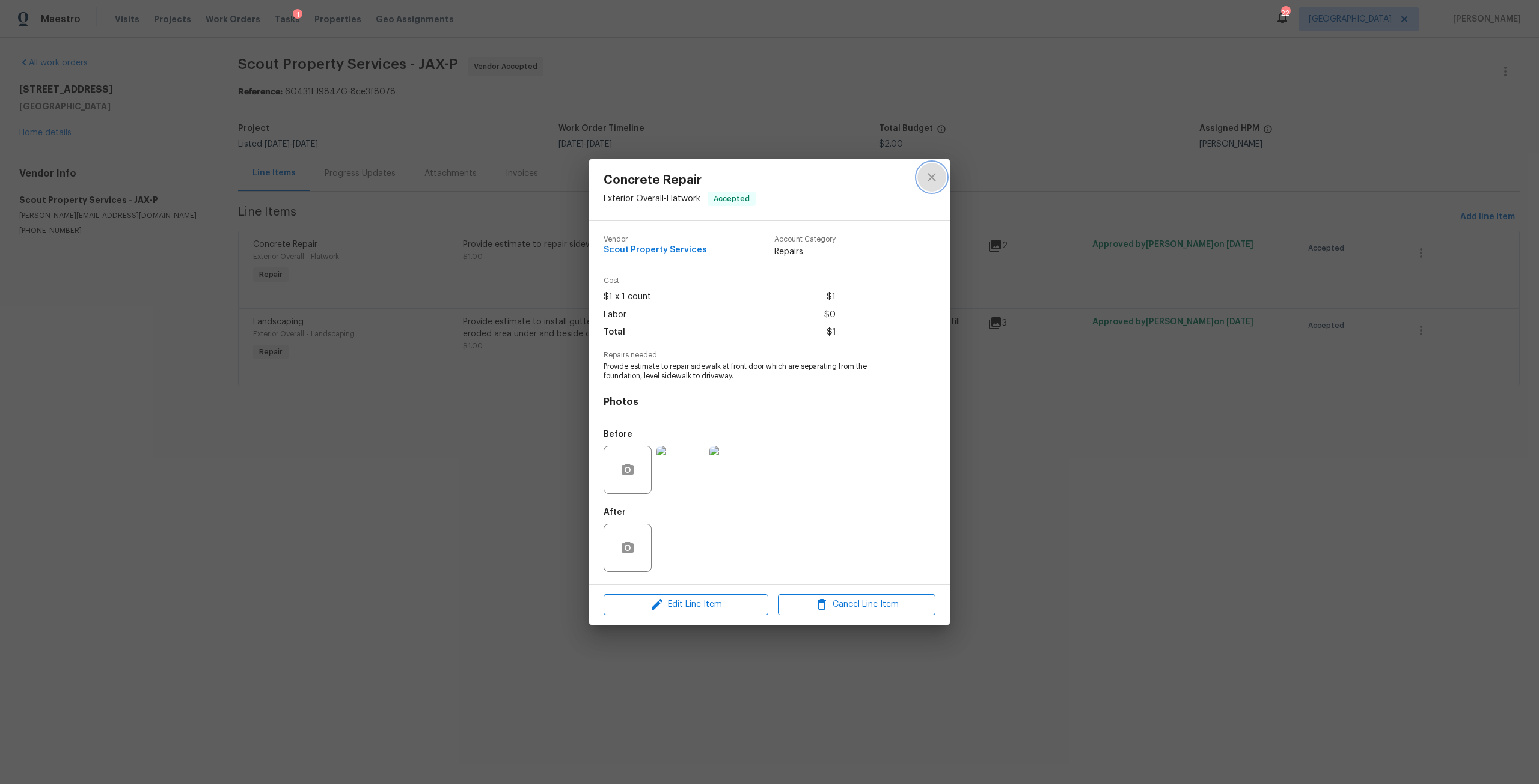
click at [928, 190] on button "close" at bounding box center [932, 177] width 29 height 29
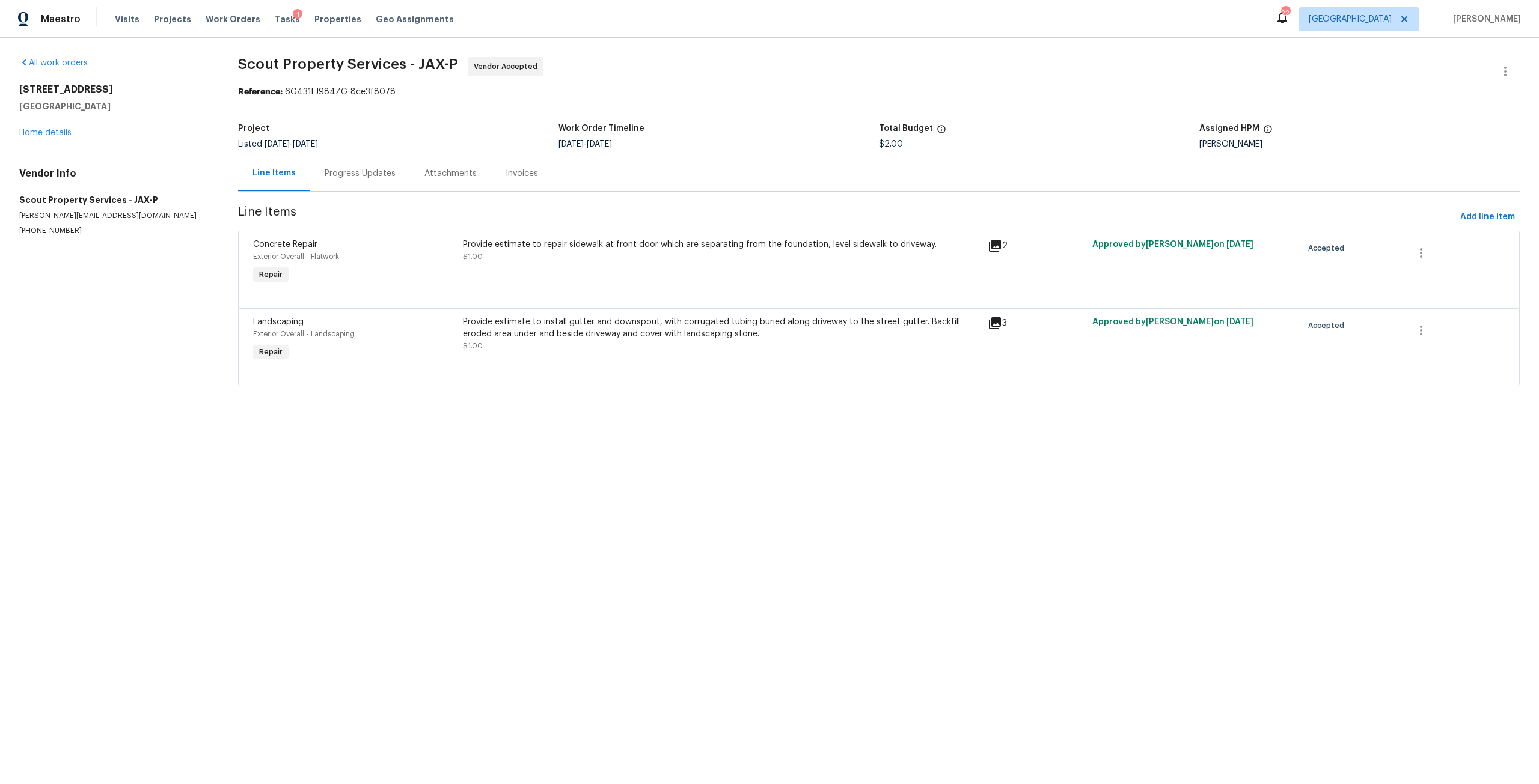
click at [674, 338] on div "Provide estimate to install gutter and downspout, with corrugated tubing buried…" at bounding box center [721, 328] width 518 height 24
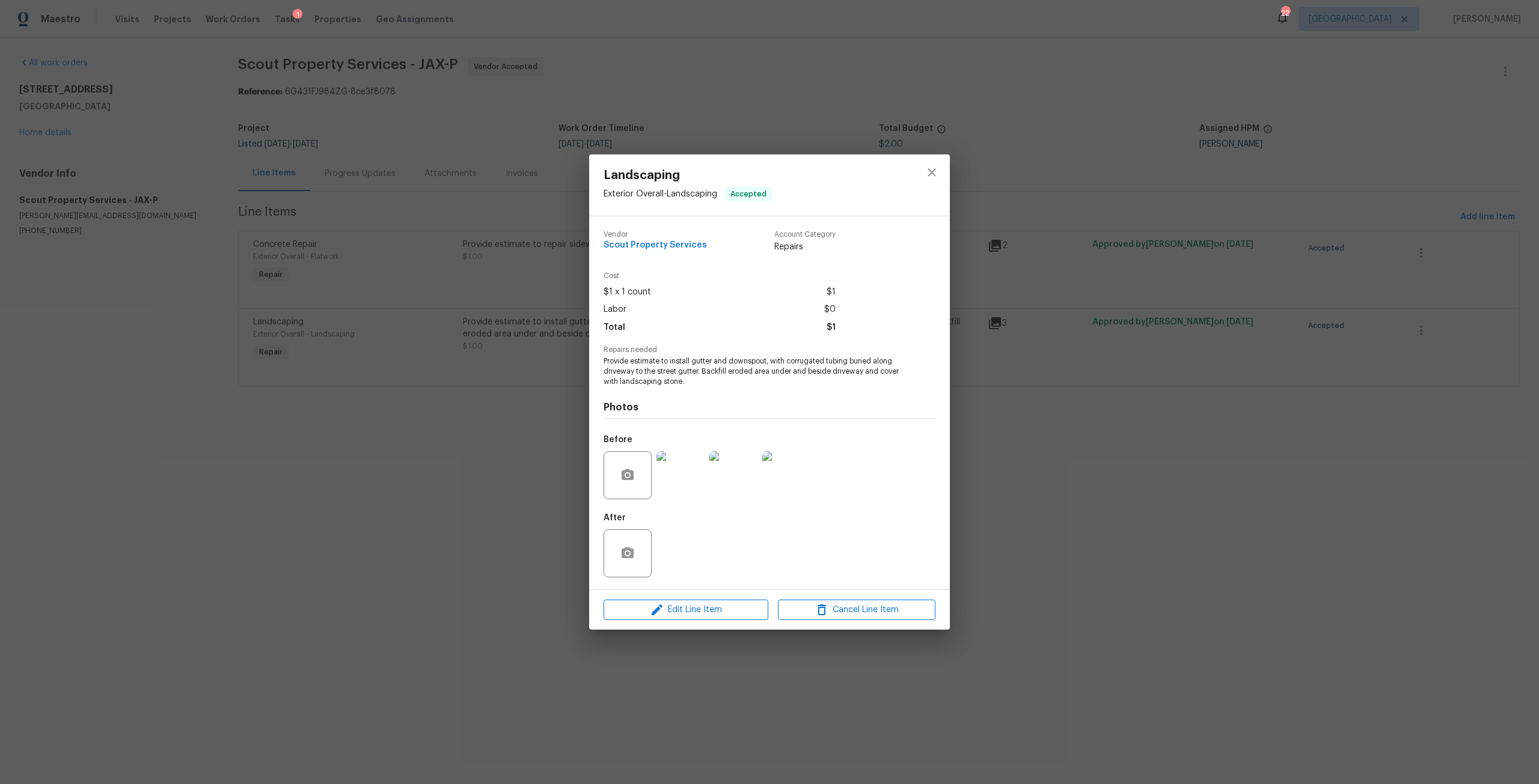
click at [691, 492] on img at bounding box center [680, 475] width 48 height 48
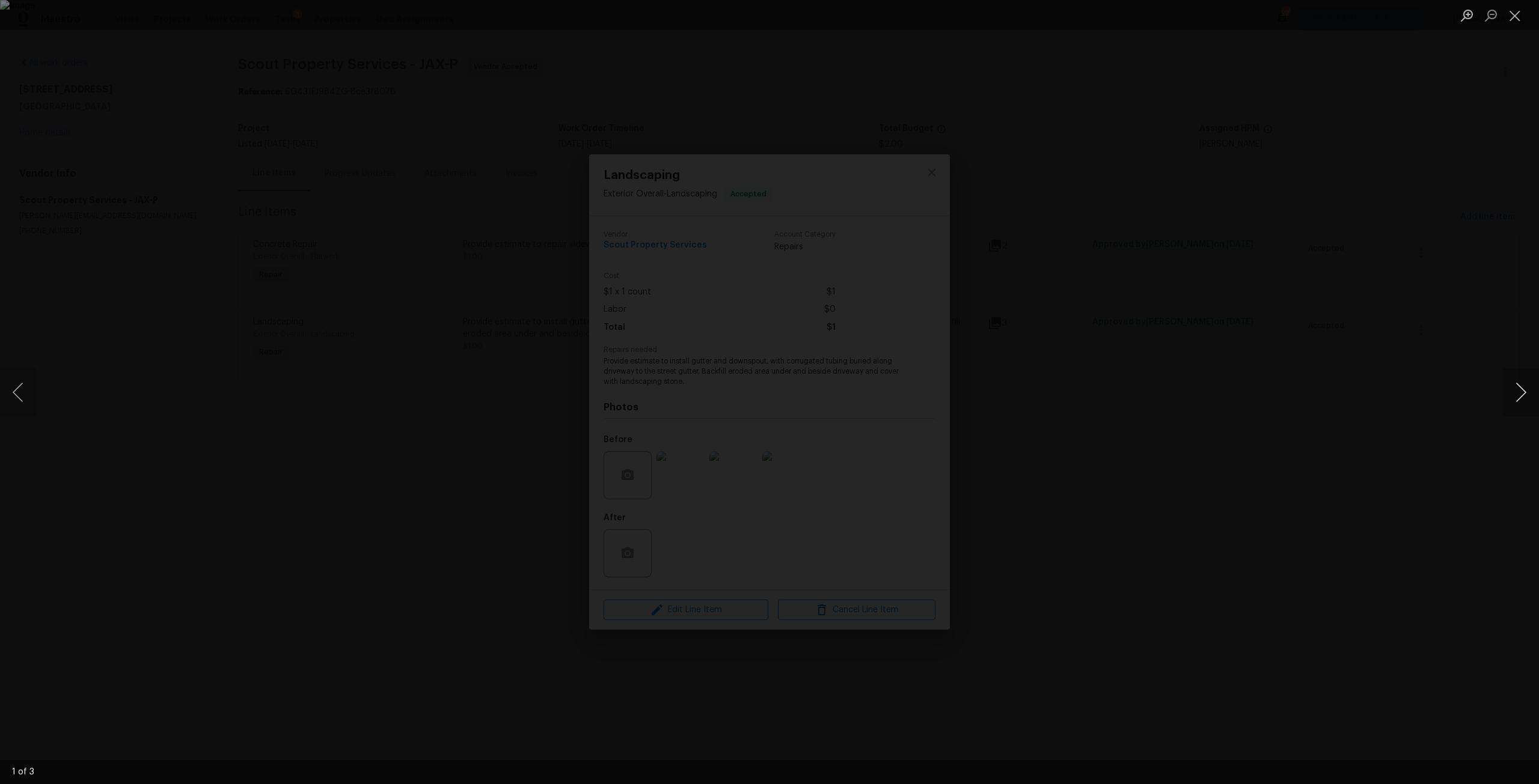
click at [1525, 400] on button "Next image" at bounding box center [1521, 392] width 36 height 48
click at [1522, 393] on button "Next image" at bounding box center [1521, 392] width 36 height 48
click at [1187, 220] on div "Lightbox" at bounding box center [770, 392] width 1539 height 784
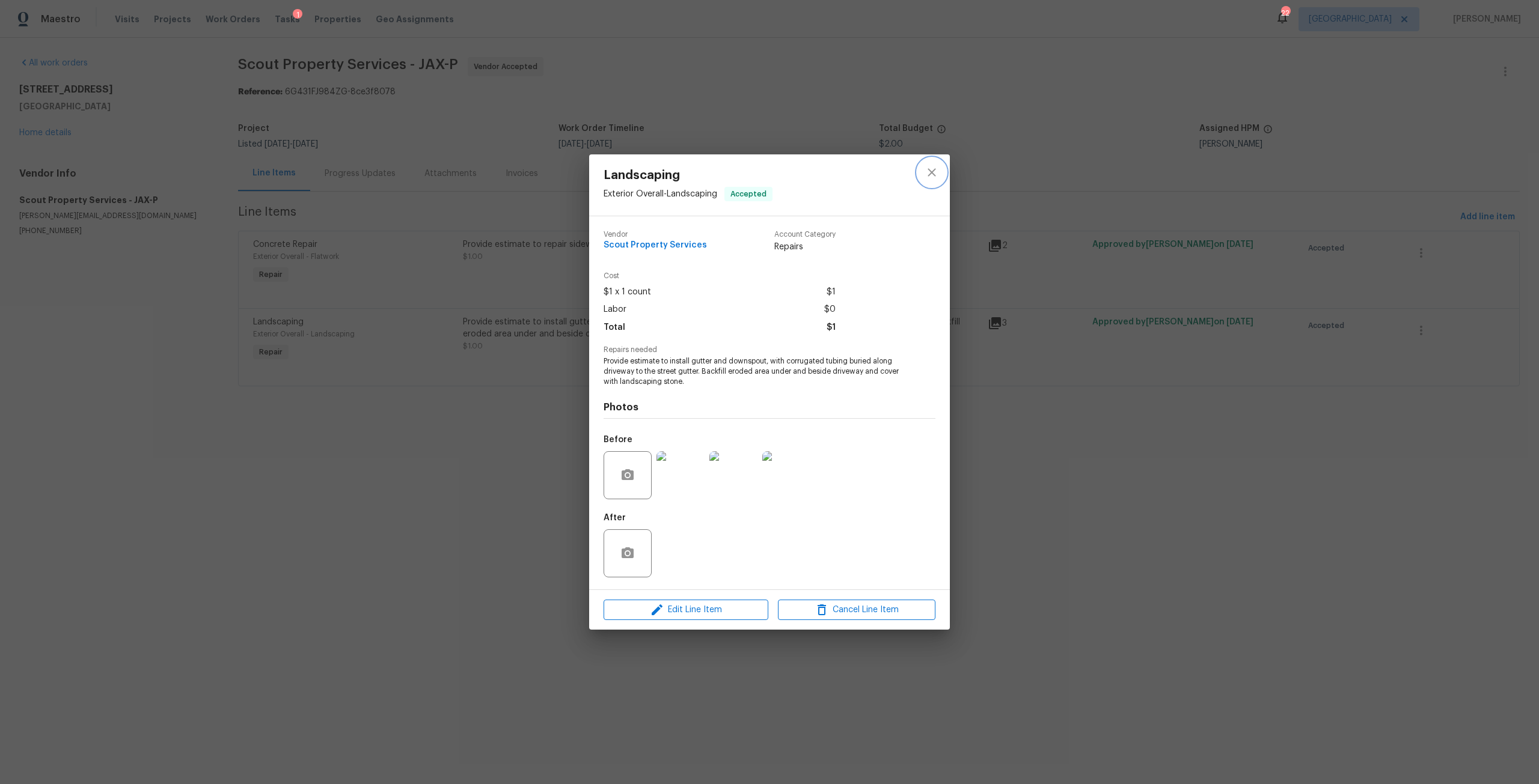
click at [940, 182] on button "close" at bounding box center [932, 172] width 29 height 29
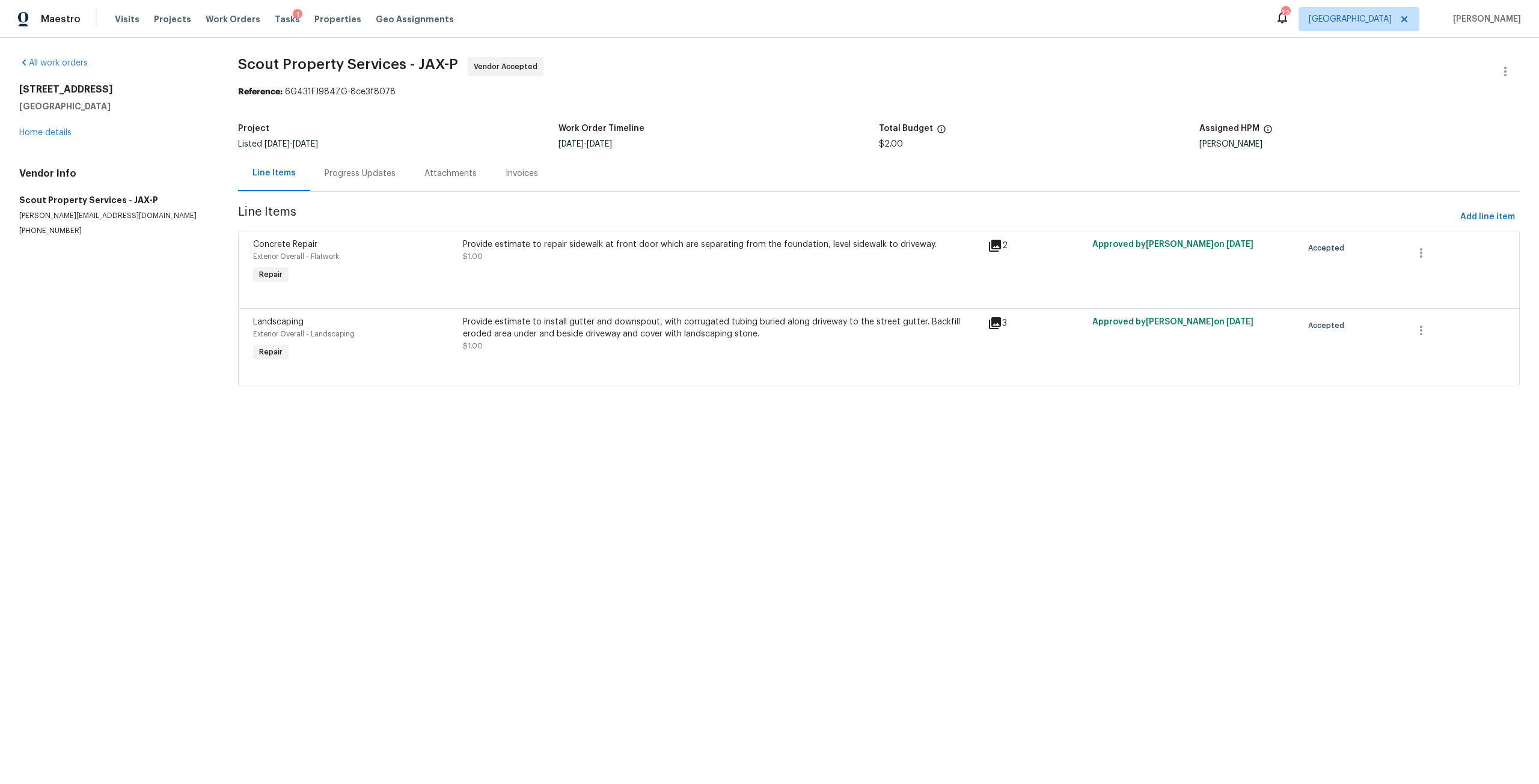
click at [19, 132] on div "All work orders 1615 Oak Ridge Dr W Jacksonville, FL 32225 Home details Vendor …" at bounding box center [770, 229] width 1539 height 382
click at [746, 238] on div "Provide estimate to repair sidewalk at front door which are separating from the…" at bounding box center [721, 244] width 518 height 12
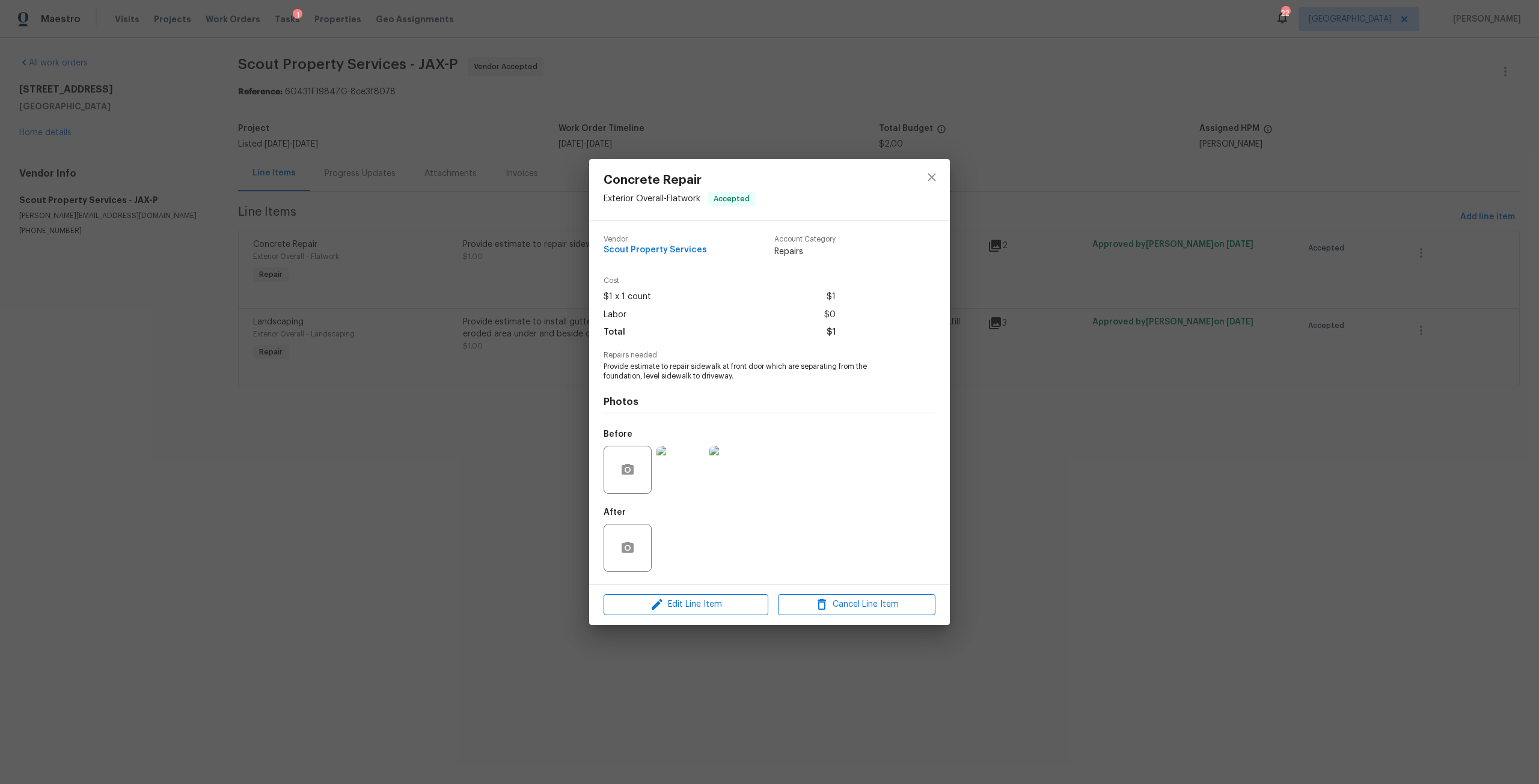
click at [164, 107] on div "Concrete Repair Exterior Overall - Flatwork Accepted Vendor Scout Property Serv…" at bounding box center [770, 392] width 1539 height 784
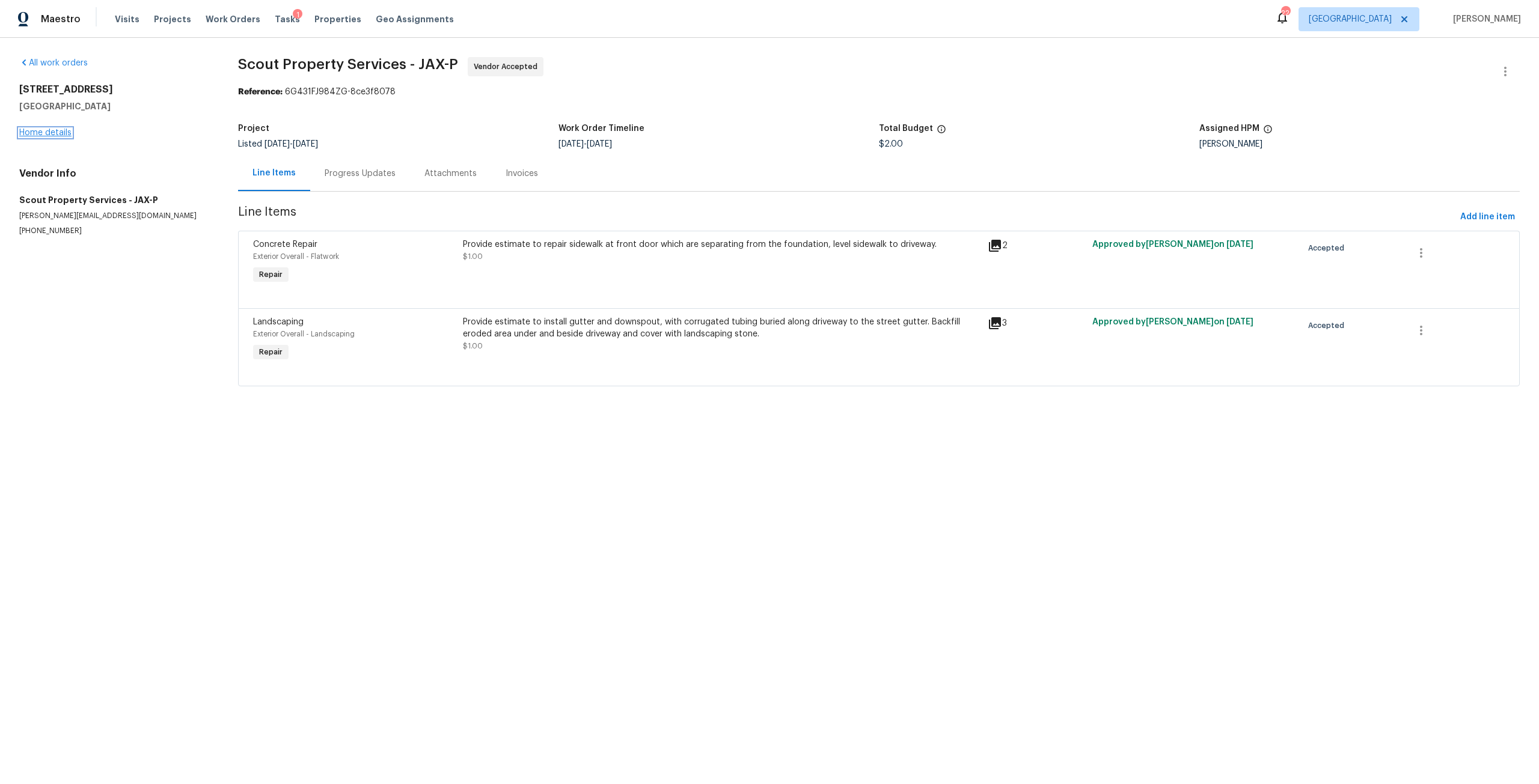
click at [64, 135] on link "Home details" at bounding box center [46, 132] width 52 height 8
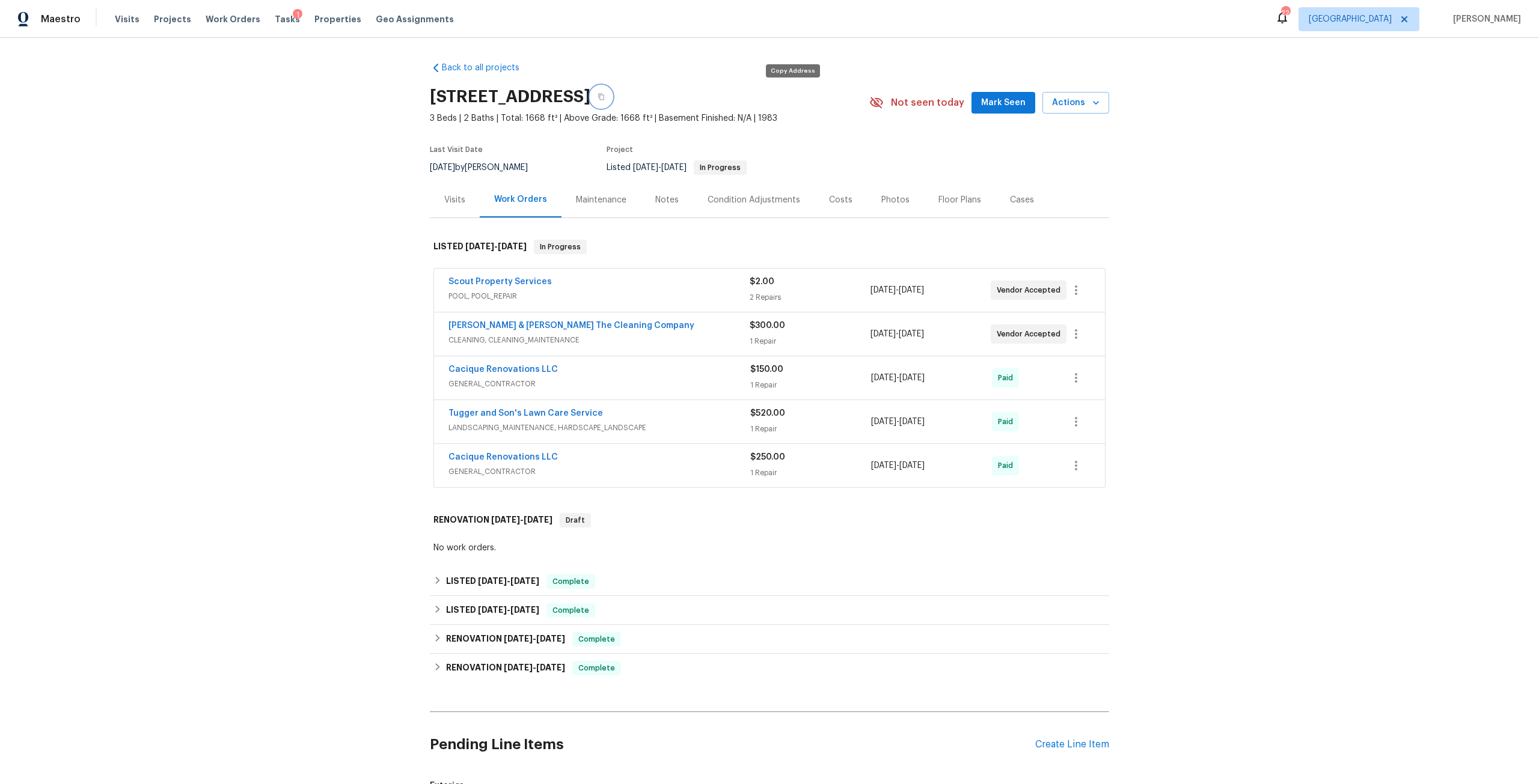
click at [612, 91] on button "button" at bounding box center [601, 97] width 22 height 22
click at [408, 174] on div "Back to all projects 1615 Oak Ridge Dr W, Jacksonville, FL 32225 3 Beds | 2 Bat…" at bounding box center [770, 411] width 1539 height 746
click at [514, 282] on link "Scout Property Services" at bounding box center [500, 282] width 104 height 8
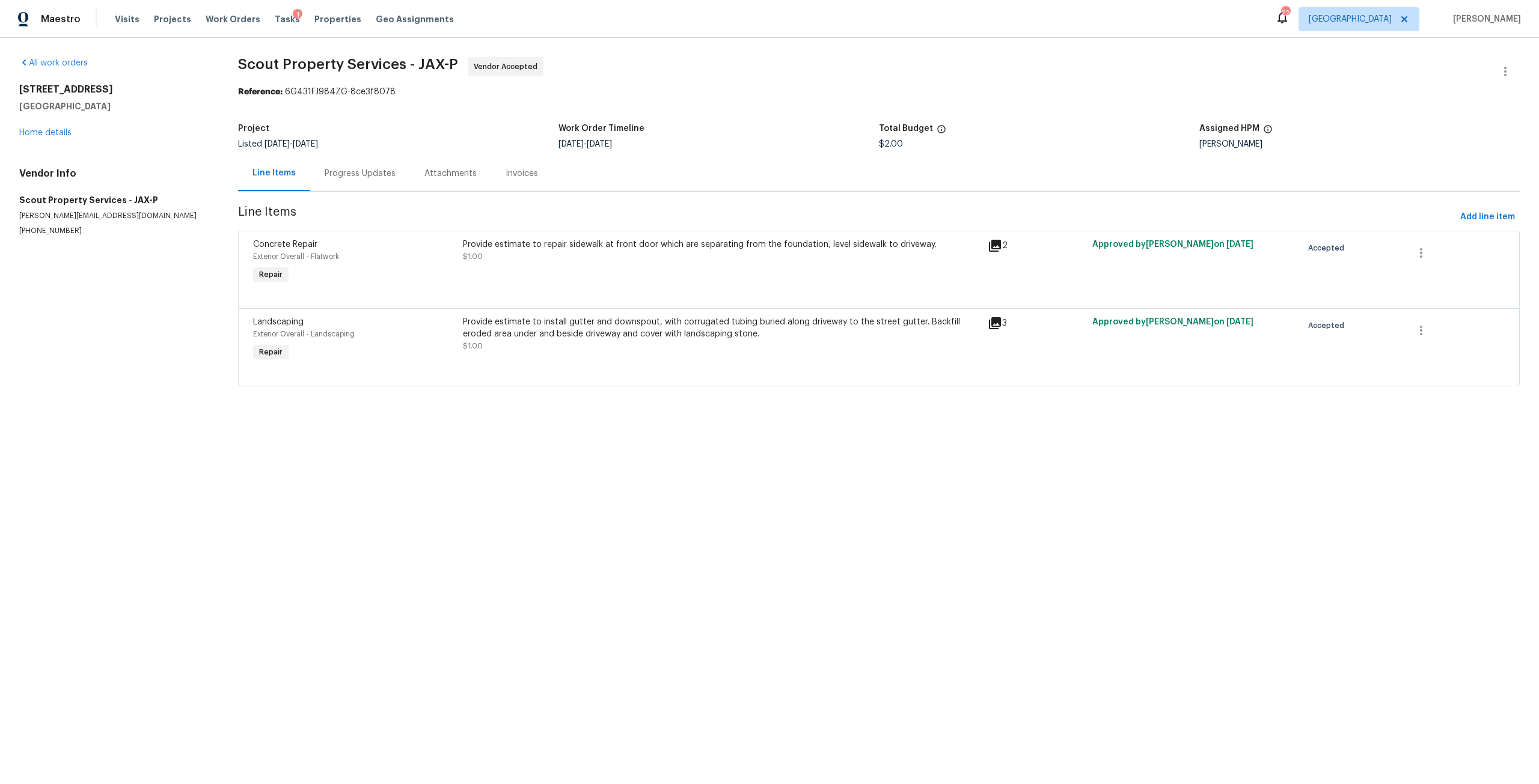
click at [552, 258] on div "Provide estimate to repair sidewalk at front door which are separating from the…" at bounding box center [721, 250] width 518 height 24
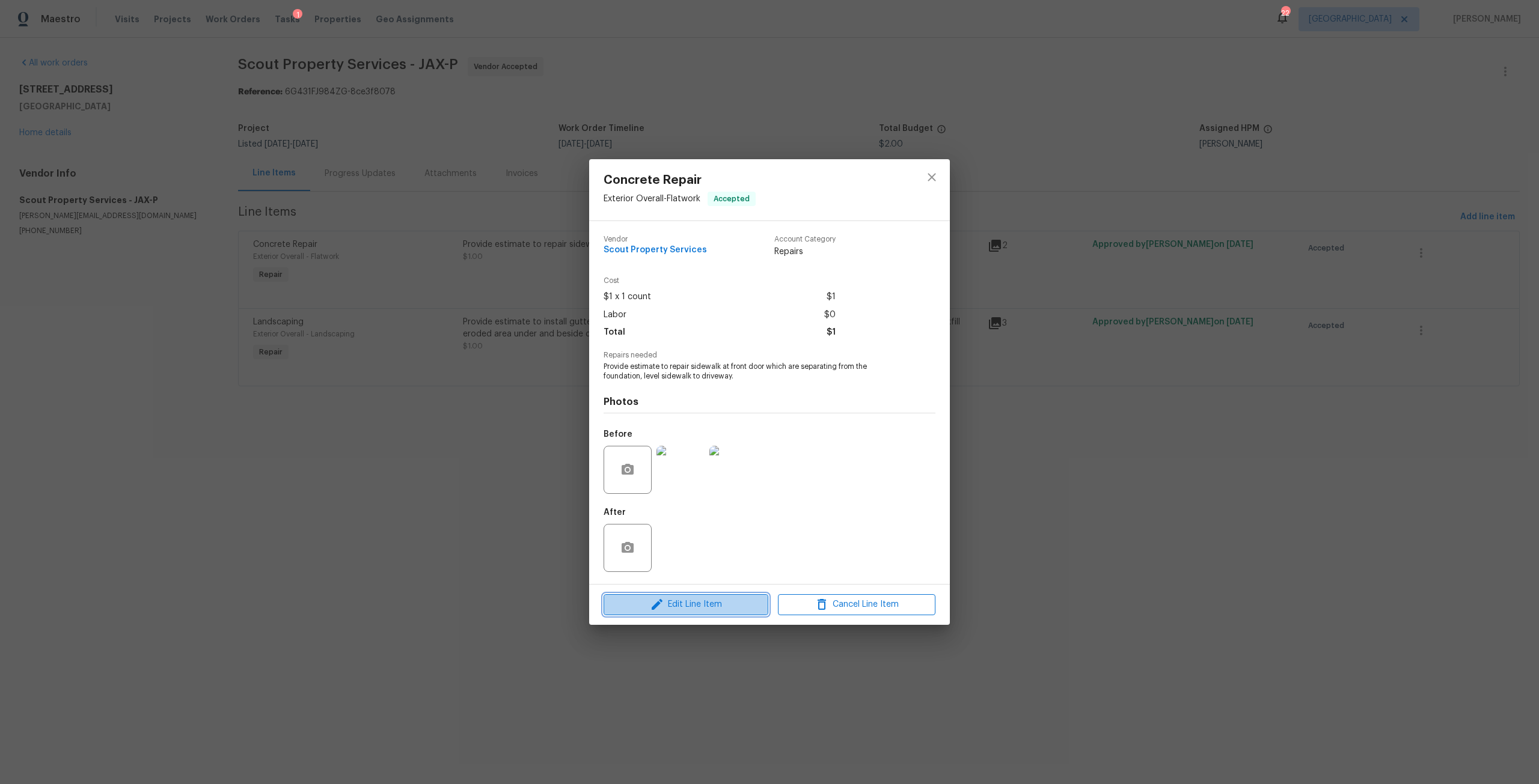
click at [696, 600] on span "Edit Line Item" at bounding box center [686, 605] width 157 height 15
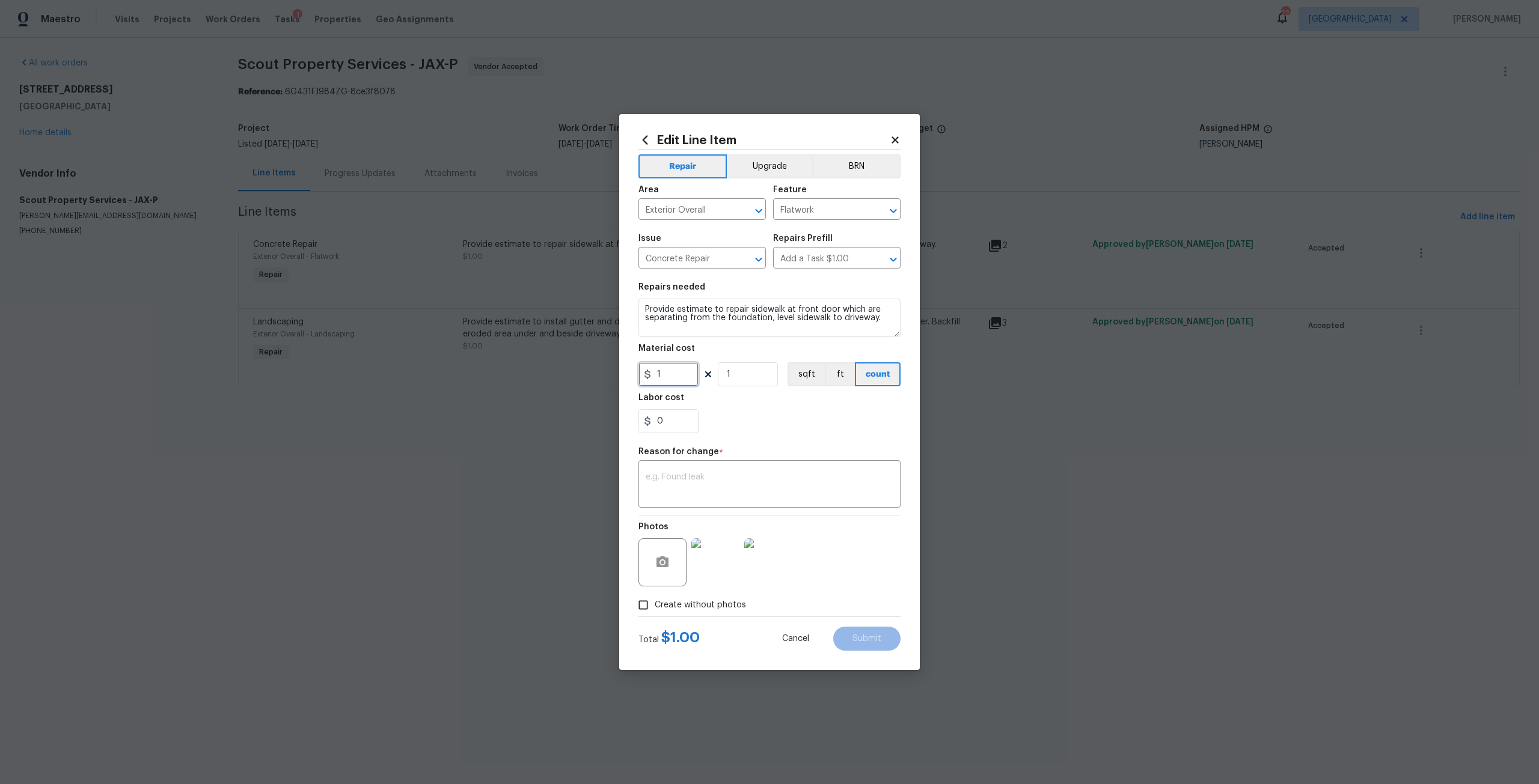
click at [685, 368] on input "1" at bounding box center [668, 374] width 60 height 24
type input "800"
click at [730, 462] on div "Reason for change *" at bounding box center [770, 455] width 262 height 16
click at [769, 482] on textarea at bounding box center [770, 485] width 247 height 25
click at [706, 604] on span "Create without photos" at bounding box center [700, 605] width 91 height 12
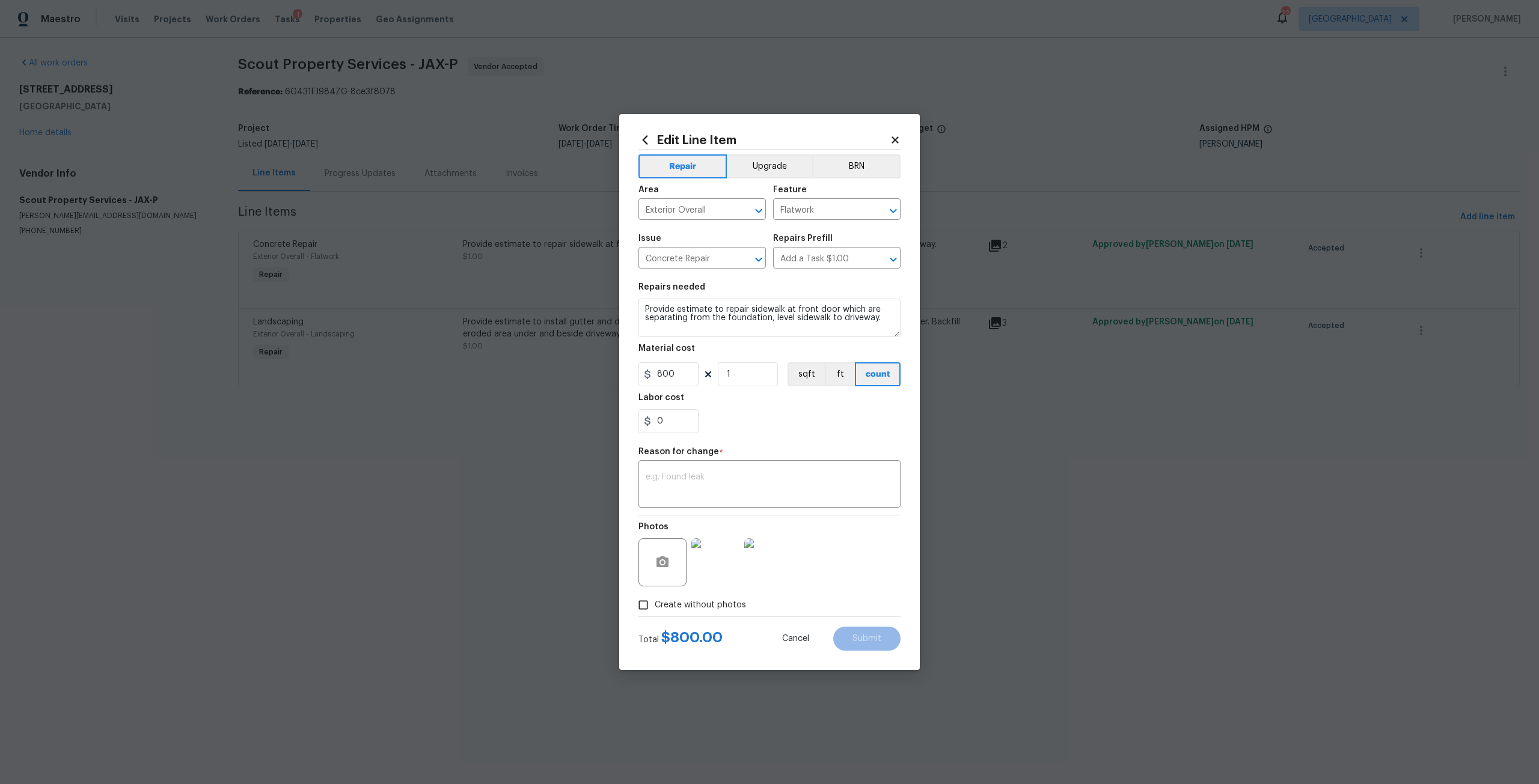
click at [655, 604] on input "Create without photos" at bounding box center [643, 605] width 23 height 23
checkbox input "false"
click at [771, 471] on div "x ​" at bounding box center [770, 485] width 262 height 44
type textarea "Adjust repairs"
click at [873, 620] on div "Total $ 800.00 Cancel Submit" at bounding box center [770, 634] width 262 height 34
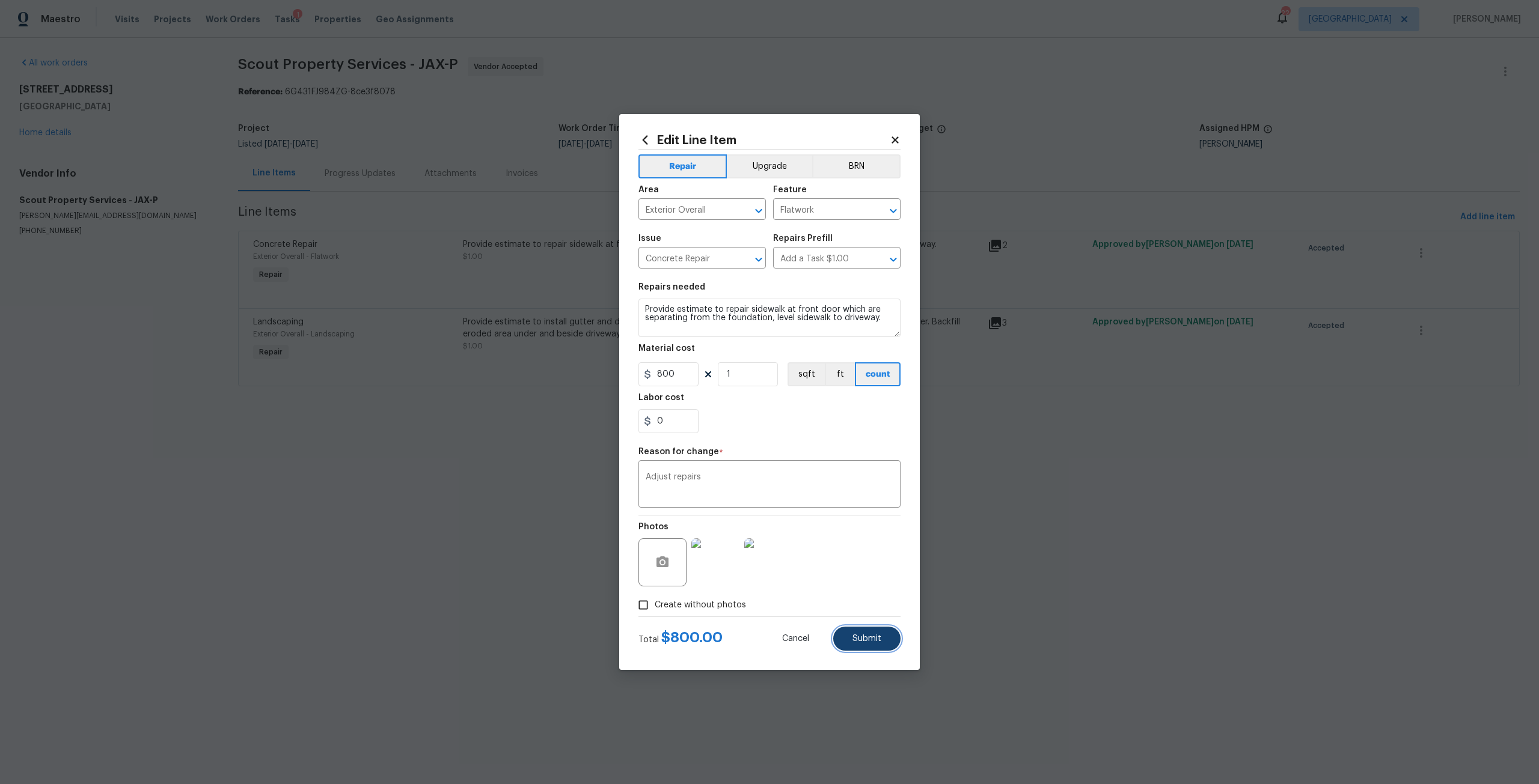
click at [885, 627] on button "Submit" at bounding box center [867, 639] width 67 height 24
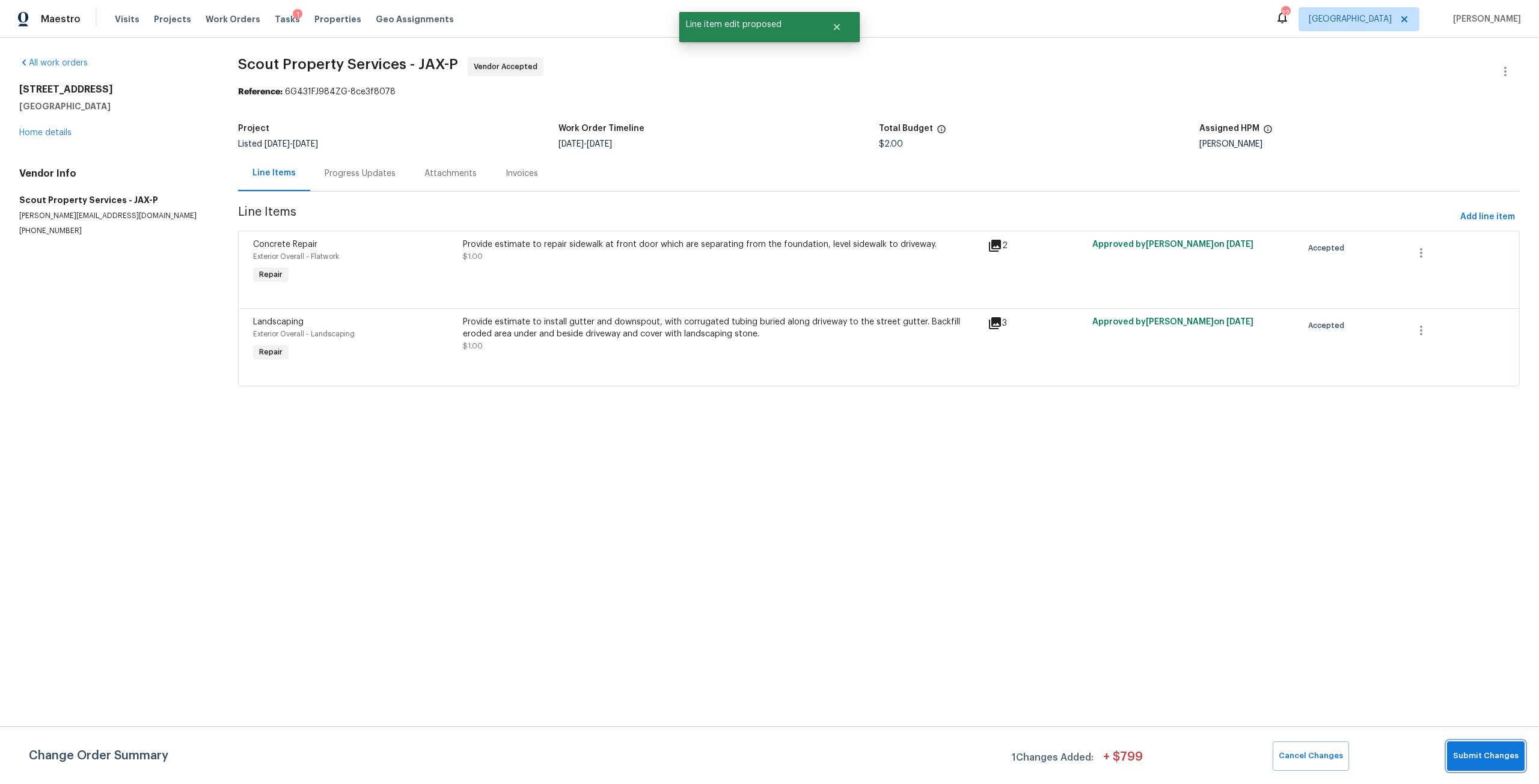
click at [1462, 754] on span "Submit Changes" at bounding box center [1485, 756] width 66 height 14
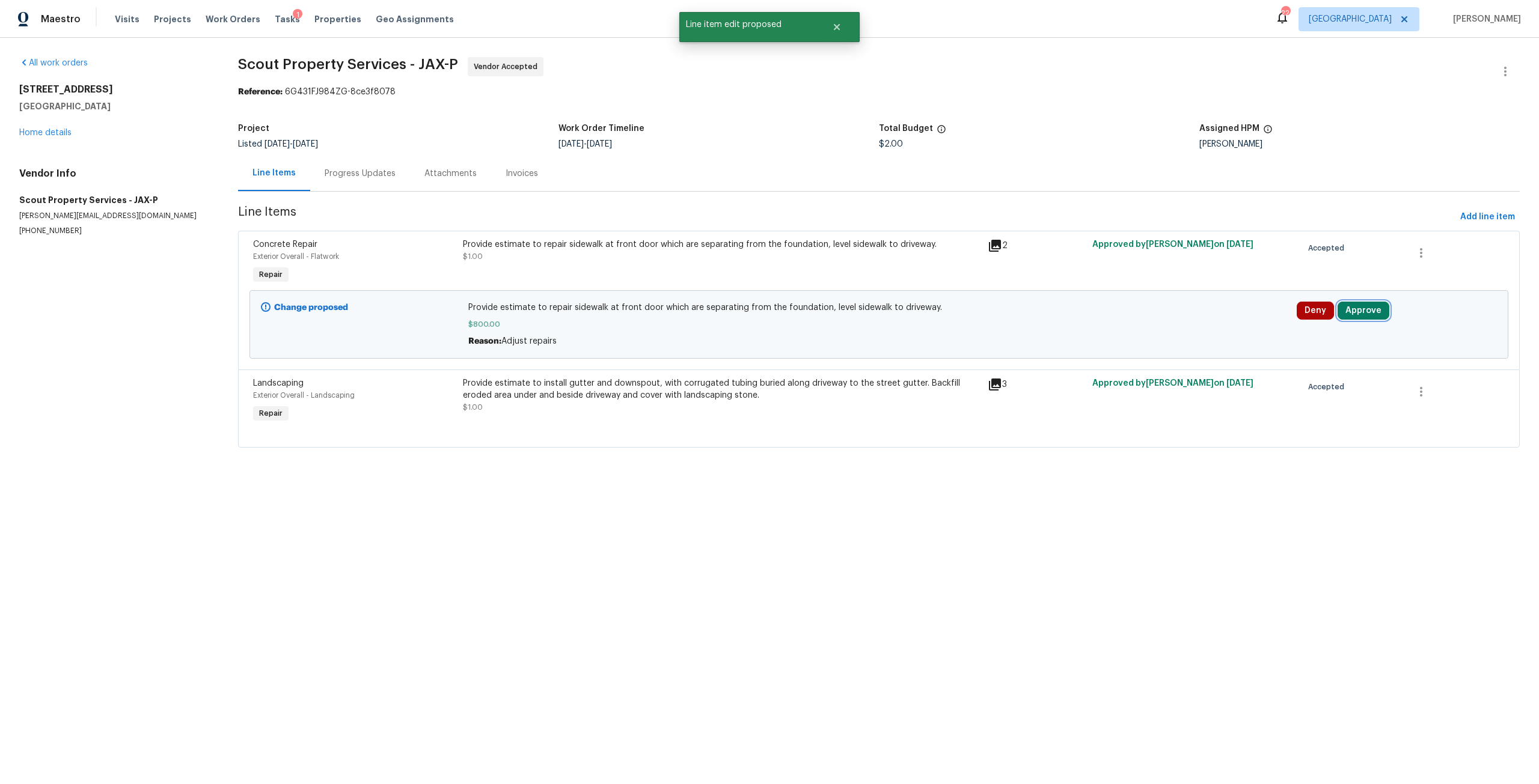
click at [1373, 314] on button "Approve" at bounding box center [1363, 310] width 52 height 18
click at [1199, 318] on button "Approve" at bounding box center [1183, 321] width 72 height 24
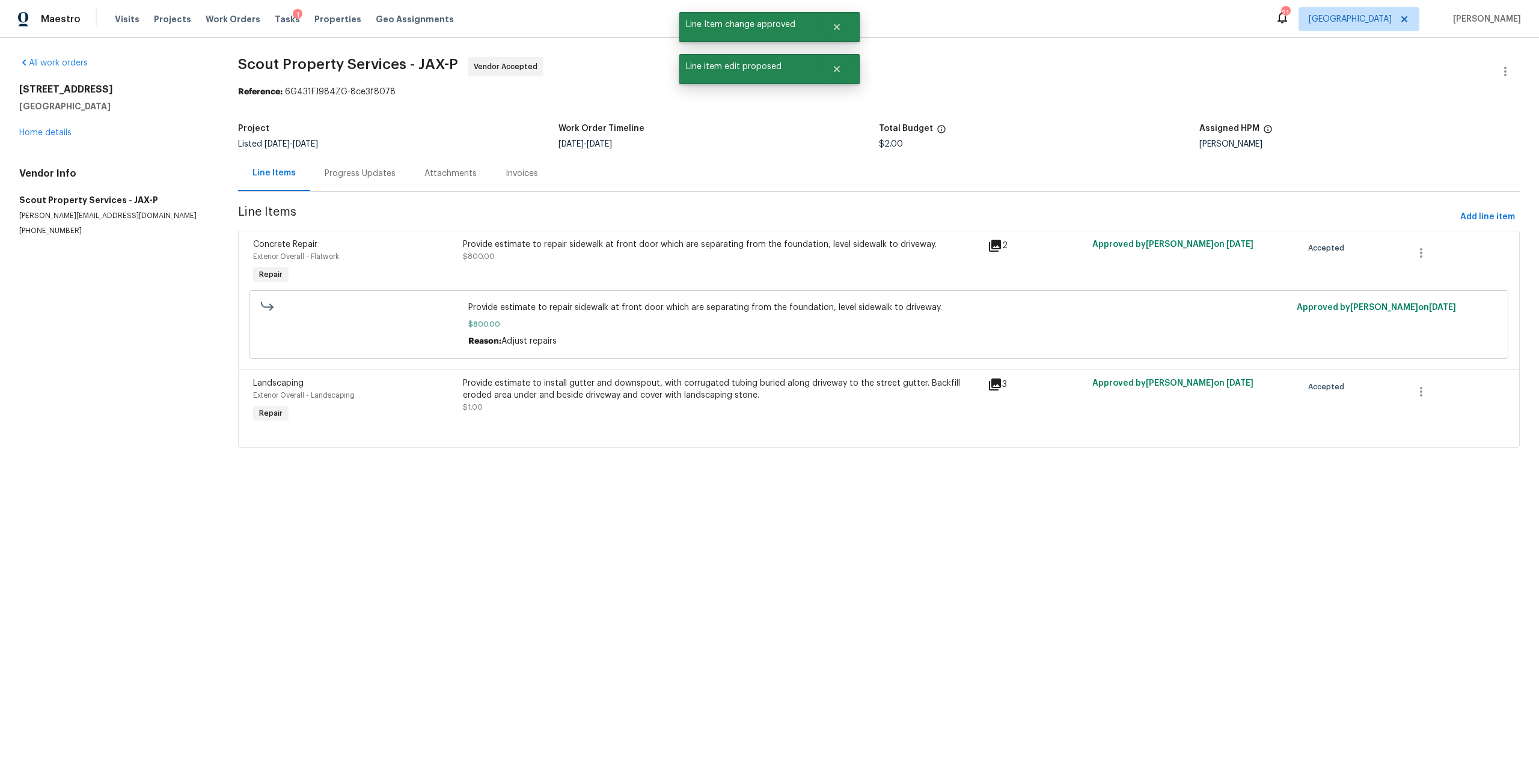
click at [676, 385] on div "Provide estimate to install gutter and downspout, with corrugated tubing buried…" at bounding box center [721, 389] width 518 height 24
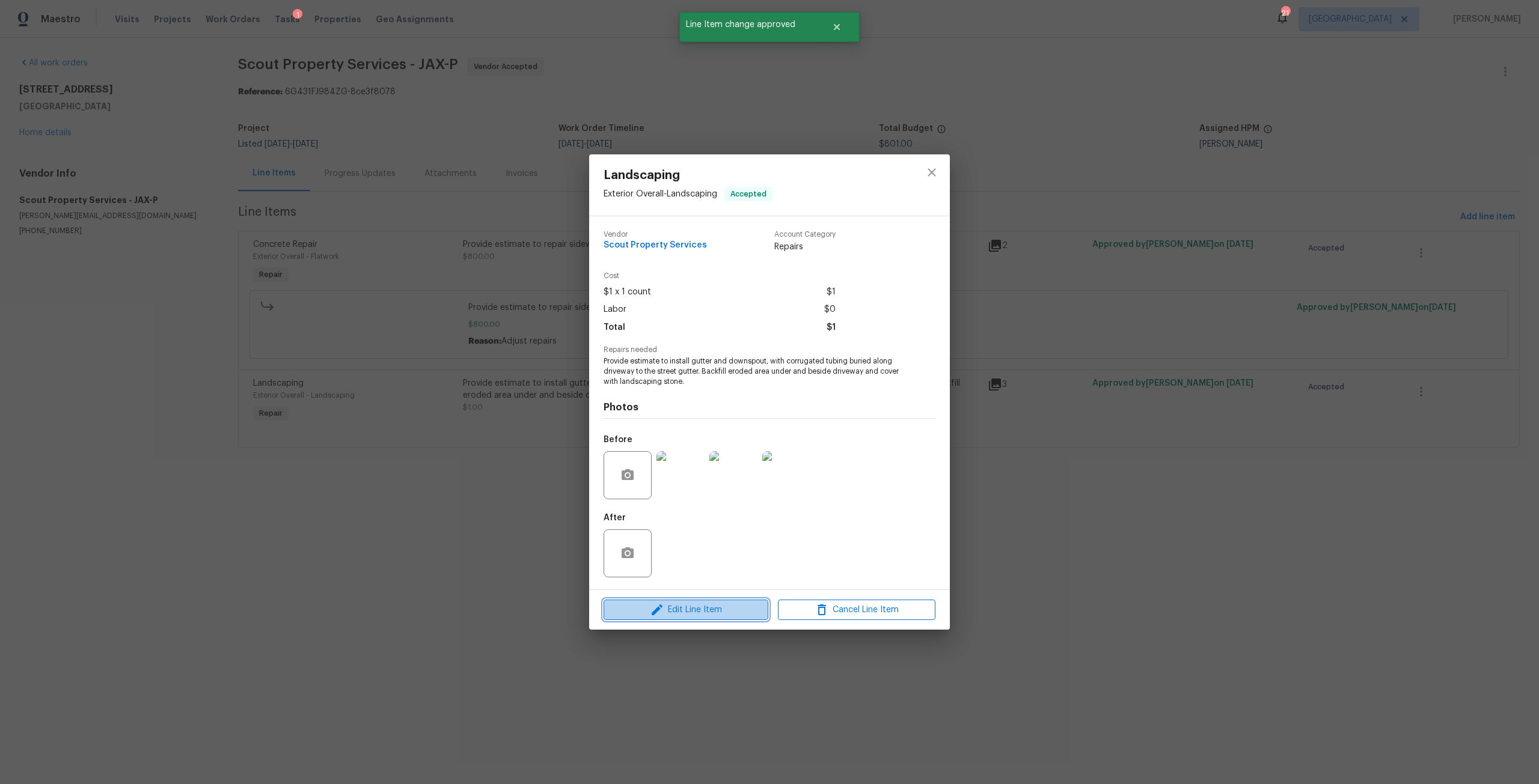
click at [739, 614] on span "Edit Line Item" at bounding box center [686, 610] width 157 height 15
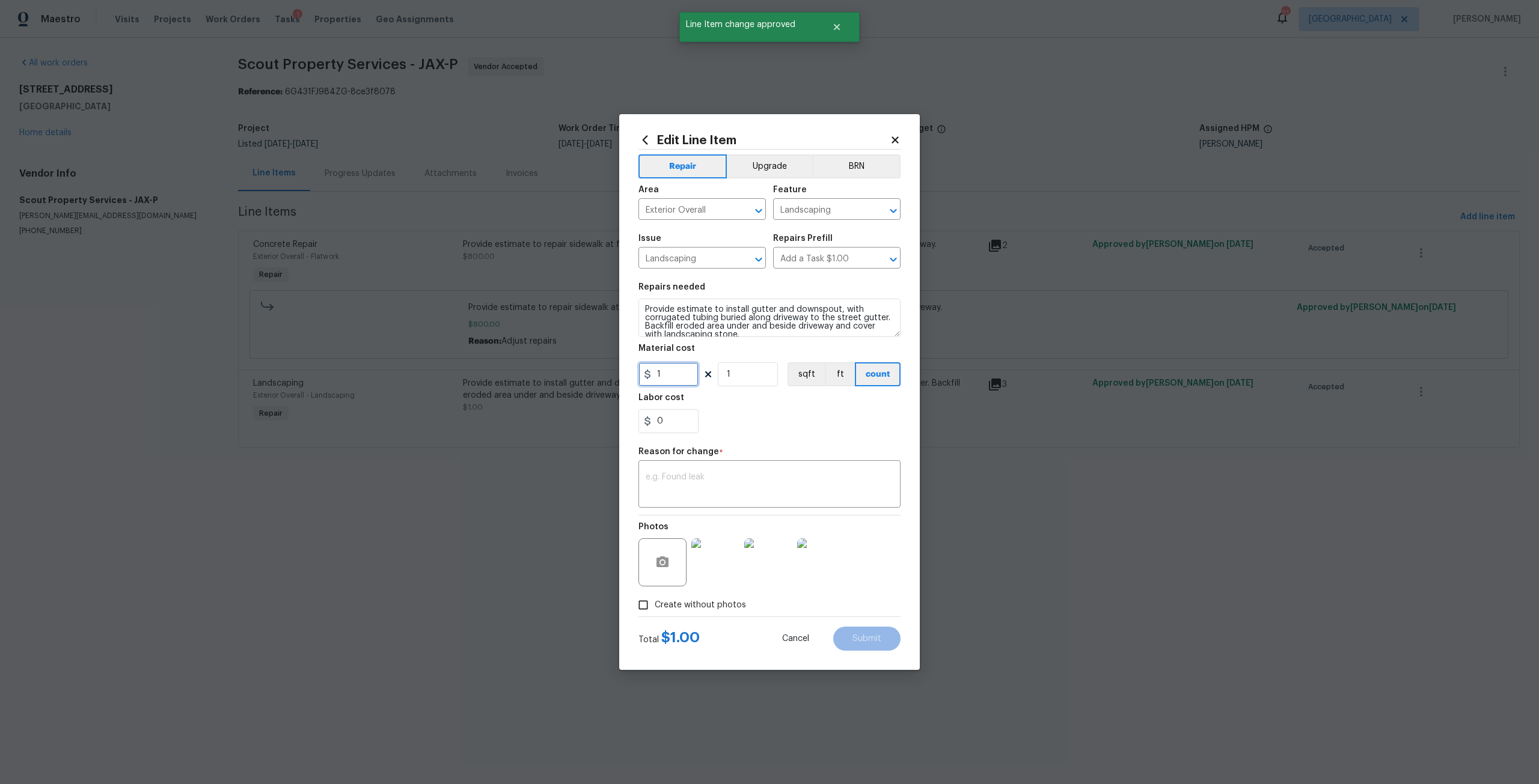
click at [692, 369] on input "1" at bounding box center [668, 374] width 60 height 24
type input "1350"
click at [742, 488] on textarea at bounding box center [770, 485] width 247 height 25
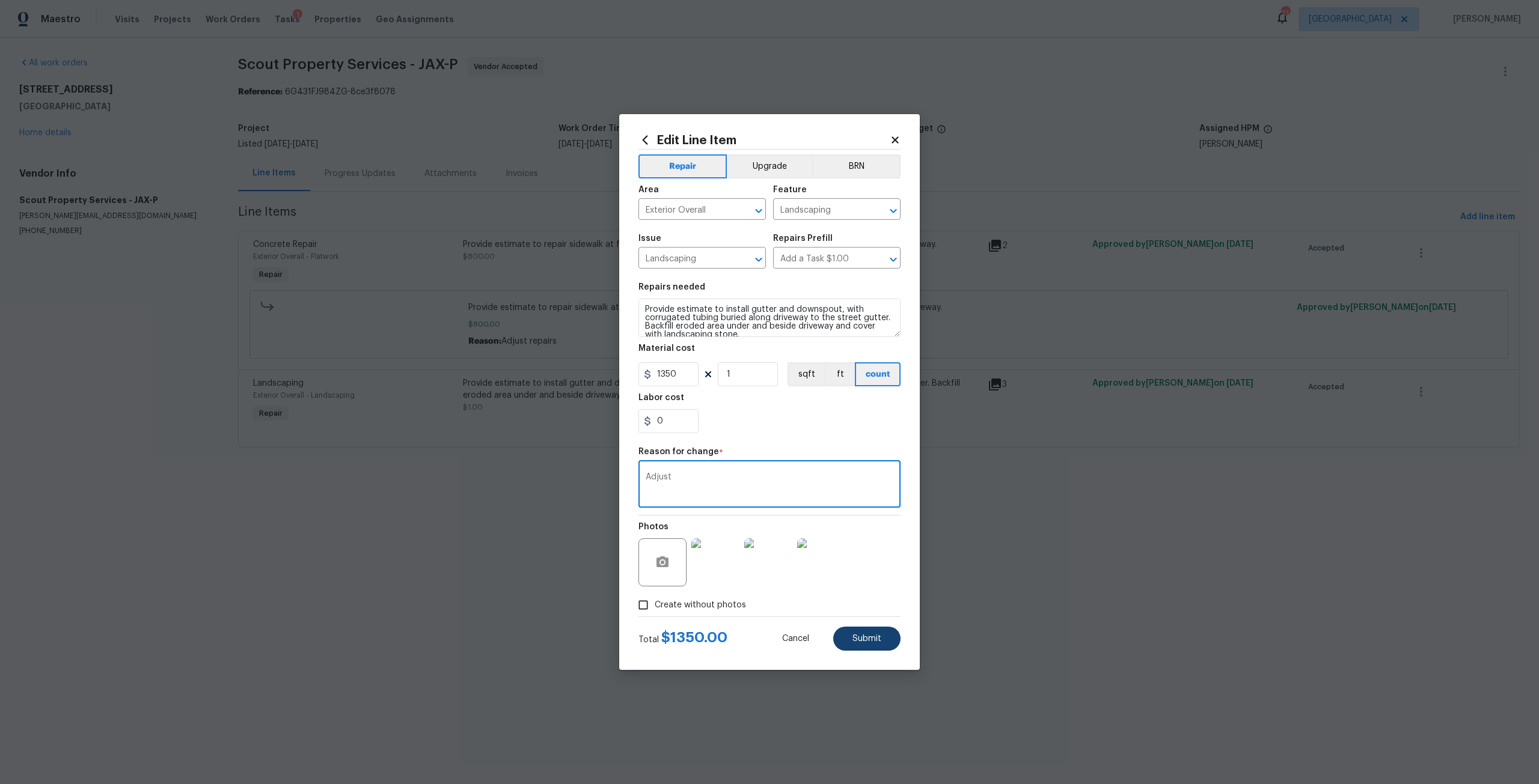
type textarea "Adjust"
click at [869, 644] on button "Submit" at bounding box center [867, 639] width 67 height 24
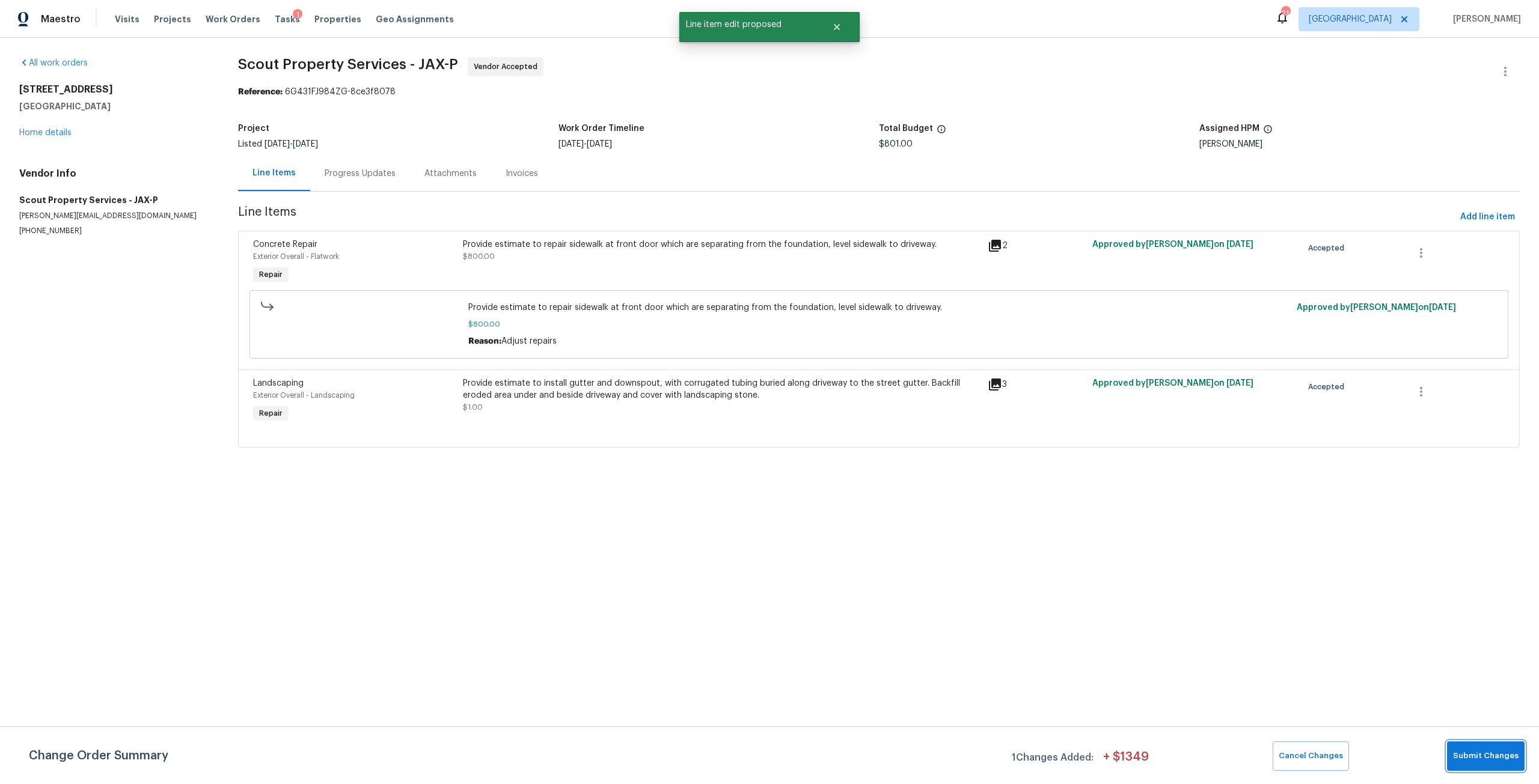
click at [1467, 765] on button "Submit Changes" at bounding box center [1485, 756] width 77 height 29
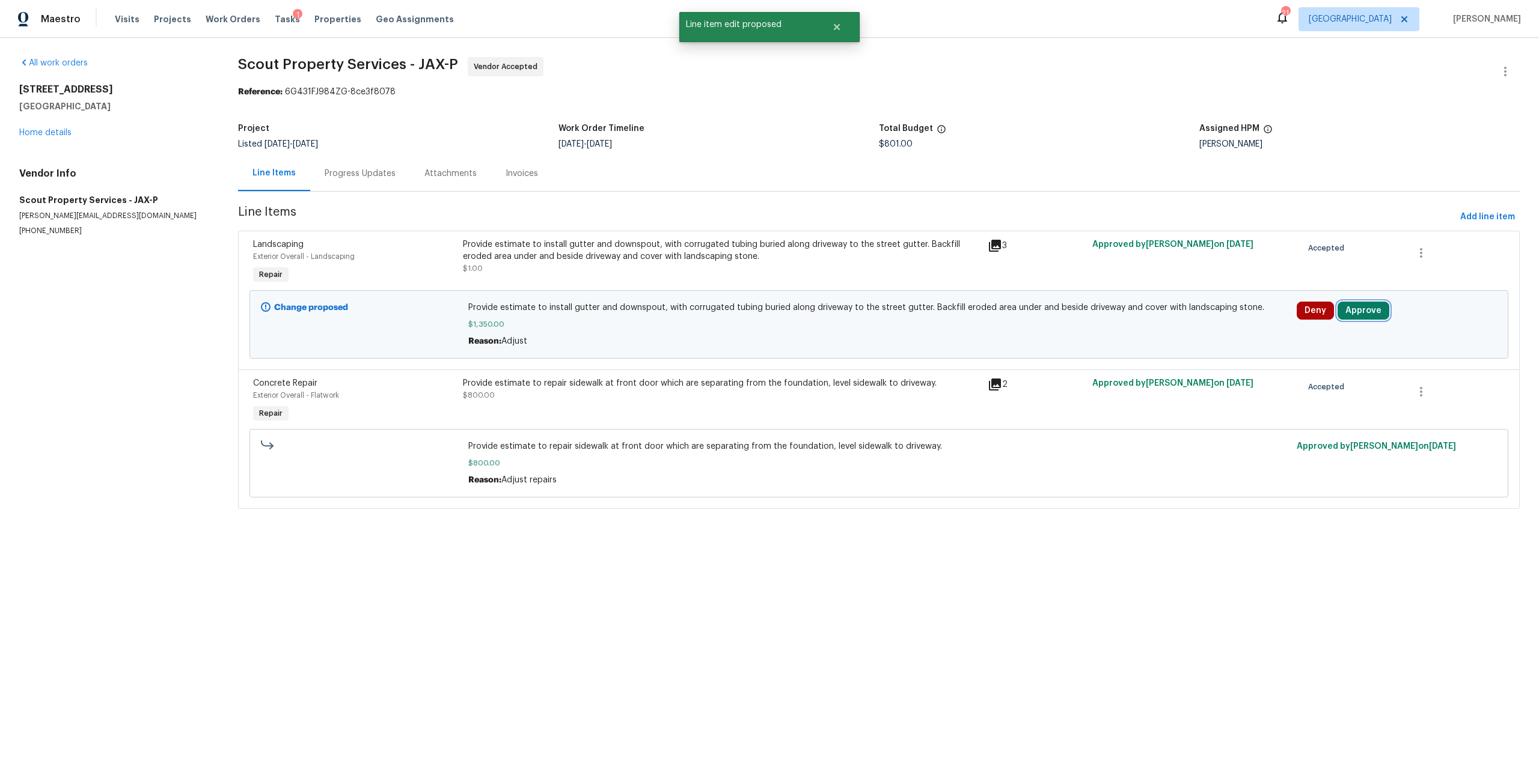
click at [1350, 305] on button "Approve" at bounding box center [1363, 310] width 52 height 18
click at [1486, 212] on span "Add line item" at bounding box center [1488, 217] width 55 height 15
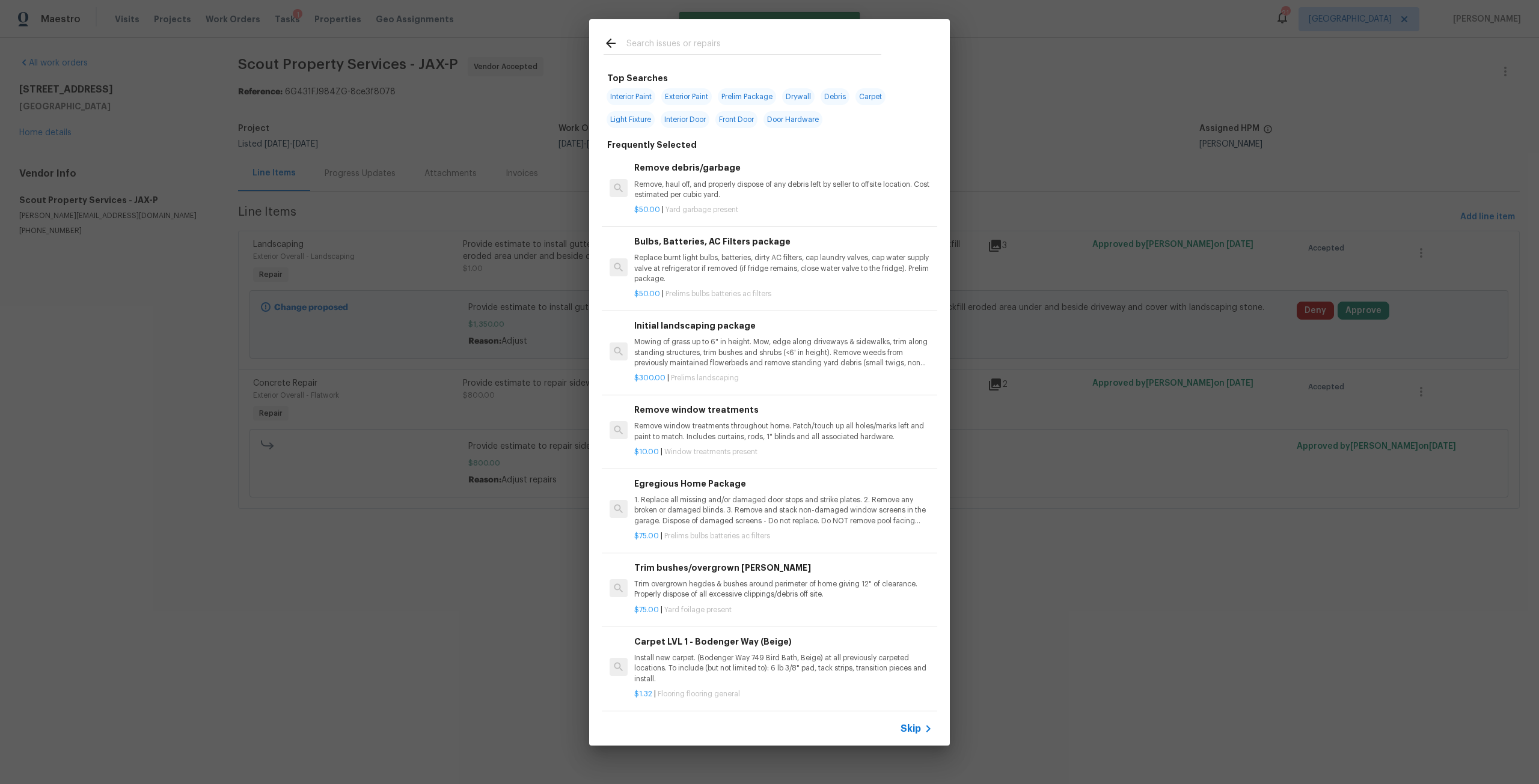
click at [739, 39] on input "text" at bounding box center [754, 45] width 255 height 18
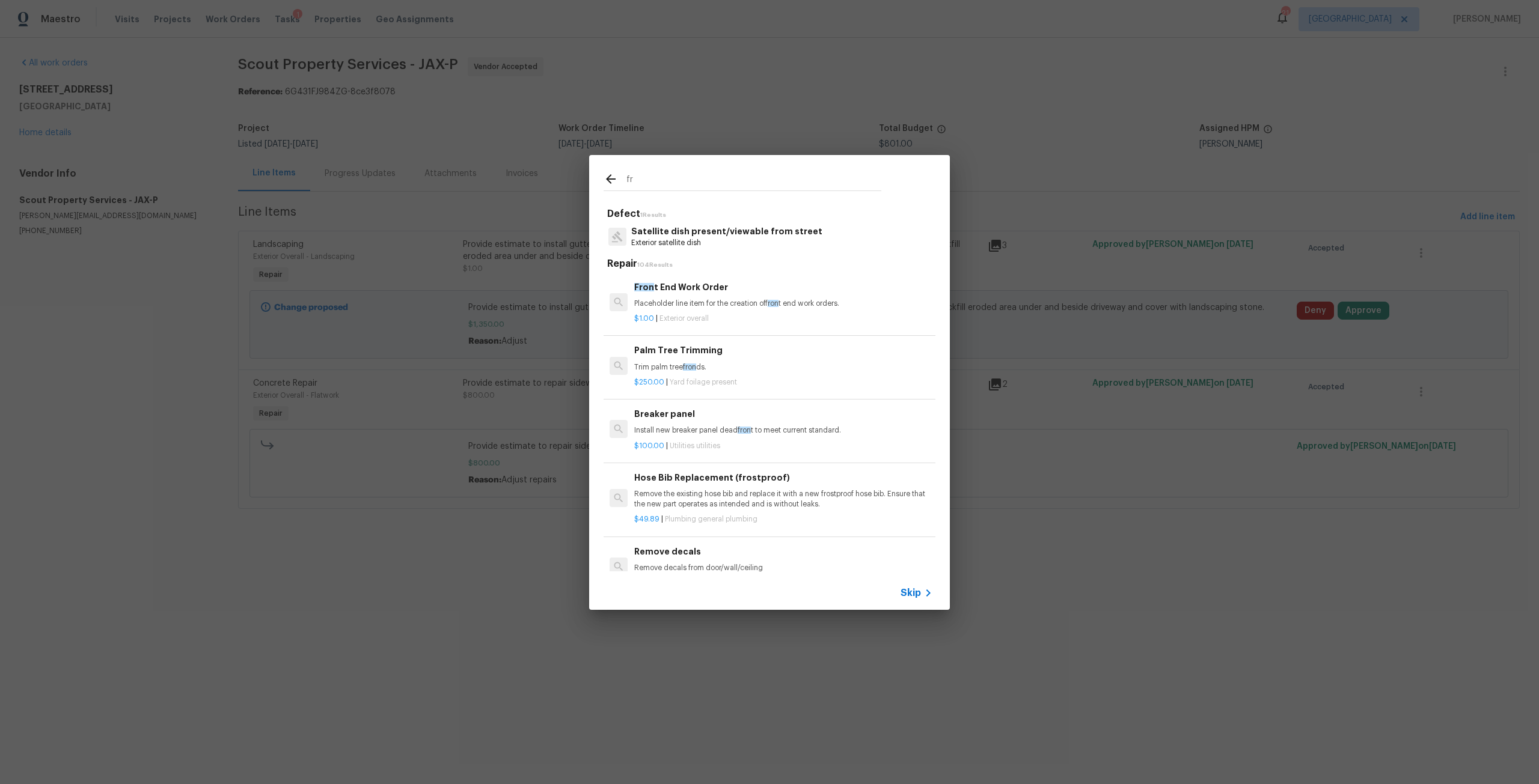
type input "f"
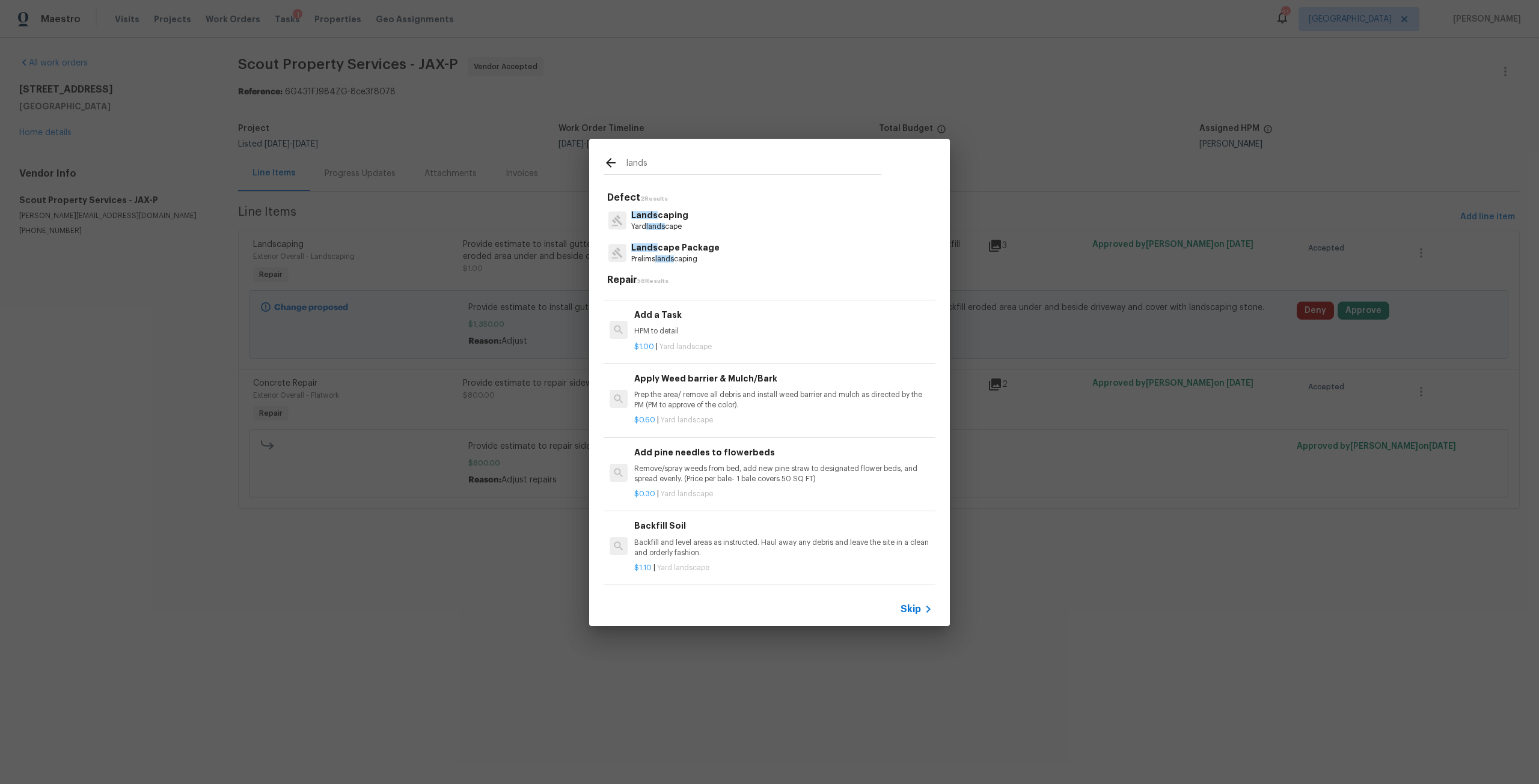
scroll to position [781, 0]
type input "lands"
click at [741, 407] on p "Prep the area/ remove all debris and install weed barrier and mulch as directed…" at bounding box center [783, 397] width 298 height 21
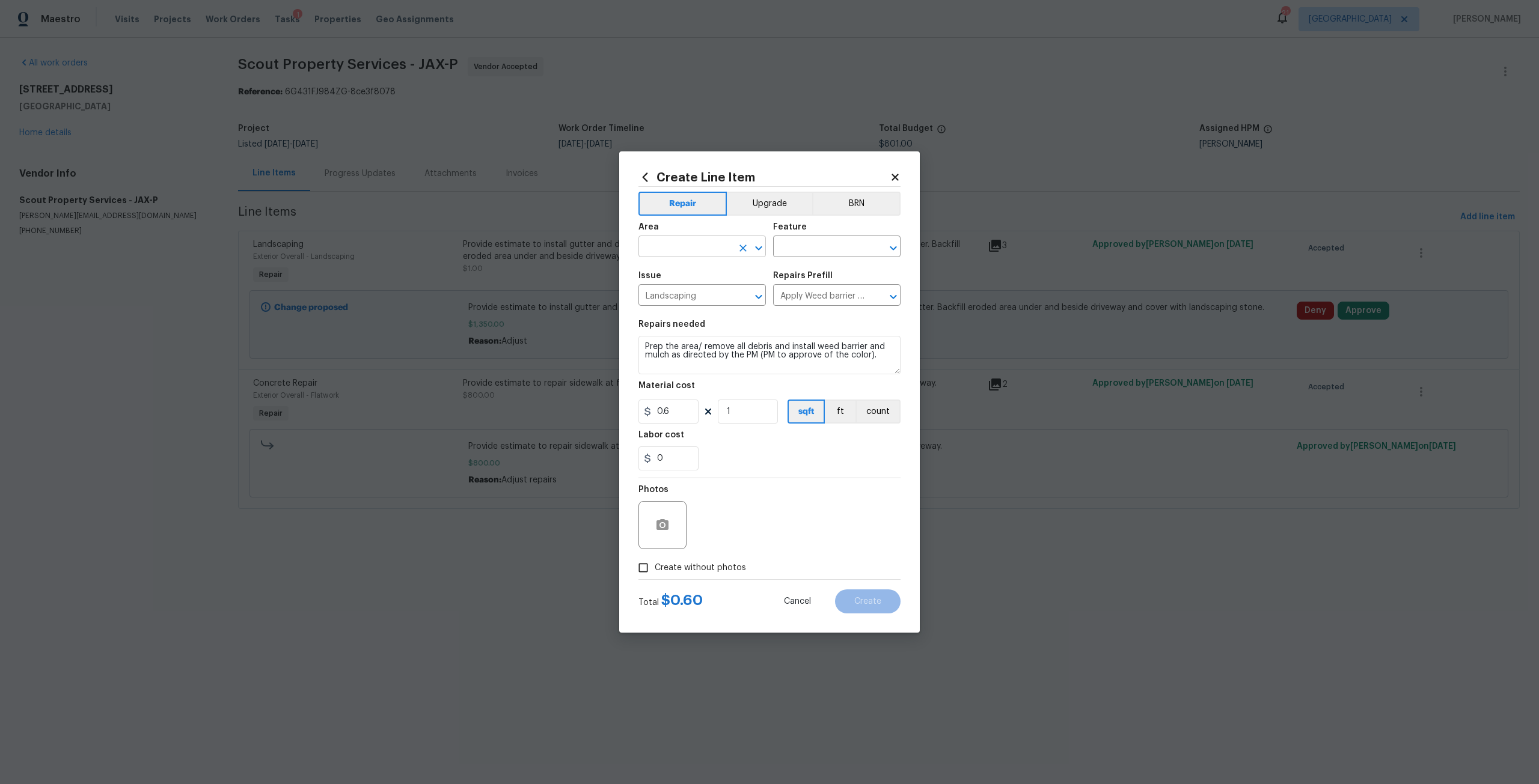
click at [693, 241] on input "text" at bounding box center [685, 248] width 94 height 19
click at [699, 457] on li "Front" at bounding box center [702, 451] width 127 height 20
type input "Front"
click at [796, 237] on div "Feature" at bounding box center [837, 230] width 127 height 16
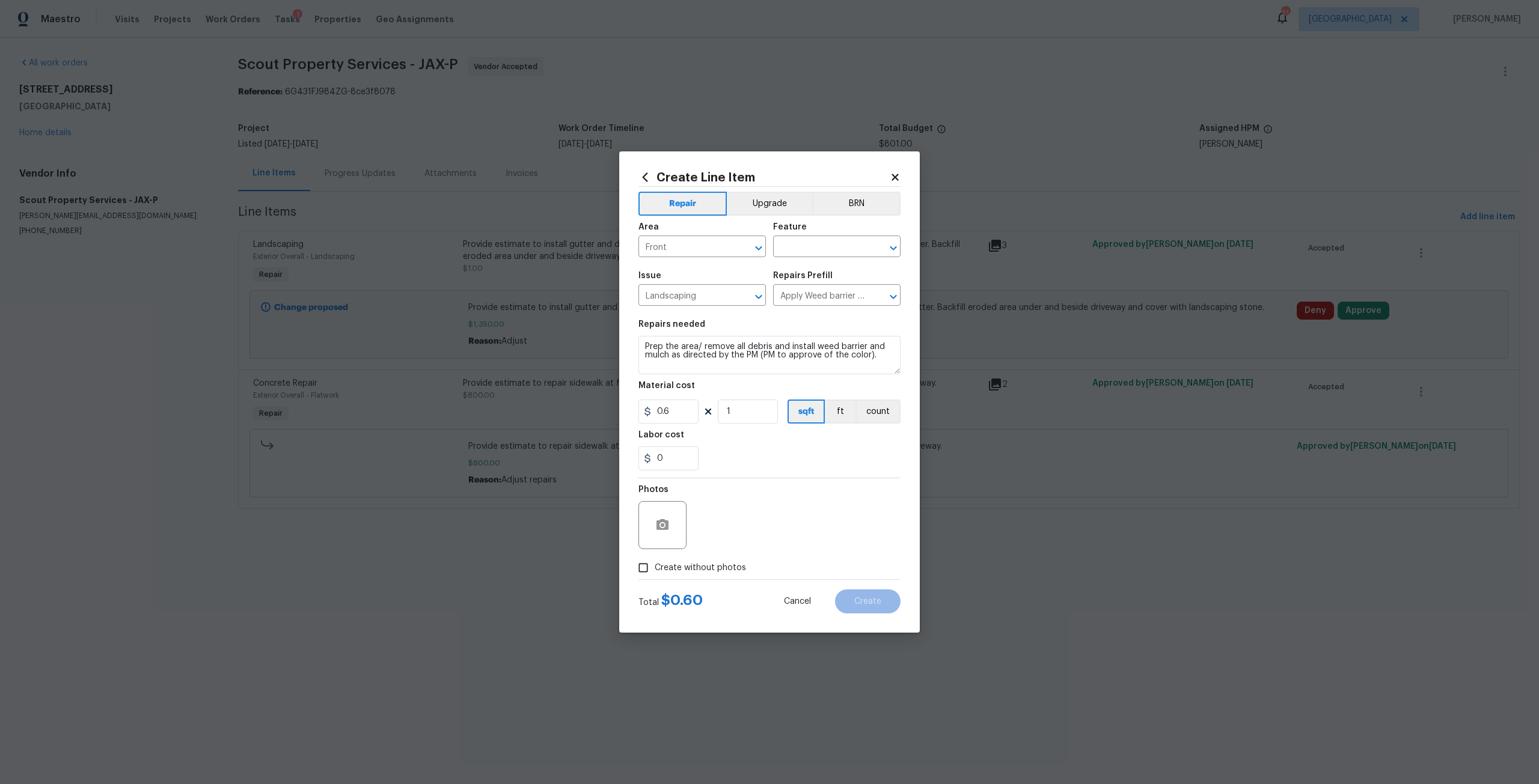
click at [798, 237] on div "Feature" at bounding box center [837, 230] width 127 height 16
click at [806, 245] on input "text" at bounding box center [820, 248] width 94 height 19
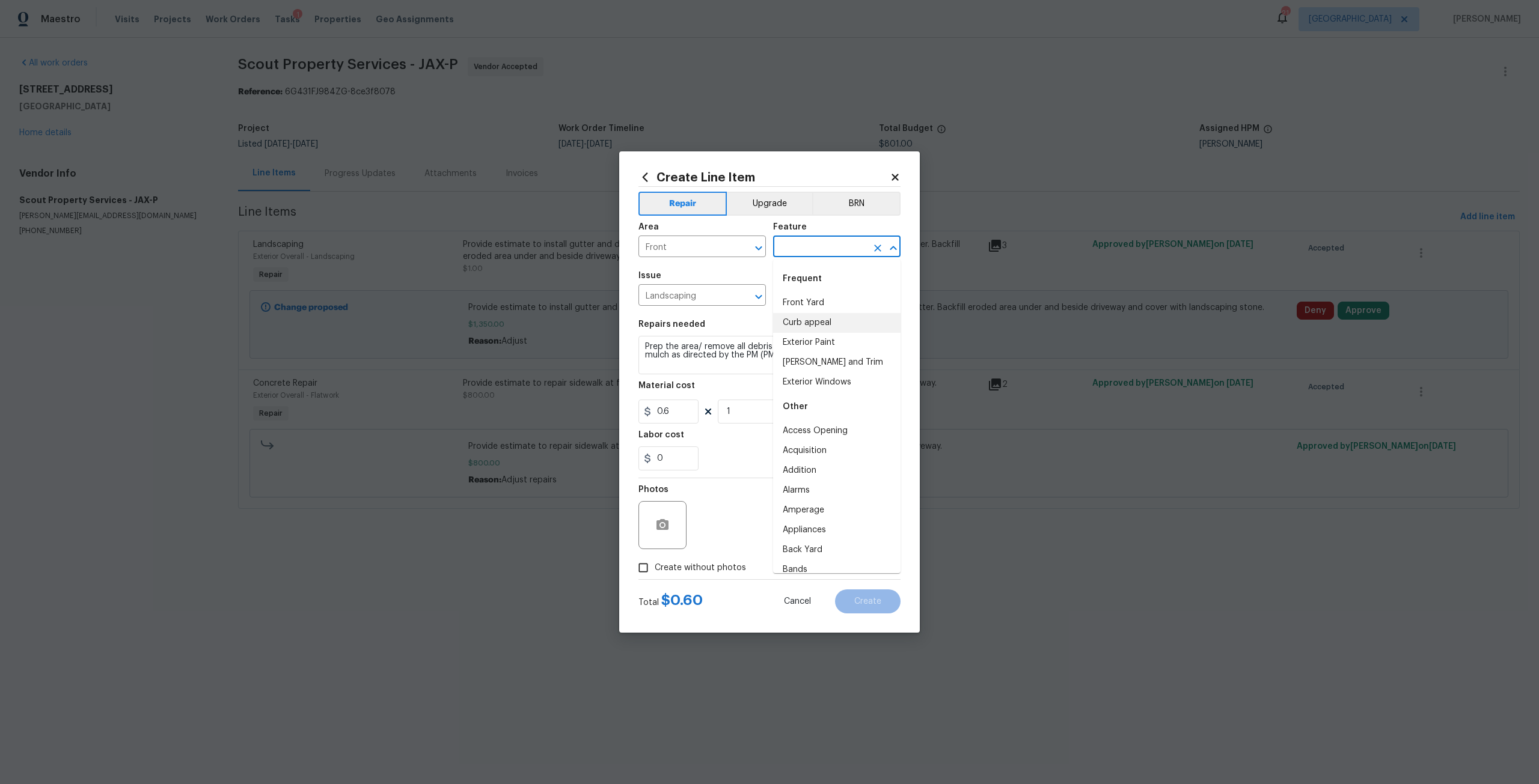
click at [821, 318] on li "Curb appeal" at bounding box center [837, 323] width 127 height 20
type input "Curb appeal"
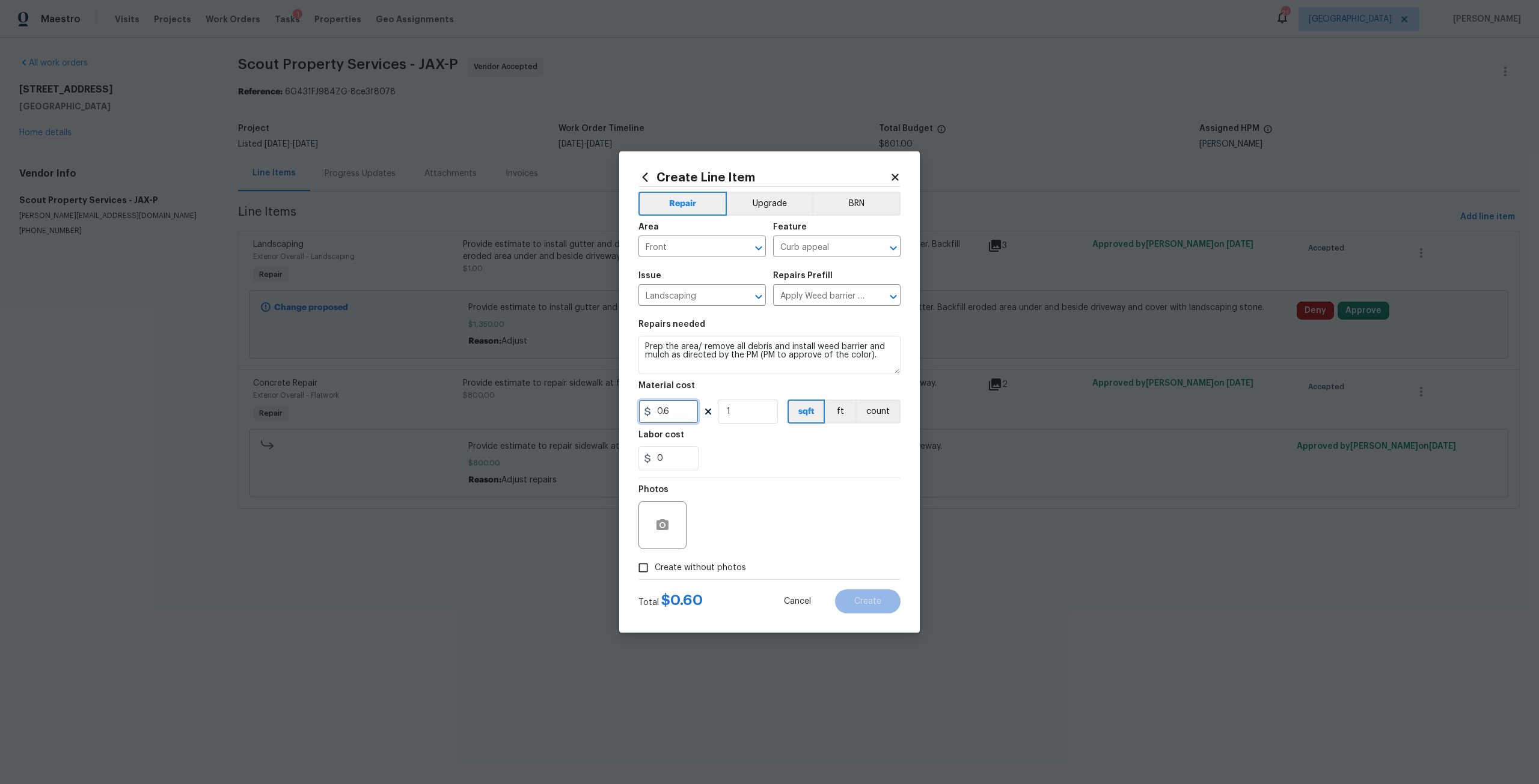
click at [684, 412] on input "0.6" at bounding box center [668, 411] width 60 height 24
type input "300"
click at [640, 342] on textarea "Prep the area/ remove all debris and install weed barrier and mulch as directed…" at bounding box center [770, 355] width 262 height 39
type textarea "Backfill right side of walk, add mulch and weed barrier. Prep the area/ remove …"
click at [683, 413] on input "300" at bounding box center [668, 411] width 60 height 24
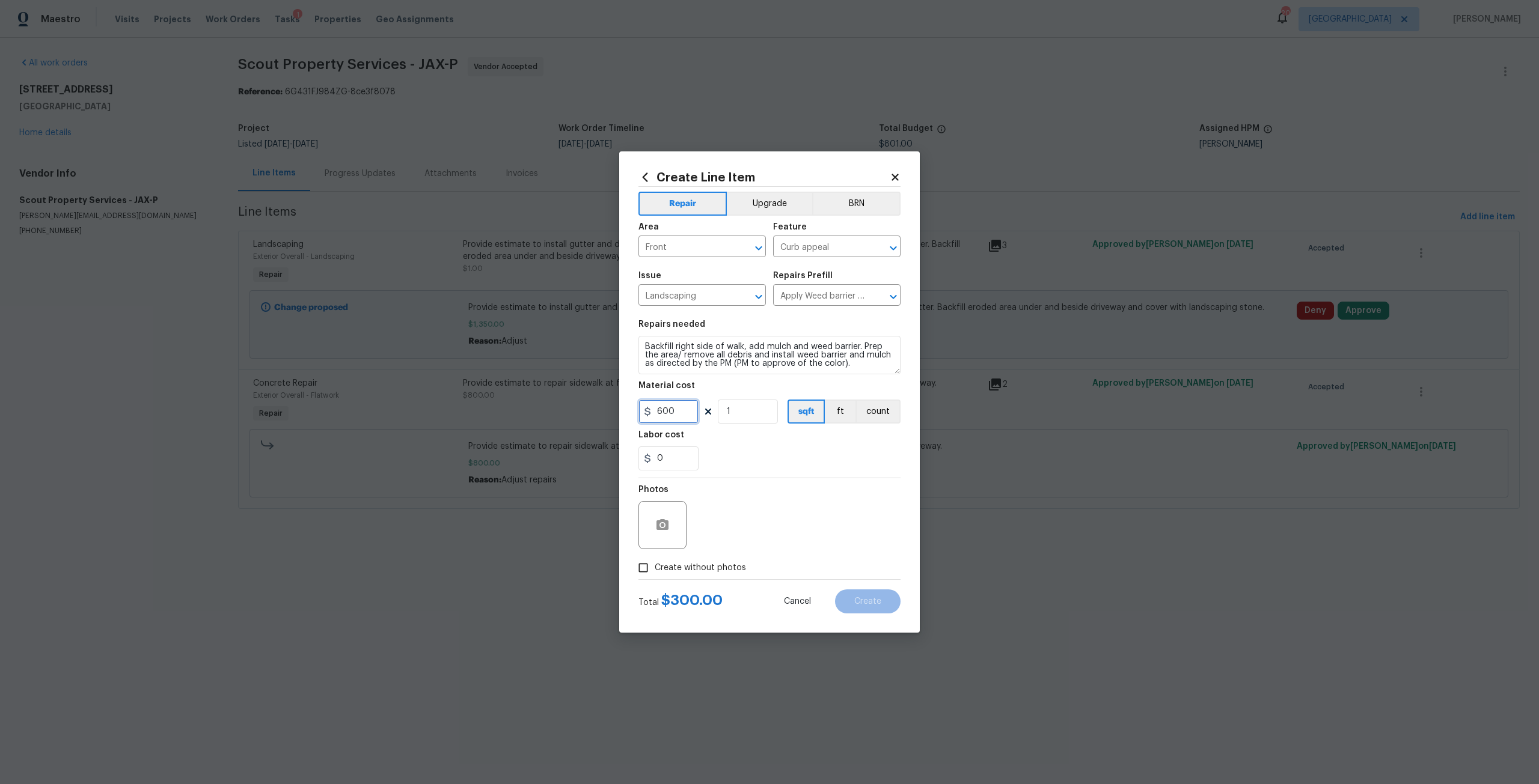
type input "600"
click at [728, 565] on span "Create without photos" at bounding box center [700, 568] width 91 height 12
click at [655, 565] on input "Create without photos" at bounding box center [643, 567] width 23 height 23
checkbox input "true"
click at [754, 517] on textarea at bounding box center [798, 525] width 204 height 48
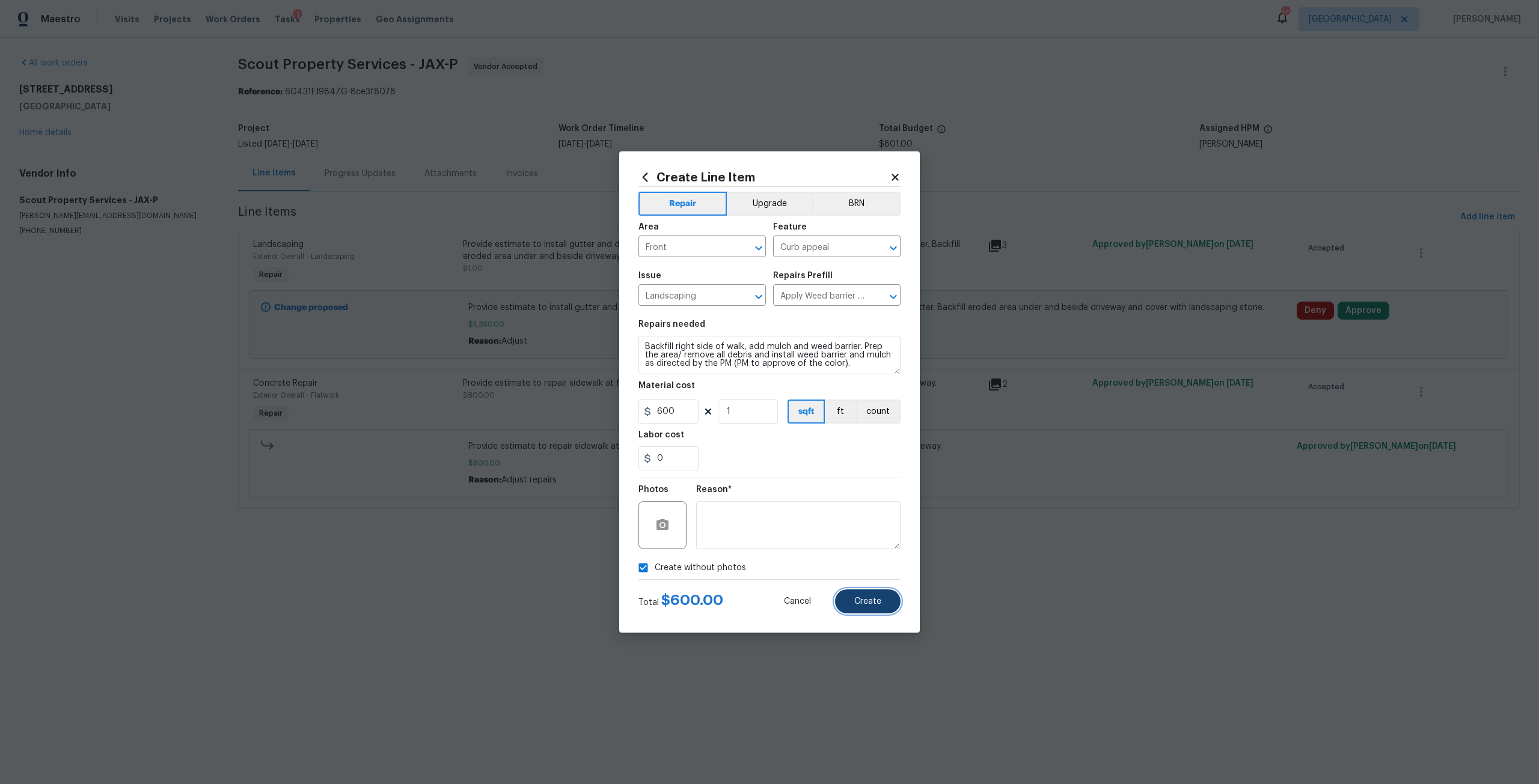
click at [856, 594] on button "Create" at bounding box center [868, 601] width 66 height 24
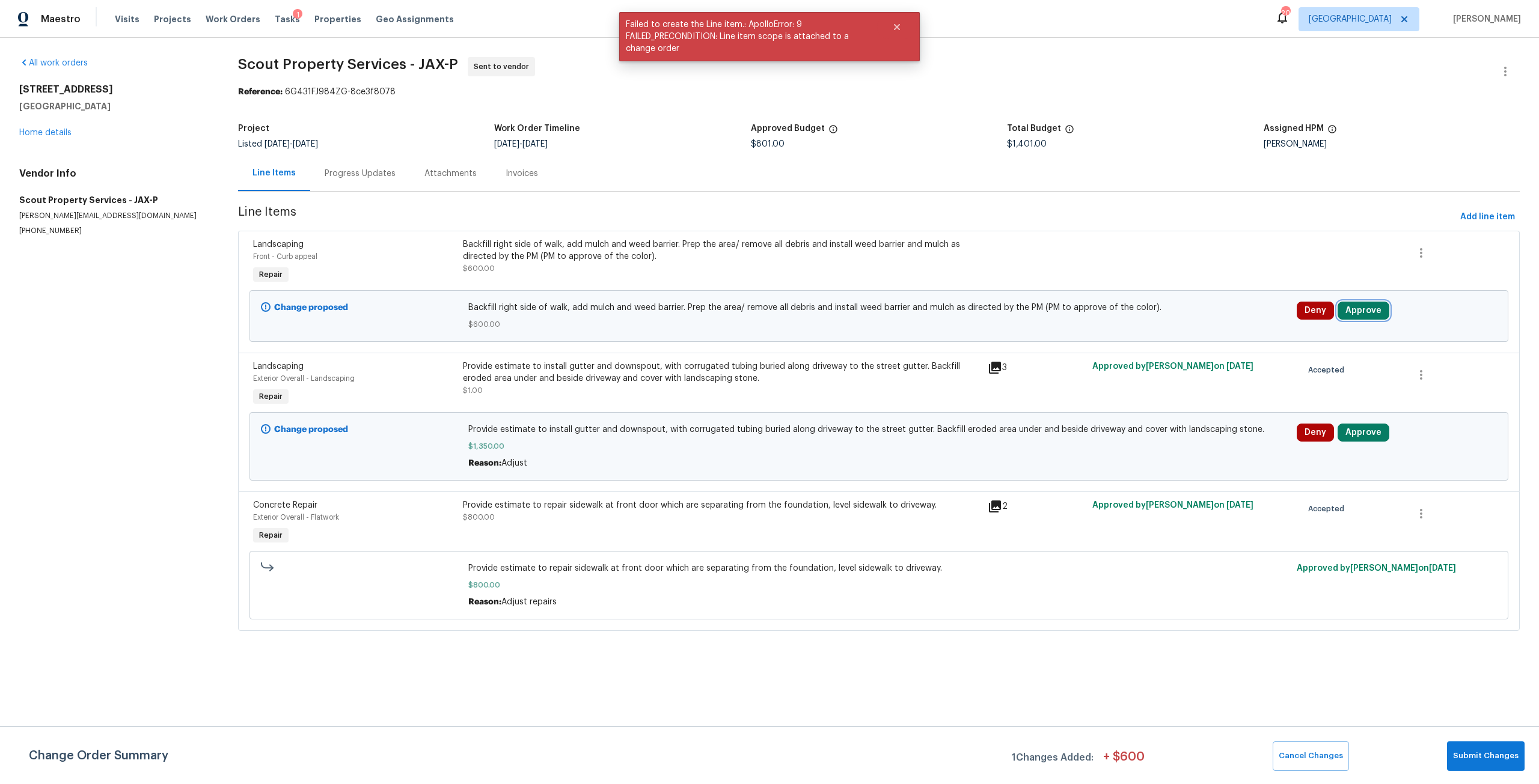
click at [1350, 311] on button "Approve" at bounding box center [1363, 310] width 52 height 18
click at [1180, 332] on button "Approve" at bounding box center [1183, 321] width 72 height 24
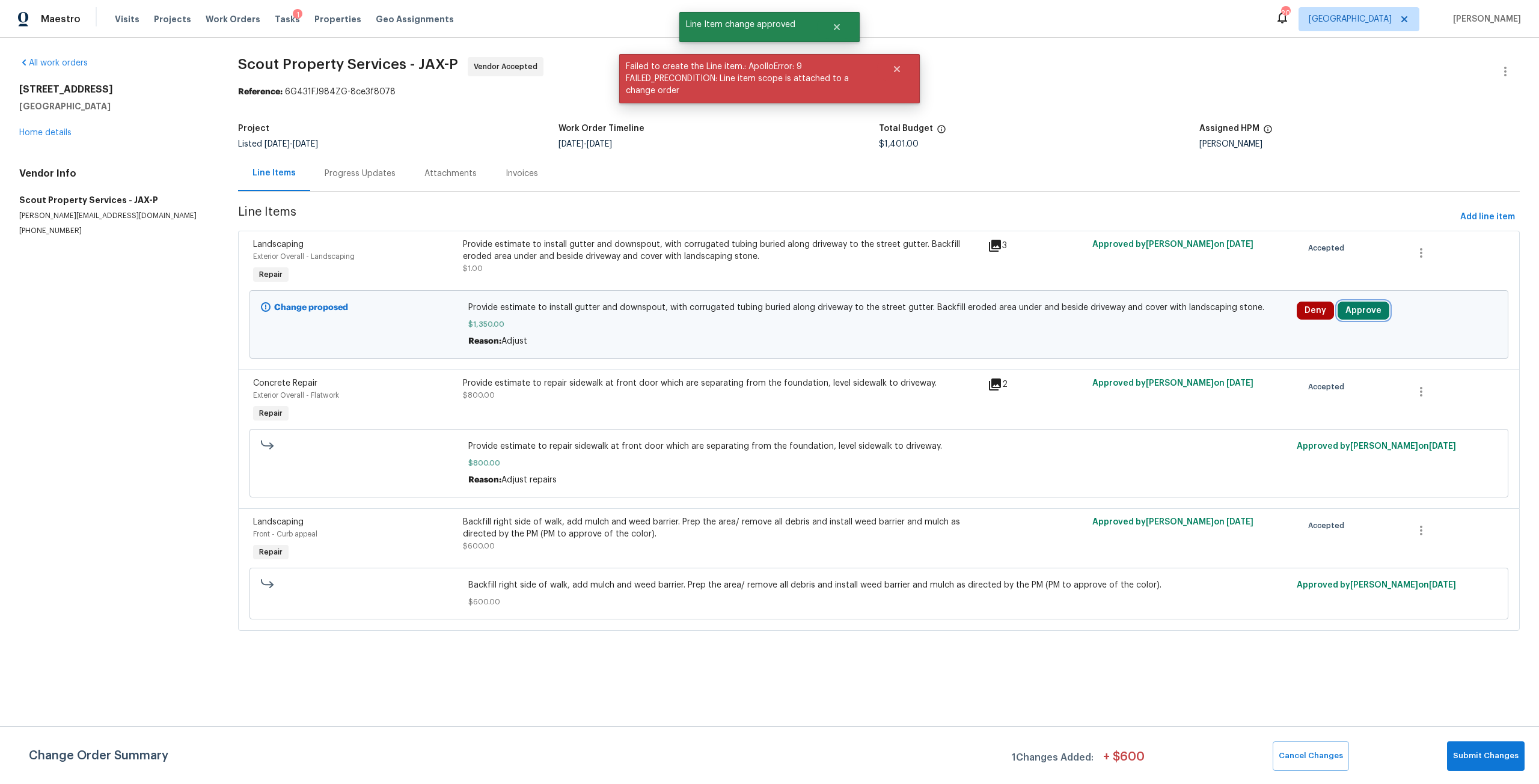
click at [1353, 311] on button "Approve" at bounding box center [1363, 310] width 52 height 18
click at [1197, 317] on span "Approve" at bounding box center [1184, 321] width 34 height 9
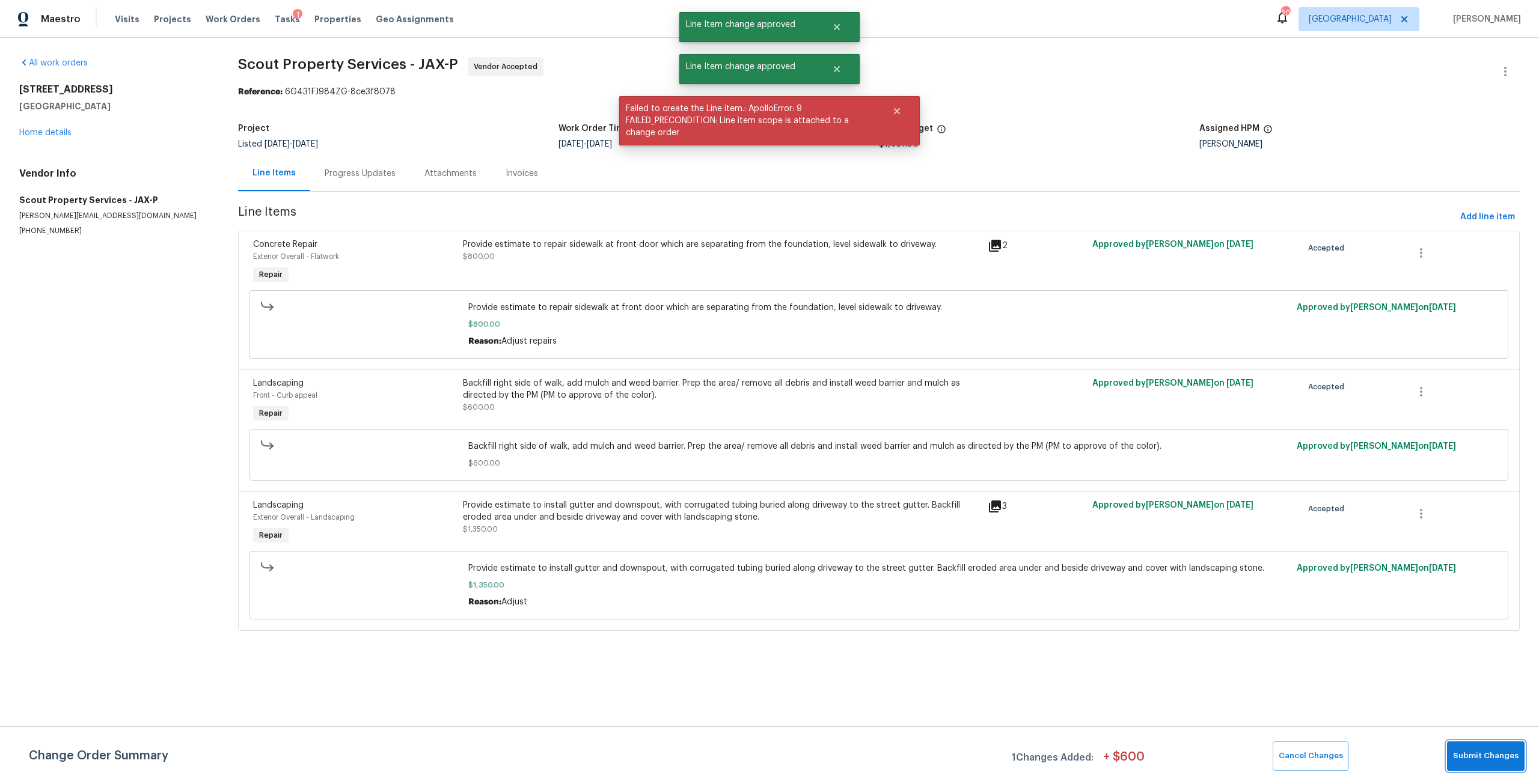
click at [1485, 758] on span "Submit Changes" at bounding box center [1485, 756] width 66 height 14
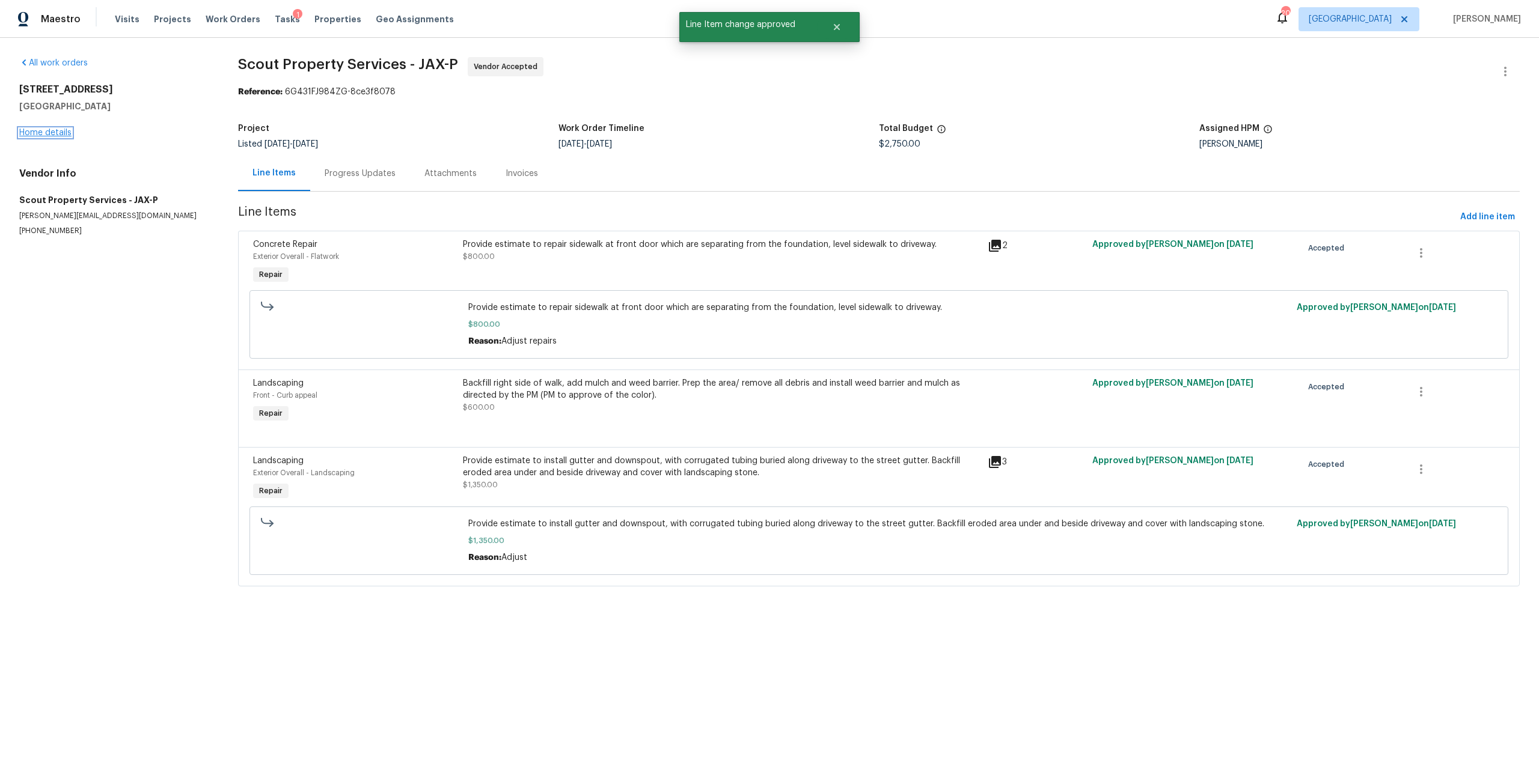
click at [59, 132] on link "Home details" at bounding box center [46, 132] width 52 height 8
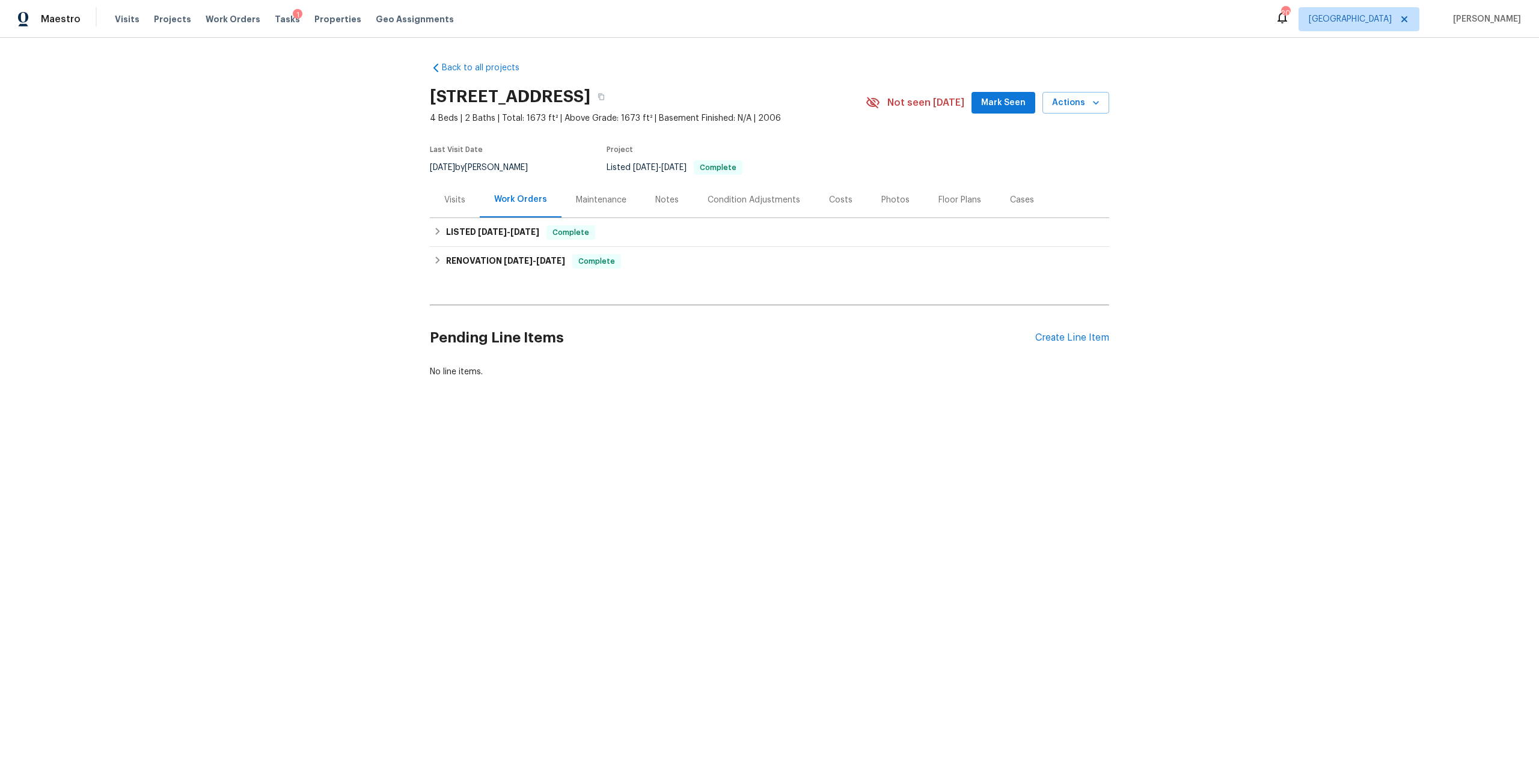
click at [1041, 346] on div "Pending Line Items Create Line Item" at bounding box center [769, 338] width 679 height 56
click at [1053, 342] on div "Create Line Item" at bounding box center [1072, 338] width 74 height 11
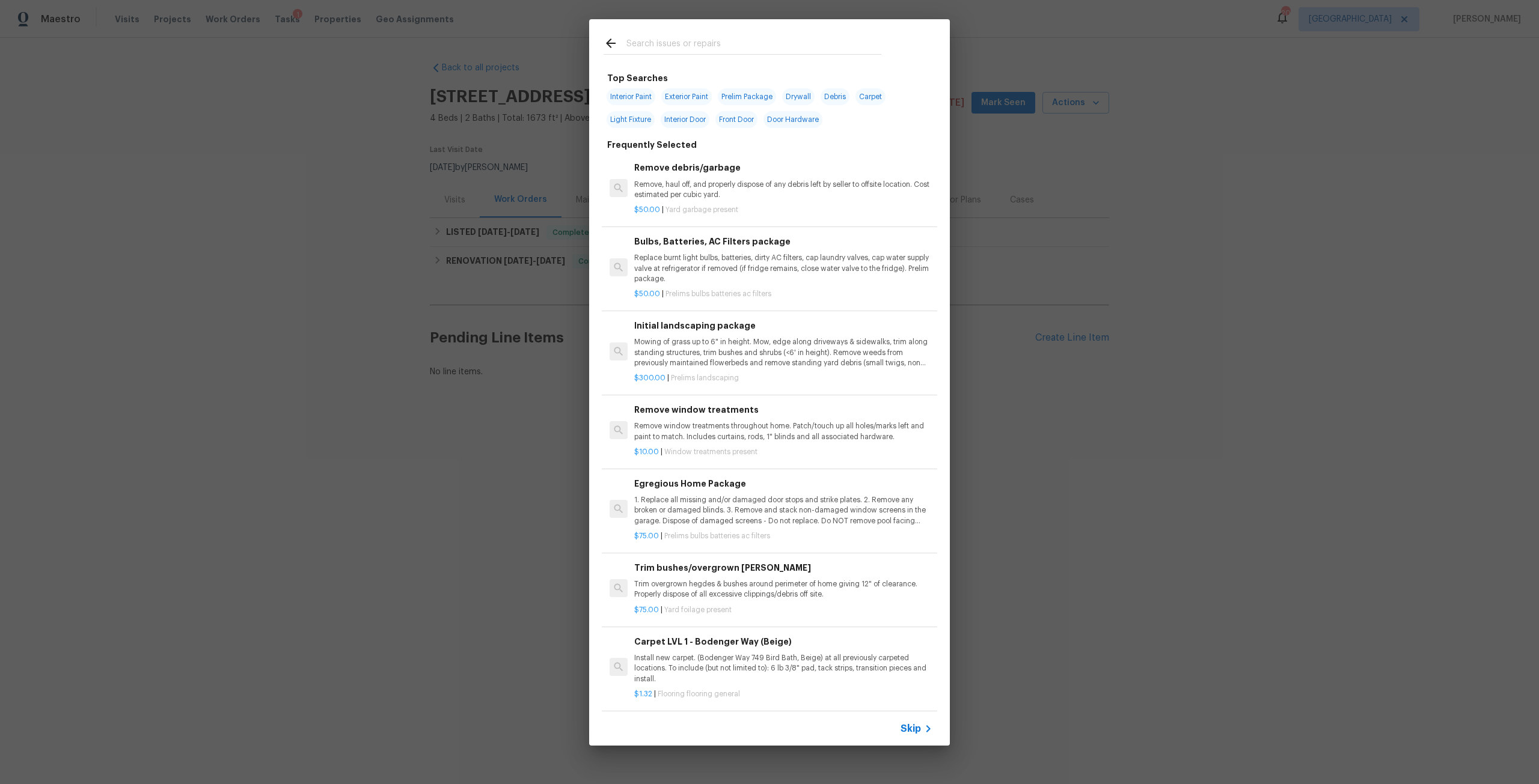
click at [728, 46] on input "text" at bounding box center [754, 45] width 255 height 18
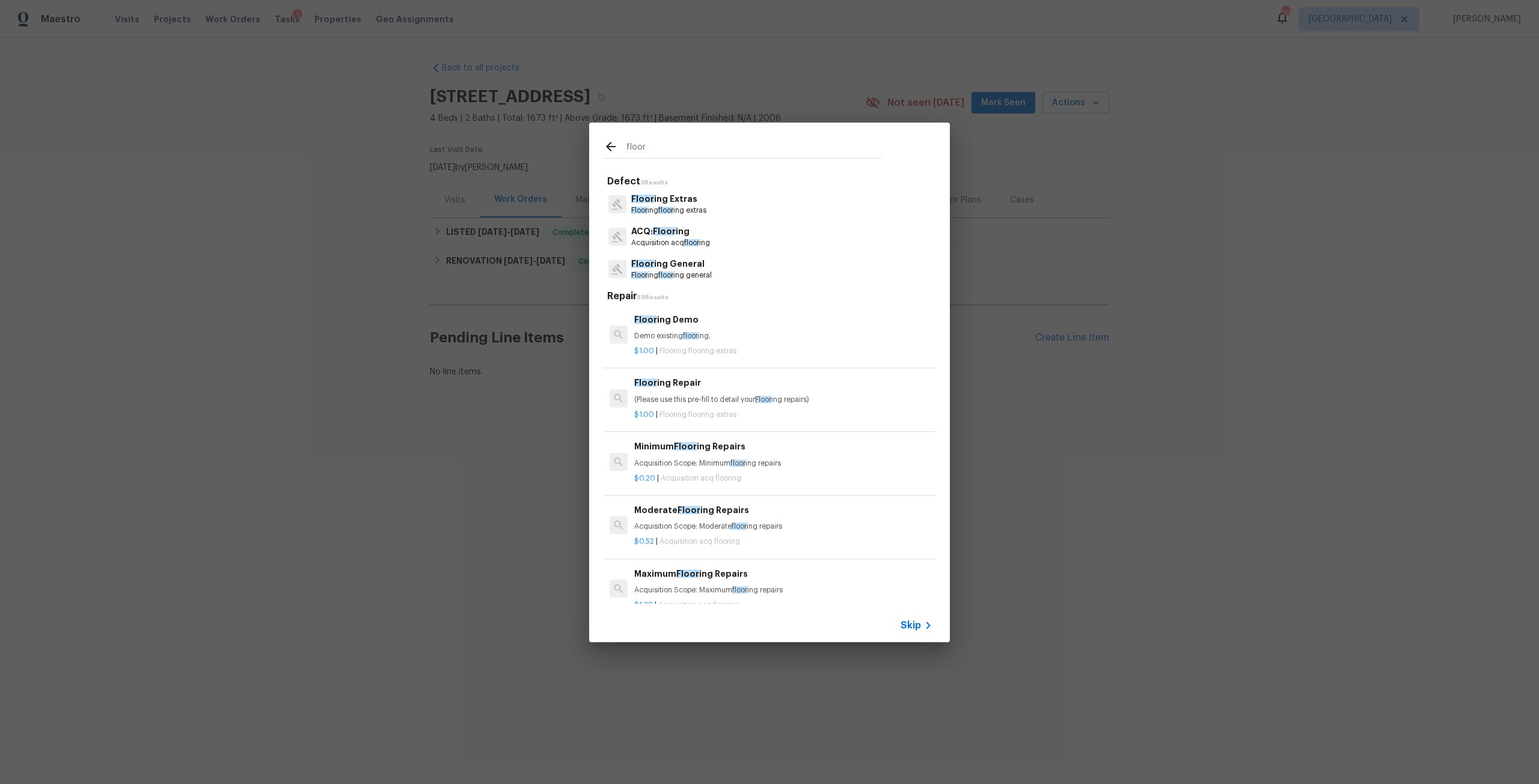
type input "floor"
click at [704, 391] on div "Floor ing Repair (Please use this pre-fill to detail your Floor ing repairs)" at bounding box center [783, 390] width 298 height 29
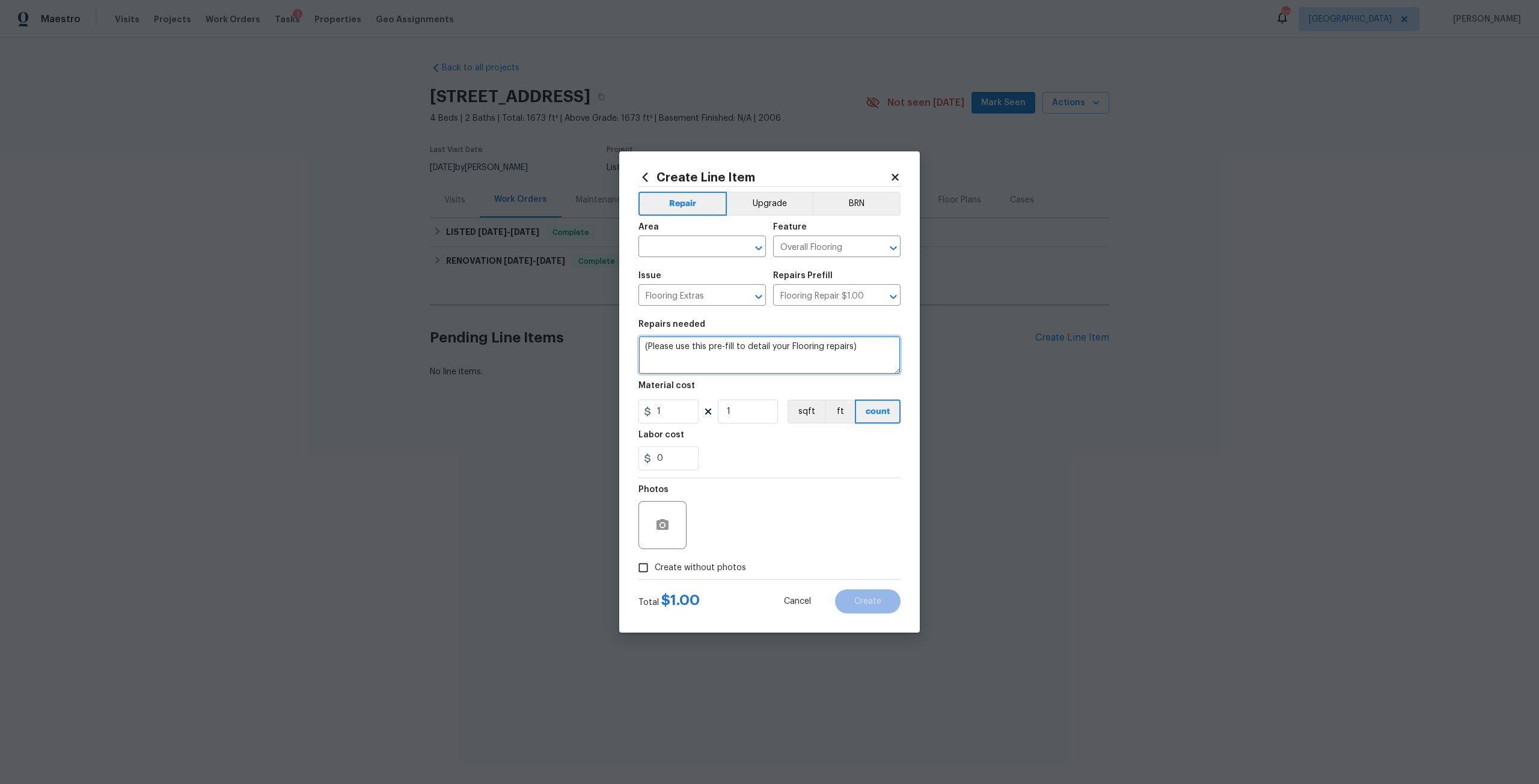
drag, startPoint x: 869, startPoint y: 344, endPoint x: 616, endPoint y: 351, distance: 253.1
click at [616, 351] on div "Create Line Item Repair Upgrade BRN Area ​ Feature Overall Flooring ​ Issue Flo…" at bounding box center [770, 392] width 1539 height 784
type textarea "Repair eng. wood floorin in laundry room and kitchen from scratches."
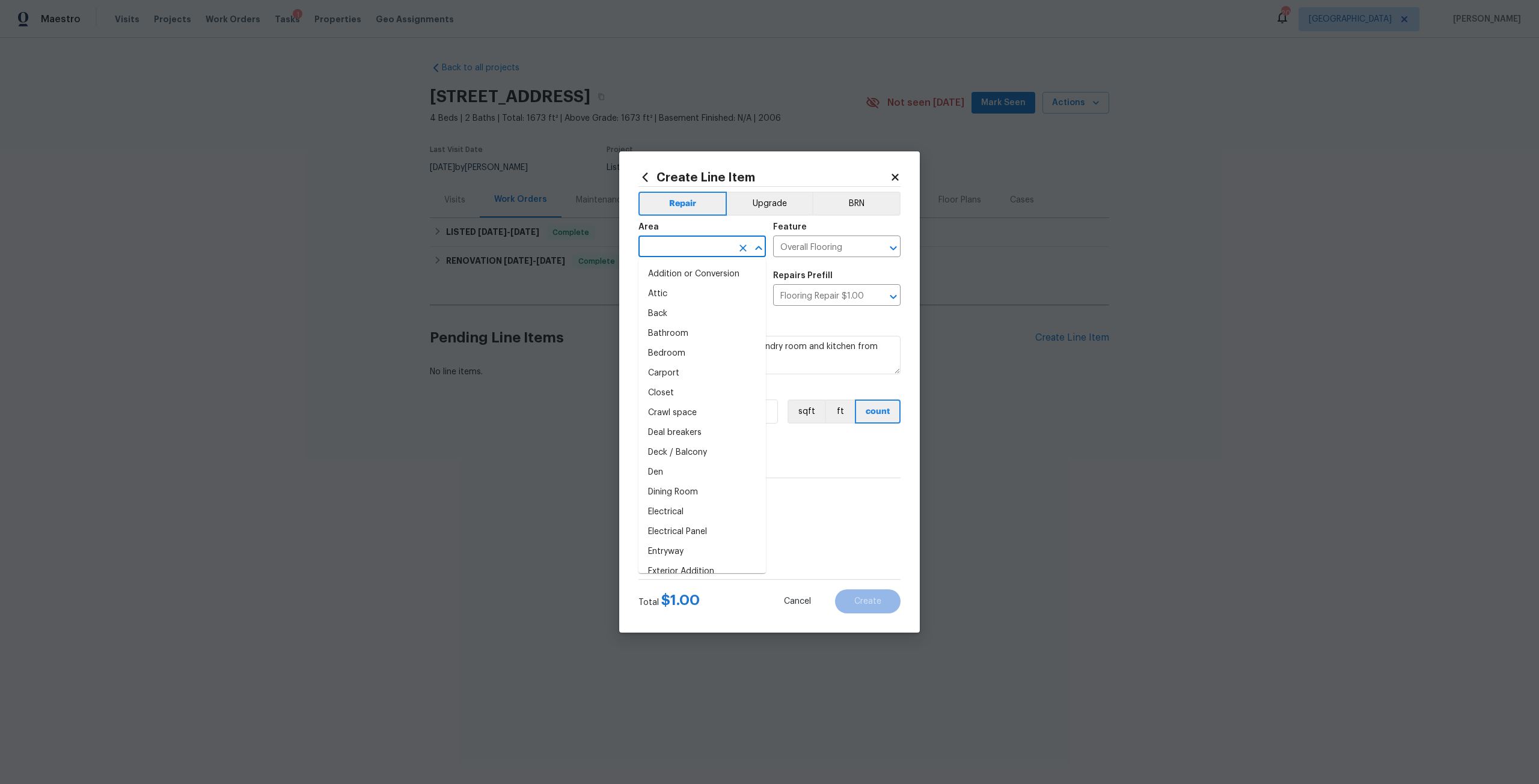
click at [681, 248] on input "text" at bounding box center [685, 248] width 94 height 19
click at [701, 355] on li "Interior Overall" at bounding box center [702, 353] width 127 height 20
type input "Interior Overall"
click at [676, 566] on span "Create without photos" at bounding box center [700, 568] width 91 height 12
click at [655, 566] on input "Create without photos" at bounding box center [643, 567] width 23 height 23
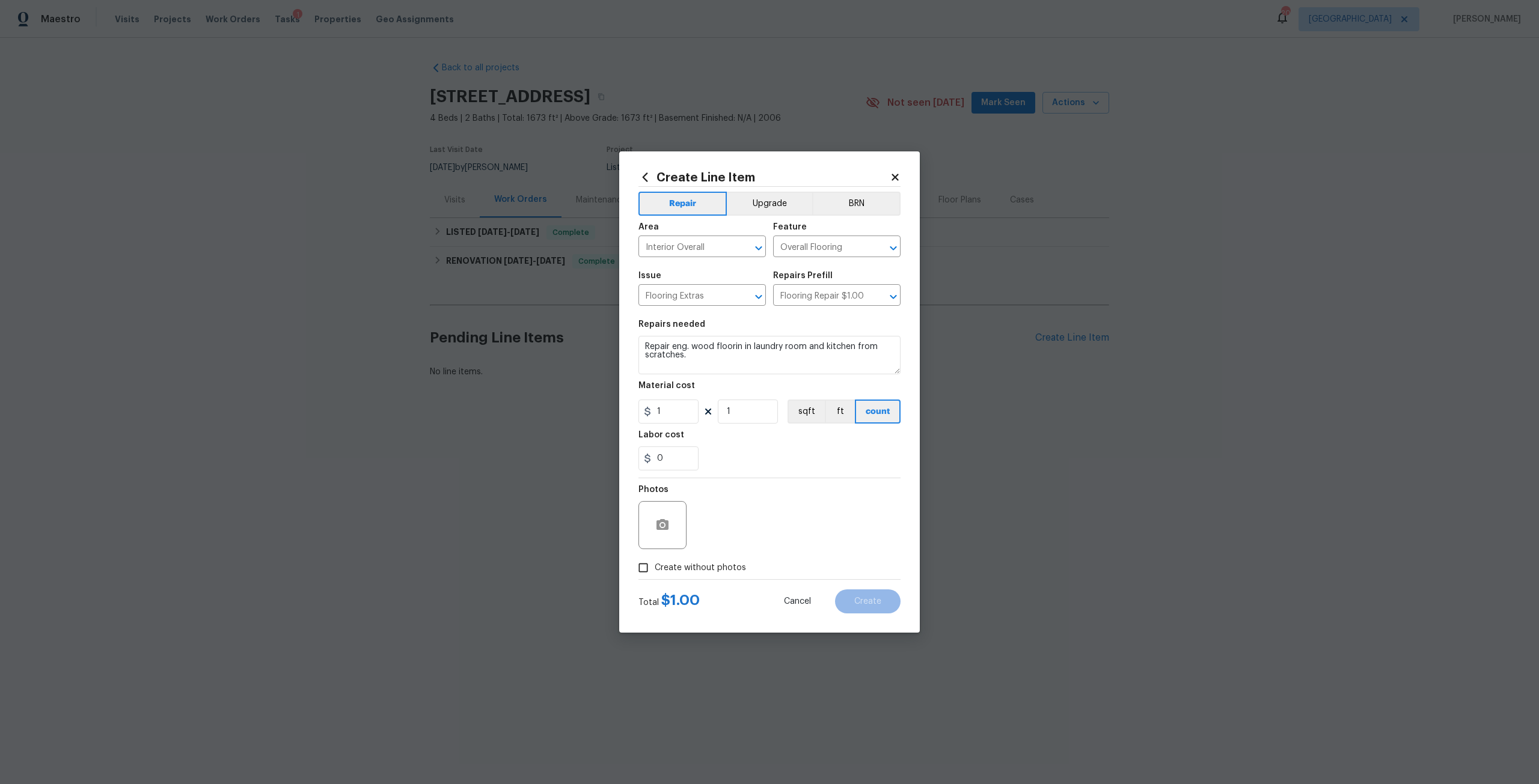
checkbox input "true"
click at [703, 525] on textarea at bounding box center [798, 525] width 204 height 48
click at [670, 406] on input "1" at bounding box center [668, 411] width 60 height 24
type input "200"
click at [748, 525] on textarea at bounding box center [798, 525] width 204 height 48
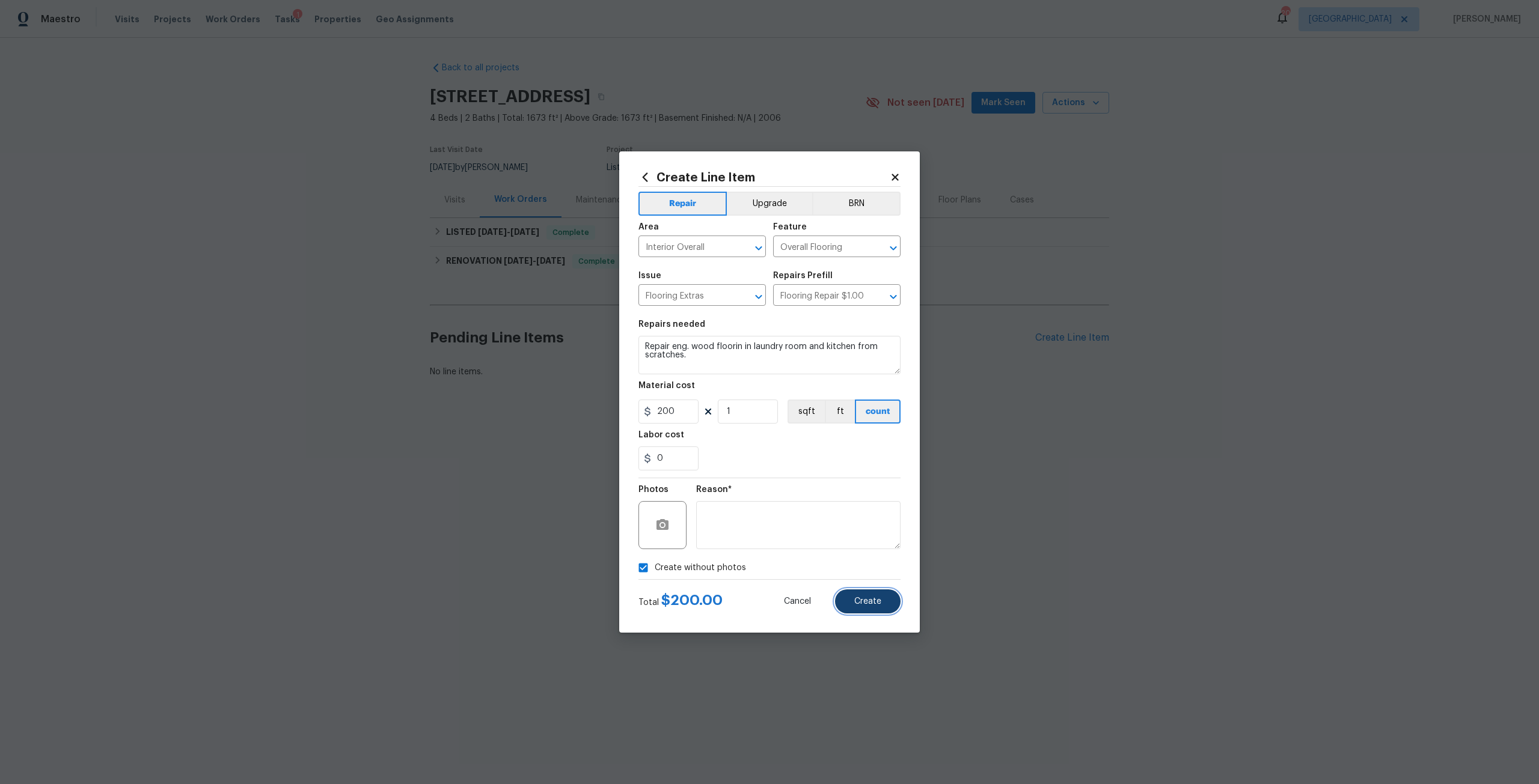
click at [853, 592] on button "Create" at bounding box center [868, 601] width 66 height 24
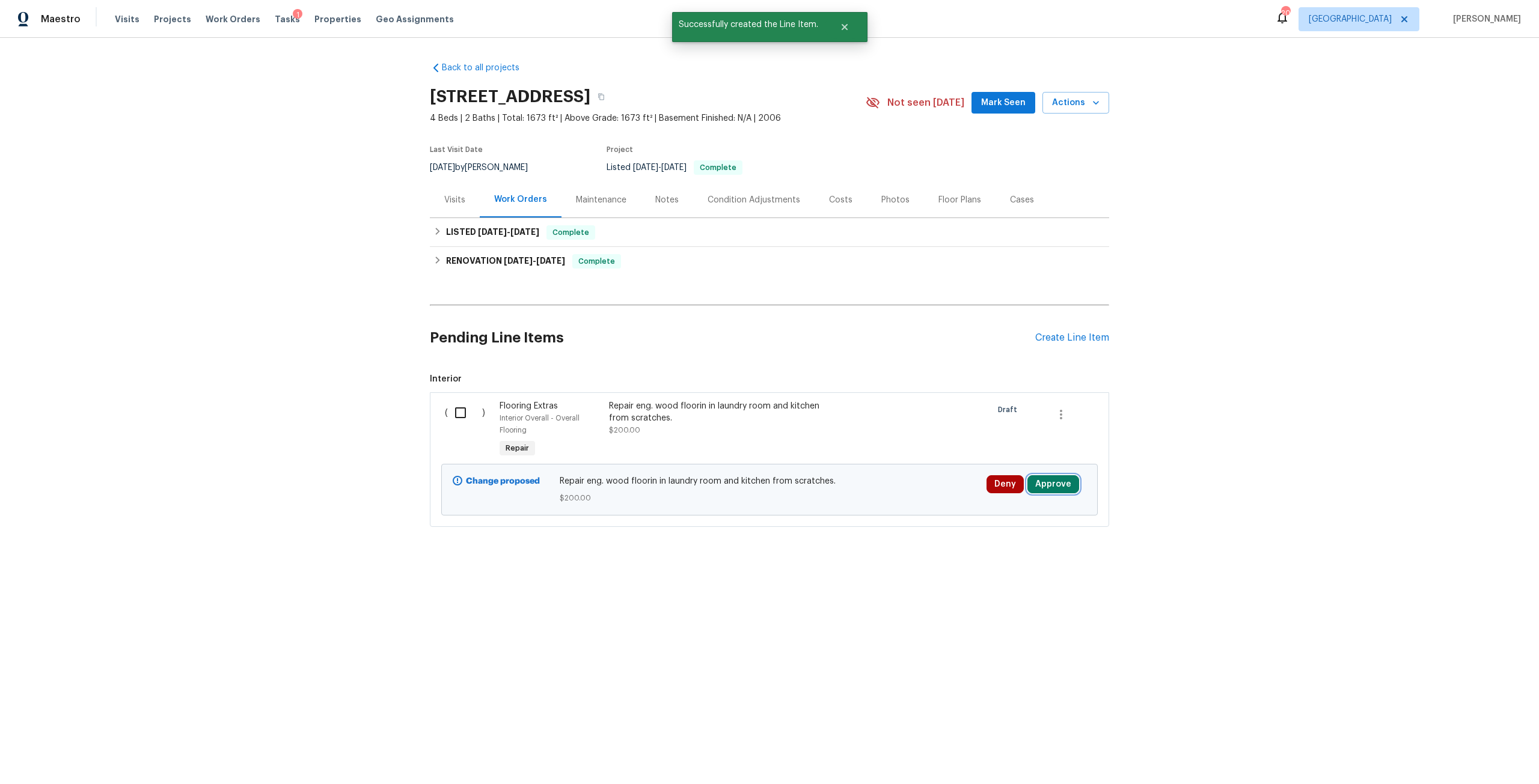
click at [1045, 492] on button "Approve" at bounding box center [1053, 484] width 52 height 18
click at [1004, 449] on span "Approve" at bounding box center [1014, 444] width 34 height 9
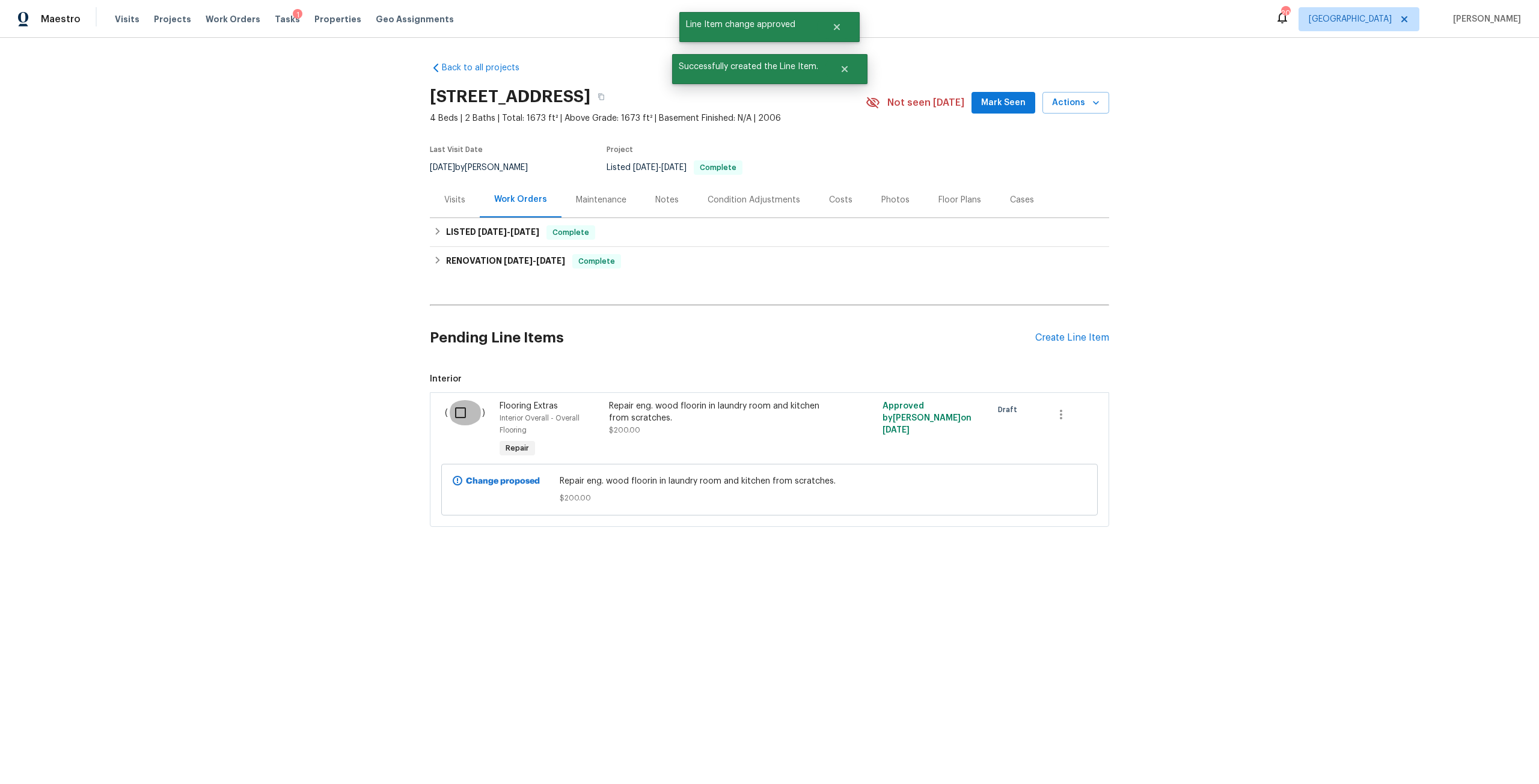
click at [459, 416] on input "checkbox" at bounding box center [465, 413] width 34 height 25
checkbox input "true"
click at [1446, 755] on span "Create Work Order" at bounding box center [1470, 754] width 80 height 15
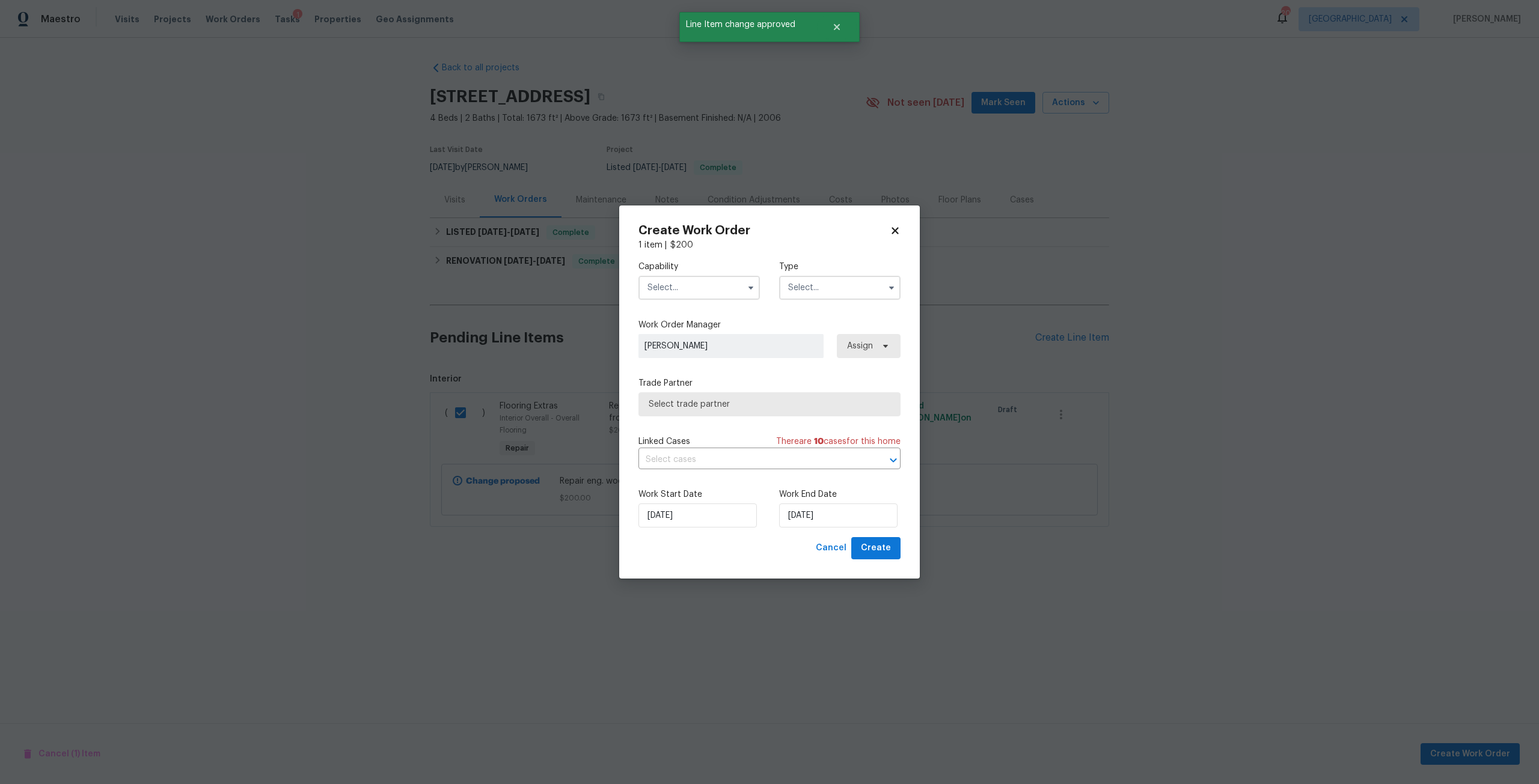
click at [701, 279] on input "text" at bounding box center [699, 288] width 121 height 24
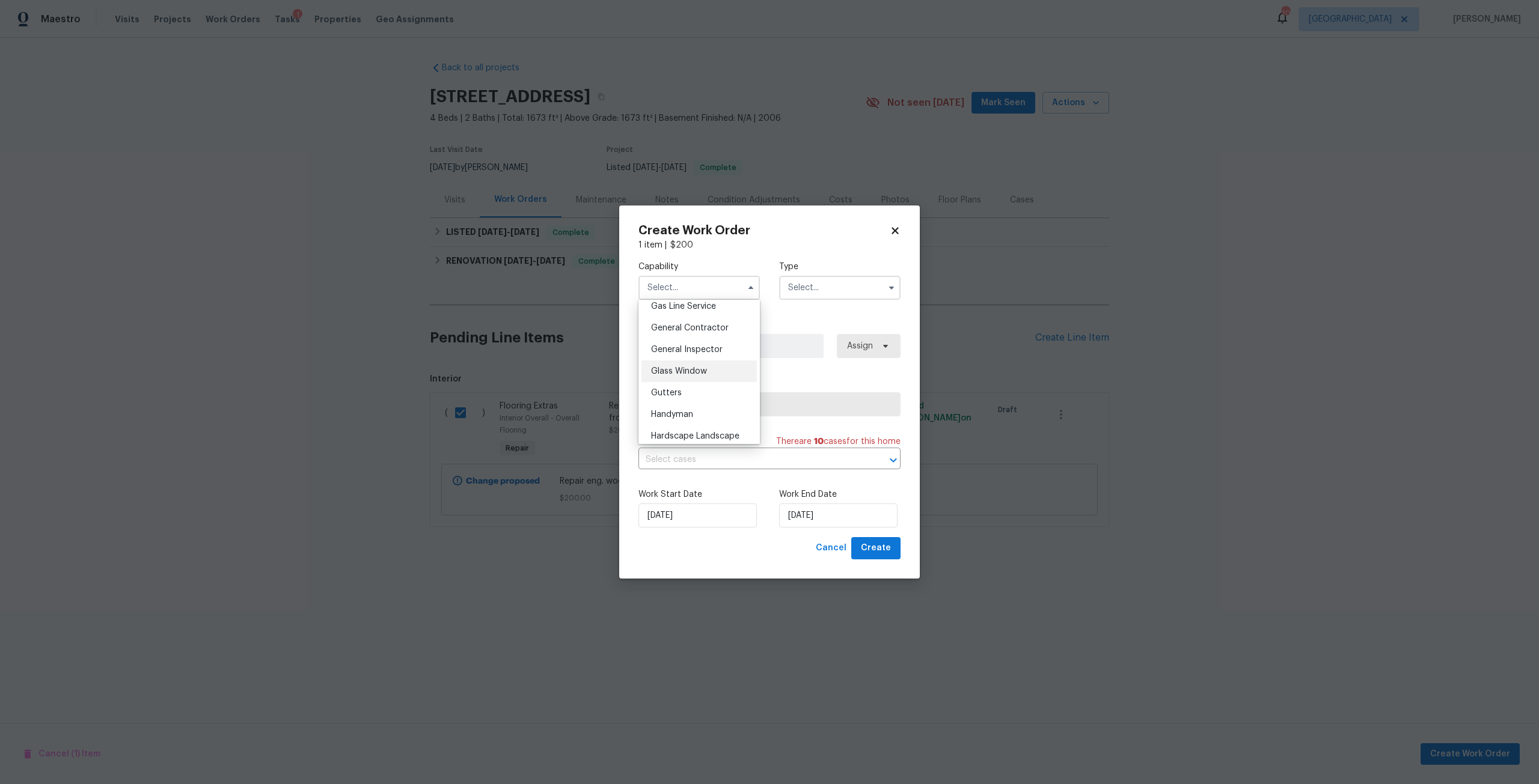
scroll to position [600, 0]
click at [696, 385] on div "Handyman" at bounding box center [699, 373] width 116 height 22
type input "Handyman"
click at [831, 295] on input "text" at bounding box center [839, 288] width 121 height 24
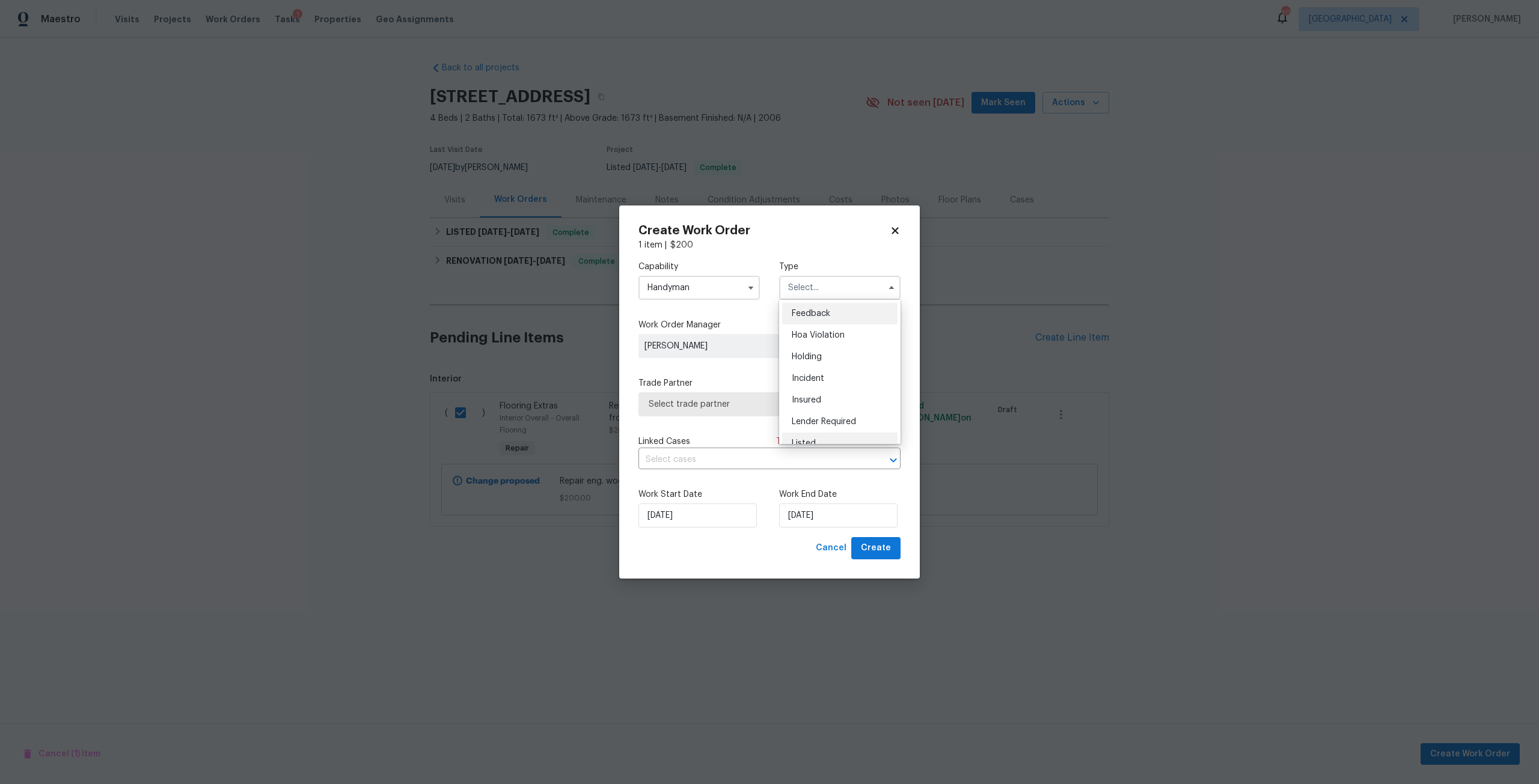
click at [821, 440] on div "Listed" at bounding box center [839, 443] width 116 height 22
type input "Listed"
click at [874, 346] on span "Assign" at bounding box center [867, 346] width 67 height 24
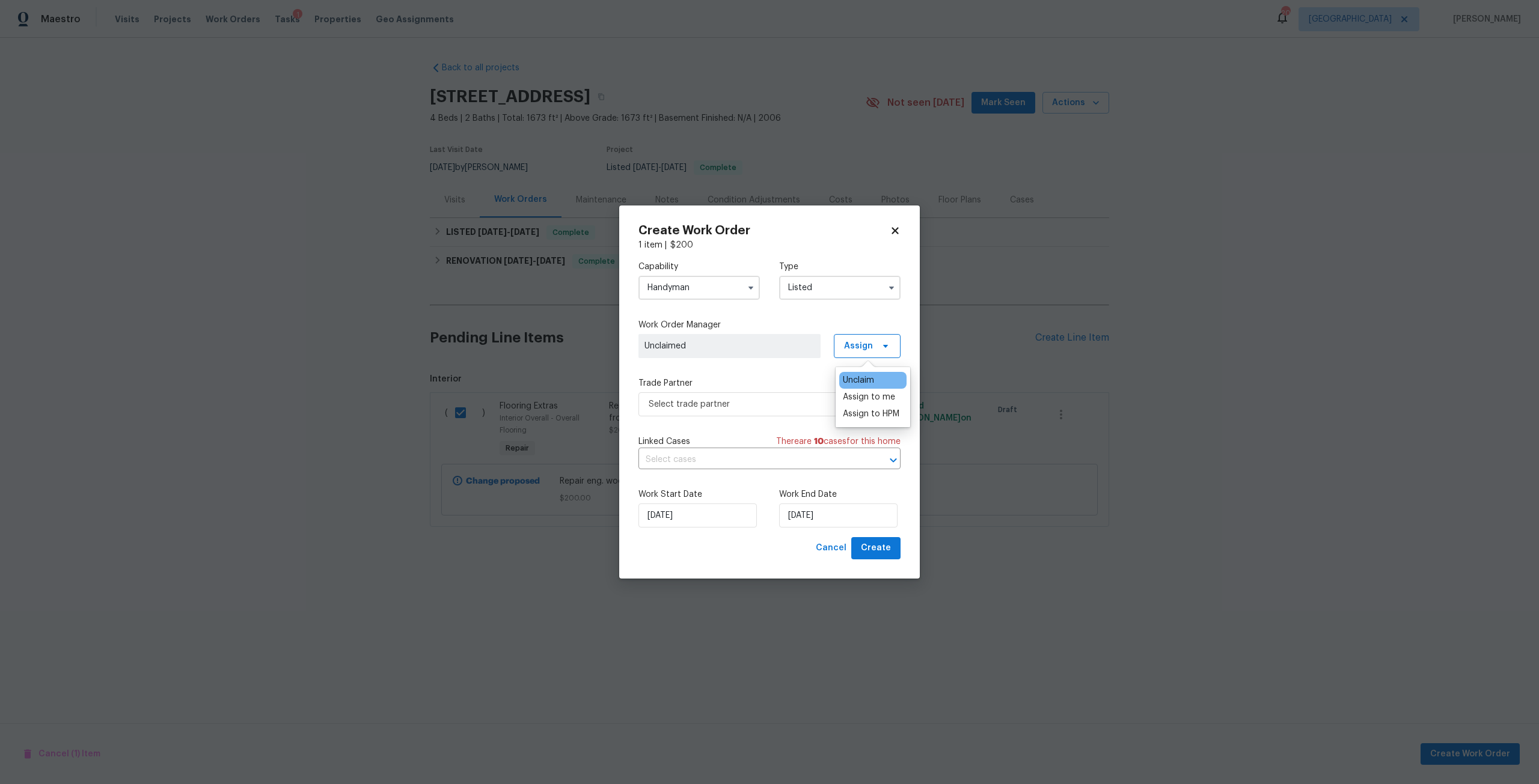
click at [851, 391] on div "Assign to me" at bounding box center [869, 396] width 52 height 12
click at [850, 398] on div "Assign to me" at bounding box center [869, 396] width 52 height 12
click at [835, 404] on span "Select trade partner" at bounding box center [760, 404] width 224 height 12
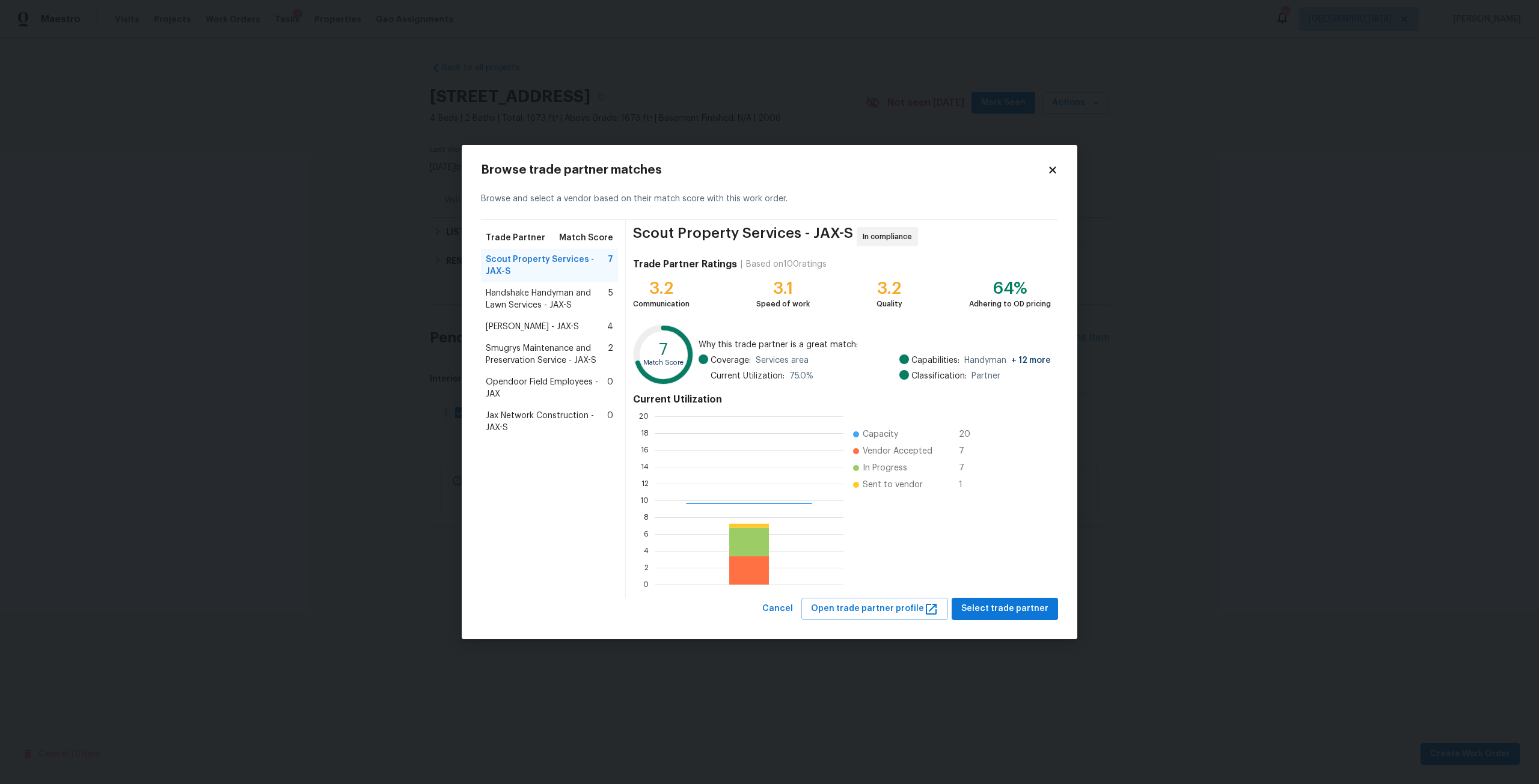
scroll to position [159, 181]
drag, startPoint x: 485, startPoint y: 268, endPoint x: 662, endPoint y: 299, distance: 179.7
click at [487, 268] on div "Scout Property Services - JAX-S 7" at bounding box center [549, 265] width 137 height 34
click at [1000, 613] on span "Select trade partner" at bounding box center [1005, 609] width 87 height 15
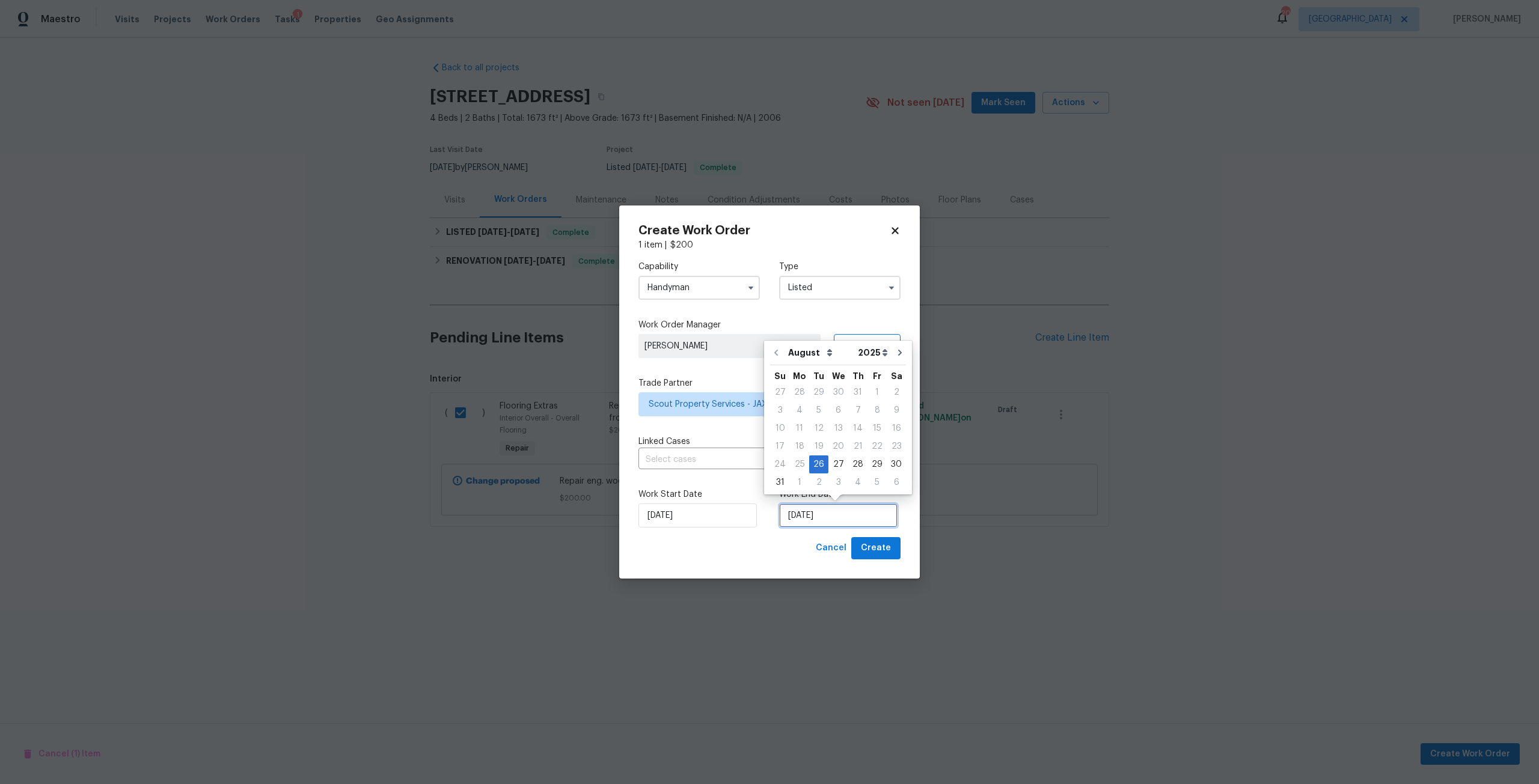
click at [846, 509] on input "[DATE]" at bounding box center [838, 515] width 119 height 24
click at [859, 462] on div "28" at bounding box center [858, 464] width 19 height 17
type input "[DATE]"
click at [879, 549] on span "Create" at bounding box center [876, 548] width 30 height 15
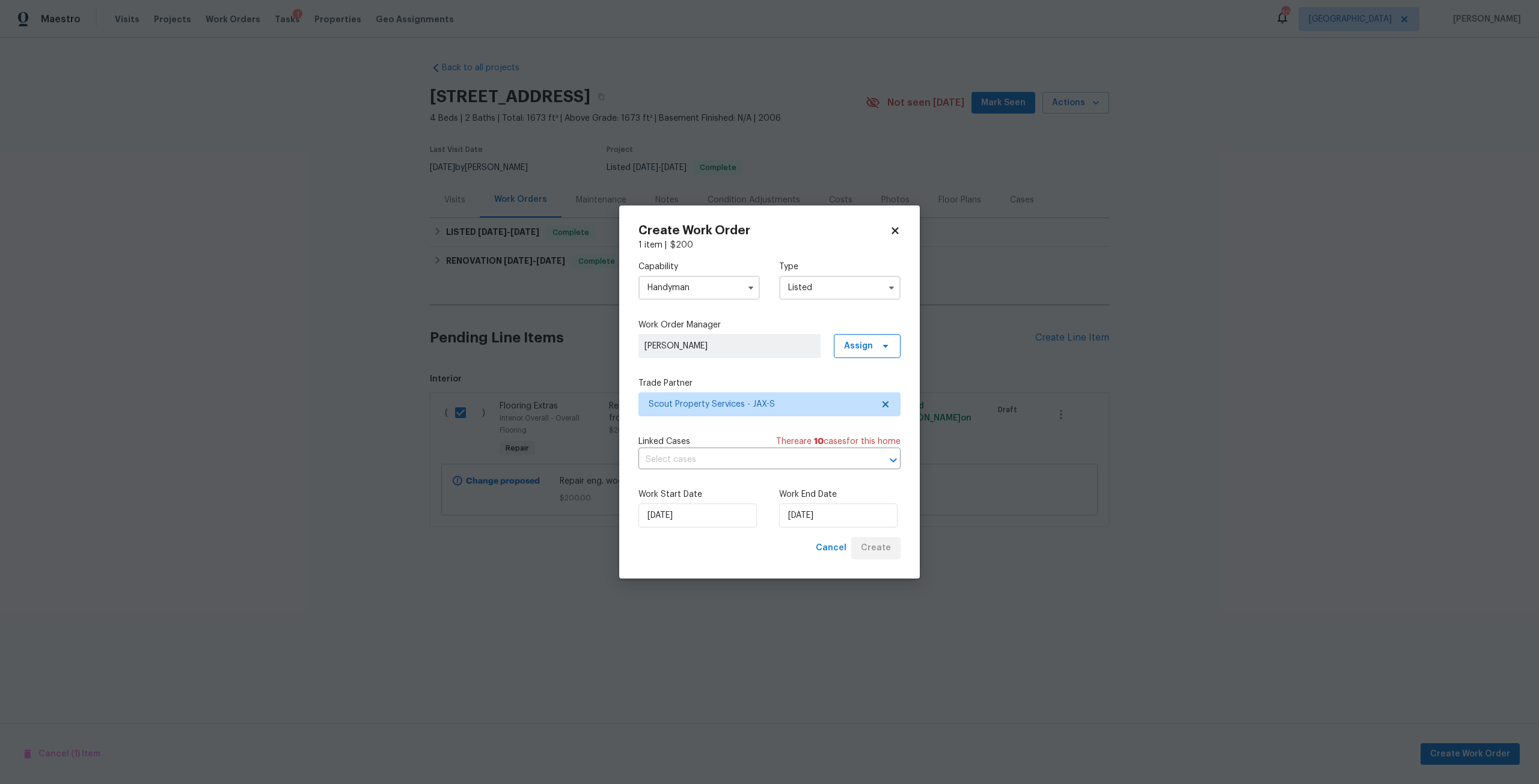
checkbox input "false"
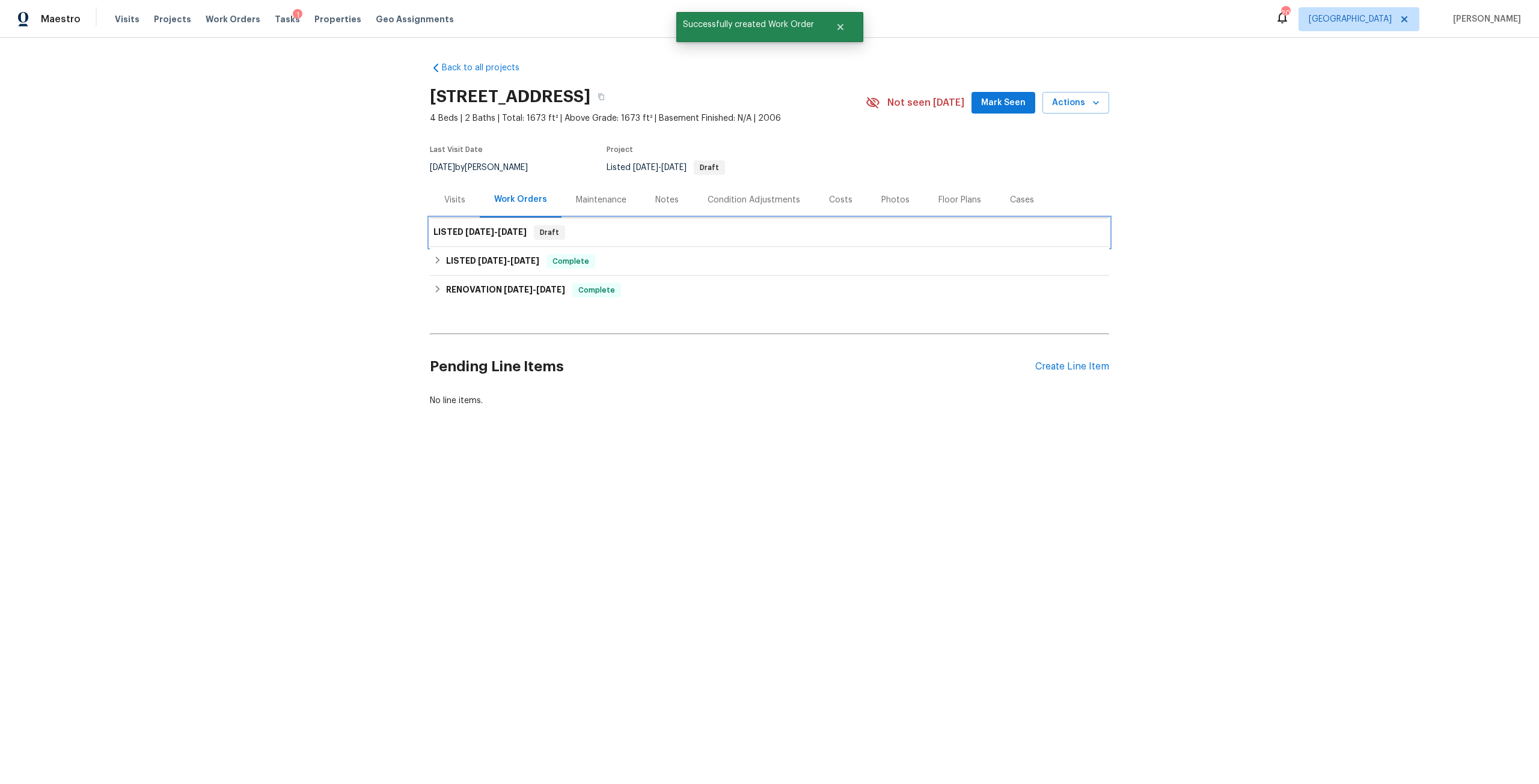
click at [520, 224] on div "LISTED [DATE] - [DATE] Draft" at bounding box center [769, 232] width 679 height 29
click at [668, 237] on div "LISTED [DATE] - [DATE] Draft" at bounding box center [770, 232] width 672 height 14
click at [492, 238] on h6 "LISTED [DATE] - [DATE]" at bounding box center [480, 232] width 93 height 14
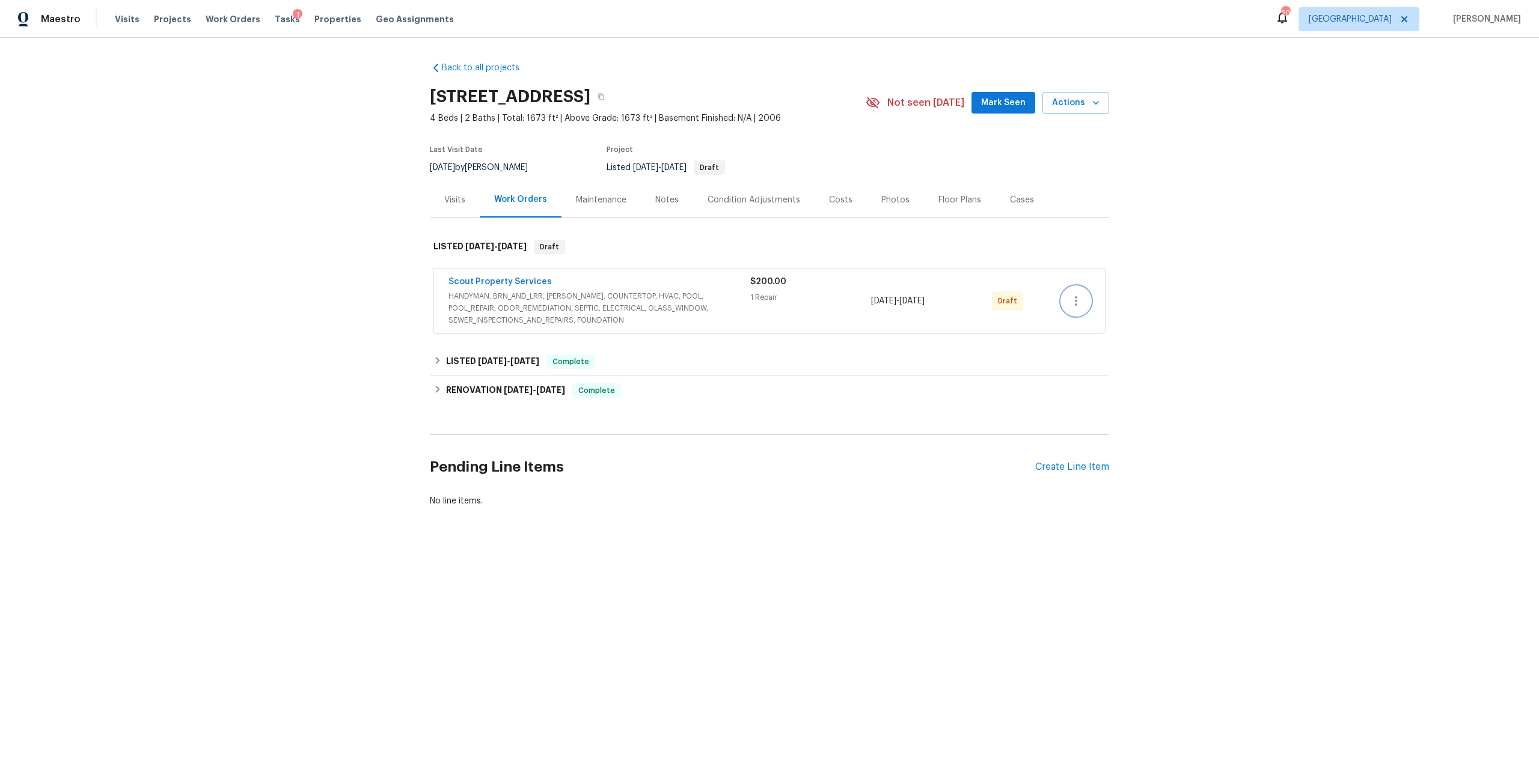
click at [1066, 308] on button "button" at bounding box center [1076, 301] width 29 height 29
click at [1102, 303] on li "Send to Vendor" at bounding box center [1124, 301] width 134 height 20
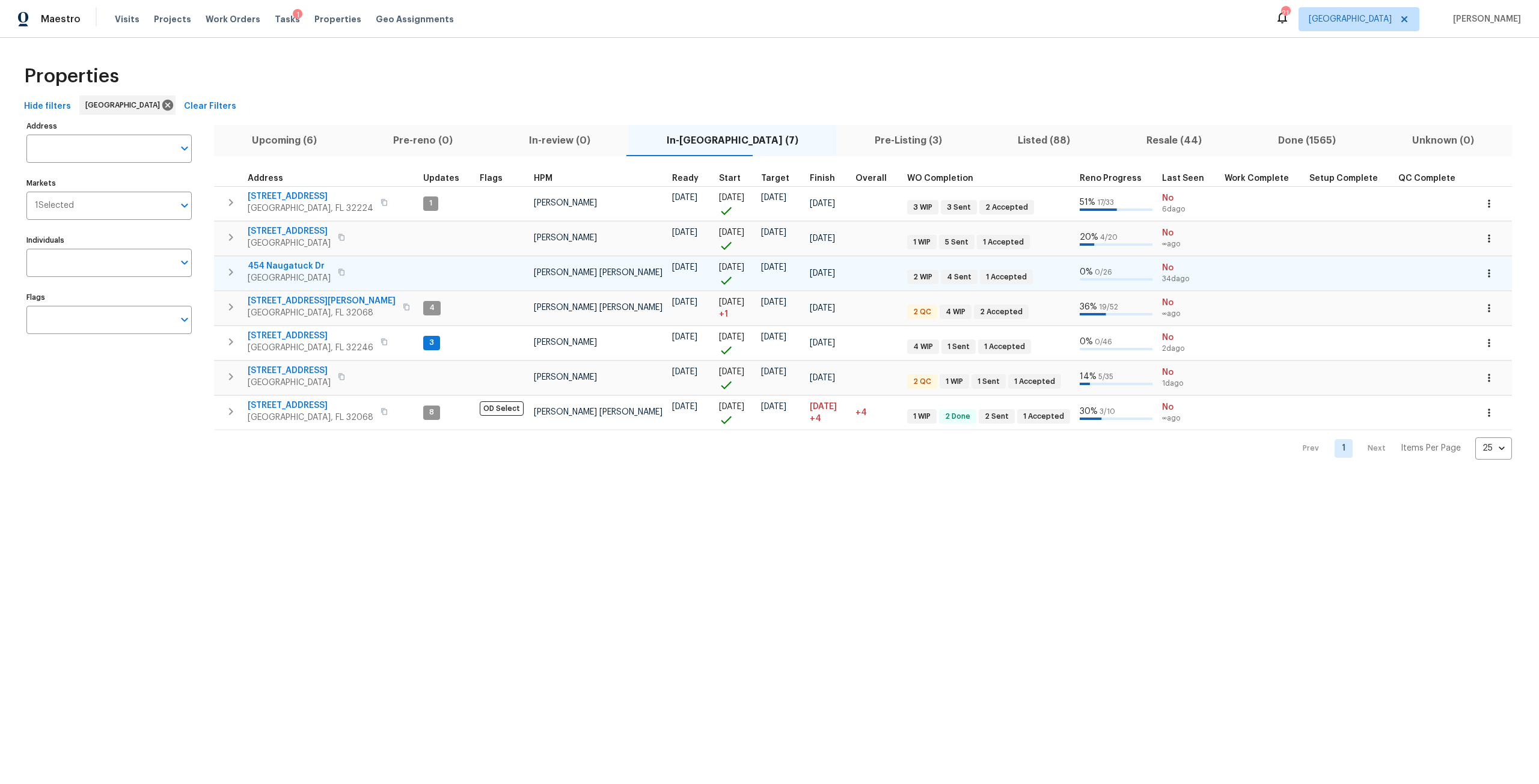
click at [342, 278] on button "button" at bounding box center [341, 272] width 14 height 17
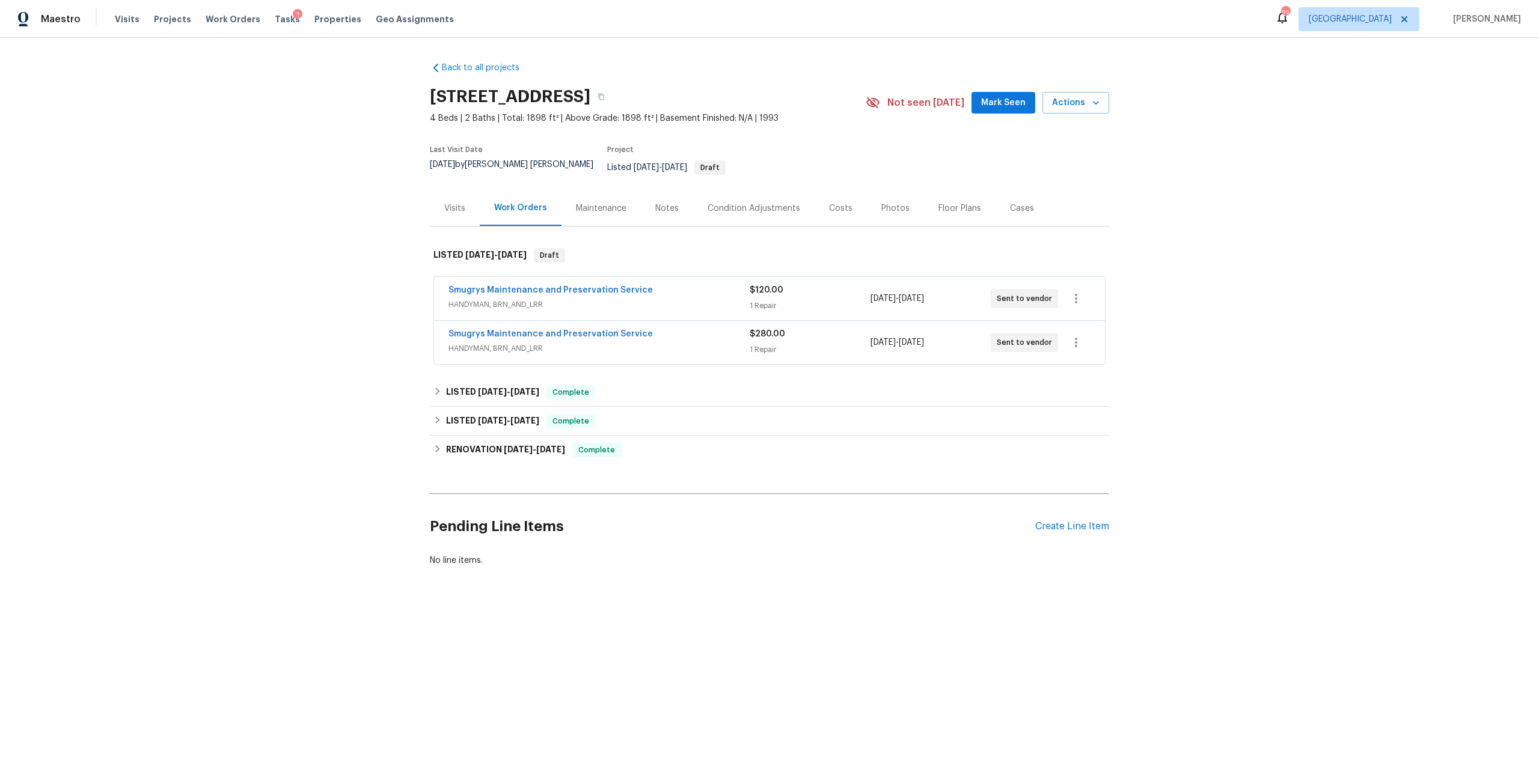
click at [881, 202] on div "Photos" at bounding box center [895, 208] width 28 height 12
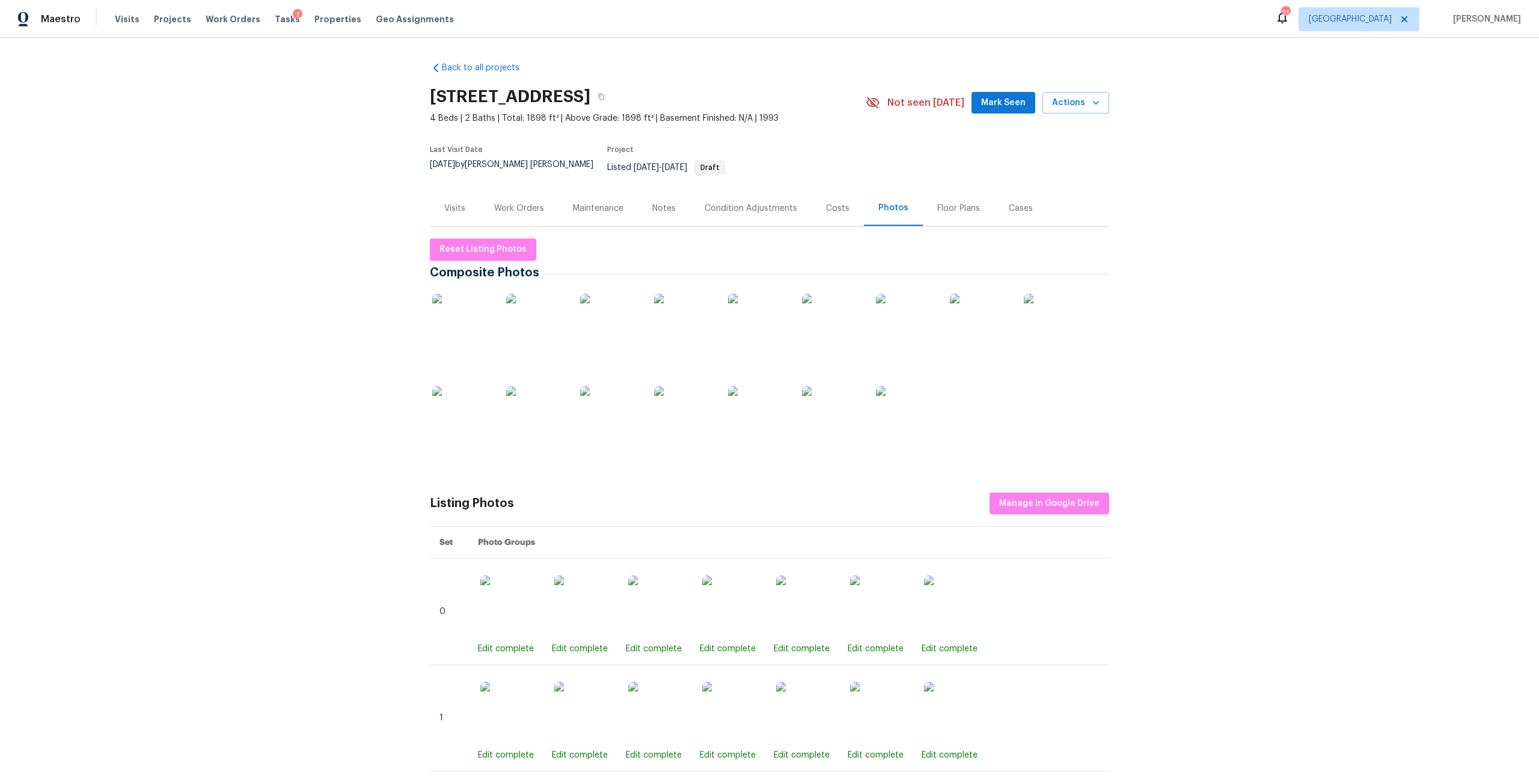
click at [537, 202] on div "Work Orders" at bounding box center [519, 208] width 50 height 12
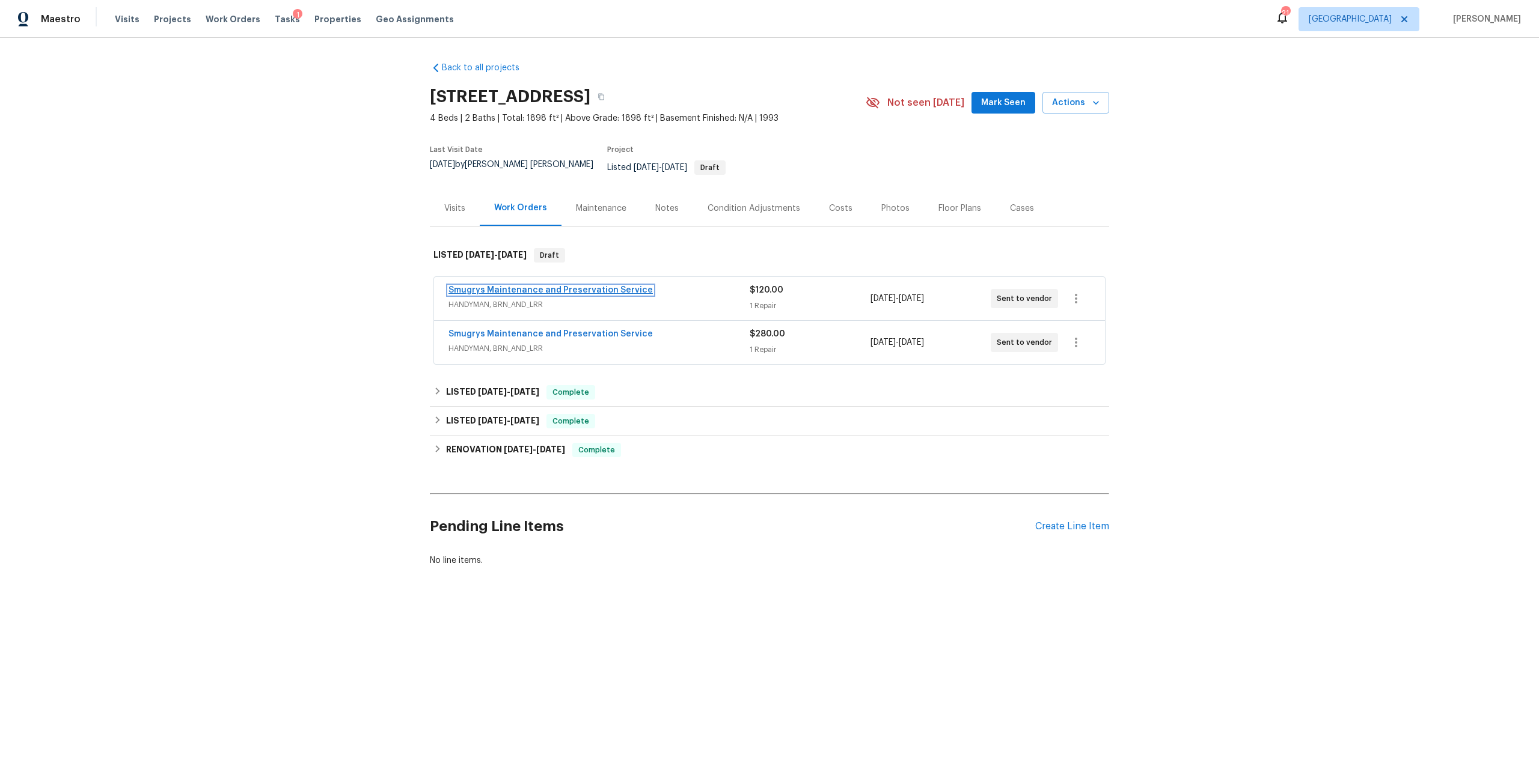
click at [557, 286] on link "Smugrys Maintenance and Preservation Service" at bounding box center [550, 290] width 204 height 8
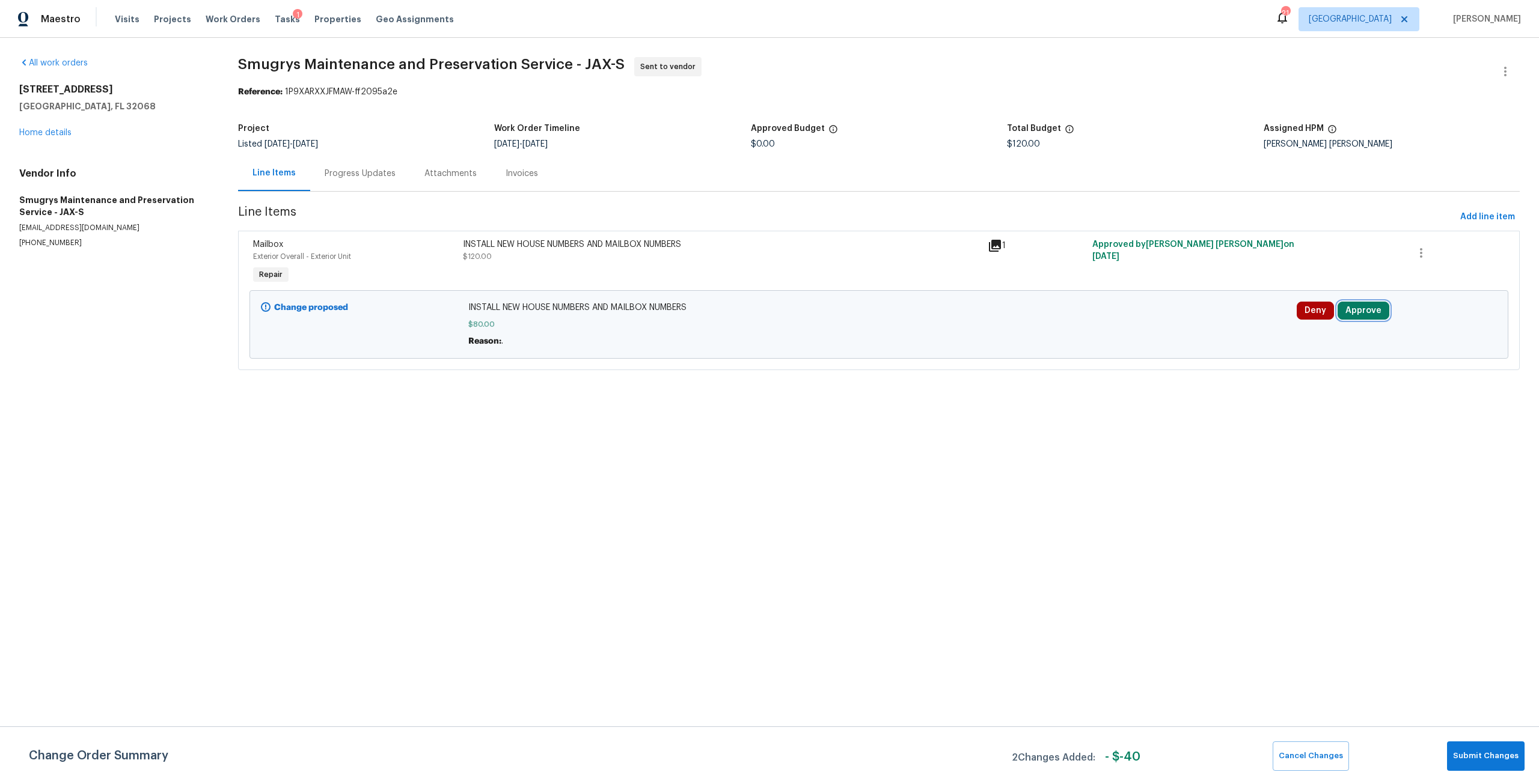
click at [1373, 306] on button "Approve" at bounding box center [1363, 310] width 52 height 18
click at [1184, 328] on button "Approve" at bounding box center [1183, 321] width 72 height 24
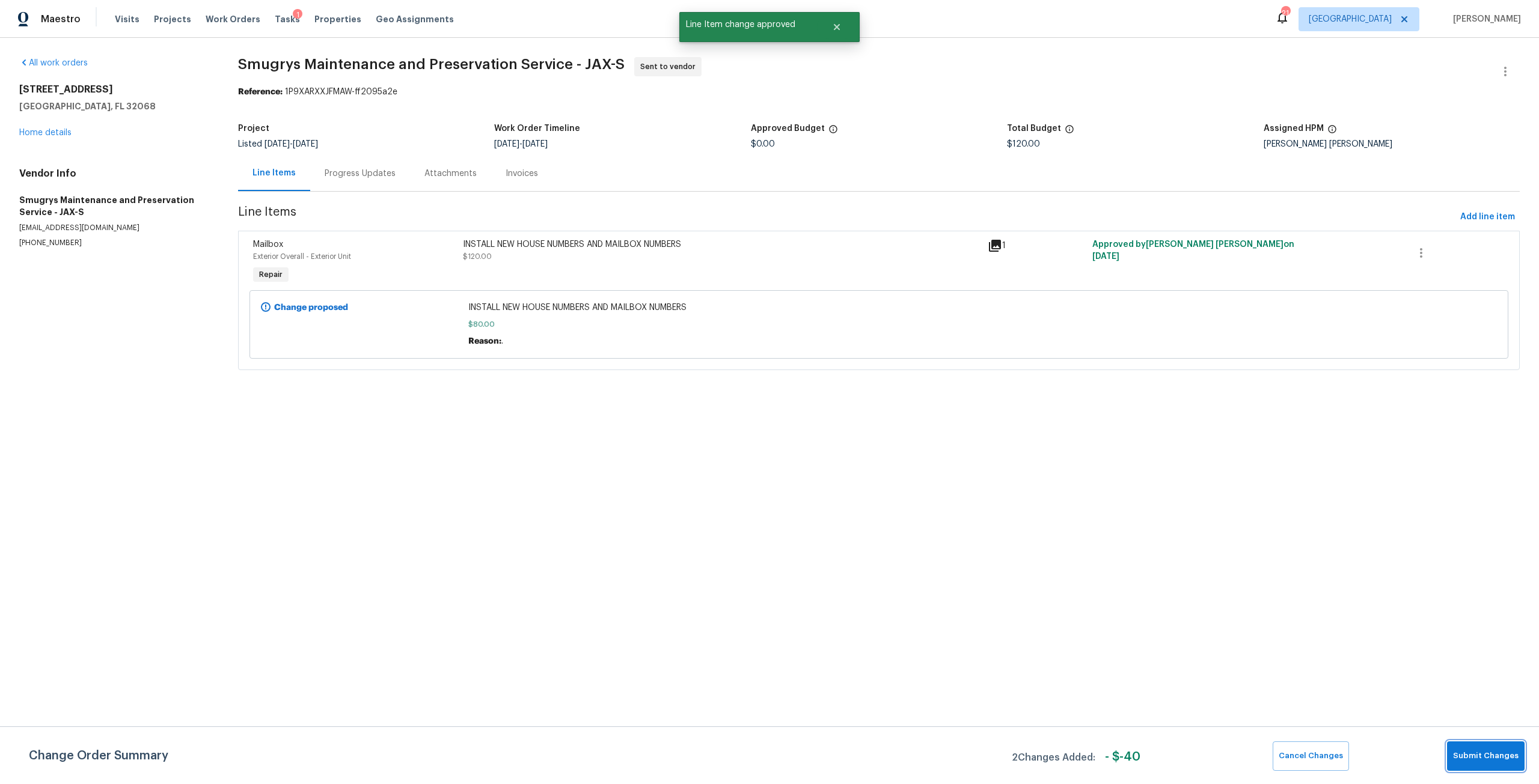
click at [1470, 753] on span "Submit Changes" at bounding box center [1485, 756] width 66 height 14
click at [32, 129] on link "Home details" at bounding box center [46, 132] width 52 height 8
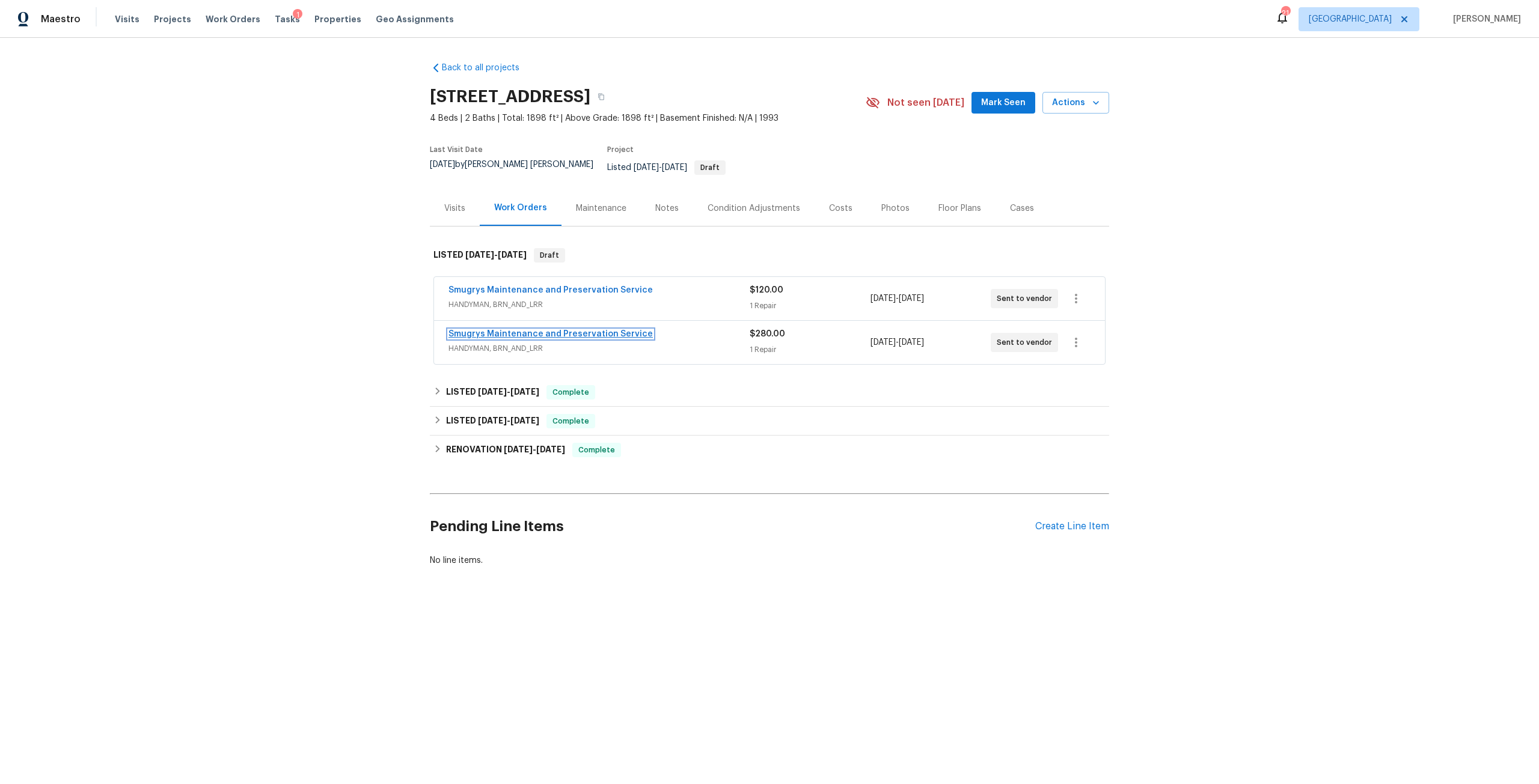
click at [602, 330] on link "Smugrys Maintenance and Preservation Service" at bounding box center [550, 333] width 204 height 8
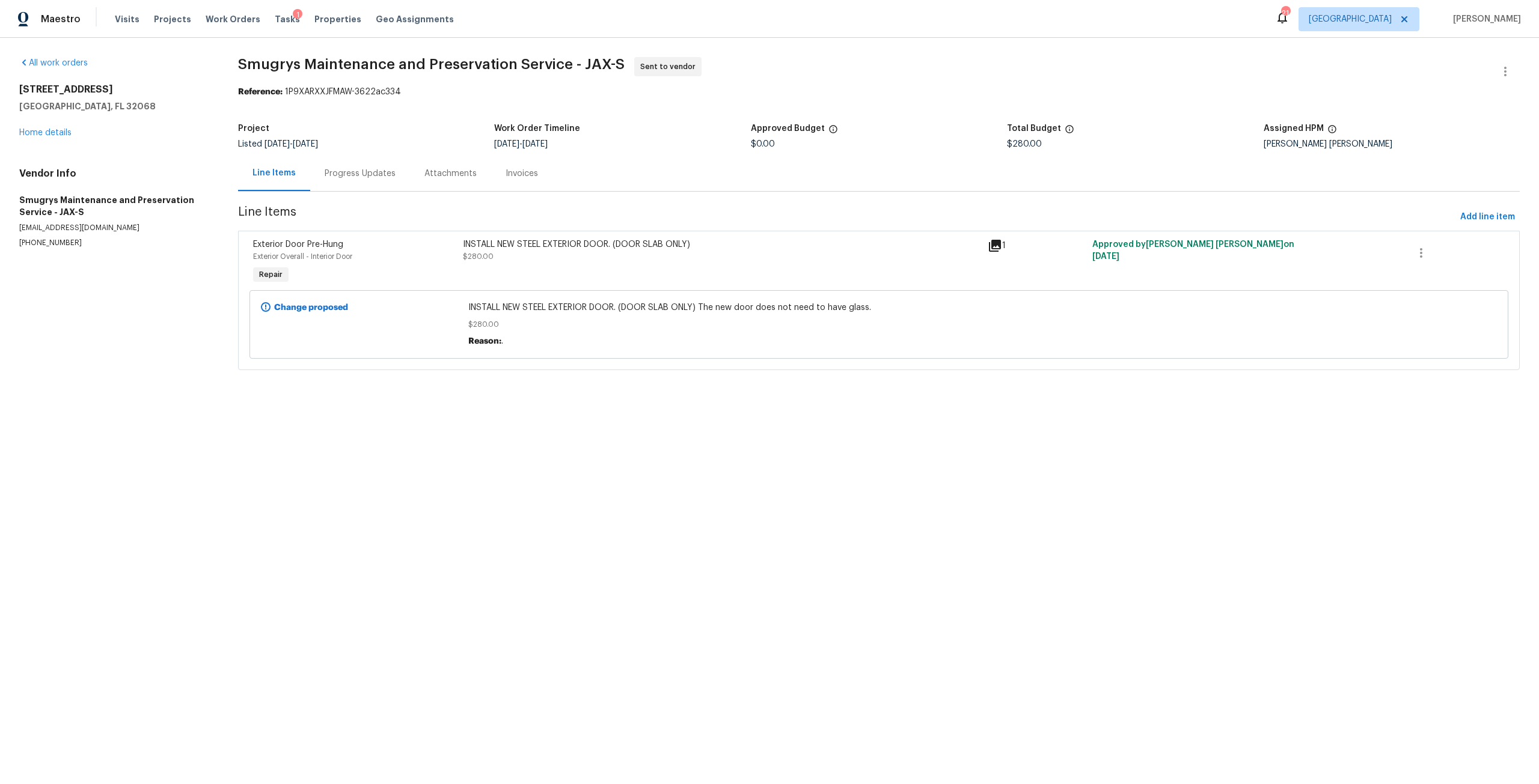
click at [1282, 404] on html "Maestro Visits Projects Work Orders Tasks 1 Properties Geo Assignments 21 [GEOG…" at bounding box center [770, 202] width 1539 height 404
click at [373, 170] on div "Progress Updates" at bounding box center [360, 173] width 71 height 12
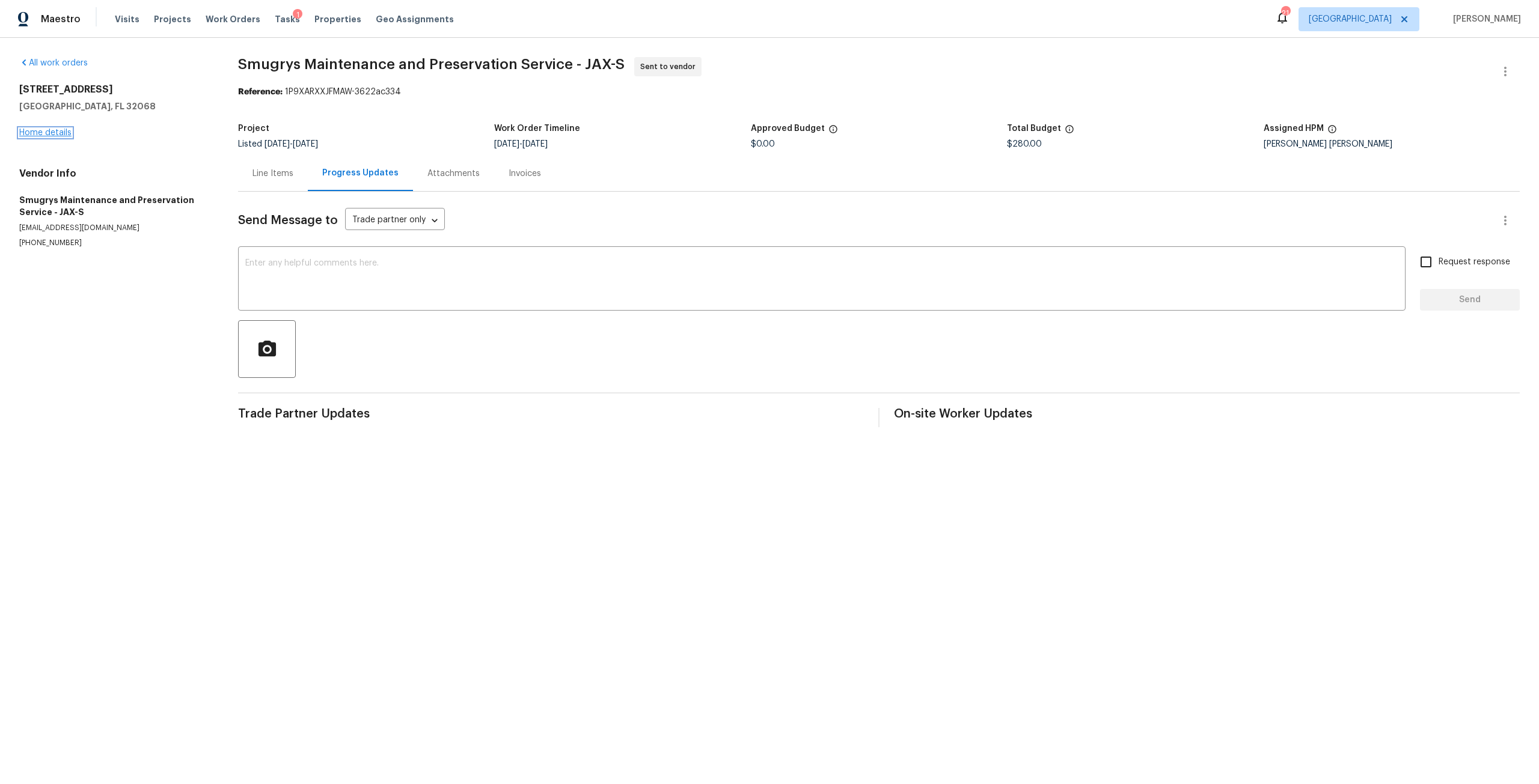
click at [52, 135] on link "Home details" at bounding box center [46, 132] width 52 height 8
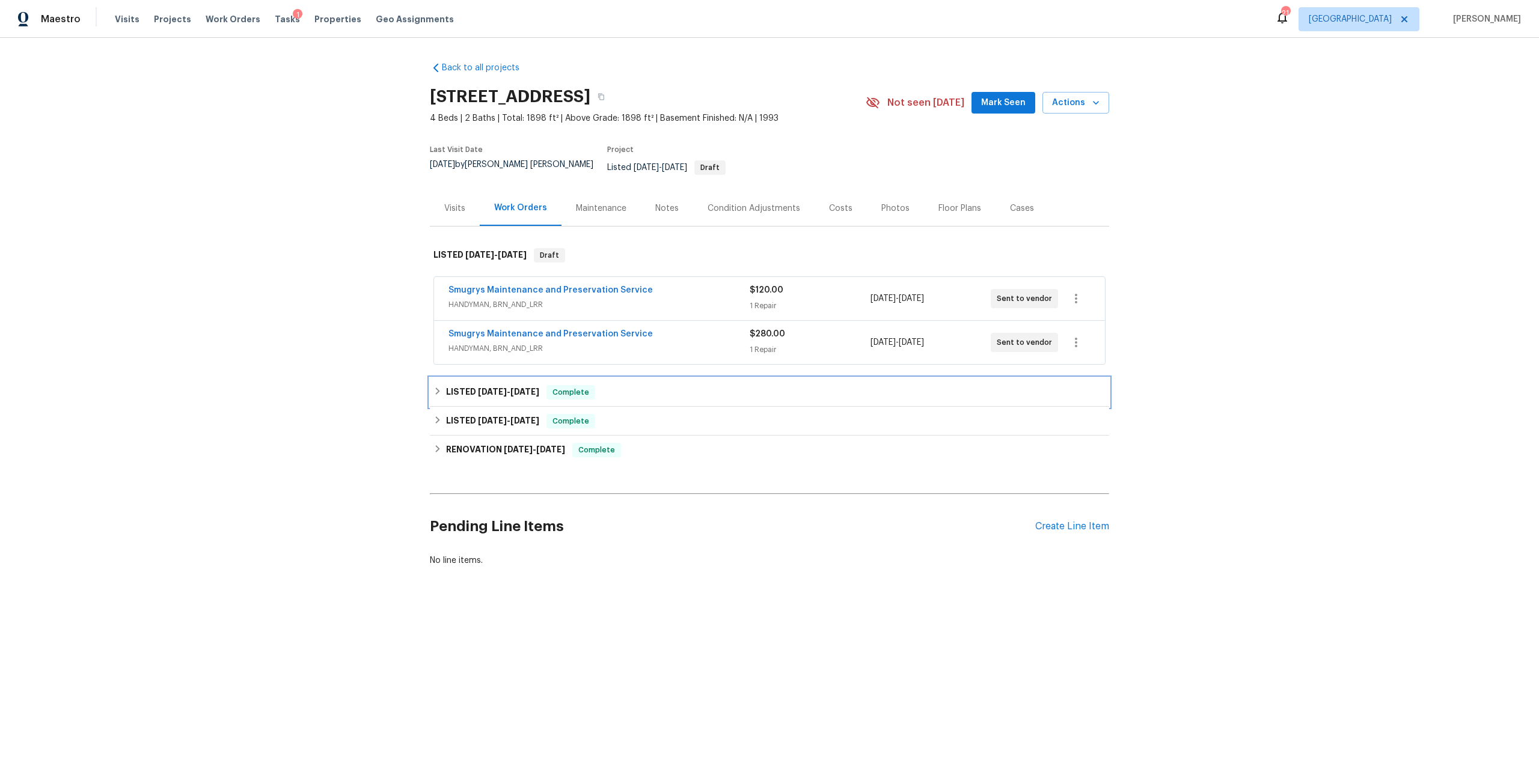
click at [495, 388] on h6 "LISTED [DATE] - [DATE]" at bounding box center [492, 392] width 93 height 14
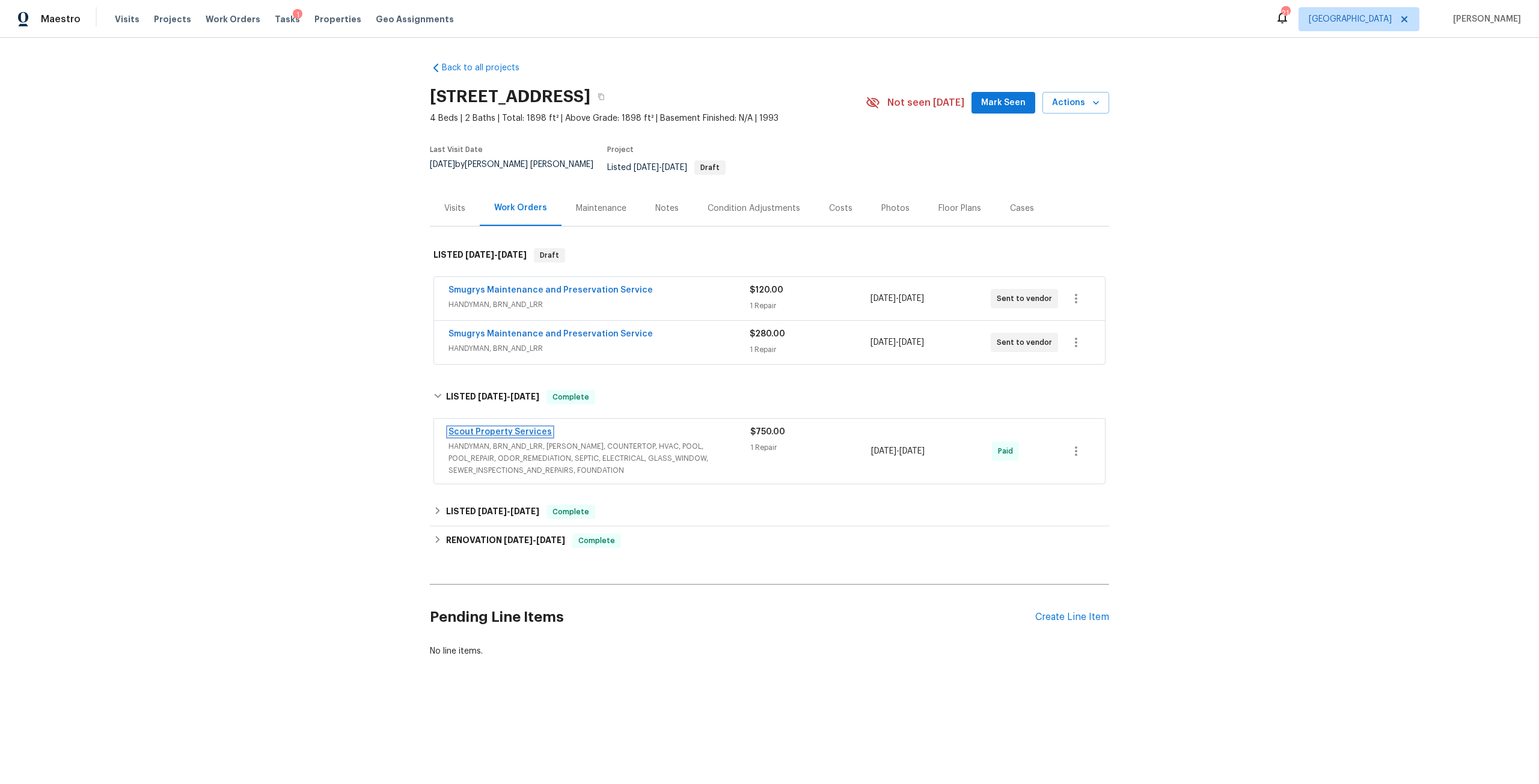
click at [528, 428] on link "Scout Property Services" at bounding box center [500, 431] width 104 height 8
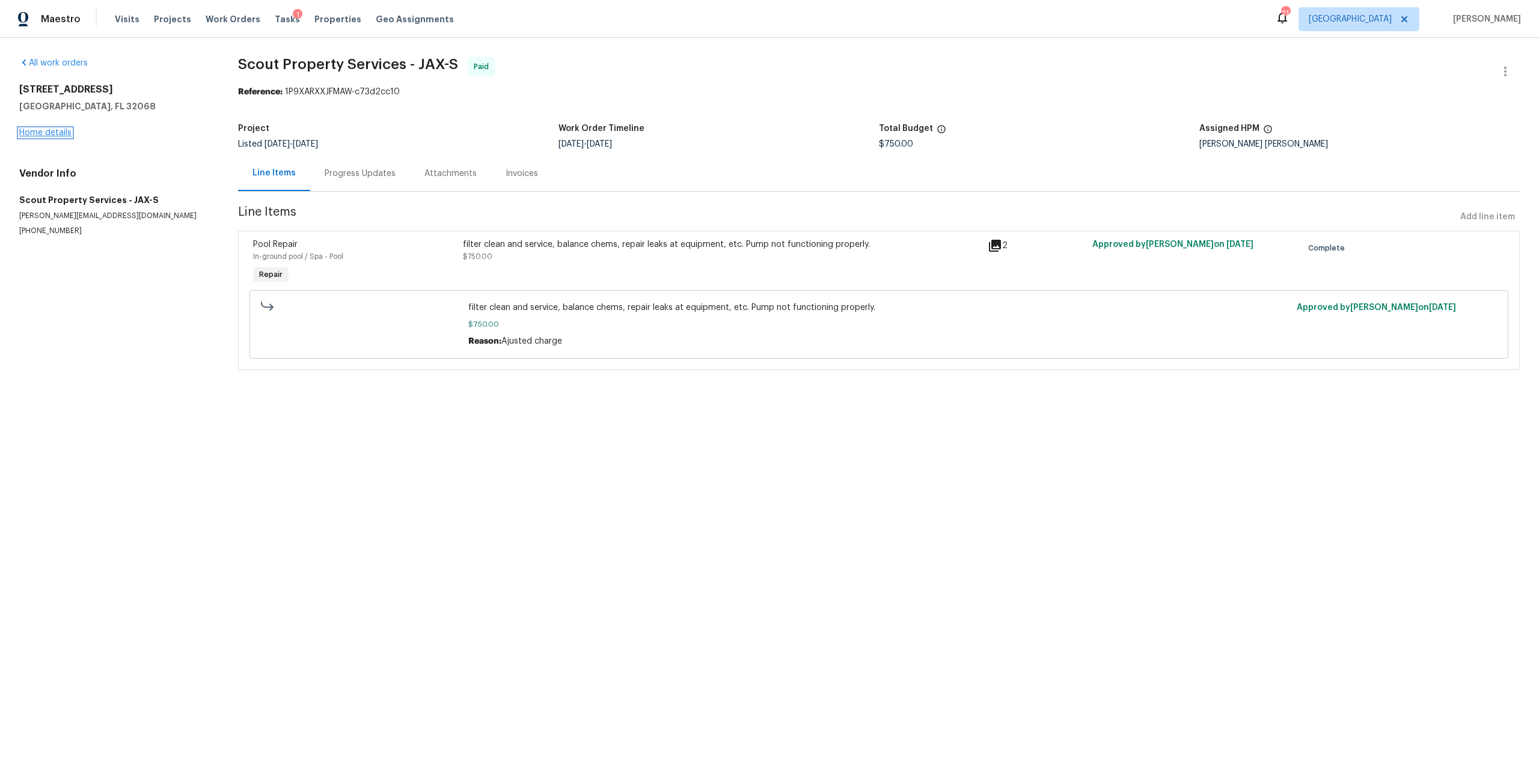
click at [47, 131] on link "Home details" at bounding box center [46, 132] width 52 height 8
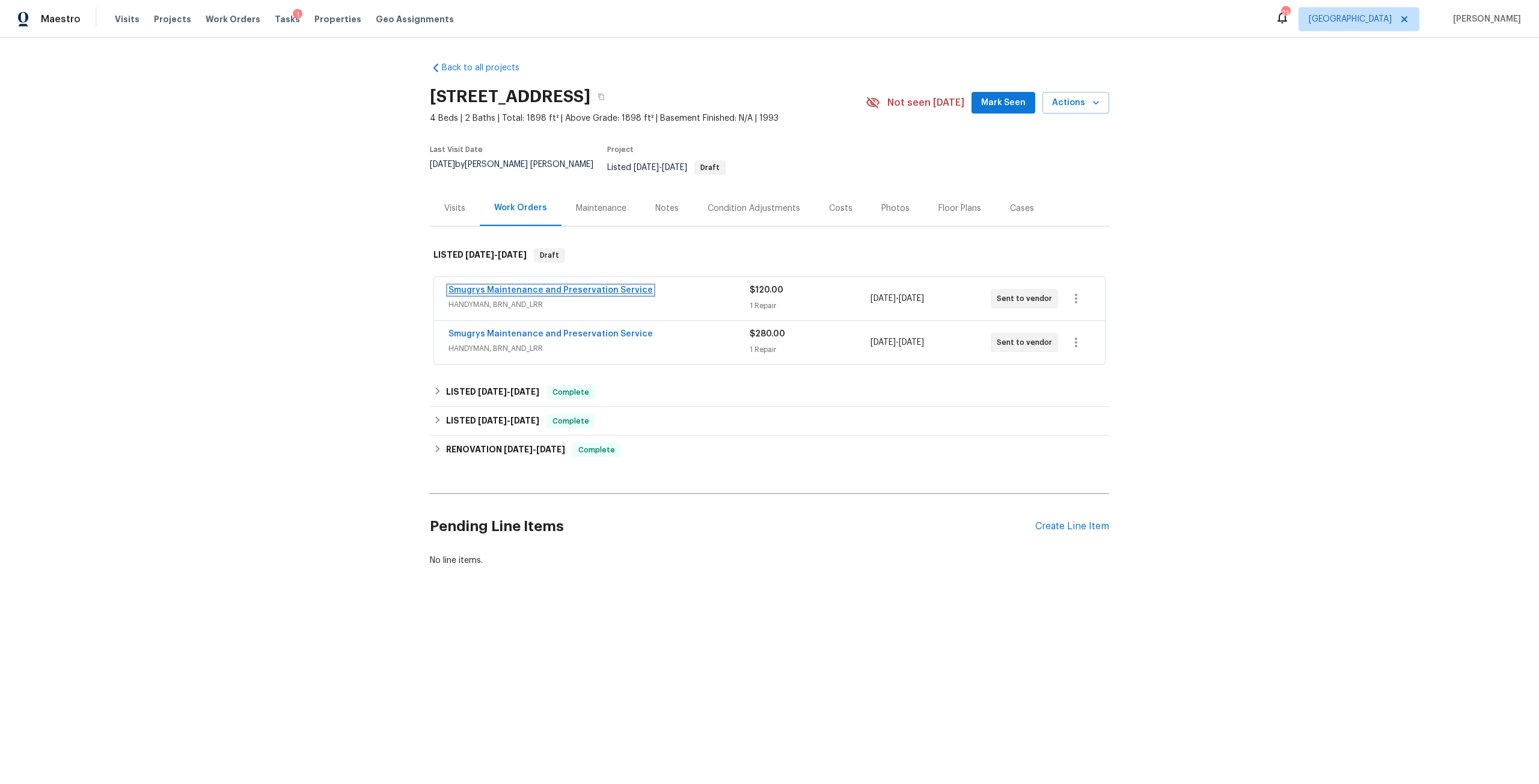
click at [550, 286] on link "Smugrys Maintenance and Preservation Service" at bounding box center [550, 290] width 204 height 8
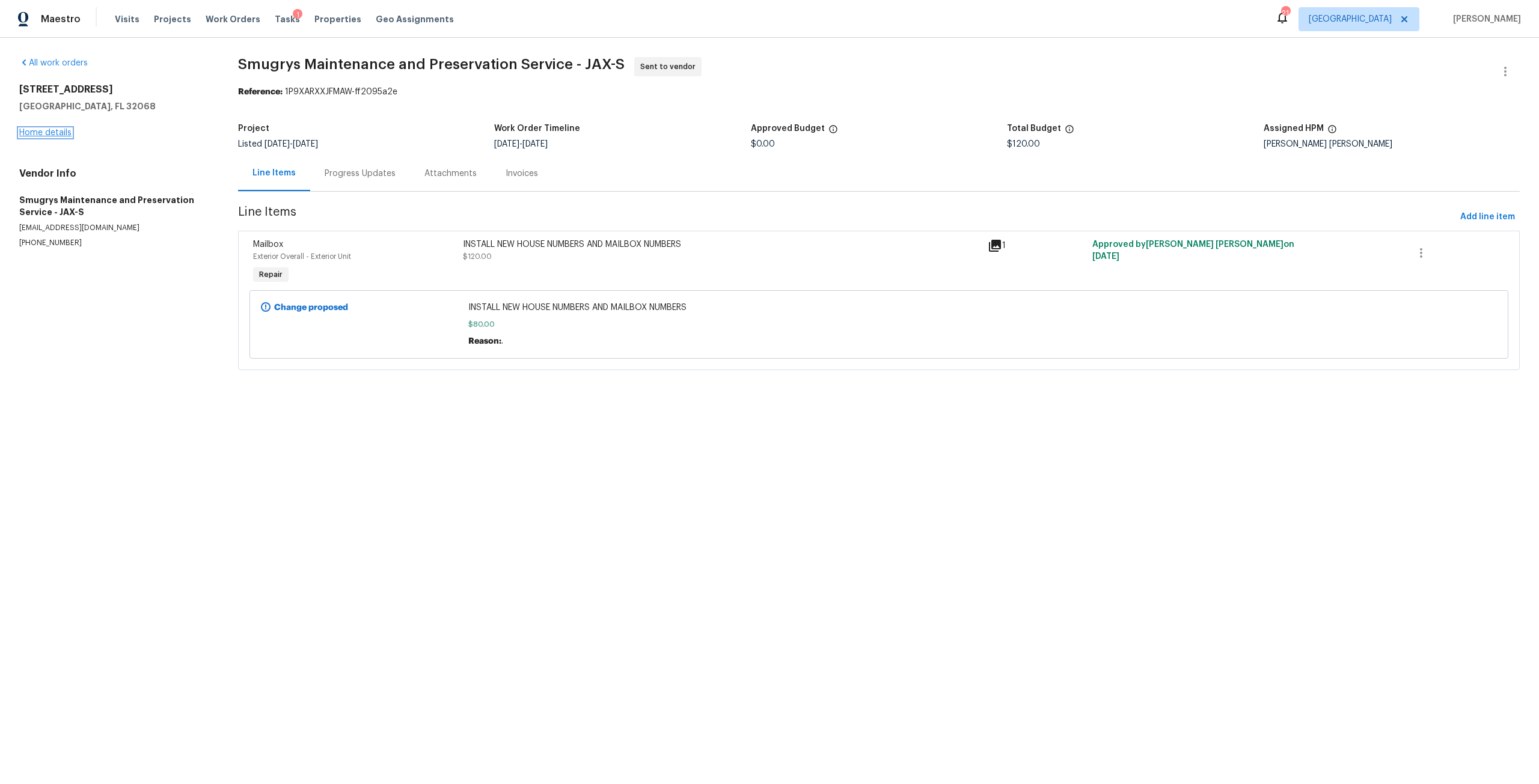
click at [69, 130] on link "Home details" at bounding box center [46, 132] width 52 height 8
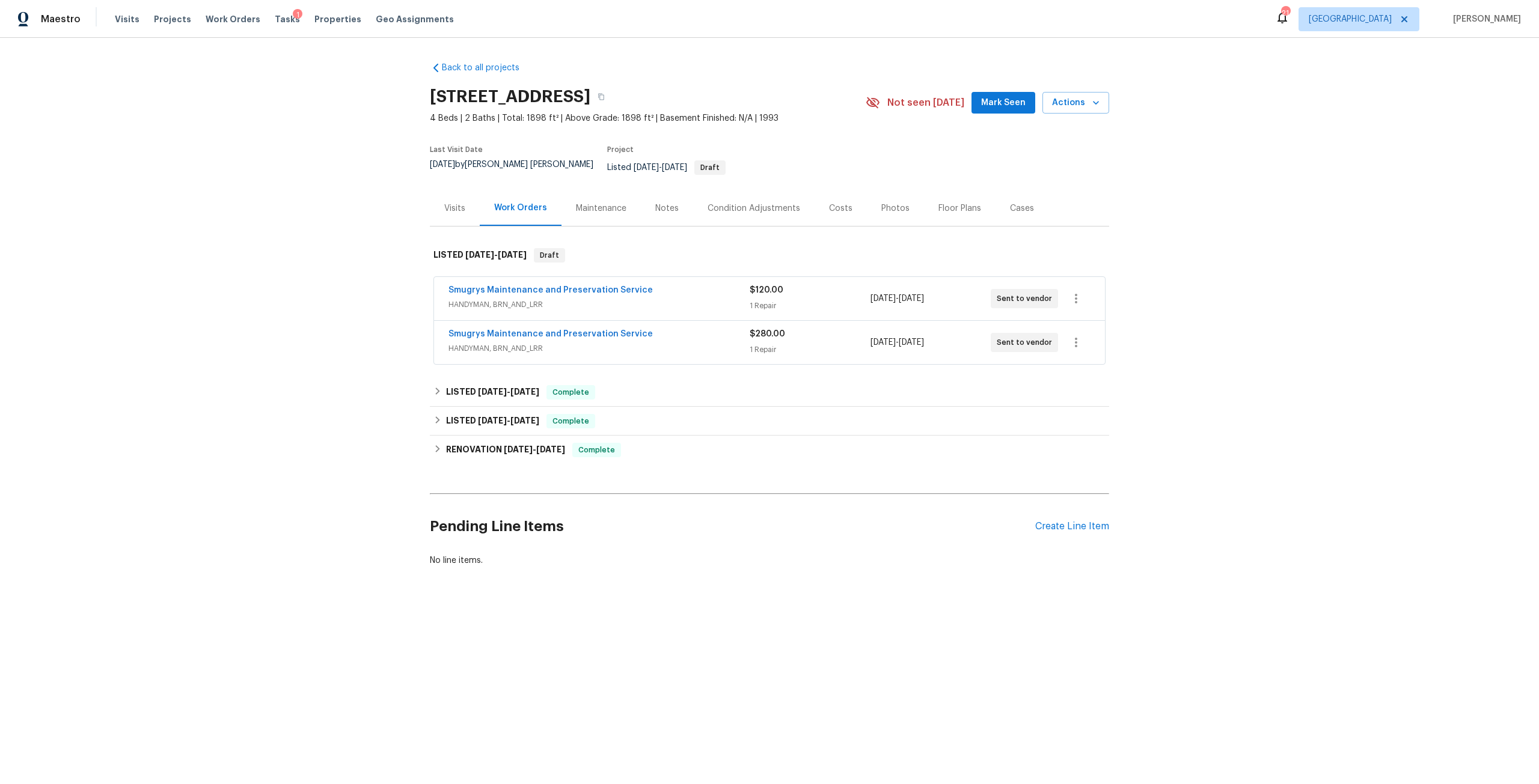
click at [613, 328] on span "Smugrys Maintenance and Preservation Service" at bounding box center [550, 333] width 204 height 12
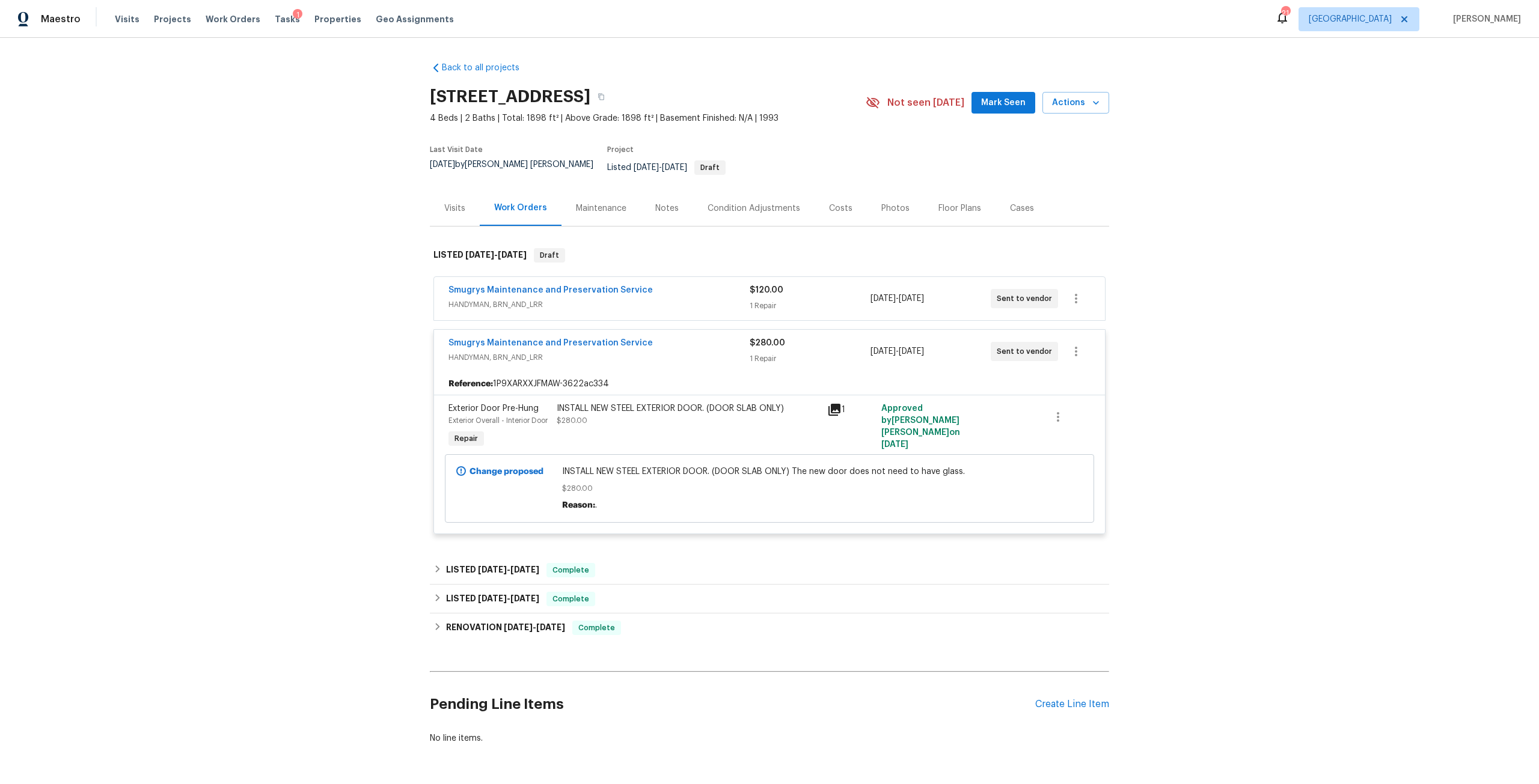
click at [630, 404] on div "INSTALL NEW STEEL EXTERIOR DOOR. (DOOR SLAB ONLY)" at bounding box center [688, 408] width 264 height 12
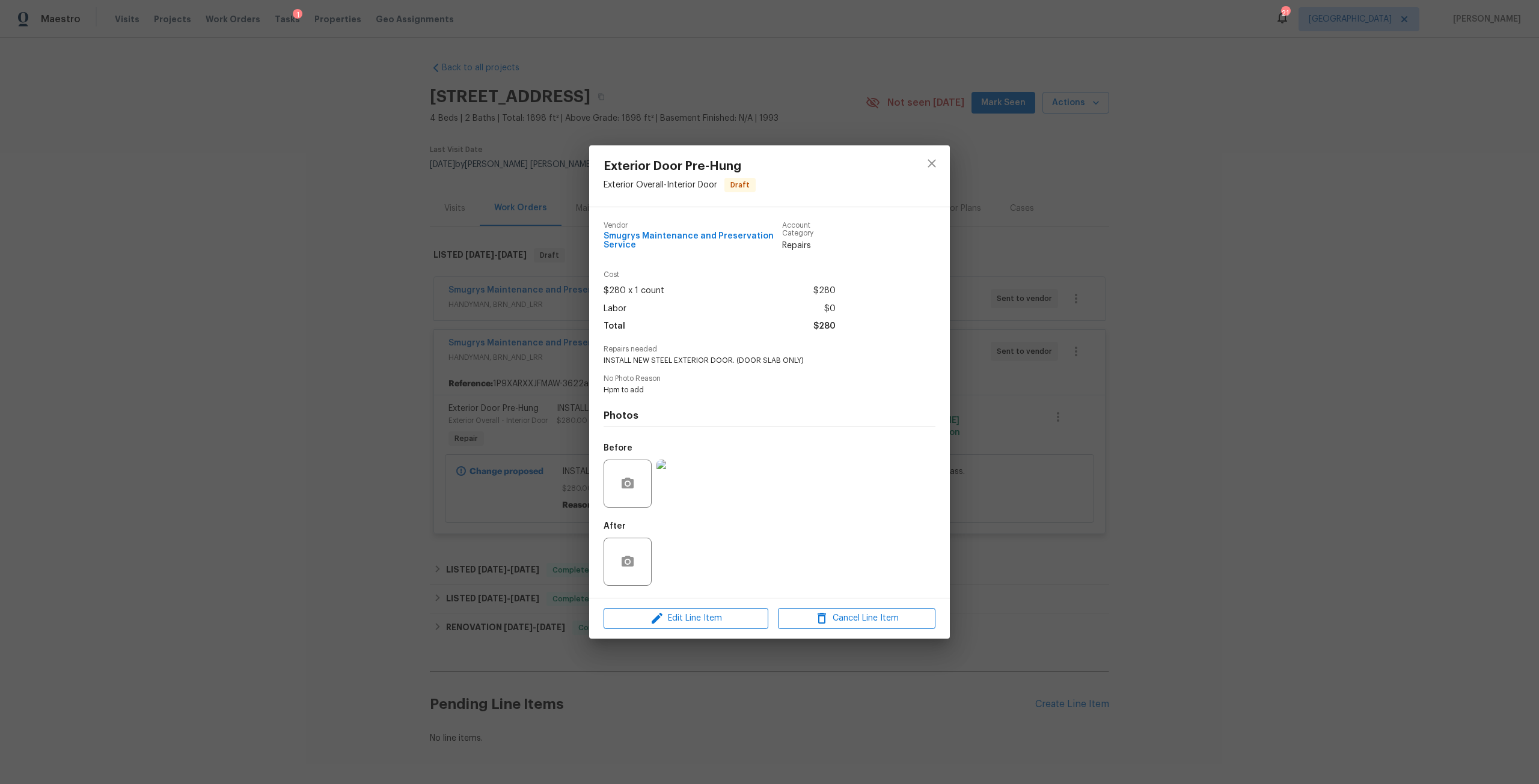
click at [671, 470] on img at bounding box center [680, 483] width 48 height 48
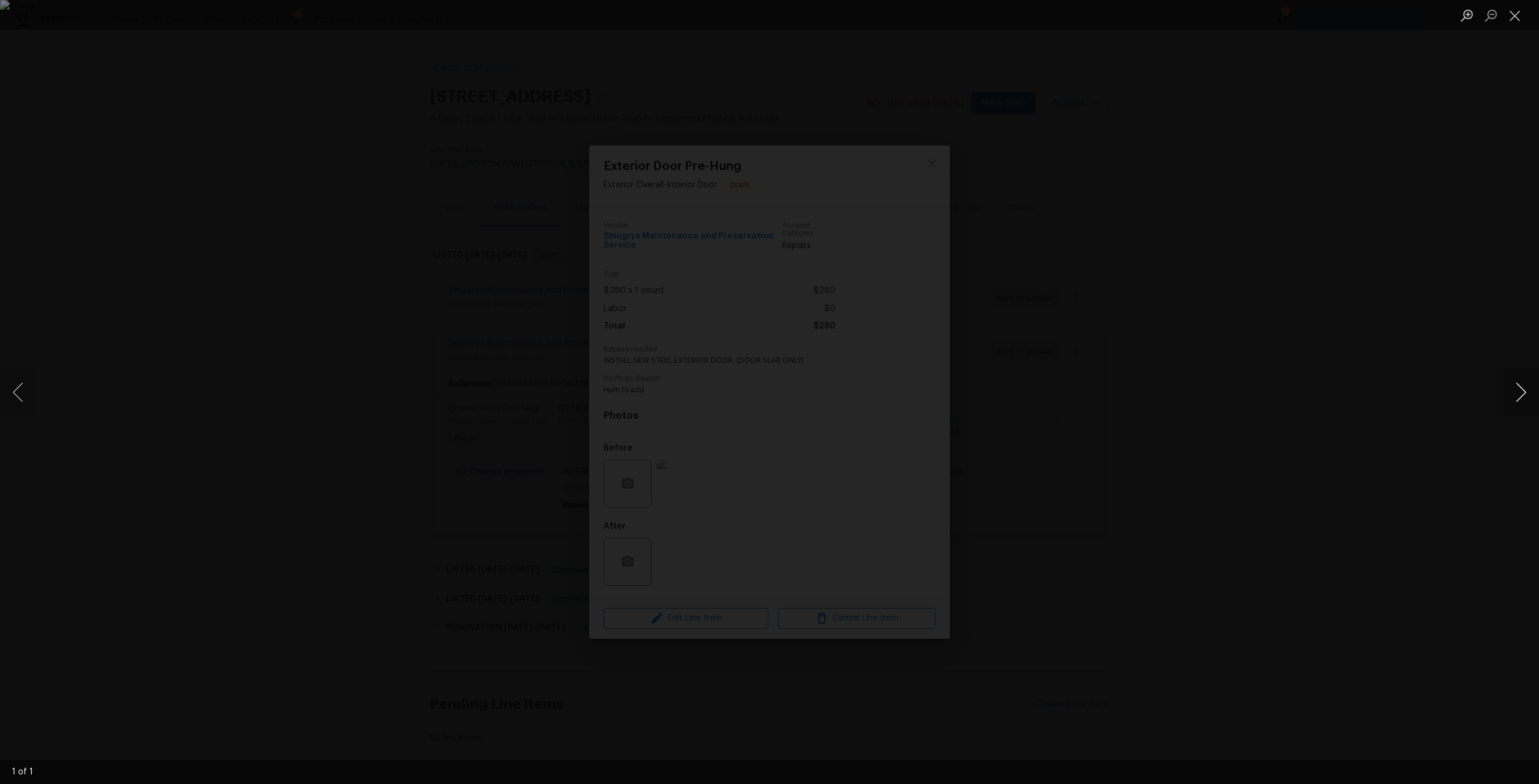
click at [1505, 385] on button "Next image" at bounding box center [1521, 392] width 36 height 48
click at [1513, 16] on button "Close lightbox" at bounding box center [1515, 16] width 24 height 21
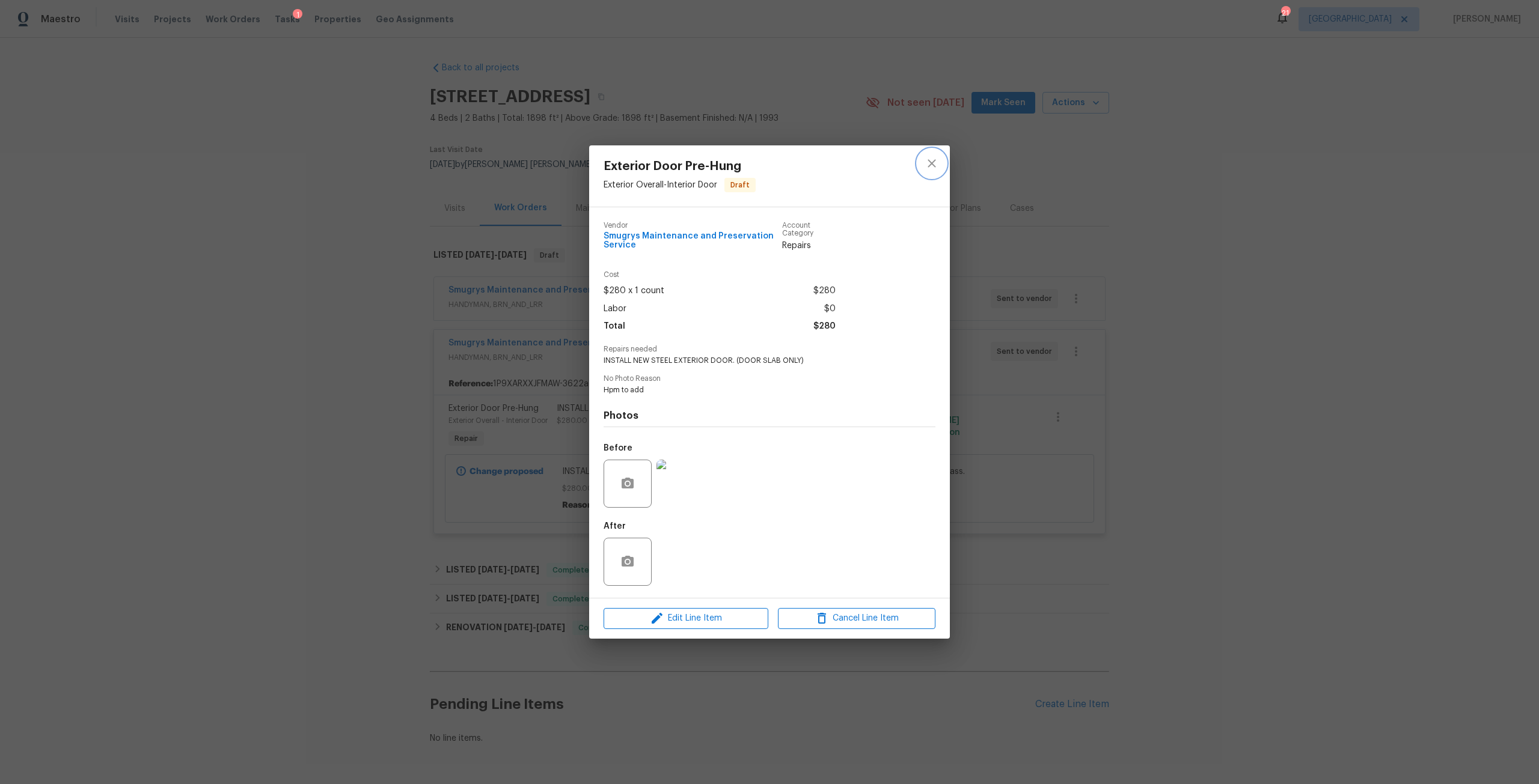
click at [928, 171] on button "close" at bounding box center [932, 164] width 29 height 29
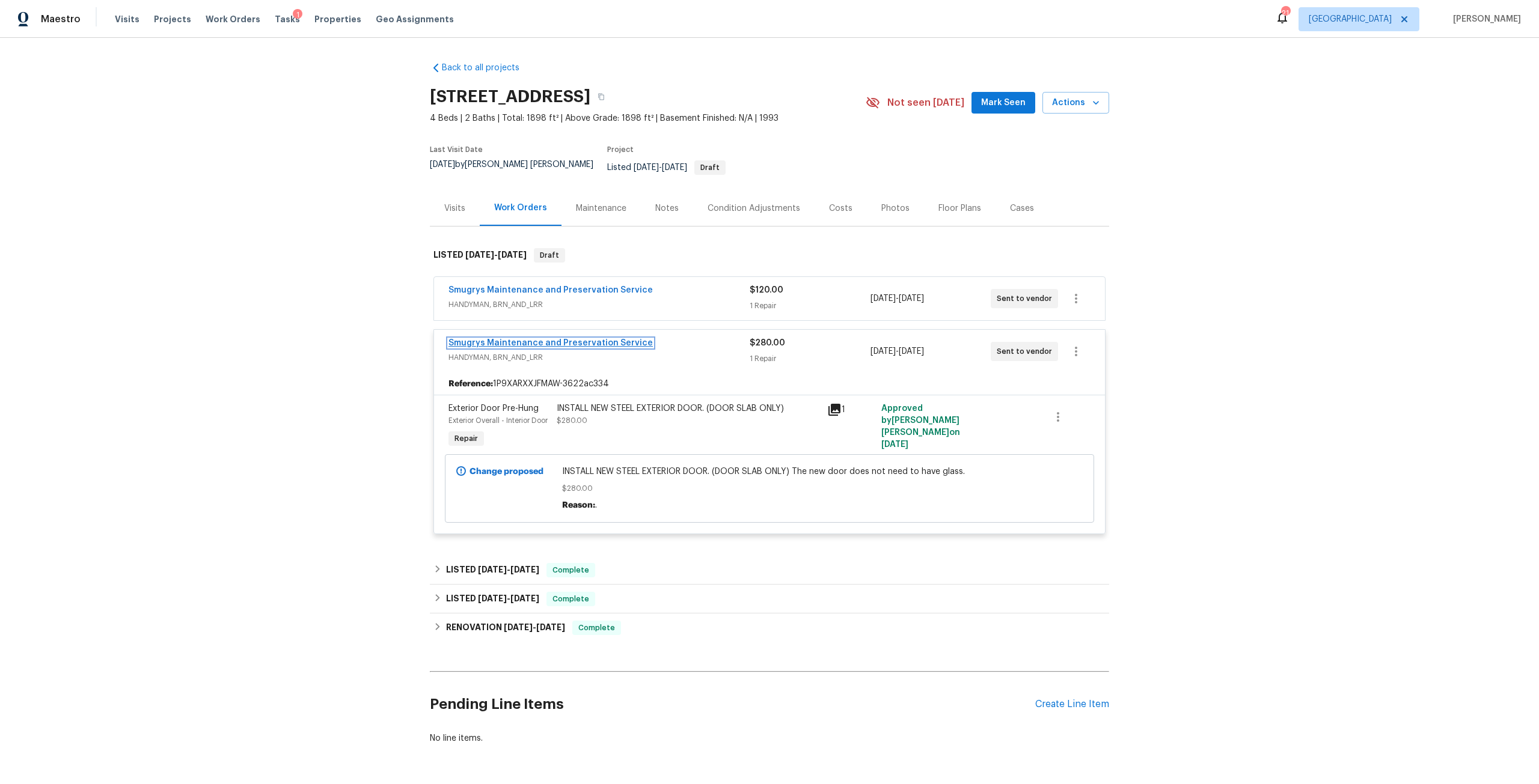
click at [585, 339] on link "Smugrys Maintenance and Preservation Service" at bounding box center [550, 343] width 204 height 8
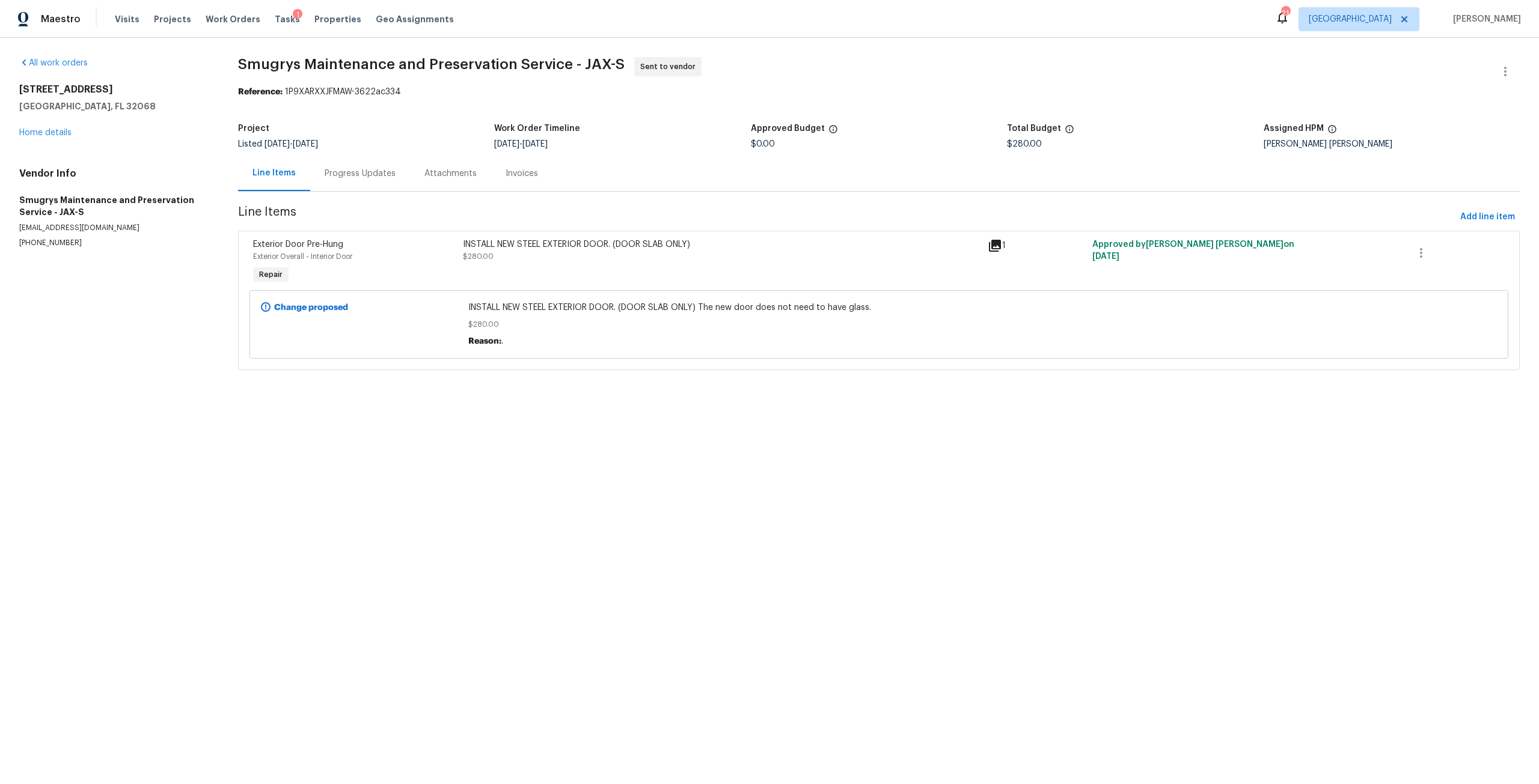
click at [632, 236] on div "INSTALL NEW STEEL EXTERIOR DOOR. (DOOR SLAB ONLY) $280.00" at bounding box center [721, 262] width 525 height 56
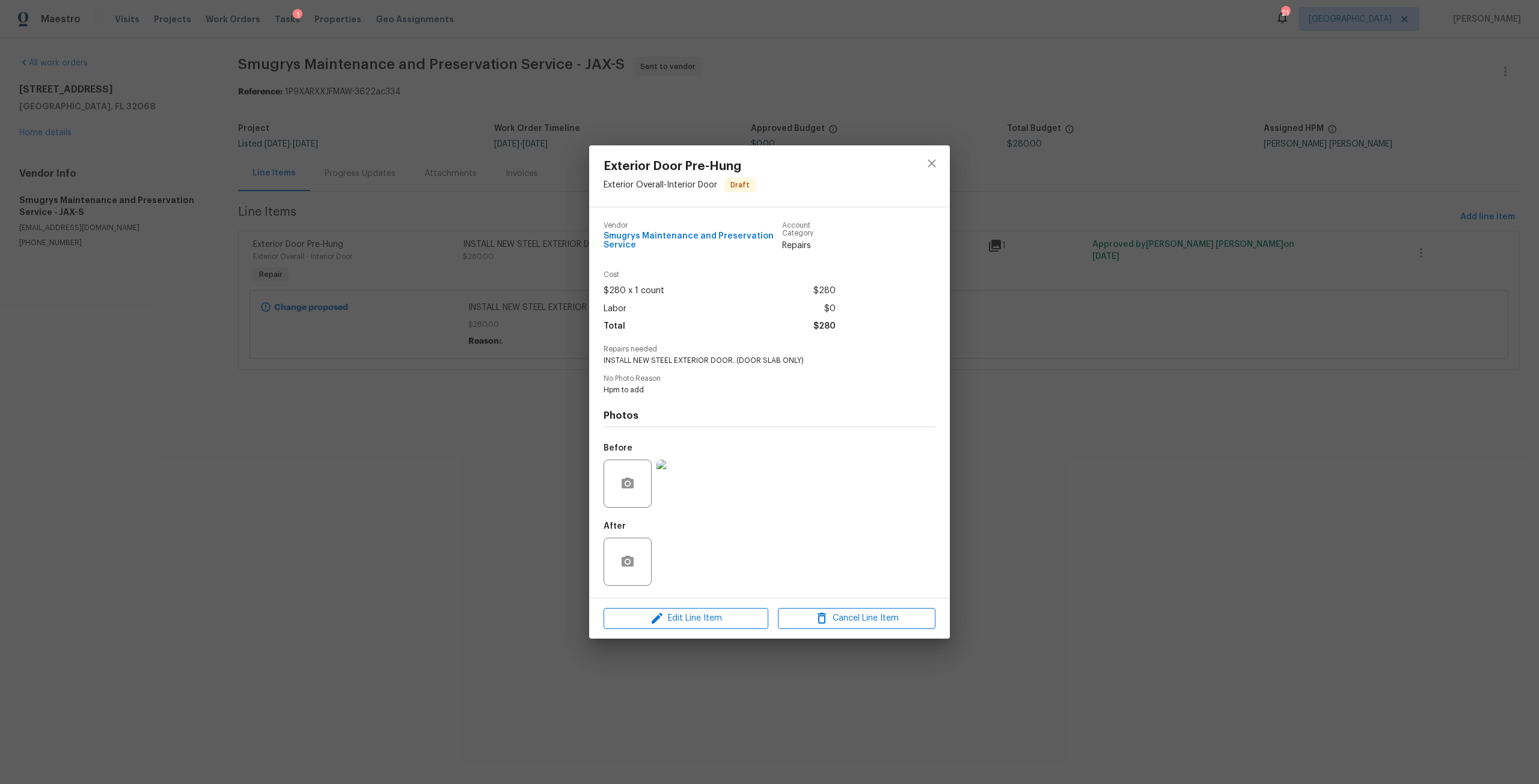
click at [668, 489] on img at bounding box center [680, 483] width 48 height 48
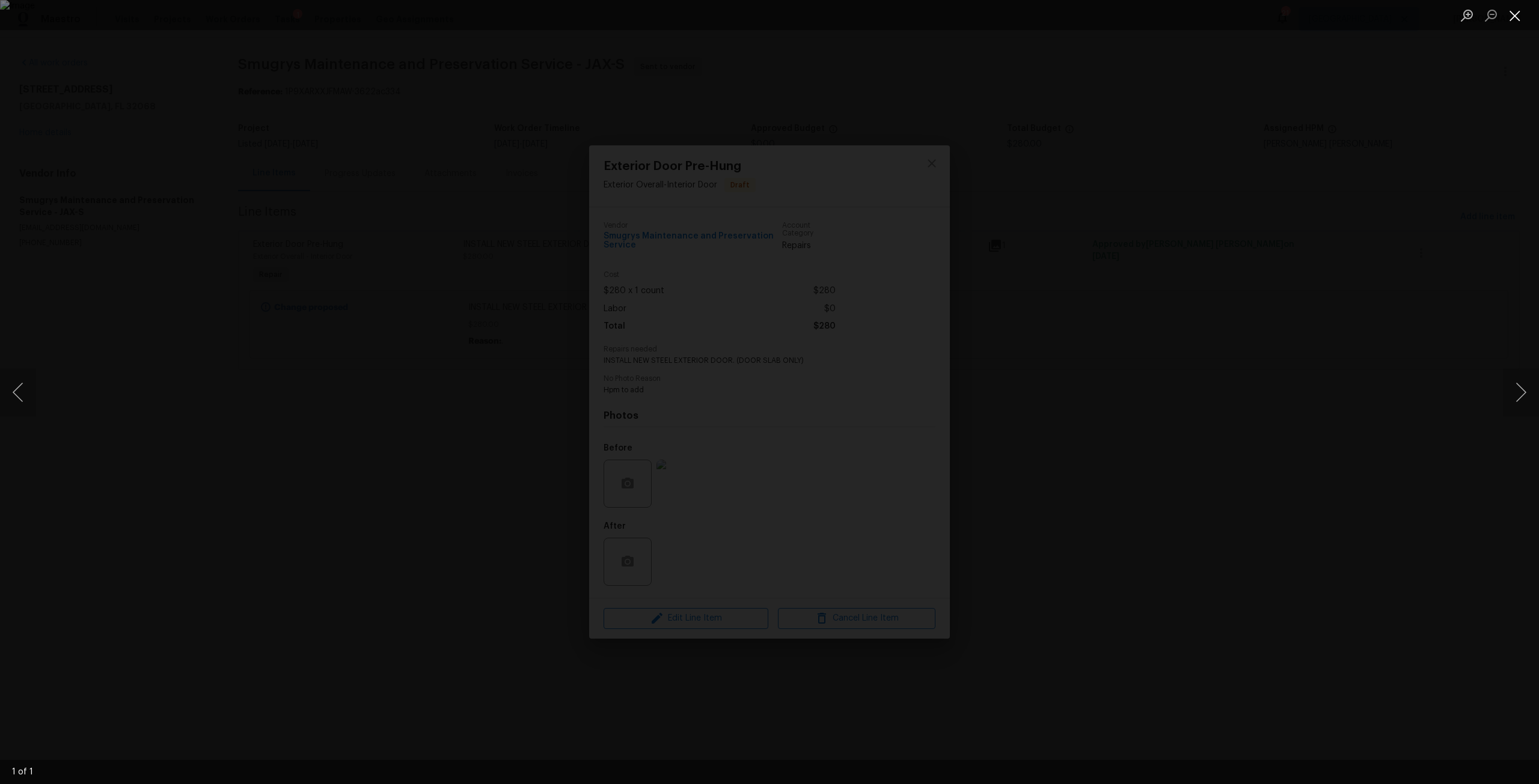
click at [1513, 17] on button "Close lightbox" at bounding box center [1515, 16] width 24 height 21
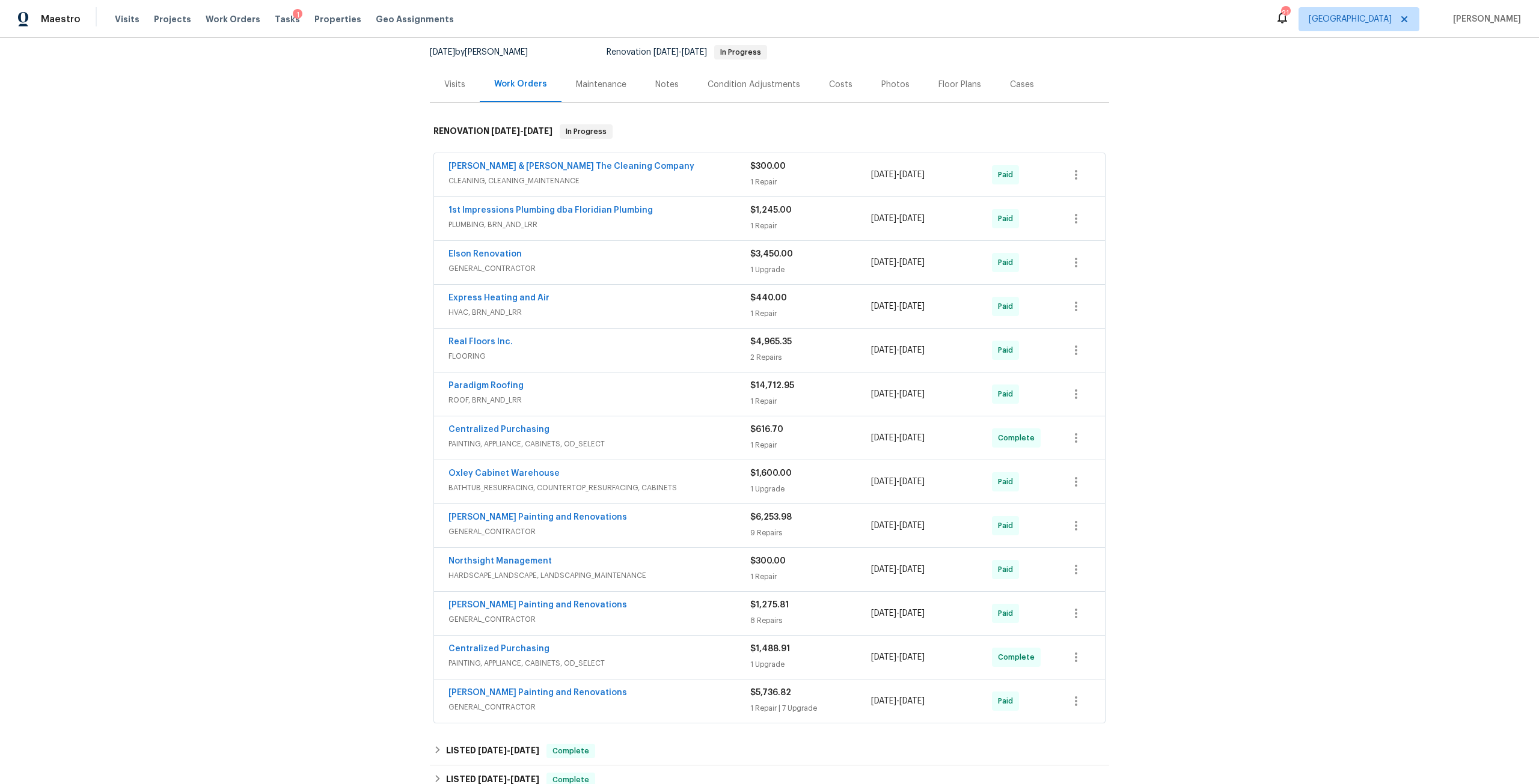
scroll to position [120, 0]
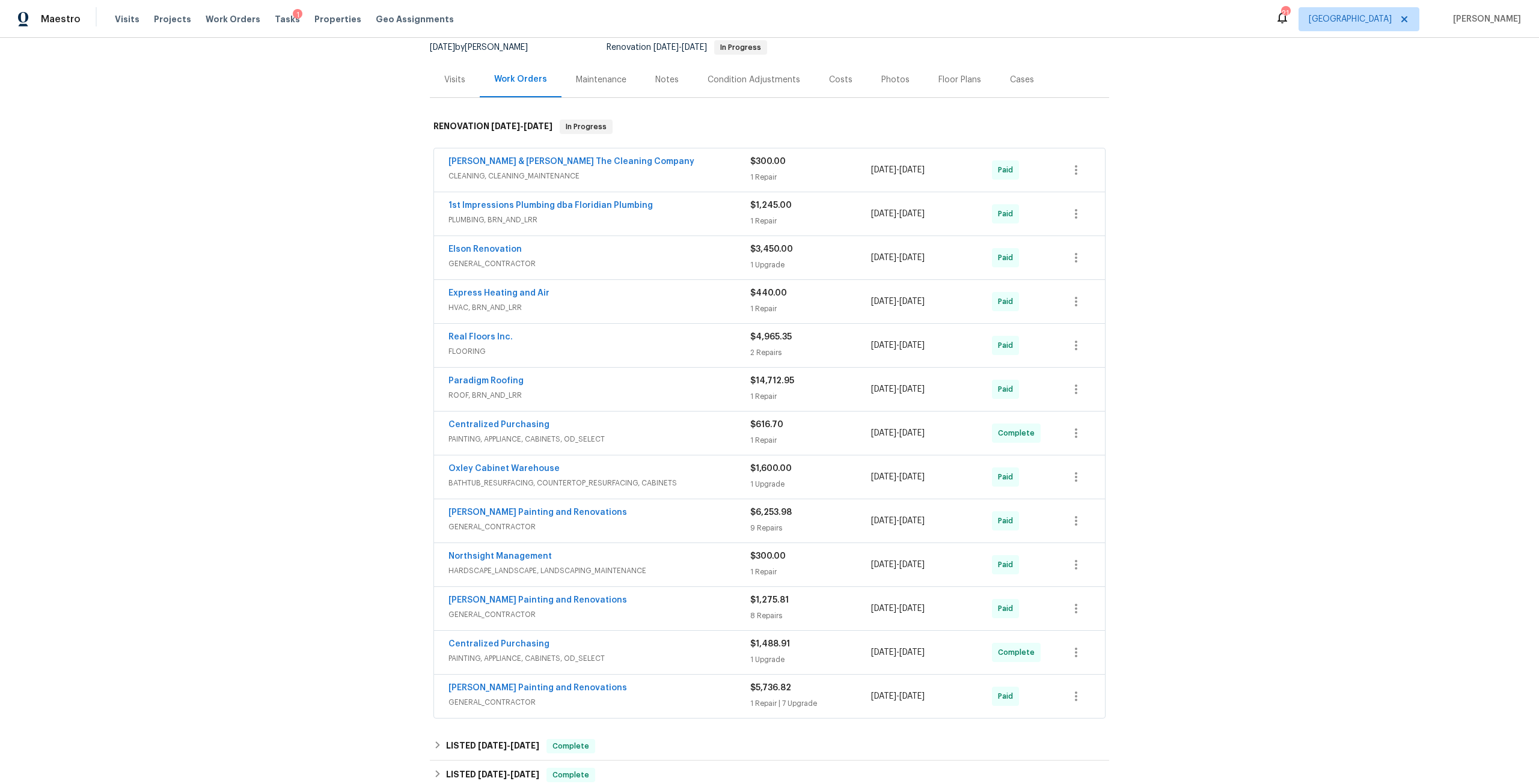
click at [509, 253] on span "Elson Renovation" at bounding box center [485, 249] width 73 height 12
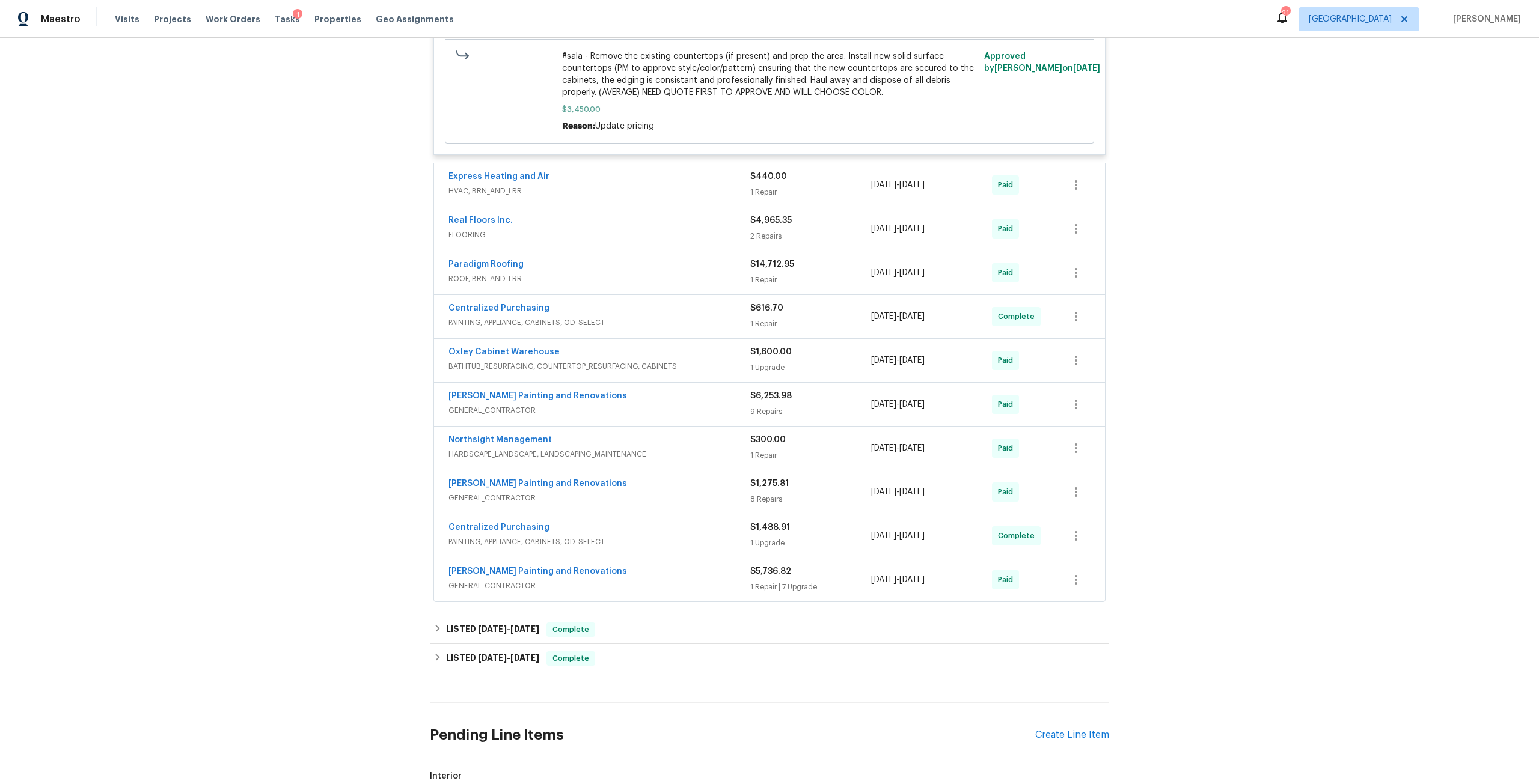
scroll to position [661, 0]
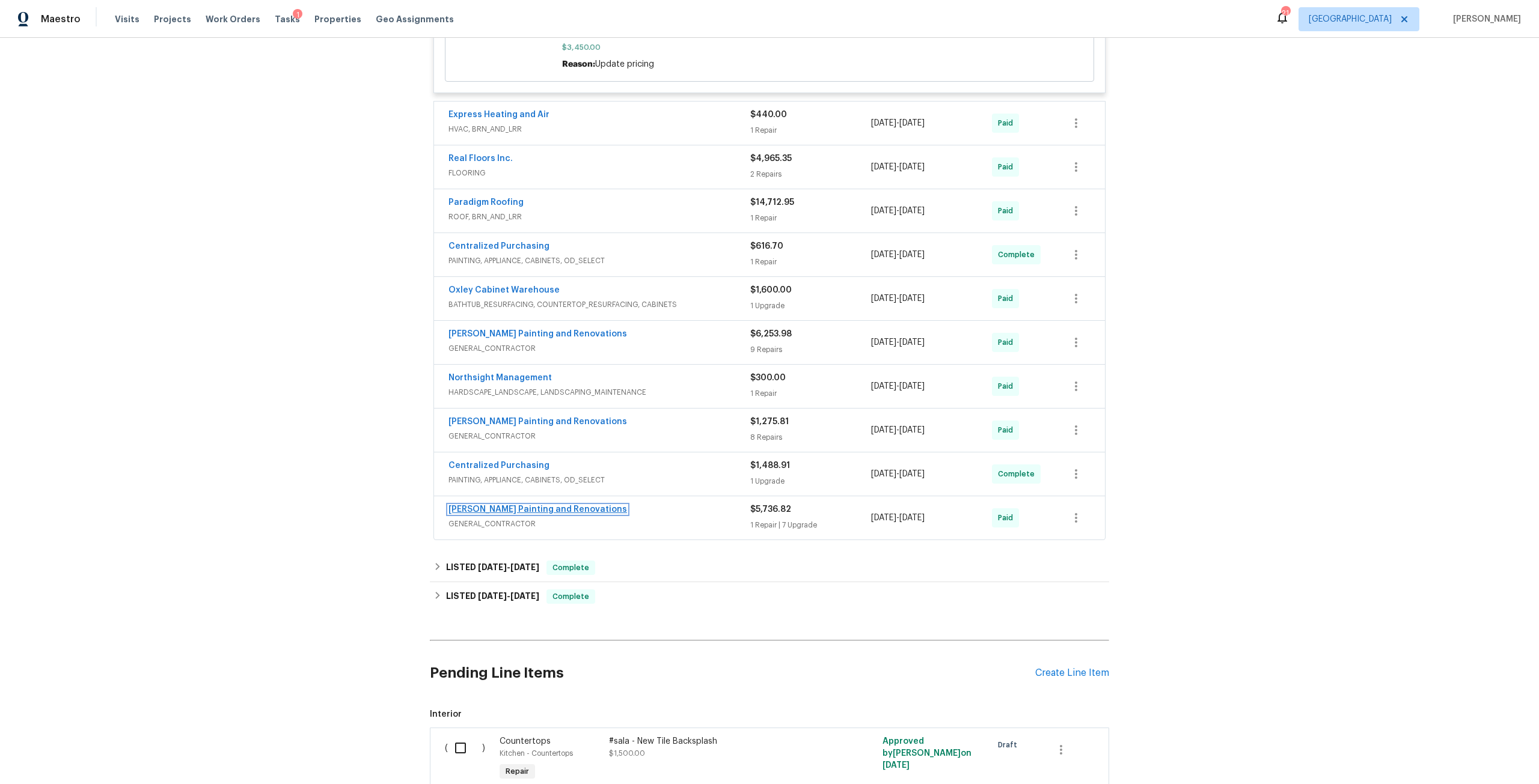
click at [562, 505] on link "[PERSON_NAME] Painting and Renovations" at bounding box center [538, 509] width 179 height 8
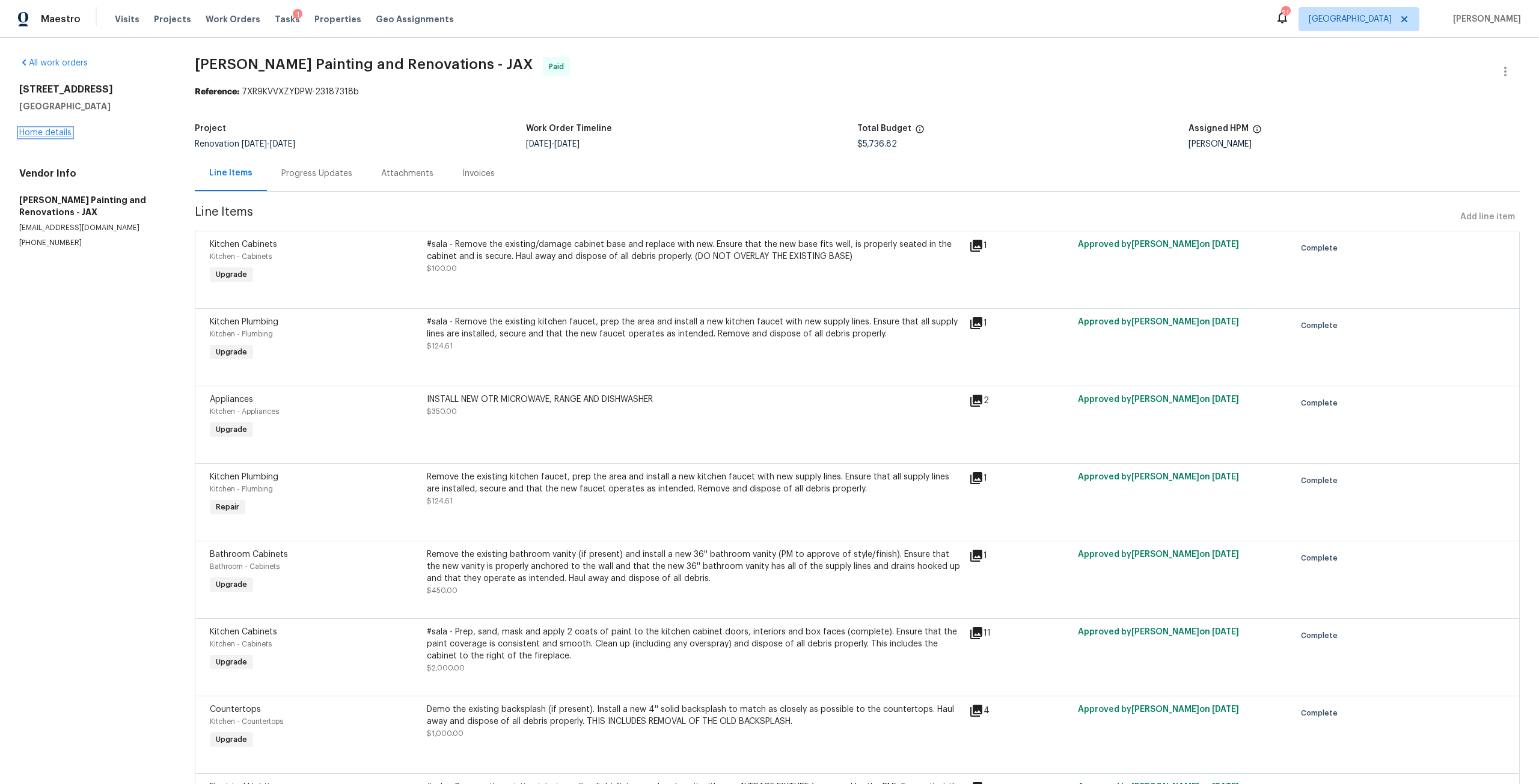
click at [56, 135] on link "Home details" at bounding box center [46, 132] width 52 height 8
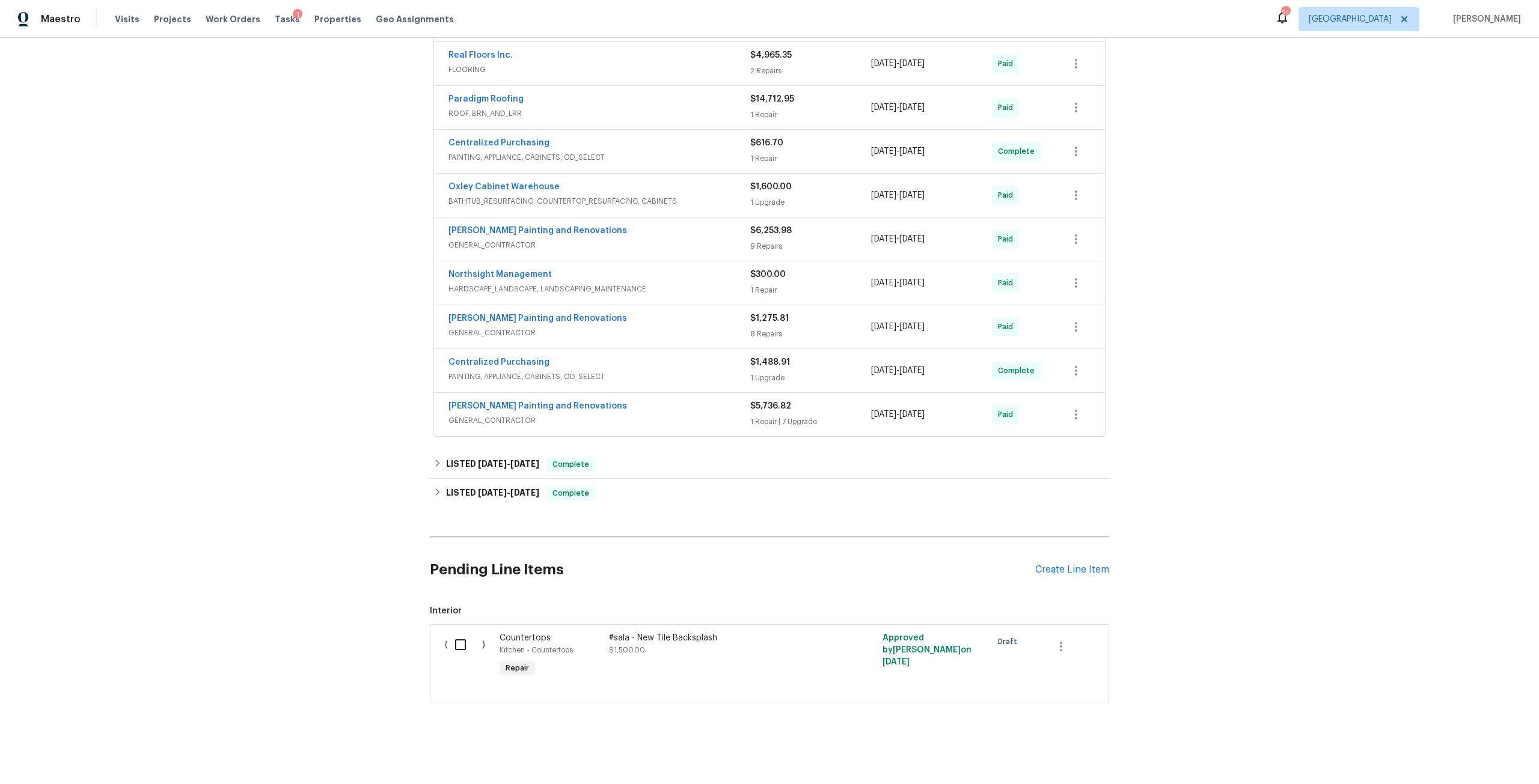
scroll to position [411, 0]
click at [498, 488] on span "[DATE]" at bounding box center [492, 492] width 29 height 8
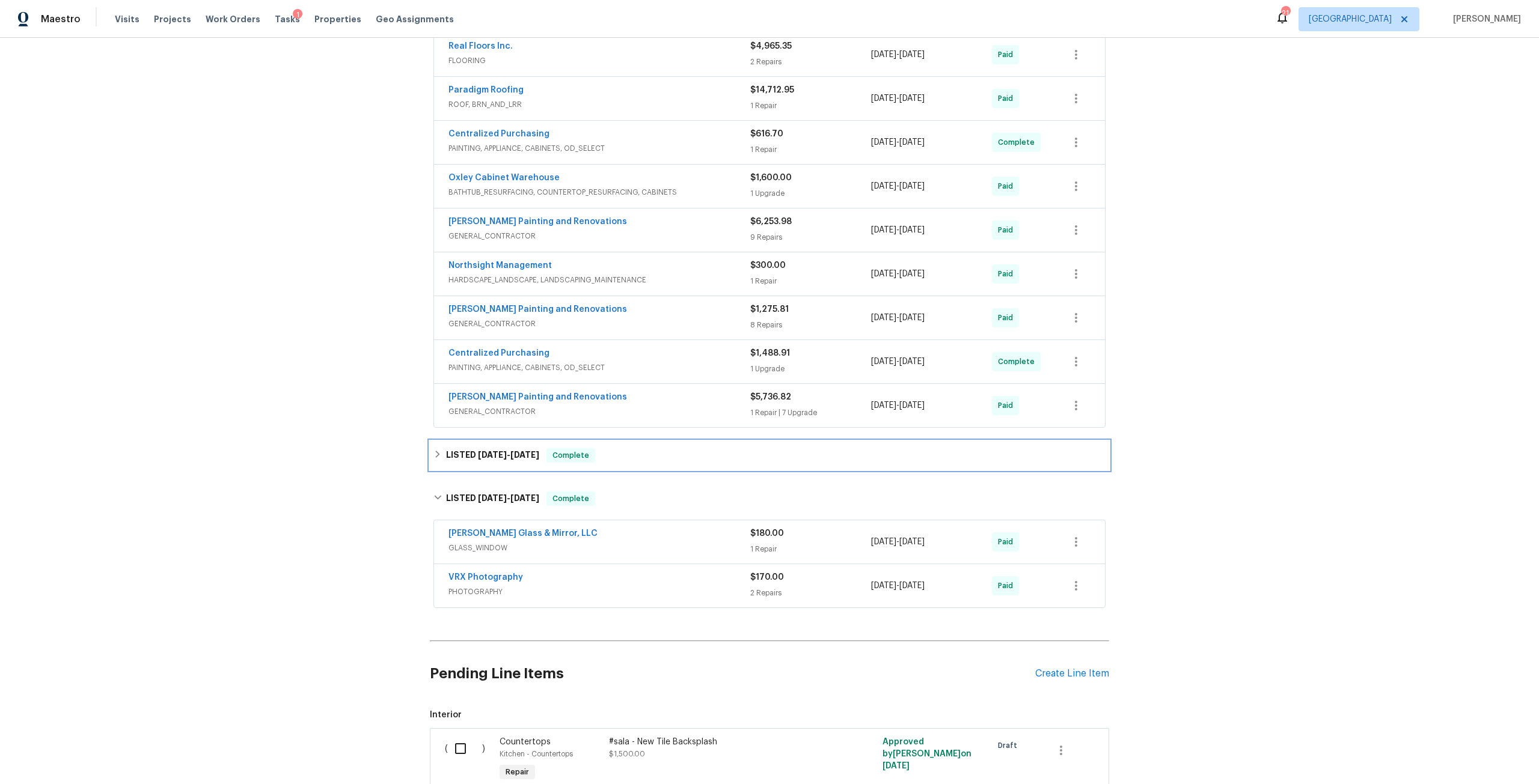
click at [510, 460] on h6 "LISTED 8/2/25 - 8/13/25" at bounding box center [492, 455] width 93 height 14
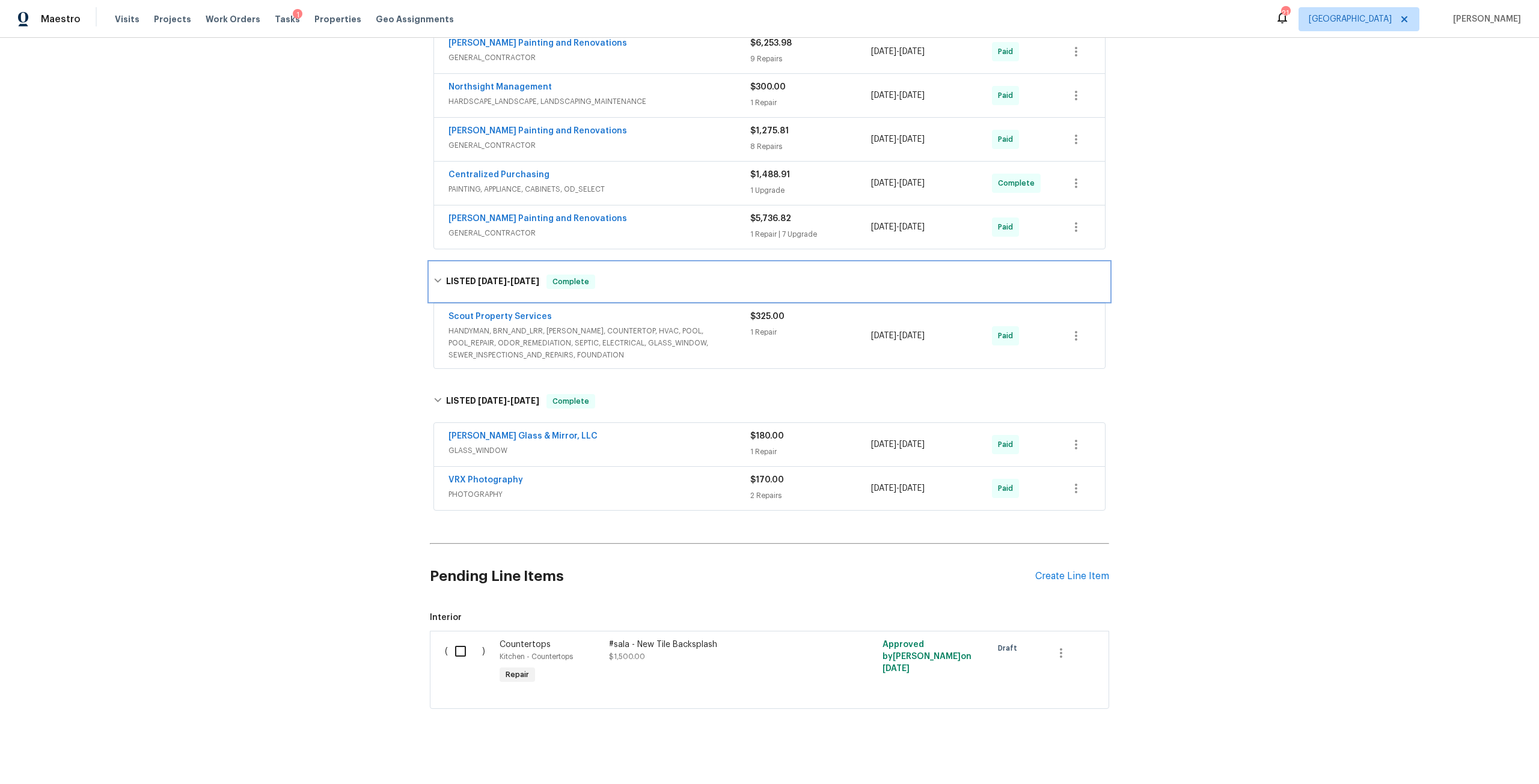
scroll to position [605, 0]
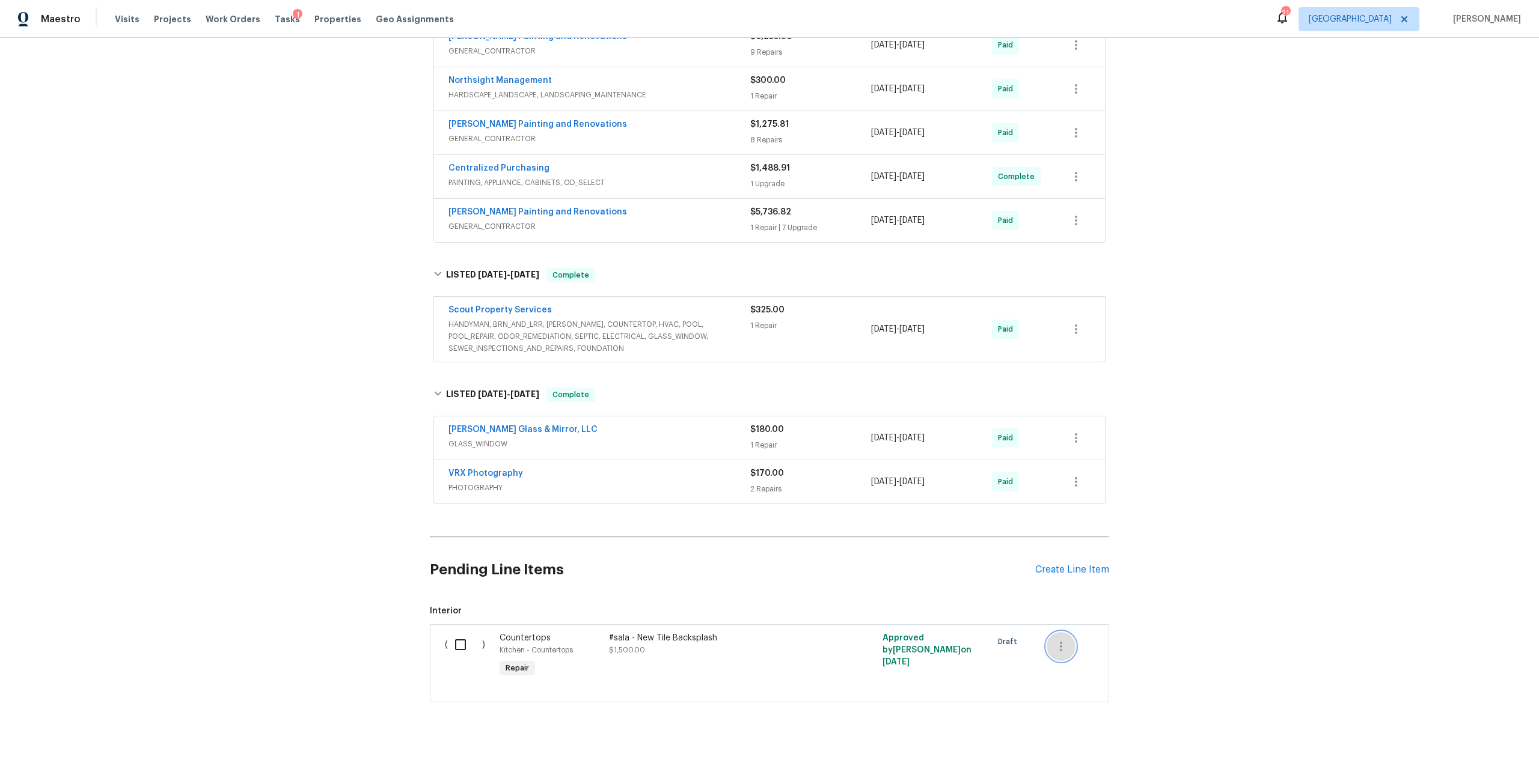
click at [1056, 639] on icon "button" at bounding box center [1061, 646] width 14 height 14
click at [1072, 635] on li "Cancel" at bounding box center [1066, 637] width 46 height 20
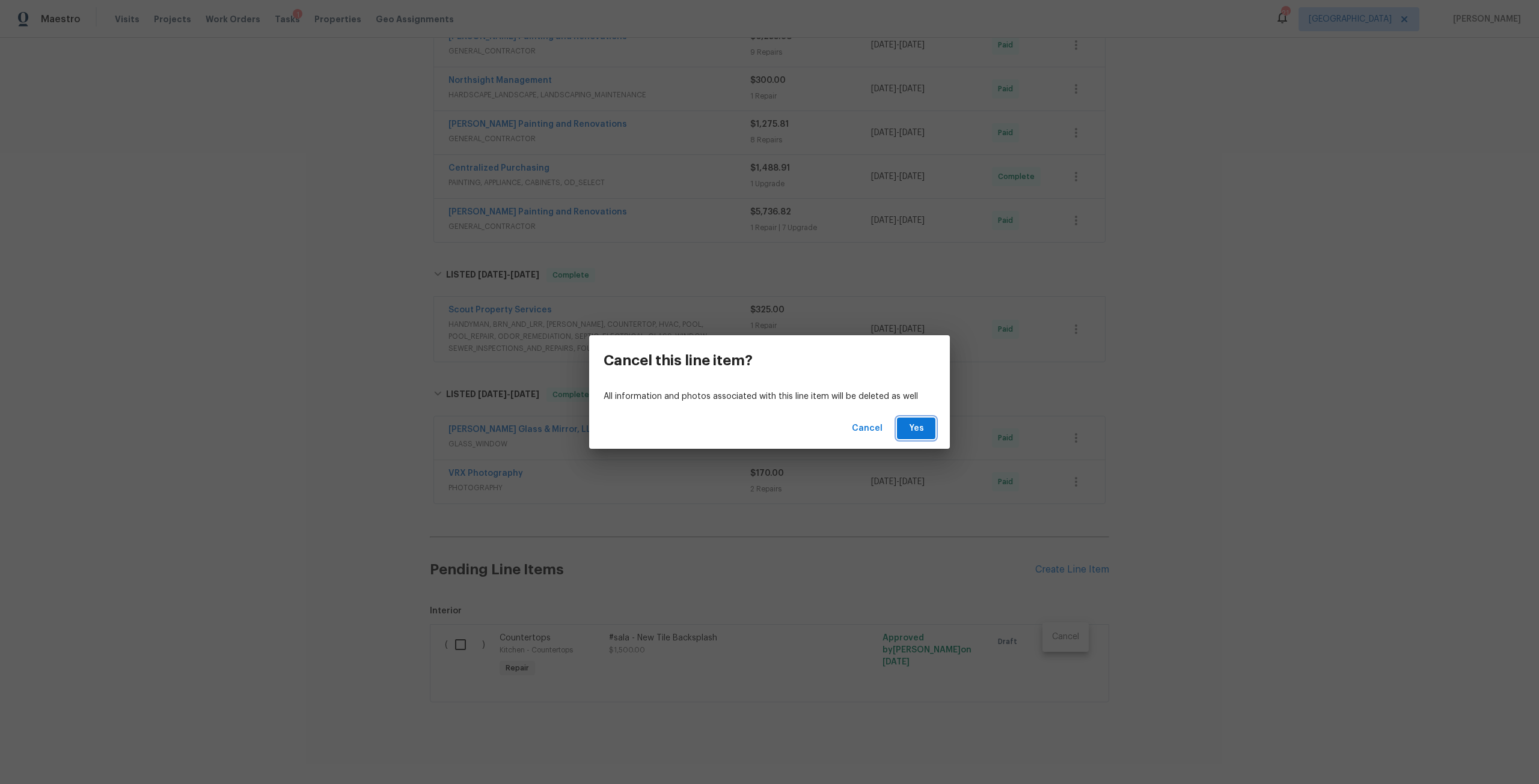
click at [911, 431] on span "Yes" at bounding box center [916, 429] width 19 height 15
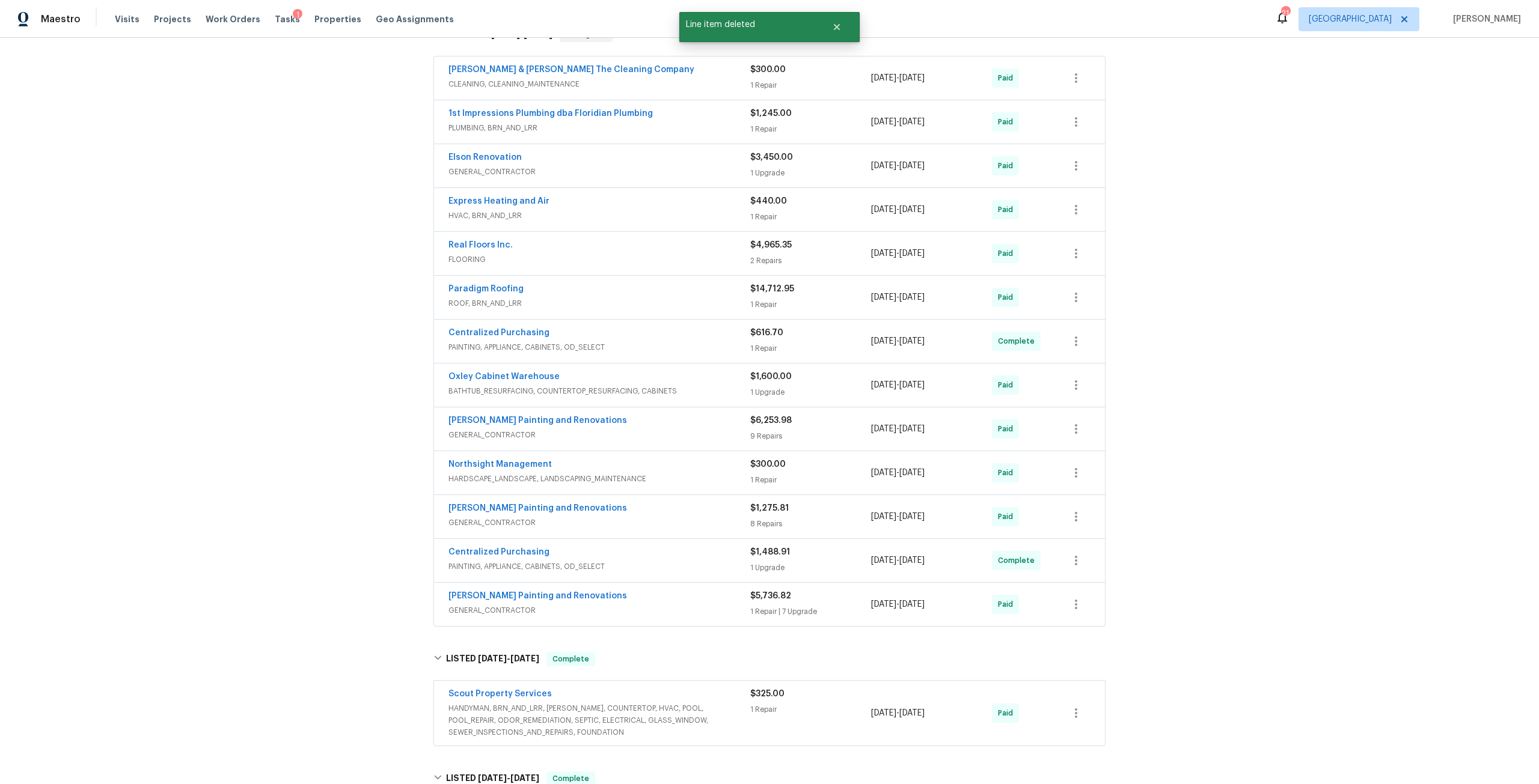
scroll to position [512, 0]
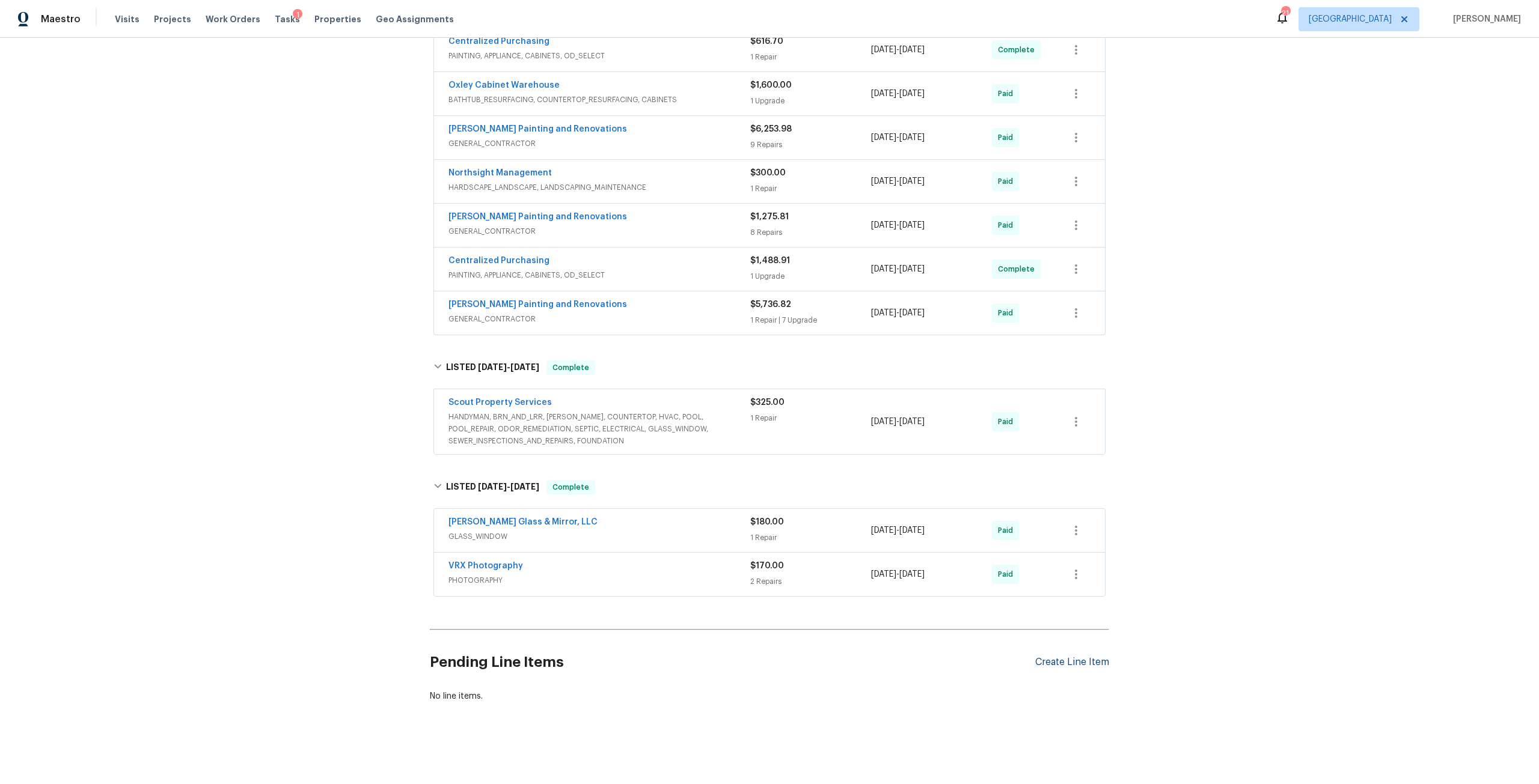
click at [1096, 657] on div "Create Line Item" at bounding box center [1072, 662] width 74 height 11
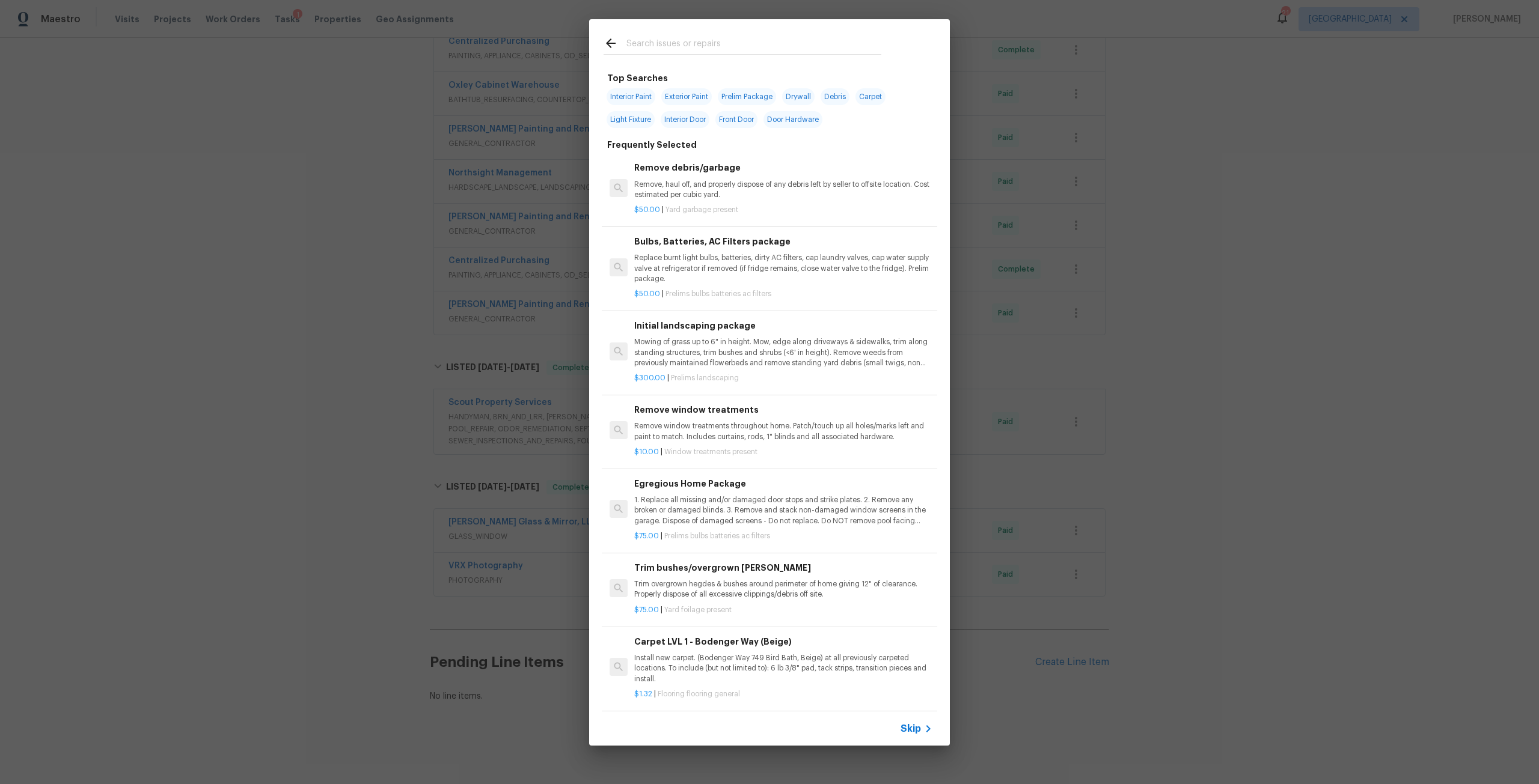
click at [713, 36] on input "text" at bounding box center [754, 45] width 255 height 18
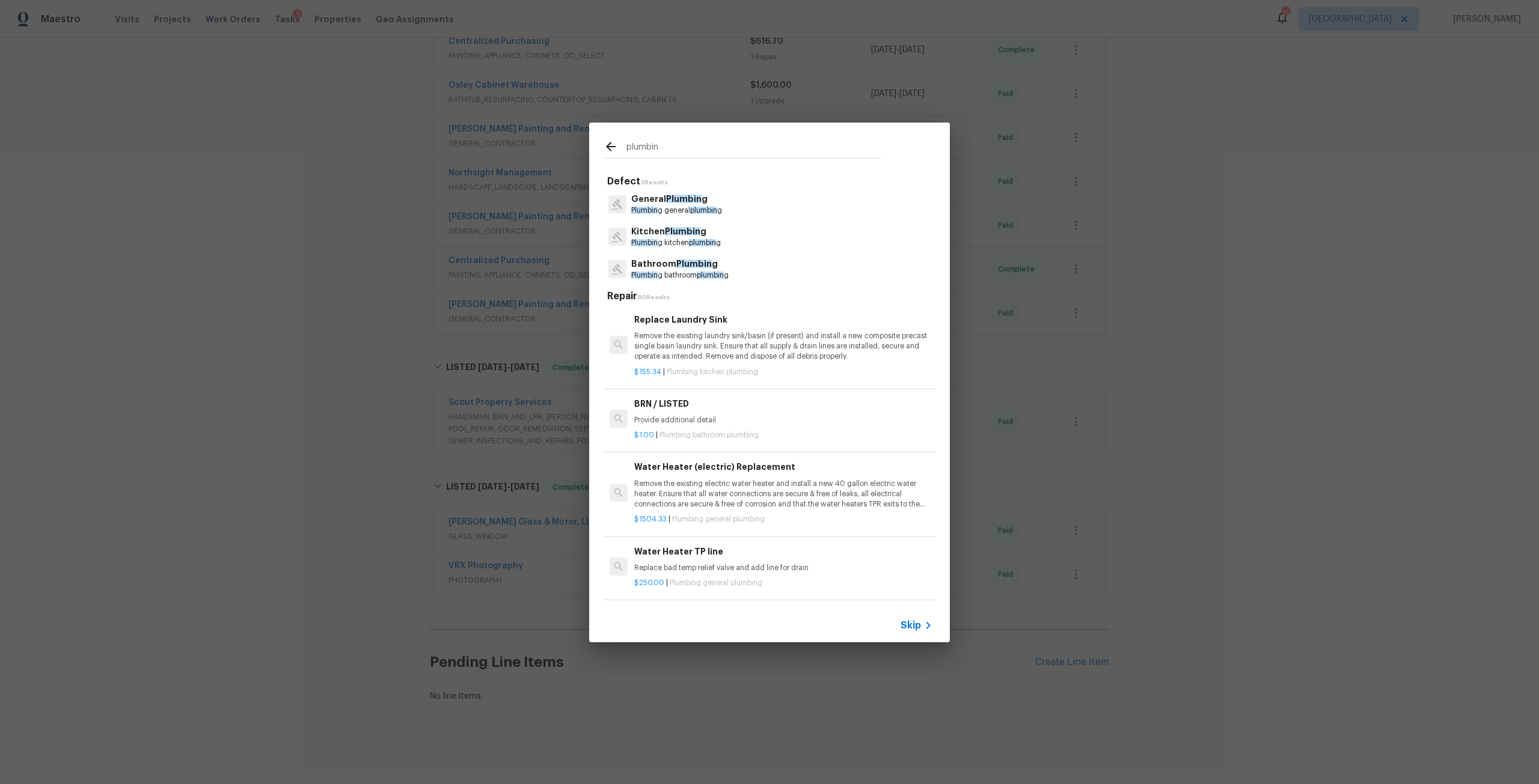
type input "plumbin"
click at [720, 493] on p "Remove the existing electric water heater and install a new 40 gallon electric …" at bounding box center [783, 494] width 298 height 31
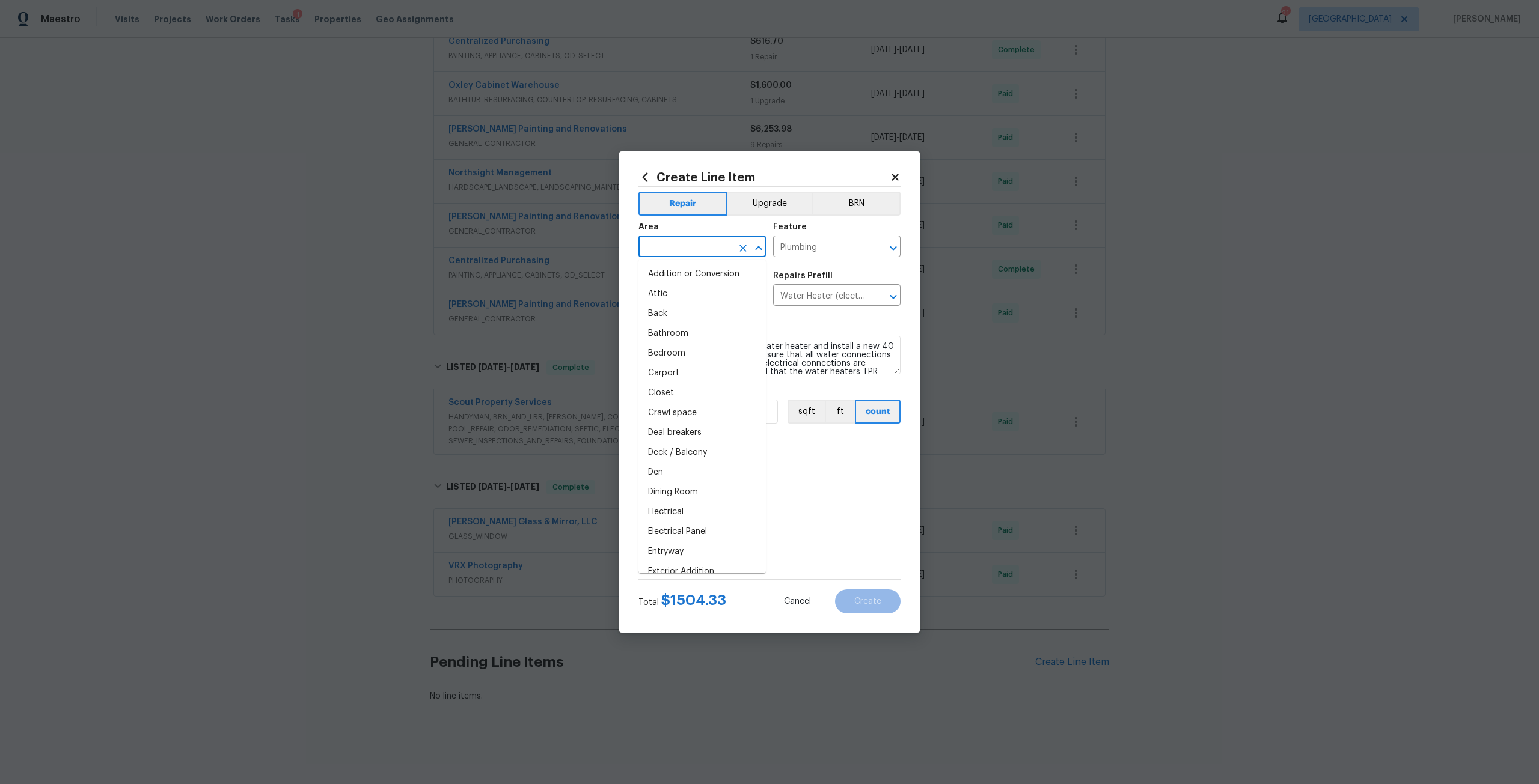
click at [712, 248] on input "text" at bounding box center [685, 248] width 94 height 19
click at [699, 287] on li "Interior Overall" at bounding box center [702, 294] width 127 height 20
type input "Interior Overall"
click at [702, 559] on label "Create without photos" at bounding box center [688, 567] width 114 height 23
click at [655, 559] on input "Create without photos" at bounding box center [643, 567] width 23 height 23
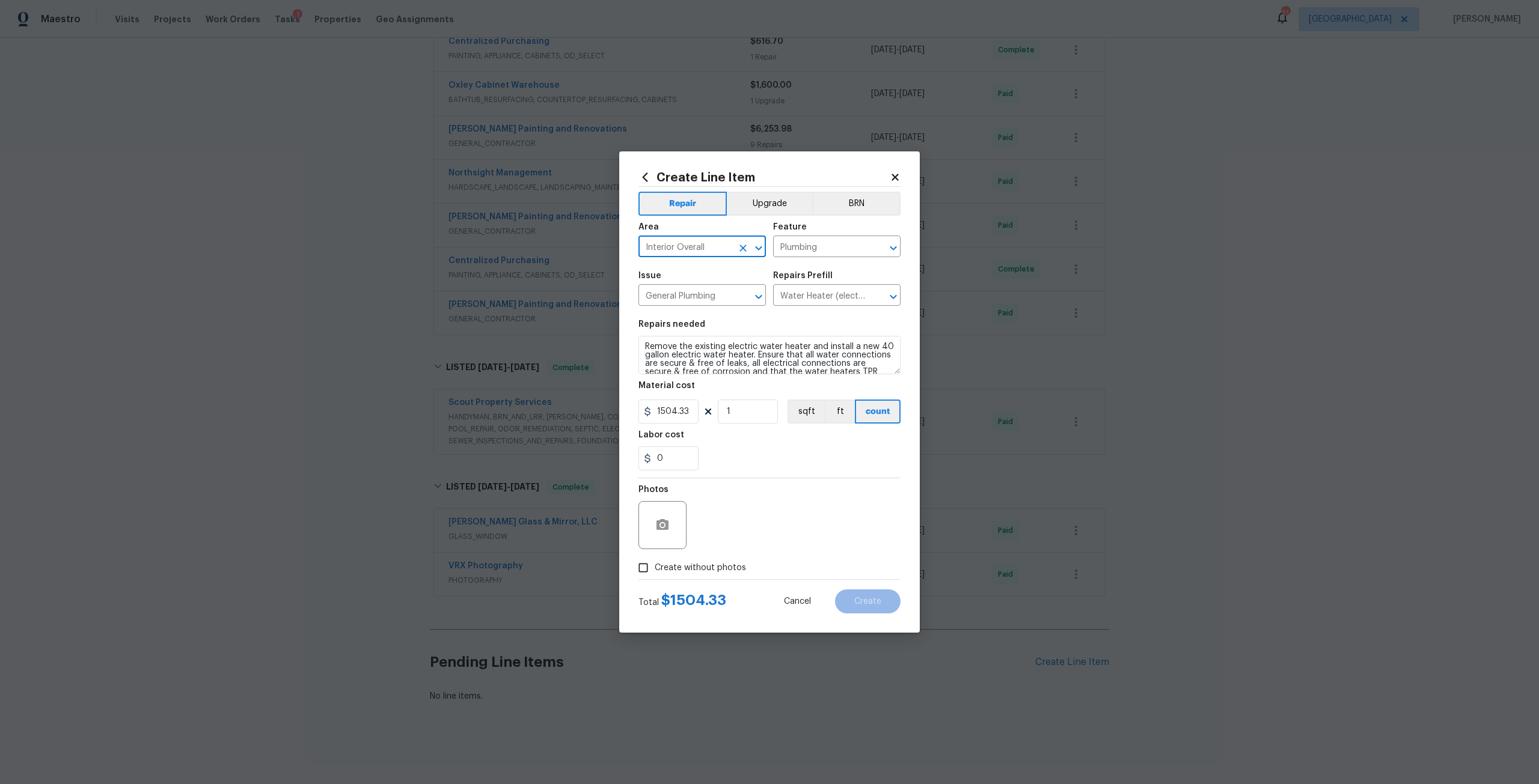
checkbox input "true"
click at [724, 542] on textarea at bounding box center [798, 525] width 204 height 48
click at [864, 598] on span "Create" at bounding box center [867, 602] width 27 height 9
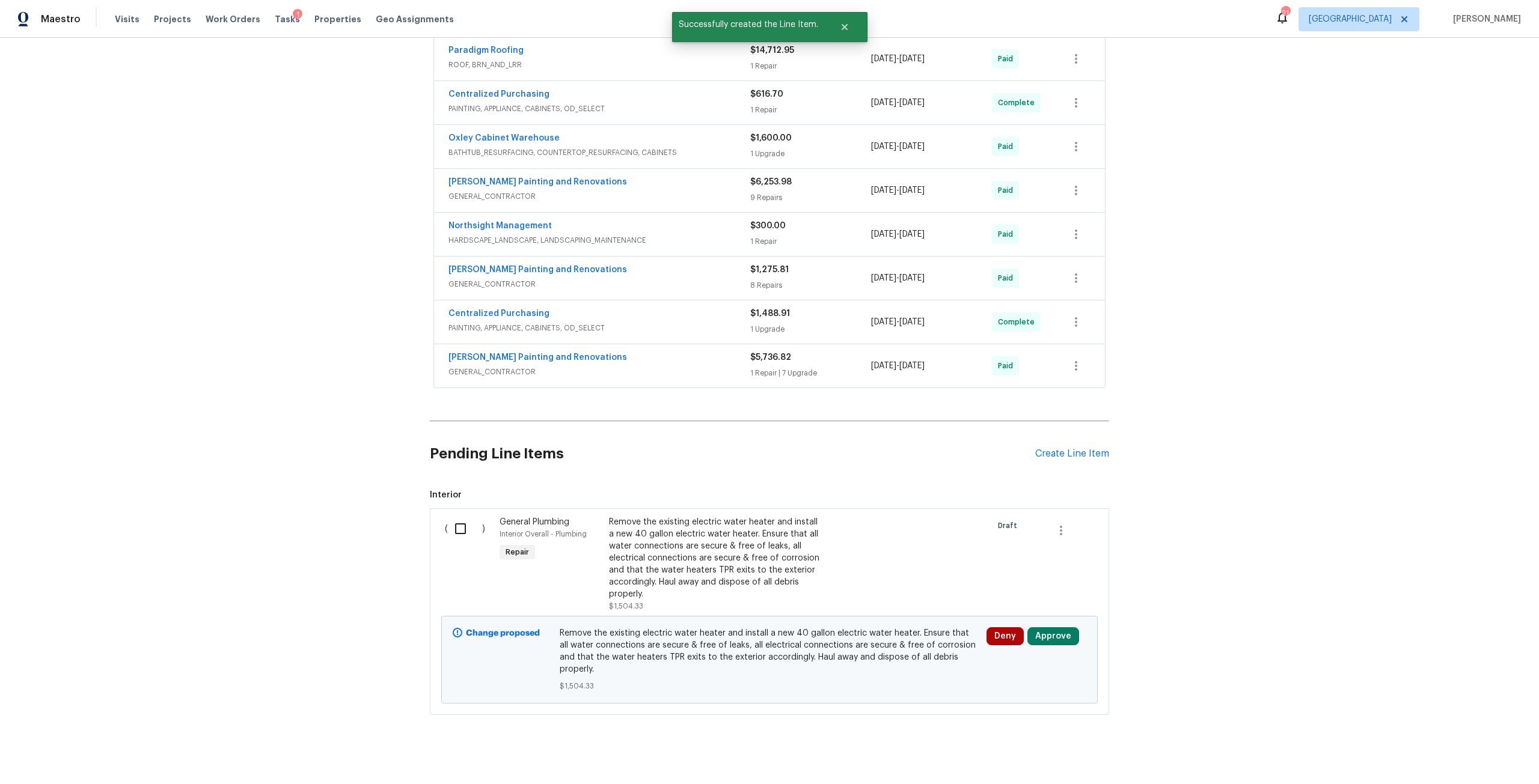
scroll to position [722, 0]
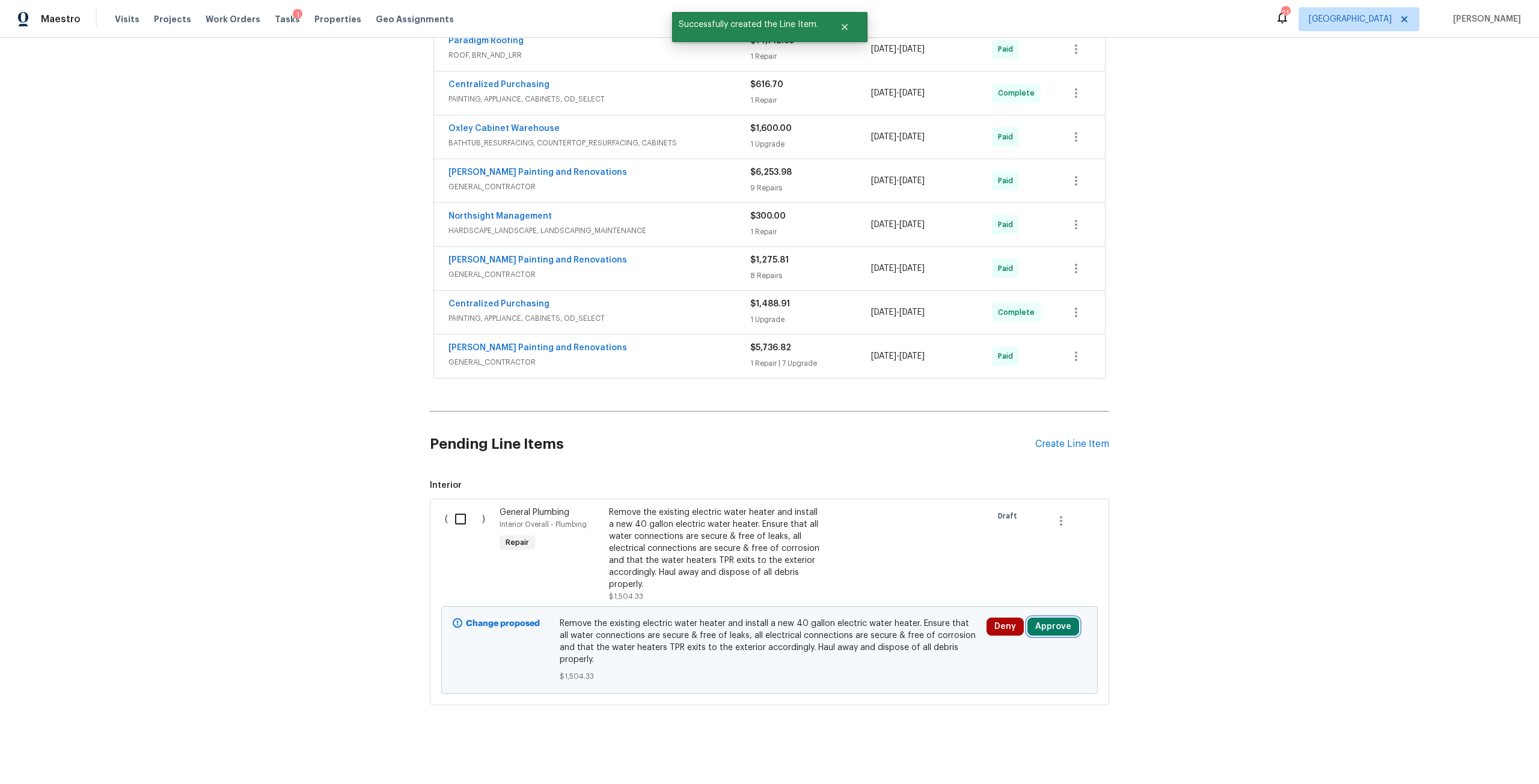
click at [1046, 634] on button "Approve" at bounding box center [1053, 626] width 52 height 18
click at [997, 581] on button "Approve" at bounding box center [1014, 587] width 72 height 24
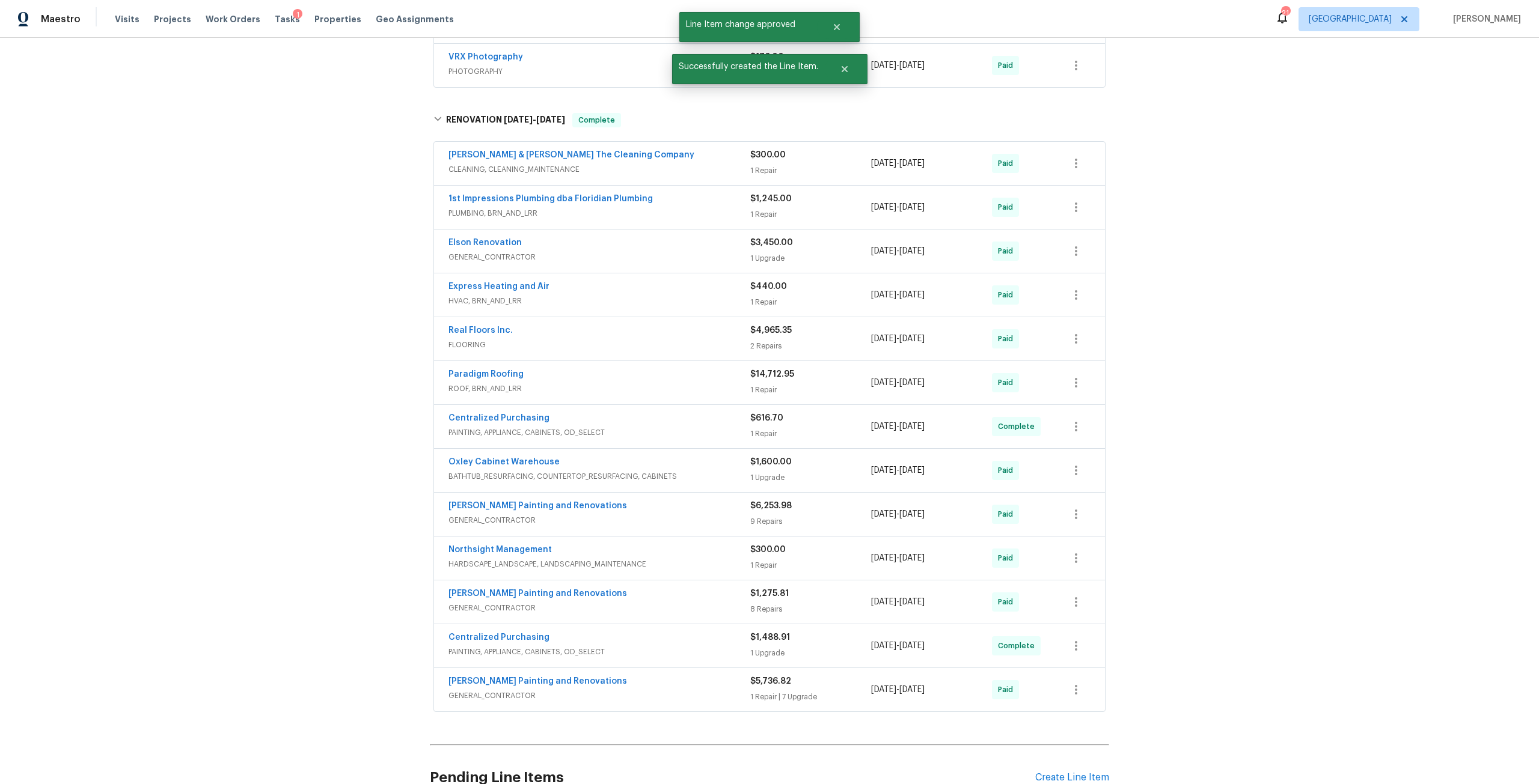
scroll to position [0, 0]
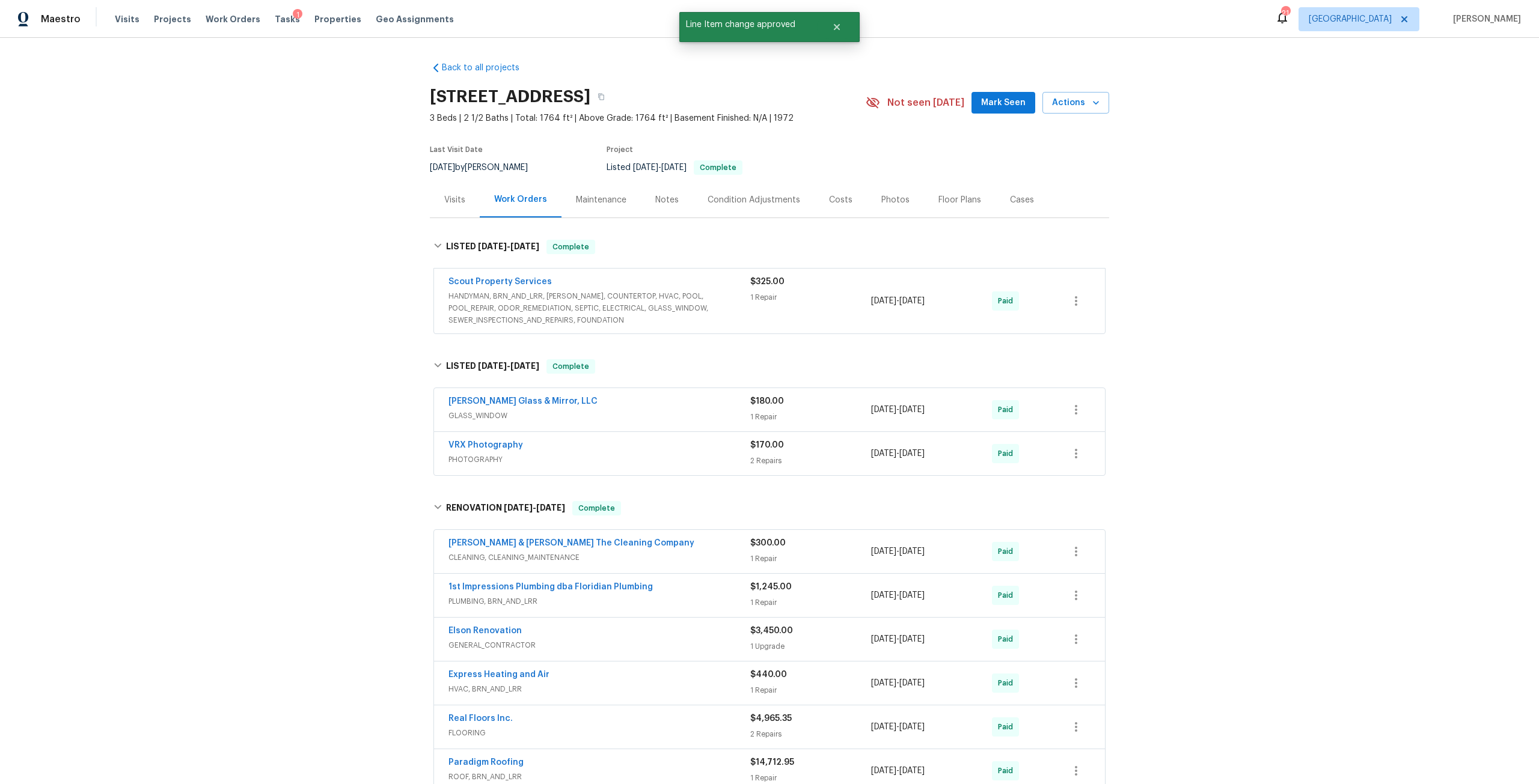
click at [893, 202] on div "Photos" at bounding box center [895, 200] width 28 height 12
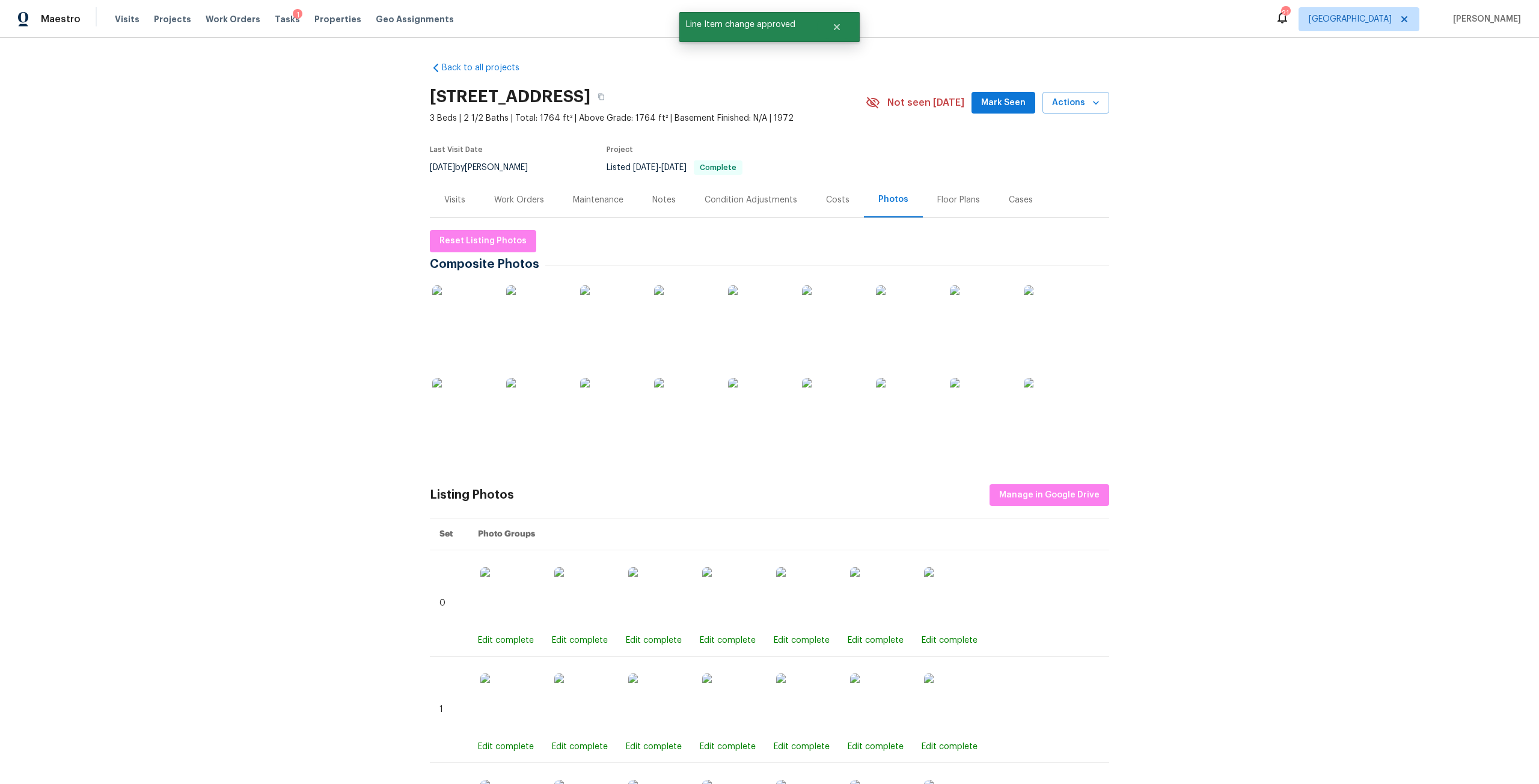
click at [461, 328] on img at bounding box center [462, 315] width 60 height 60
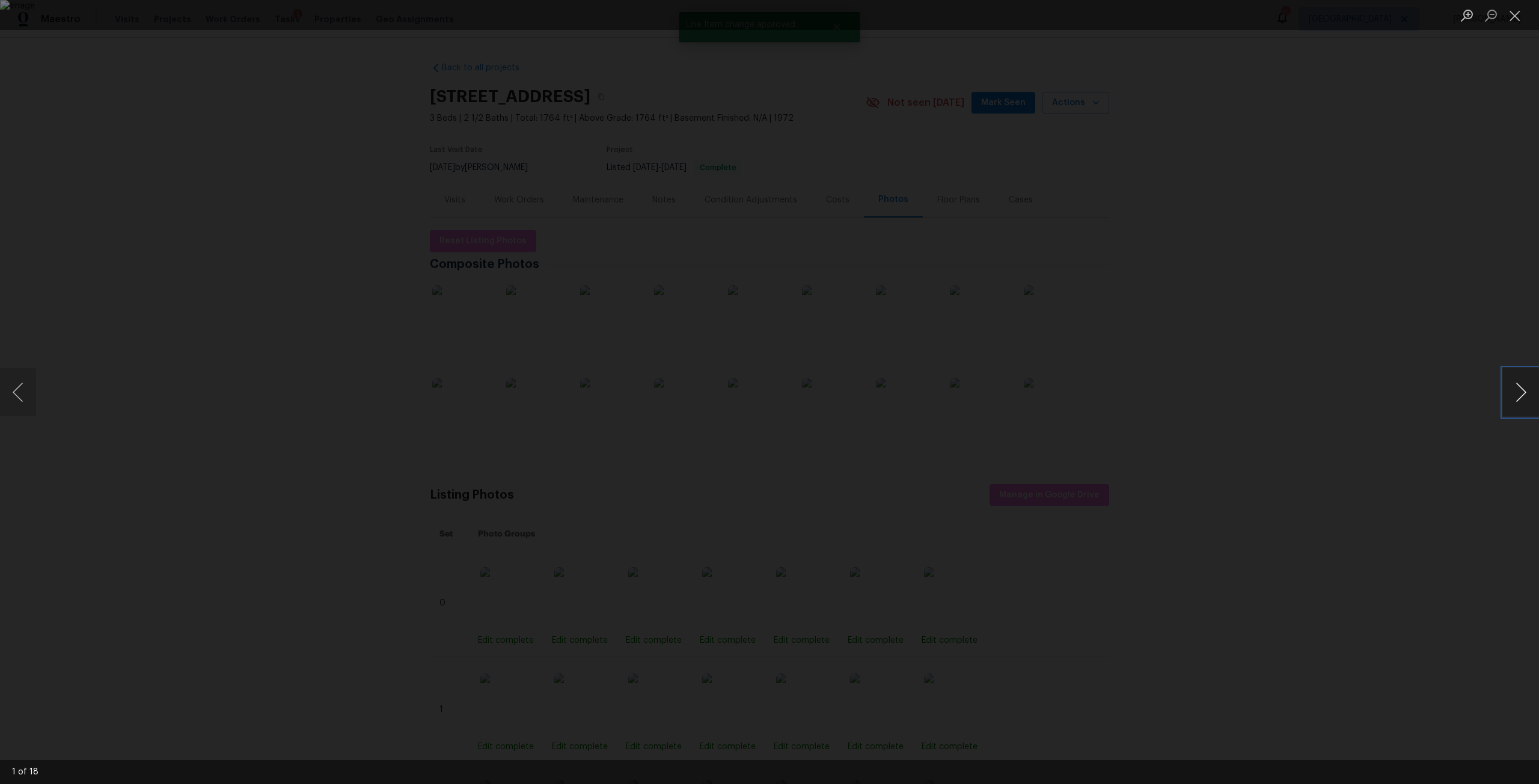
click at [1525, 390] on button "Next image" at bounding box center [1521, 392] width 36 height 48
click at [1522, 386] on button "Next image" at bounding box center [1521, 392] width 36 height 48
click at [1525, 386] on button "Next image" at bounding box center [1521, 392] width 36 height 48
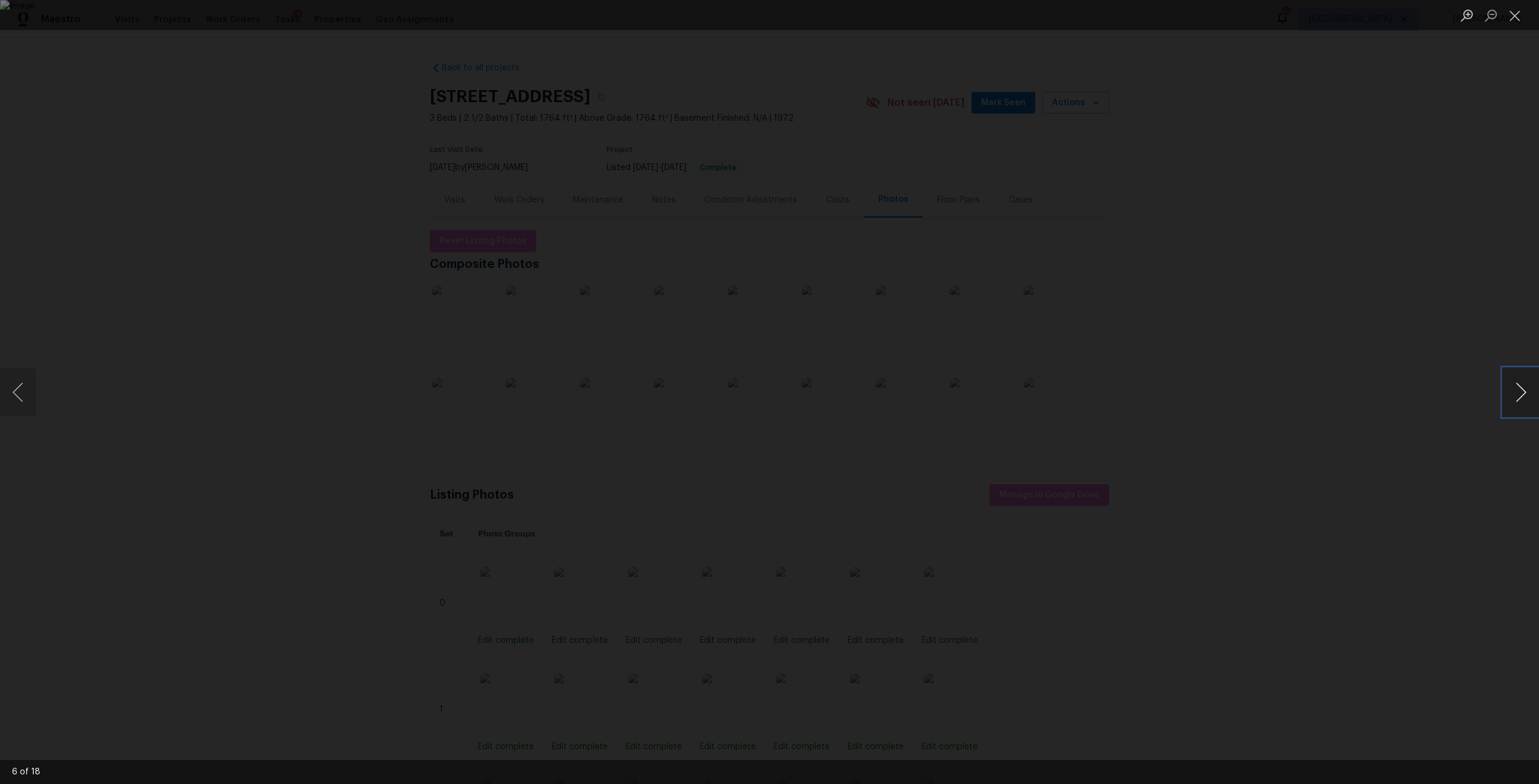
click at [1525, 386] on button "Next image" at bounding box center [1521, 392] width 36 height 48
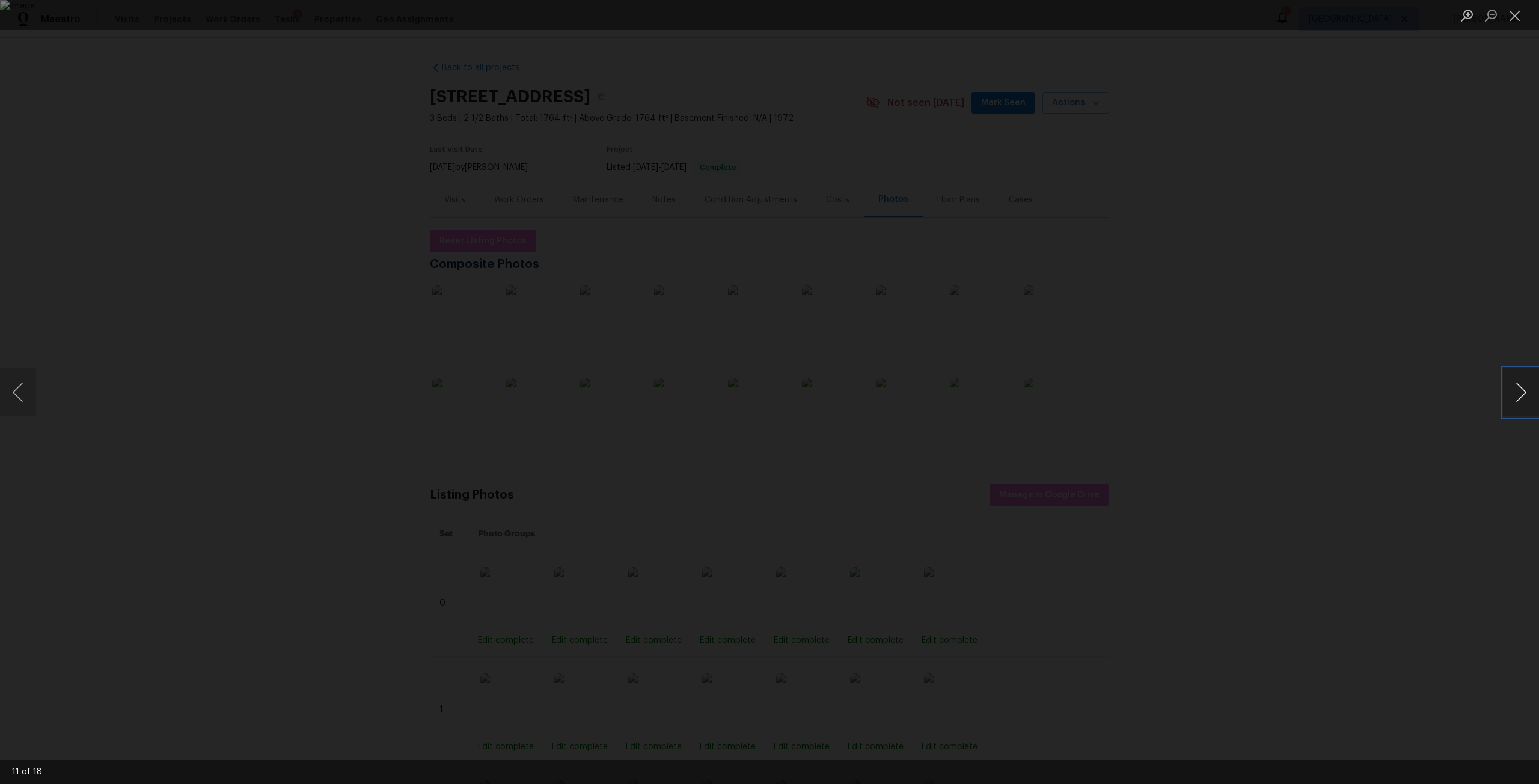
click at [1525, 386] on button "Next image" at bounding box center [1521, 392] width 36 height 48
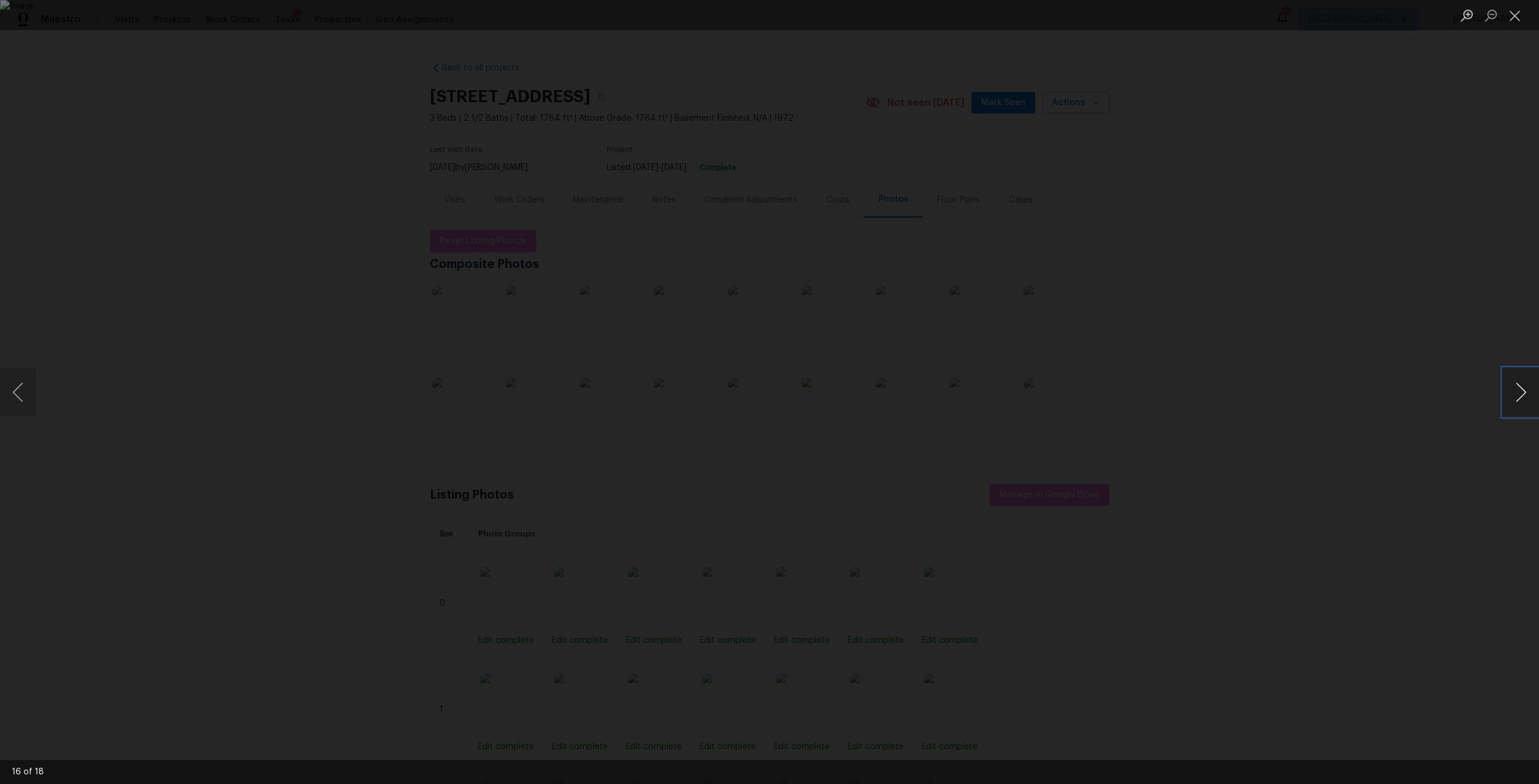
click at [1525, 386] on button "Next image" at bounding box center [1521, 392] width 36 height 48
click at [1527, 386] on button "Next image" at bounding box center [1521, 392] width 36 height 48
click at [1517, 392] on button "Next image" at bounding box center [1521, 392] width 36 height 48
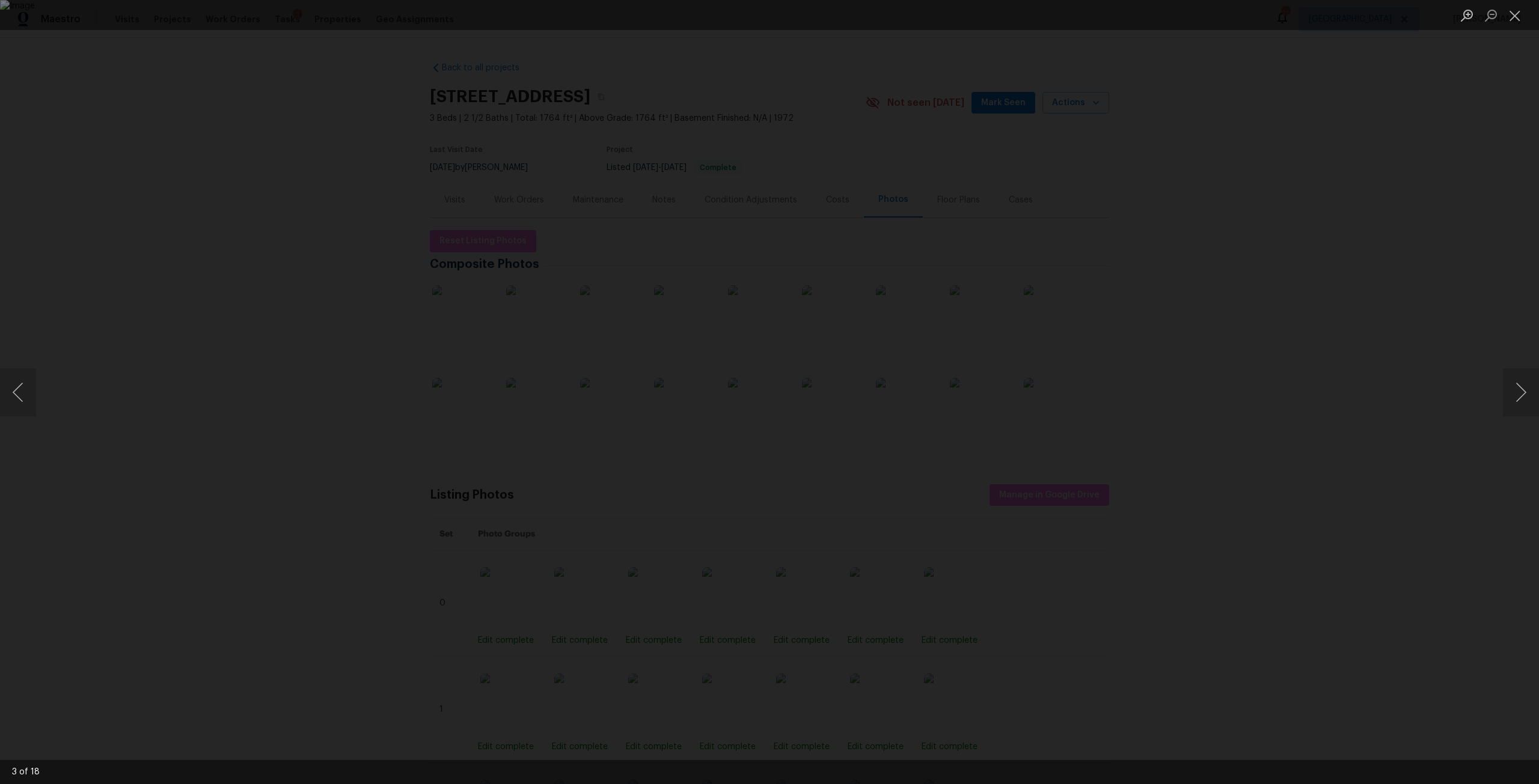
click at [1427, 378] on div "Lightbox" at bounding box center [770, 392] width 1539 height 784
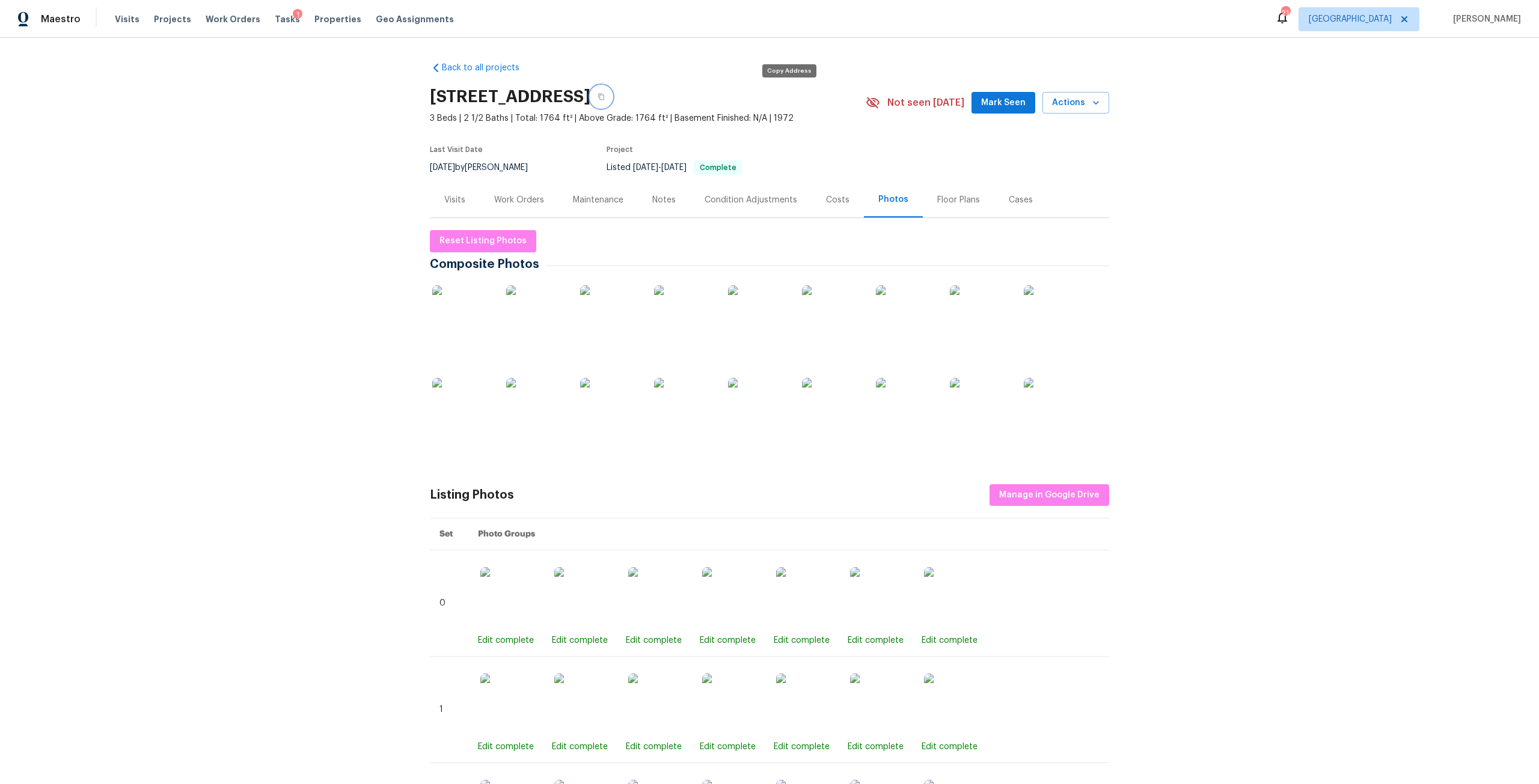
click at [605, 95] on icon "button" at bounding box center [601, 97] width 7 height 7
drag, startPoint x: 510, startPoint y: 202, endPoint x: 543, endPoint y: 215, distance: 35.5
click at [510, 202] on div "Work Orders" at bounding box center [519, 200] width 50 height 12
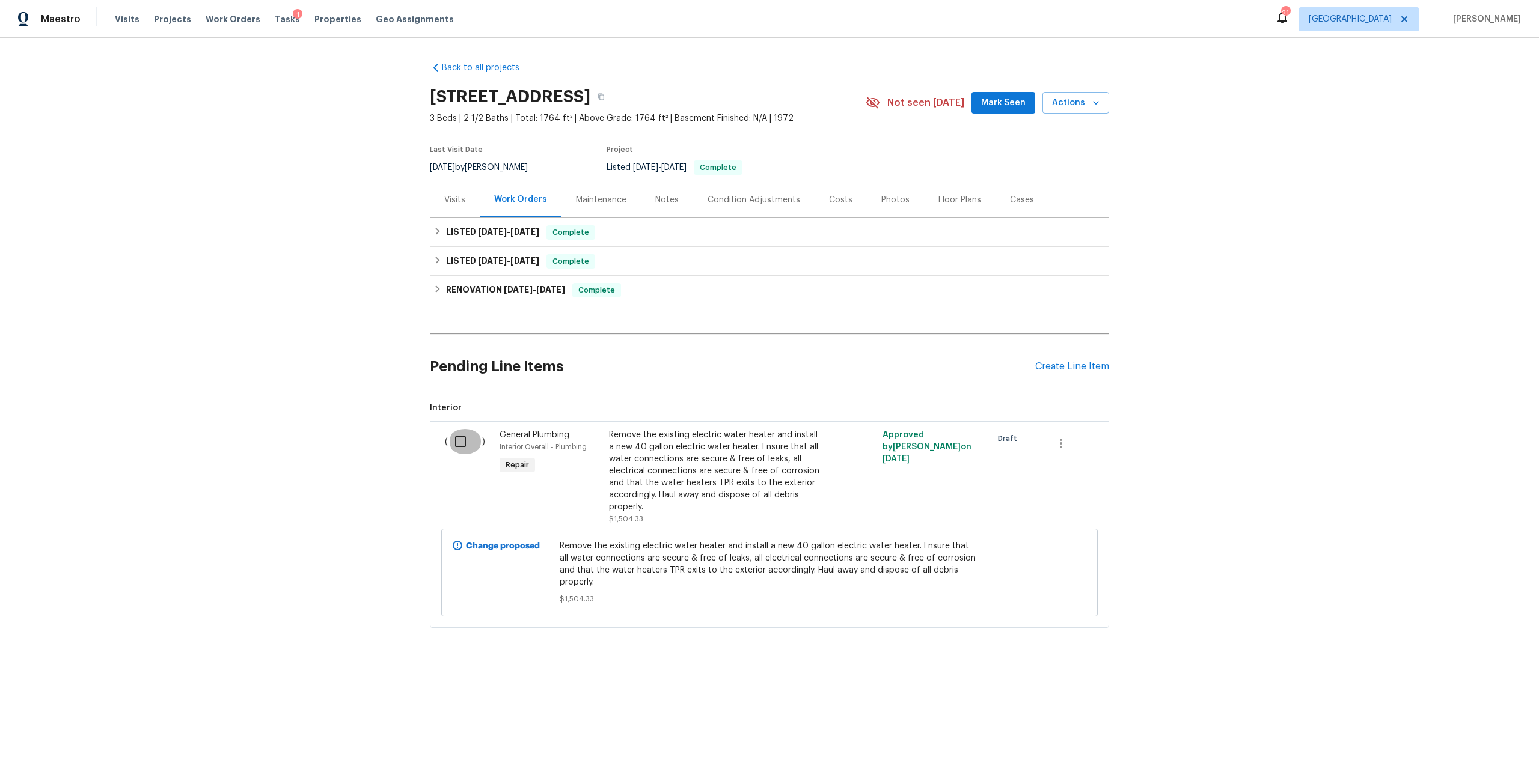
click at [455, 444] on input "checkbox" at bounding box center [465, 441] width 34 height 25
checkbox input "true"
click at [1481, 757] on span "Create Work Order" at bounding box center [1470, 754] width 80 height 15
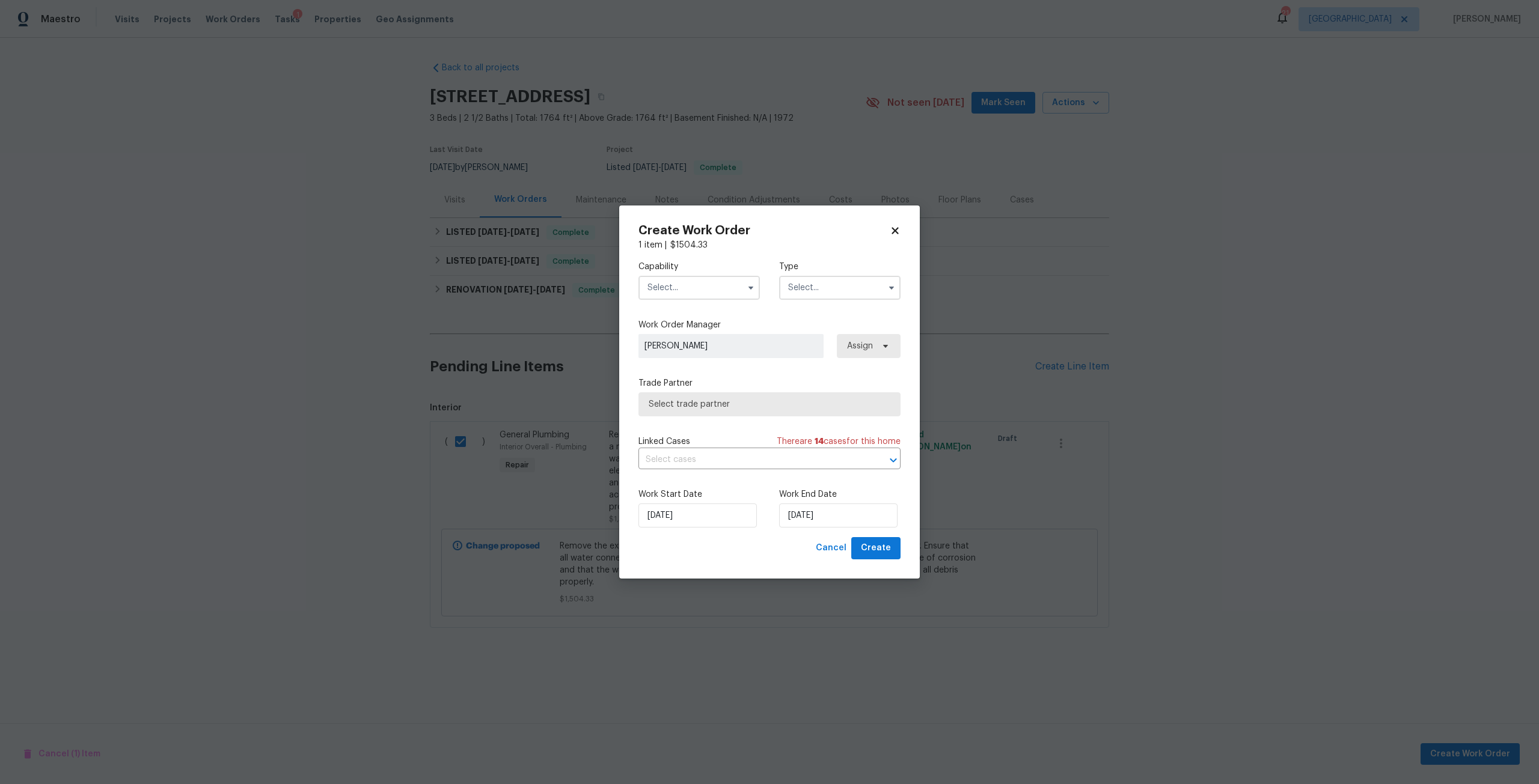
click at [731, 297] on input "text" at bounding box center [699, 288] width 121 height 24
click at [695, 384] on div "Handyman" at bounding box center [699, 373] width 116 height 22
type input "Handyman"
click at [823, 287] on input "text" at bounding box center [839, 288] width 121 height 24
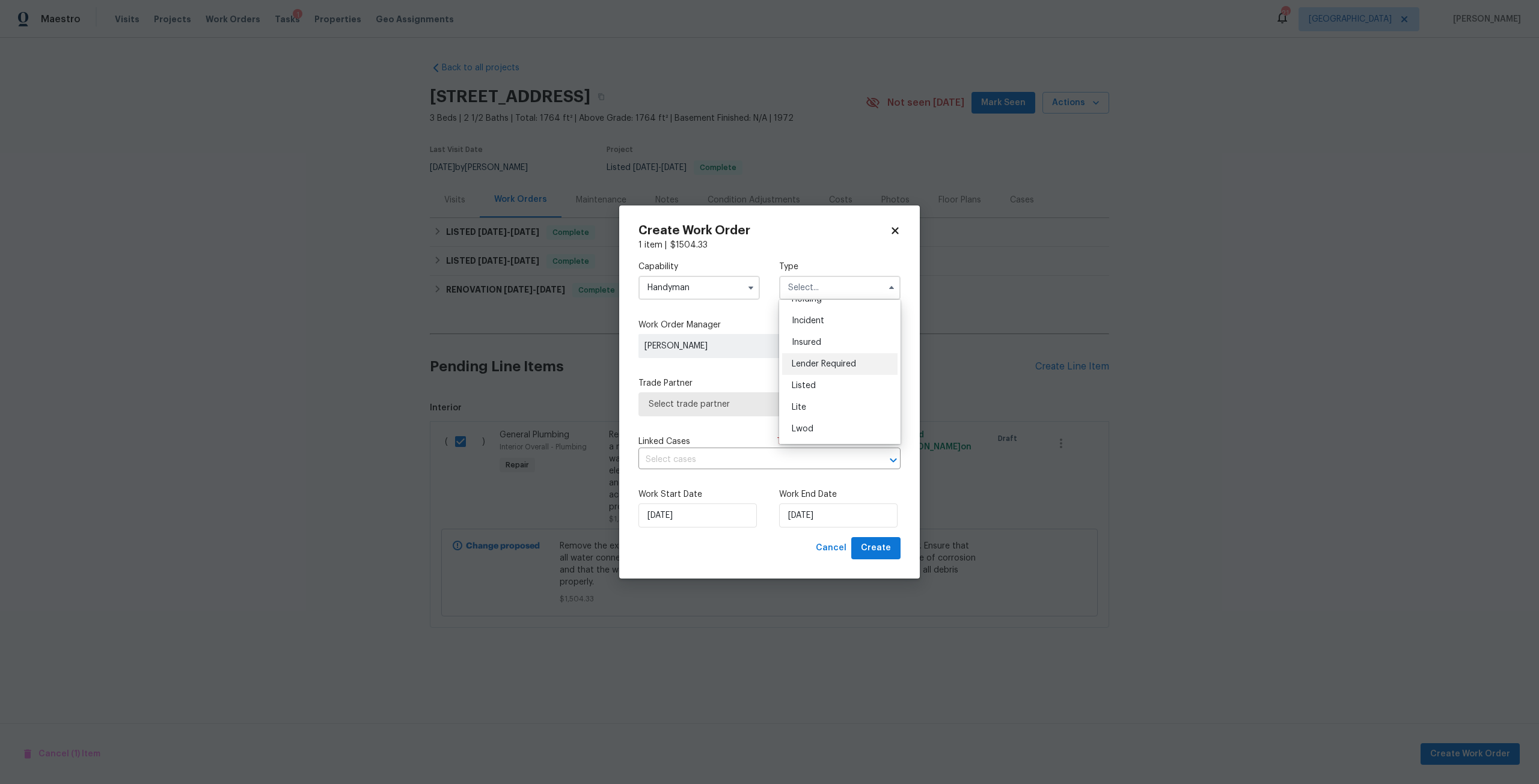
scroll to position [60, 0]
click at [817, 386] on div "Listed" at bounding box center [839, 383] width 116 height 22
type input "Listed"
click at [846, 351] on span "Assign" at bounding box center [858, 346] width 29 height 12
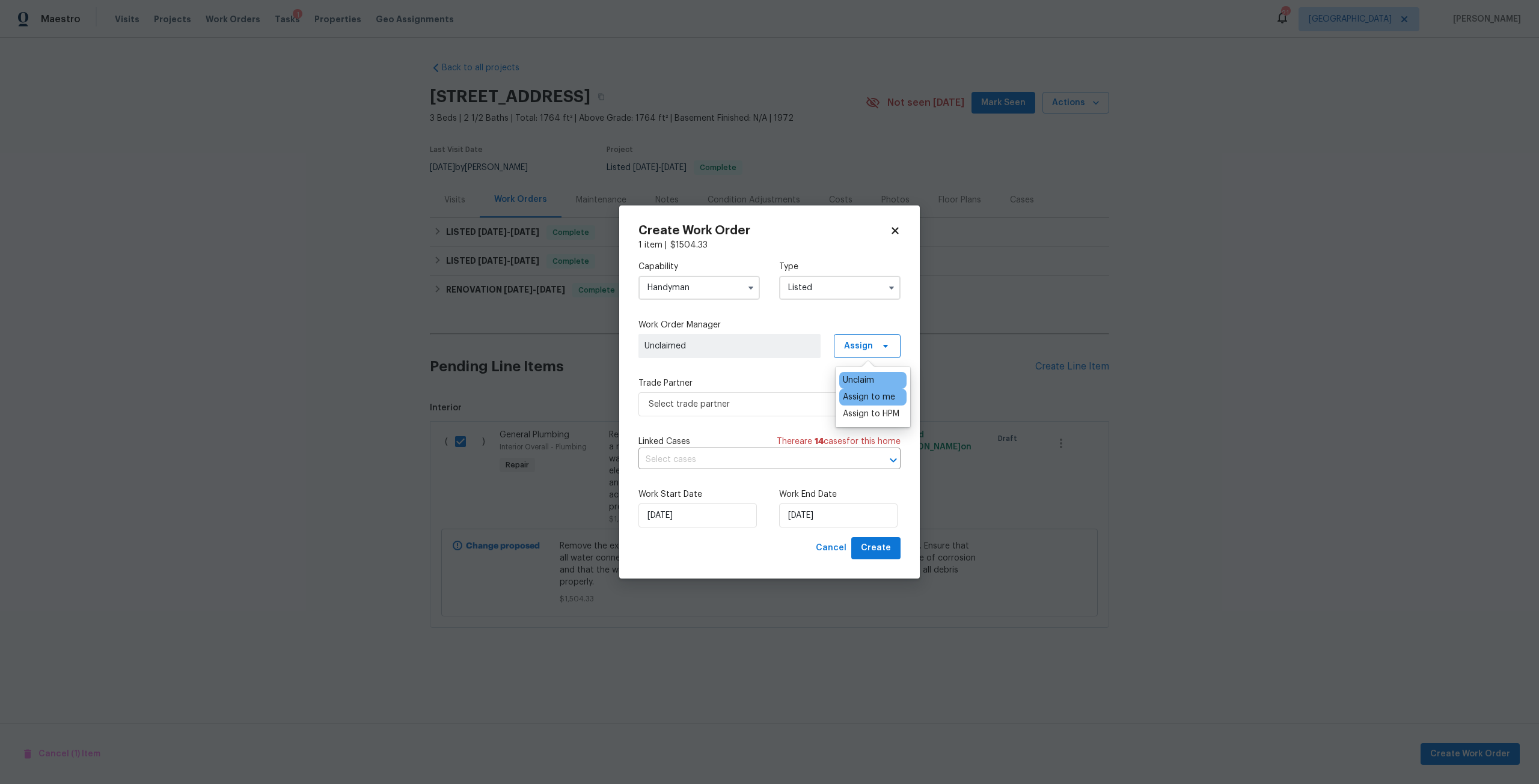
click at [852, 400] on div "Assign to me" at bounding box center [869, 396] width 52 height 12
click at [776, 409] on span "Select trade partner" at bounding box center [760, 404] width 224 height 12
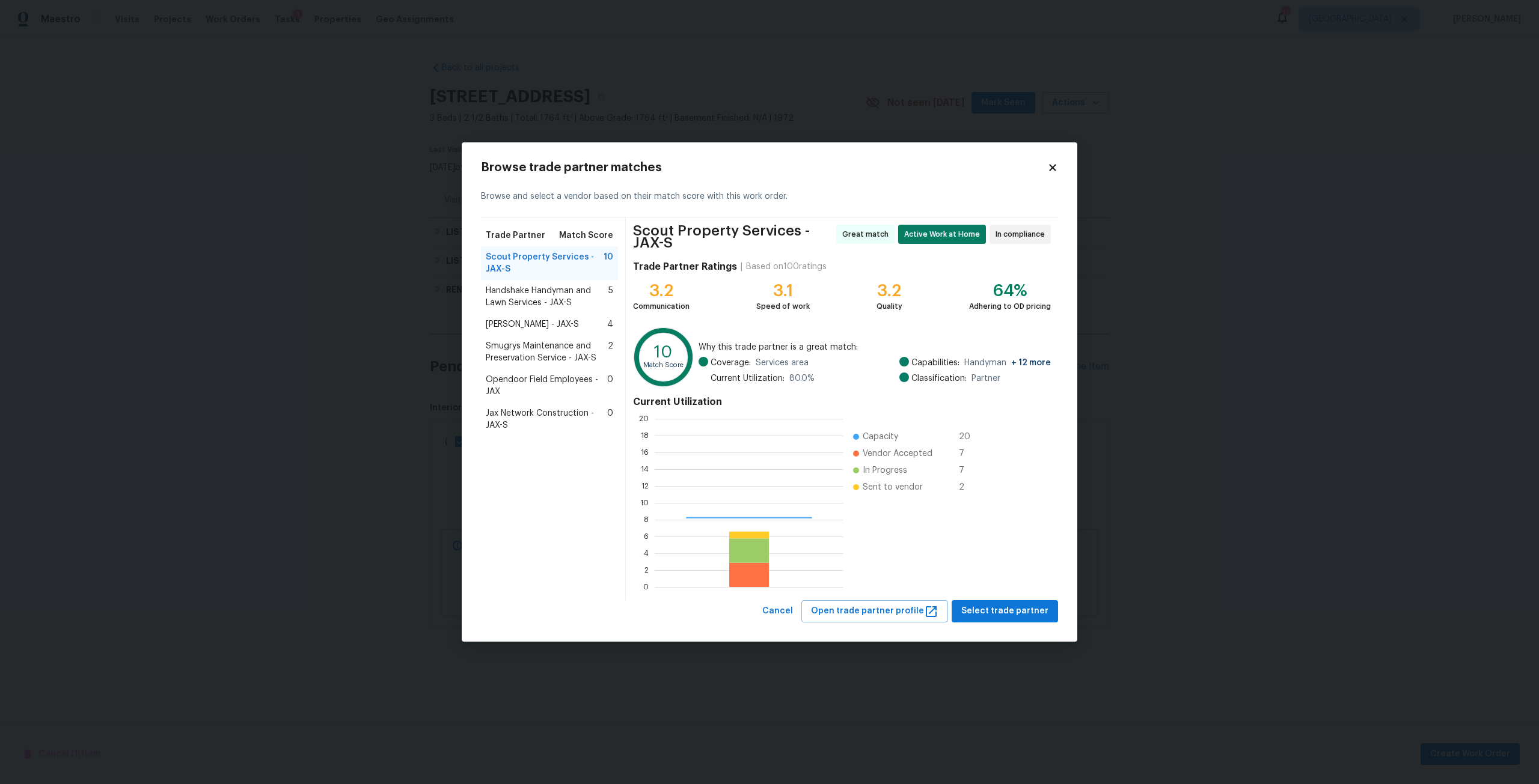
scroll to position [159, 181]
click at [531, 264] on span "Scout Property Services - JAX-S" at bounding box center [545, 263] width 118 height 24
click at [999, 612] on span "Select trade partner" at bounding box center [1005, 611] width 87 height 15
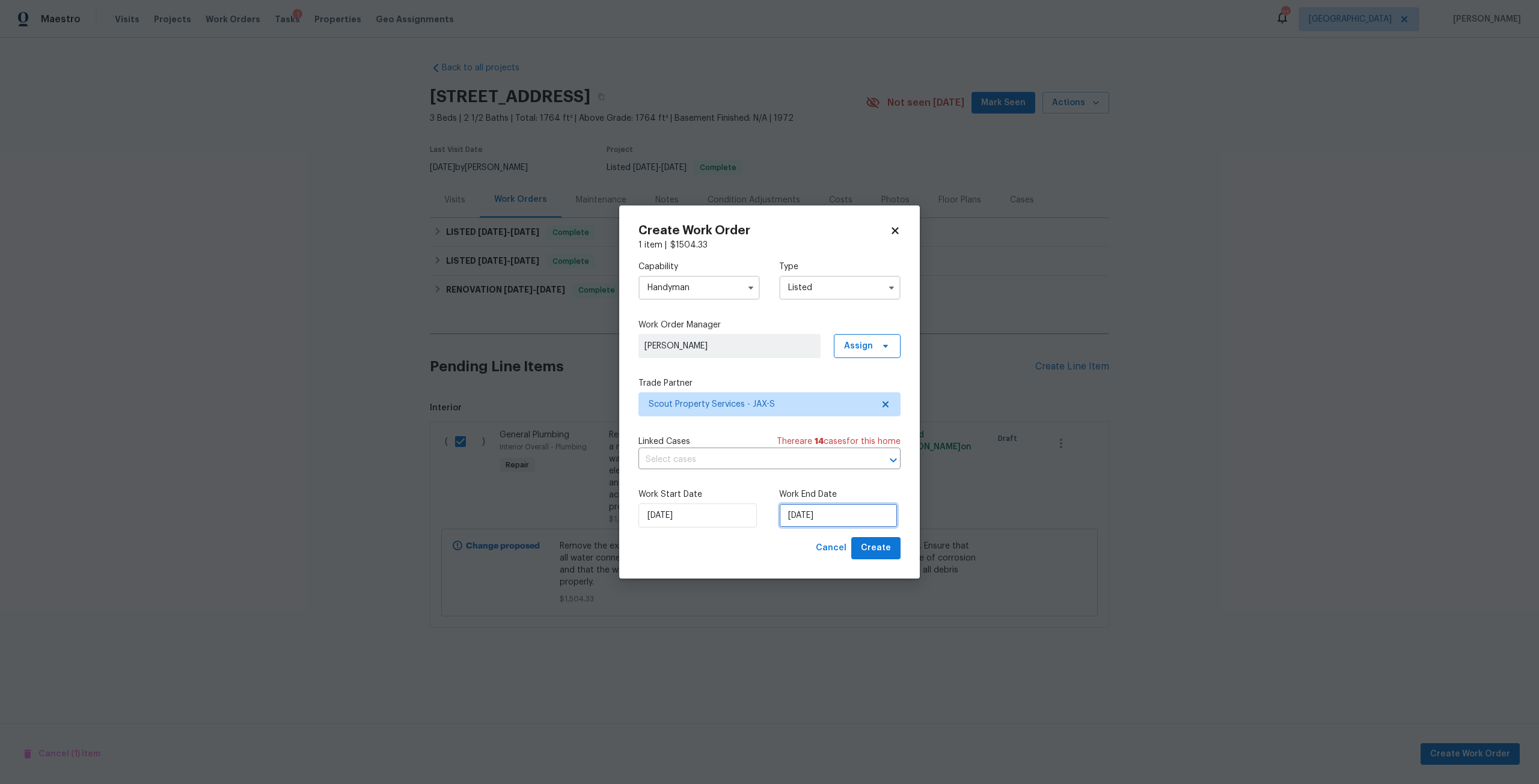
drag, startPoint x: 835, startPoint y: 526, endPoint x: 850, endPoint y: 511, distance: 21.2
click at [834, 526] on input "8/26/2025" at bounding box center [838, 515] width 119 height 24
click at [871, 460] on div "29" at bounding box center [877, 464] width 19 height 17
type input "[DATE]"
click at [887, 545] on span "Create" at bounding box center [876, 548] width 30 height 15
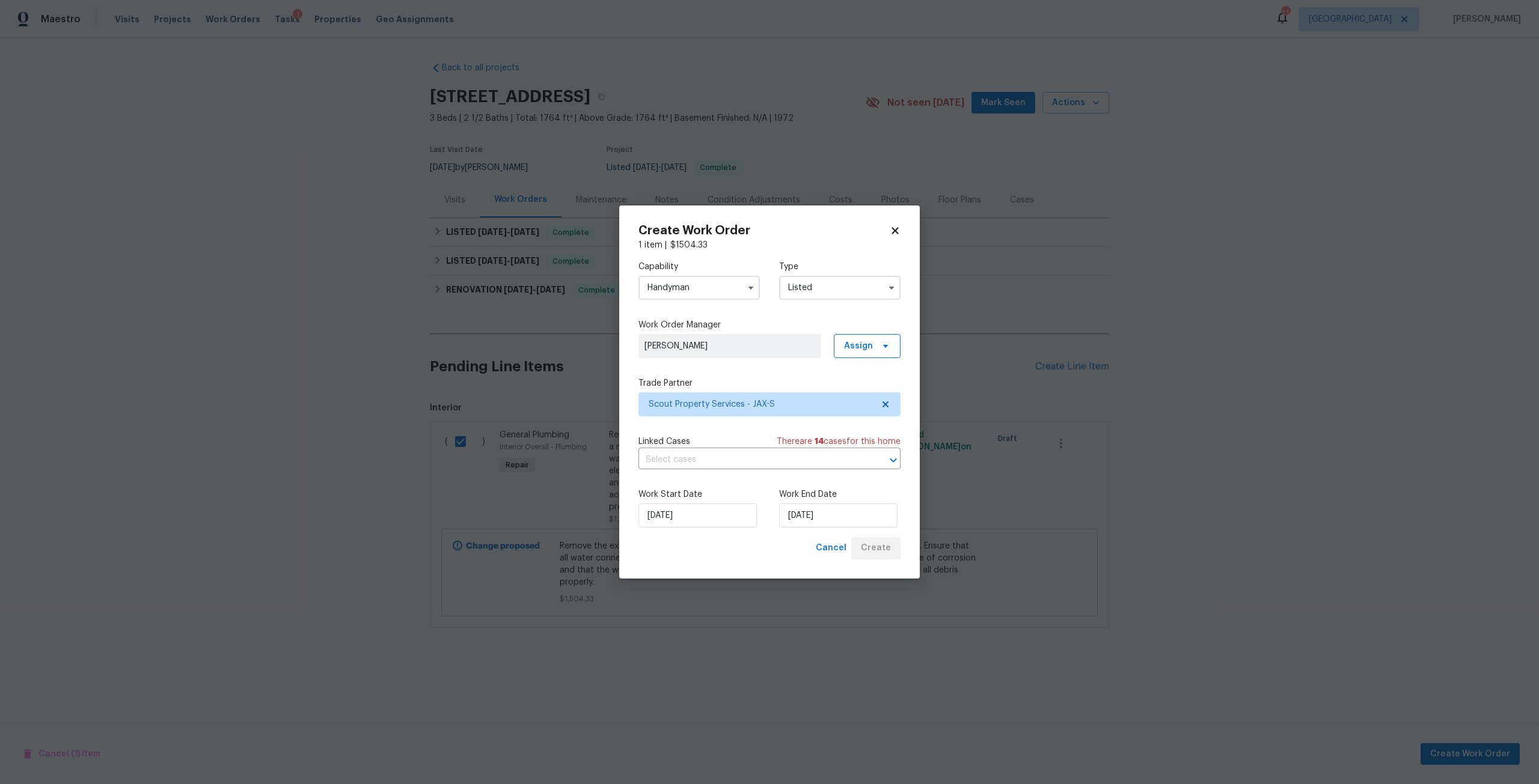
checkbox input "false"
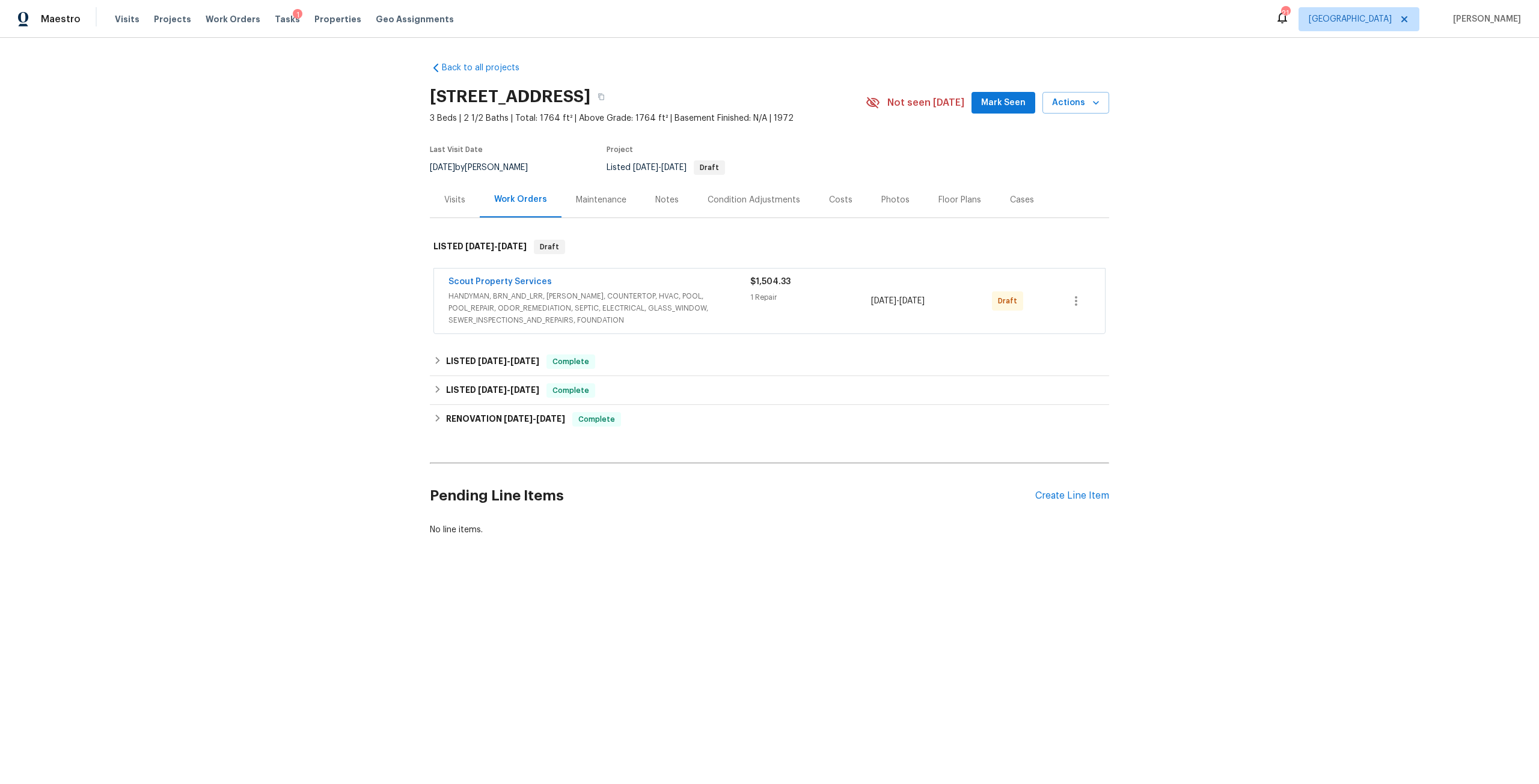
click at [1089, 304] on div "Scout Property Services HANDYMAN, BRN_AND_LRR, [PERSON_NAME], COUNTERTOP, HVAC,…" at bounding box center [770, 301] width 671 height 65
click at [1061, 303] on button "button" at bounding box center [1076, 301] width 29 height 29
click at [1082, 296] on li "Send to Vendor" at bounding box center [1124, 301] width 134 height 20
click at [509, 275] on div at bounding box center [770, 392] width 1539 height 784
click at [530, 284] on link "Scout Property Services" at bounding box center [500, 282] width 104 height 8
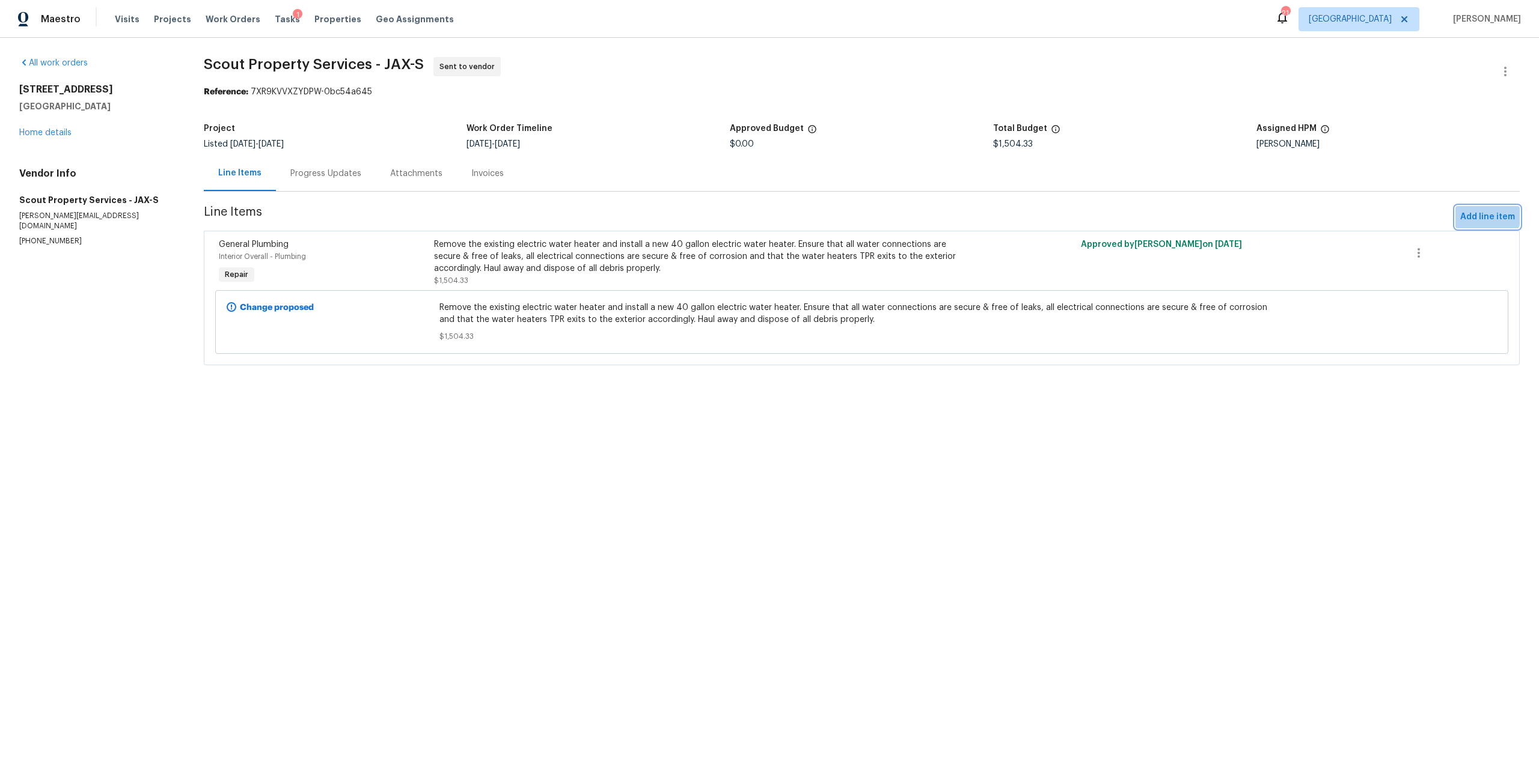
click at [1468, 210] on span "Add line item" at bounding box center [1488, 217] width 55 height 15
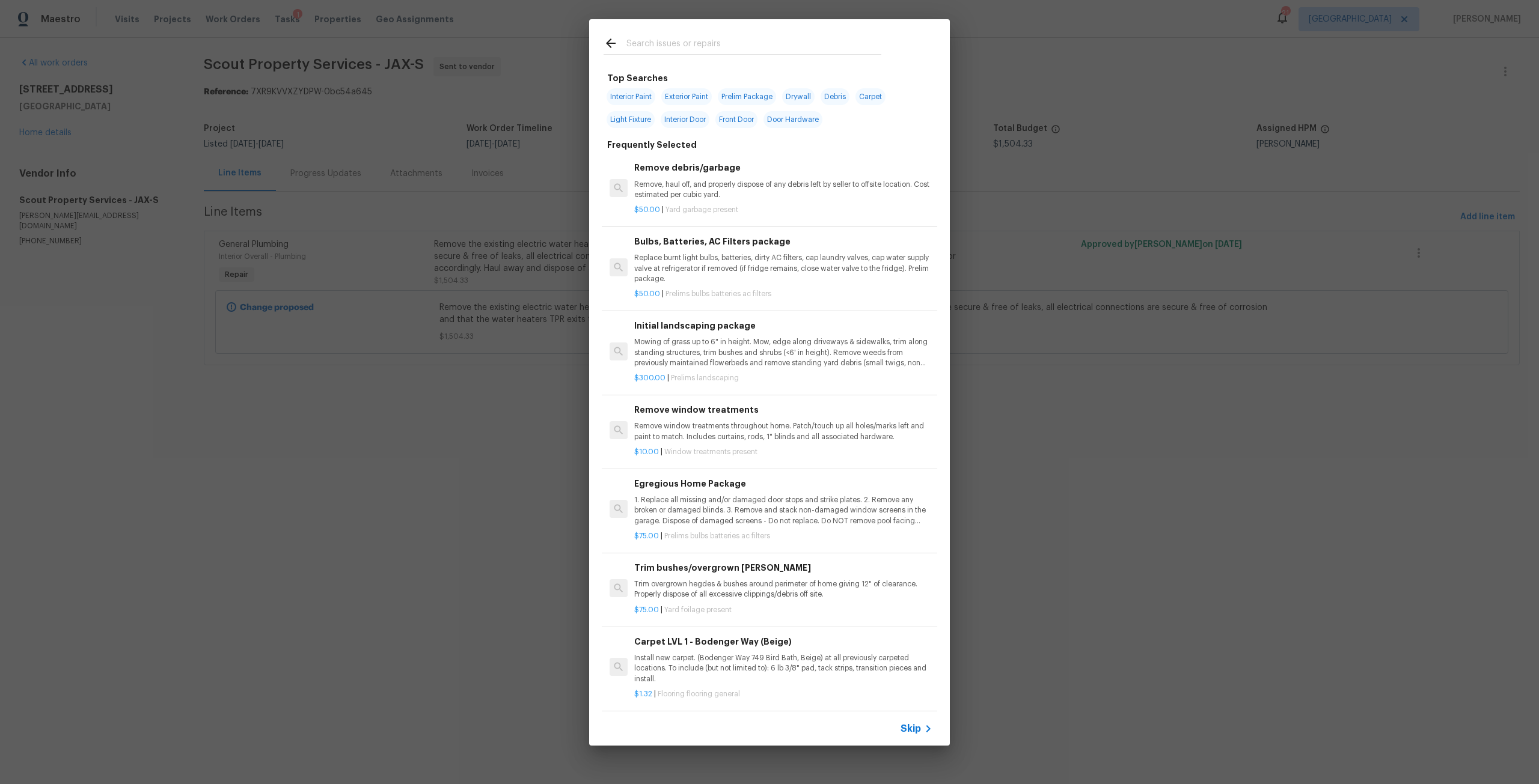
click at [700, 38] on input "text" at bounding box center [754, 45] width 255 height 18
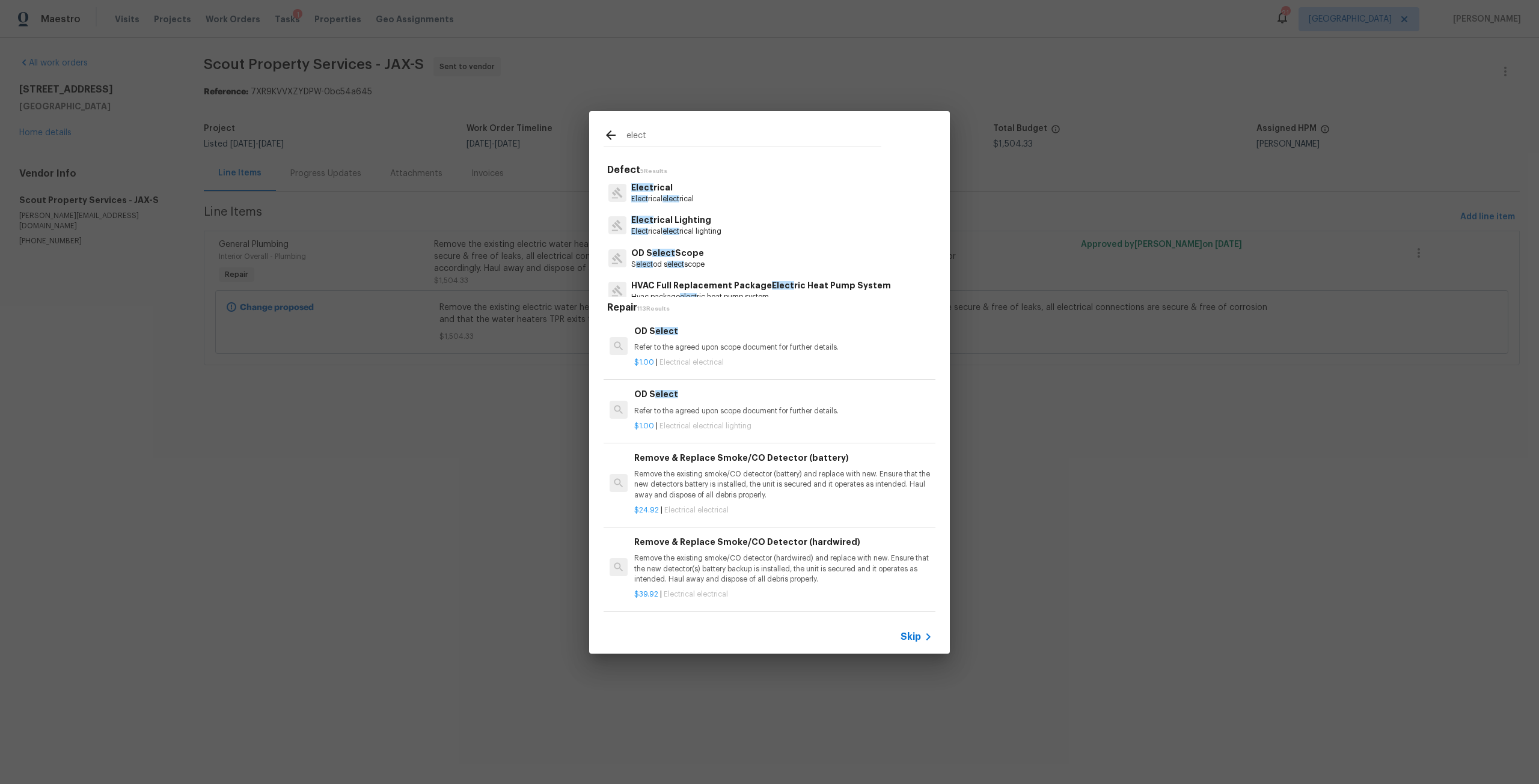
type input "elect"
click at [668, 199] on span "elect" at bounding box center [670, 199] width 17 height 7
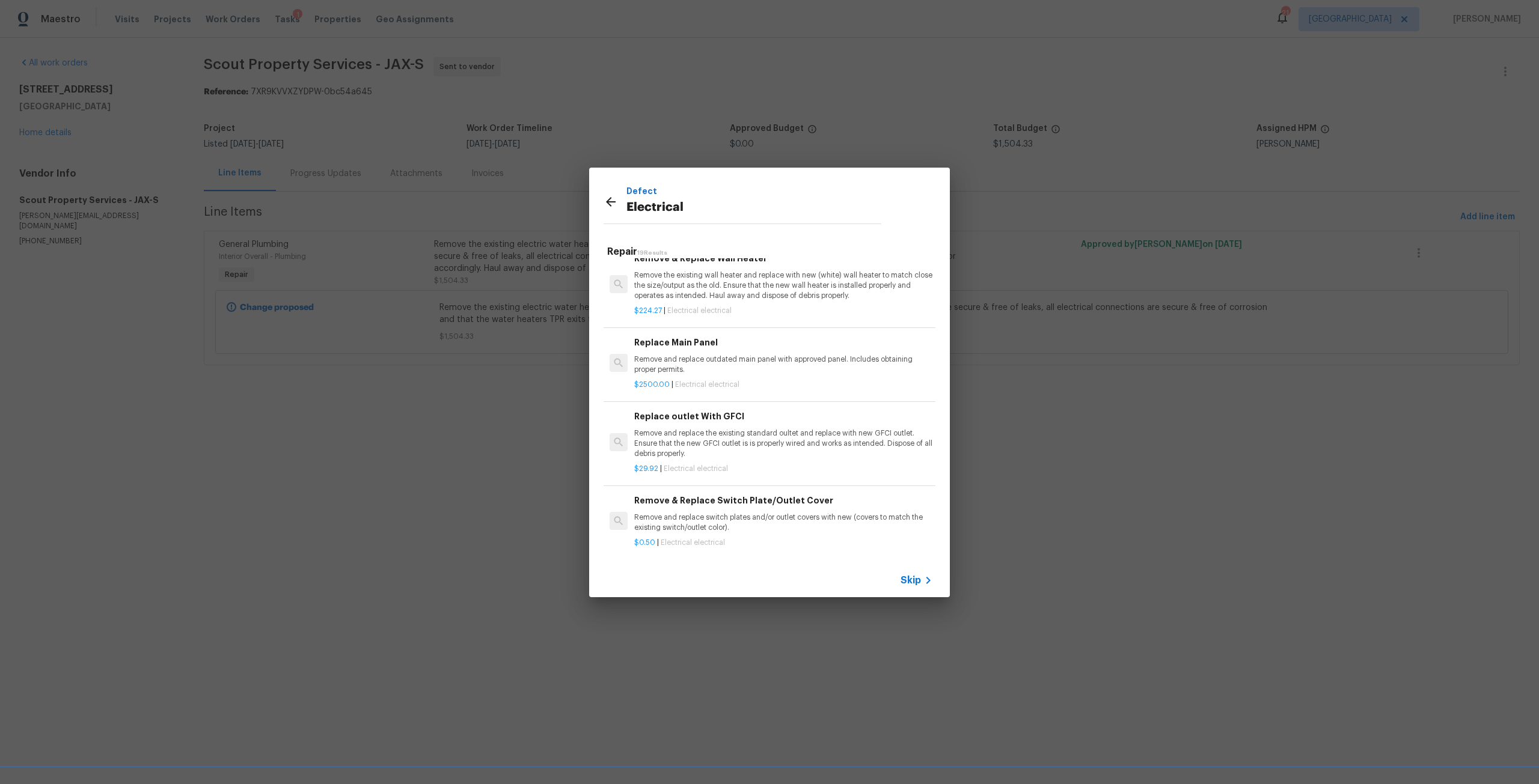
scroll to position [1054, 0]
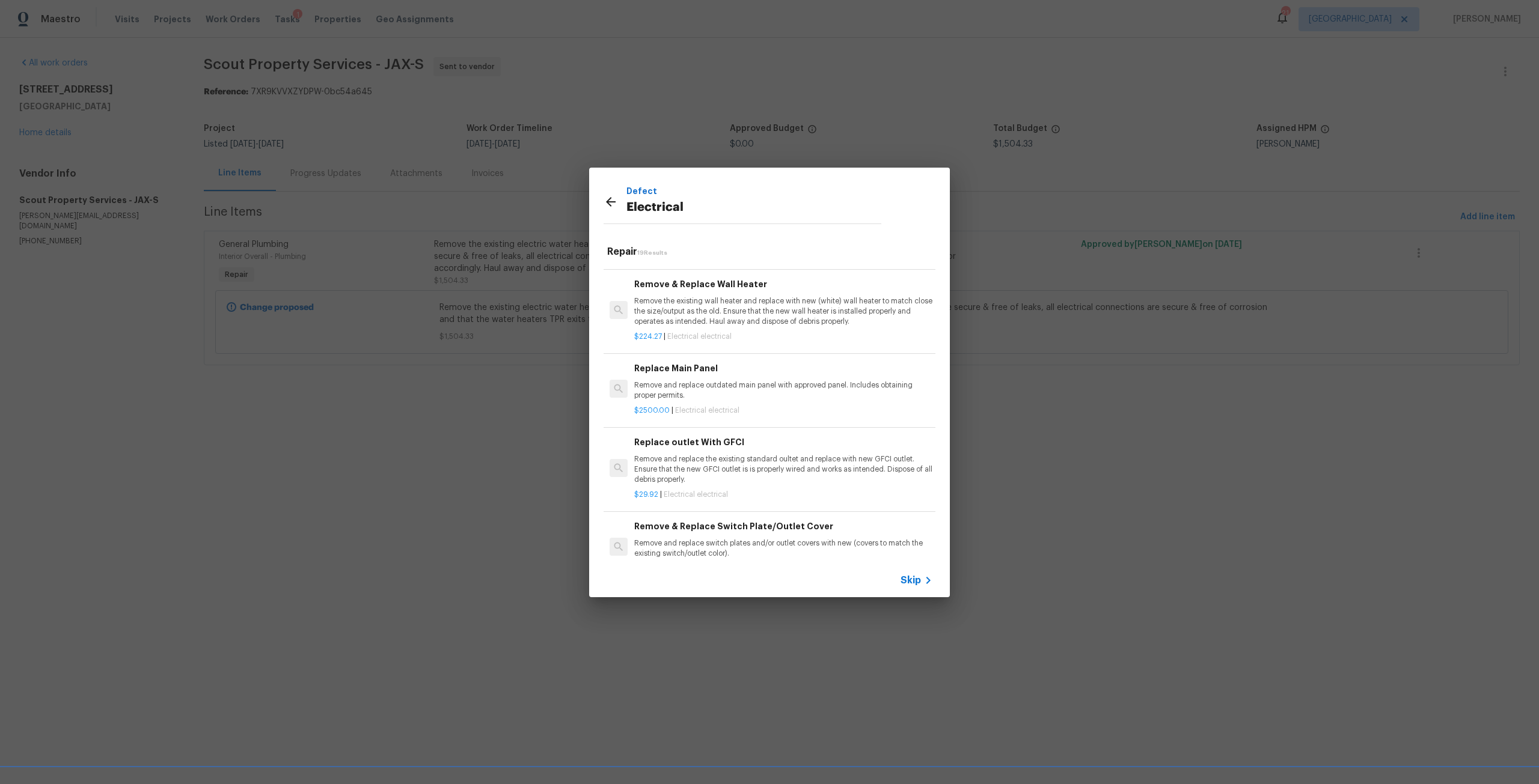
click at [702, 375] on h6 "Replace Main Panel" at bounding box center [783, 368] width 298 height 13
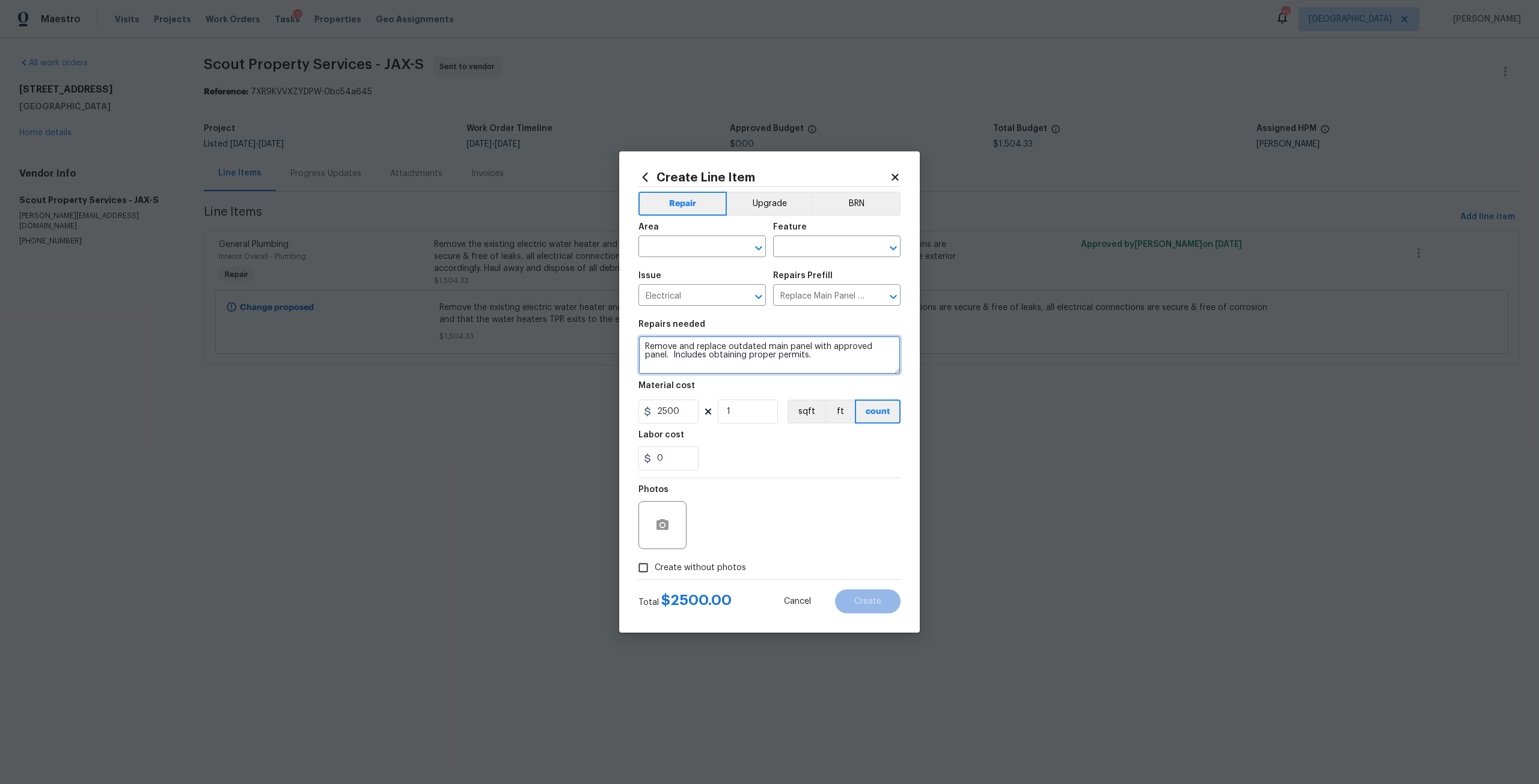
drag, startPoint x: 823, startPoint y: 361, endPoint x: 543, endPoint y: 342, distance: 280.6
click at [543, 342] on div "Create Line Item Repair Upgrade BRN Area ​ Feature ​ Issue Electrical ​ Repairs…" at bounding box center [770, 392] width 1539 height 784
type textarea "D"
type textarea "Inspect electrical main panel and outlets to ensure proper functionality."
click at [690, 247] on input "text" at bounding box center [685, 248] width 94 height 19
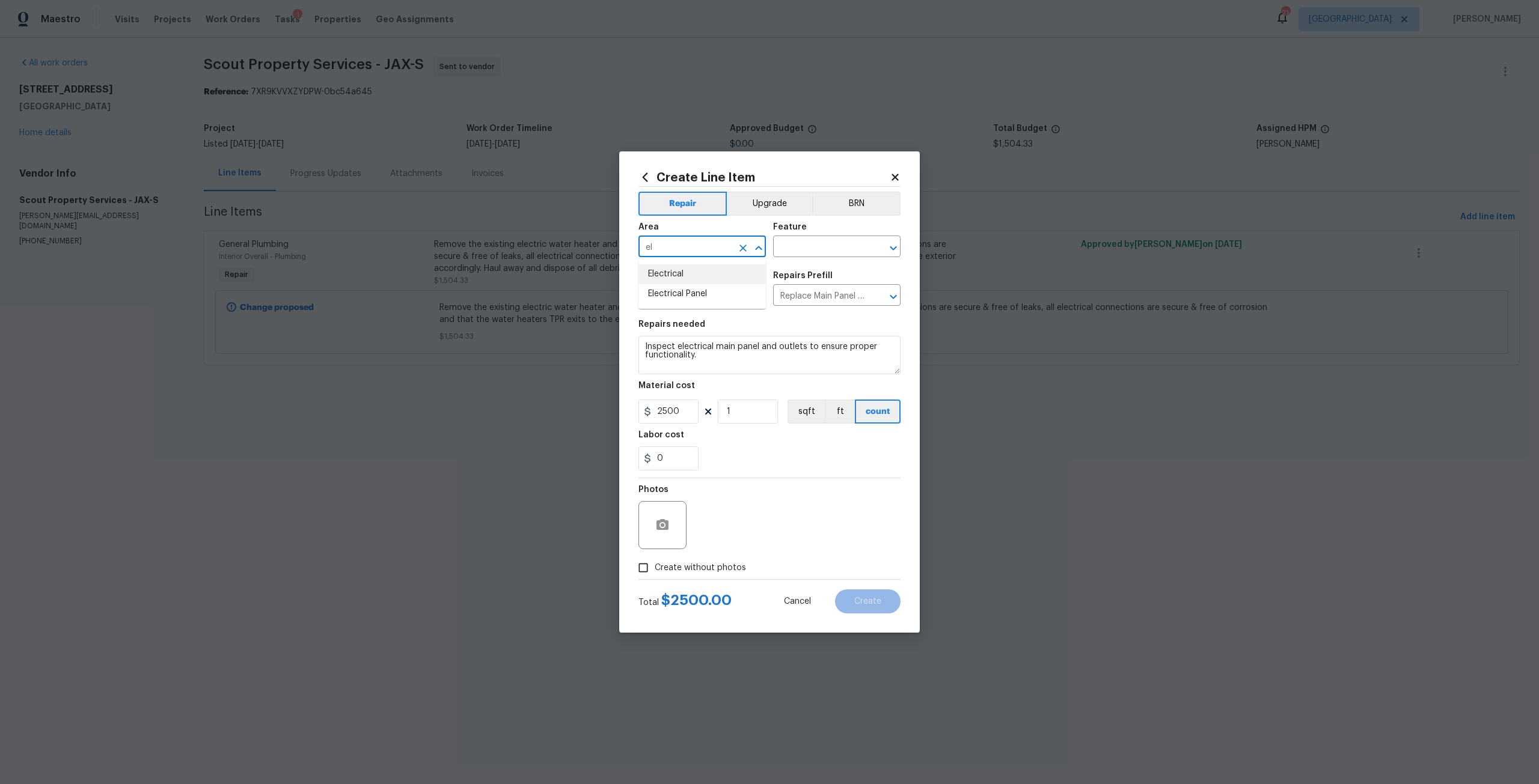
click at [692, 276] on li "Electrical" at bounding box center [702, 274] width 127 height 20
type input "Electrical"
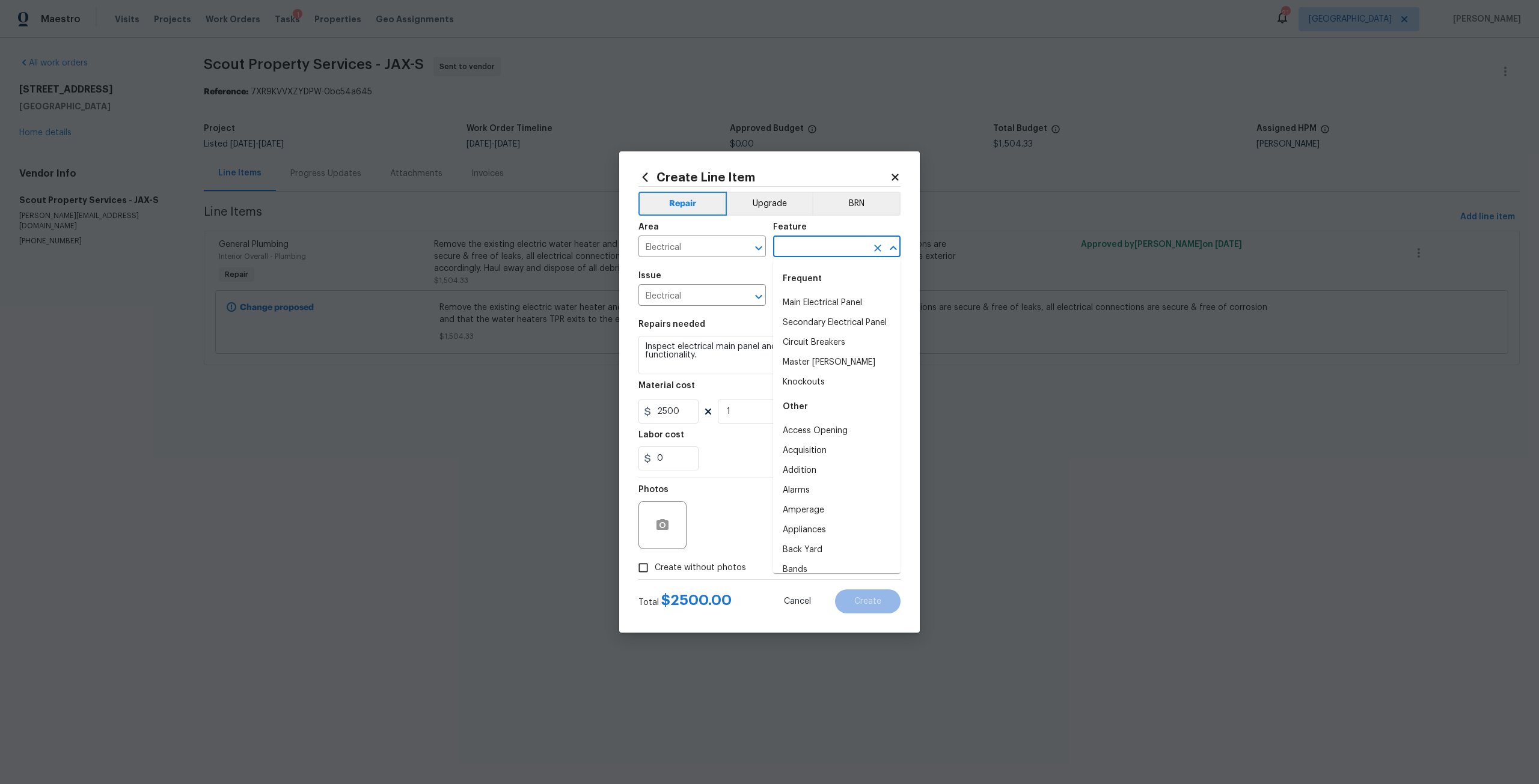
click at [803, 249] on input "text" at bounding box center [820, 248] width 94 height 19
click at [831, 298] on li "Main Electrical Panel" at bounding box center [837, 303] width 127 height 20
type input "Main Electrical Panel"
click at [687, 563] on span "Create without photos" at bounding box center [700, 568] width 91 height 12
click at [655, 563] on input "Create without photos" at bounding box center [643, 567] width 23 height 23
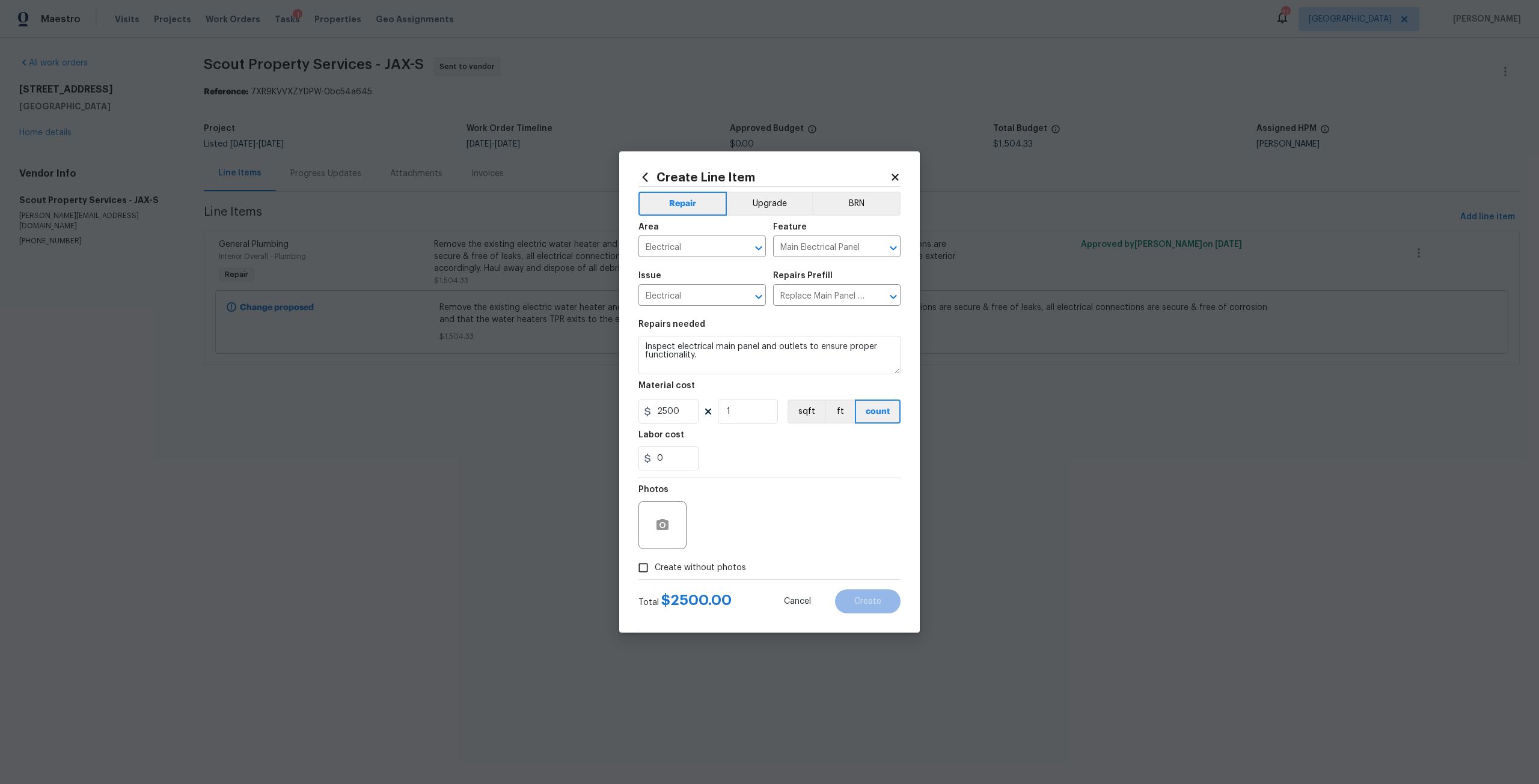
checkbox input "true"
drag, startPoint x: 684, startPoint y: 421, endPoint x: 638, endPoint y: 416, distance: 46.3
click at [638, 416] on input "2500" at bounding box center [668, 411] width 60 height 24
type input "75"
click at [773, 541] on textarea at bounding box center [798, 525] width 204 height 48
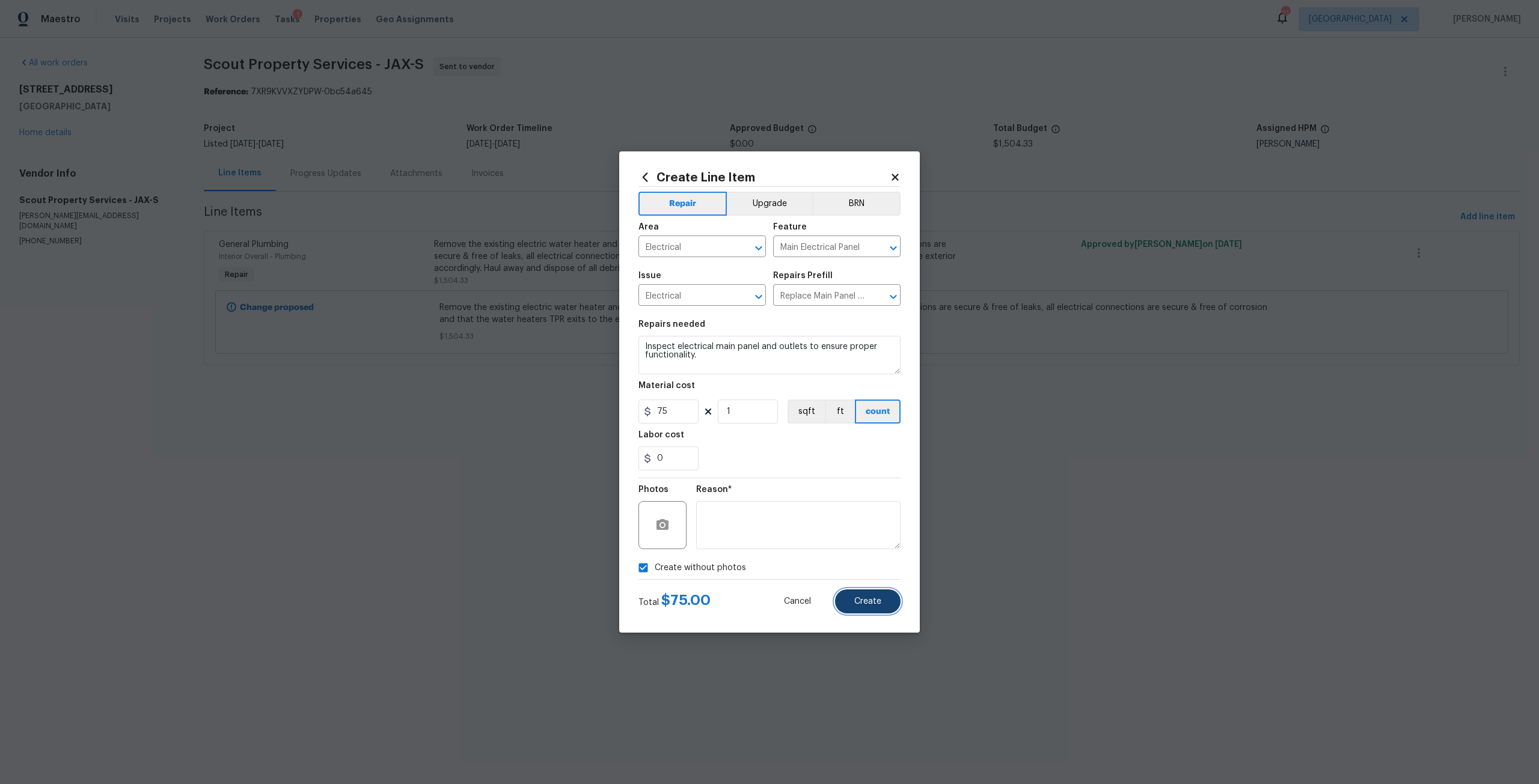
click at [848, 593] on button "Create" at bounding box center [868, 601] width 66 height 24
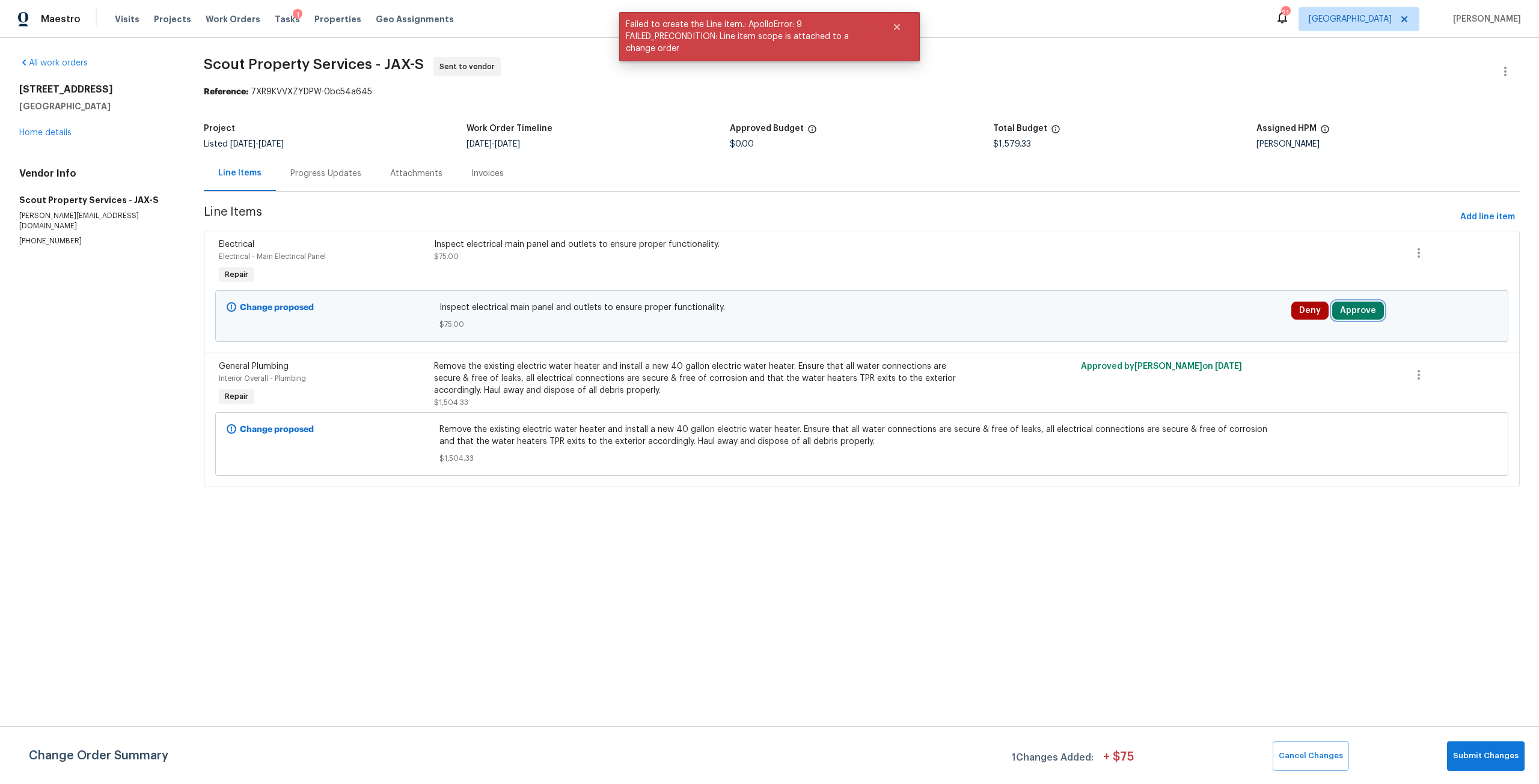
click at [1357, 318] on button "Approve" at bounding box center [1358, 310] width 52 height 18
click at [1198, 318] on button "Approve" at bounding box center [1177, 321] width 72 height 24
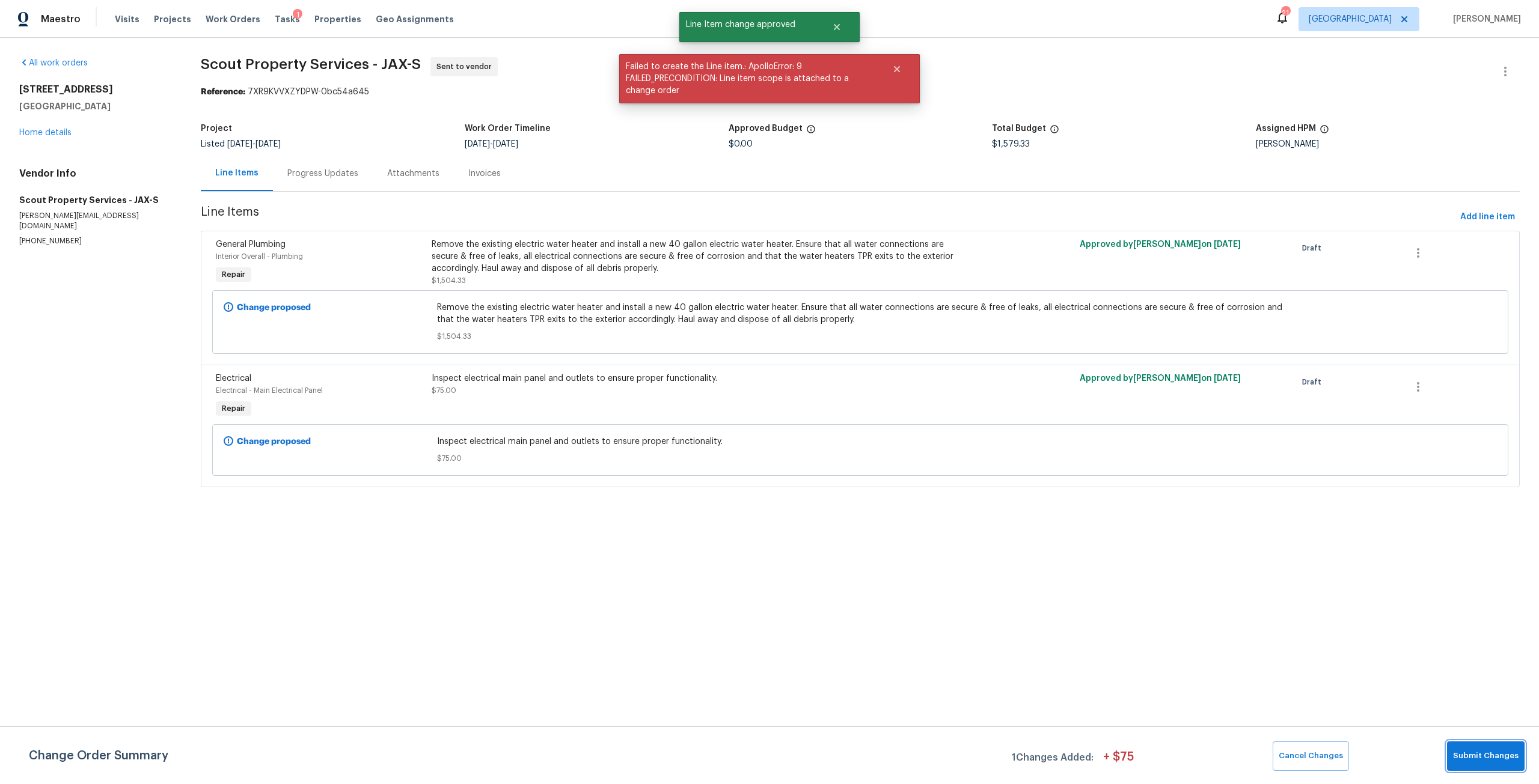
click at [1470, 758] on span "Submit Changes" at bounding box center [1485, 756] width 66 height 14
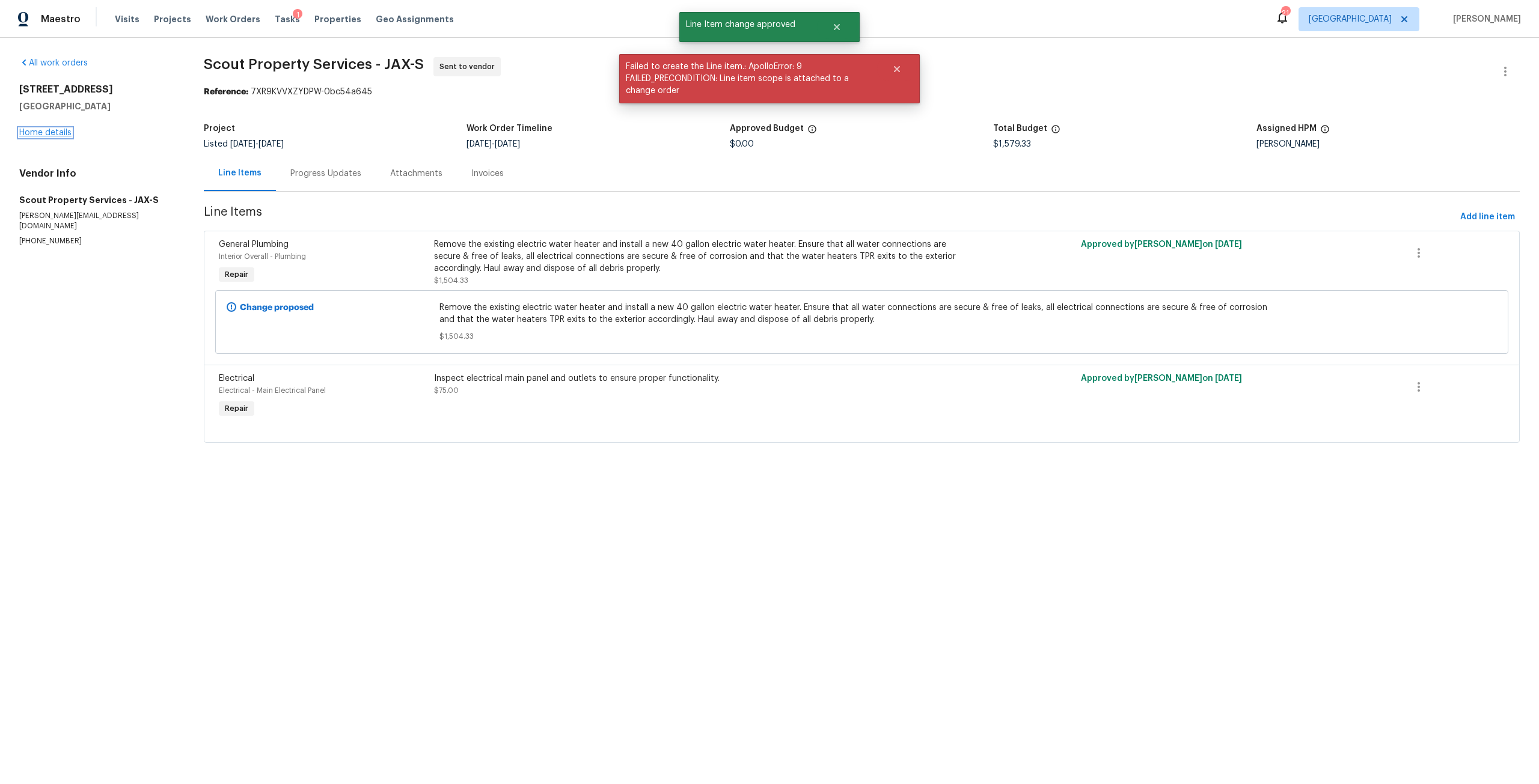
click at [50, 132] on link "Home details" at bounding box center [46, 132] width 52 height 8
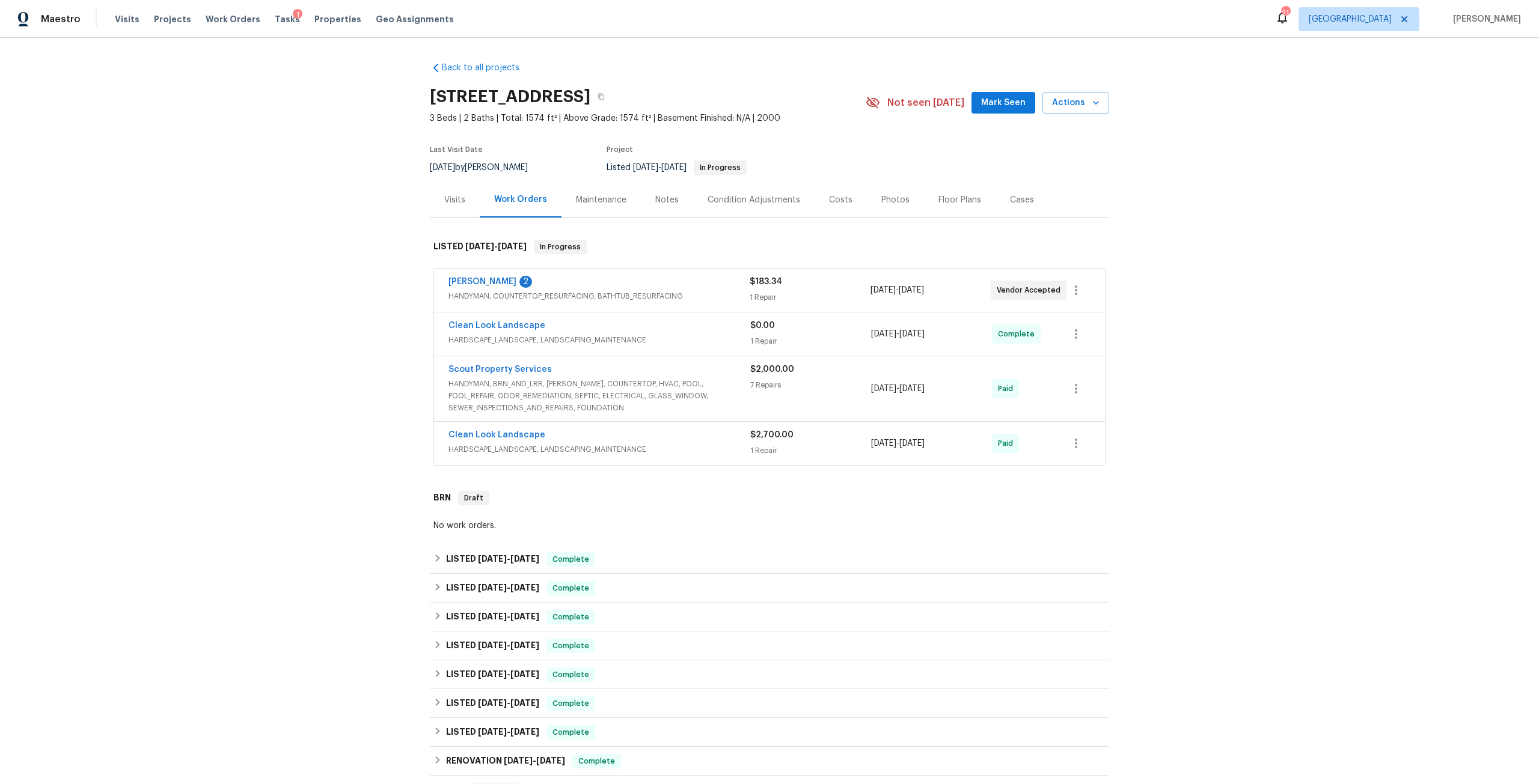
click at [829, 198] on div "Costs" at bounding box center [841, 200] width 24 height 12
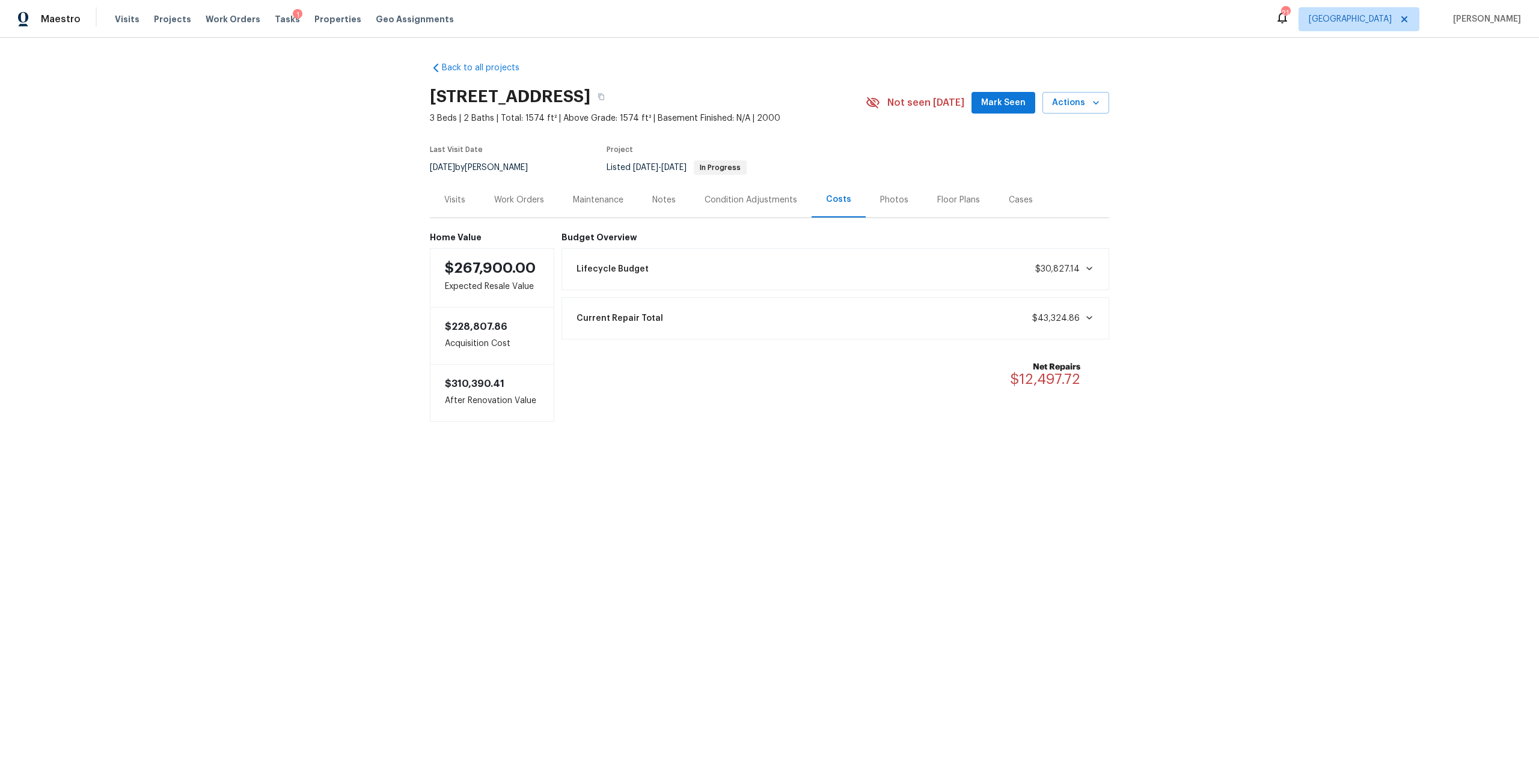
click at [880, 205] on div "Photos" at bounding box center [894, 200] width 28 height 12
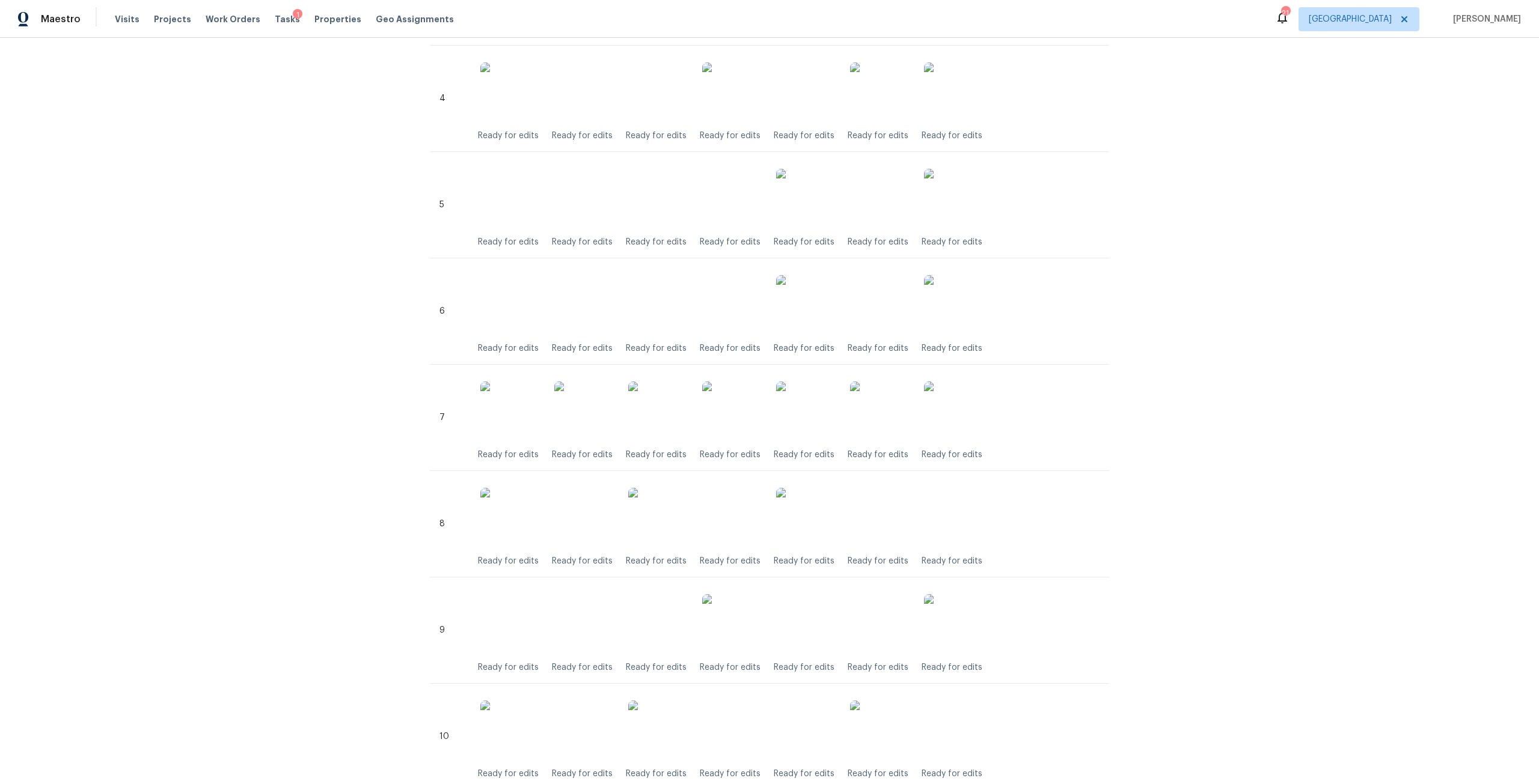
scroll to position [1125, 0]
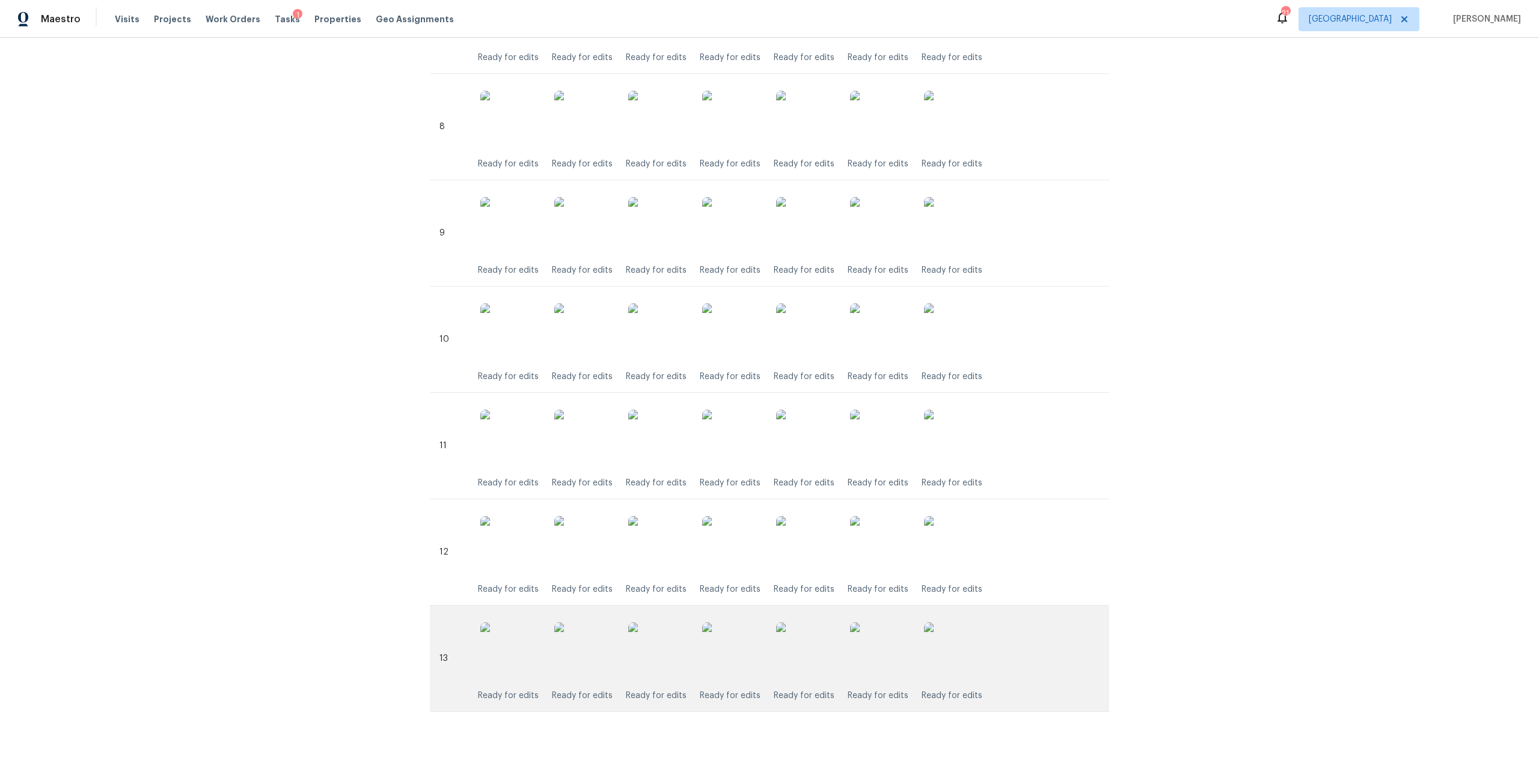
click at [799, 655] on img at bounding box center [806, 652] width 60 height 60
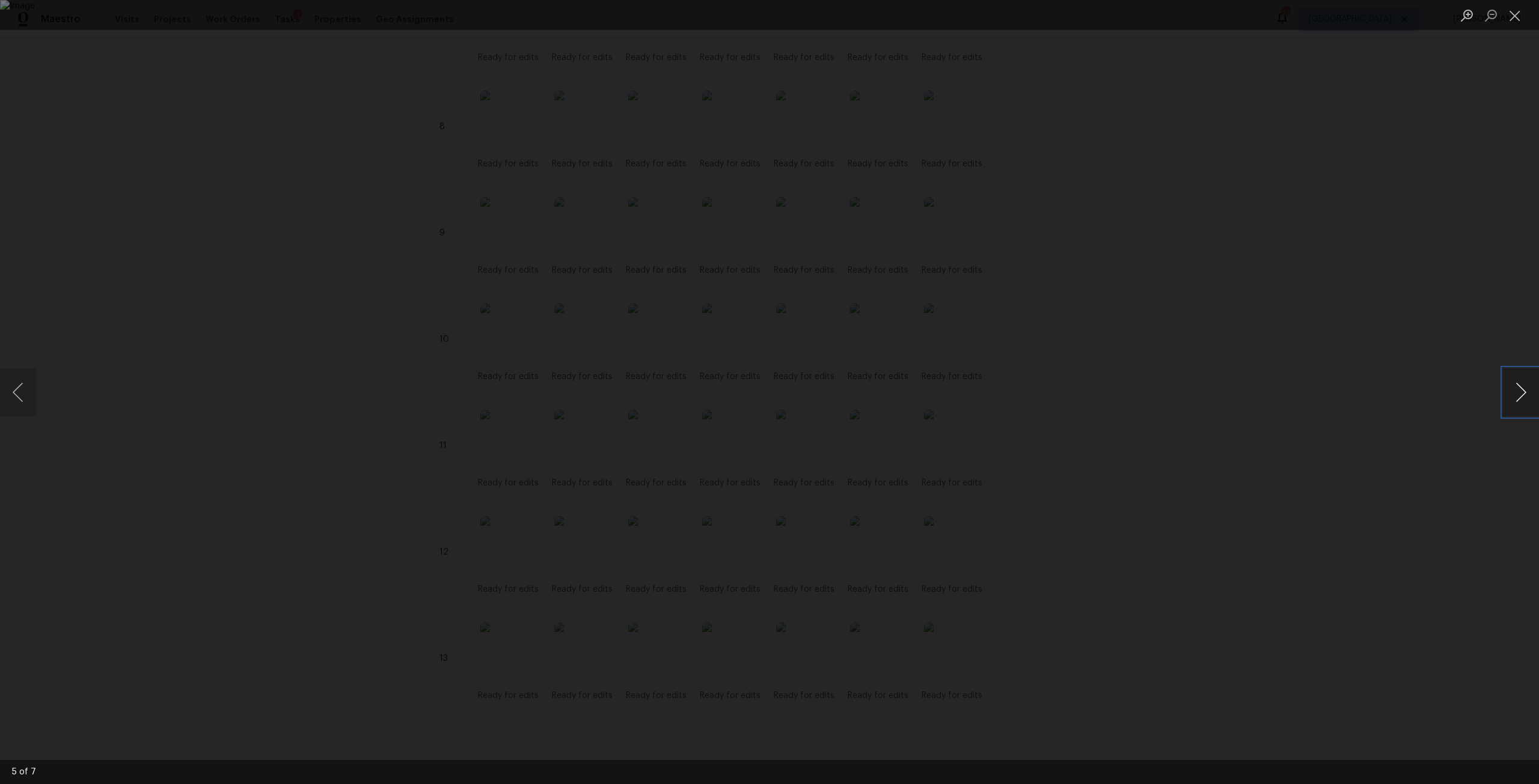
click at [1523, 391] on button "Next image" at bounding box center [1521, 392] width 36 height 48
click at [1350, 184] on div "Lightbox" at bounding box center [770, 392] width 1539 height 784
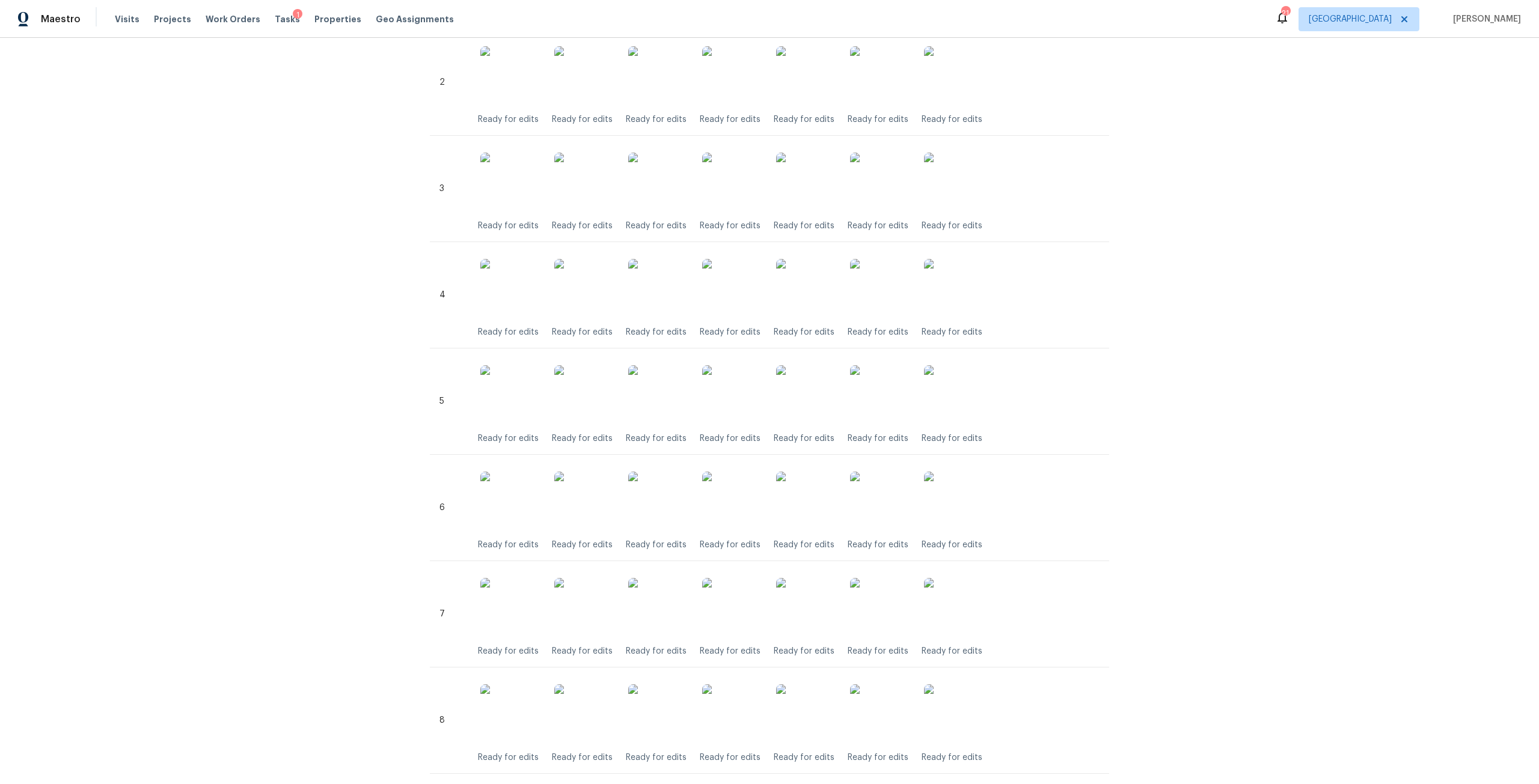
scroll to position [0, 0]
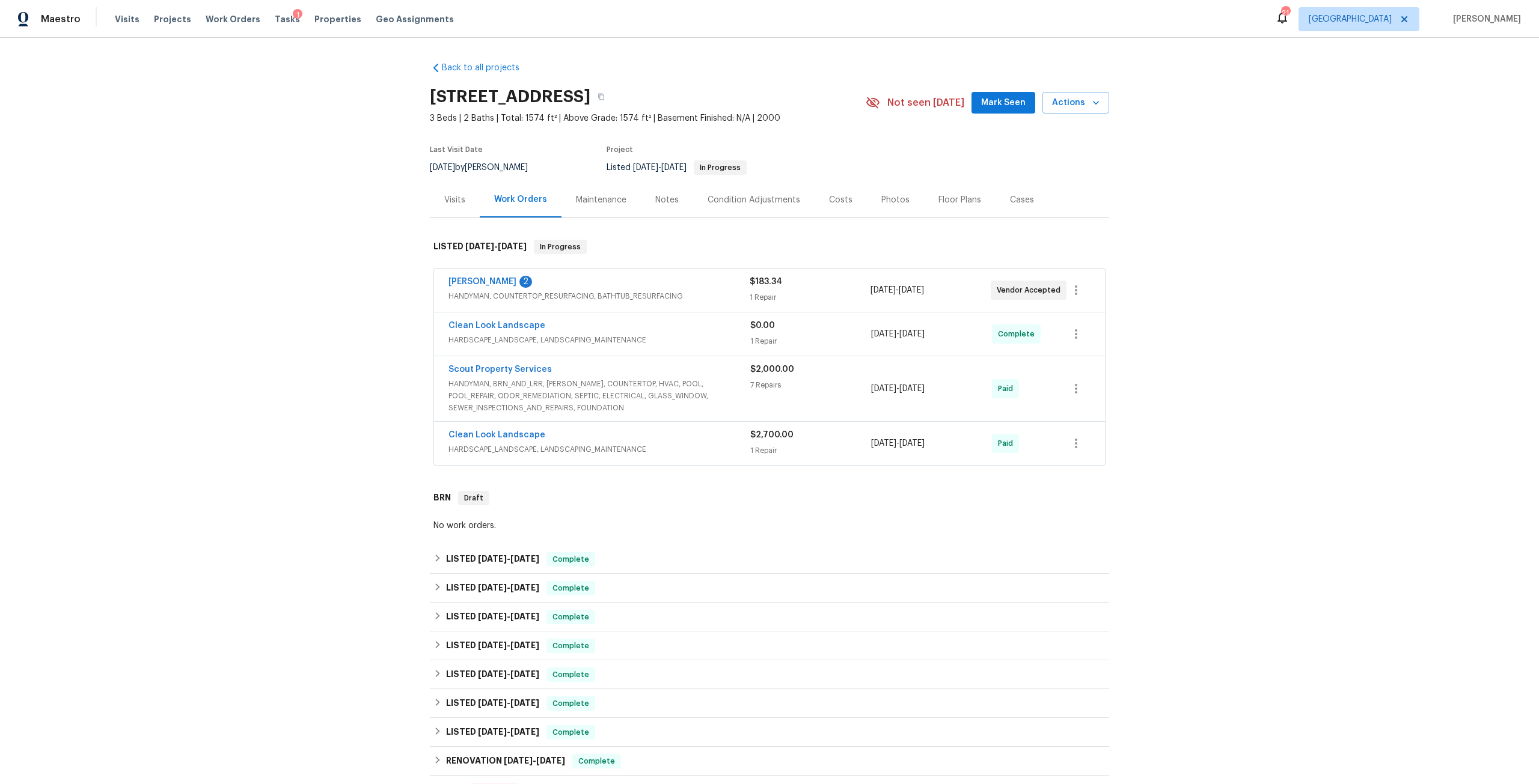
click at [478, 289] on div "[PERSON_NAME] 2" at bounding box center [599, 283] width 301 height 14
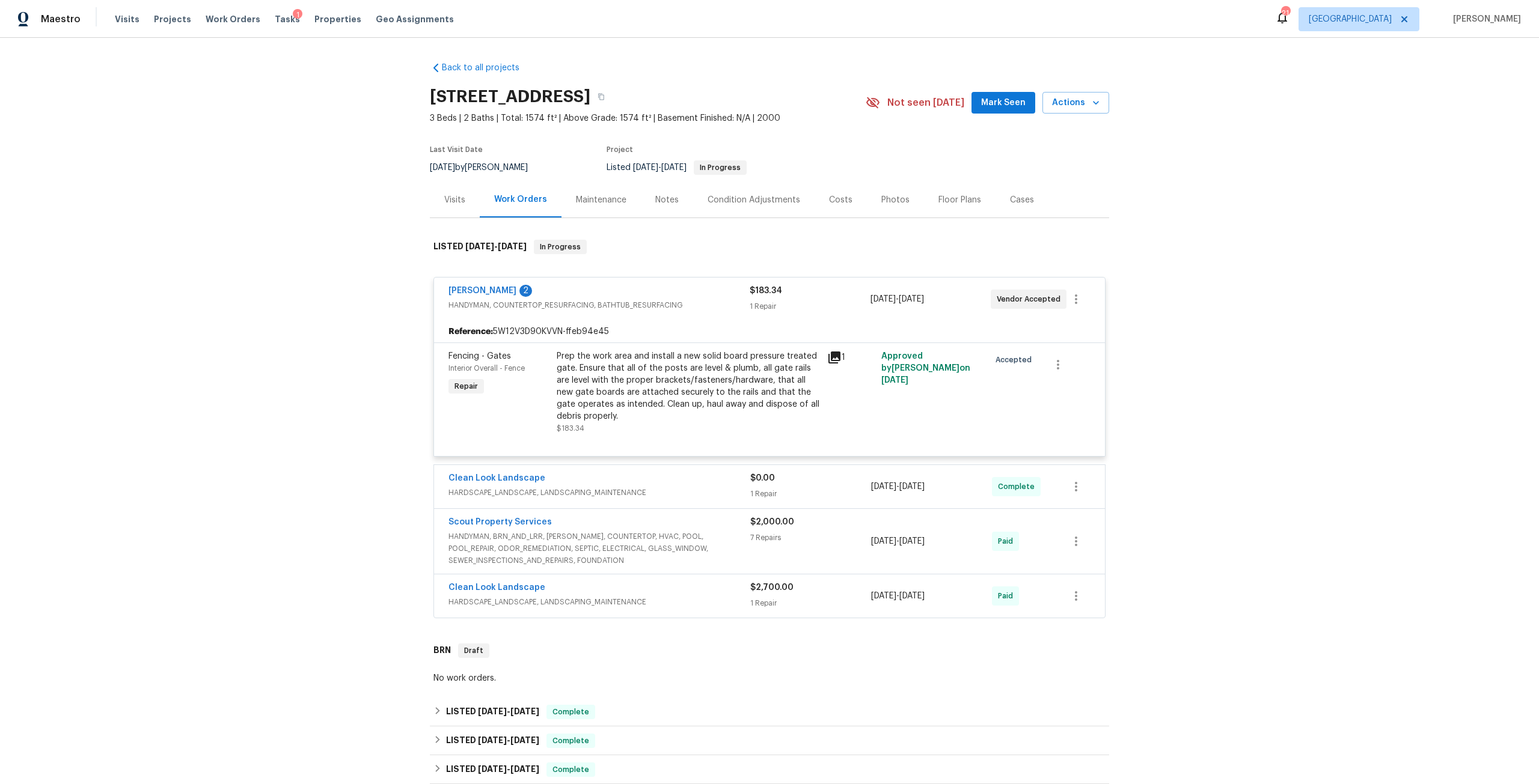
click at [668, 202] on div "Notes" at bounding box center [667, 200] width 24 height 12
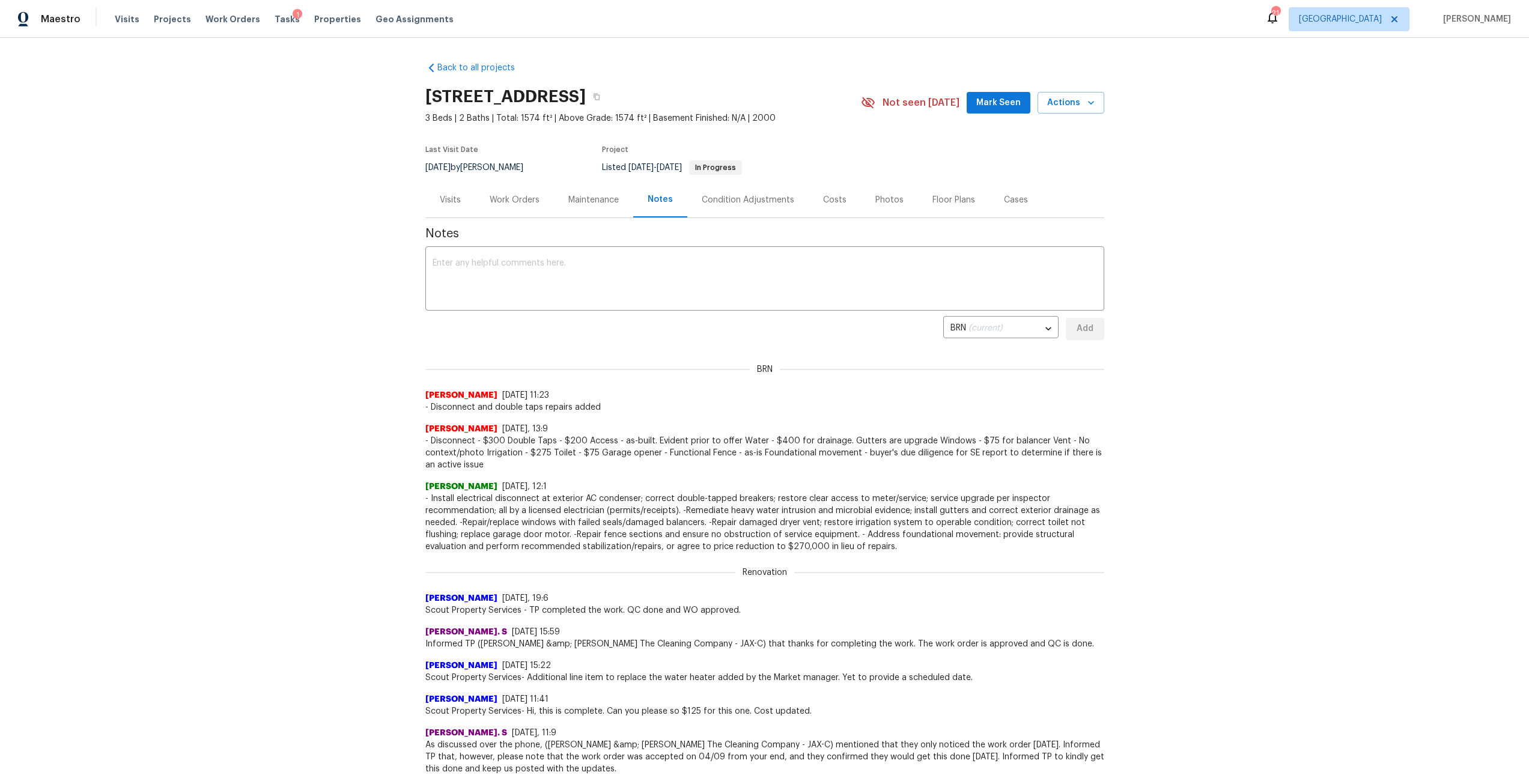
click at [523, 193] on div "Work Orders" at bounding box center [514, 200] width 79 height 36
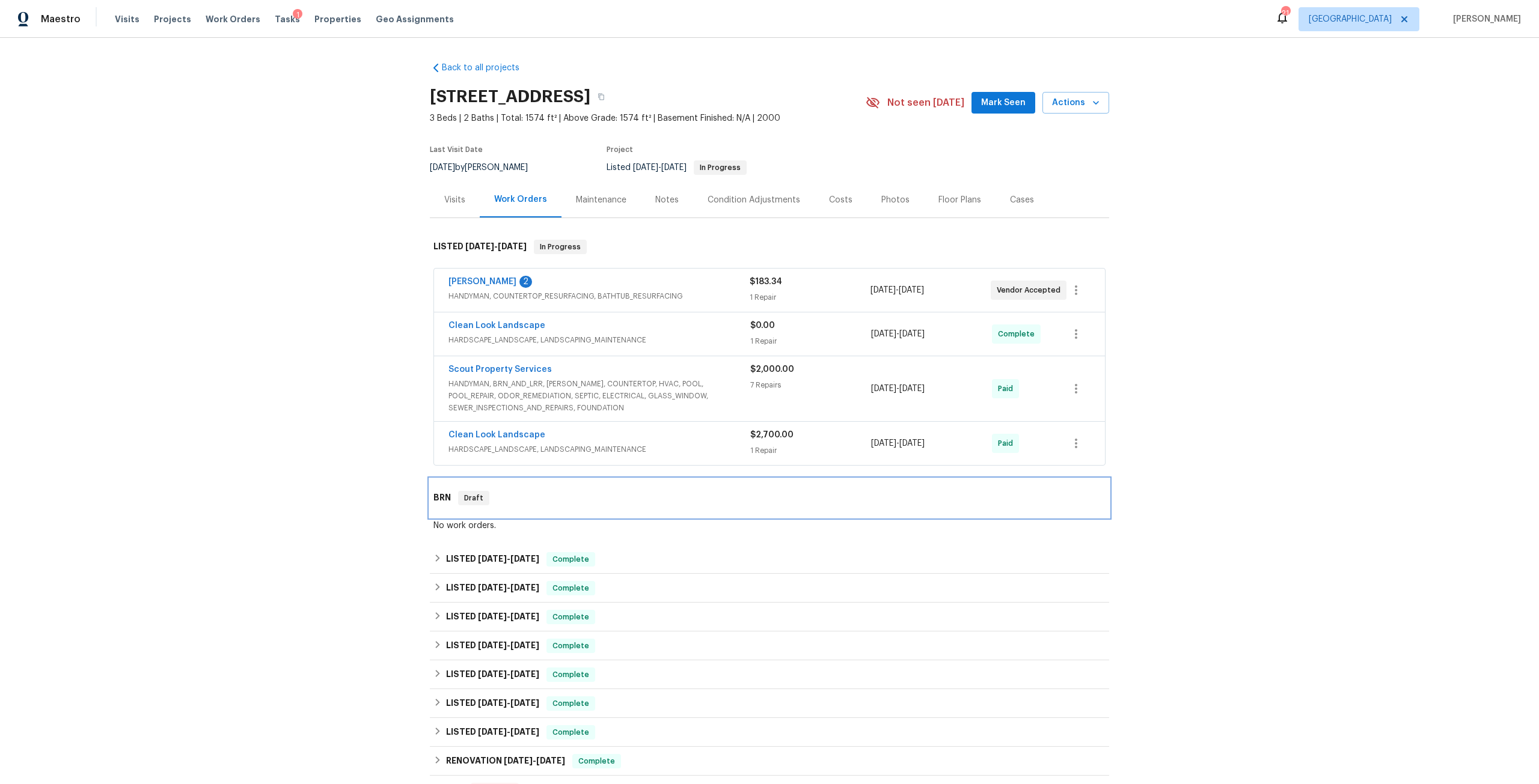
click at [445, 499] on h6 "BRN" at bounding box center [442, 497] width 17 height 14
click at [444, 201] on div "Visits" at bounding box center [455, 200] width 21 height 12
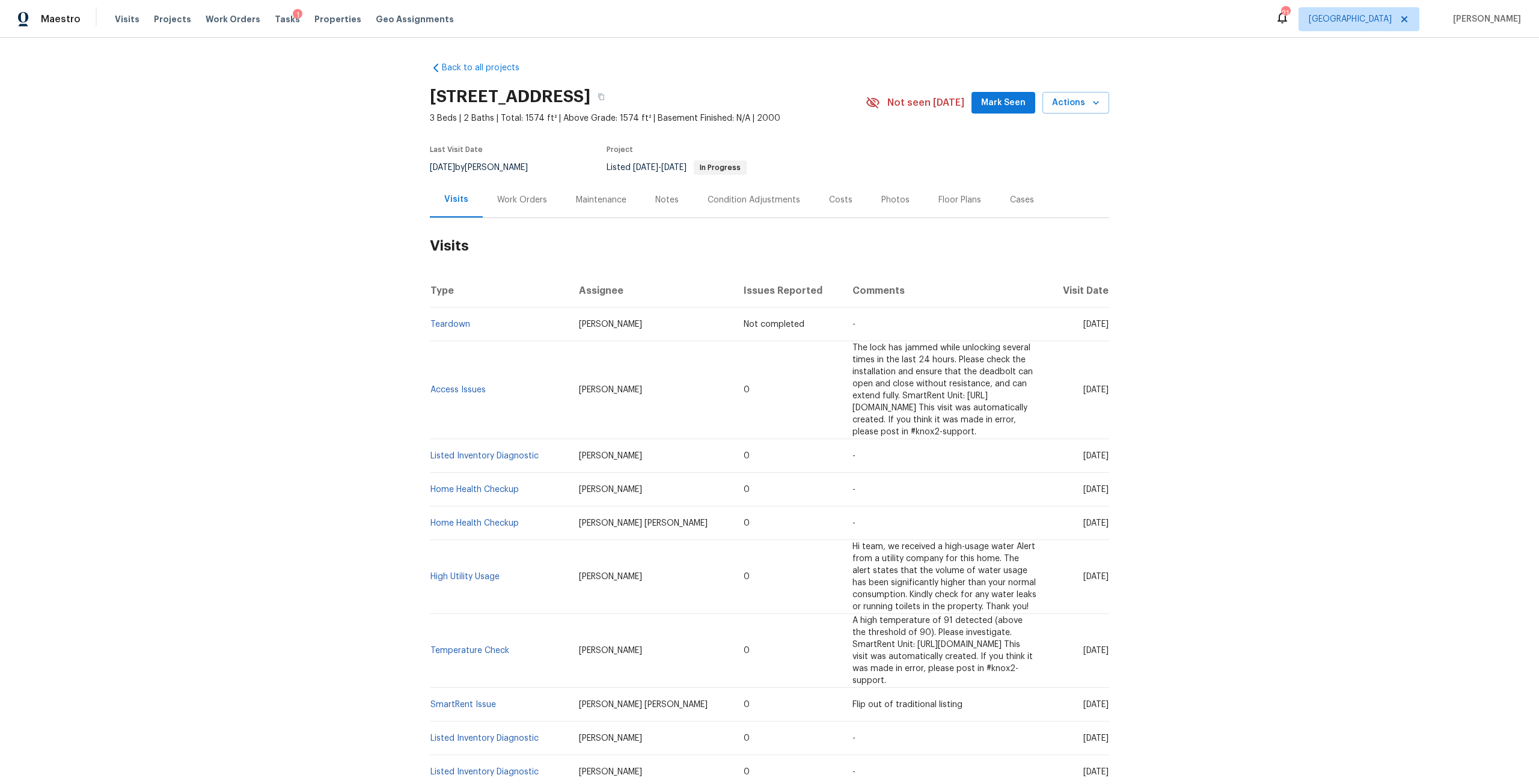
click at [830, 88] on div "[STREET_ADDRESS]" at bounding box center [648, 97] width 436 height 31
click at [612, 102] on button "button" at bounding box center [601, 97] width 22 height 22
